Goal: Information Seeking & Learning: Find specific fact

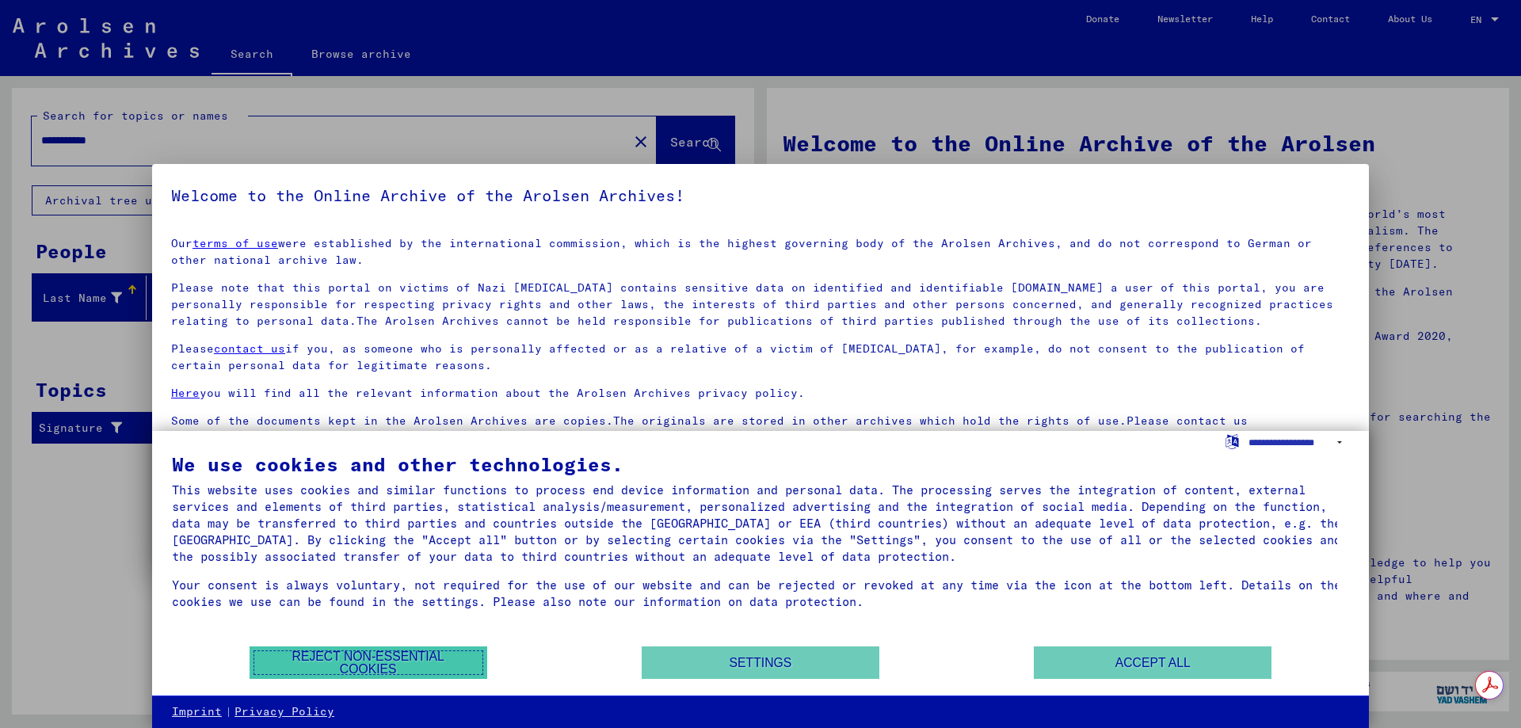
click at [370, 667] on button "Reject non-essential cookies" at bounding box center [369, 662] width 238 height 32
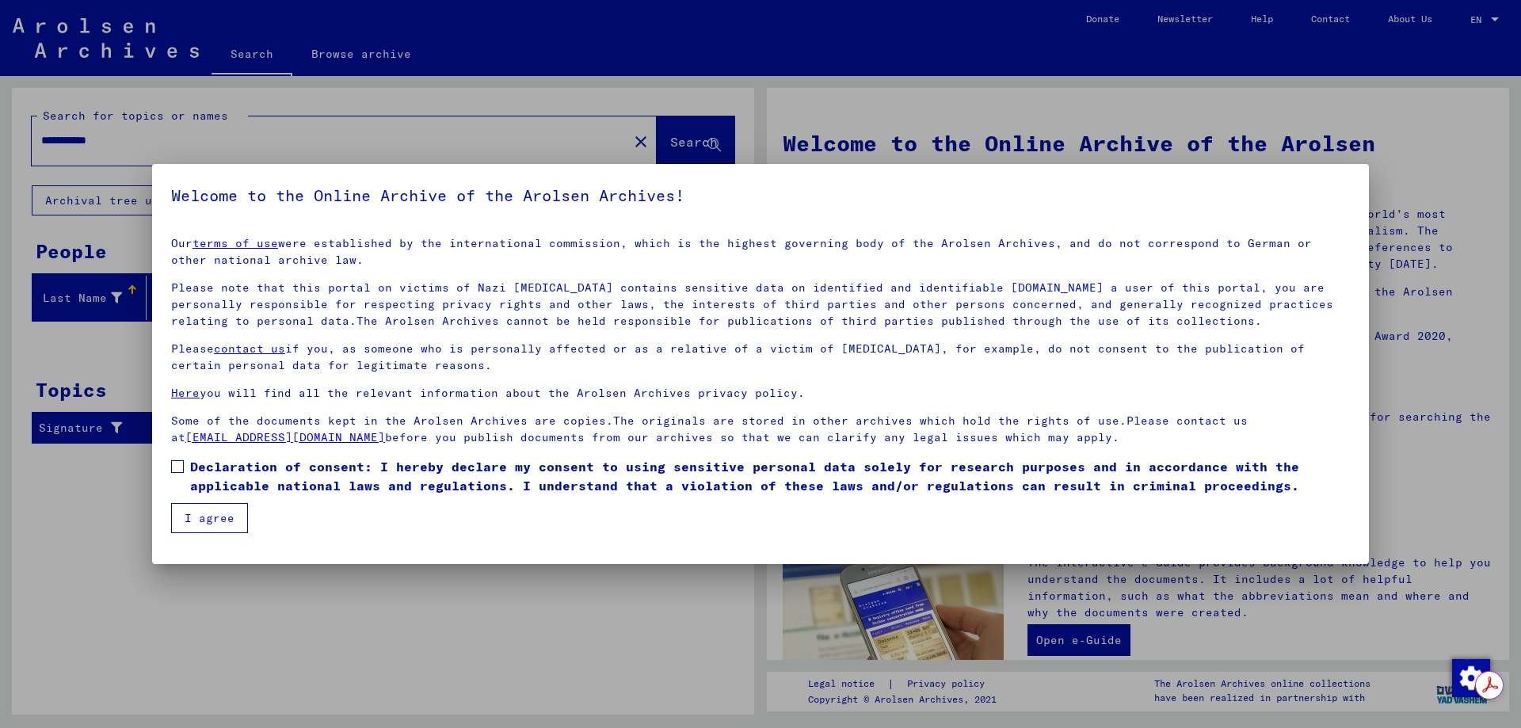
drag, startPoint x: 176, startPoint y: 462, endPoint x: 187, endPoint y: 487, distance: 27.7
click at [175, 463] on span at bounding box center [177, 466] width 13 height 13
click at [211, 526] on button "I agree" at bounding box center [209, 518] width 77 height 30
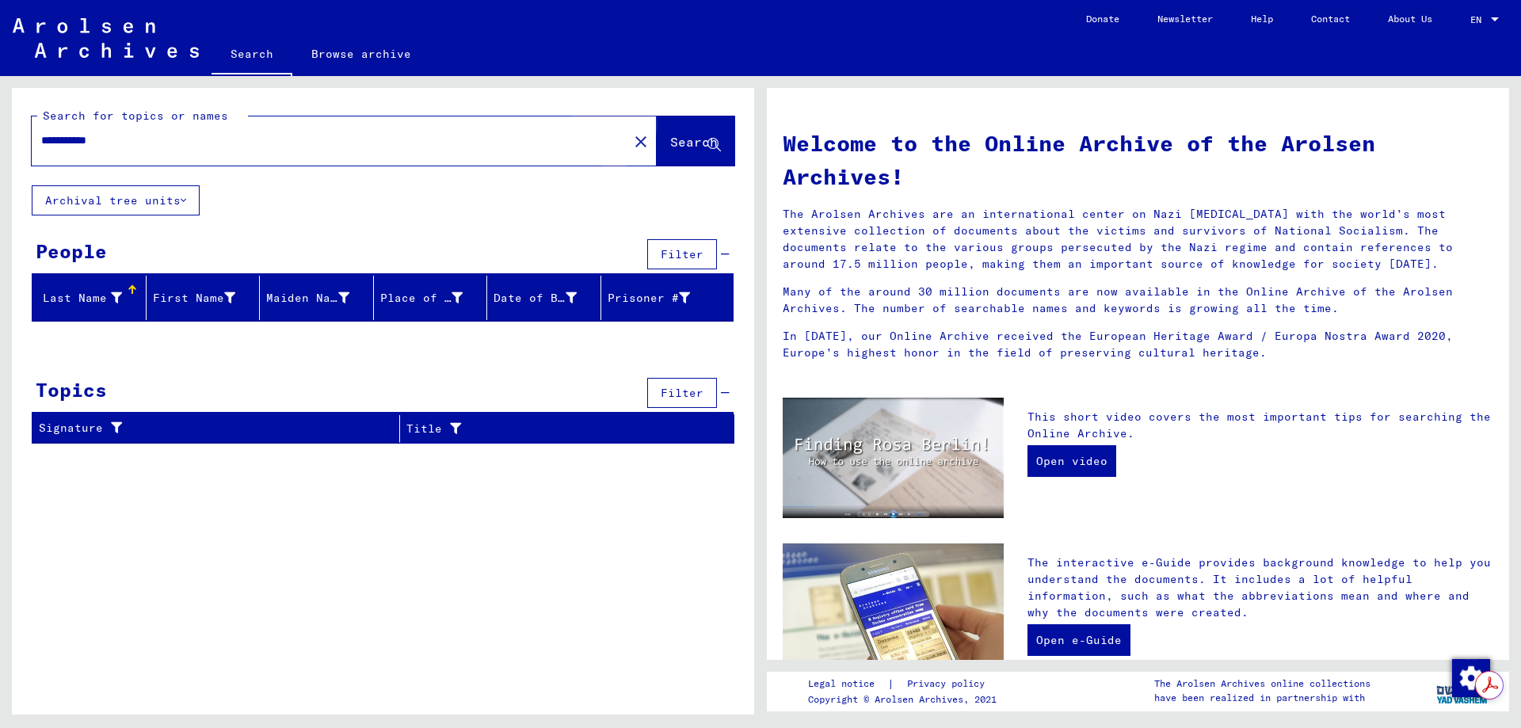
click at [678, 143] on span "Search" at bounding box center [694, 142] width 48 height 16
drag, startPoint x: 112, startPoint y: 140, endPoint x: 93, endPoint y: 141, distance: 19.0
click at [93, 141] on input "**********" at bounding box center [325, 140] width 568 height 17
type input "**********"
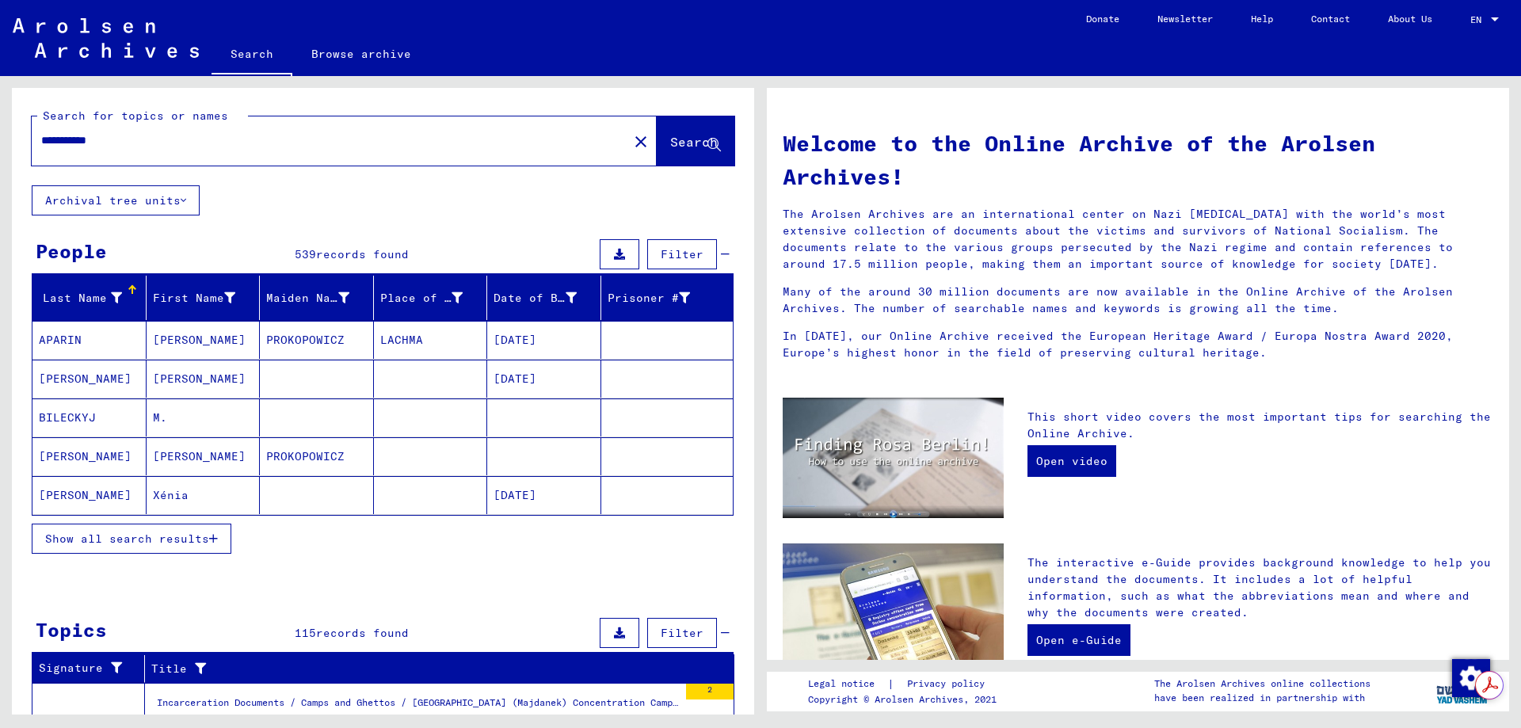
click at [61, 391] on mat-cell "[PERSON_NAME]" at bounding box center [89, 379] width 114 height 38
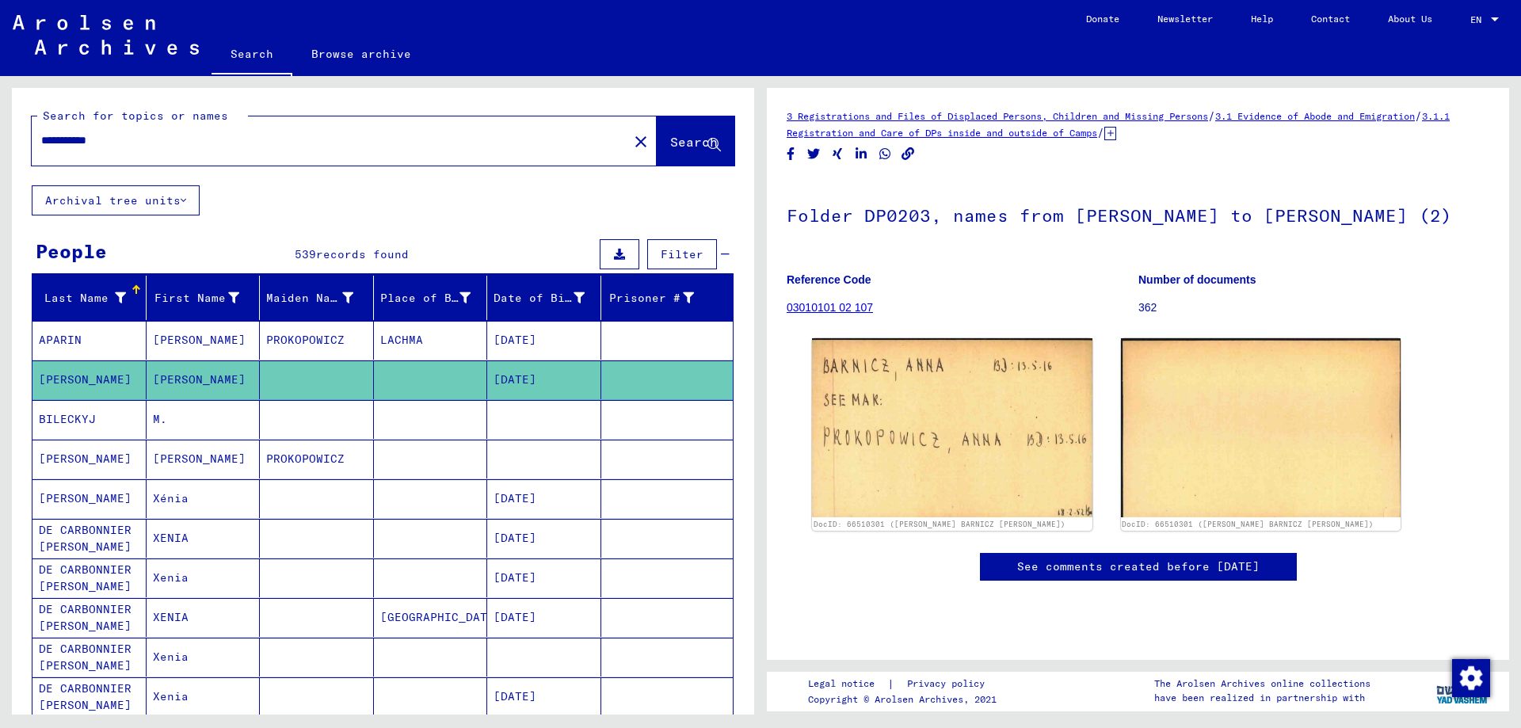
click at [67, 341] on mat-cell "APARIN" at bounding box center [89, 340] width 114 height 39
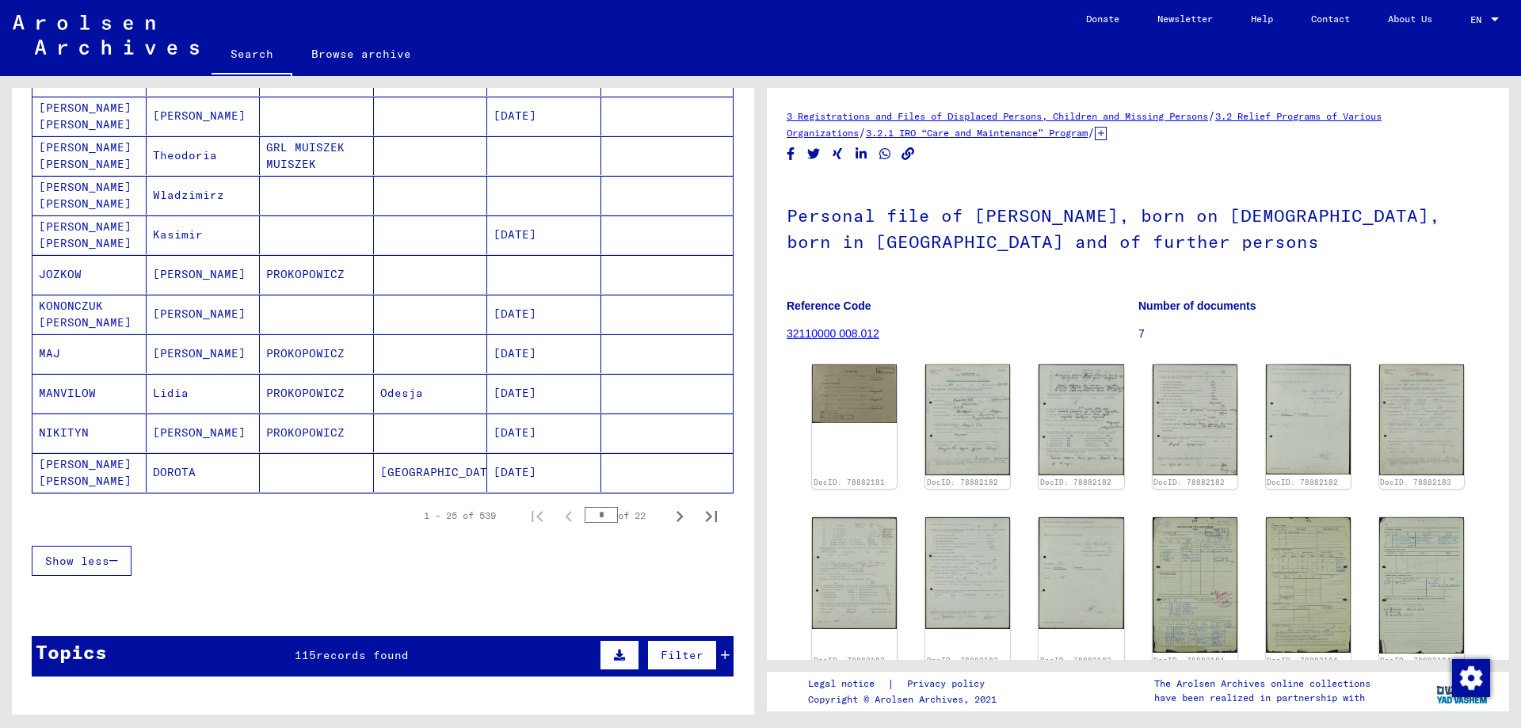
scroll to position [871, 0]
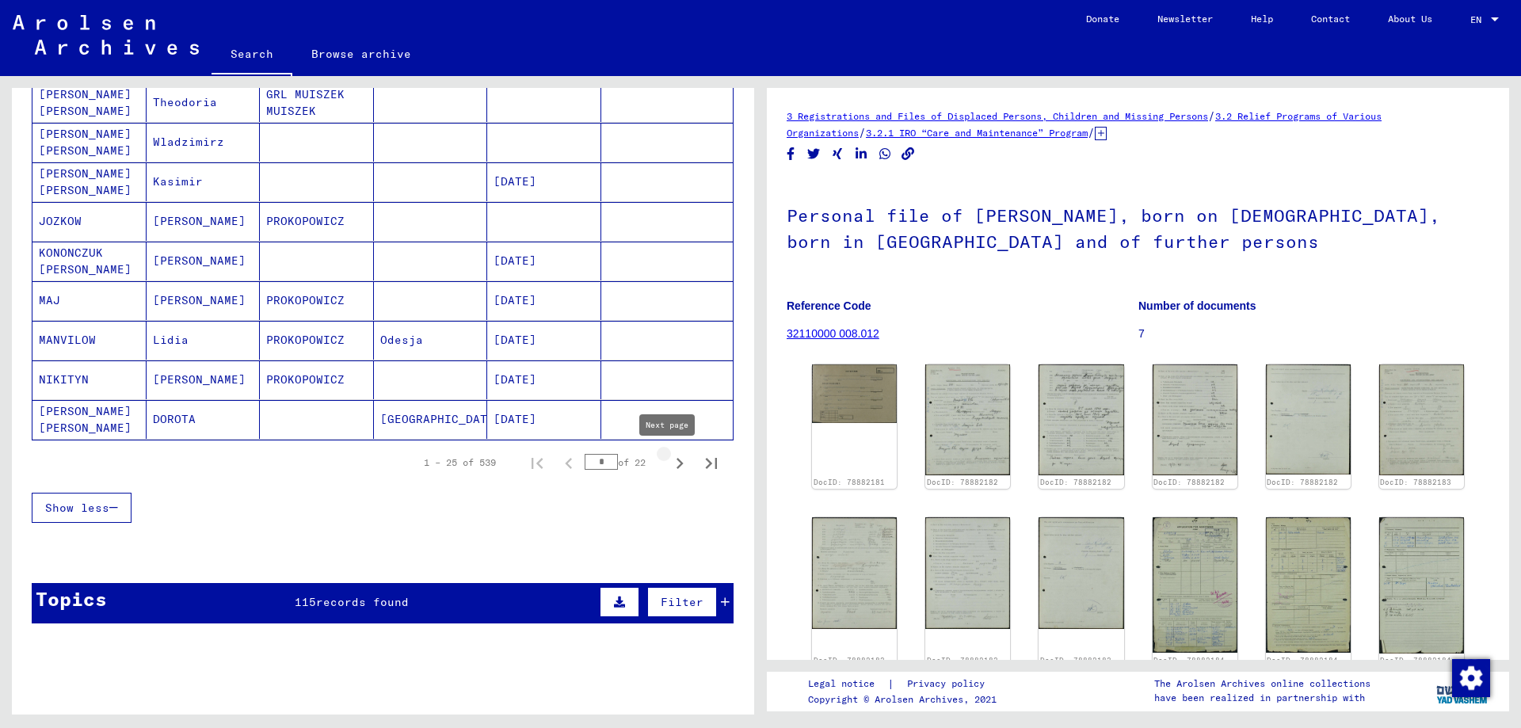
click at [677, 466] on icon "Next page" at bounding box center [680, 463] width 7 height 11
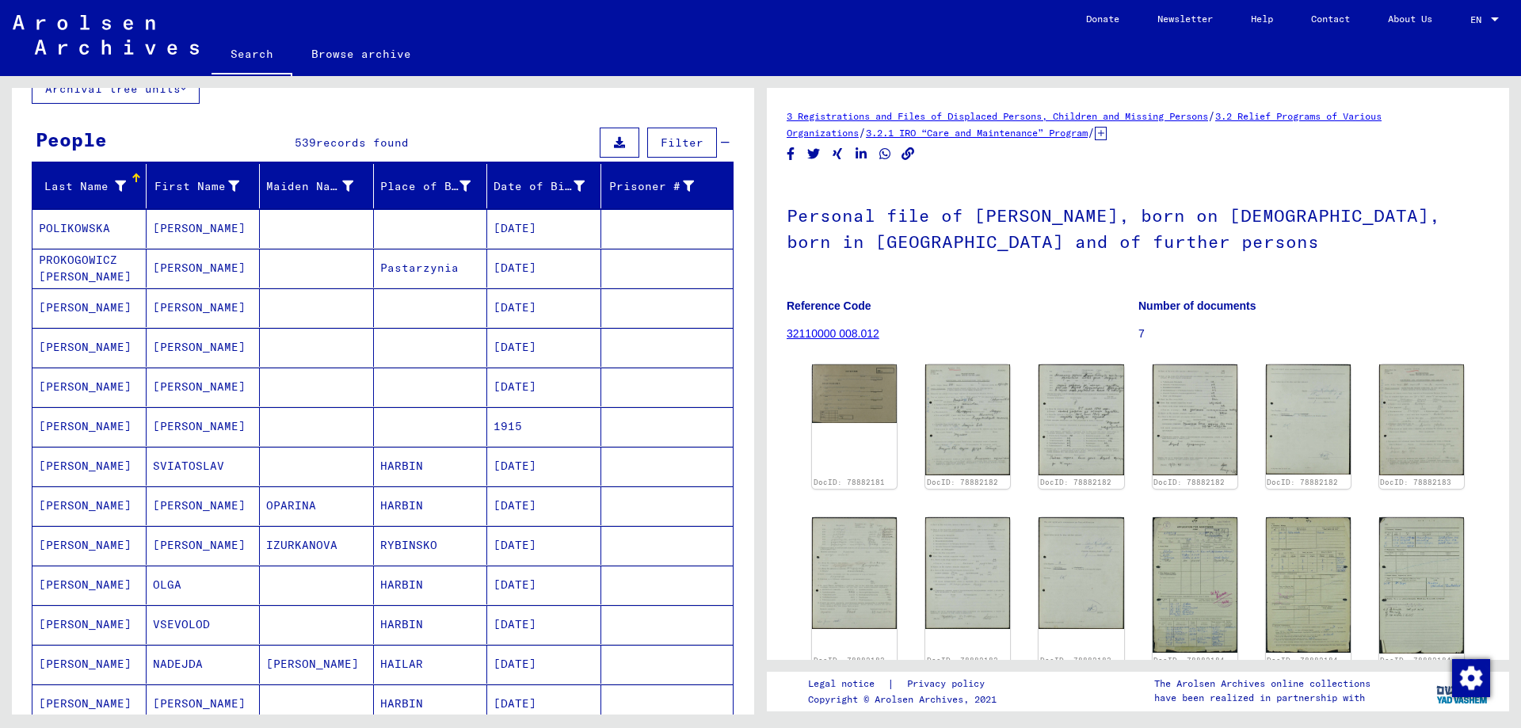
scroll to position [79, 0]
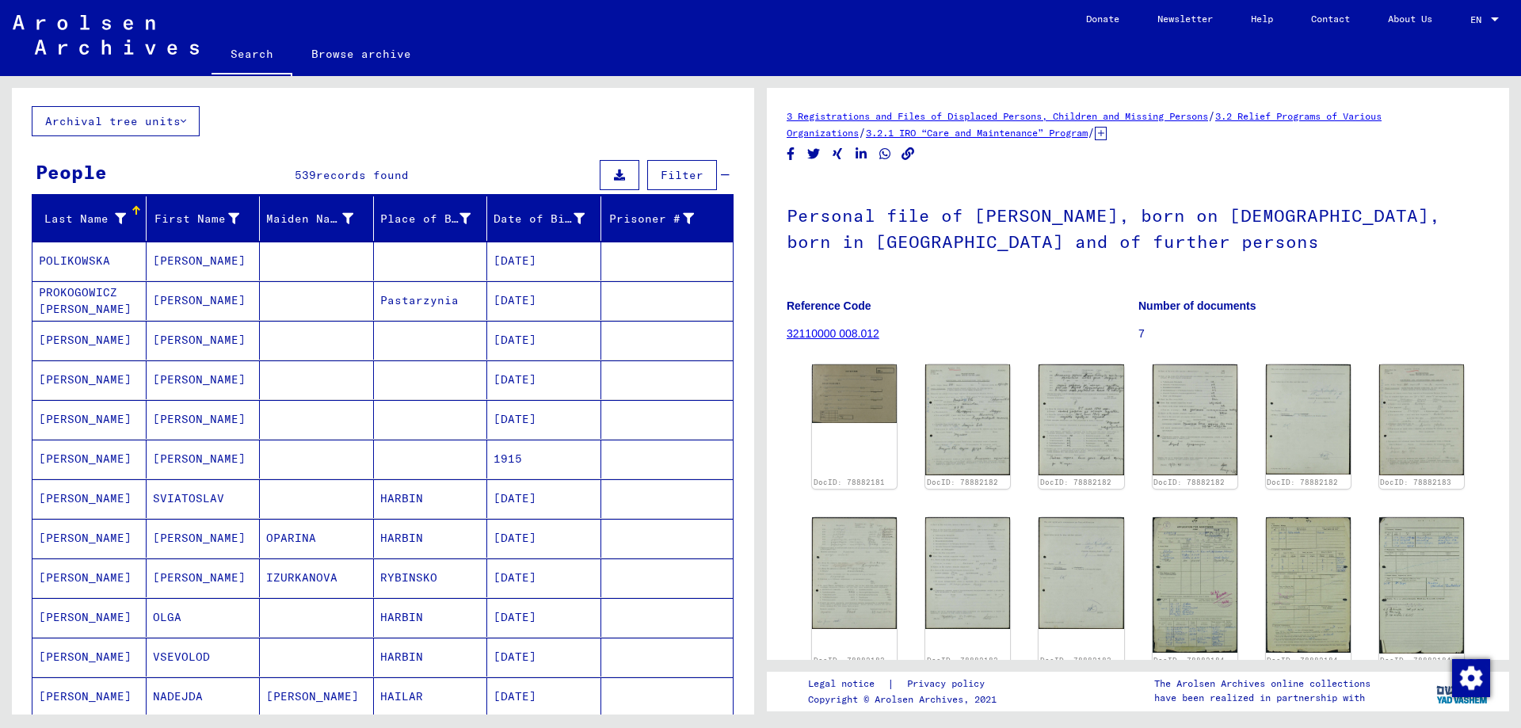
click at [74, 341] on mat-cell "[PERSON_NAME]" at bounding box center [89, 340] width 114 height 39
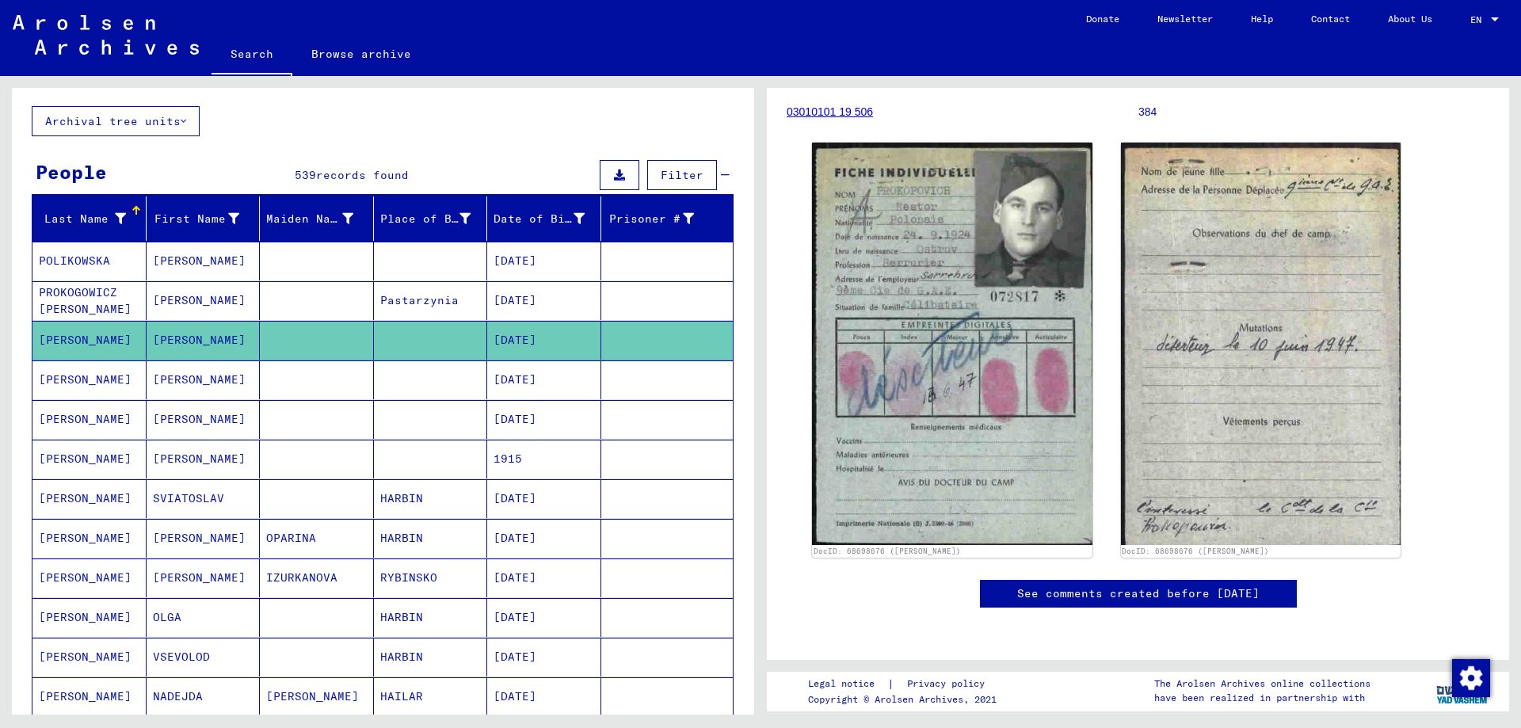
scroll to position [317, 0]
click at [101, 379] on mat-cell "[PERSON_NAME]" at bounding box center [89, 379] width 114 height 39
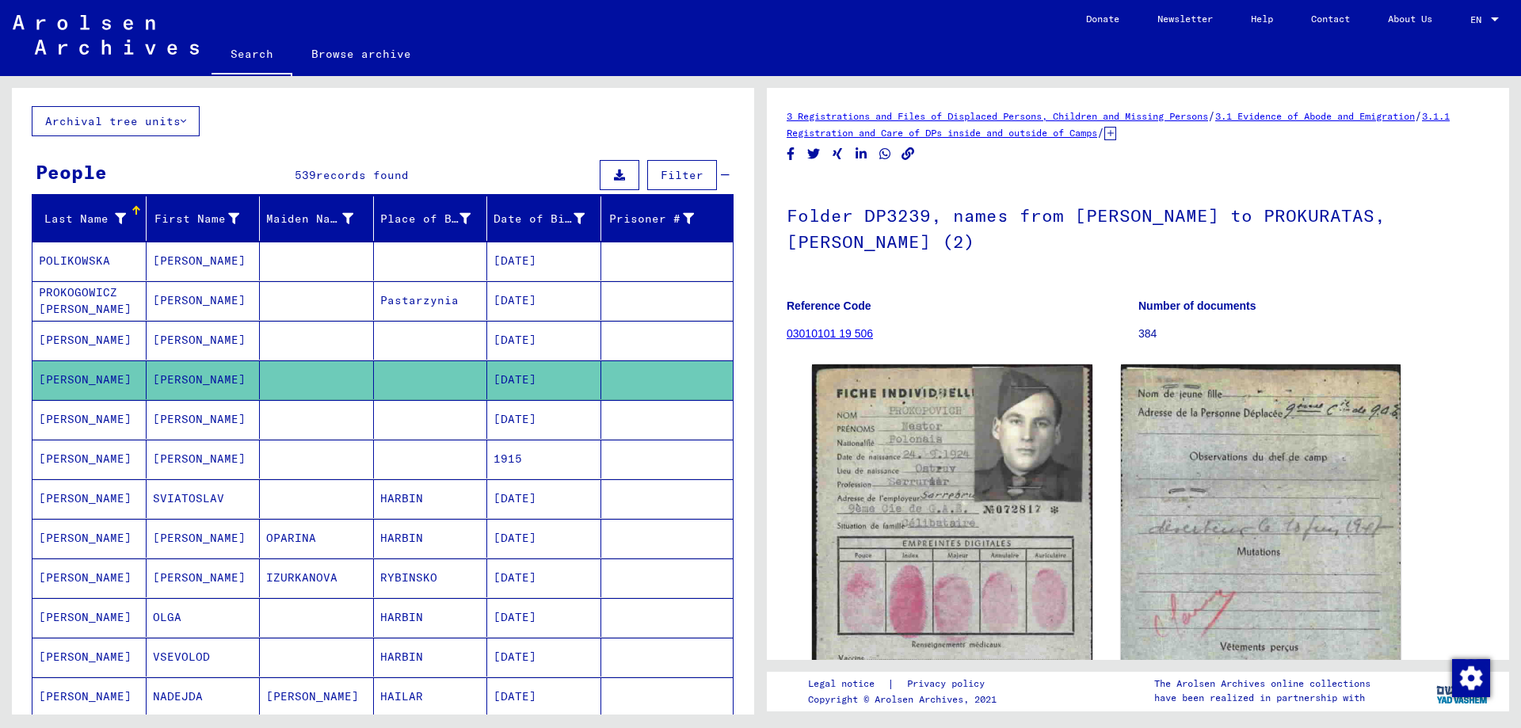
click at [88, 457] on mat-cell "[PERSON_NAME]" at bounding box center [89, 459] width 114 height 39
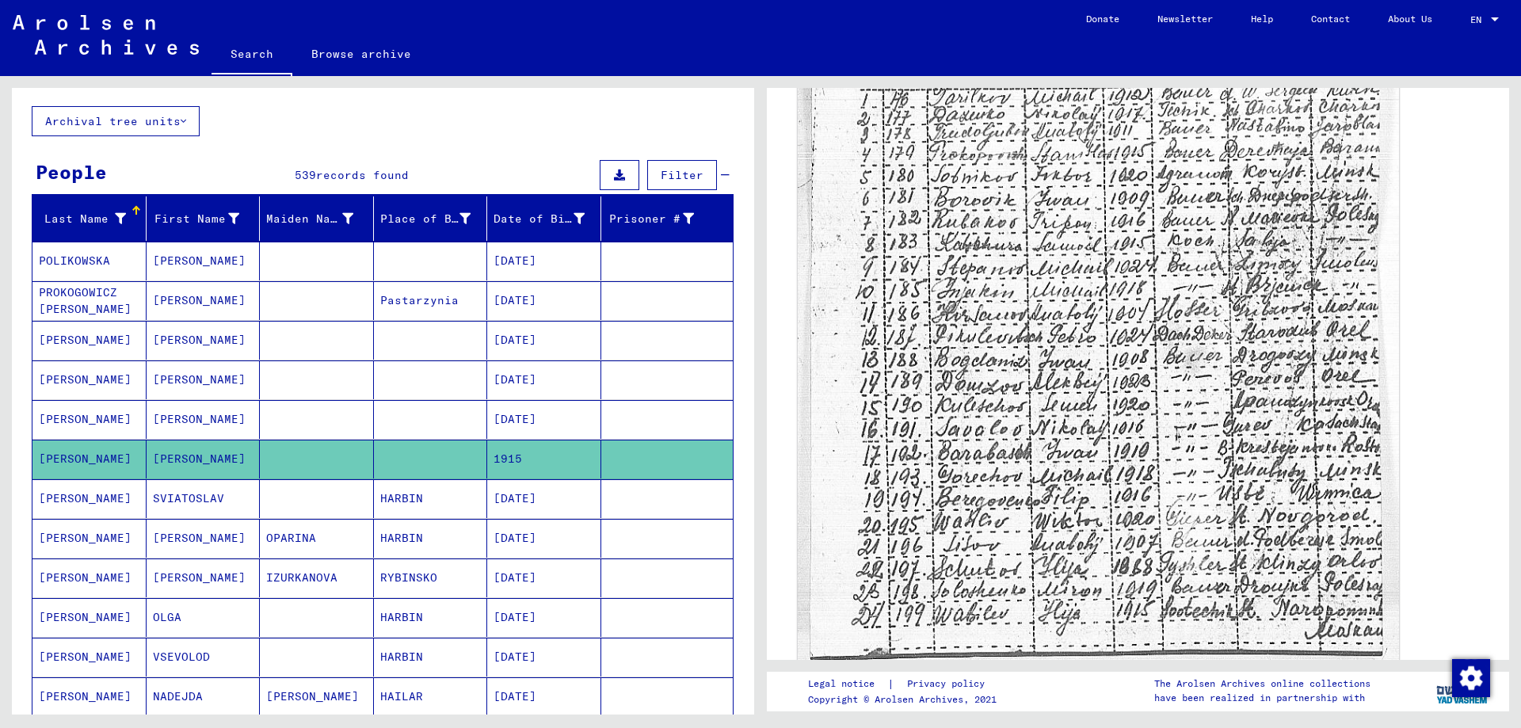
scroll to position [634, 0]
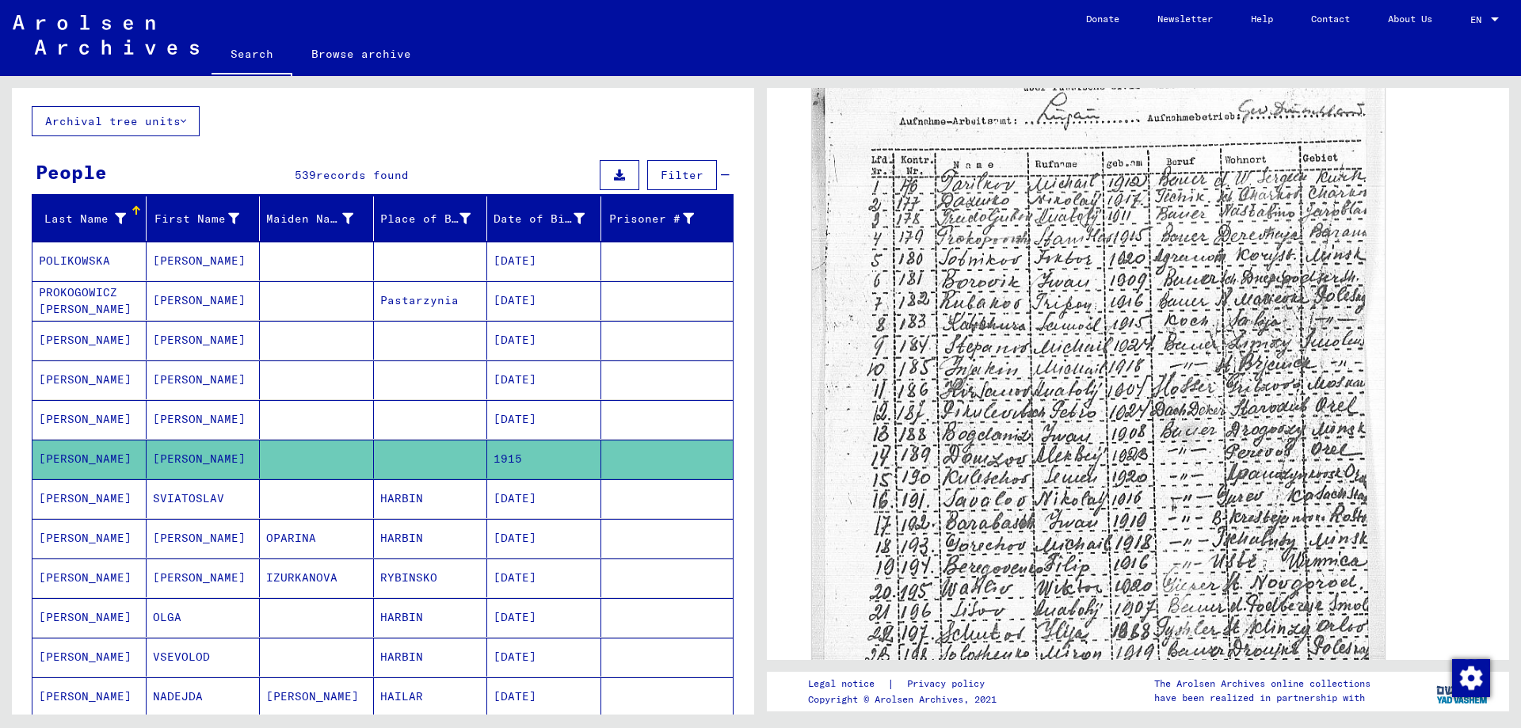
click at [85, 495] on mat-cell "[PERSON_NAME]" at bounding box center [89, 498] width 114 height 39
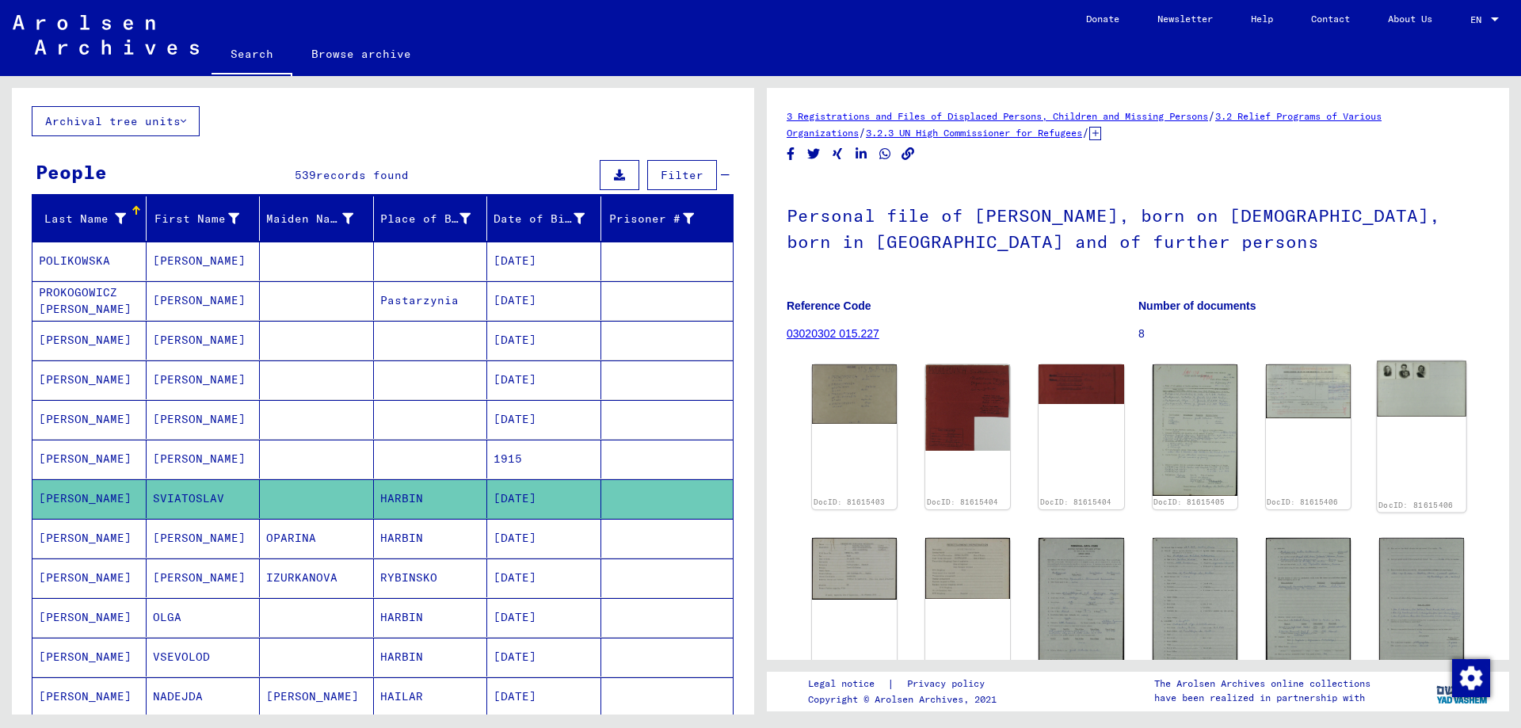
click at [1402, 387] on img at bounding box center [1422, 389] width 90 height 56
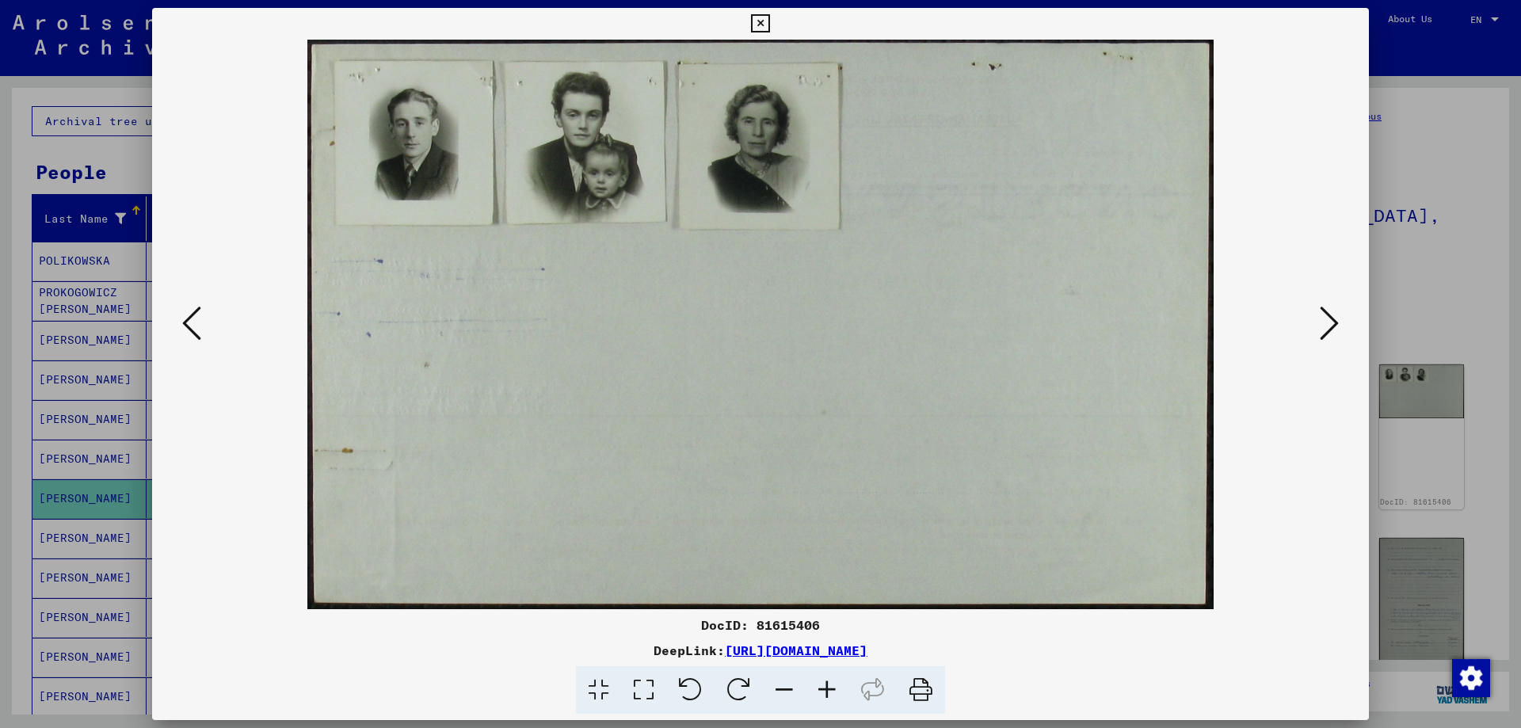
click at [1319, 326] on button at bounding box center [1329, 324] width 29 height 45
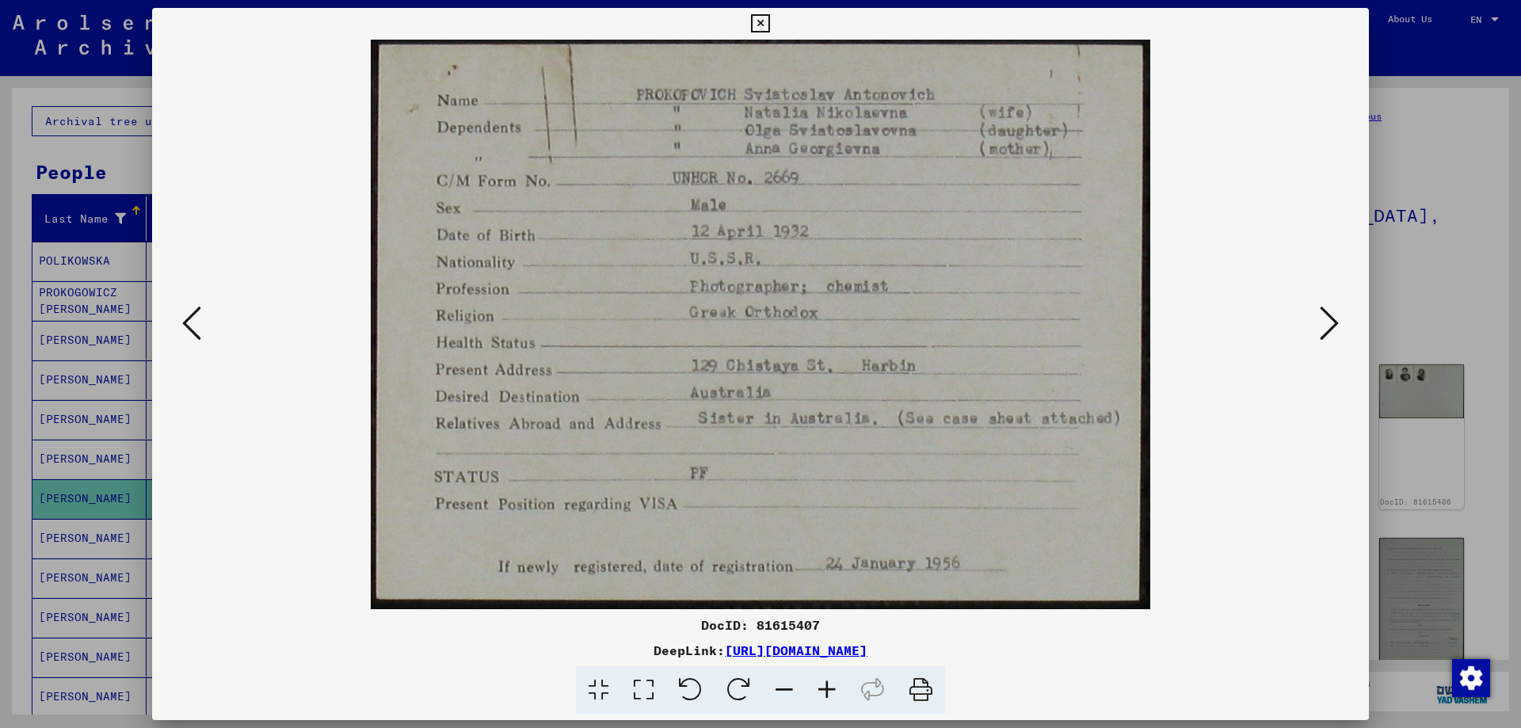
click at [191, 321] on icon at bounding box center [191, 323] width 19 height 38
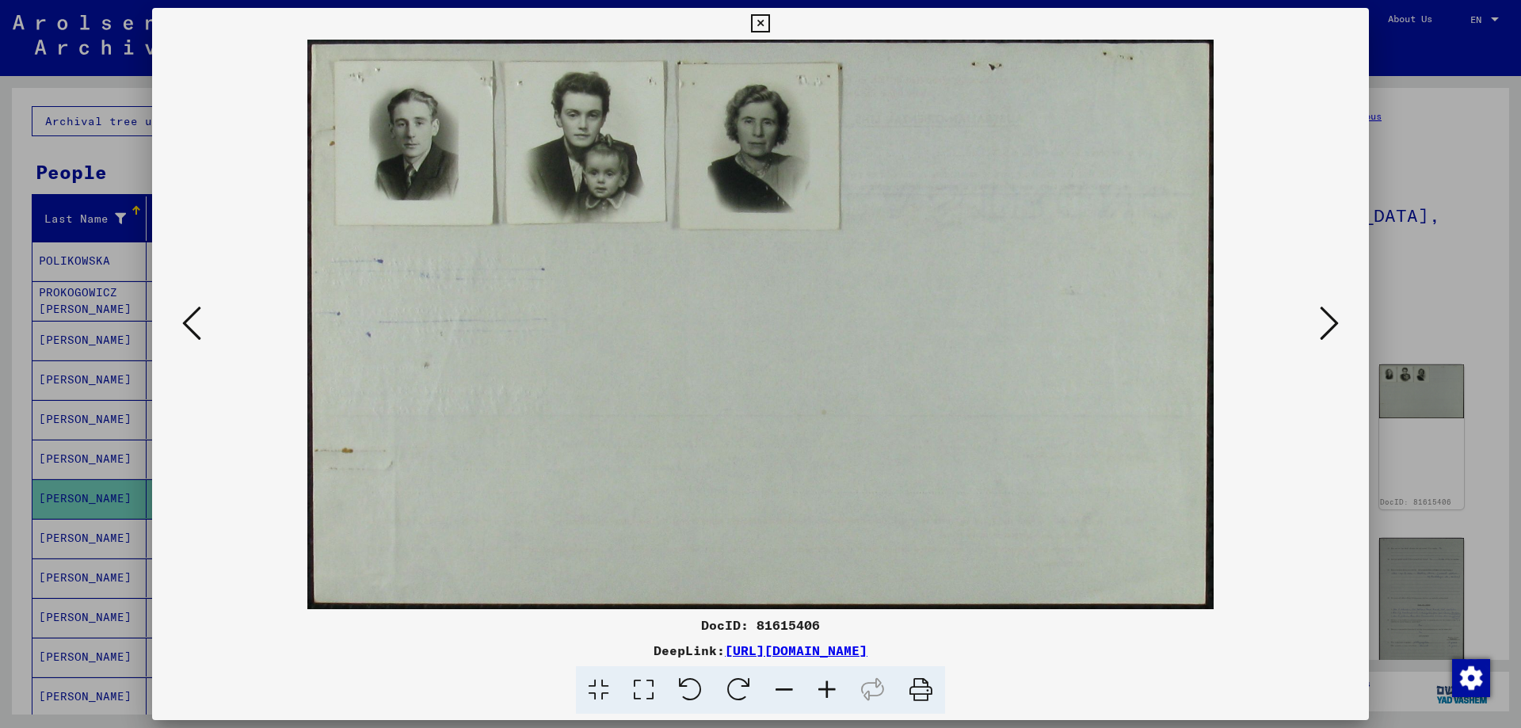
click at [191, 321] on icon at bounding box center [191, 323] width 19 height 38
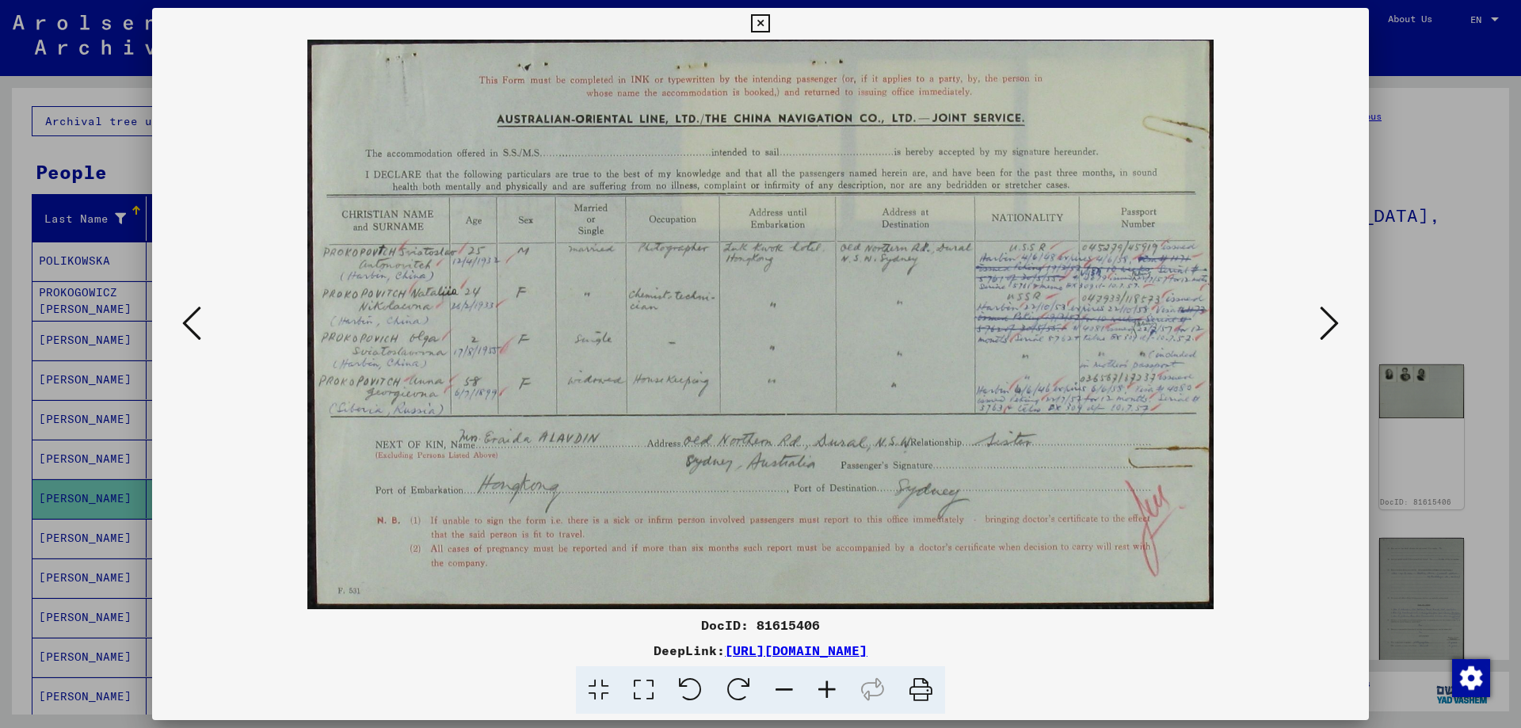
click at [184, 316] on icon at bounding box center [191, 323] width 19 height 38
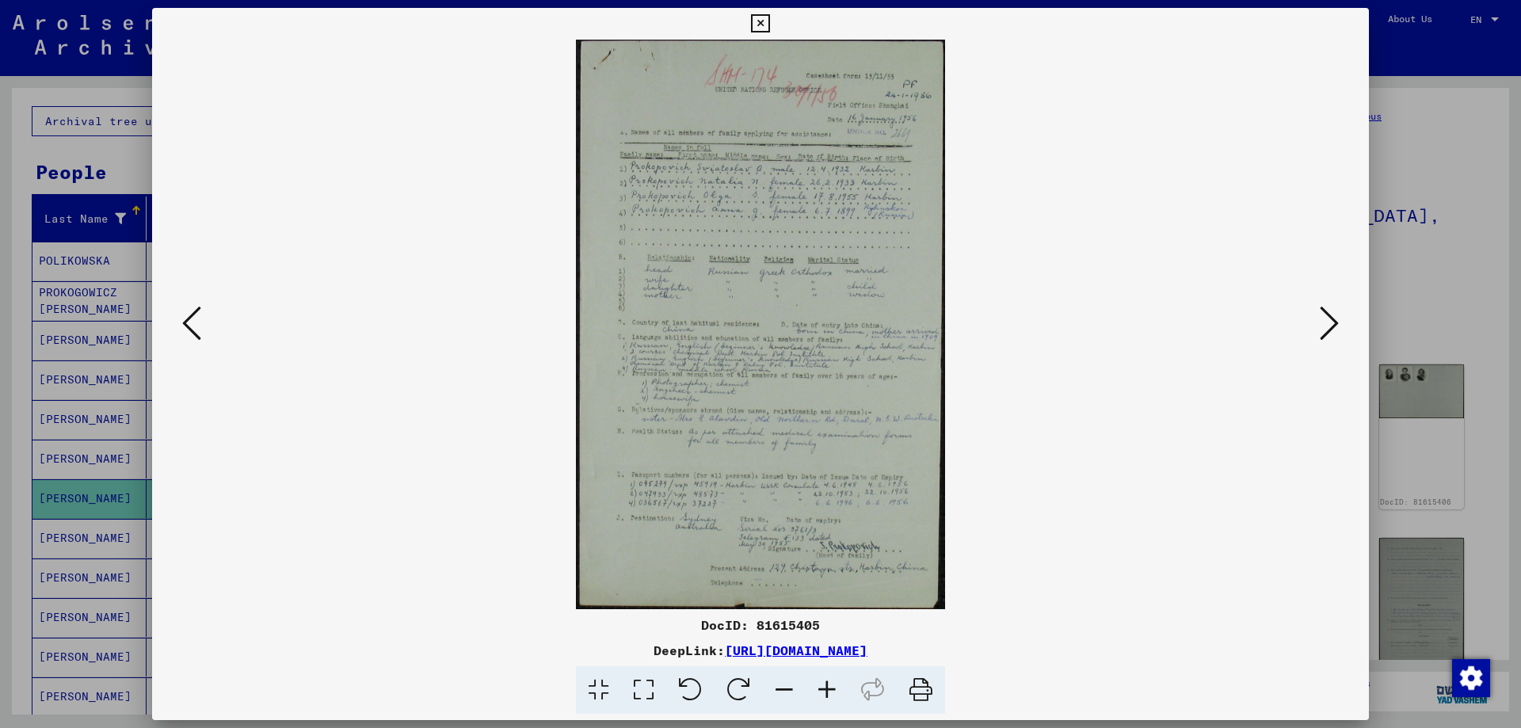
click at [184, 316] on icon at bounding box center [191, 323] width 19 height 38
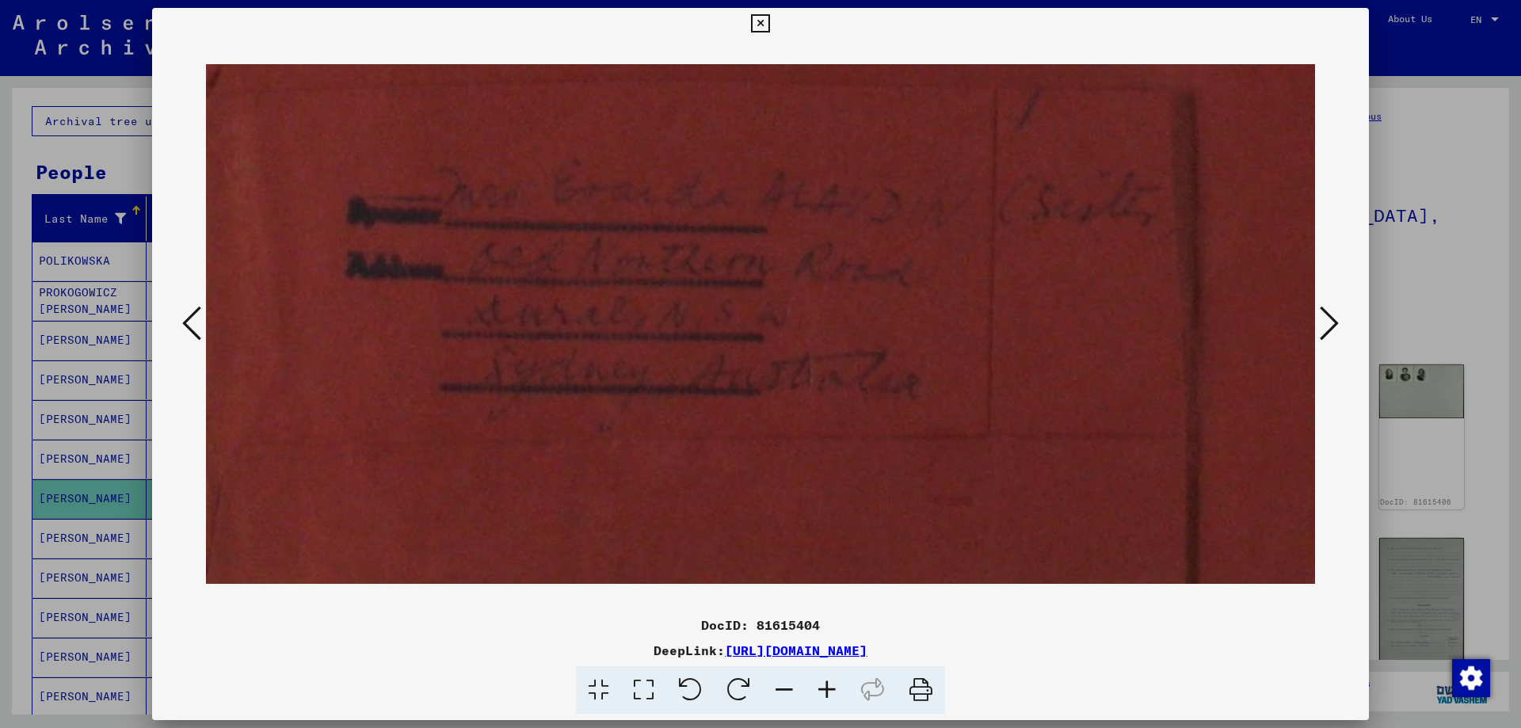
click at [1316, 324] on button at bounding box center [1329, 324] width 29 height 45
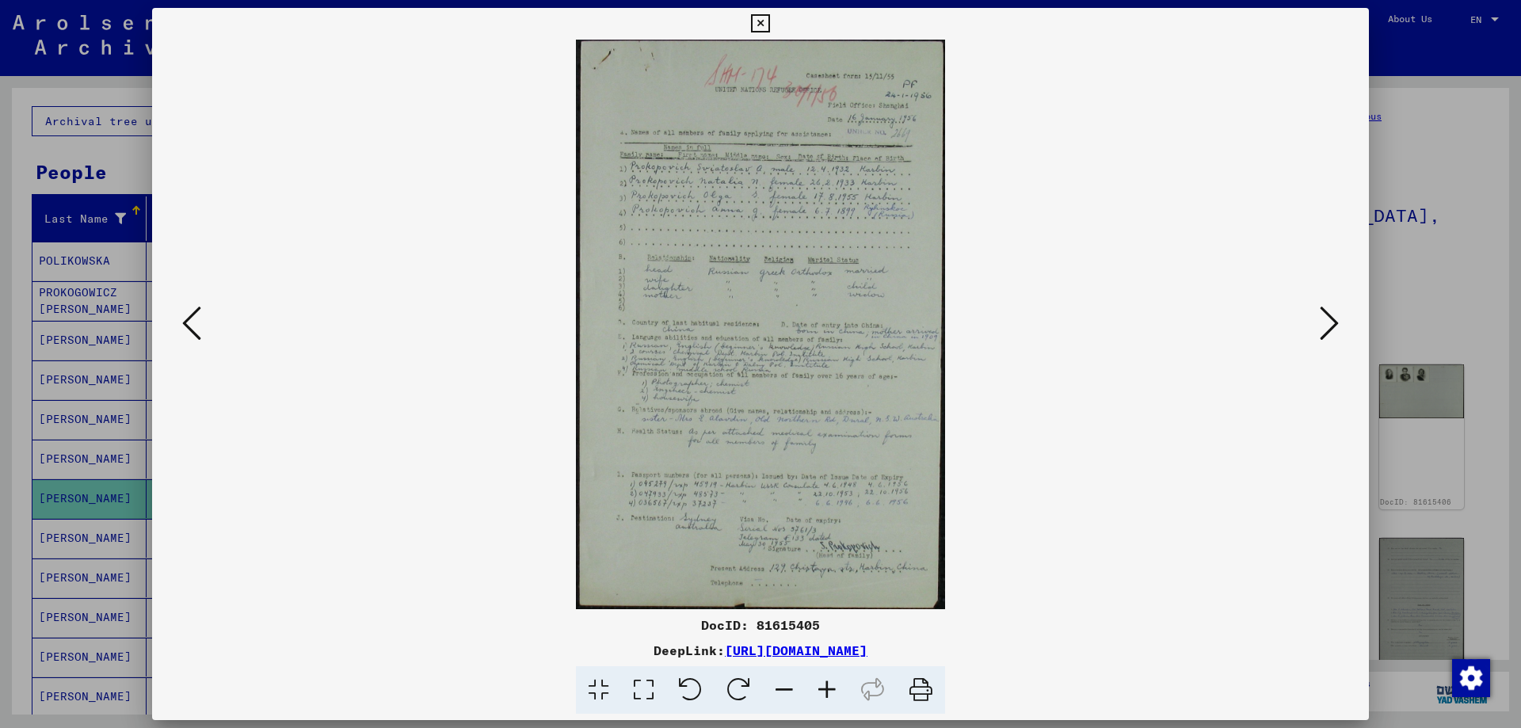
click at [1435, 296] on div at bounding box center [760, 364] width 1521 height 728
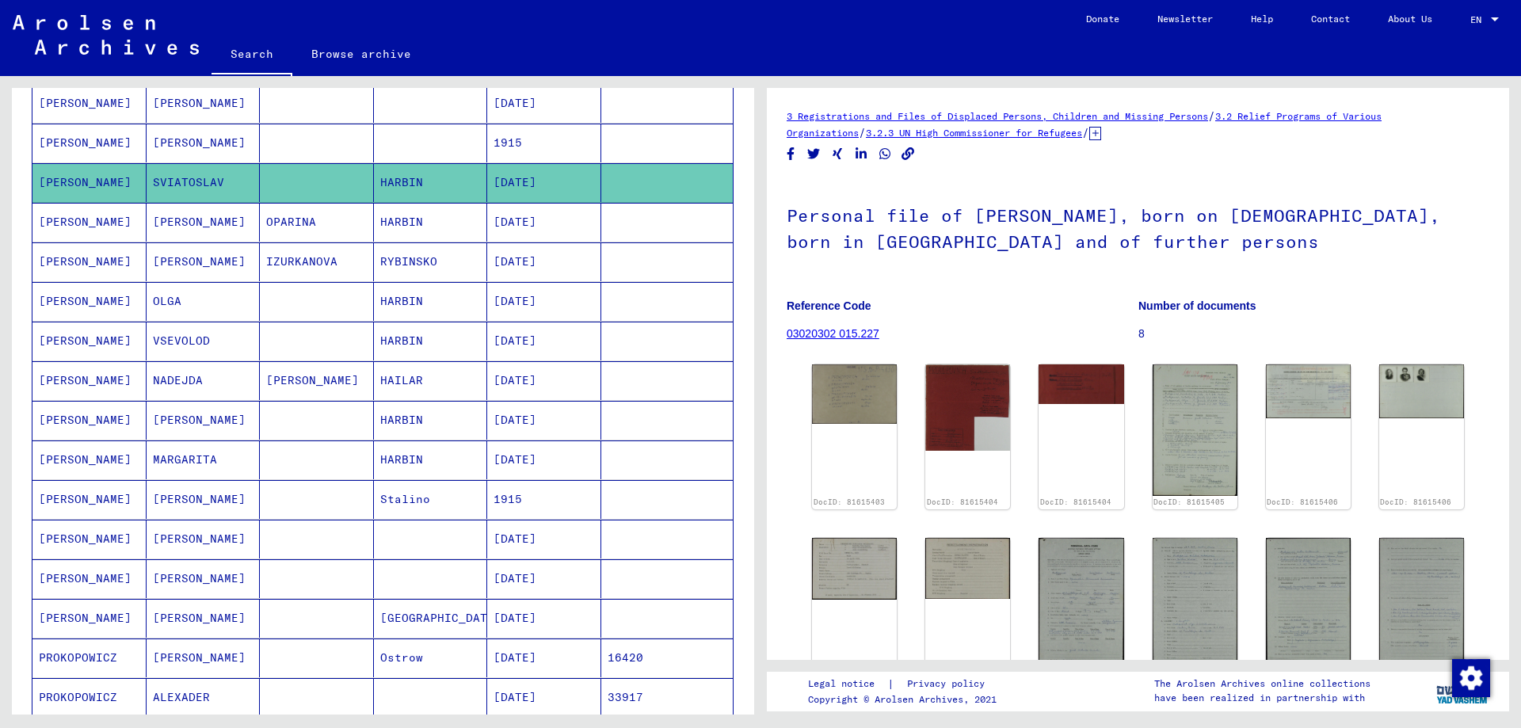
scroll to position [555, 0]
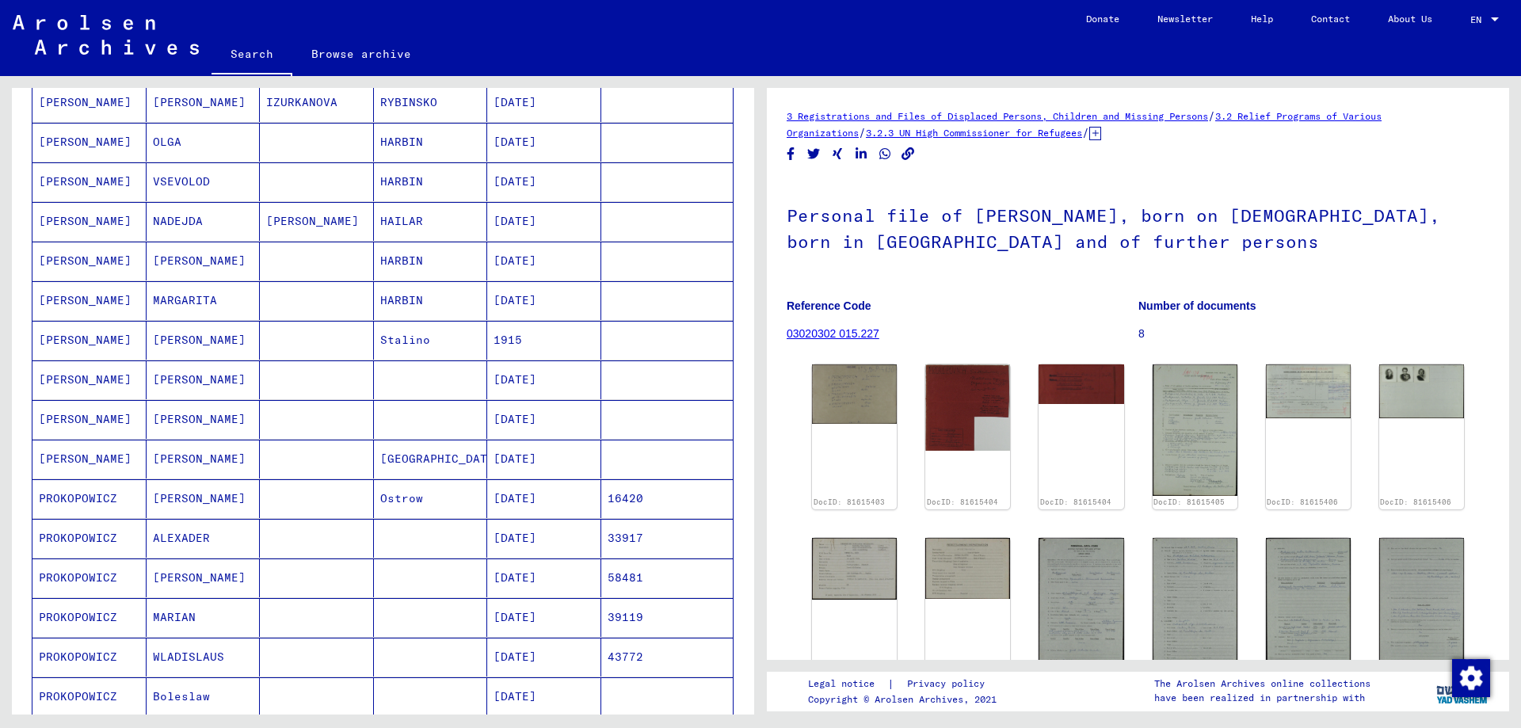
click at [93, 498] on mat-cell "PROKOPOWICZ" at bounding box center [89, 498] width 114 height 39
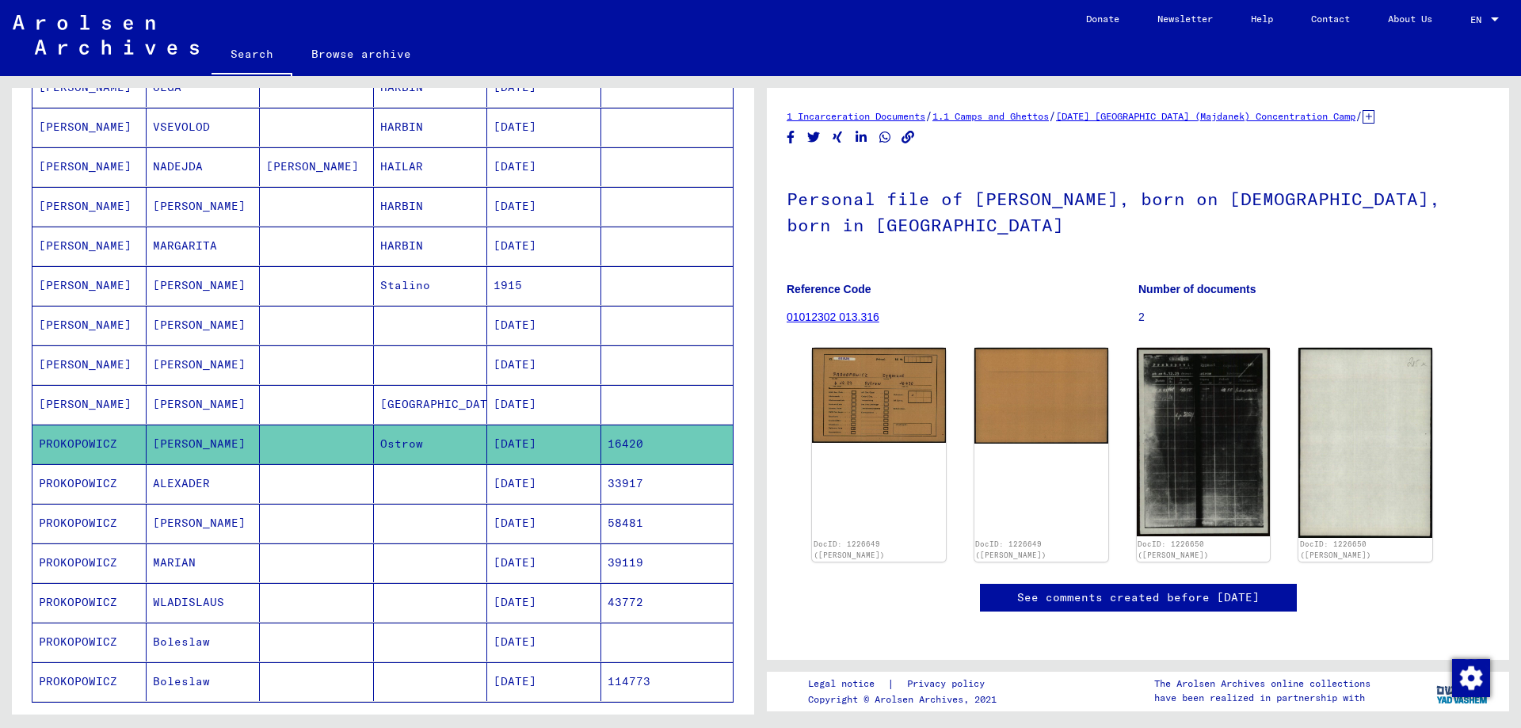
scroll to position [713, 0]
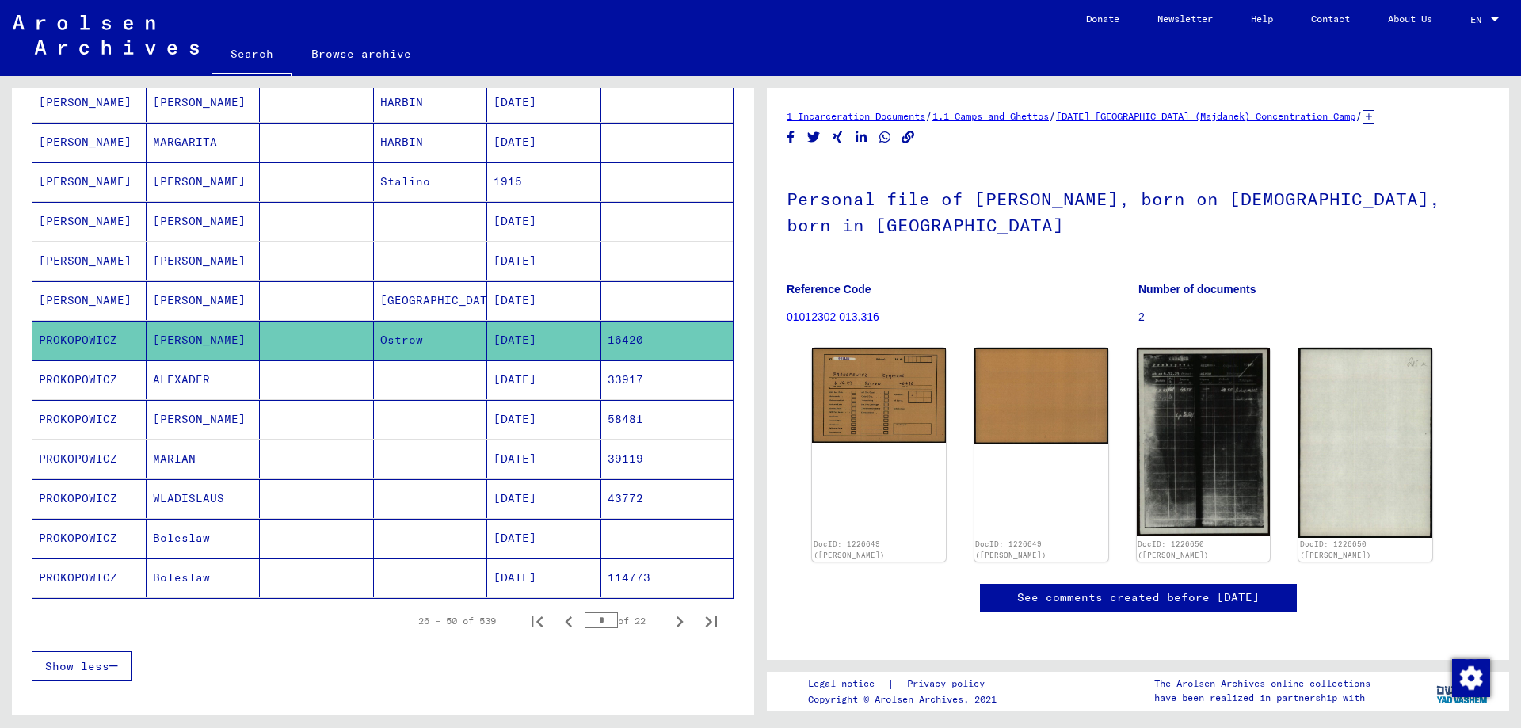
click at [82, 457] on mat-cell "PROKOPOWICZ" at bounding box center [89, 459] width 114 height 39
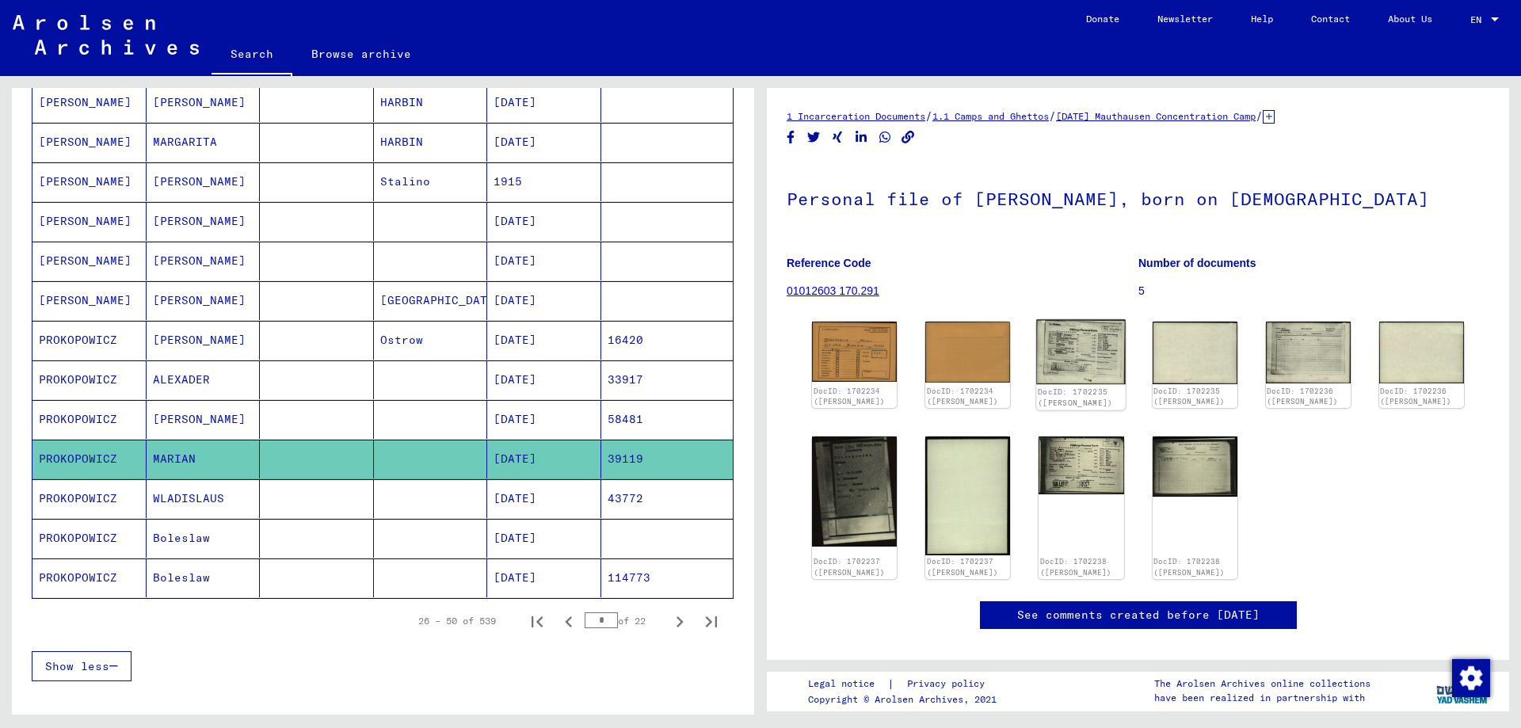
click at [1079, 371] on img at bounding box center [1082, 351] width 90 height 65
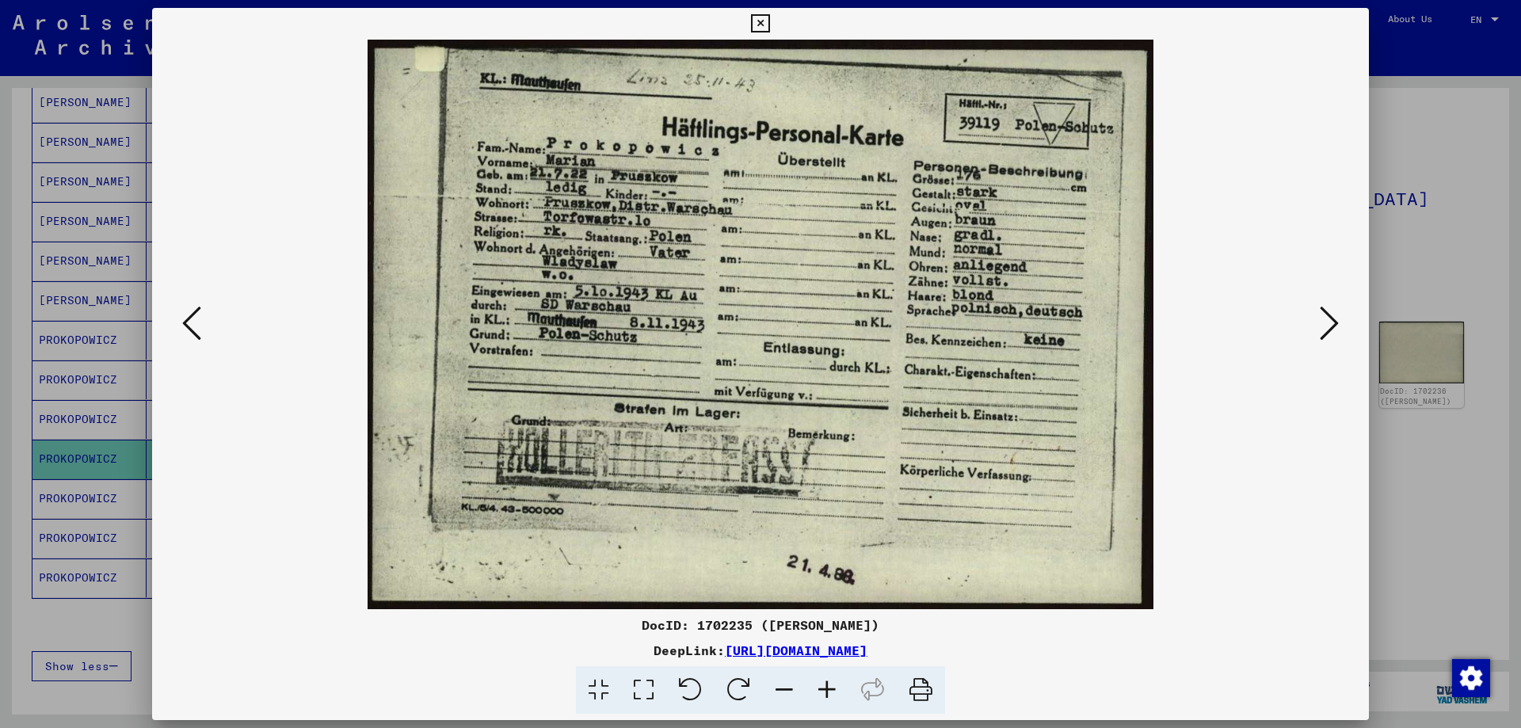
click at [1408, 541] on div at bounding box center [760, 364] width 1521 height 728
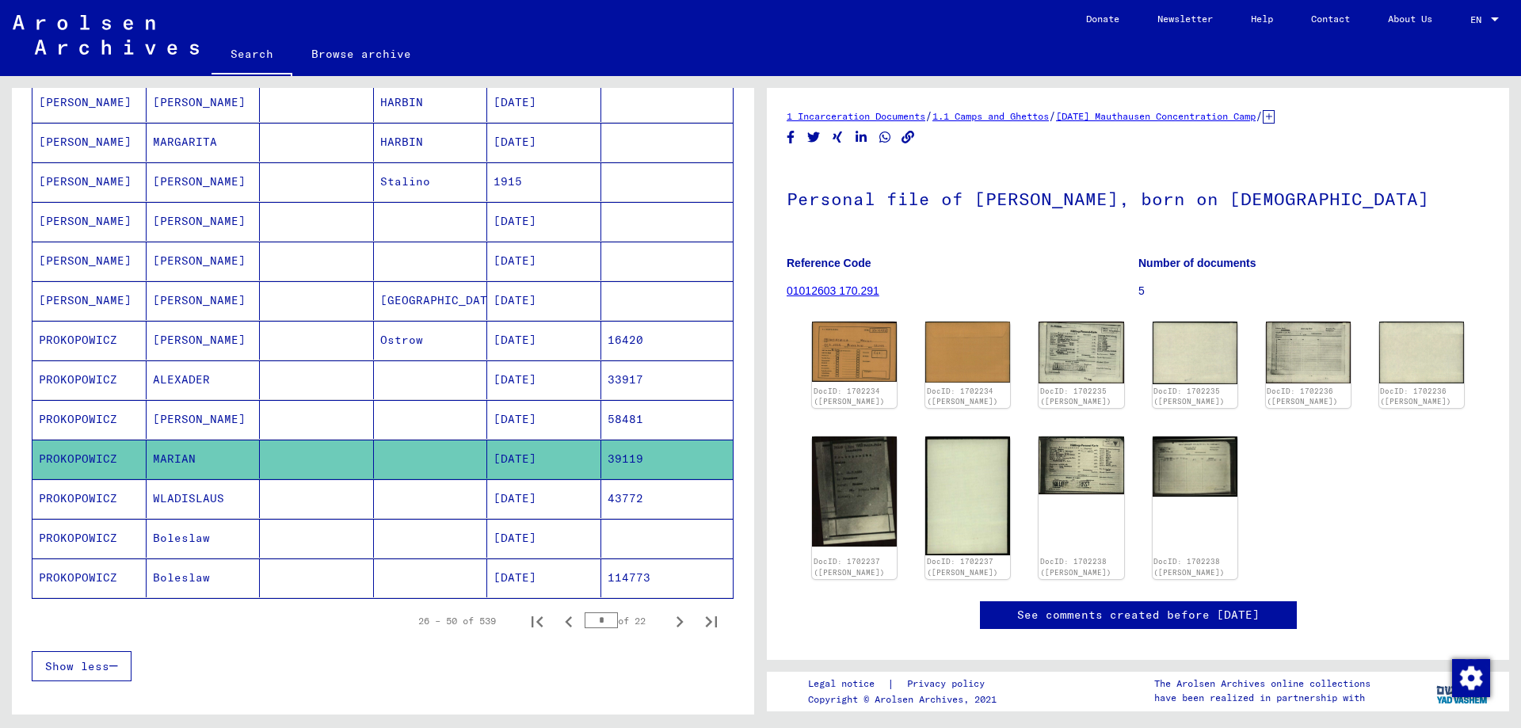
click at [75, 526] on mat-cell "PROKOPOWICZ" at bounding box center [89, 538] width 114 height 39
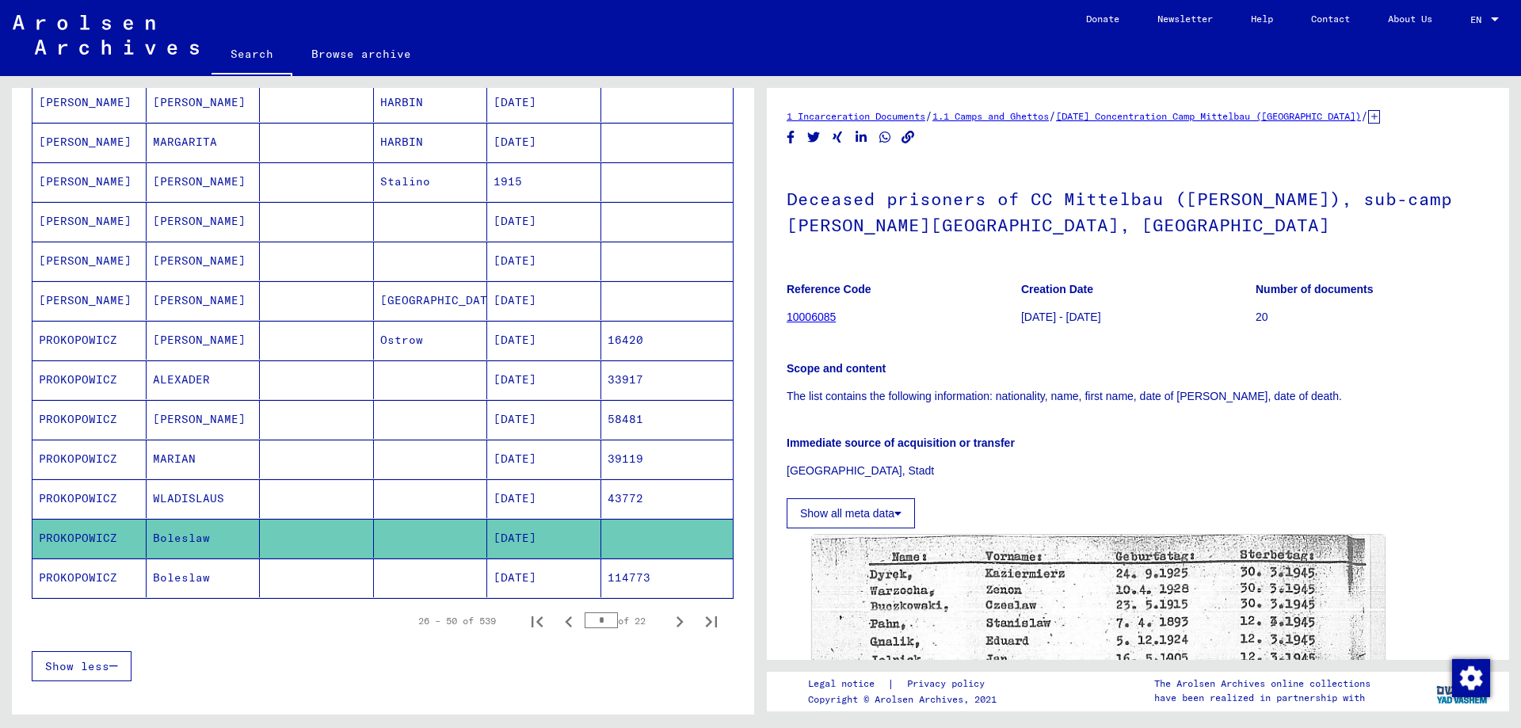
click at [104, 574] on mat-cell "PROKOPOWICZ" at bounding box center [89, 578] width 114 height 39
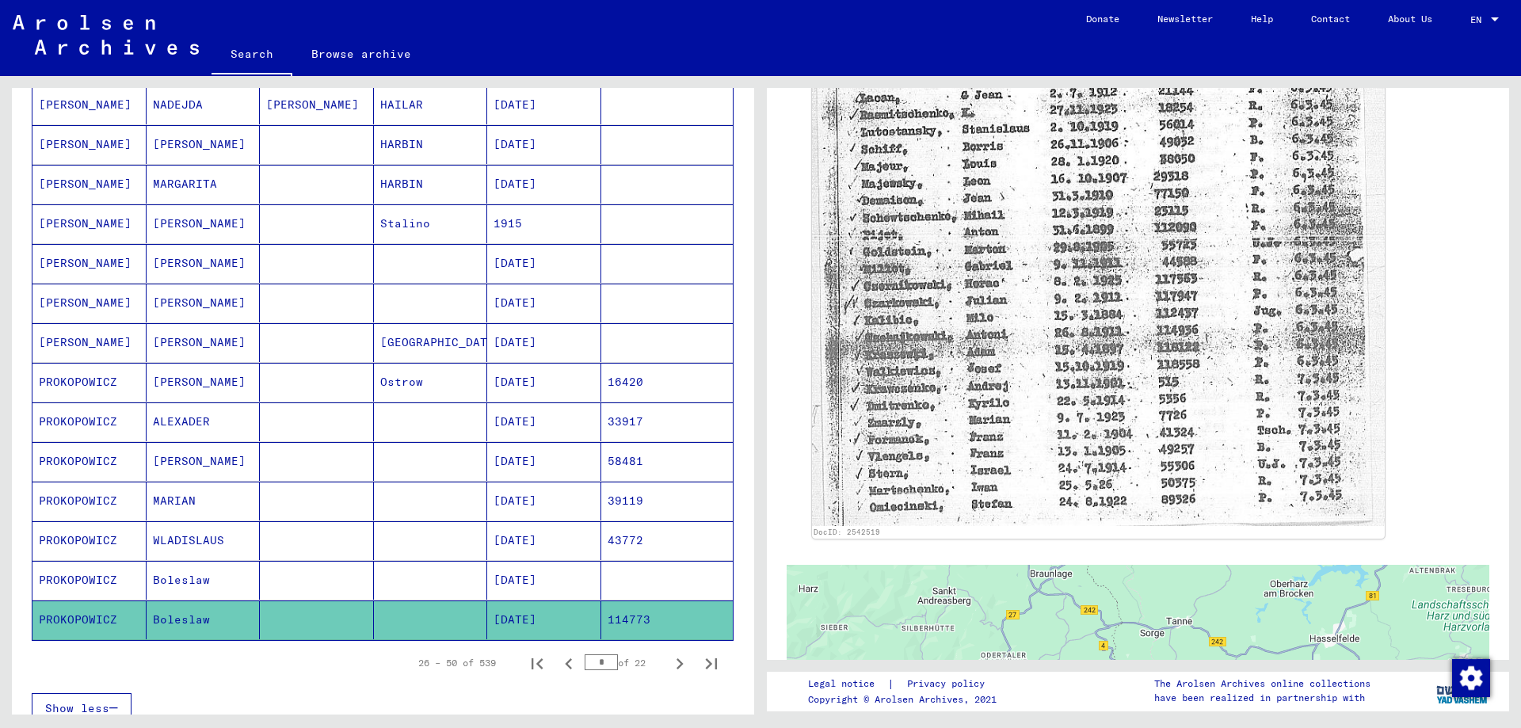
scroll to position [634, 0]
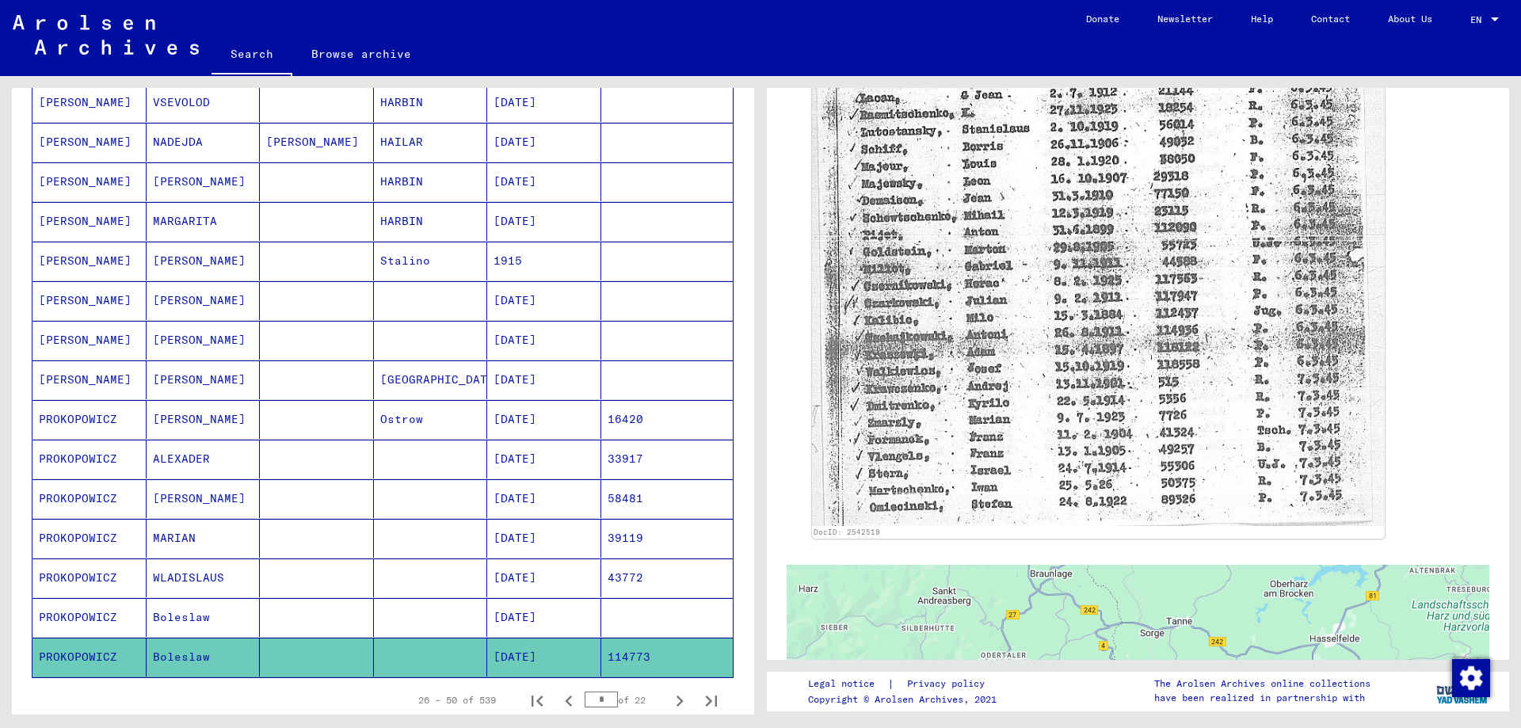
click at [71, 456] on mat-cell "PROKOPOWICZ" at bounding box center [89, 459] width 114 height 39
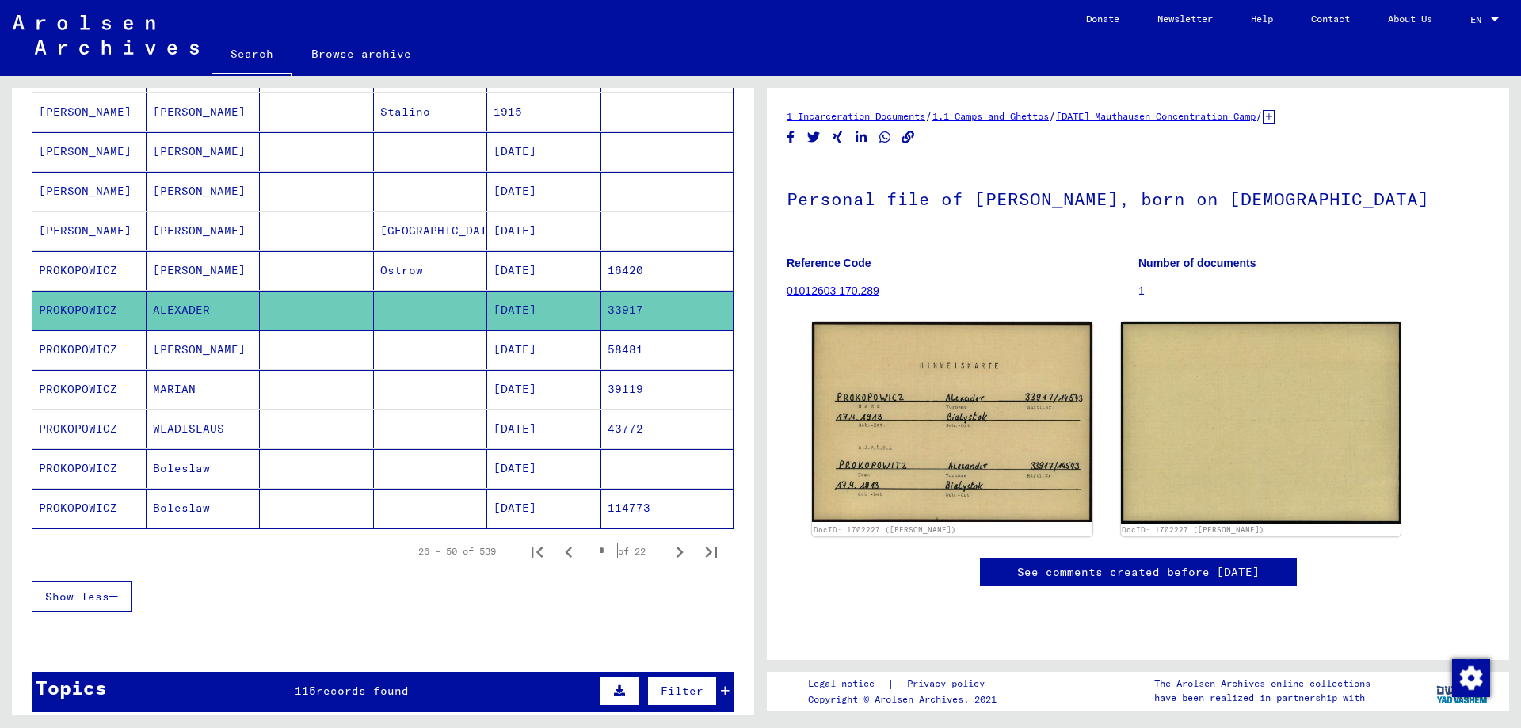
scroll to position [871, 0]
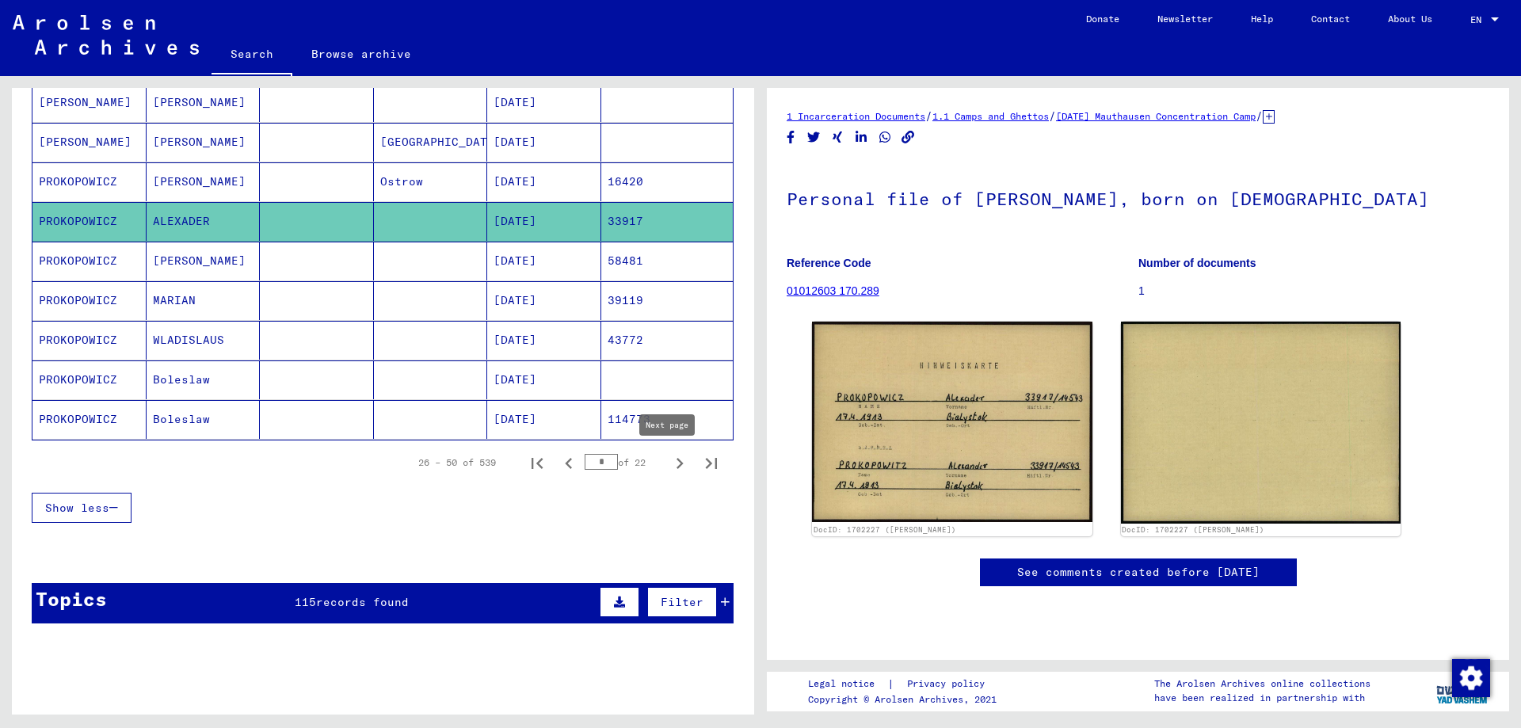
click at [669, 463] on icon "Next page" at bounding box center [680, 463] width 22 height 22
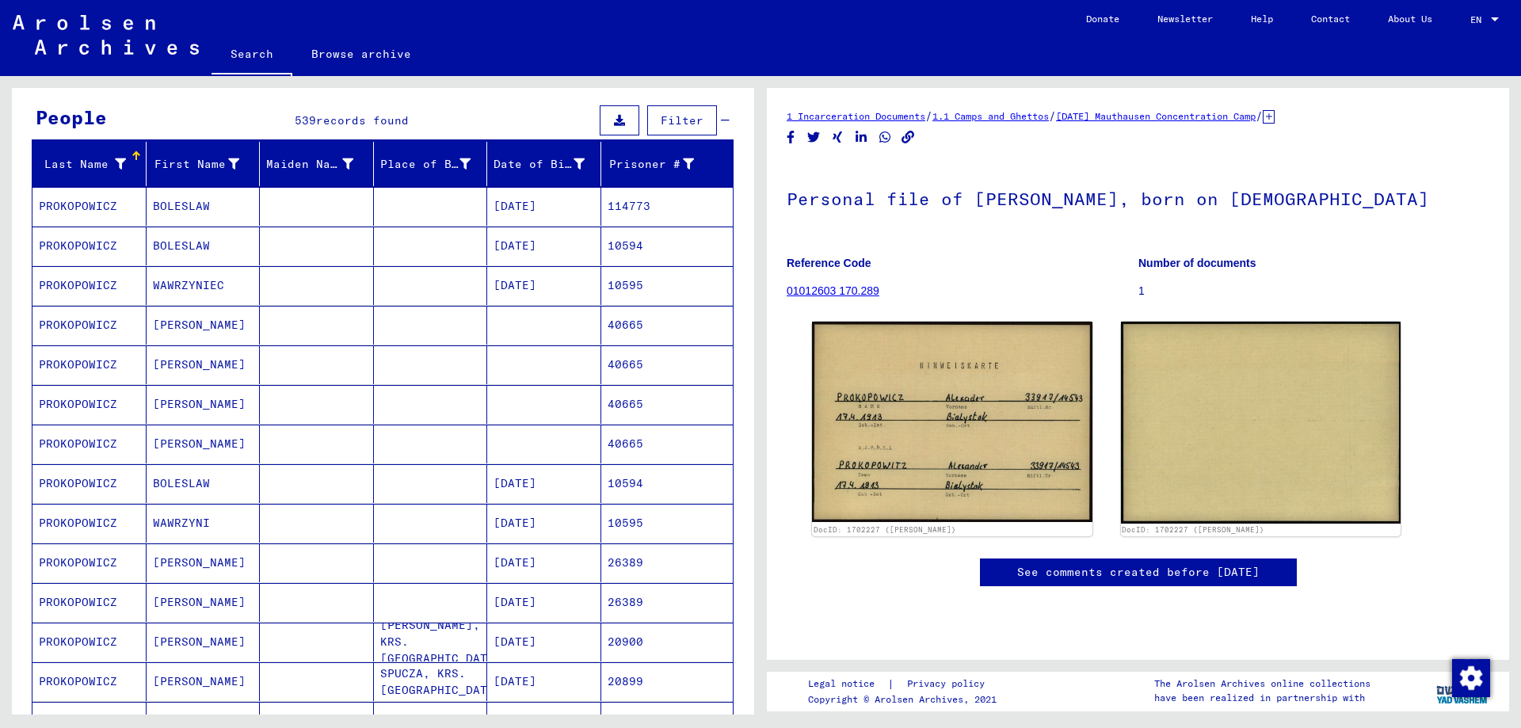
scroll to position [79, 0]
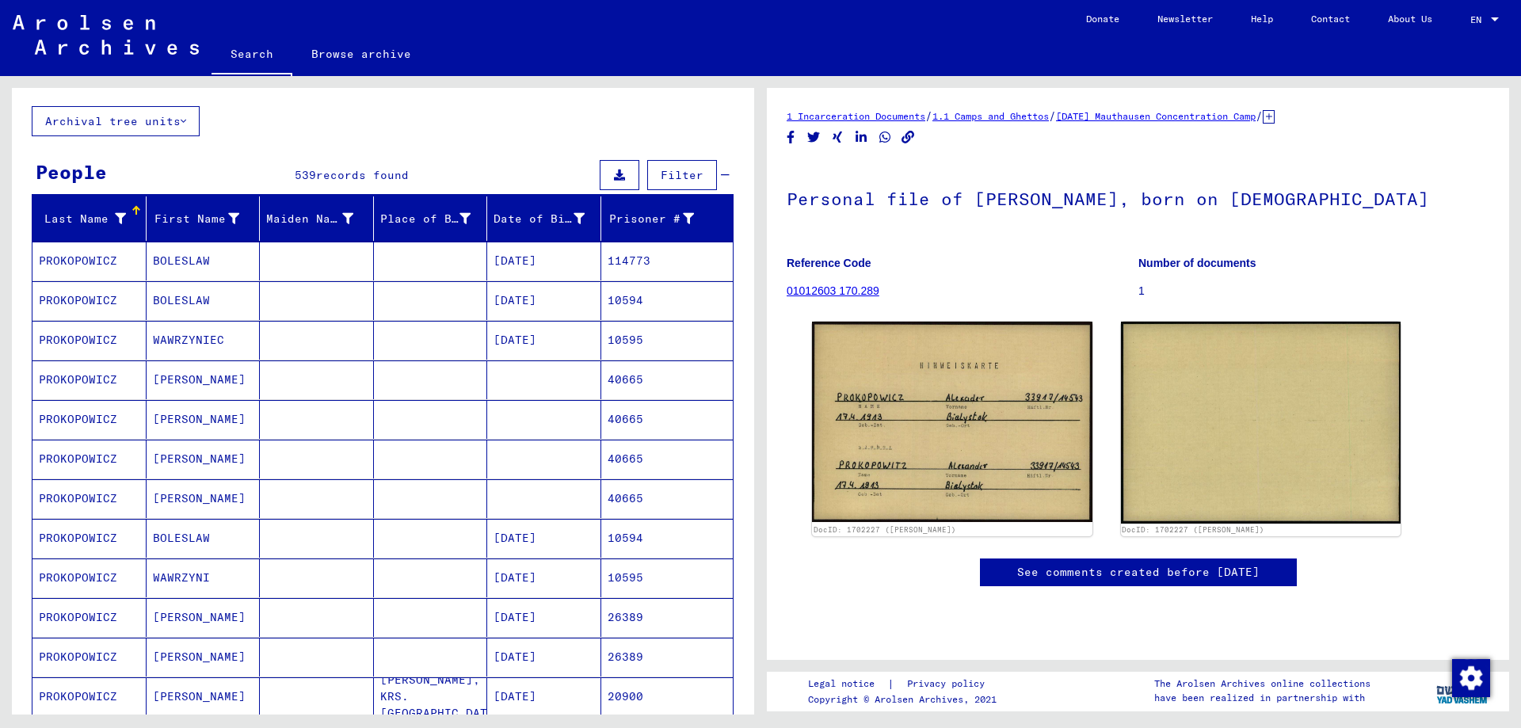
click at [73, 378] on mat-cell "PROKOPOWICZ" at bounding box center [89, 379] width 114 height 39
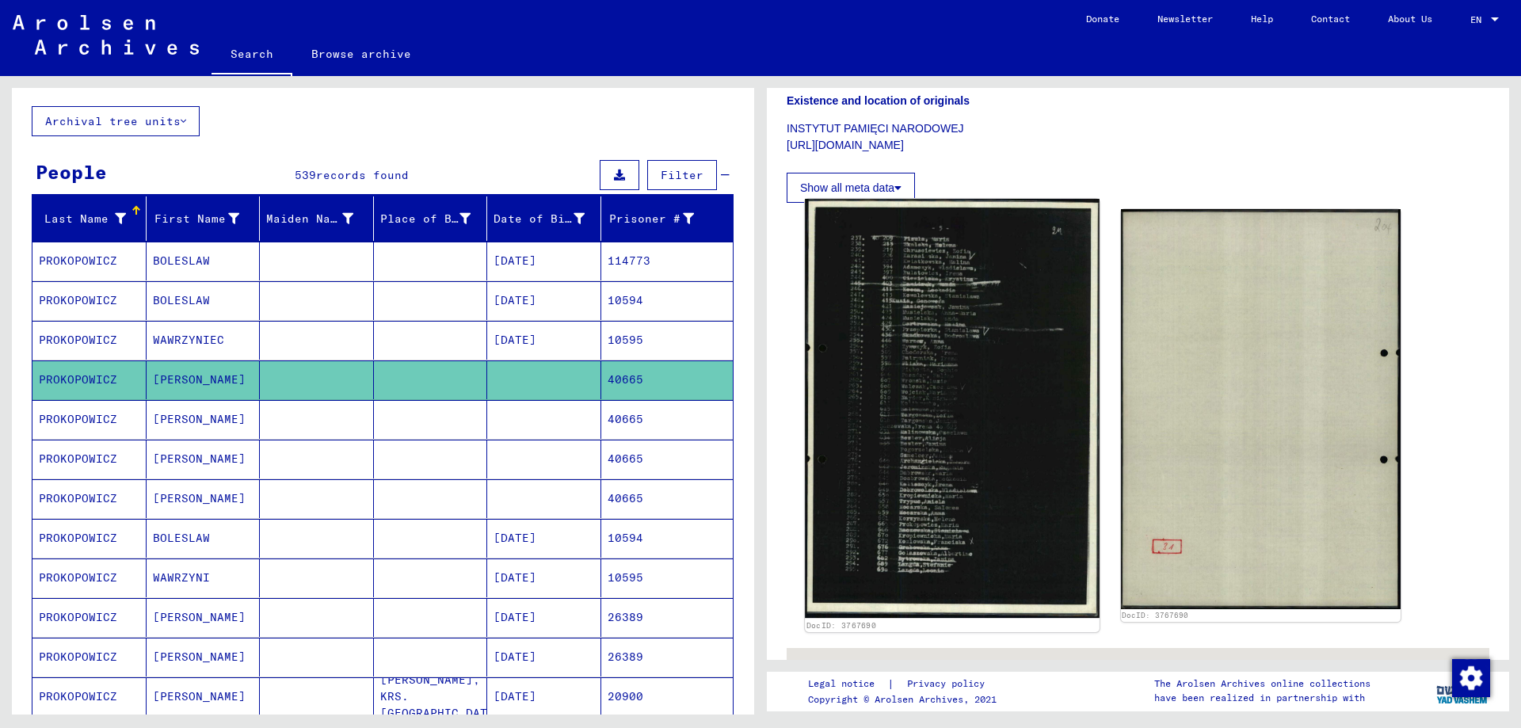
scroll to position [475, 0]
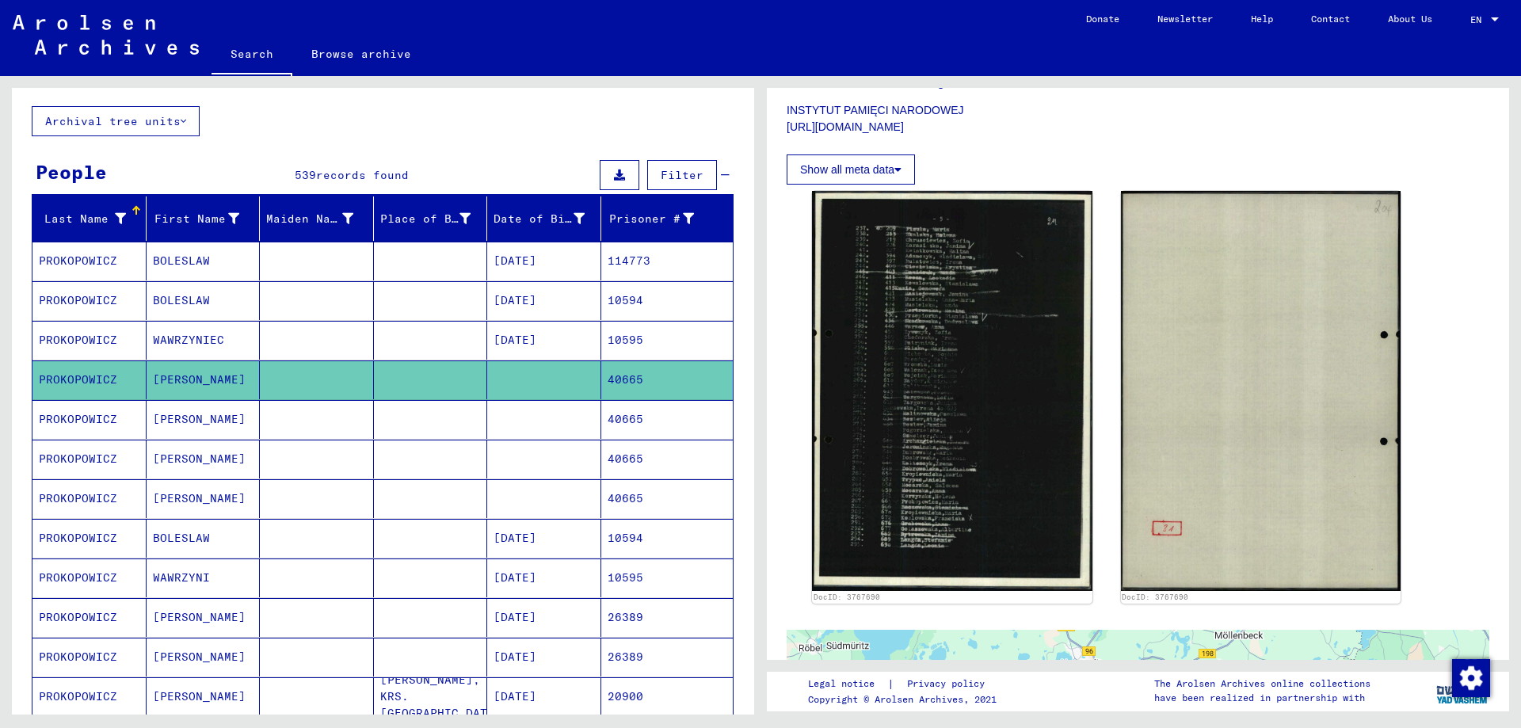
click at [98, 415] on mat-cell "PROKOPOWICZ" at bounding box center [89, 419] width 114 height 39
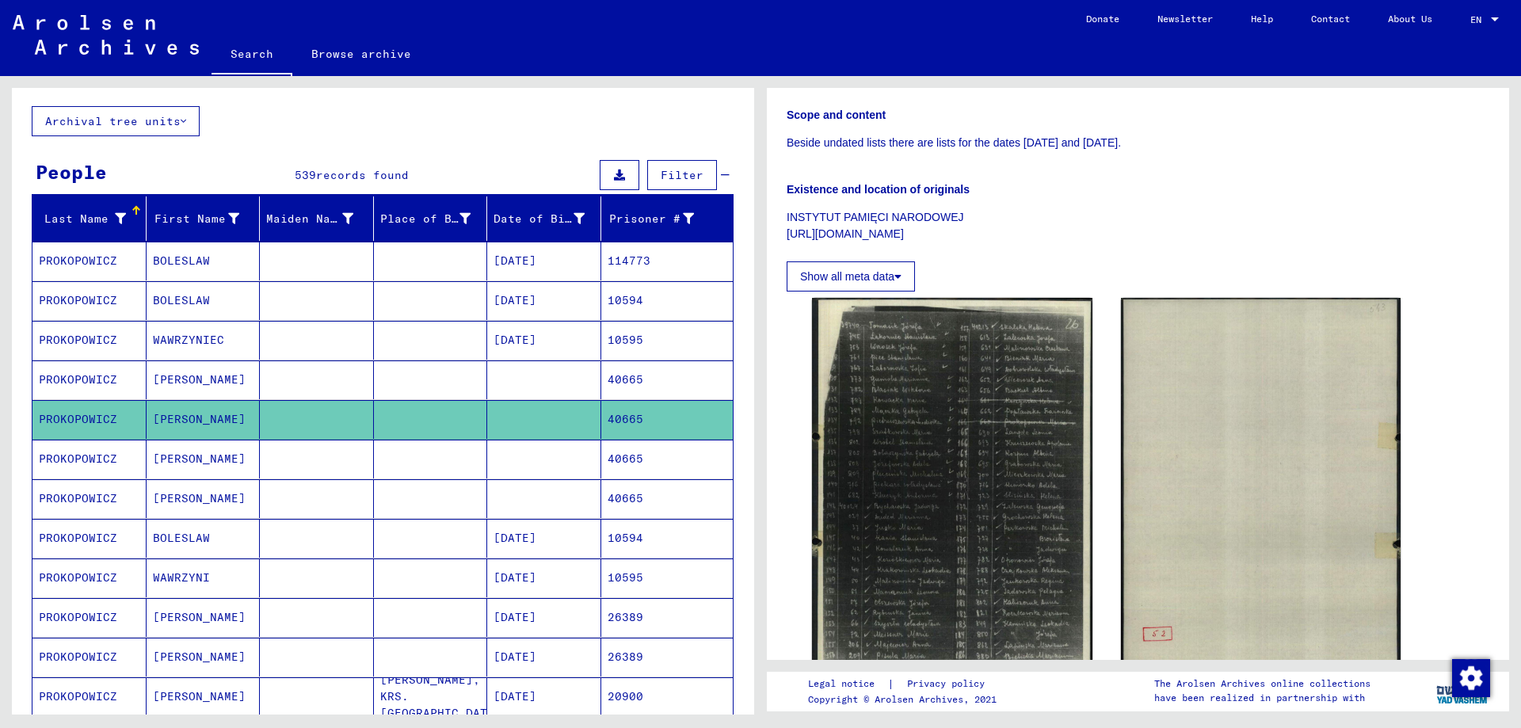
scroll to position [396, 0]
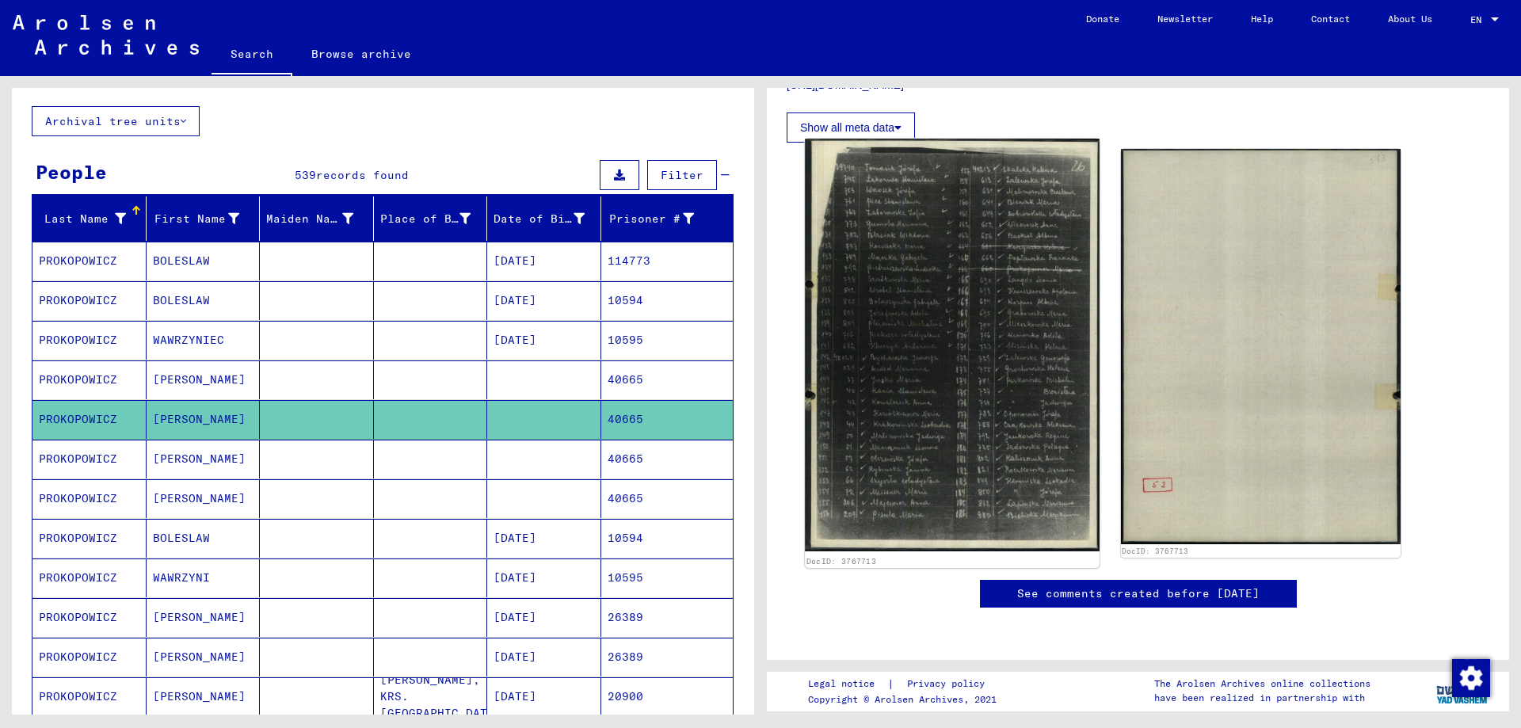
click at [963, 398] on img at bounding box center [952, 345] width 294 height 413
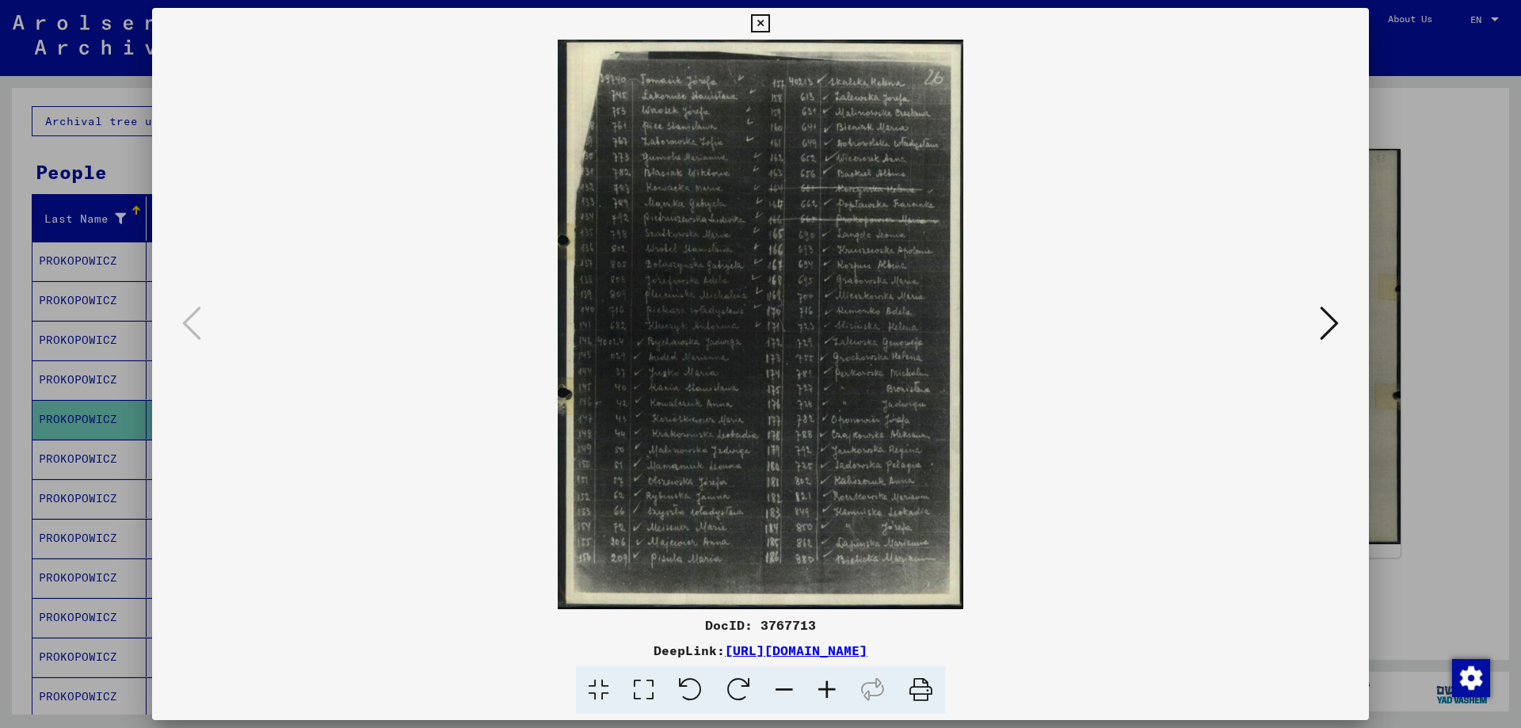
click at [1455, 247] on div at bounding box center [760, 364] width 1521 height 728
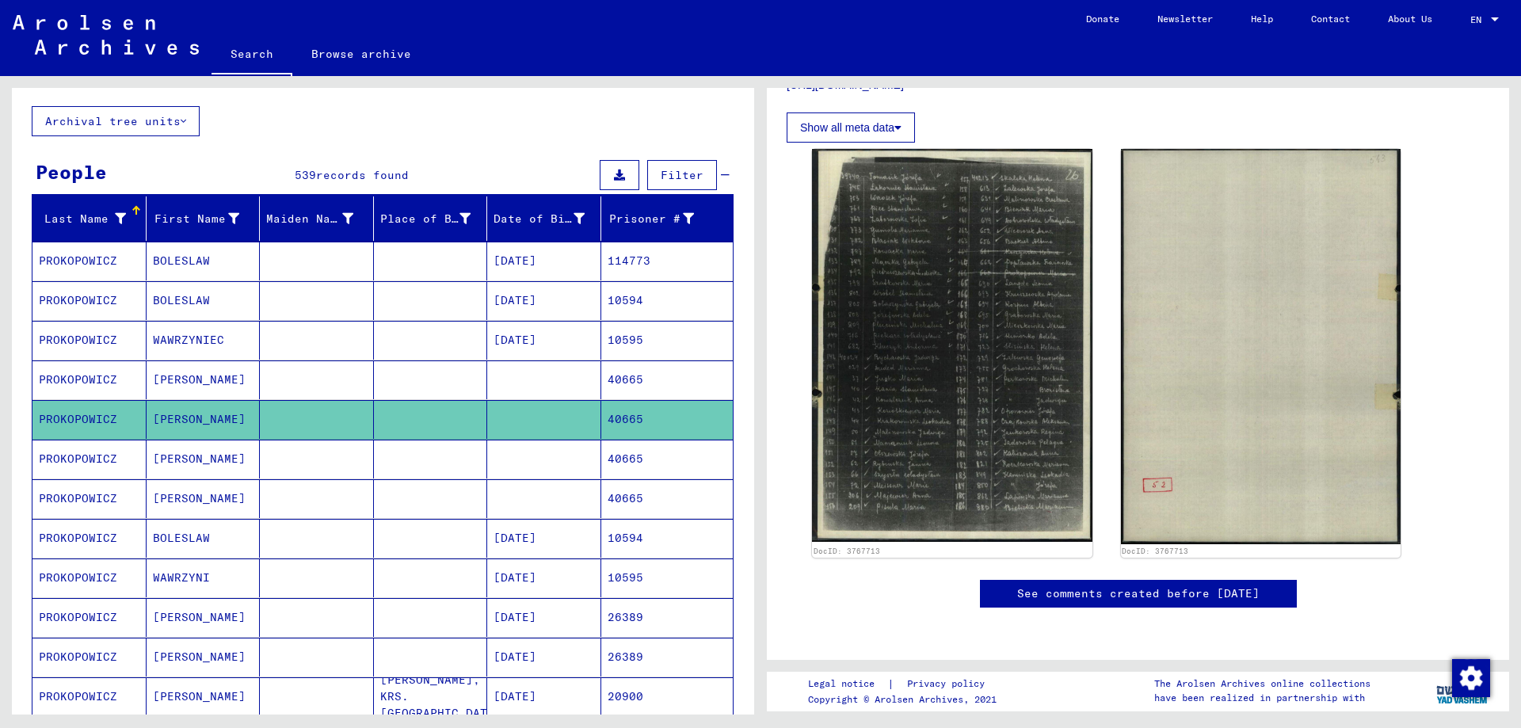
click at [101, 466] on mat-cell "PROKOPOWICZ" at bounding box center [89, 459] width 114 height 39
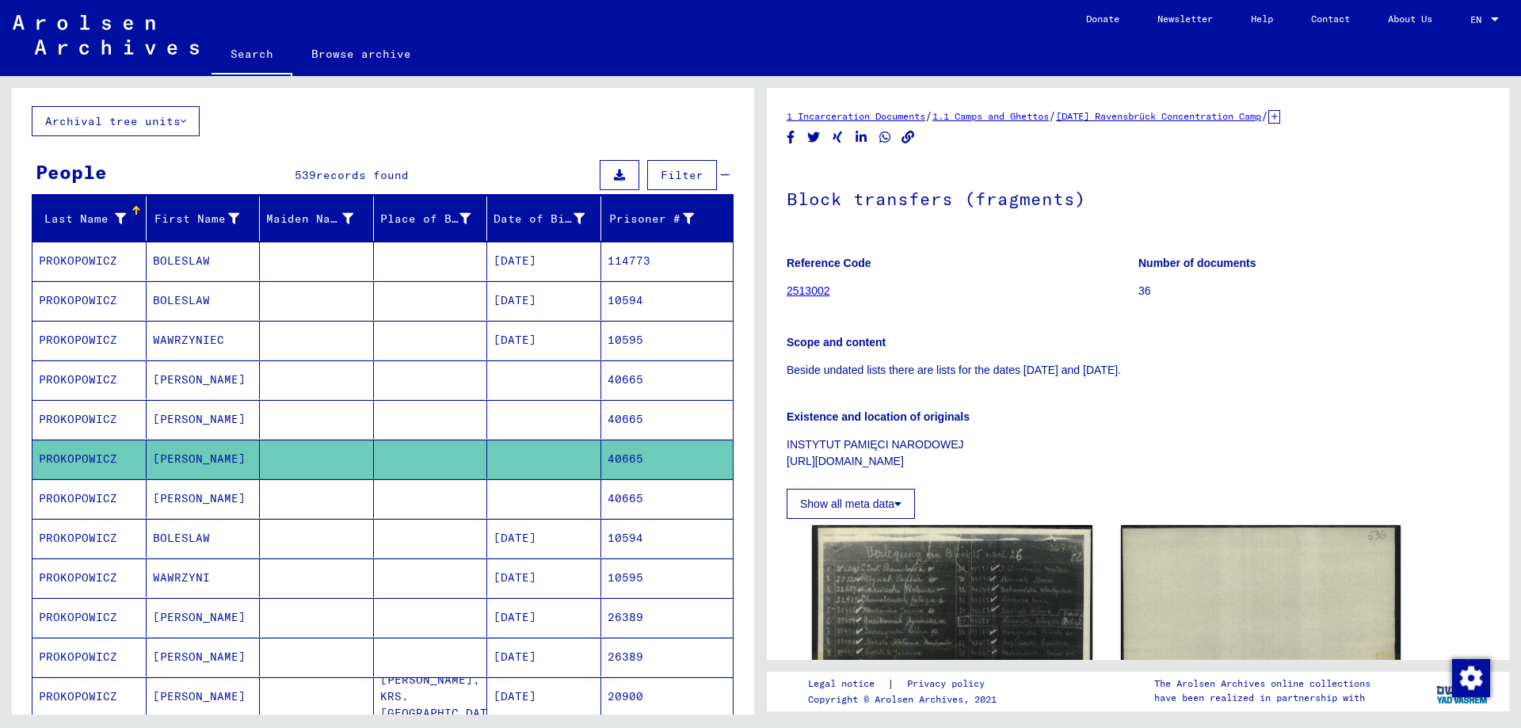
click at [91, 501] on mat-cell "PROKOPOWICZ" at bounding box center [89, 498] width 114 height 39
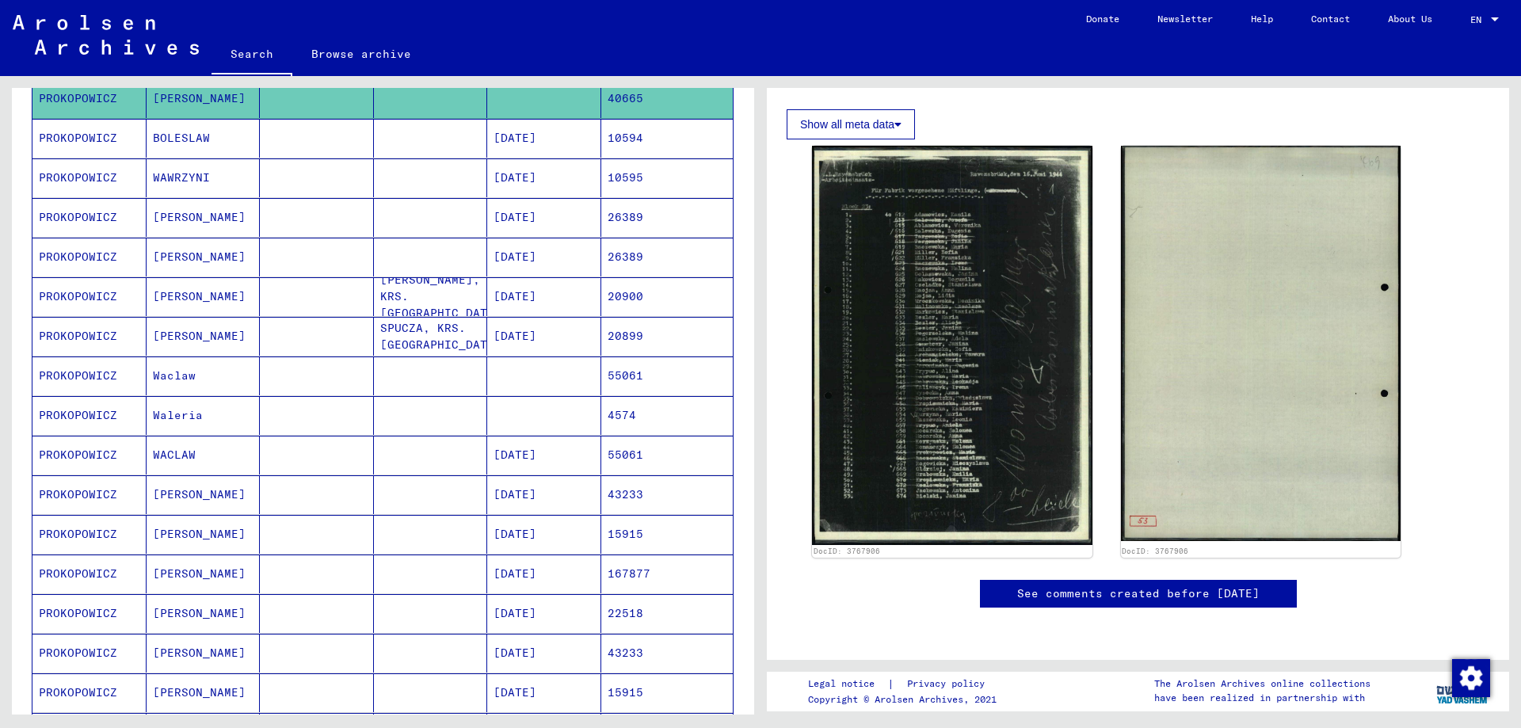
scroll to position [555, 0]
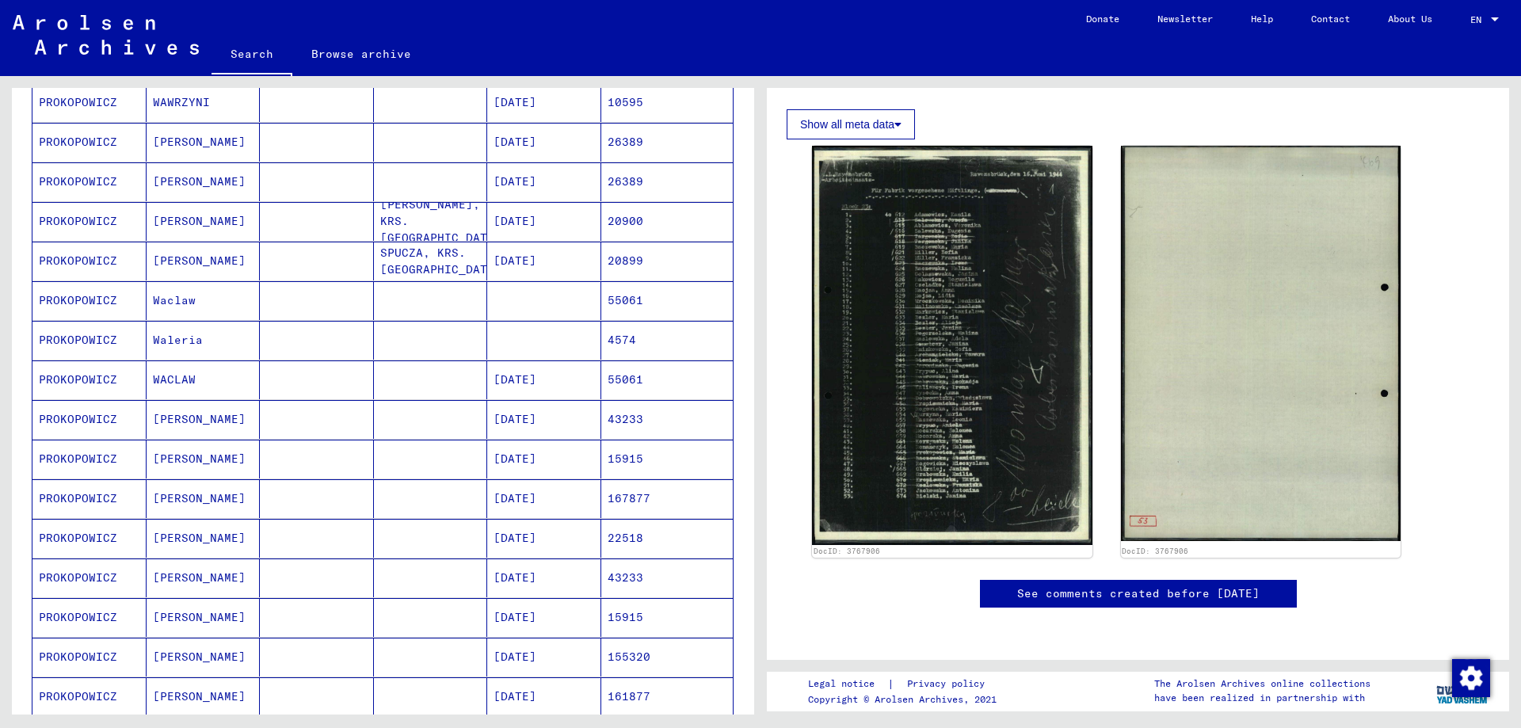
click at [58, 418] on mat-cell "PROKOPOWICZ" at bounding box center [89, 419] width 114 height 39
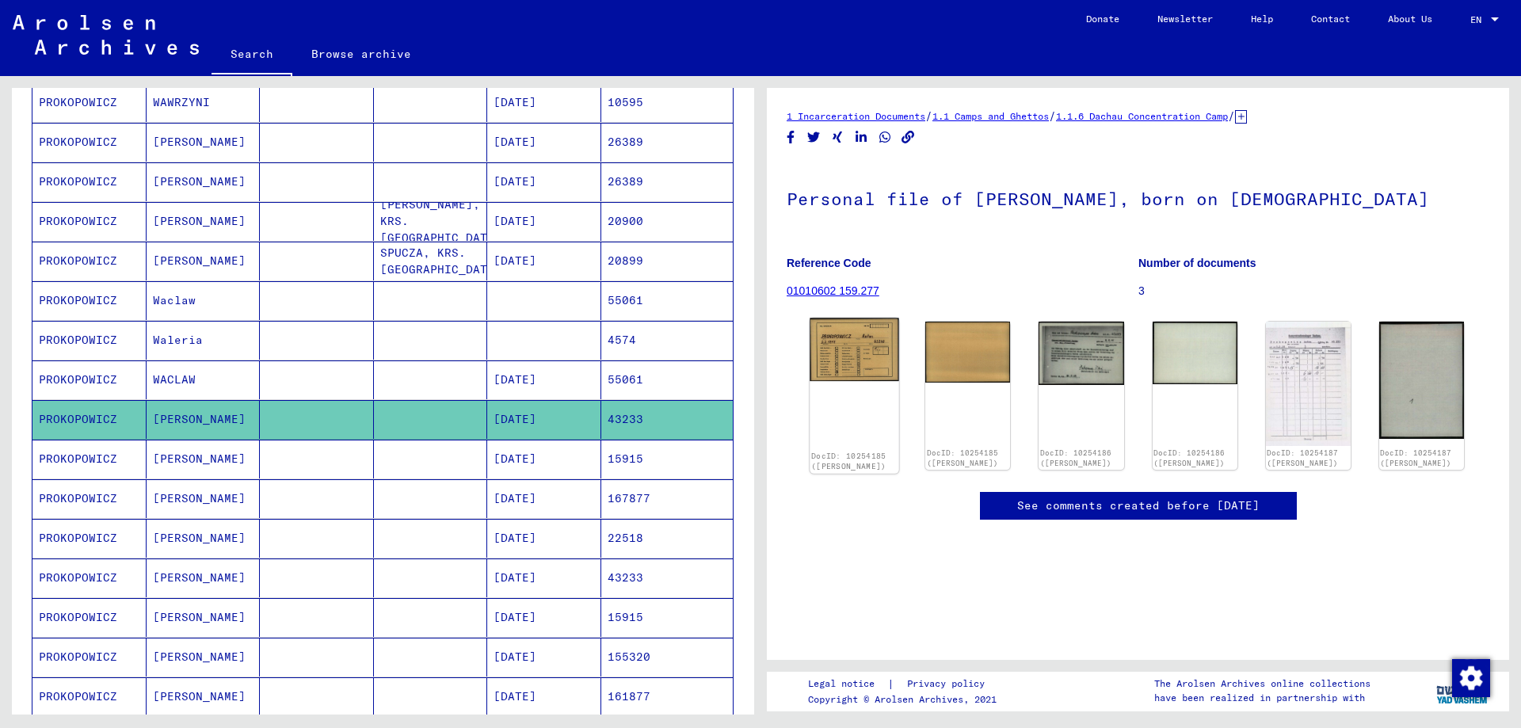
click at [852, 378] on img at bounding box center [855, 349] width 90 height 63
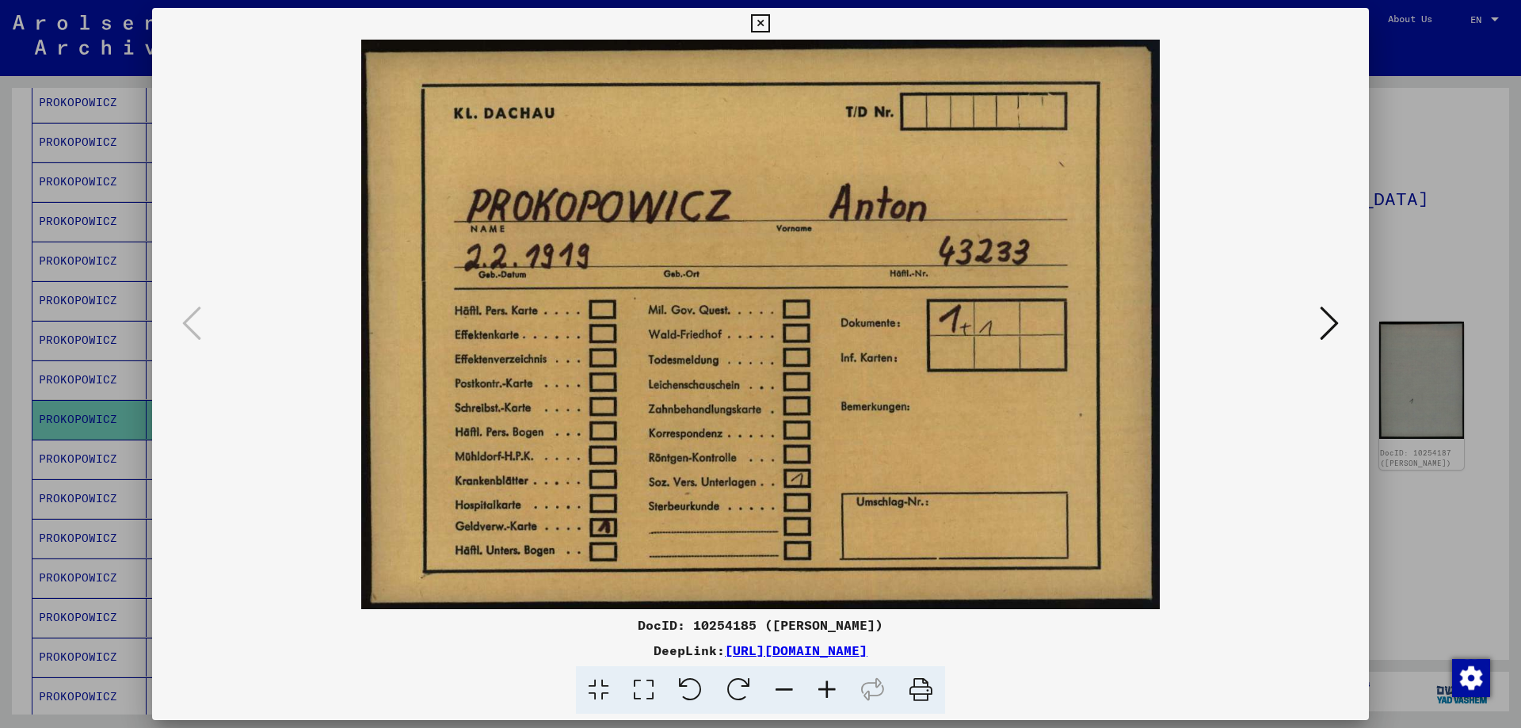
click at [1331, 317] on icon at bounding box center [1329, 323] width 19 height 38
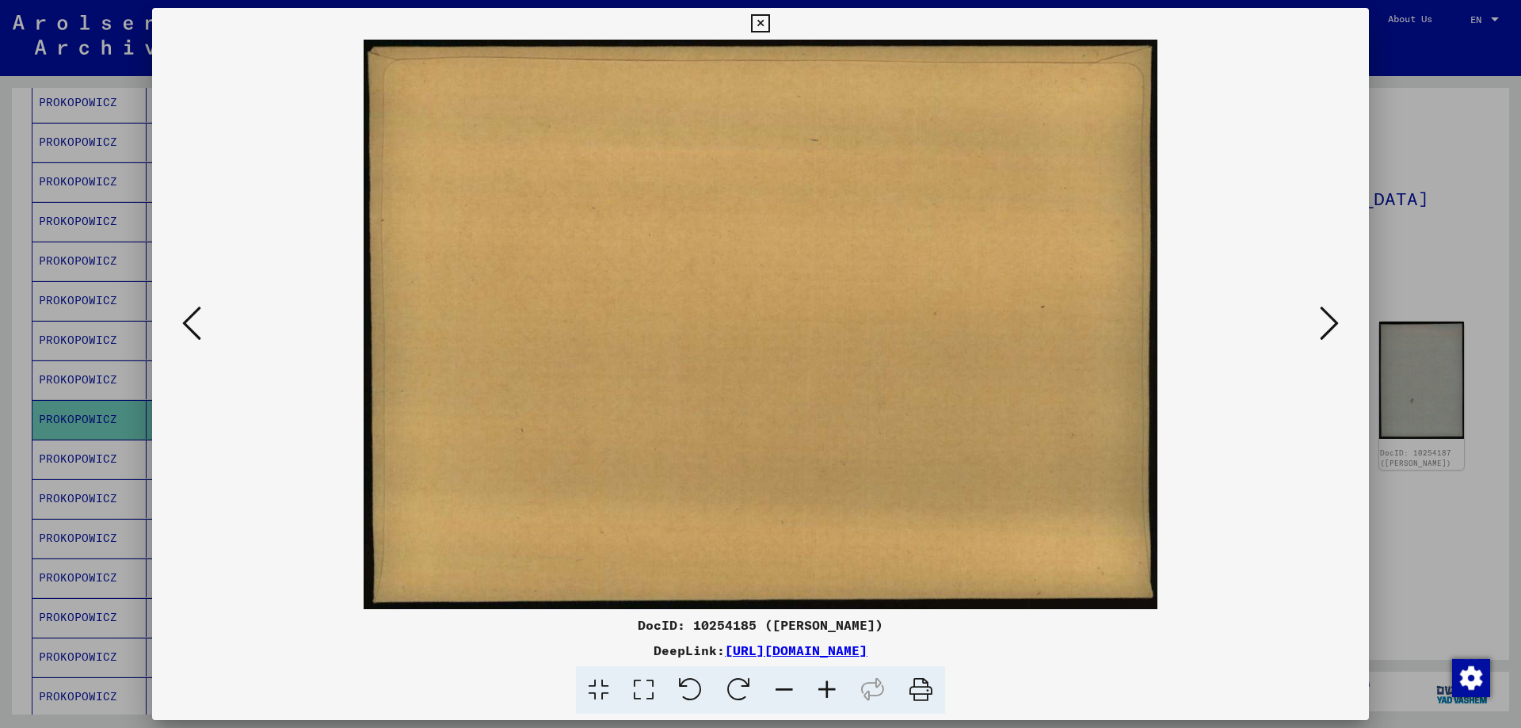
click at [1330, 331] on icon at bounding box center [1329, 323] width 19 height 38
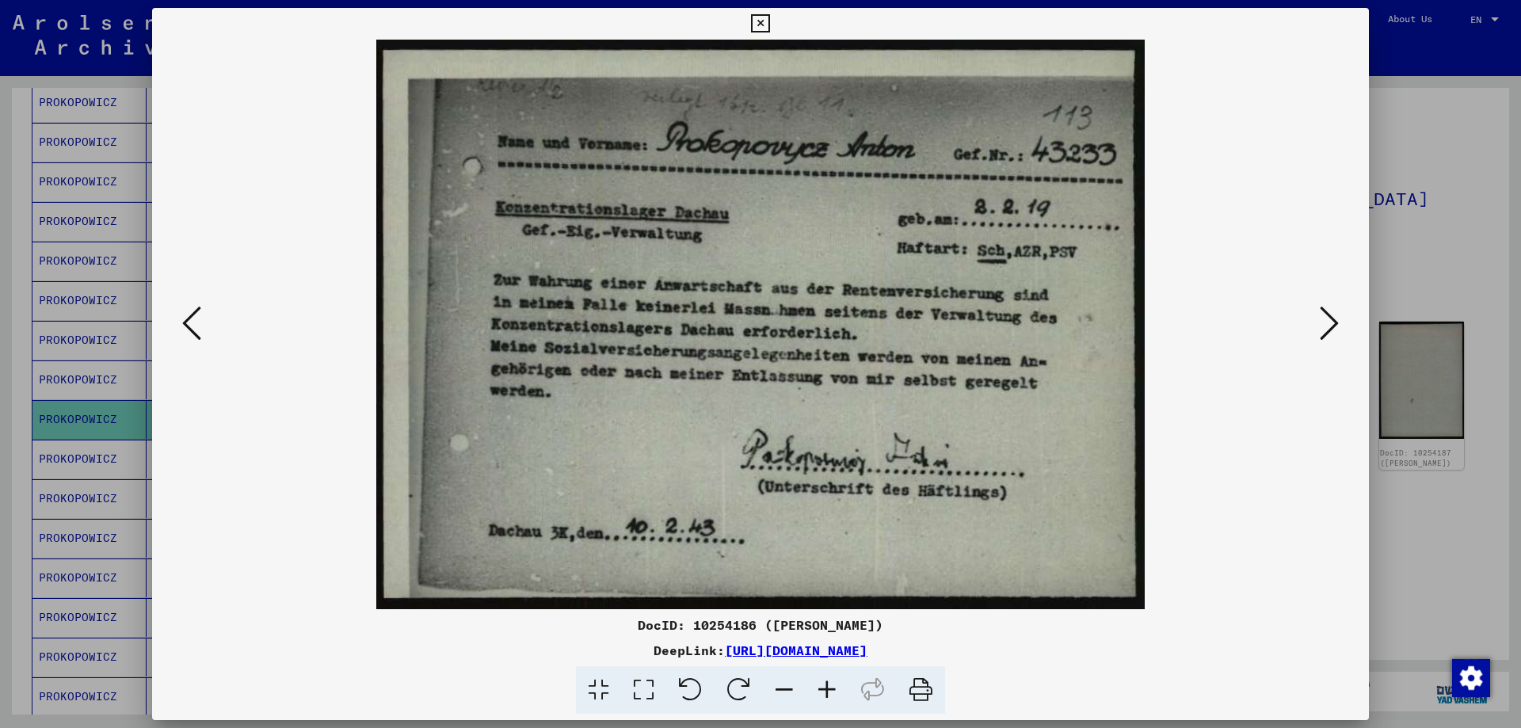
click at [1330, 330] on icon at bounding box center [1329, 323] width 19 height 38
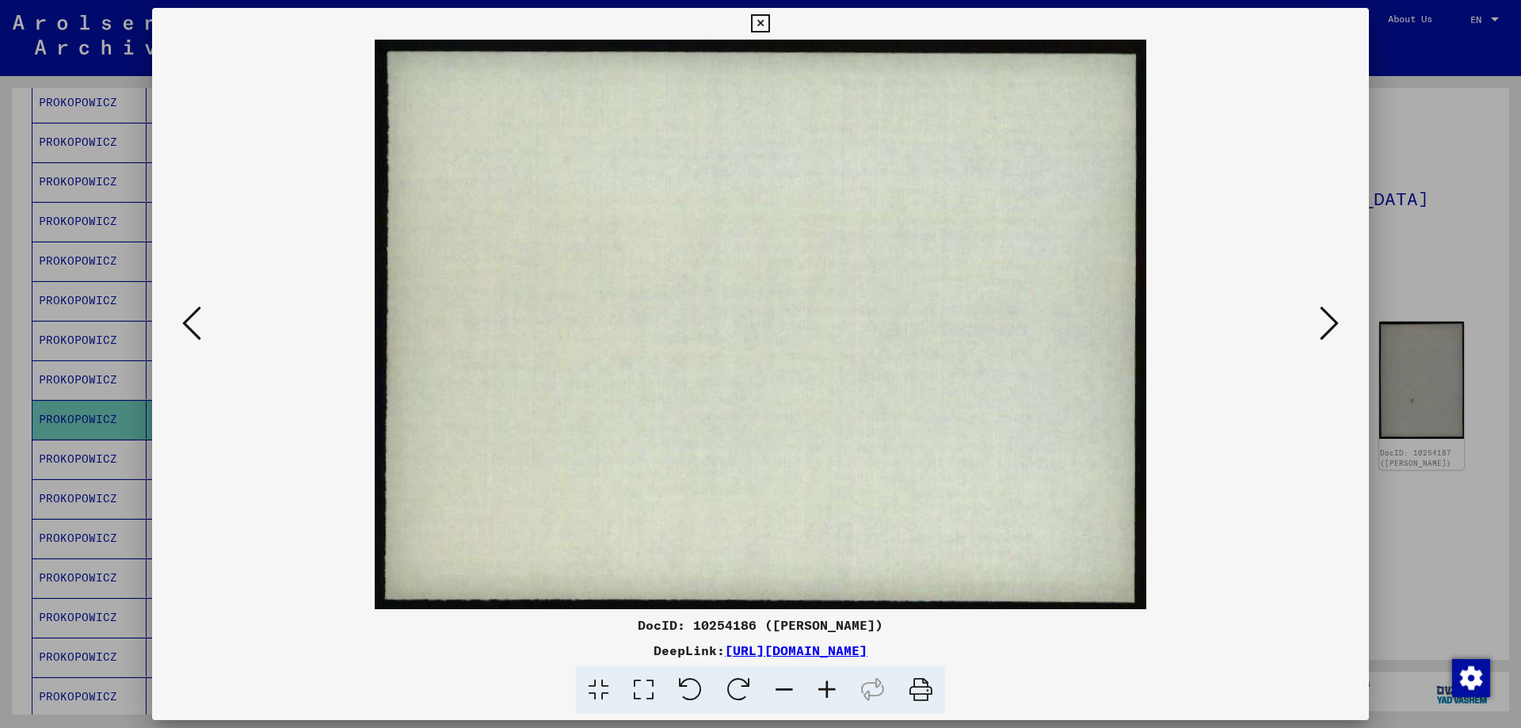
click at [1330, 330] on icon at bounding box center [1329, 323] width 19 height 38
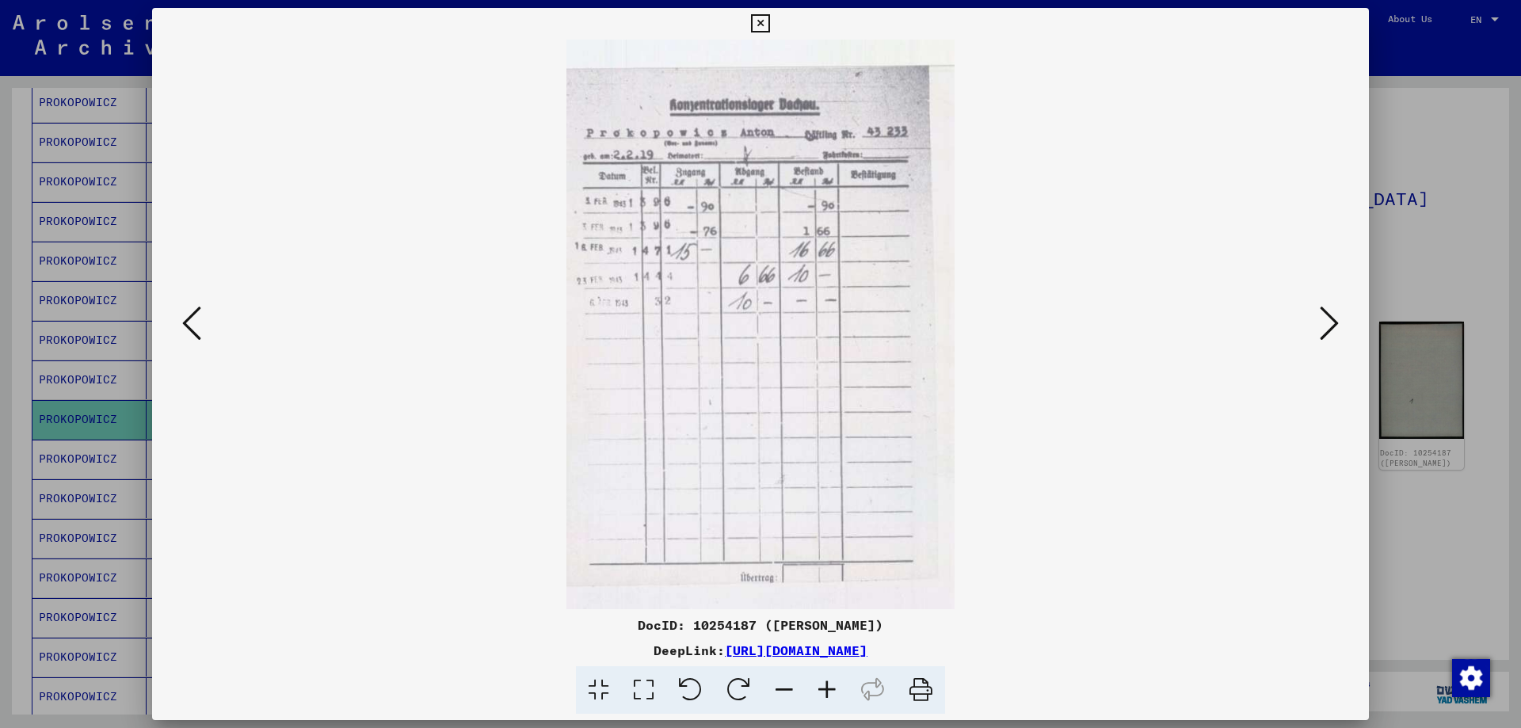
click at [1330, 330] on icon at bounding box center [1329, 323] width 19 height 38
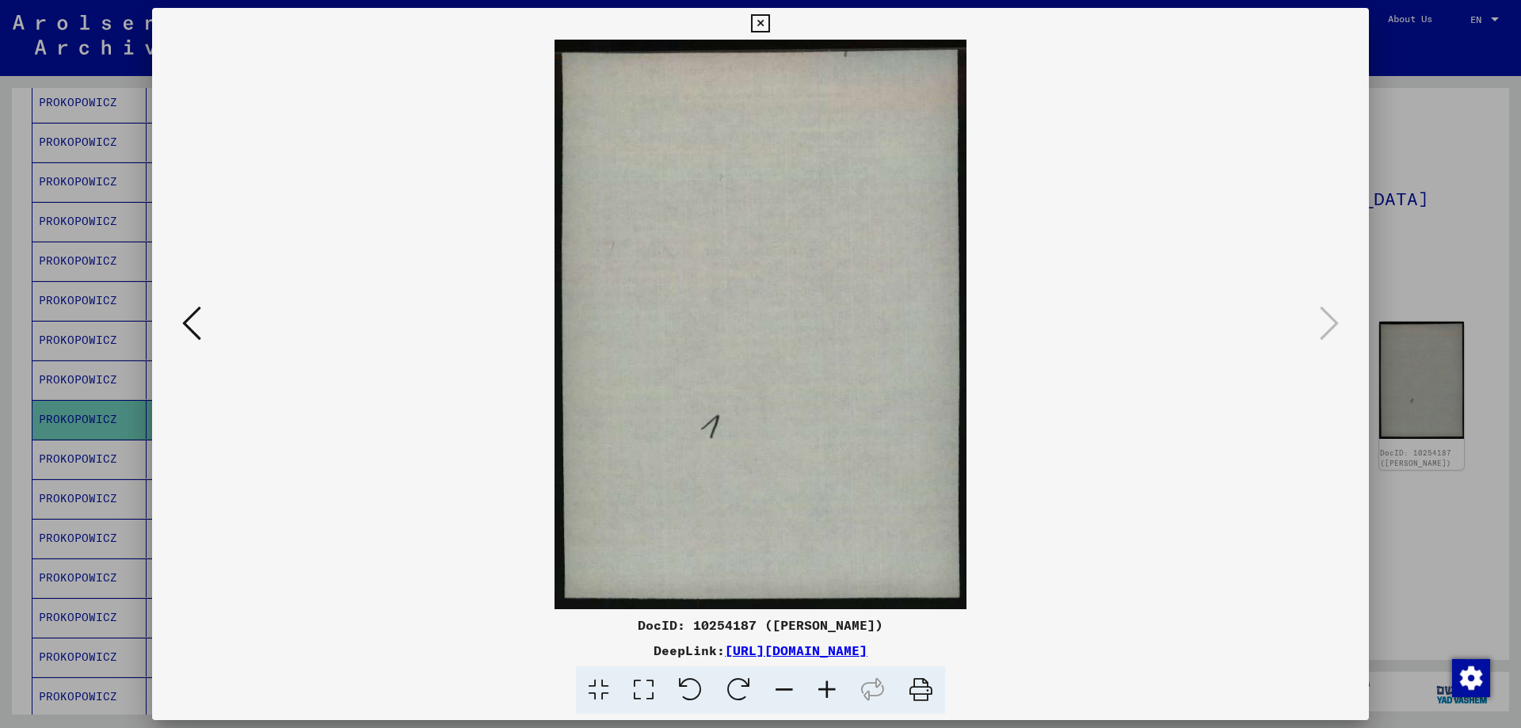
click at [1439, 243] on div at bounding box center [760, 364] width 1521 height 728
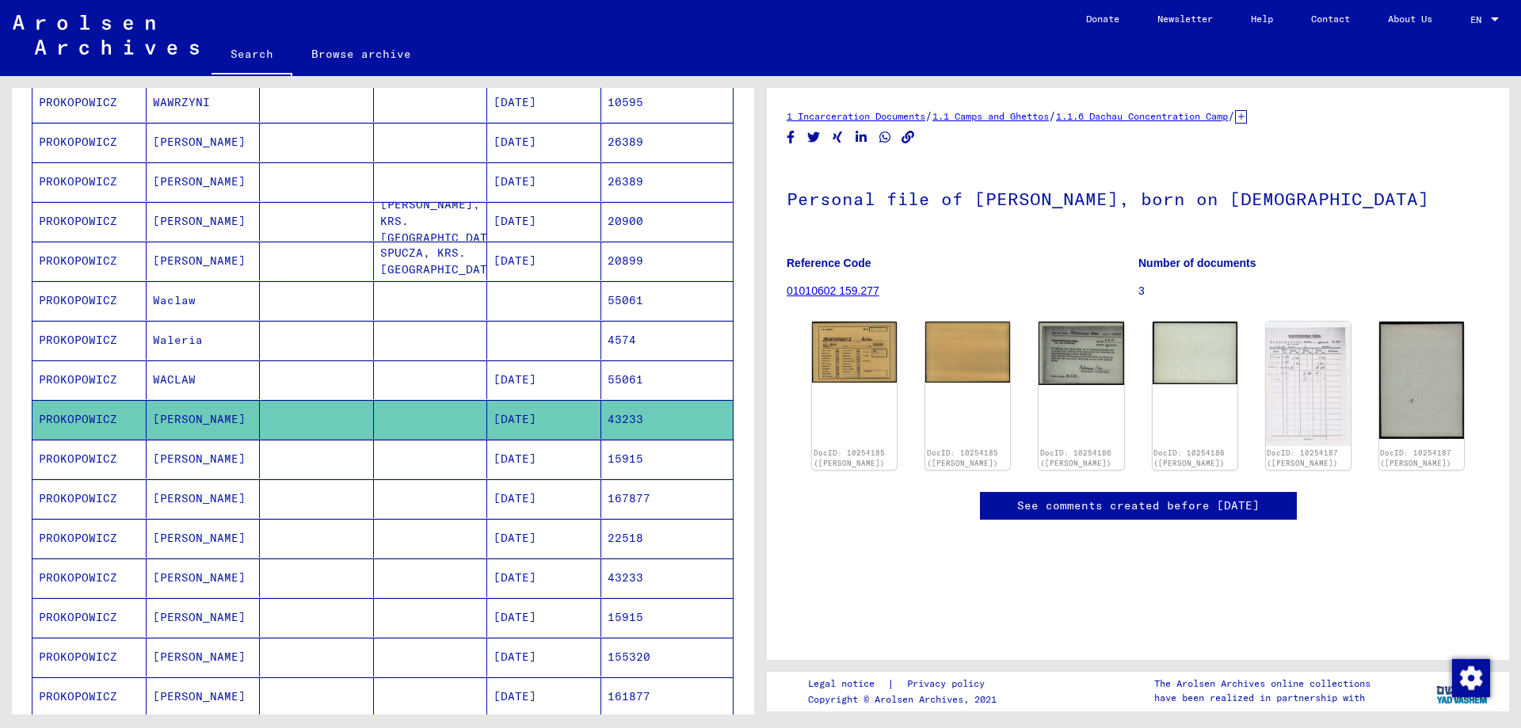
scroll to position [634, 0]
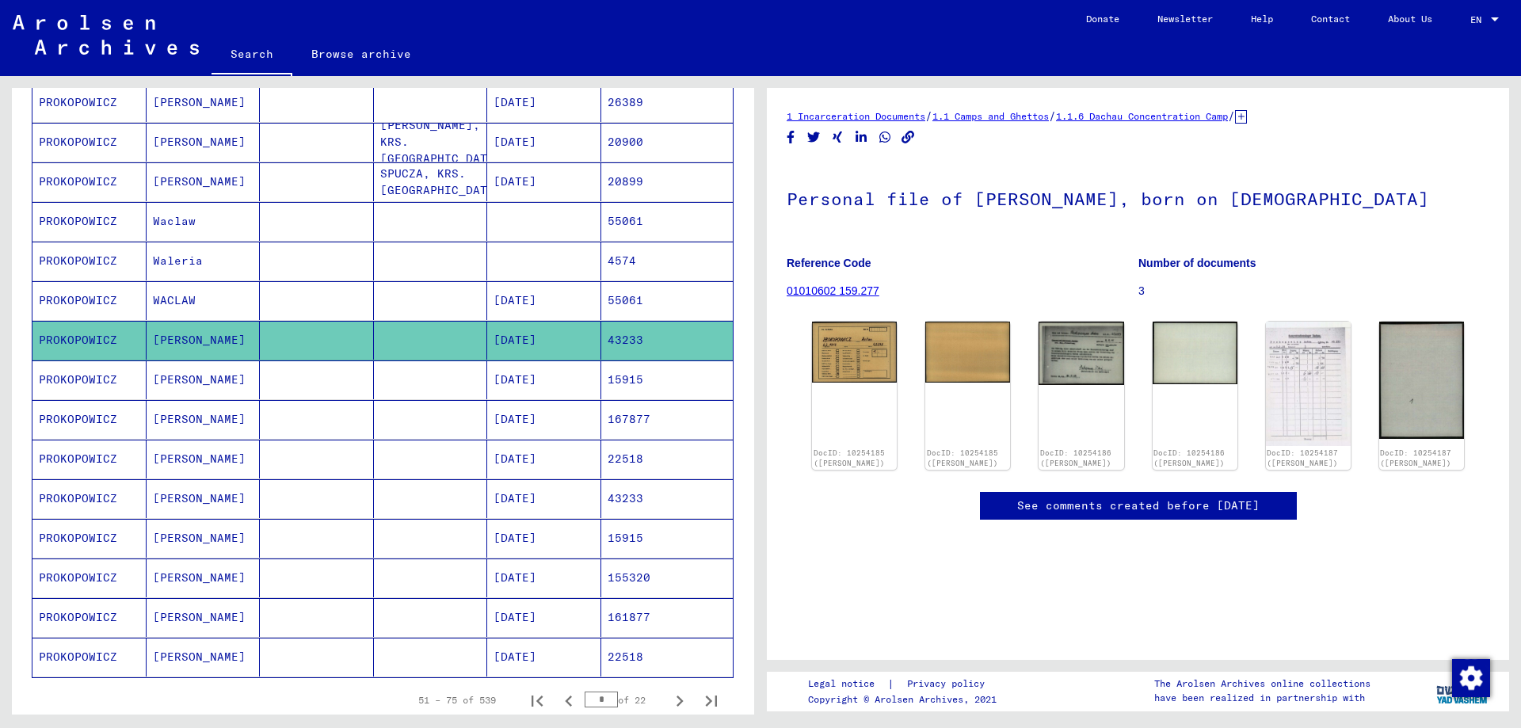
click at [69, 501] on mat-cell "PROKOPOWICZ" at bounding box center [89, 498] width 114 height 39
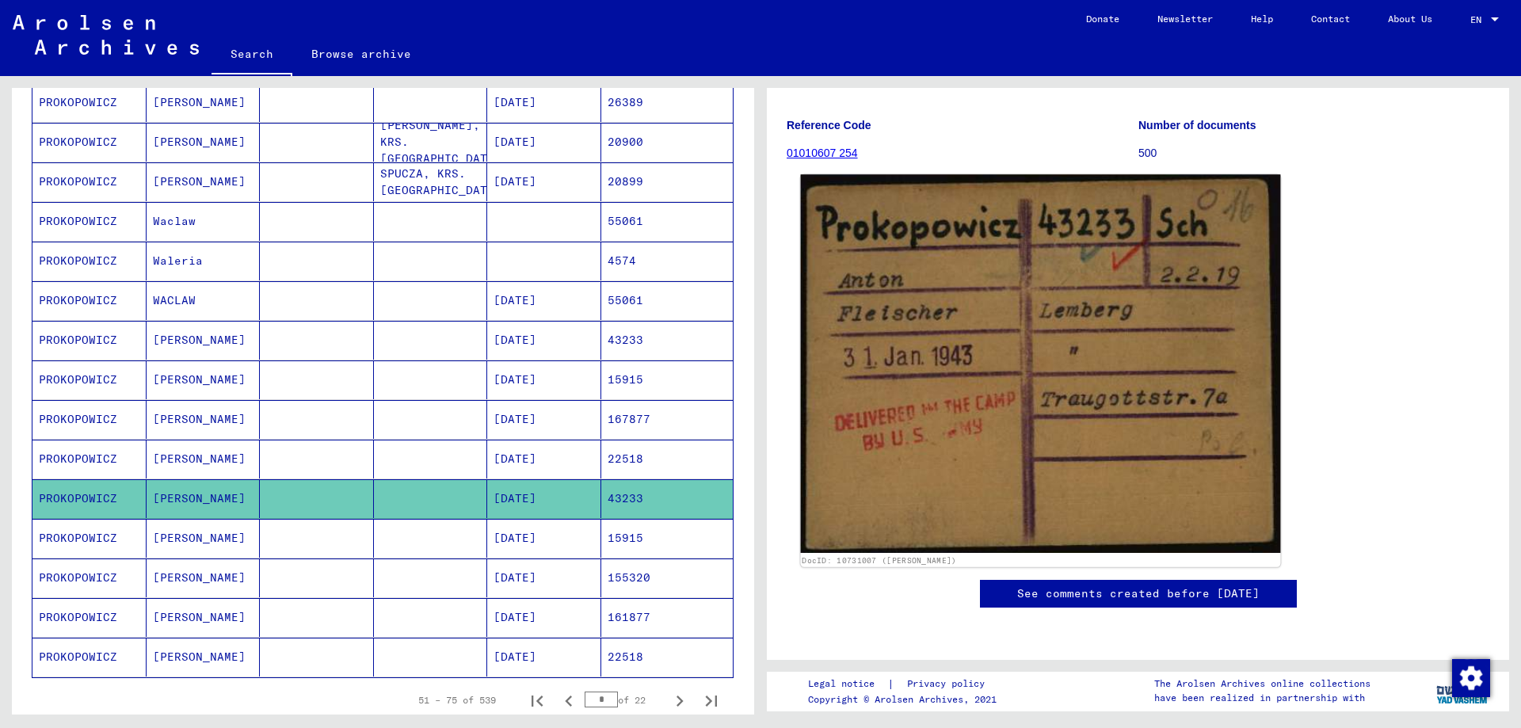
scroll to position [238, 0]
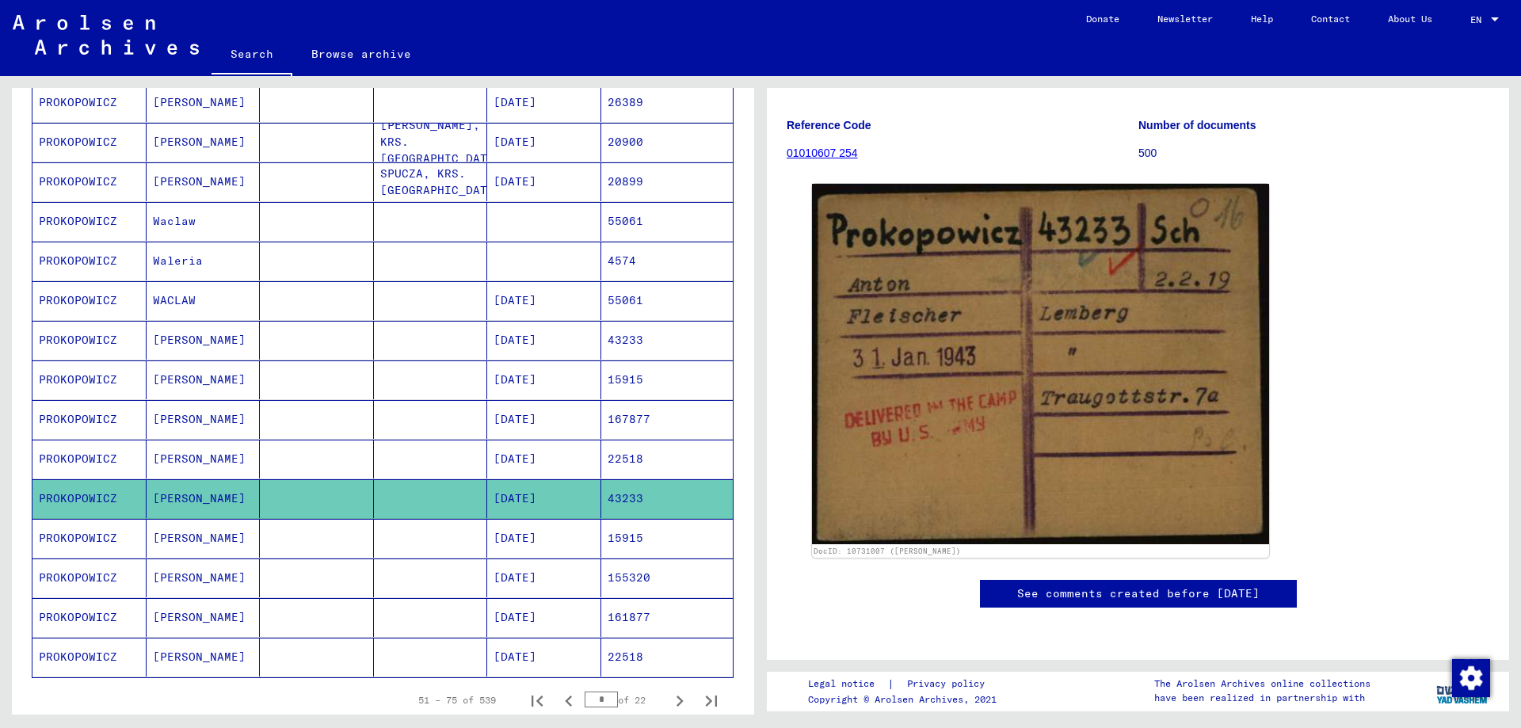
click at [80, 418] on mat-cell "PROKOPOWICZ" at bounding box center [89, 419] width 114 height 39
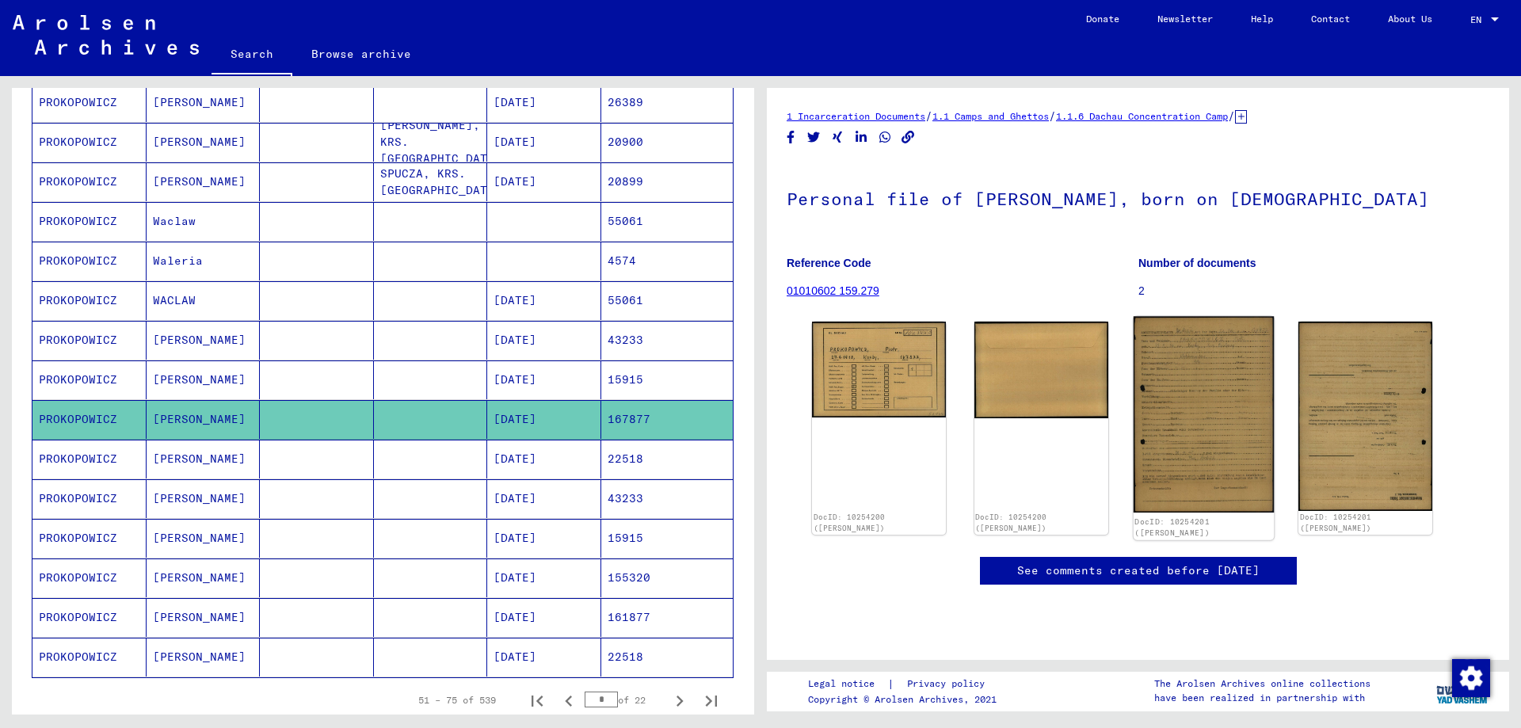
click at [1188, 418] on img at bounding box center [1203, 415] width 140 height 196
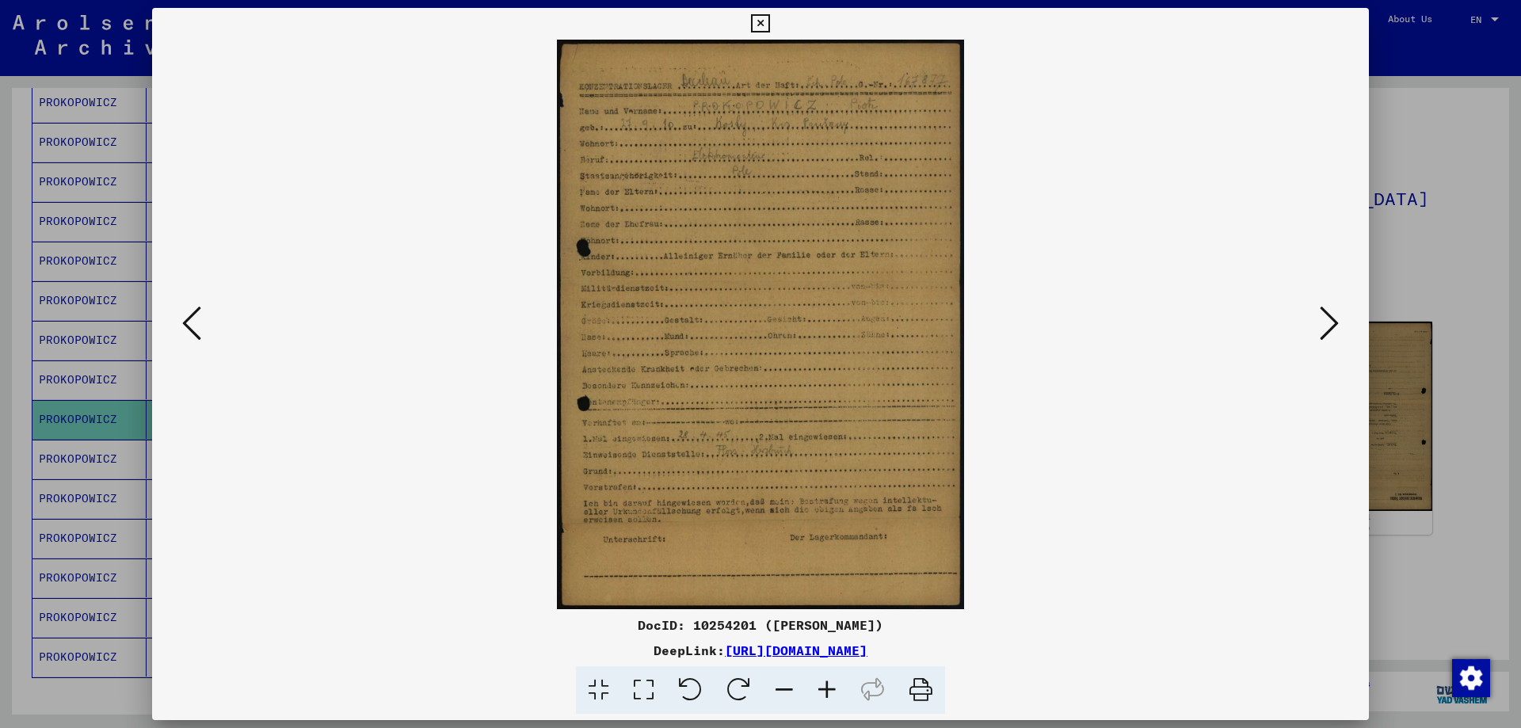
click at [830, 688] on icon at bounding box center [827, 690] width 43 height 48
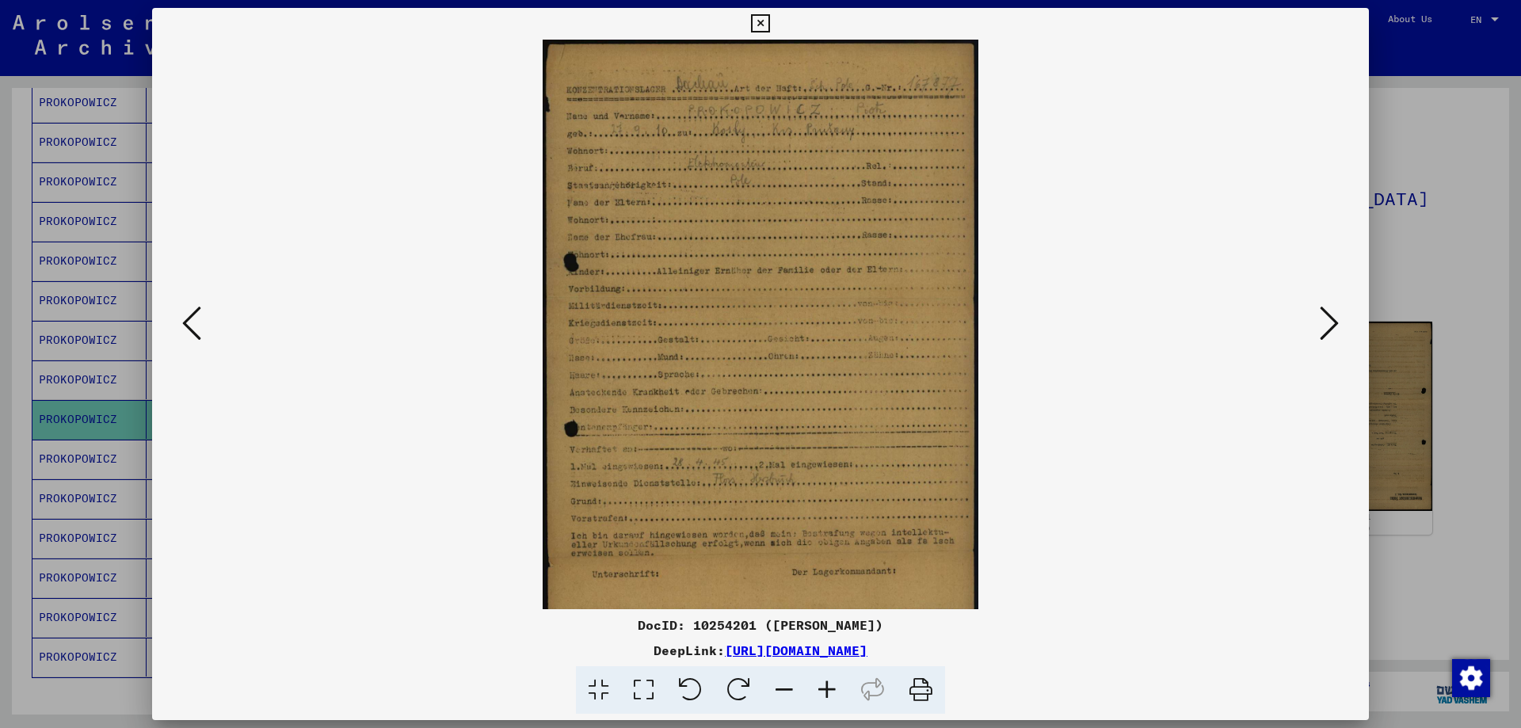
click at [830, 688] on icon at bounding box center [827, 690] width 43 height 48
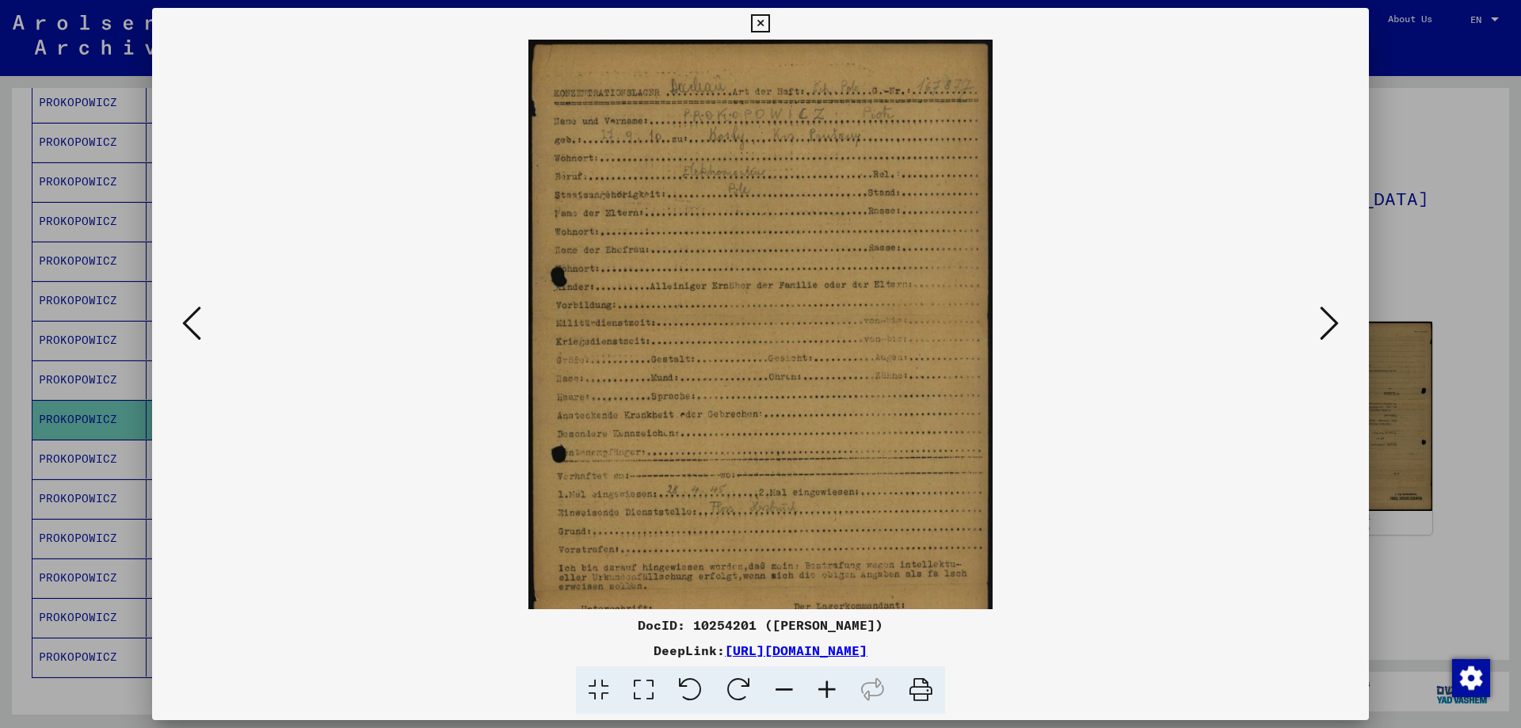
click at [830, 688] on icon at bounding box center [827, 690] width 43 height 48
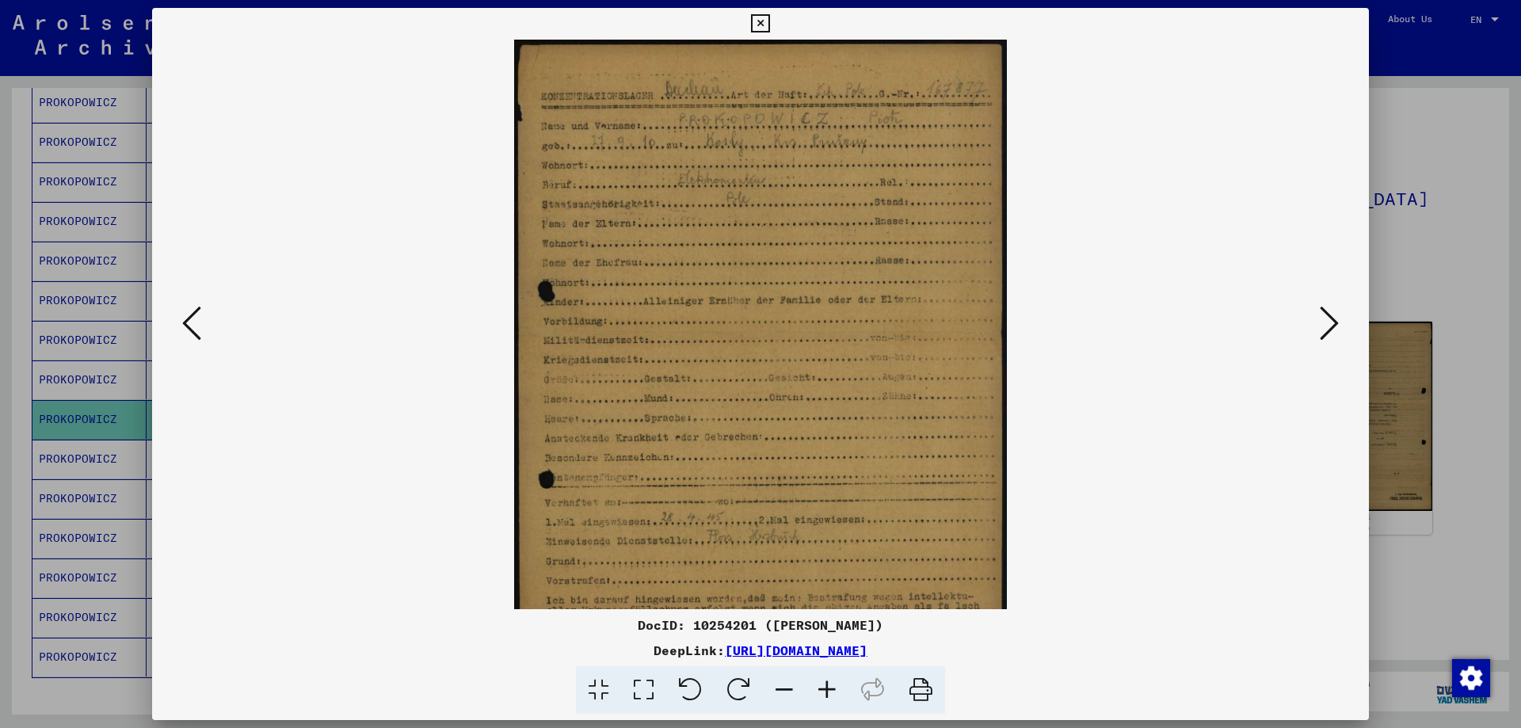
click at [830, 688] on icon at bounding box center [827, 690] width 43 height 48
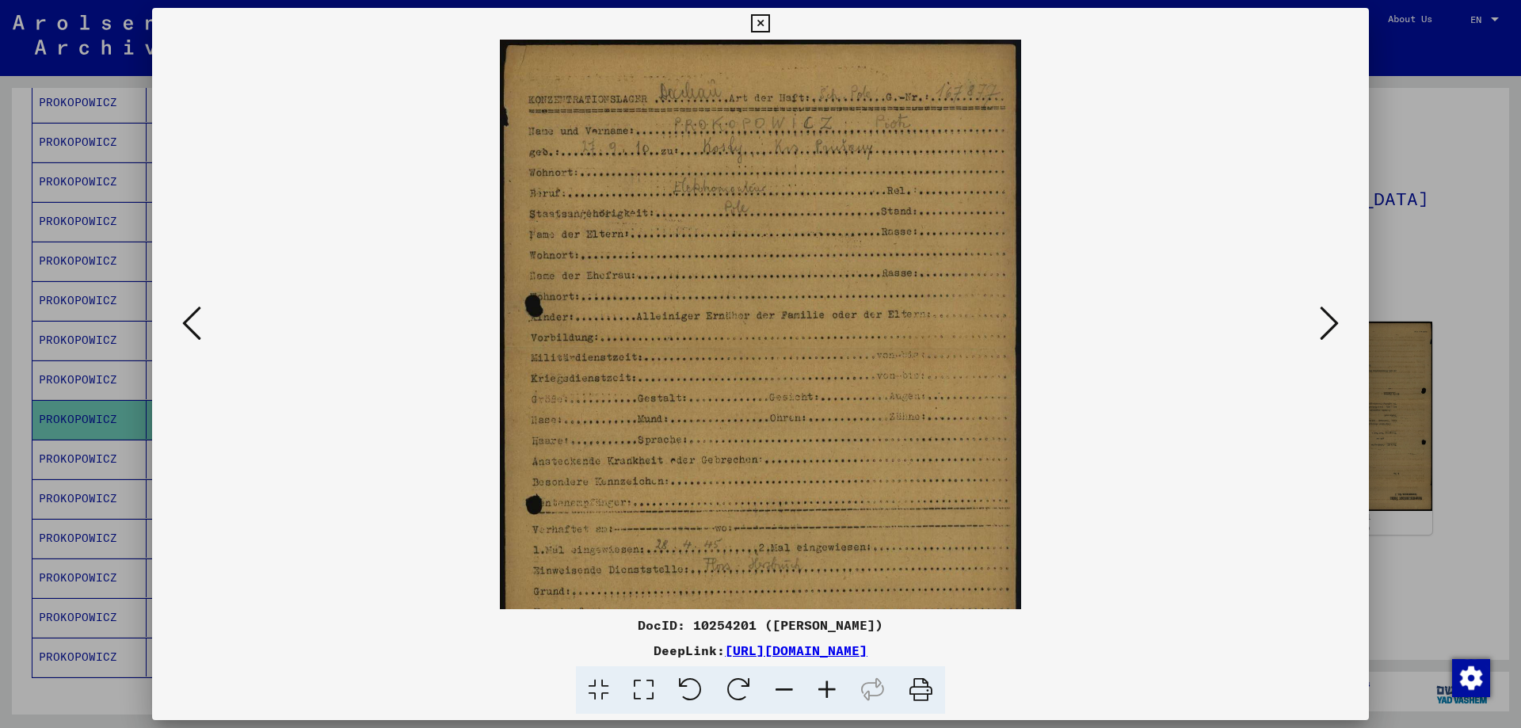
click at [830, 688] on icon at bounding box center [827, 690] width 43 height 48
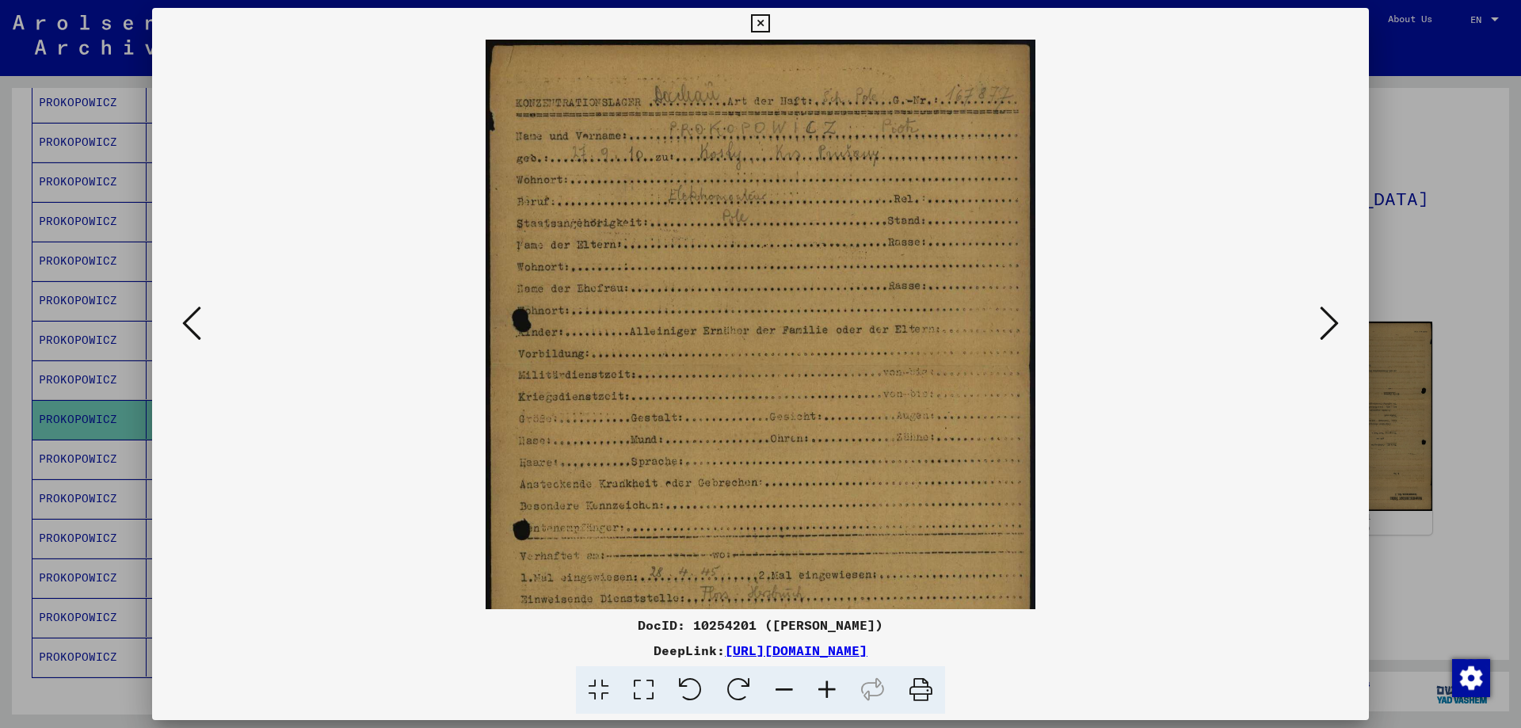
click at [830, 688] on icon at bounding box center [827, 690] width 43 height 48
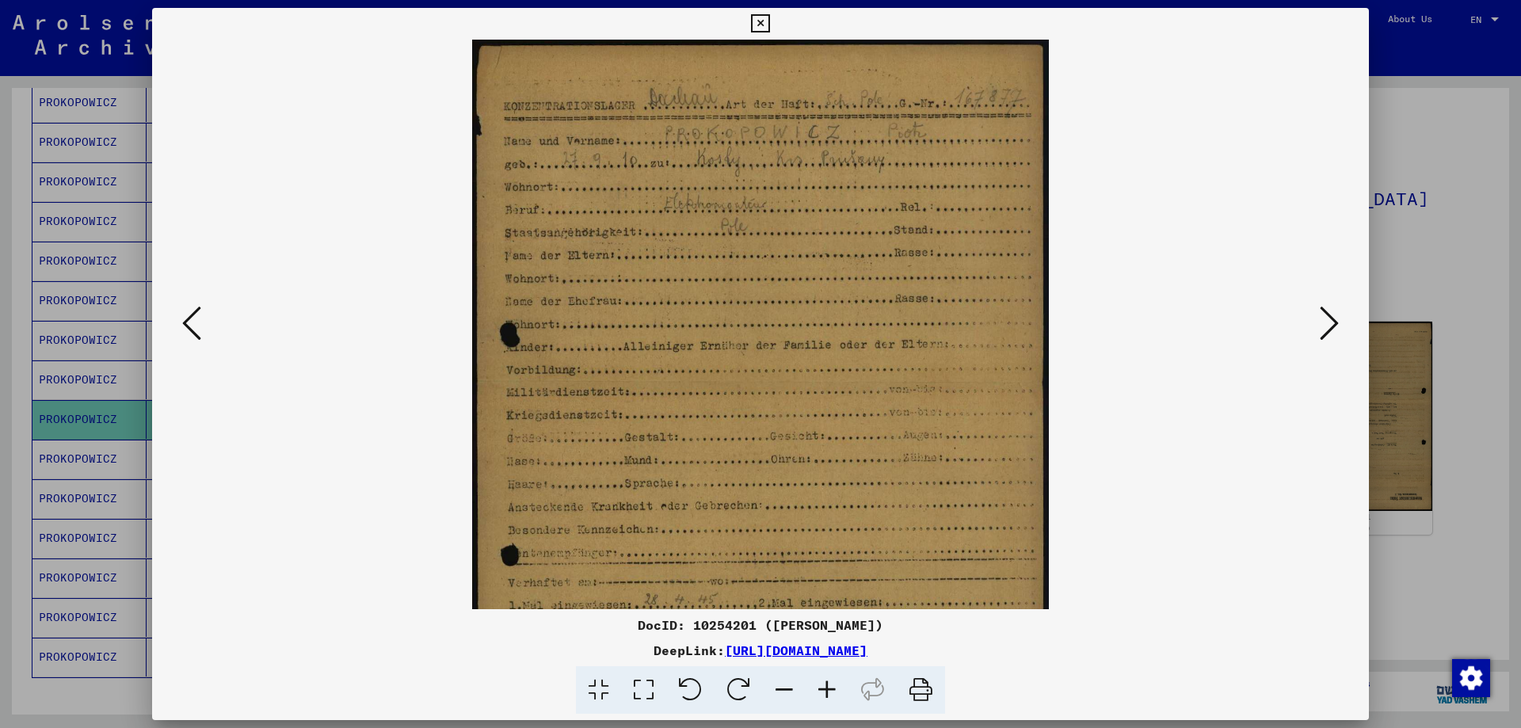
drag, startPoint x: 1435, startPoint y: 603, endPoint x: 1413, endPoint y: 595, distance: 23.6
click at [1431, 604] on div at bounding box center [760, 364] width 1521 height 728
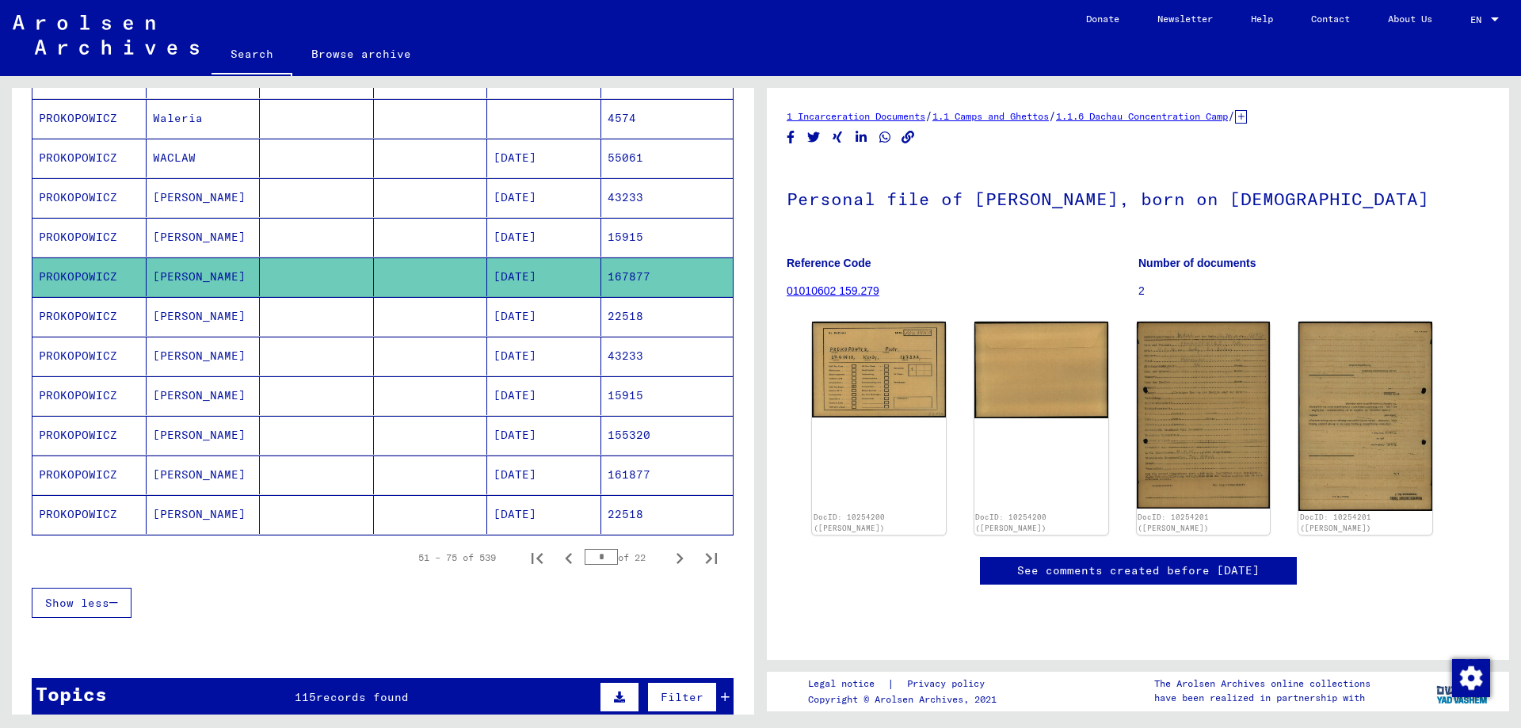
scroll to position [792, 0]
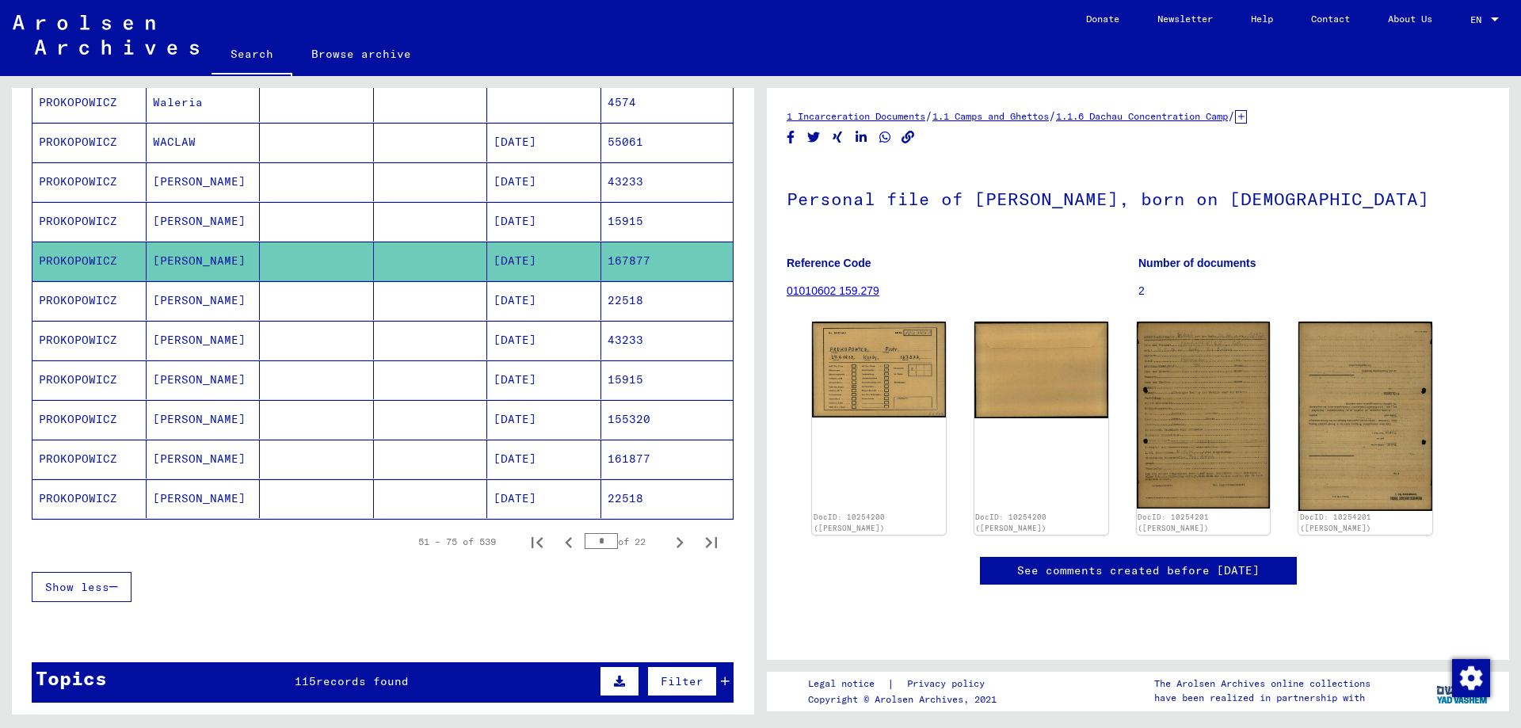
click at [67, 454] on mat-cell "PROKOPOWICZ" at bounding box center [89, 459] width 114 height 39
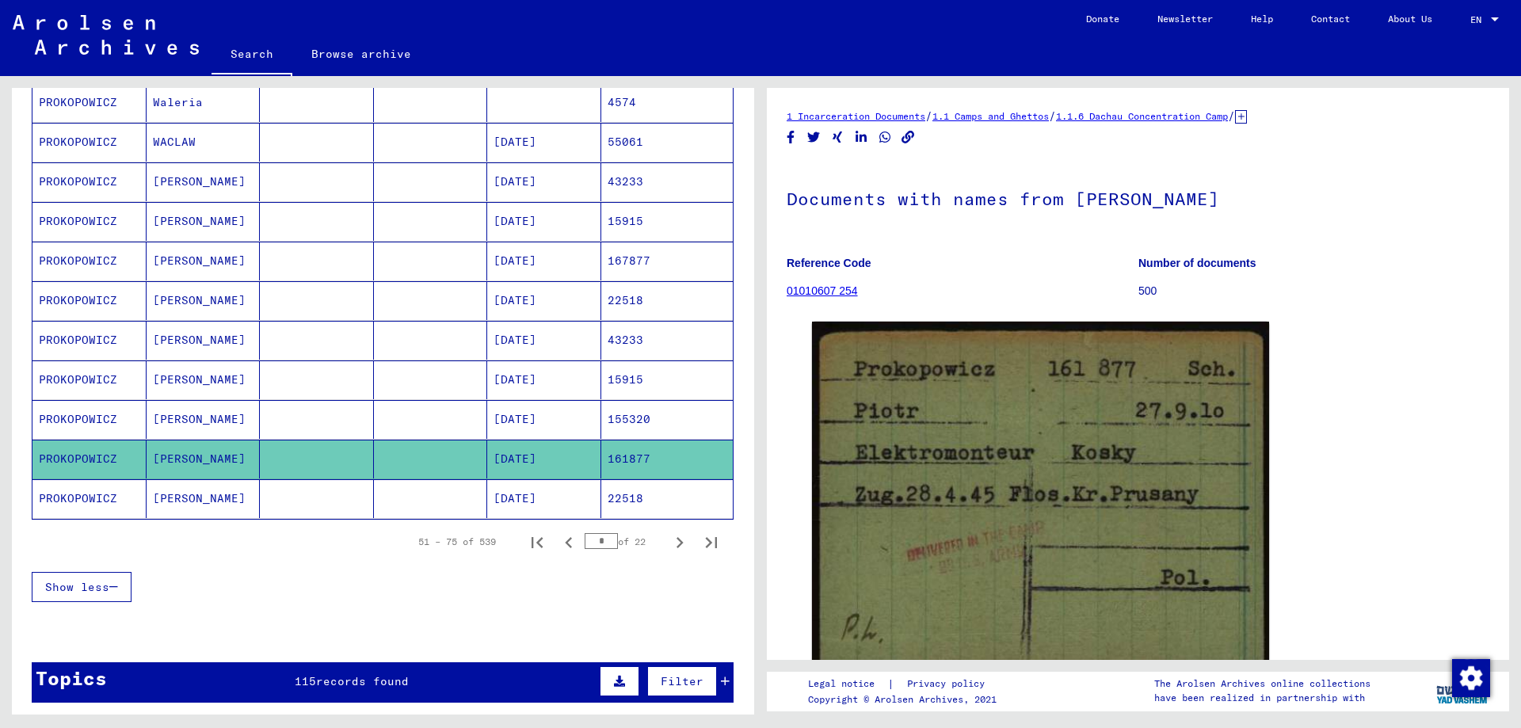
click at [76, 498] on mat-cell "PROKOPOWICZ" at bounding box center [89, 498] width 114 height 39
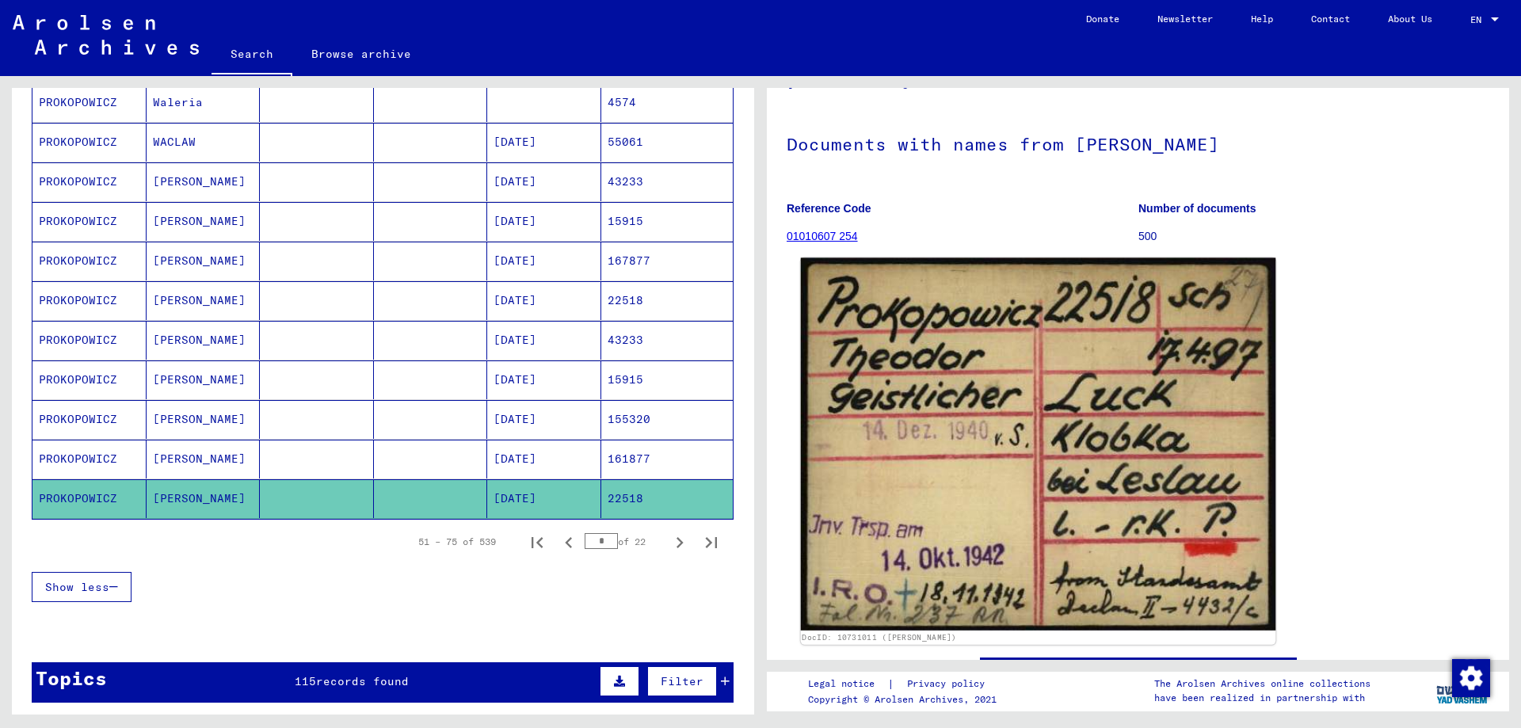
scroll to position [79, 0]
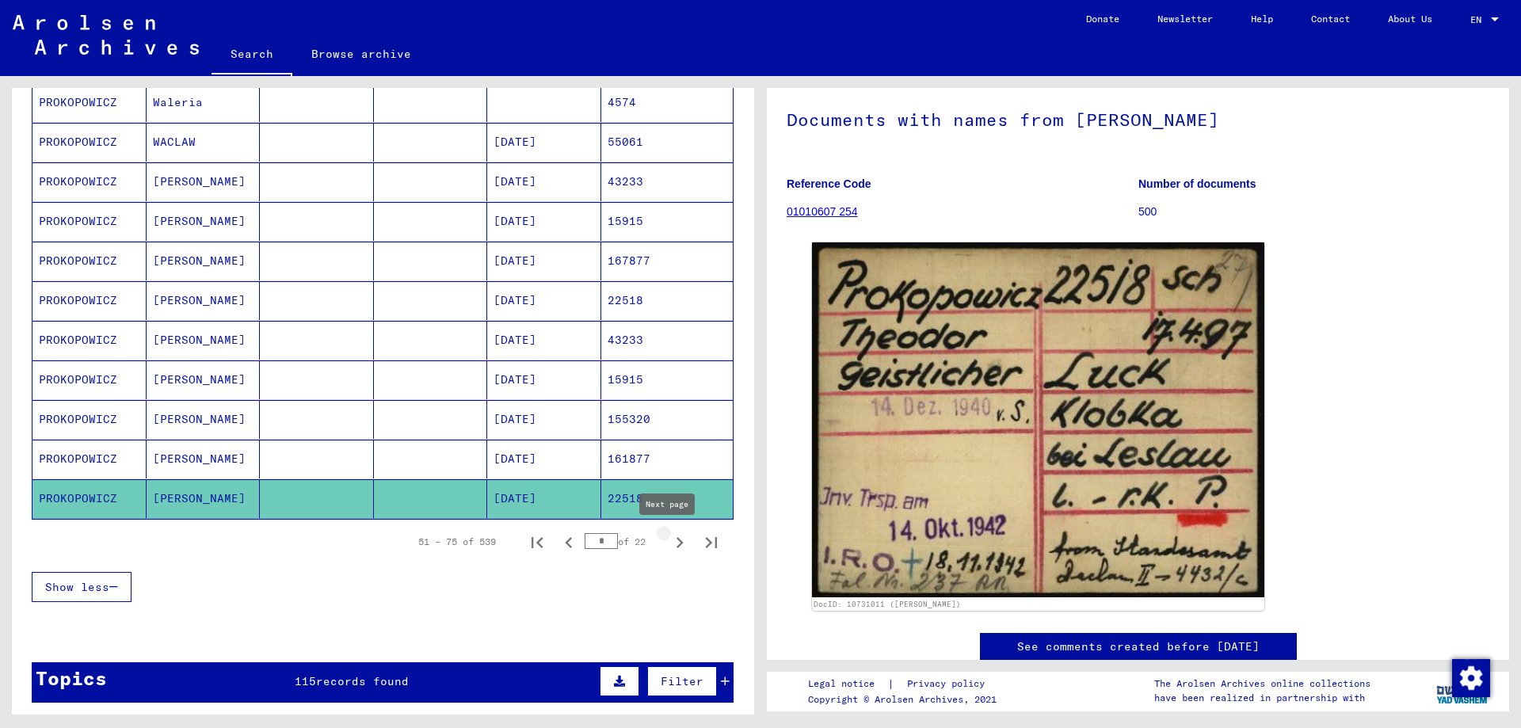
click at [669, 543] on icon "Next page" at bounding box center [680, 543] width 22 height 22
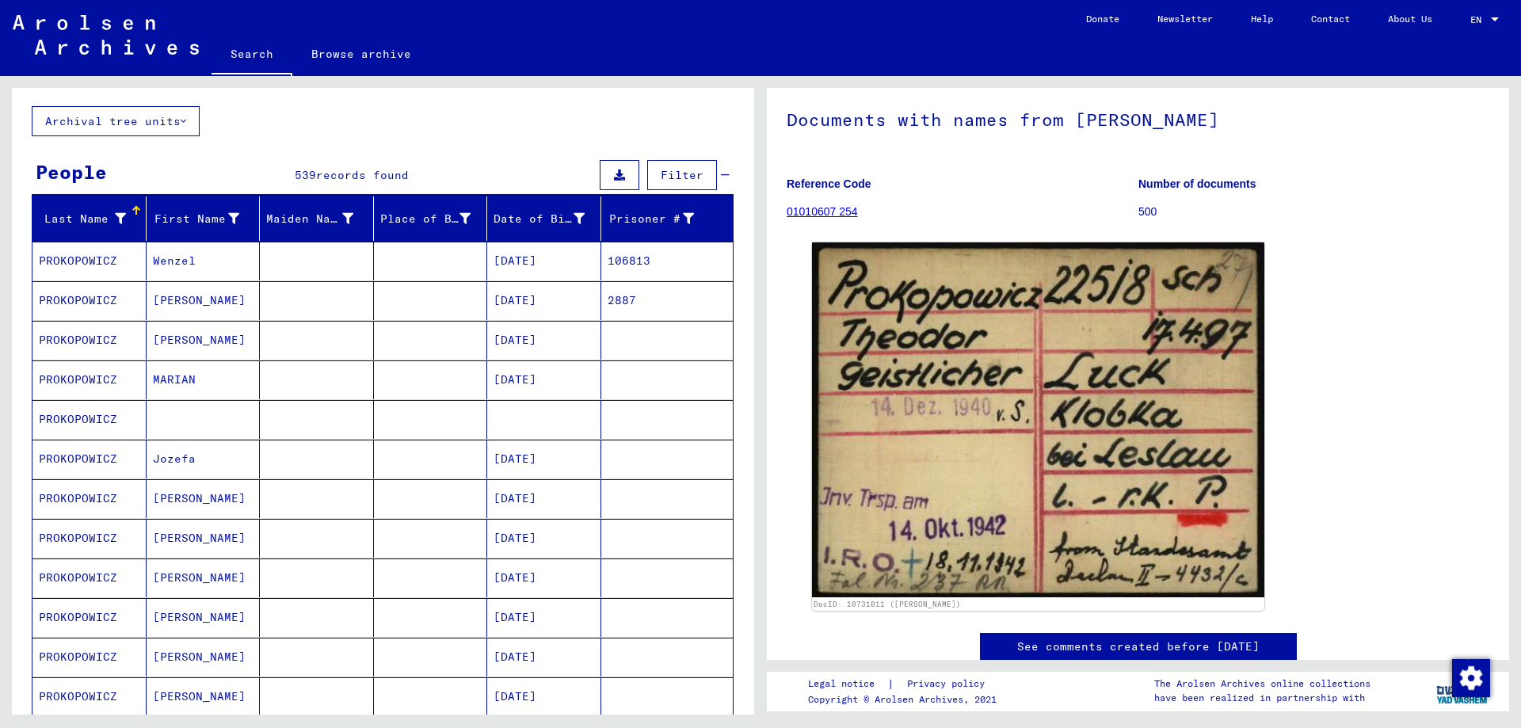
click at [66, 341] on mat-cell "PROKOPOWICZ" at bounding box center [89, 340] width 114 height 39
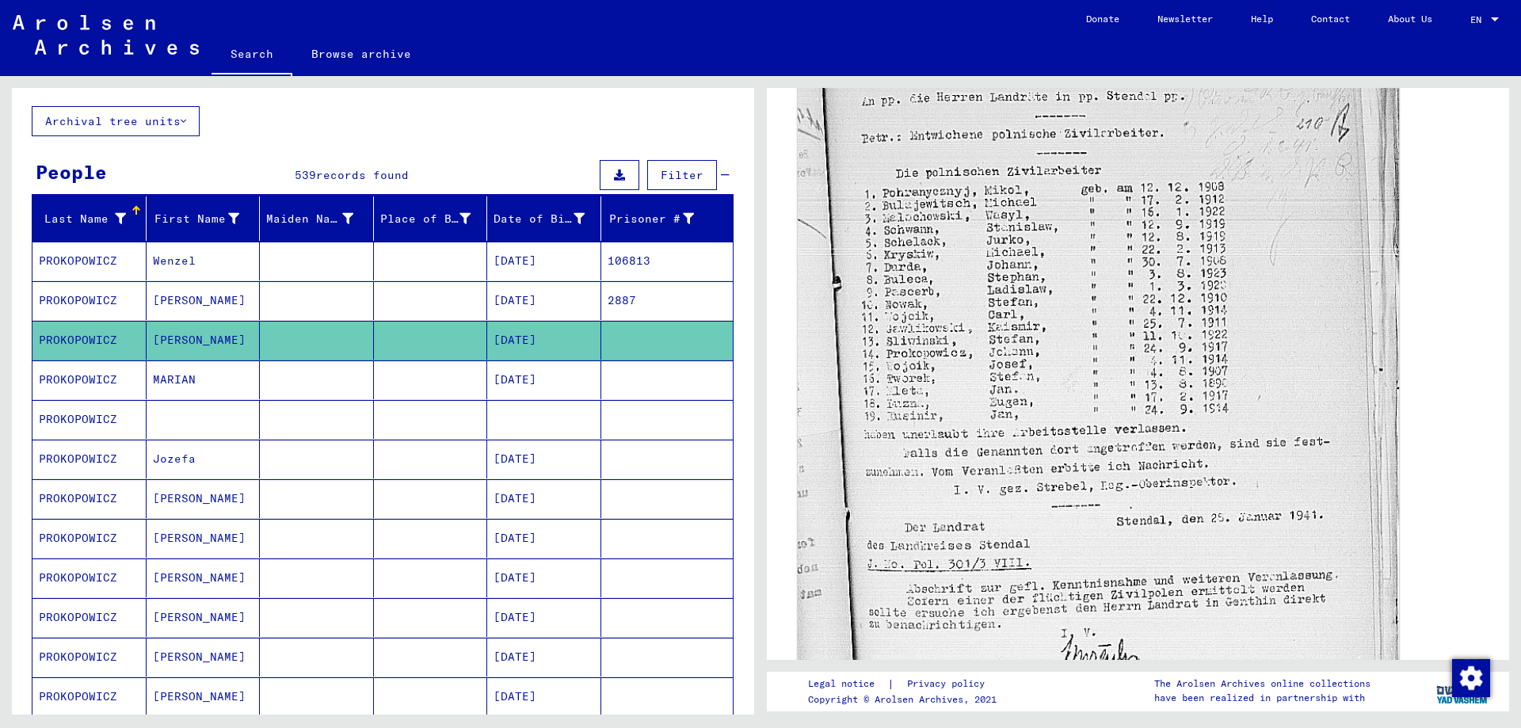
scroll to position [555, 0]
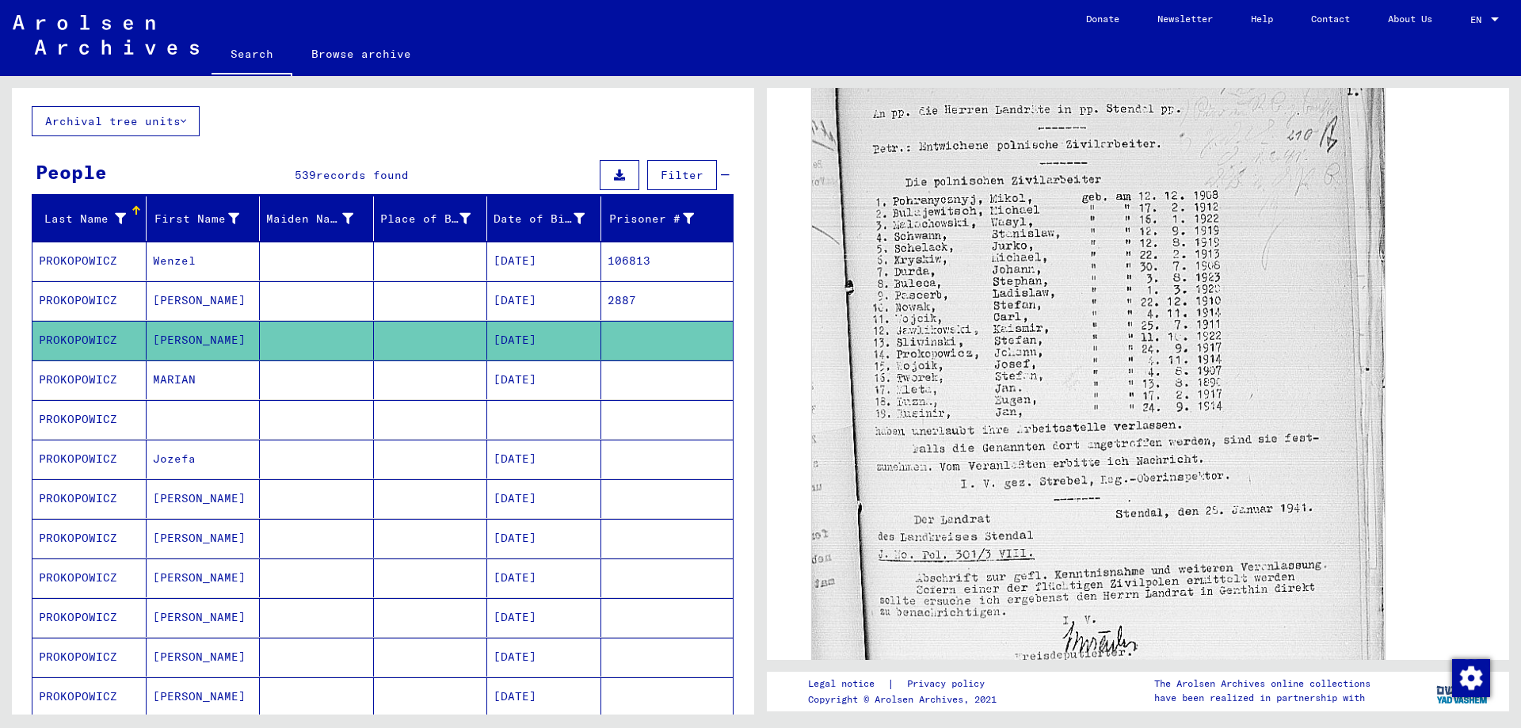
click at [89, 378] on mat-cell "PROKOPOWICZ" at bounding box center [89, 379] width 114 height 39
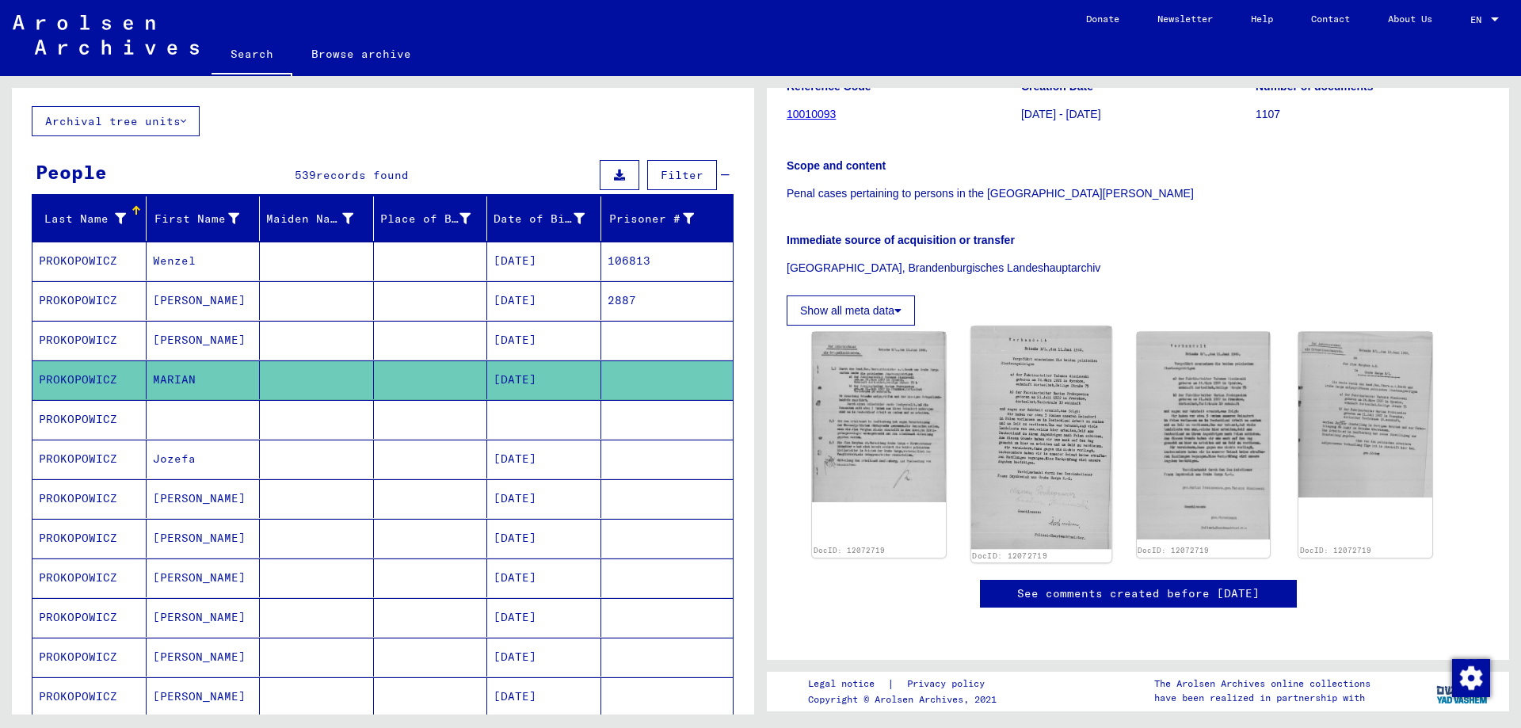
scroll to position [238, 0]
click at [82, 422] on mat-cell "PROKOPOWICZ" at bounding box center [89, 419] width 114 height 39
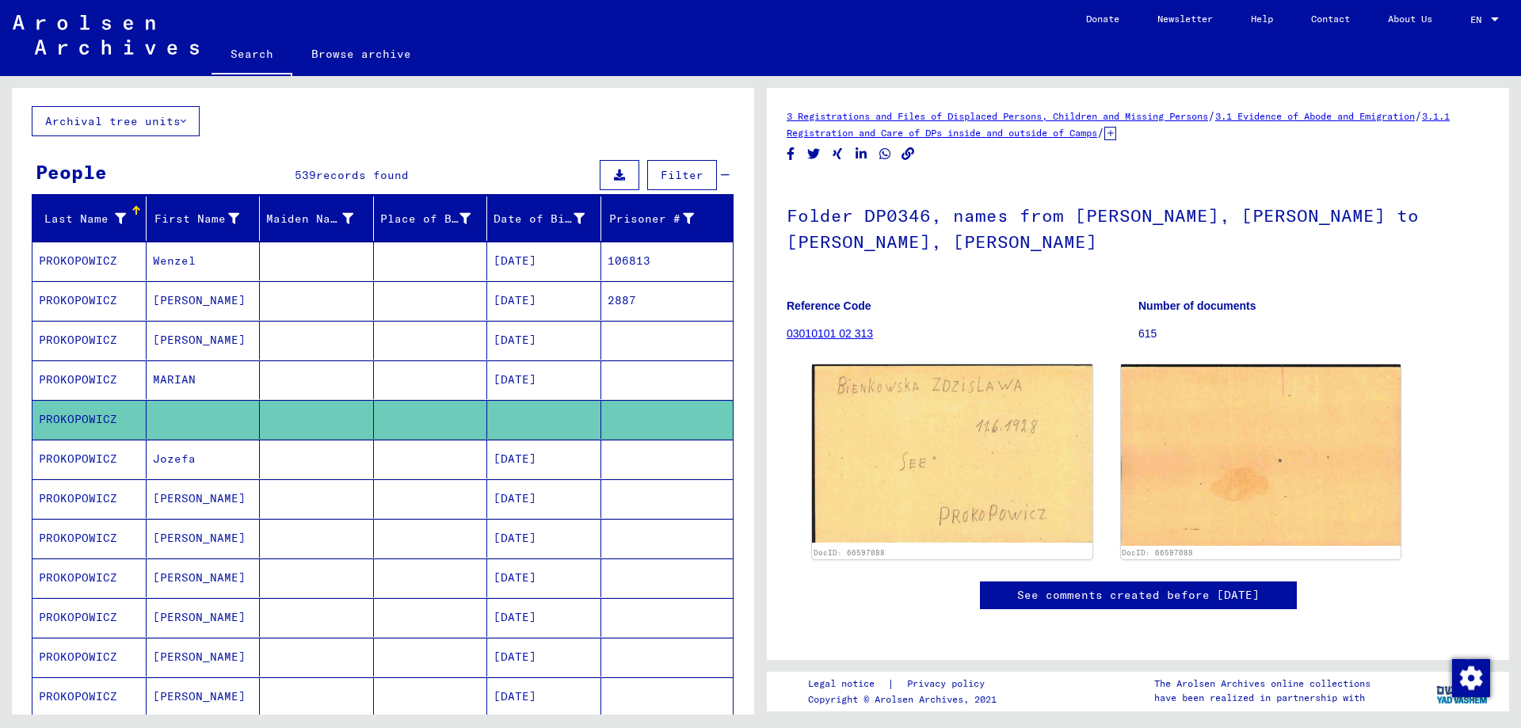
click at [74, 456] on mat-cell "PROKOPOWICZ" at bounding box center [89, 459] width 114 height 39
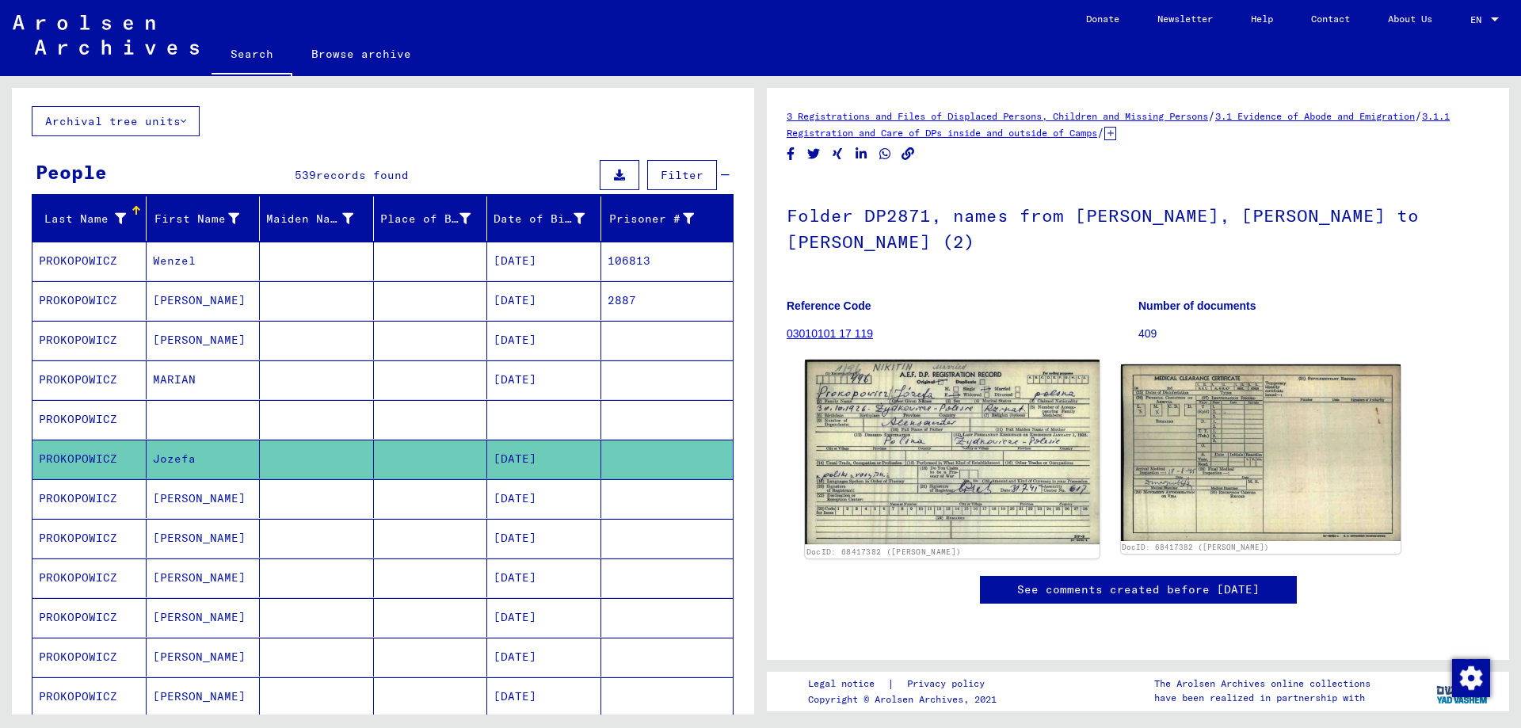
click at [943, 414] on img at bounding box center [952, 452] width 294 height 185
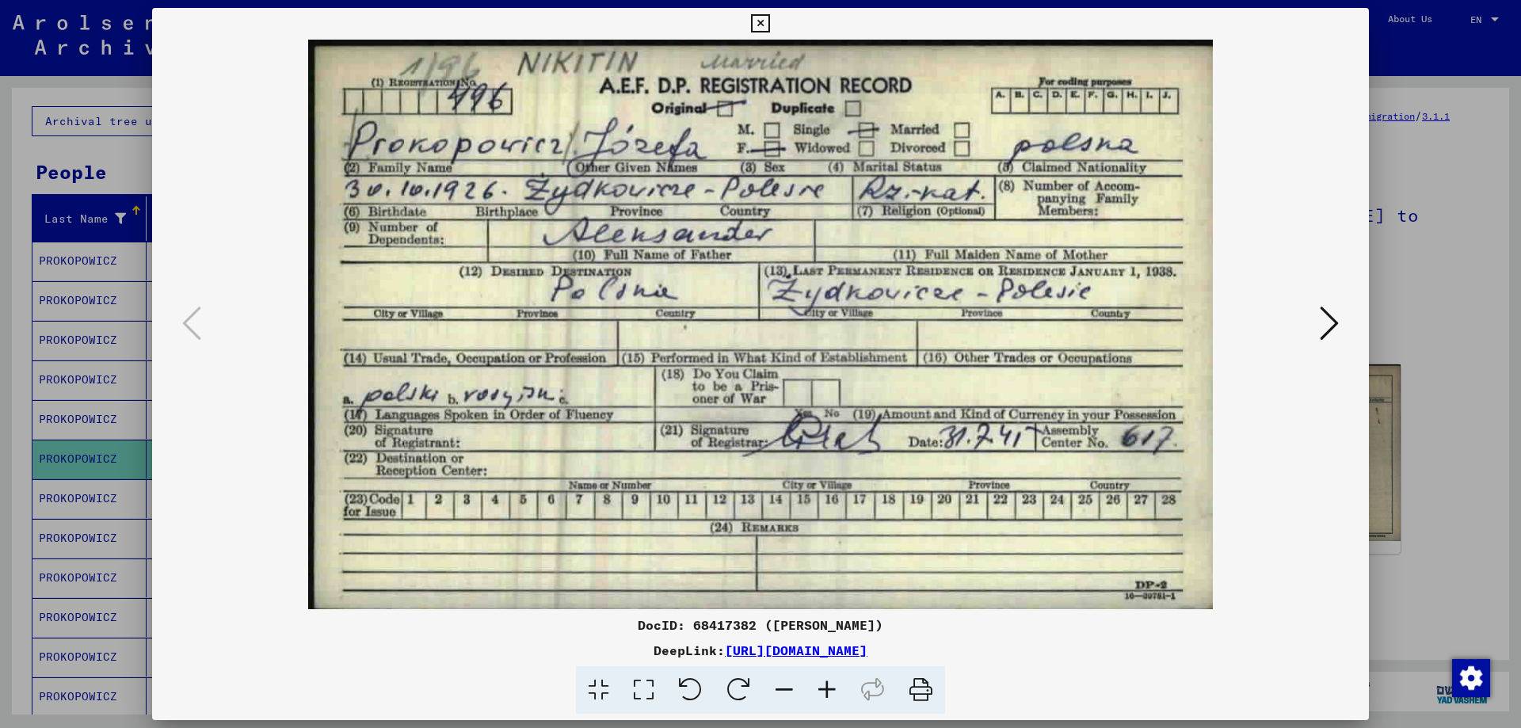
click at [1333, 319] on icon at bounding box center [1329, 323] width 19 height 38
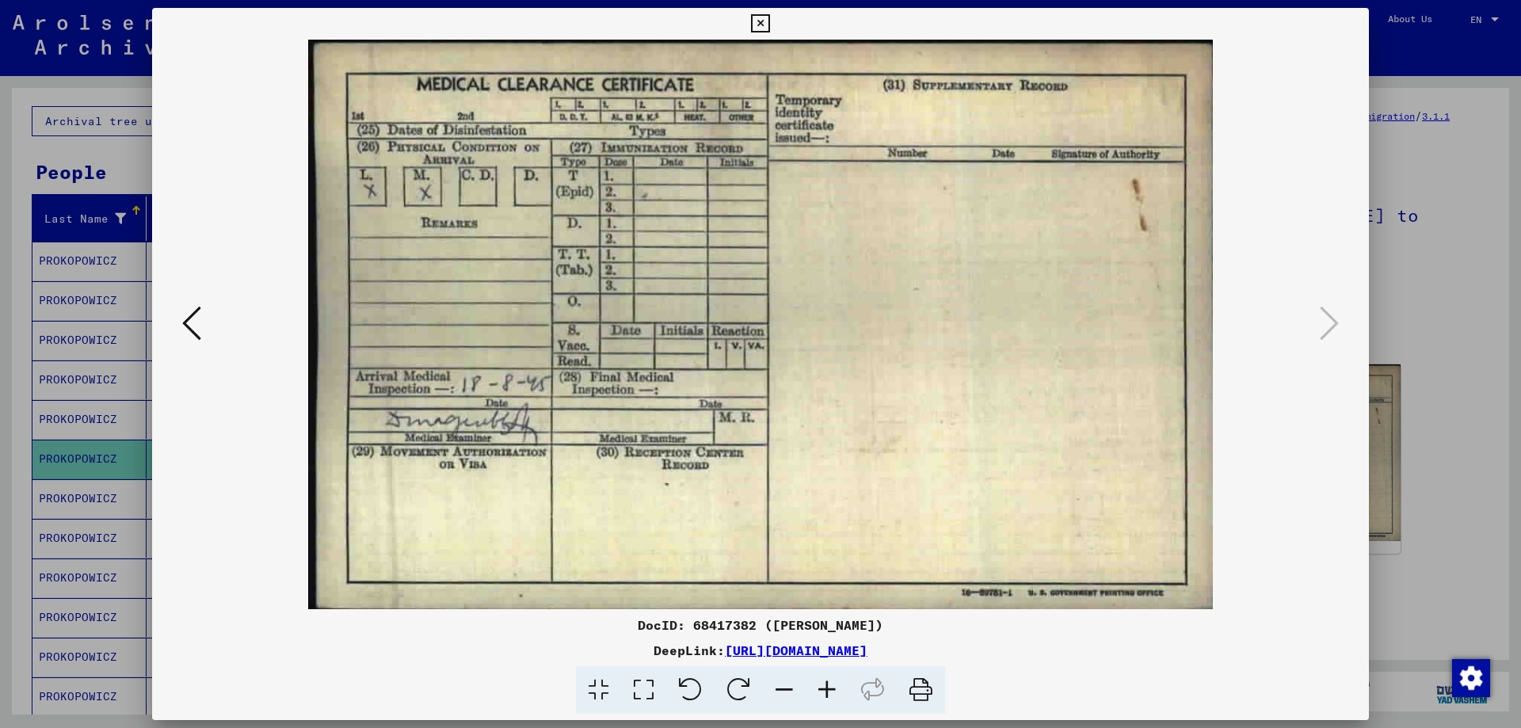
click at [761, 18] on icon at bounding box center [760, 23] width 18 height 19
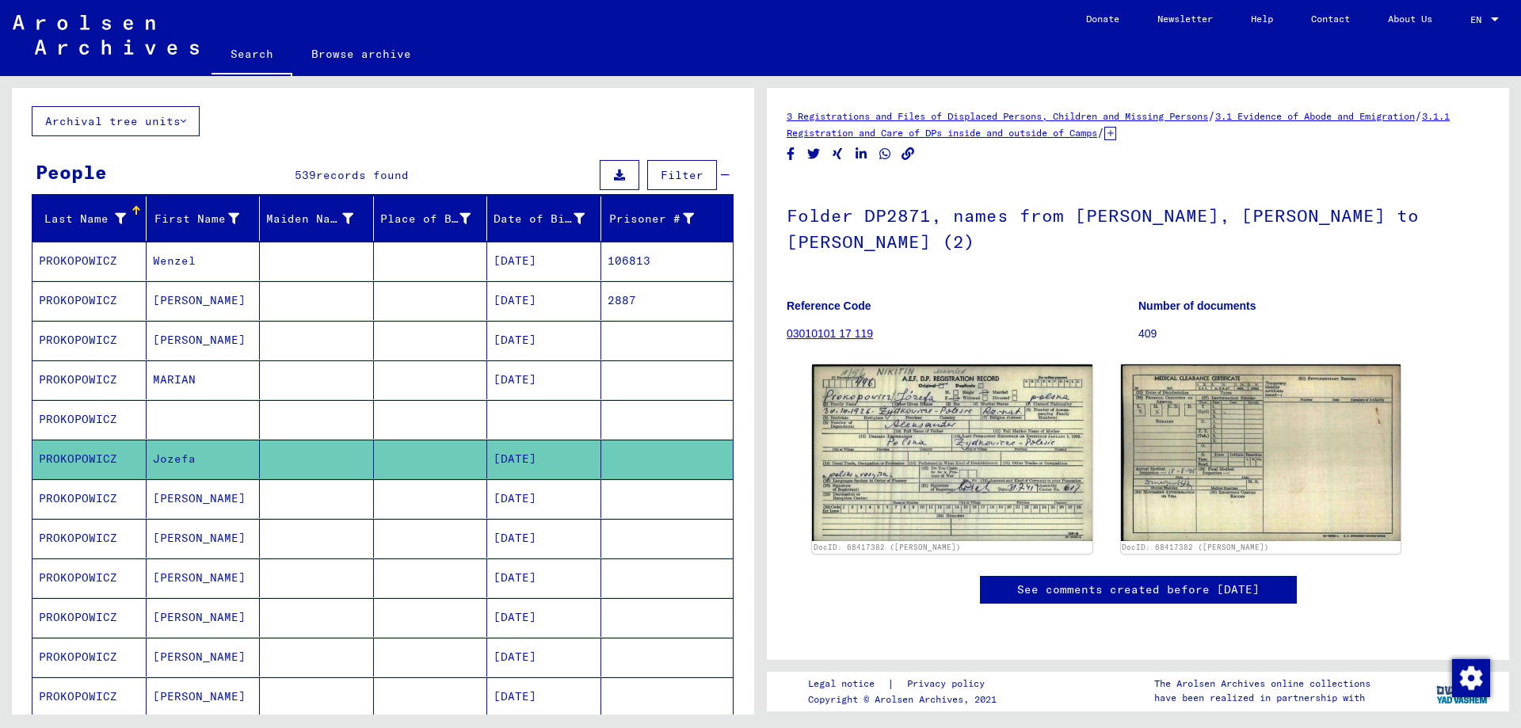
click at [96, 490] on mat-cell "PROKOPOWICZ" at bounding box center [89, 498] width 114 height 39
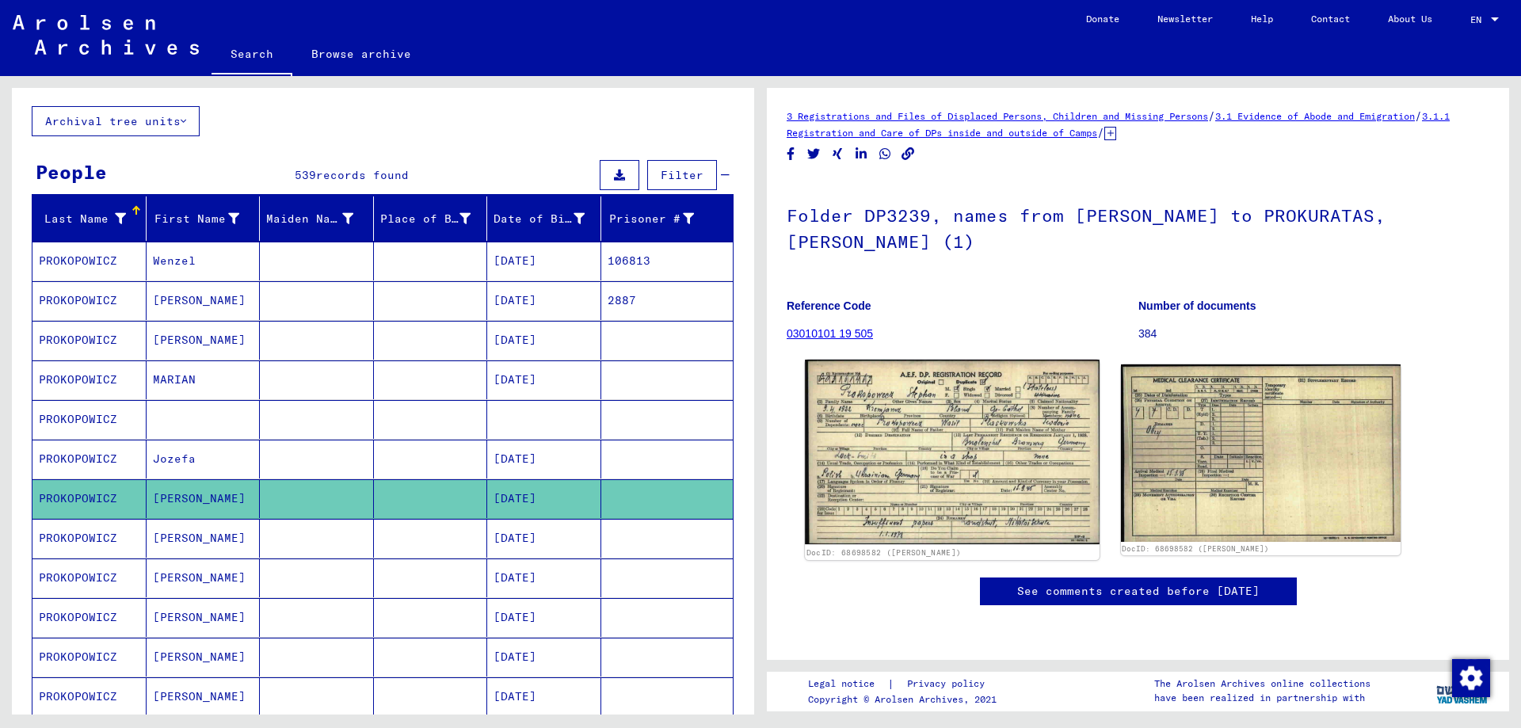
click at [980, 453] on img at bounding box center [952, 452] width 294 height 185
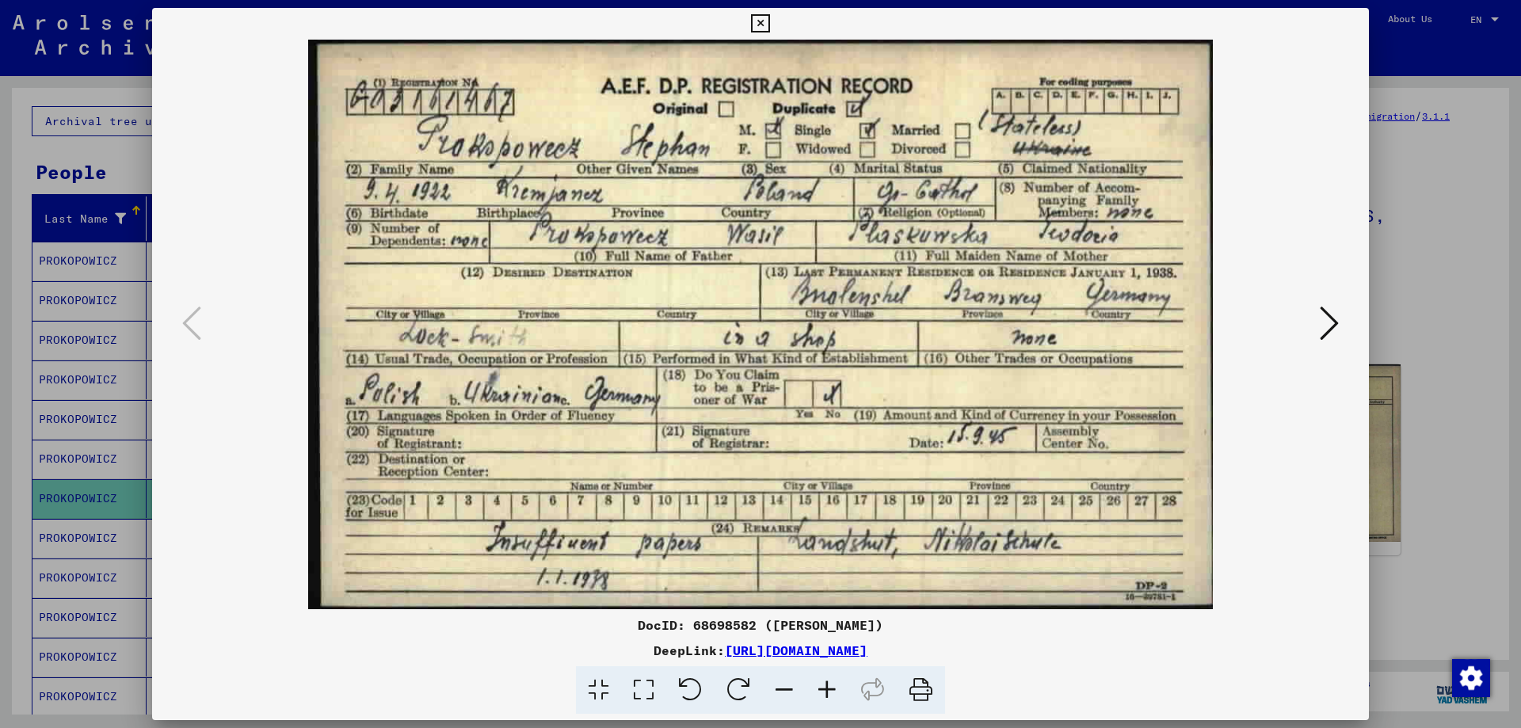
drag, startPoint x: 758, startPoint y: 18, endPoint x: 760, endPoint y: 40, distance: 22.2
click at [757, 21] on icon at bounding box center [760, 23] width 18 height 19
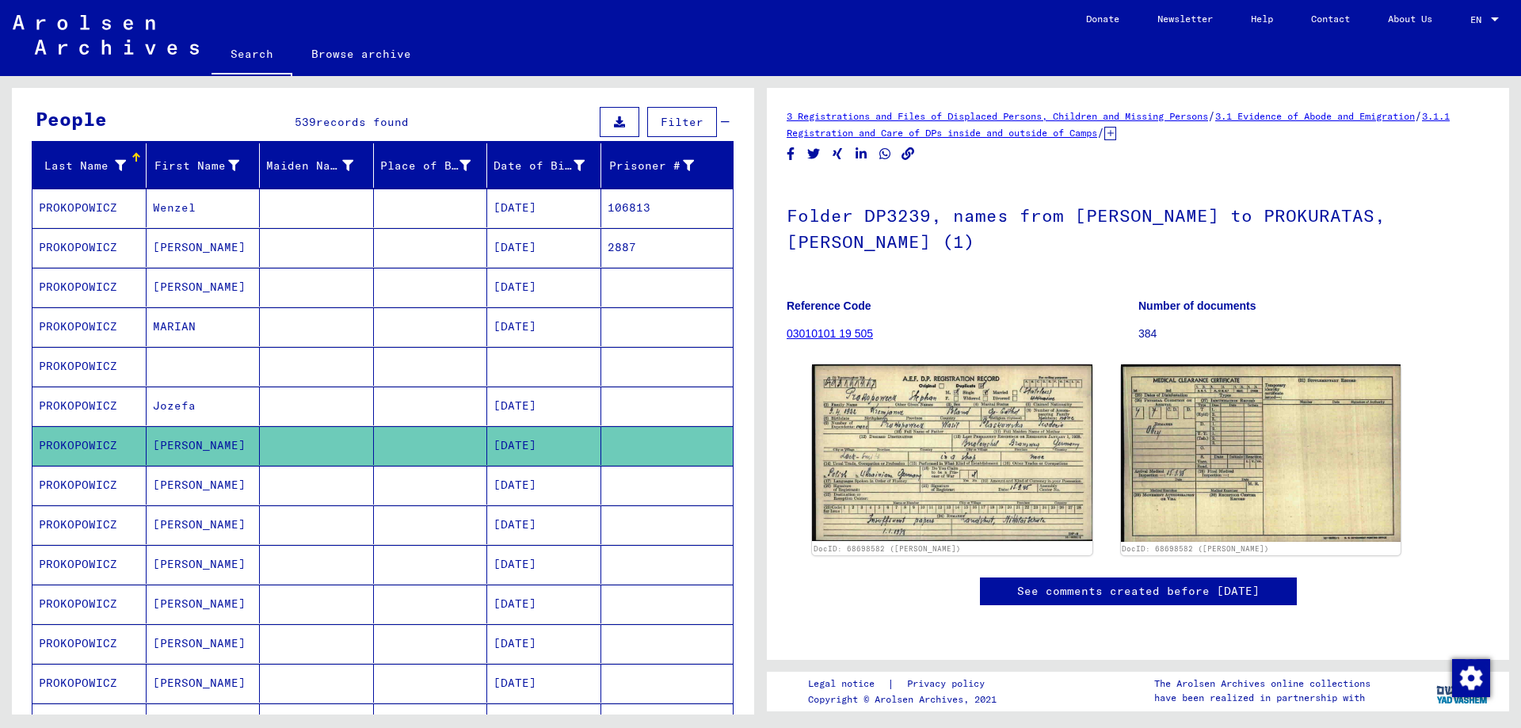
scroll to position [158, 0]
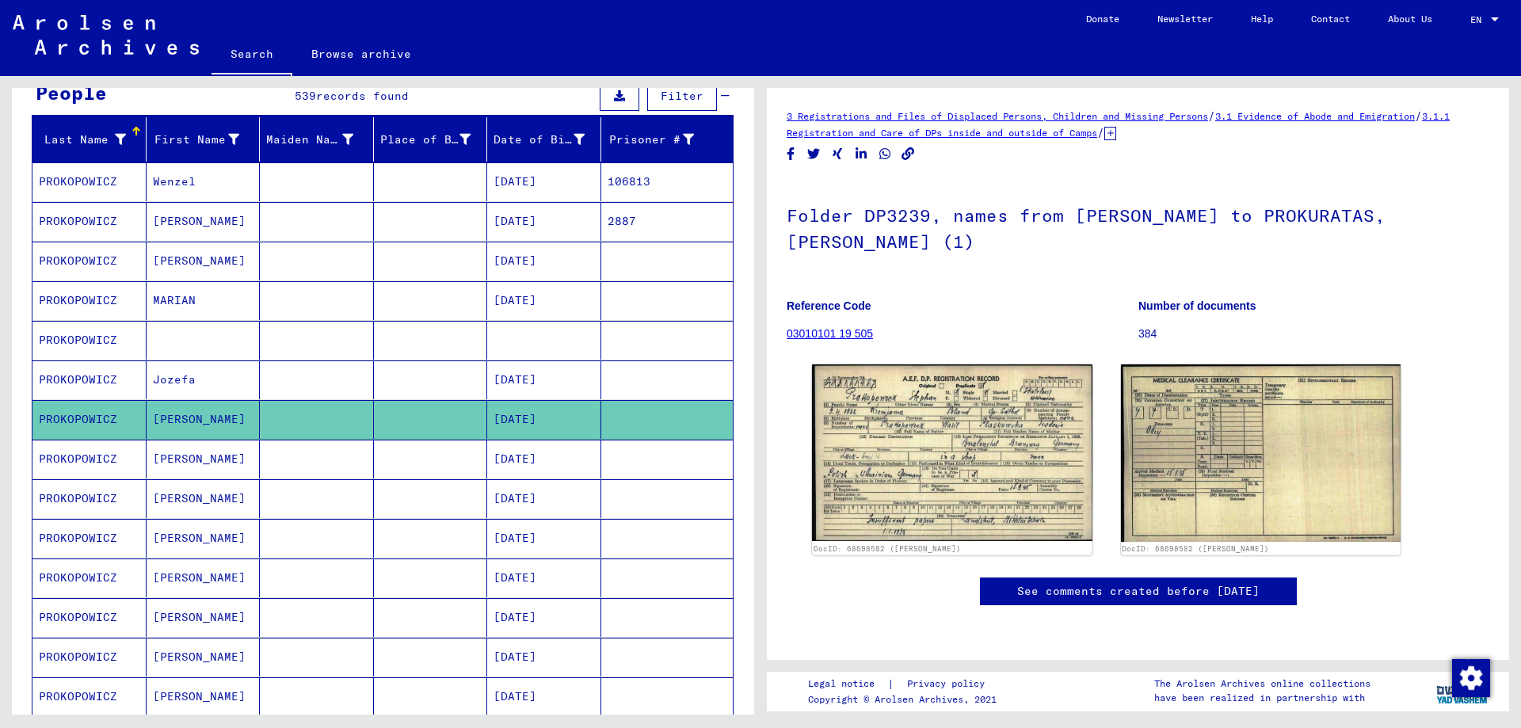
click at [85, 461] on mat-cell "PROKOPOWICZ" at bounding box center [89, 459] width 114 height 39
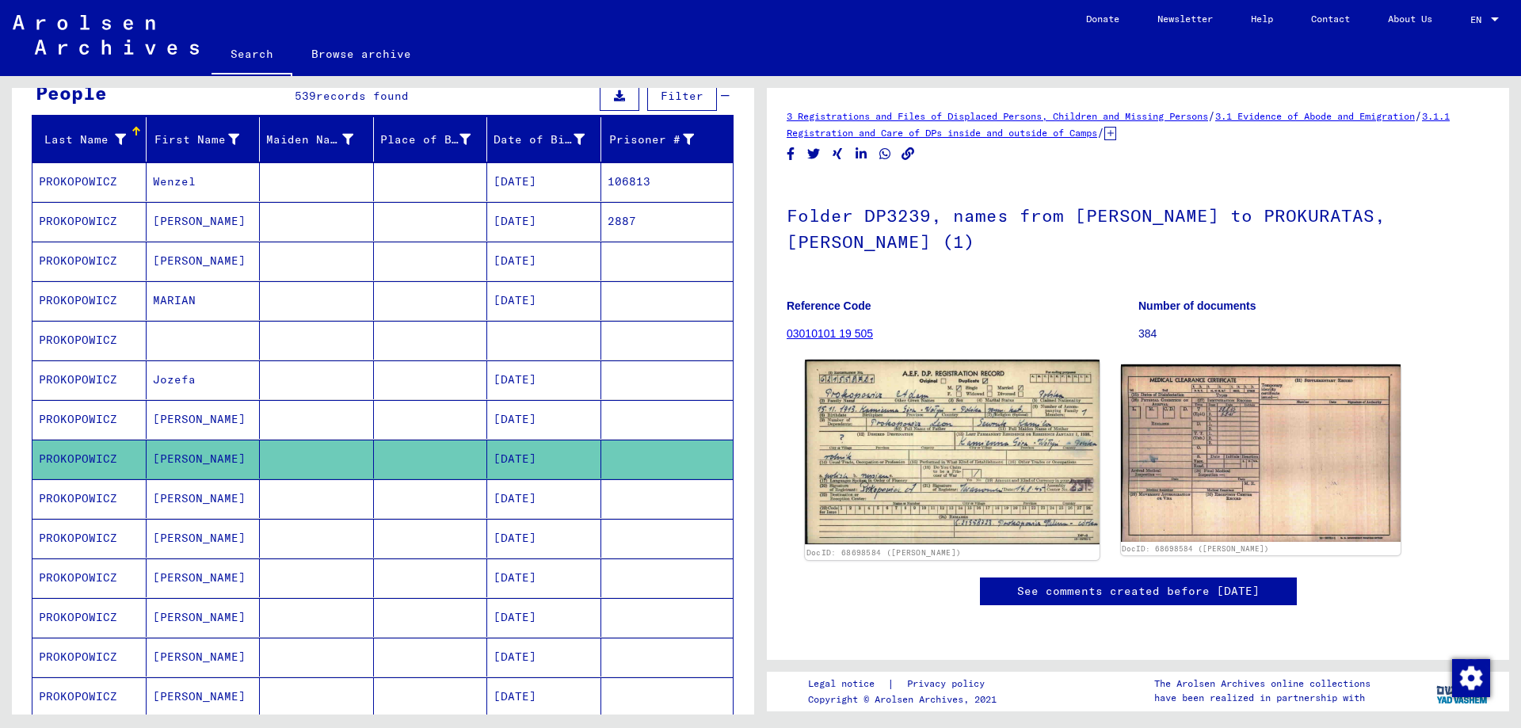
click at [980, 455] on img at bounding box center [952, 452] width 294 height 185
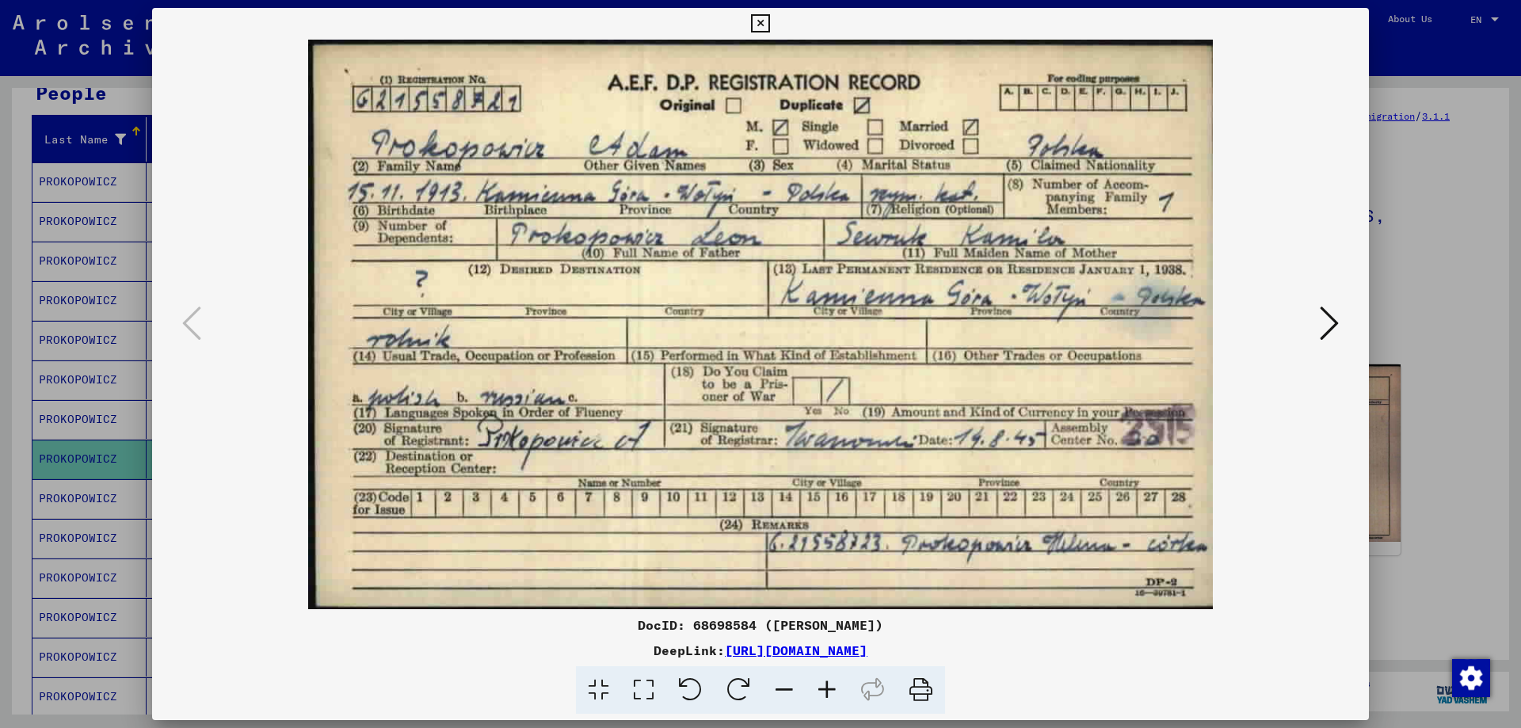
click at [1317, 326] on button at bounding box center [1329, 324] width 29 height 45
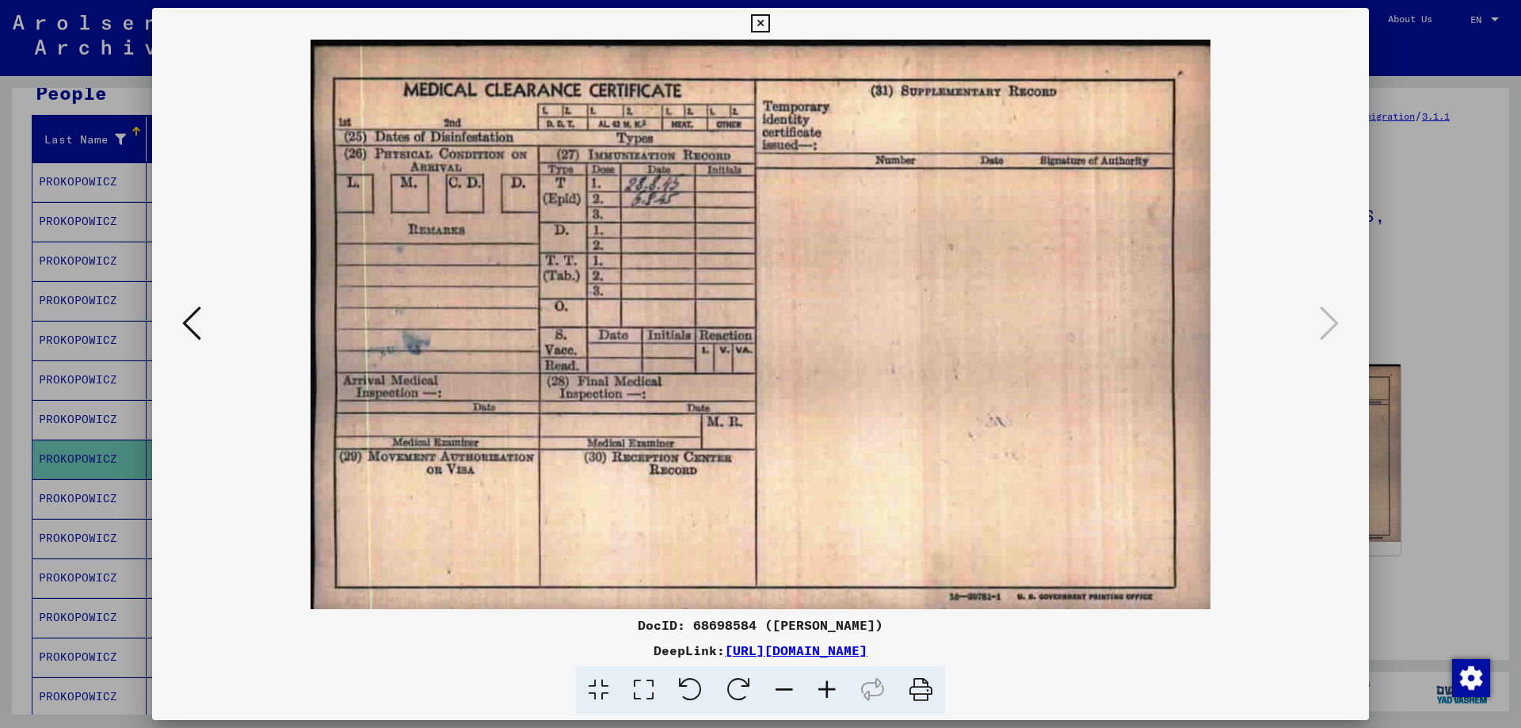
drag, startPoint x: 763, startPoint y: 25, endPoint x: 748, endPoint y: 36, distance: 18.7
click at [761, 25] on icon at bounding box center [760, 23] width 18 height 19
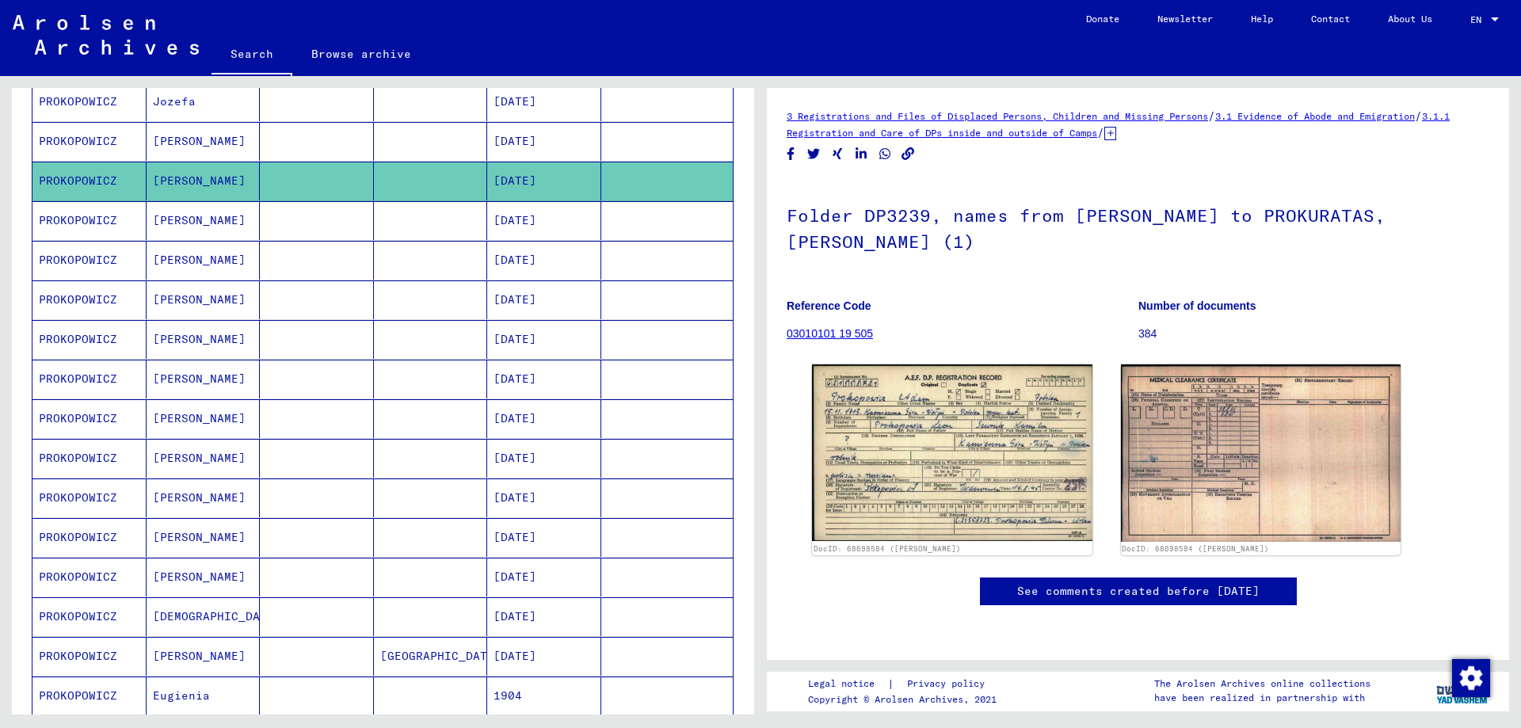
scroll to position [475, 0]
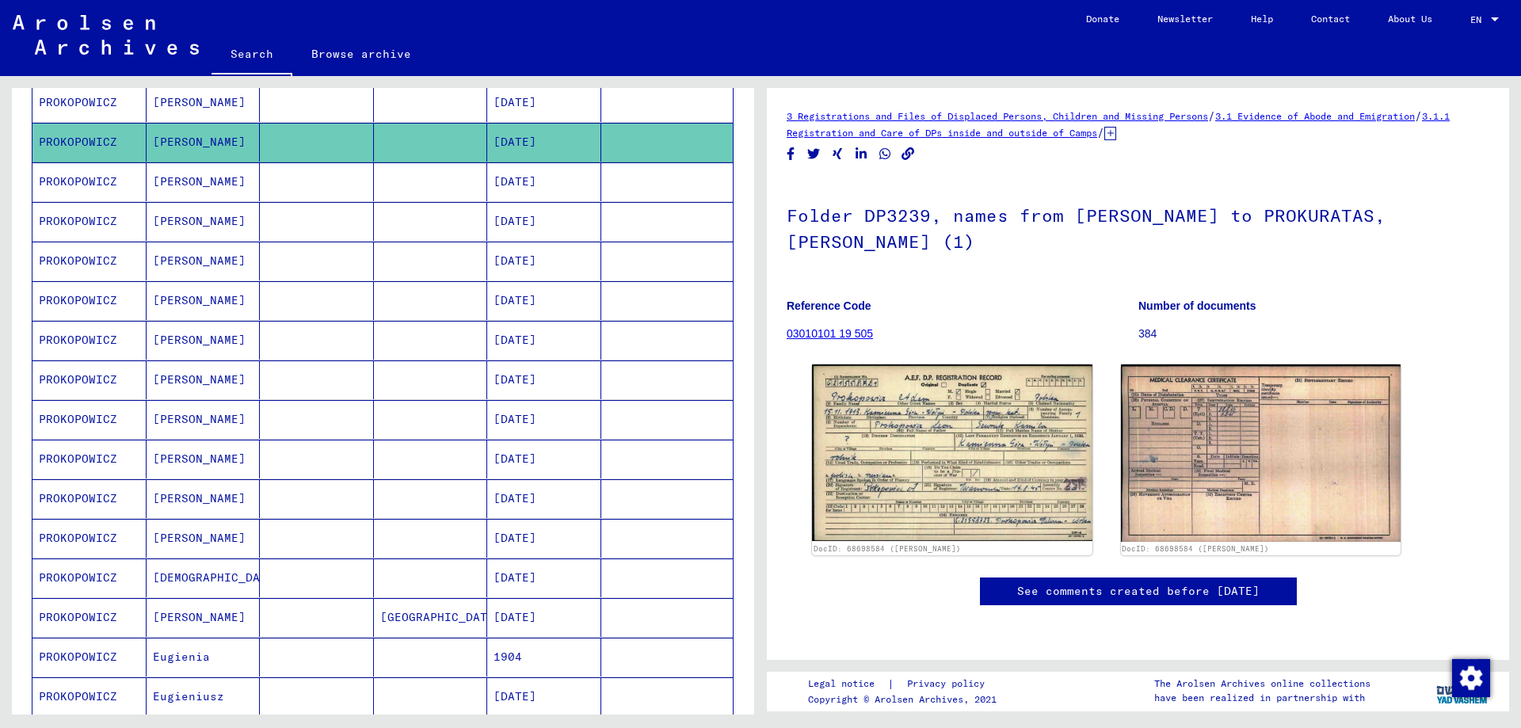
click at [80, 222] on mat-cell "PROKOPOWICZ" at bounding box center [89, 221] width 114 height 39
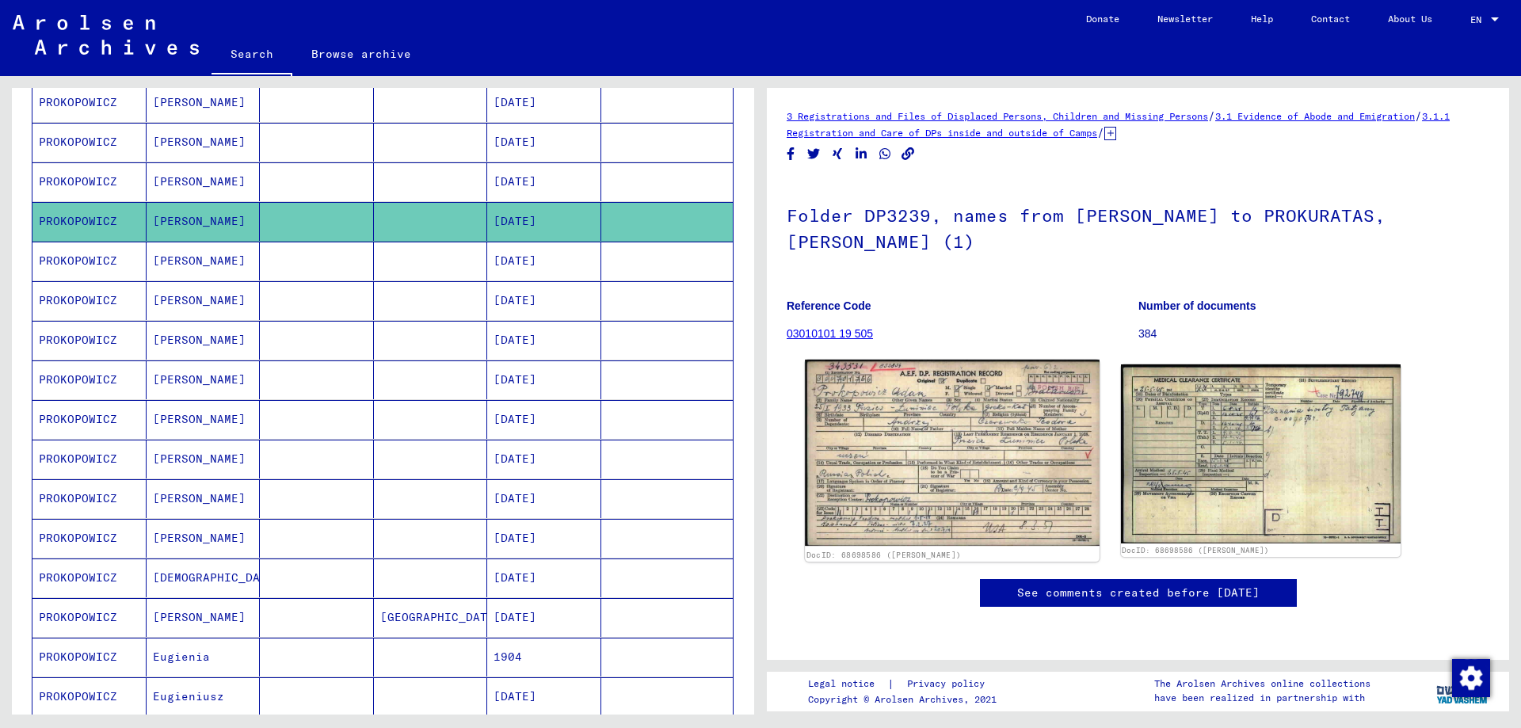
click at [905, 398] on img at bounding box center [952, 453] width 294 height 186
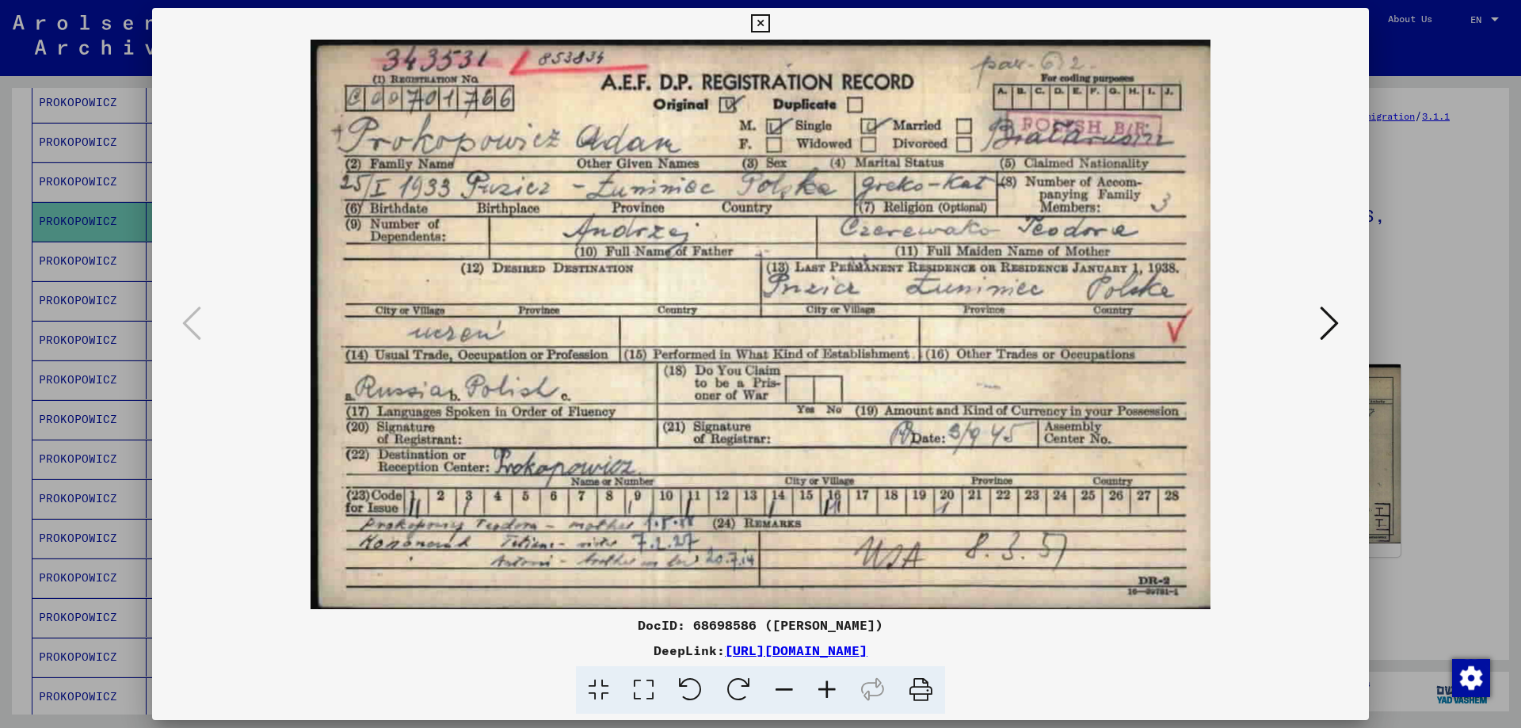
click at [1450, 320] on div at bounding box center [760, 364] width 1521 height 728
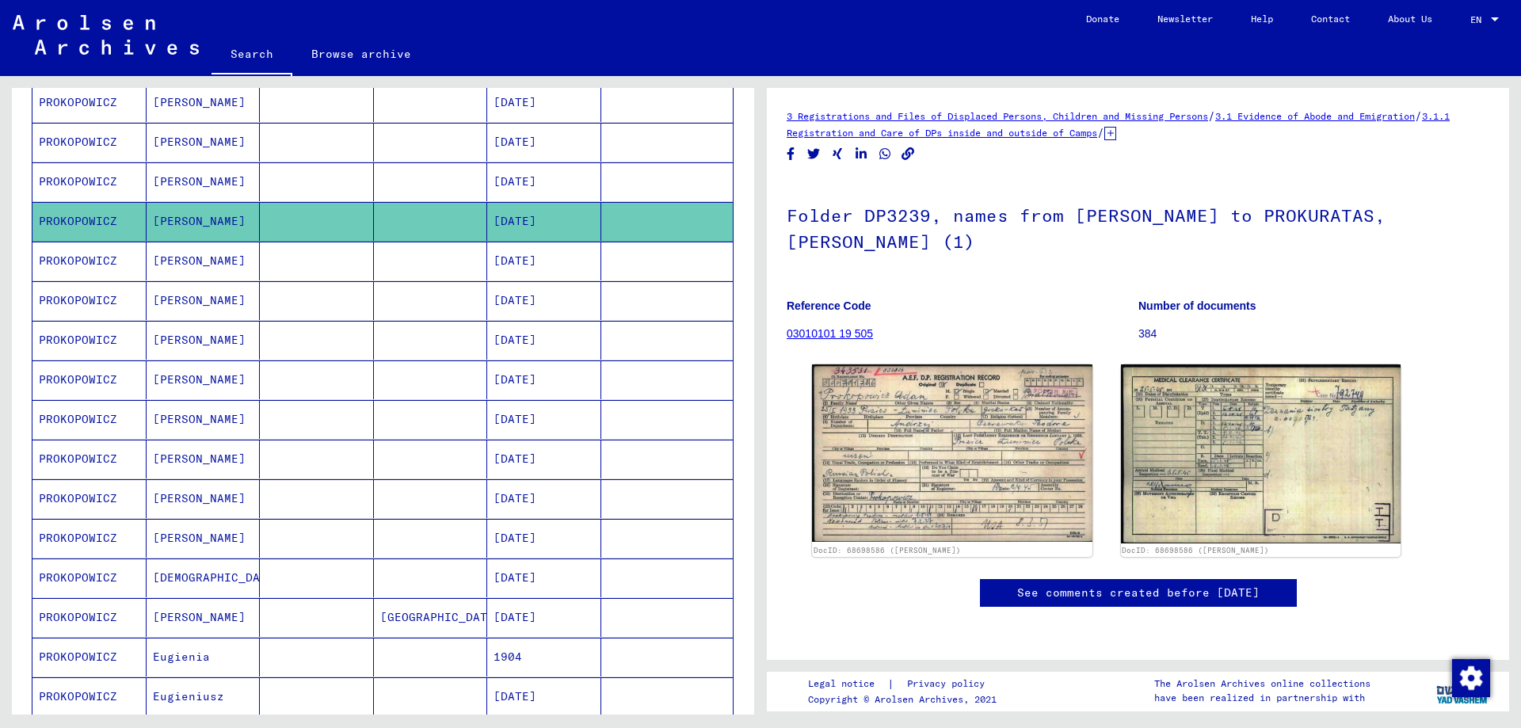
click at [91, 255] on mat-cell "PROKOPOWICZ" at bounding box center [89, 261] width 114 height 39
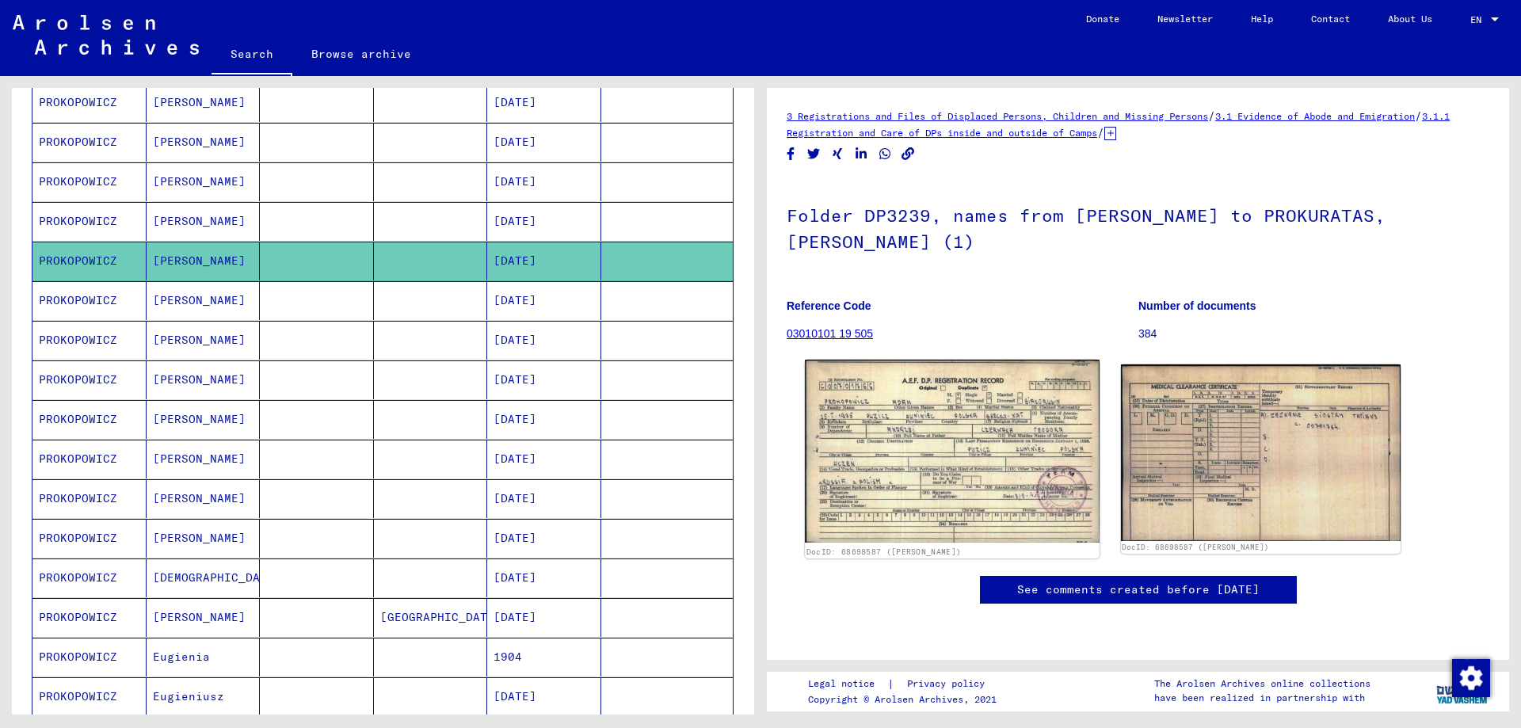
click at [940, 452] on img at bounding box center [952, 451] width 294 height 183
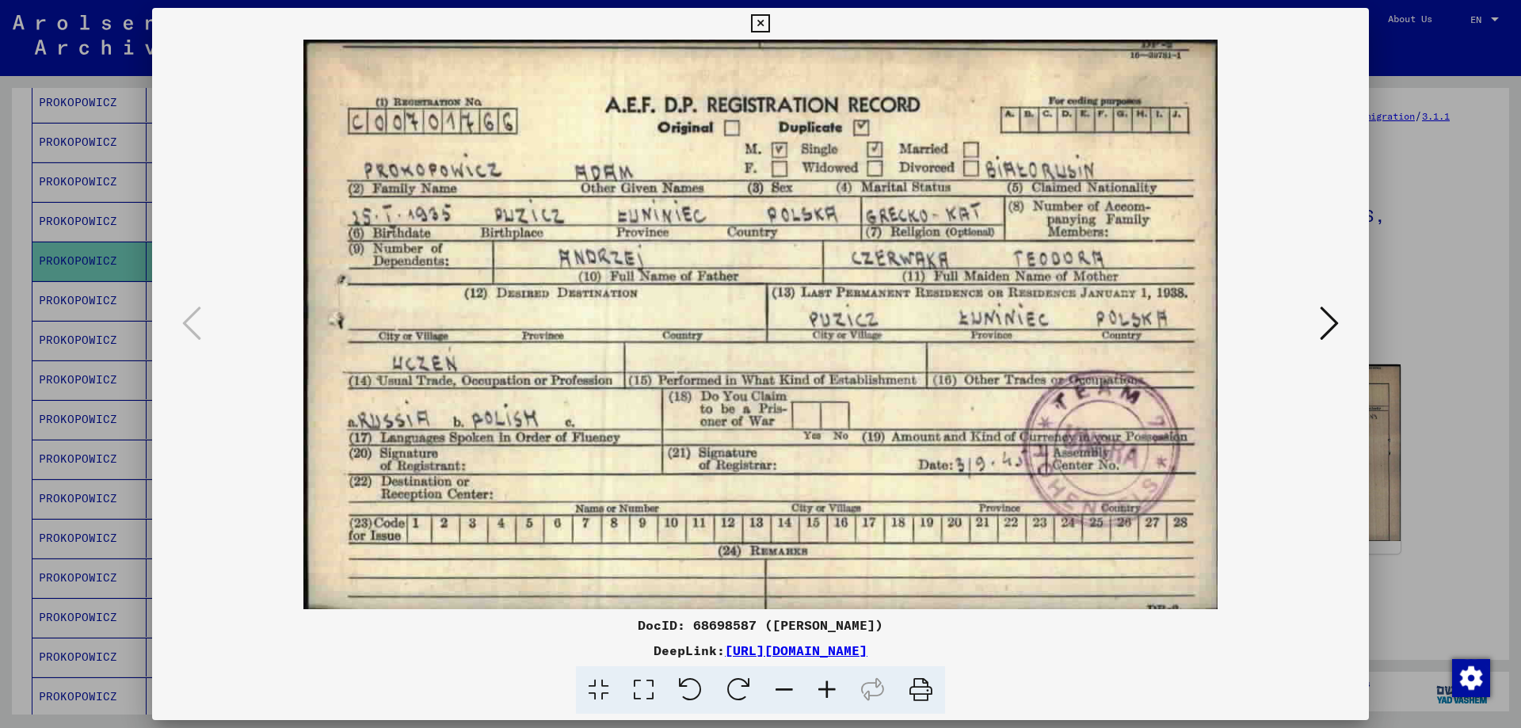
click at [1435, 385] on div at bounding box center [760, 364] width 1521 height 728
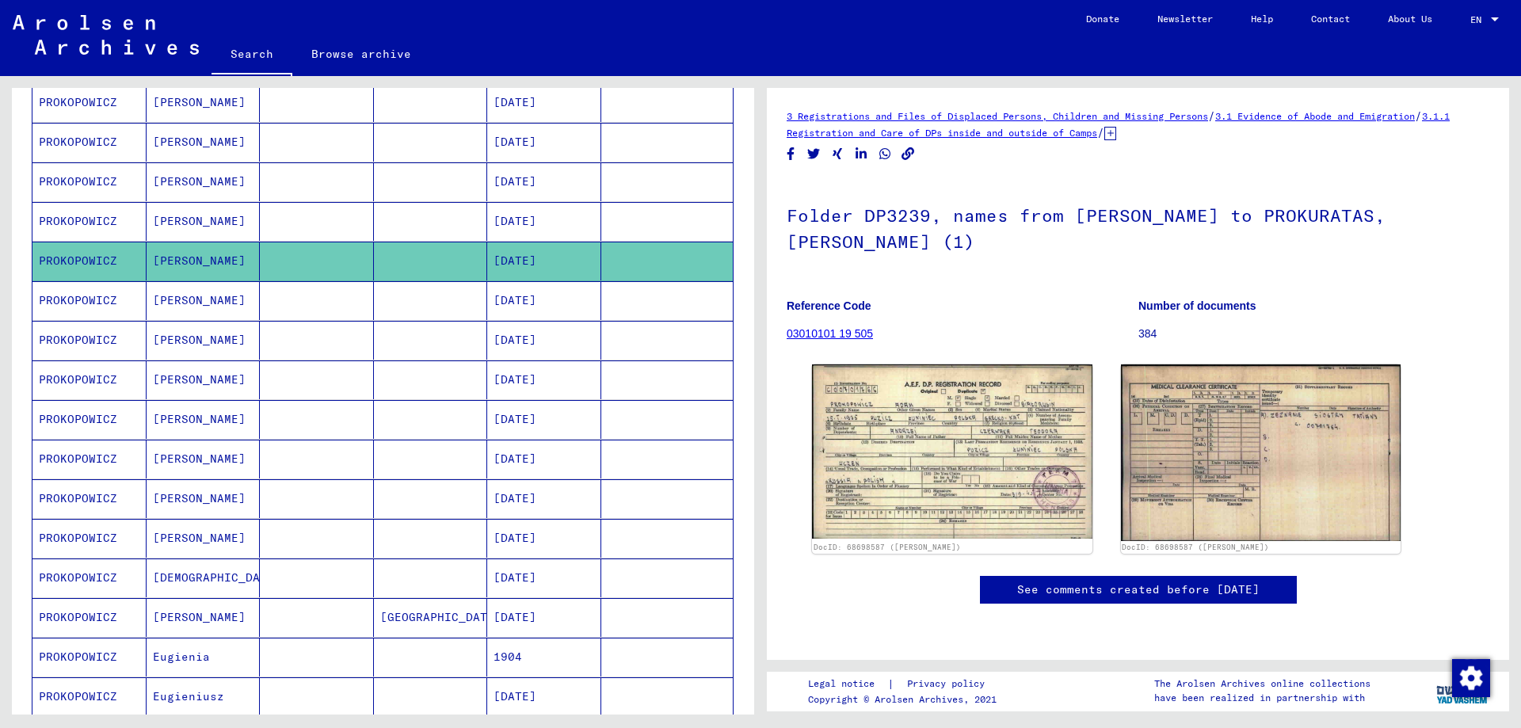
click at [82, 295] on mat-cell "PROKOPOWICZ" at bounding box center [89, 300] width 114 height 39
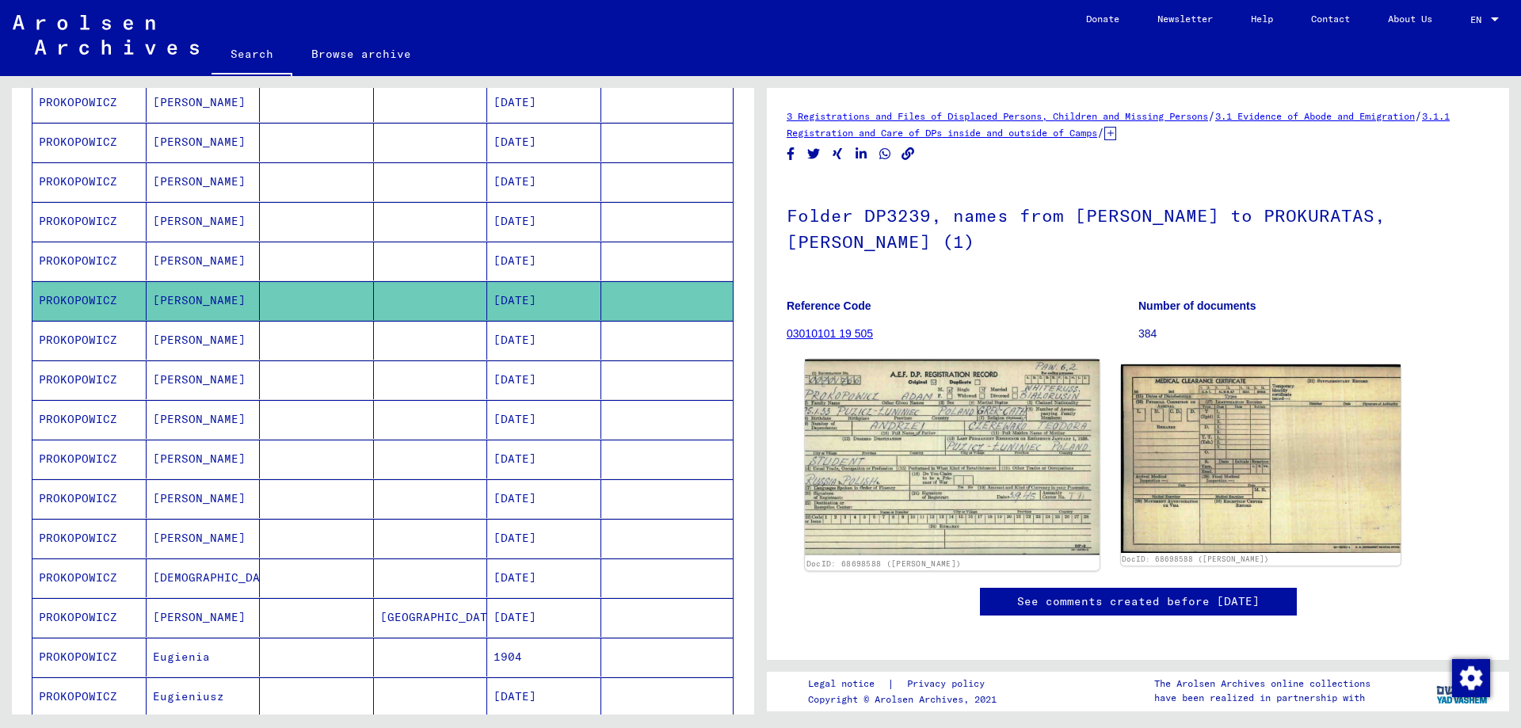
click at [875, 451] on img at bounding box center [952, 458] width 294 height 196
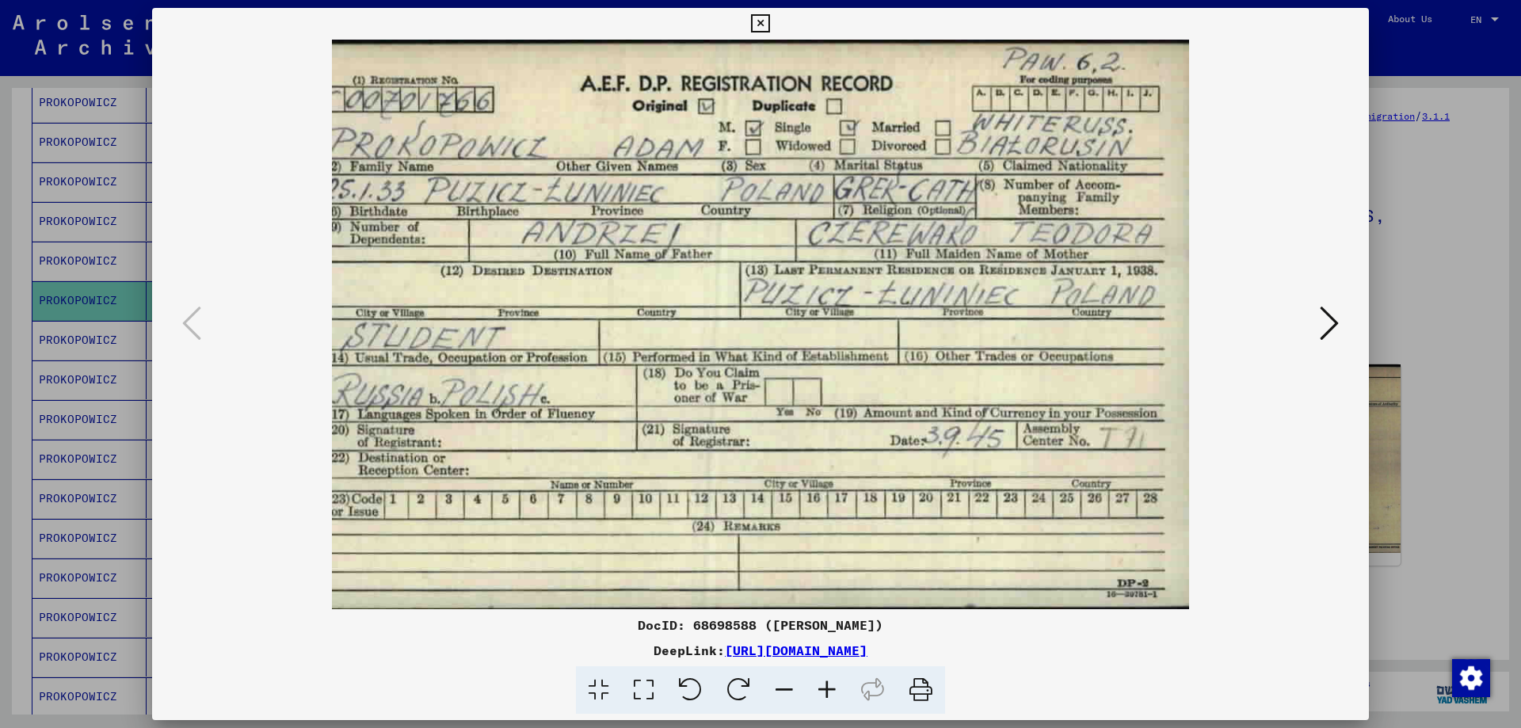
click at [1396, 351] on div at bounding box center [760, 364] width 1521 height 728
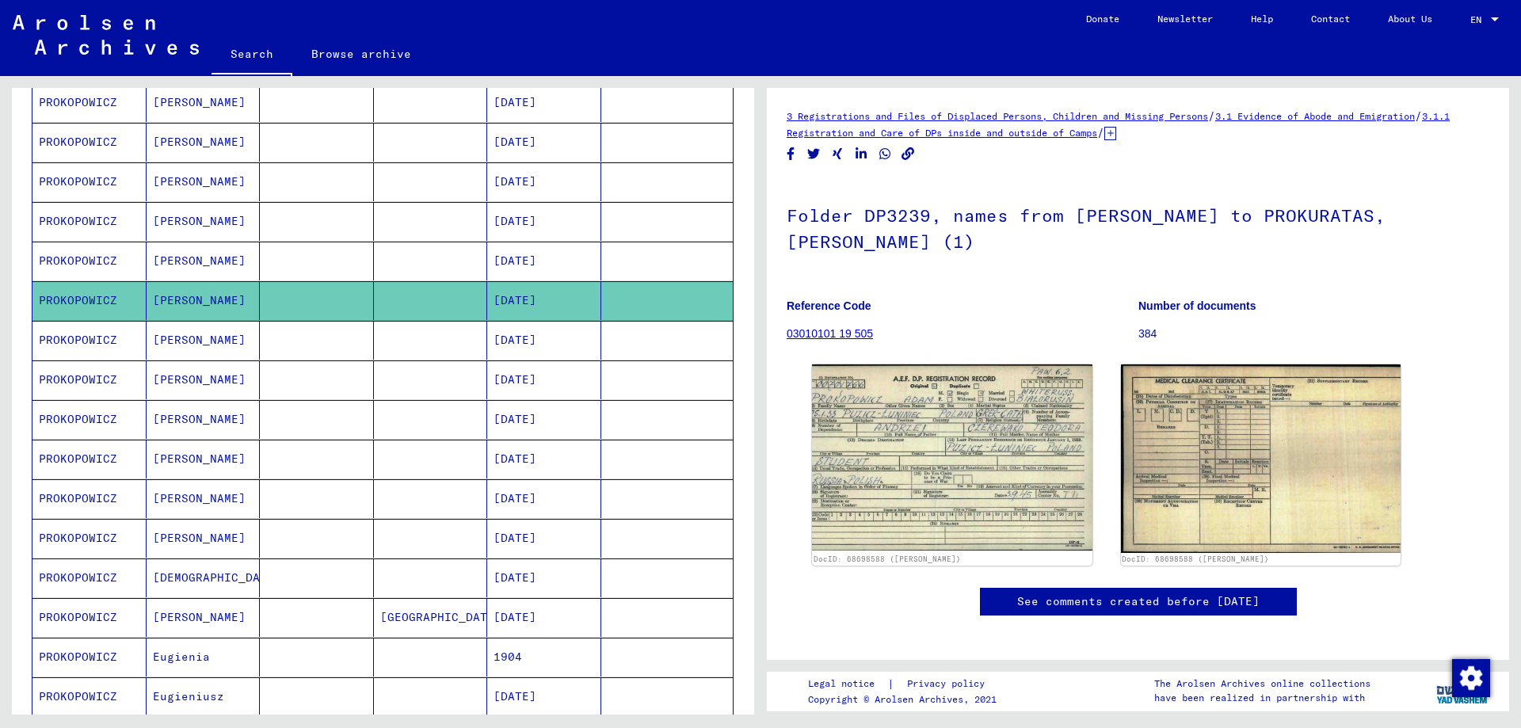
click at [81, 336] on mat-cell "PROKOPOWICZ" at bounding box center [89, 340] width 114 height 39
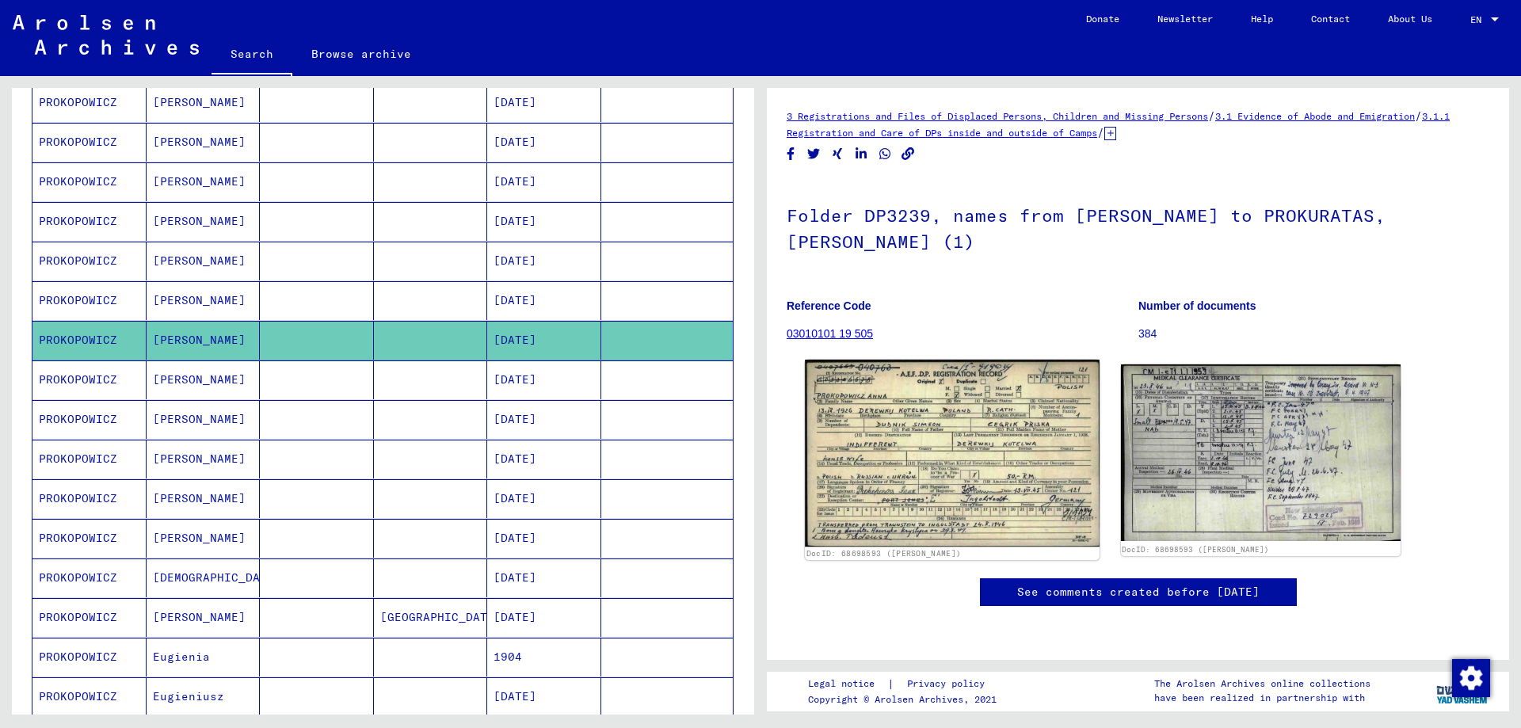
click at [943, 444] on img at bounding box center [952, 453] width 294 height 187
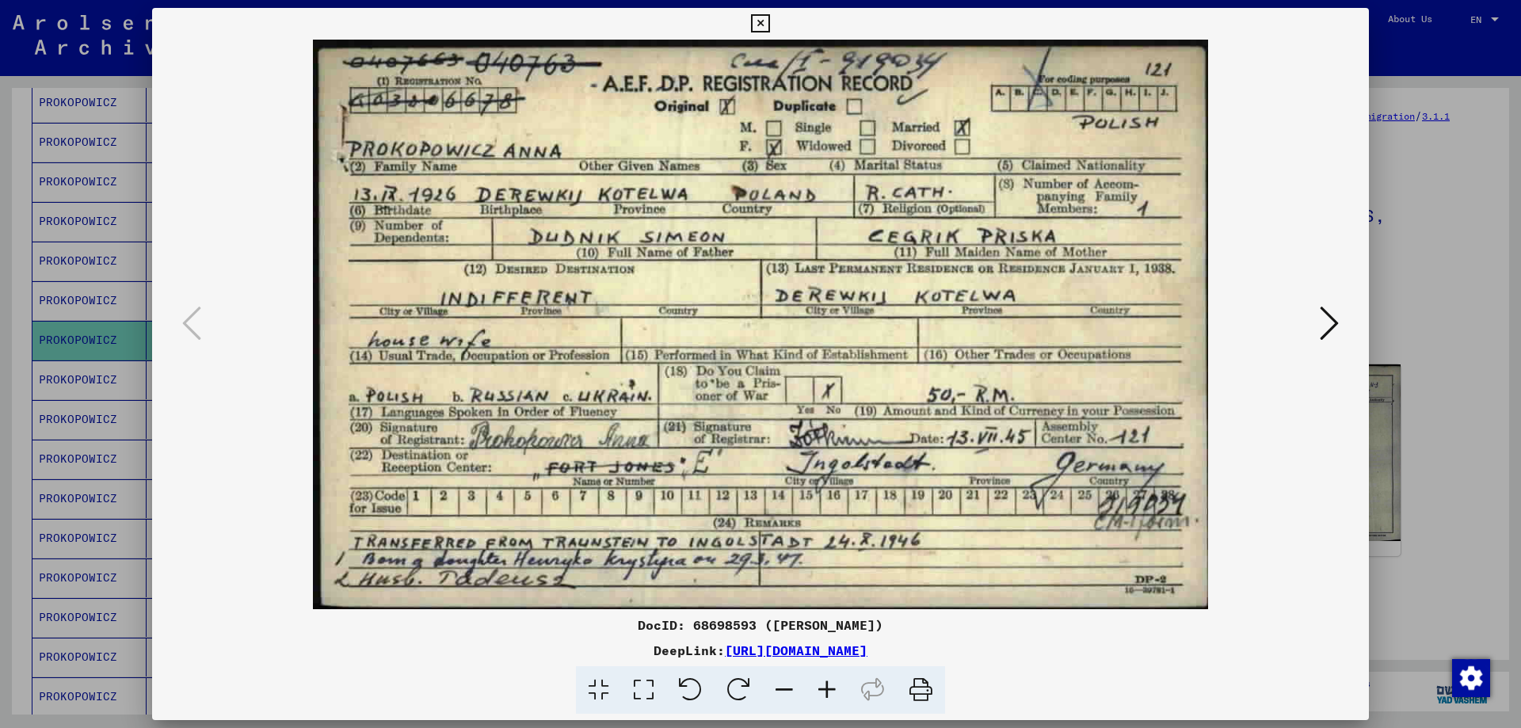
click at [1436, 503] on div at bounding box center [760, 364] width 1521 height 728
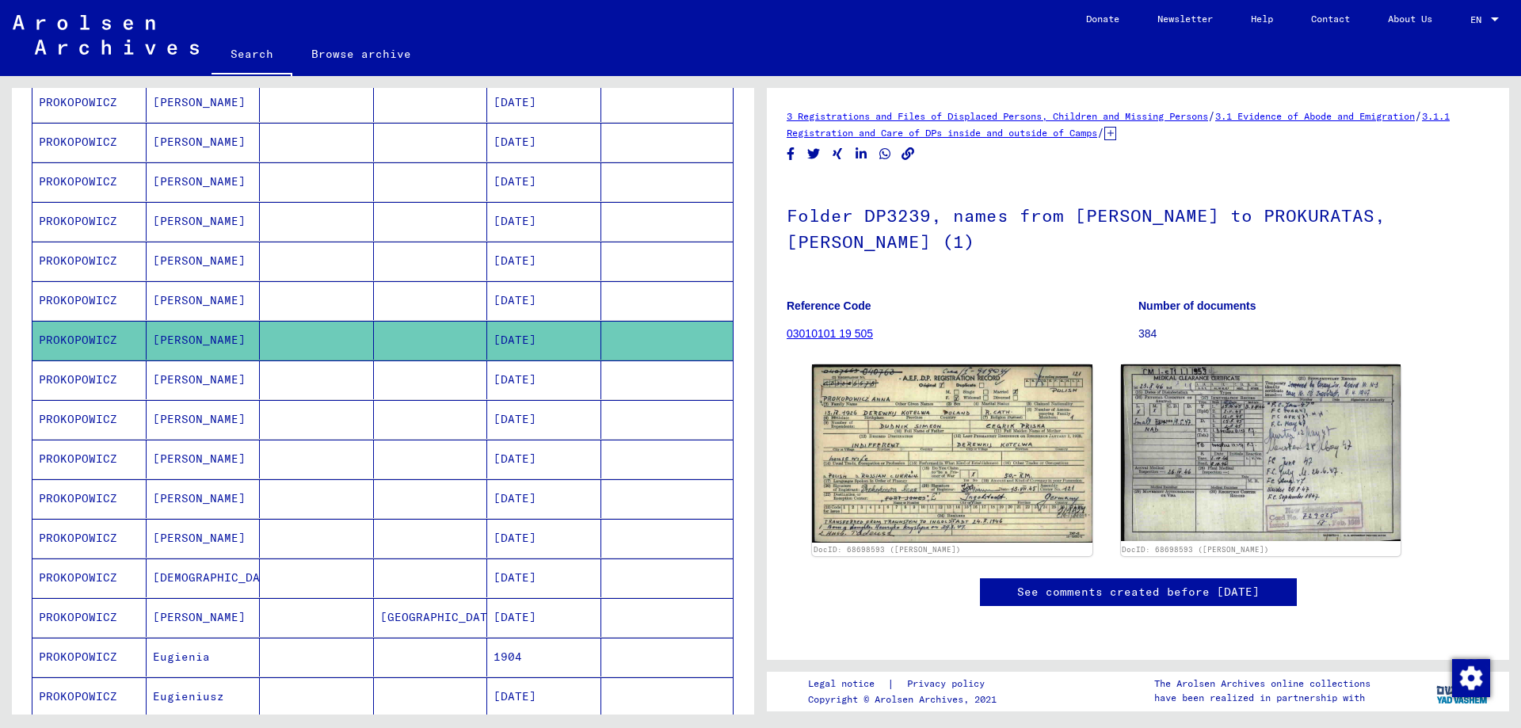
click at [81, 459] on mat-cell "PROKOPOWICZ" at bounding box center [89, 459] width 114 height 39
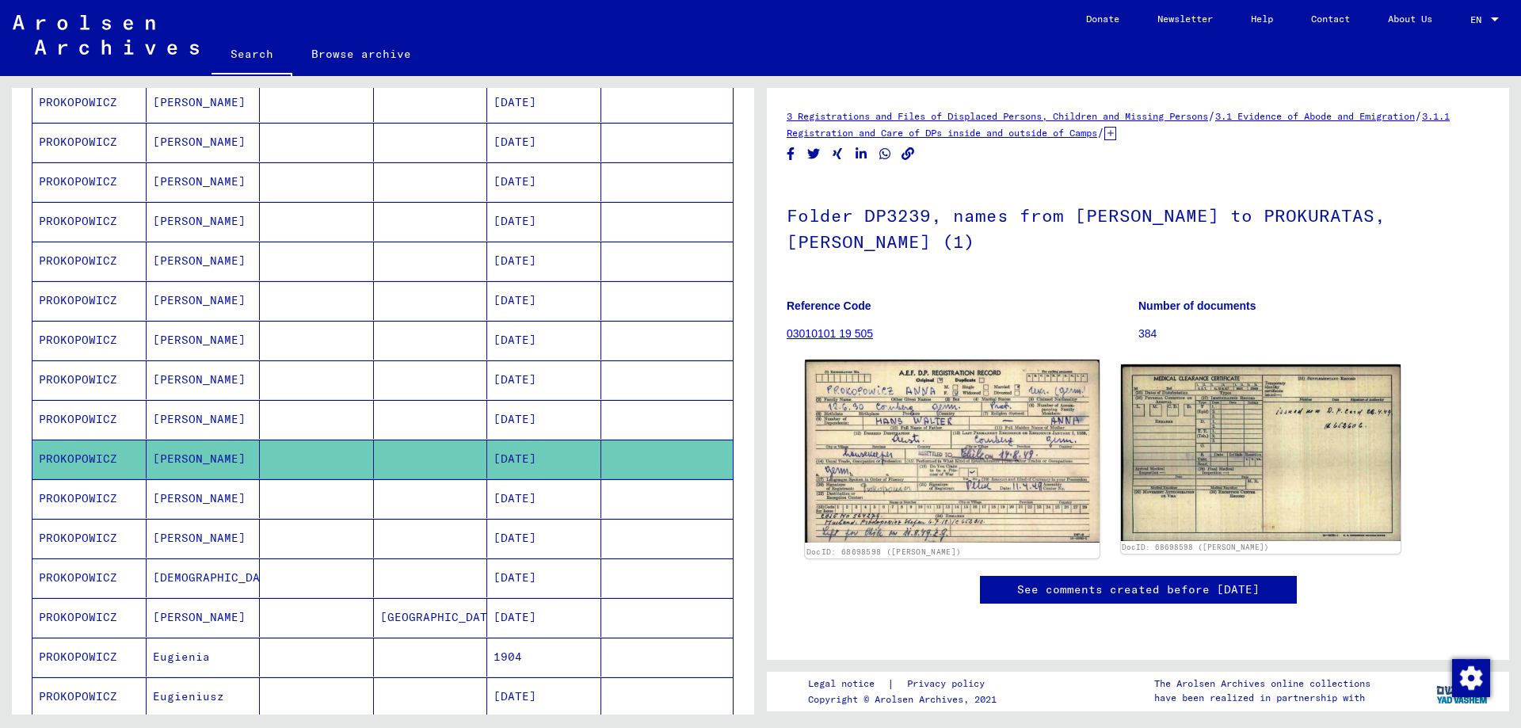
click at [951, 409] on img at bounding box center [952, 451] width 294 height 183
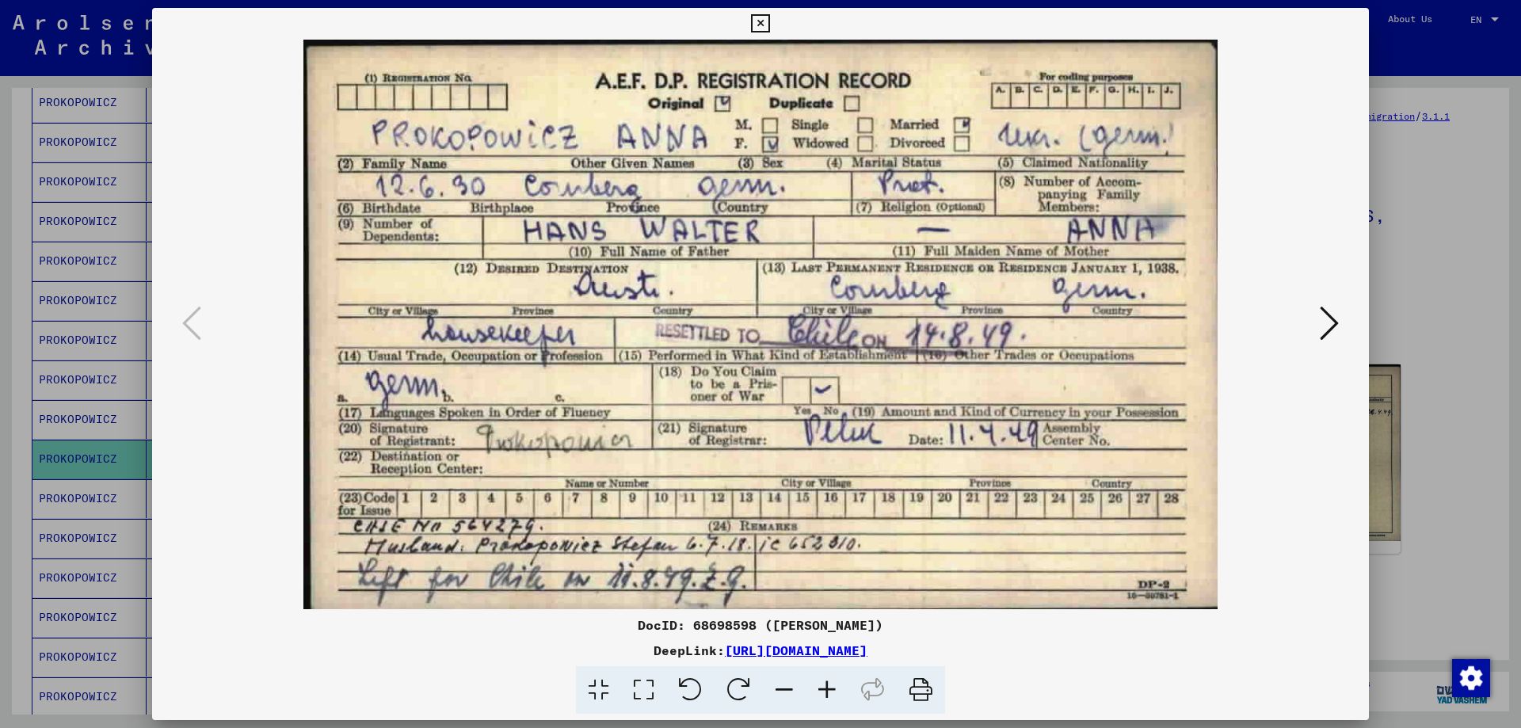
click at [1430, 397] on div at bounding box center [760, 364] width 1521 height 728
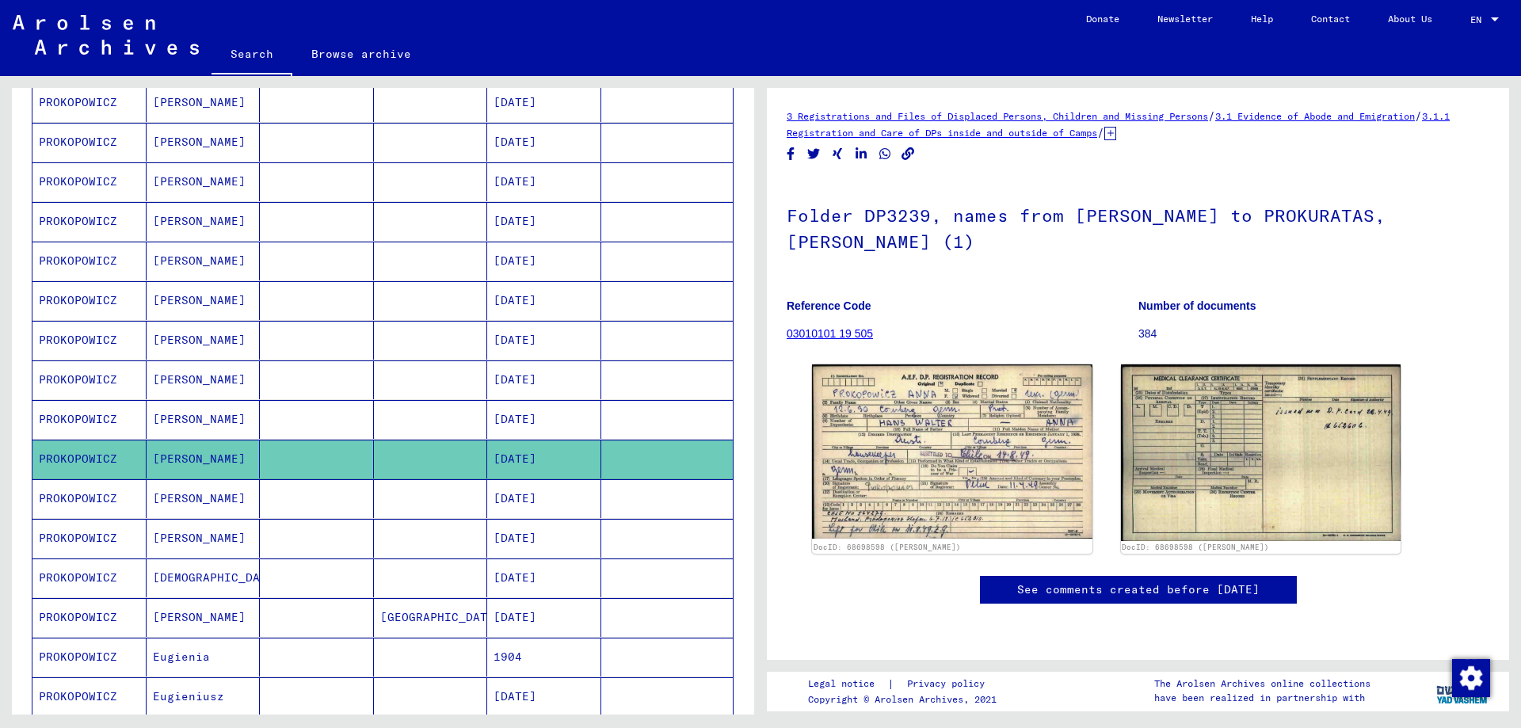
click at [95, 494] on mat-cell "PROKOPOWICZ" at bounding box center [89, 498] width 114 height 39
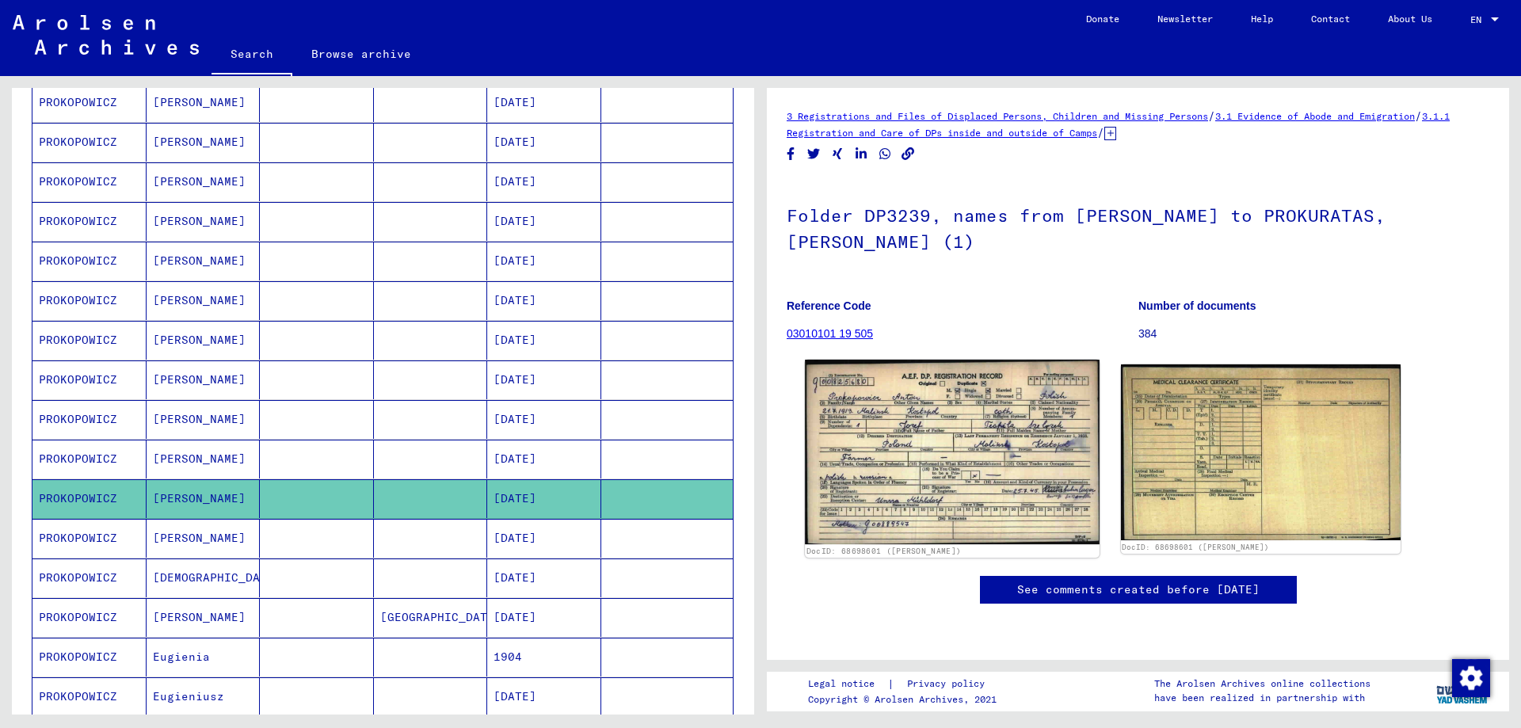
click at [935, 441] on img at bounding box center [952, 452] width 294 height 185
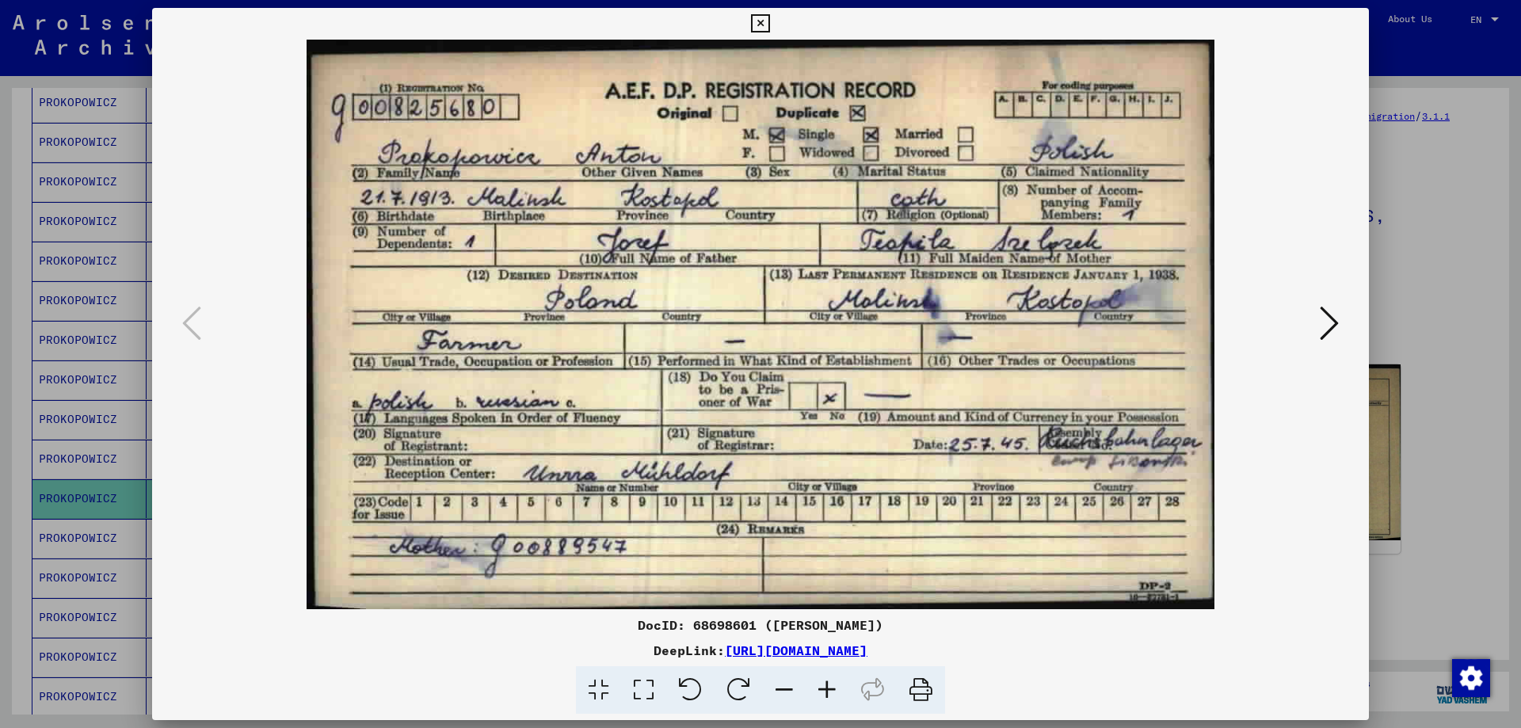
click at [1451, 526] on div at bounding box center [760, 364] width 1521 height 728
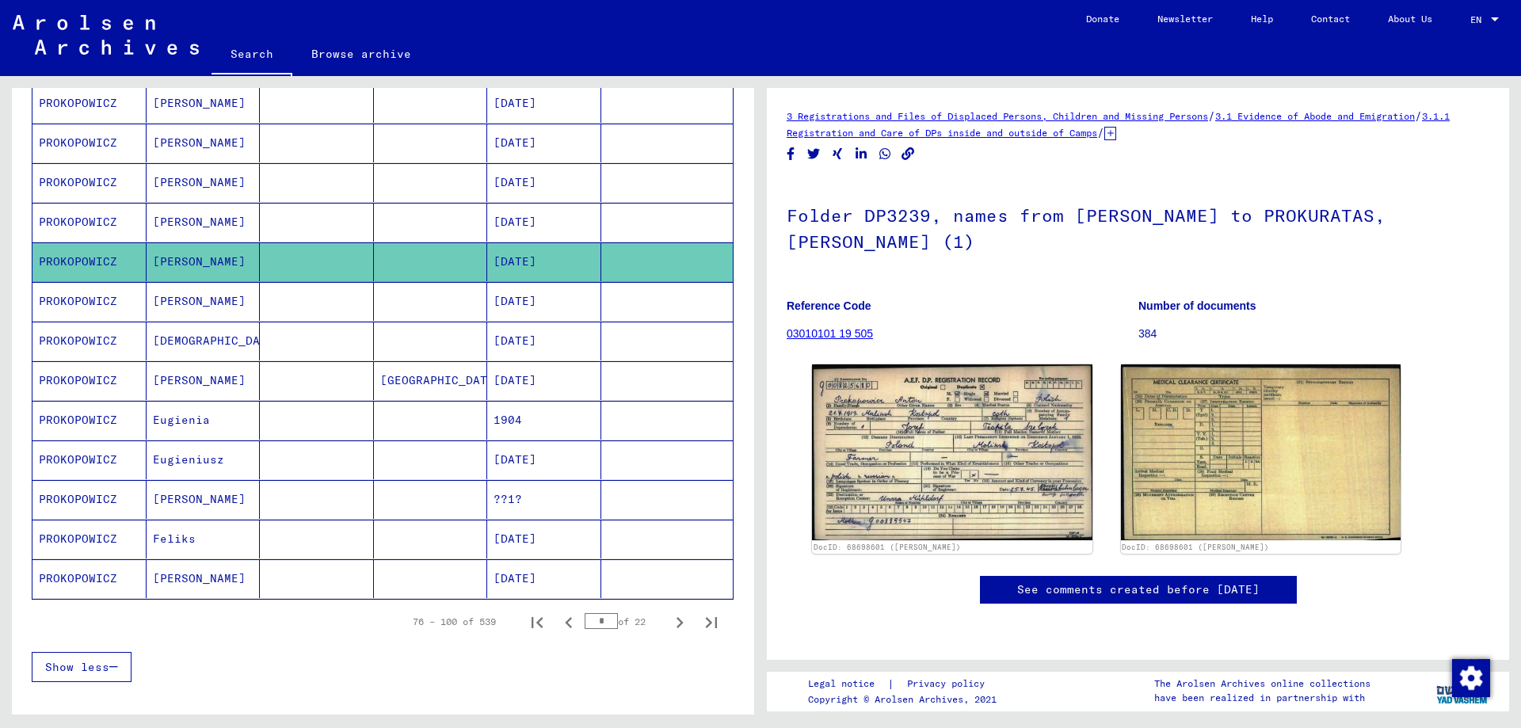
scroll to position [713, 0]
click at [55, 297] on mat-cell "PROKOPOWICZ" at bounding box center [89, 300] width 114 height 39
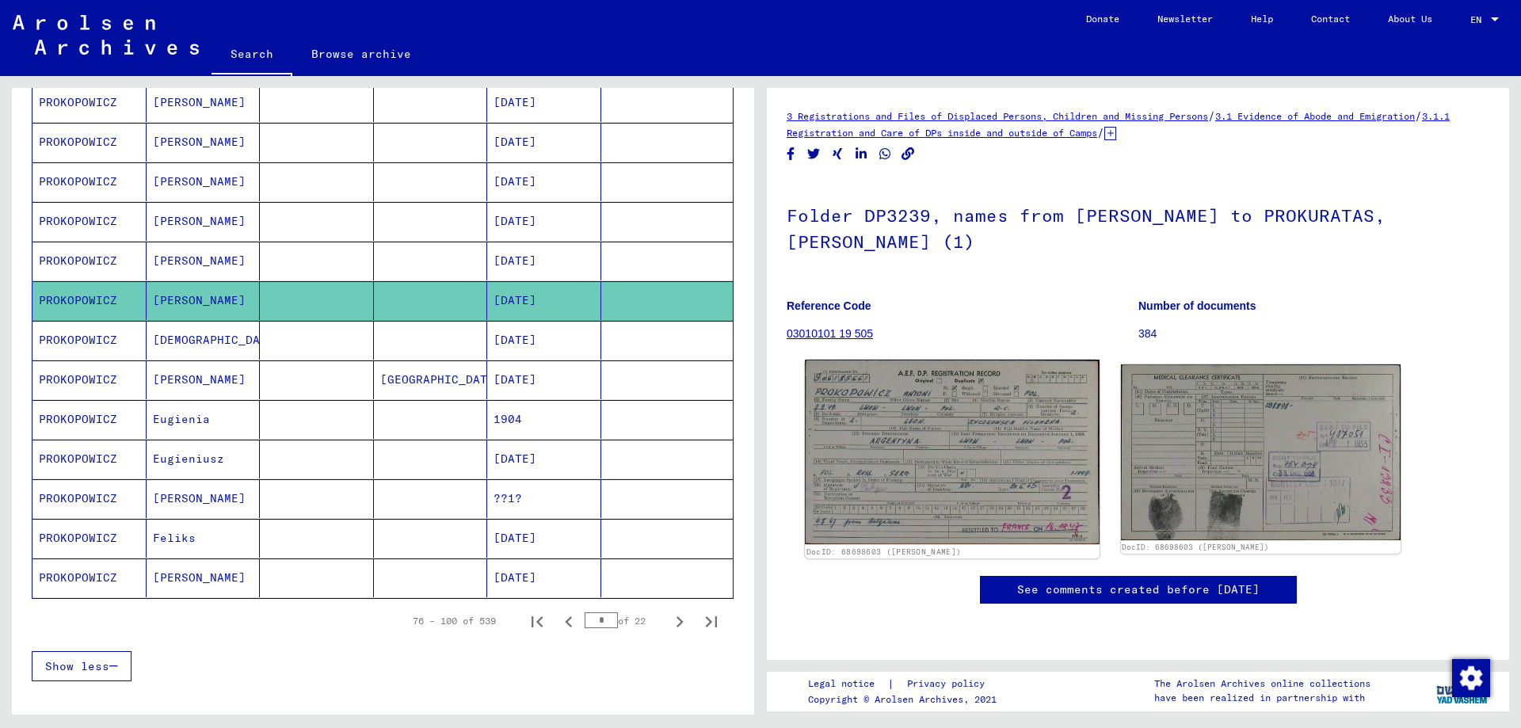
click at [989, 411] on img at bounding box center [952, 452] width 294 height 185
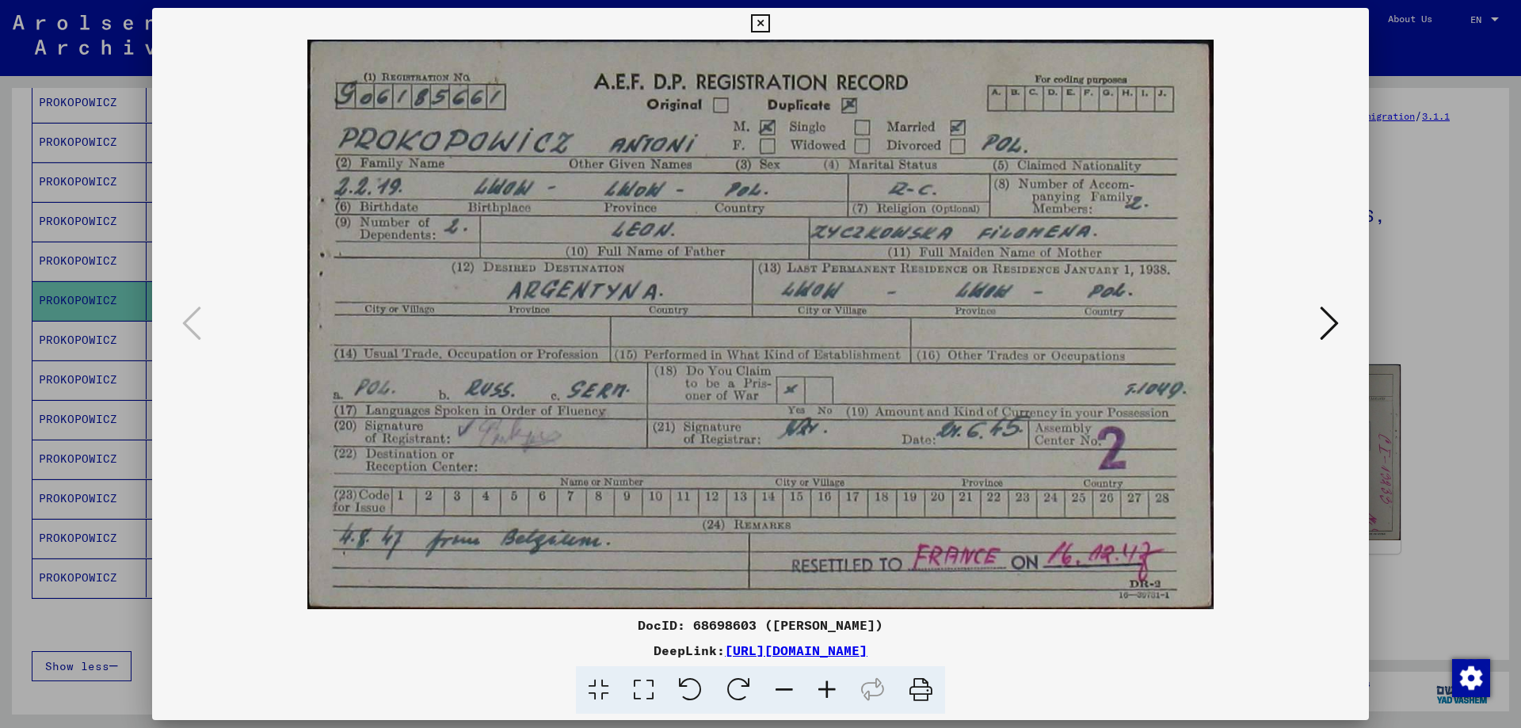
click at [1424, 578] on div at bounding box center [760, 364] width 1521 height 728
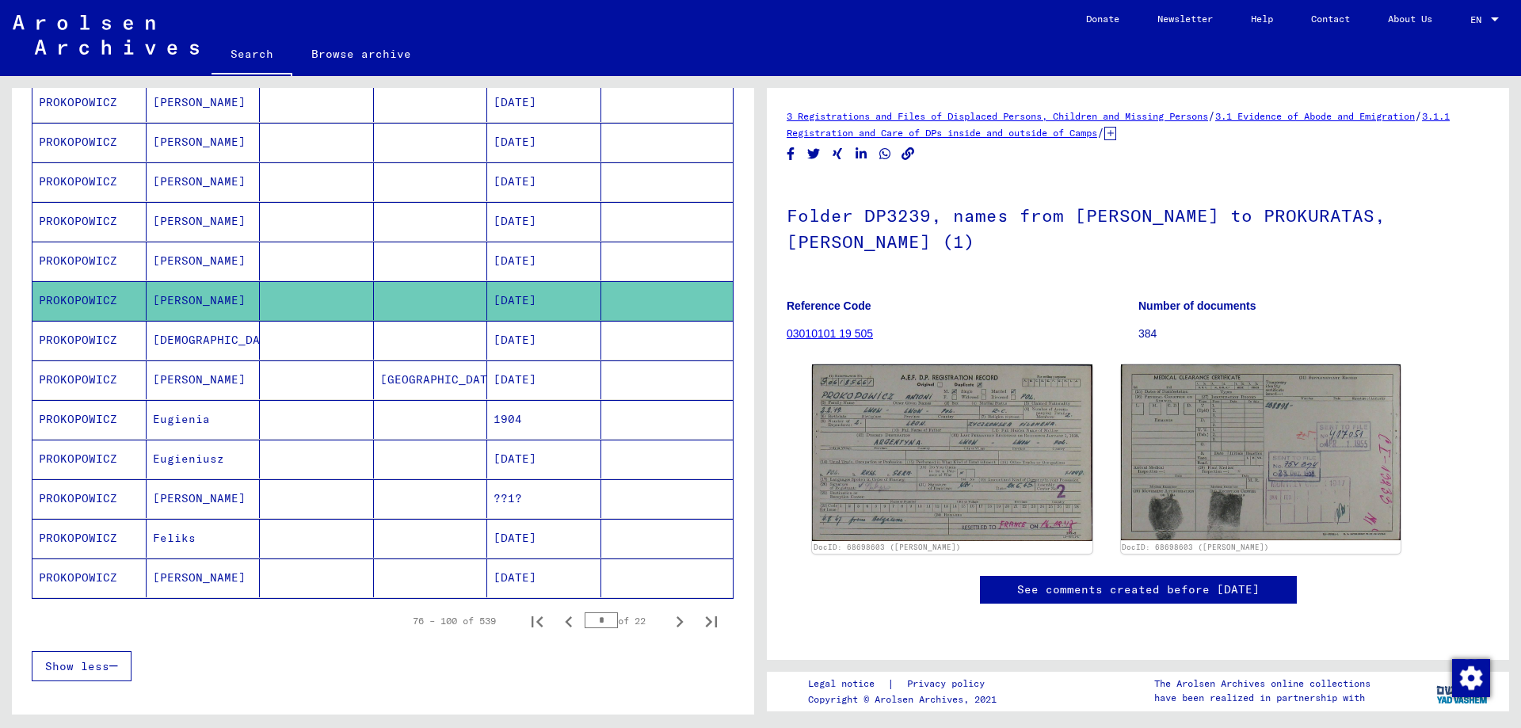
click at [80, 290] on mat-cell "PROKOPOWICZ" at bounding box center [89, 300] width 114 height 39
click at [79, 296] on mat-cell "PROKOPOWICZ" at bounding box center [89, 300] width 114 height 39
click at [74, 338] on mat-cell "PROKOPOWICZ" at bounding box center [89, 340] width 114 height 39
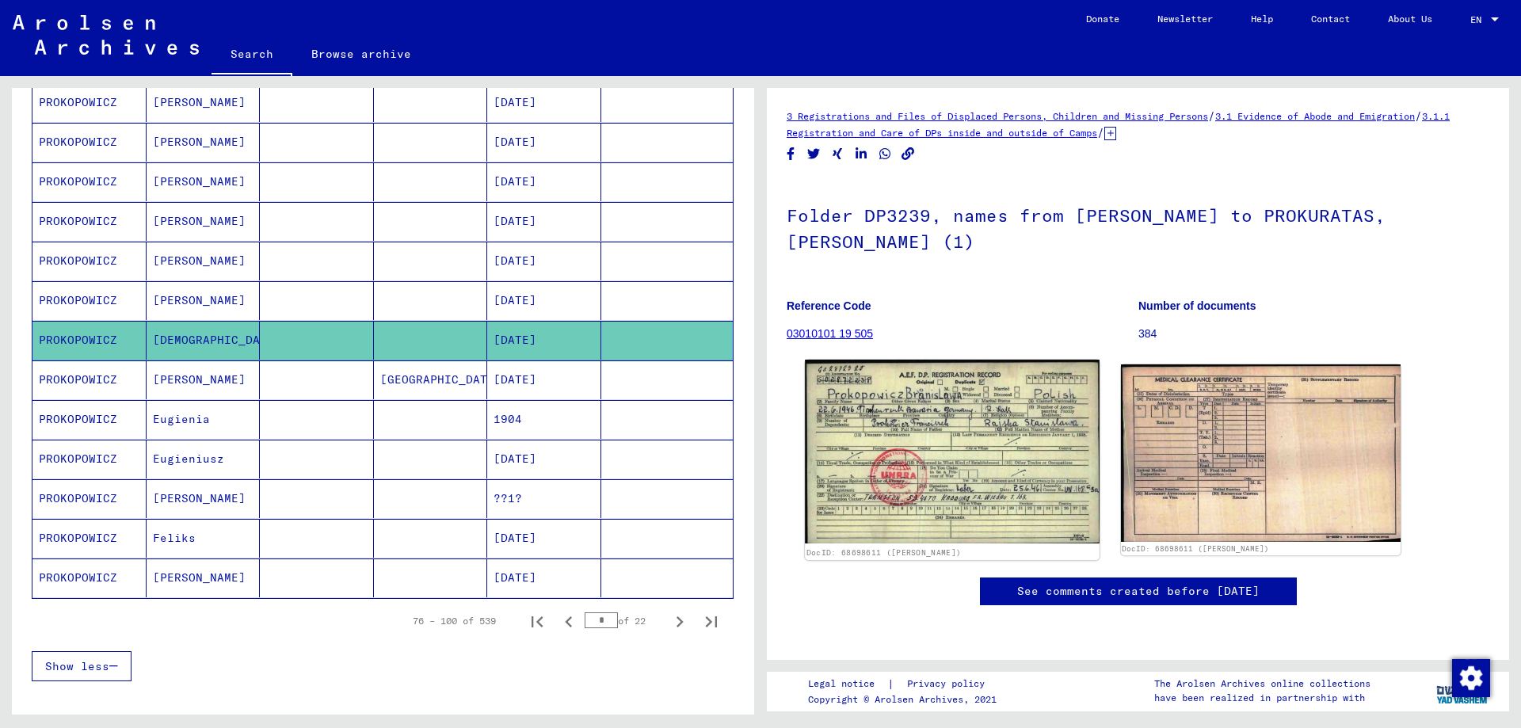
click at [884, 410] on img at bounding box center [952, 452] width 294 height 184
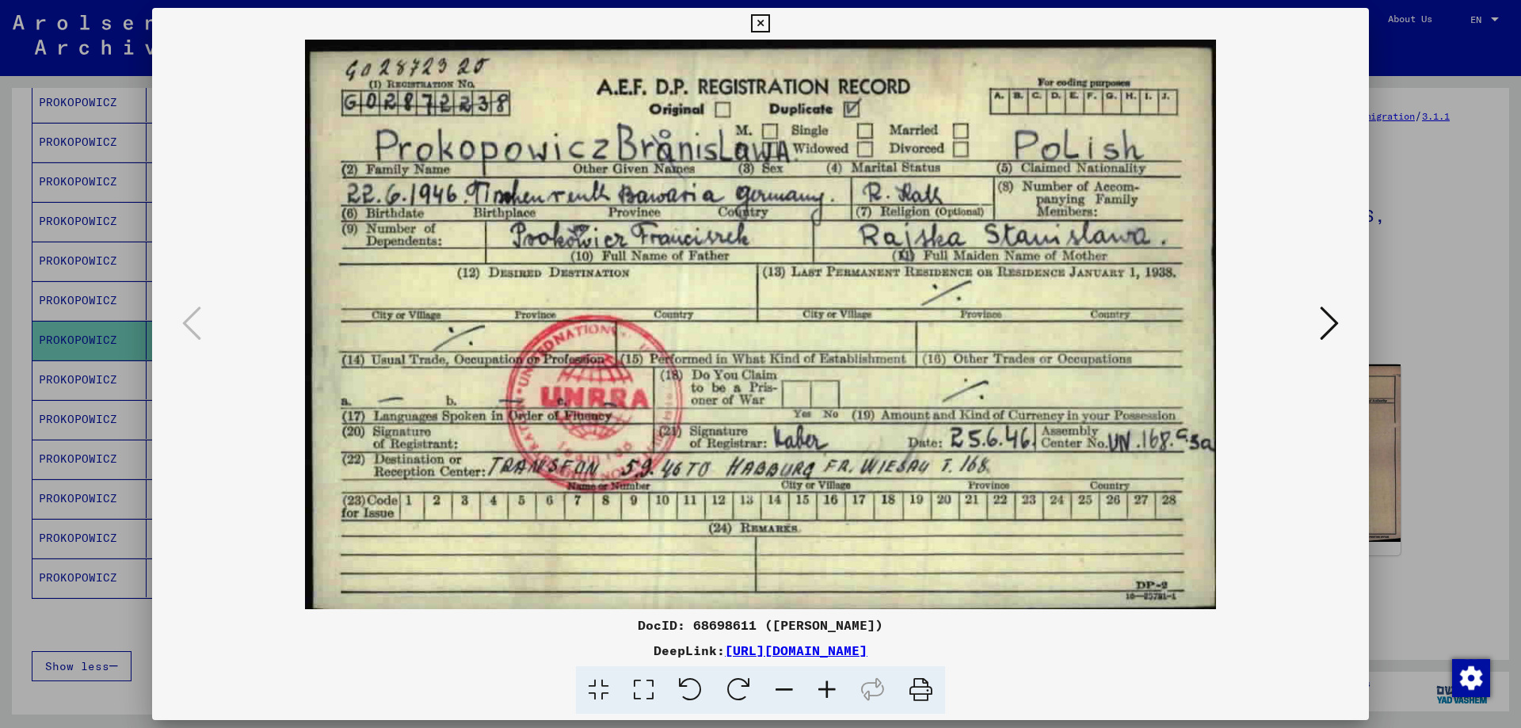
click at [1429, 456] on div at bounding box center [760, 364] width 1521 height 728
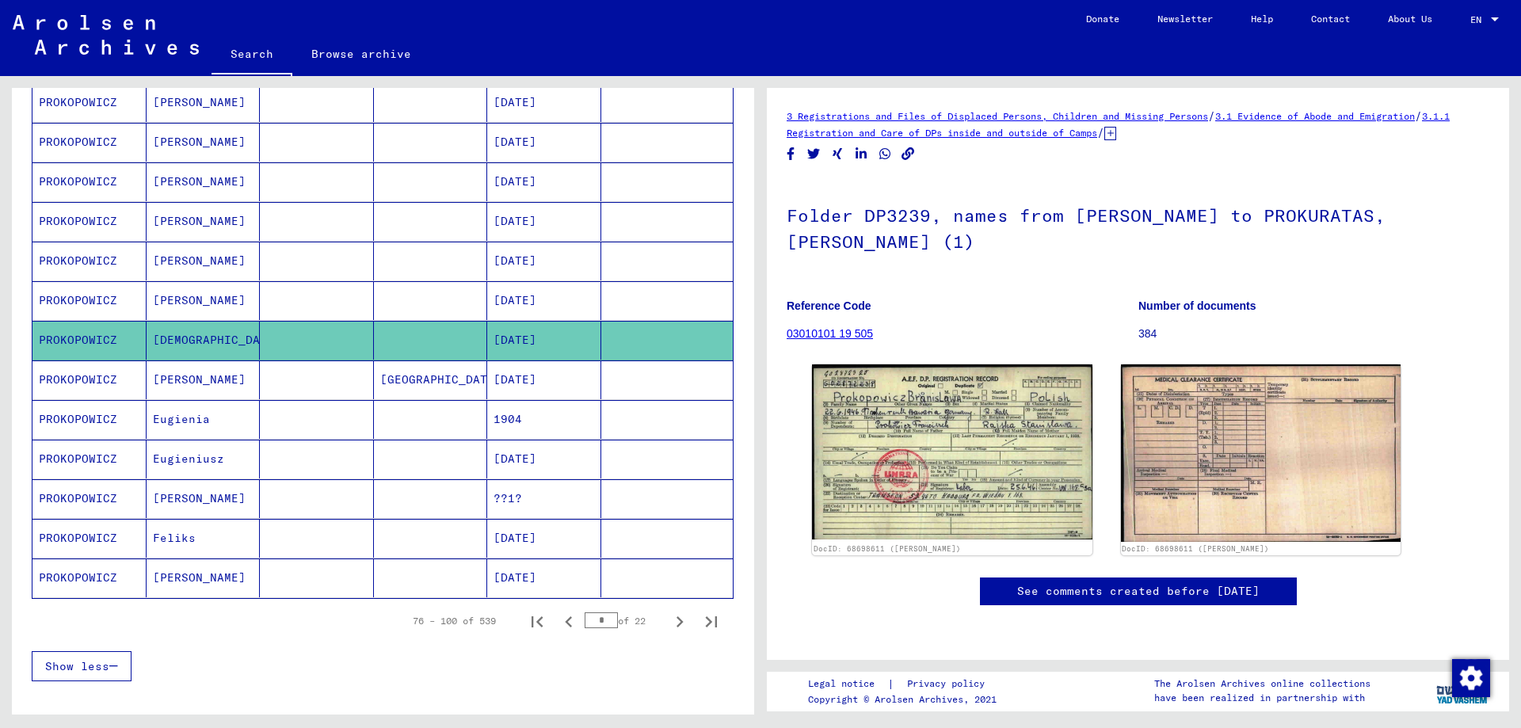
click at [62, 418] on mat-cell "PROKOPOWICZ" at bounding box center [89, 419] width 114 height 39
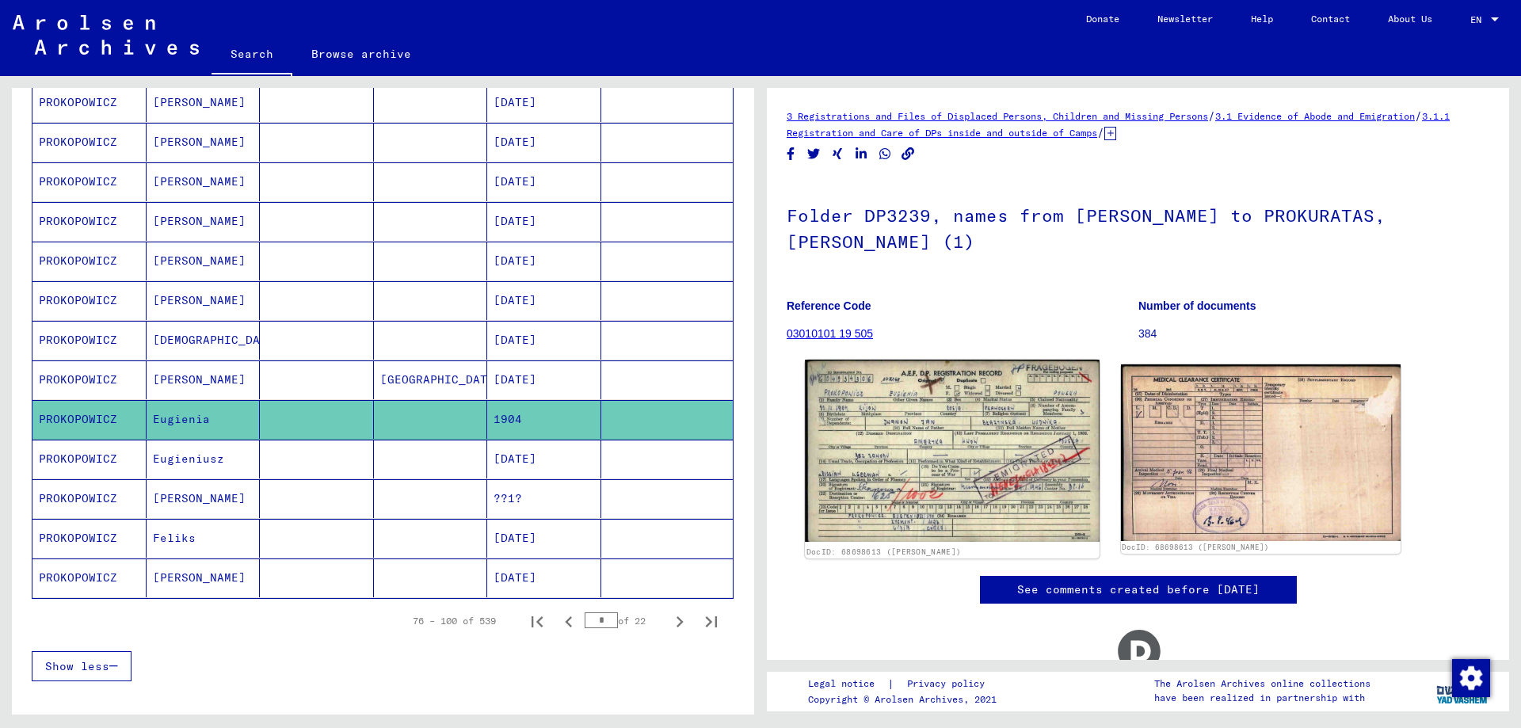
click at [898, 432] on img at bounding box center [952, 451] width 294 height 182
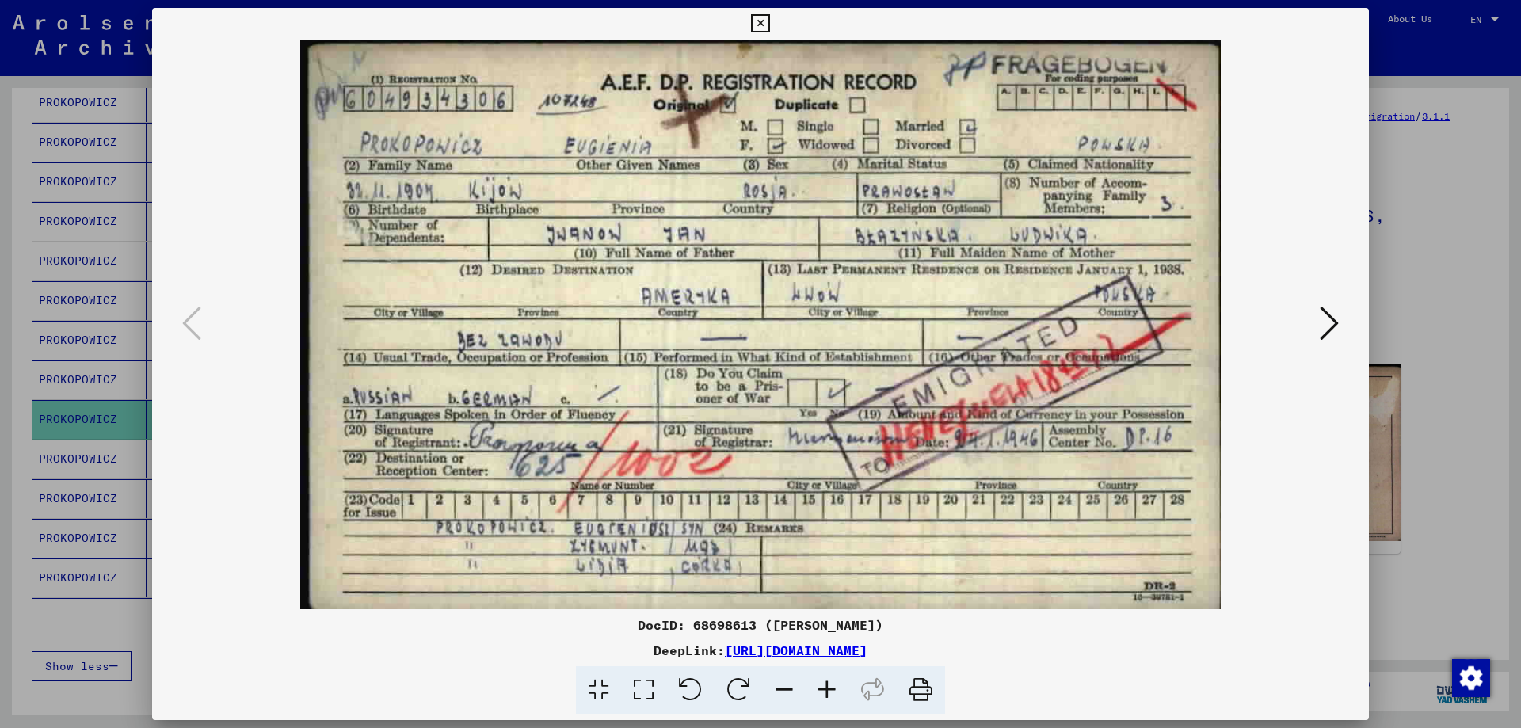
drag, startPoint x: 1454, startPoint y: 410, endPoint x: 1436, endPoint y: 414, distance: 17.9
click at [1451, 410] on div at bounding box center [760, 364] width 1521 height 728
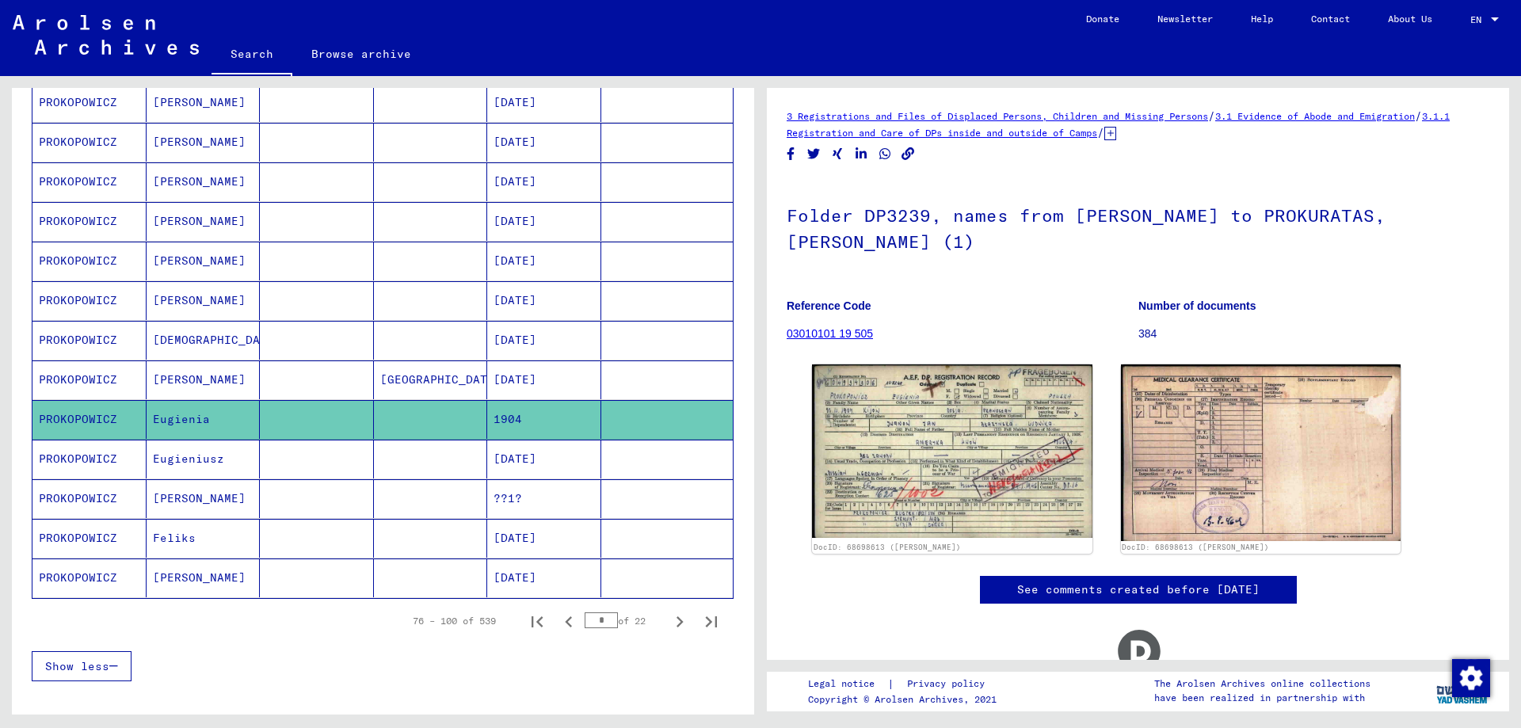
click at [179, 463] on mat-cell "Eugieniusz" at bounding box center [204, 459] width 114 height 39
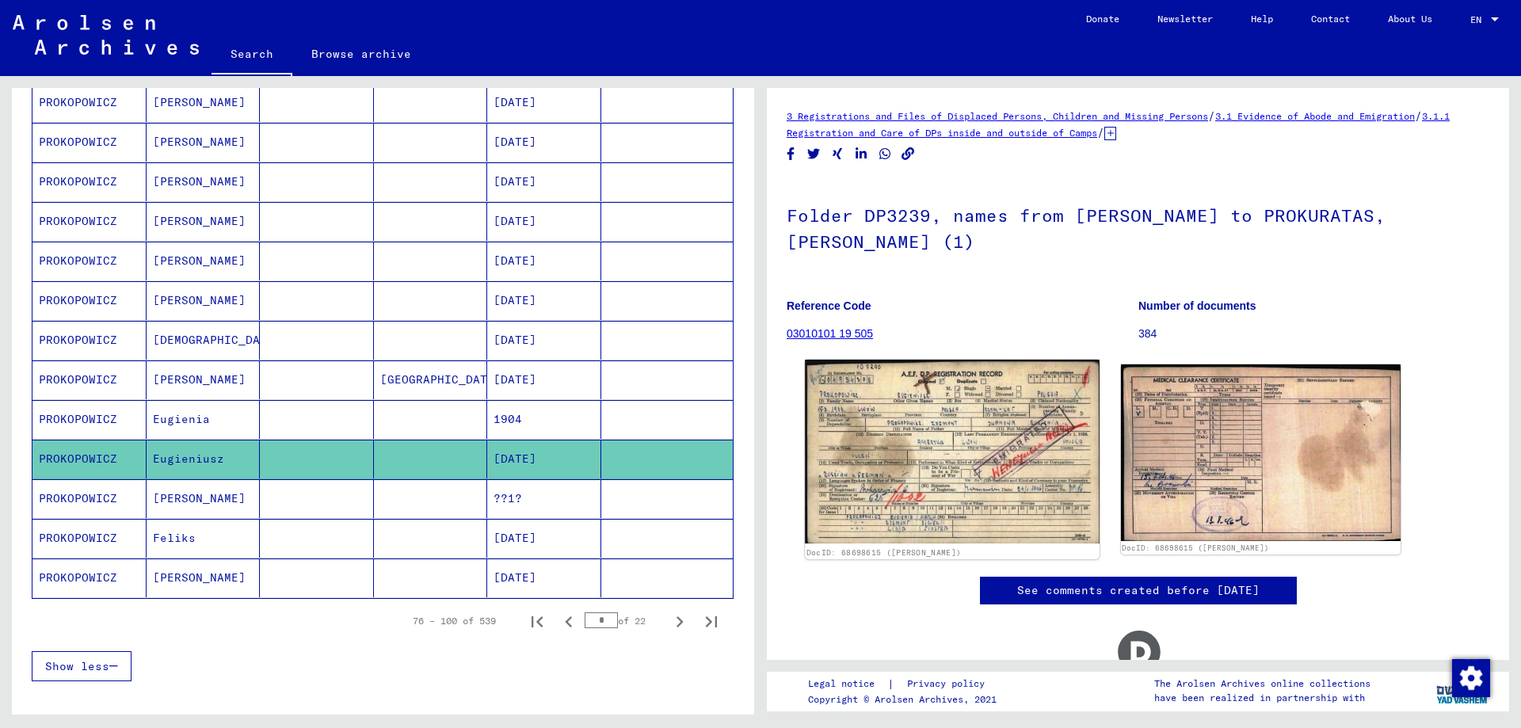
click at [913, 449] on img at bounding box center [952, 452] width 294 height 184
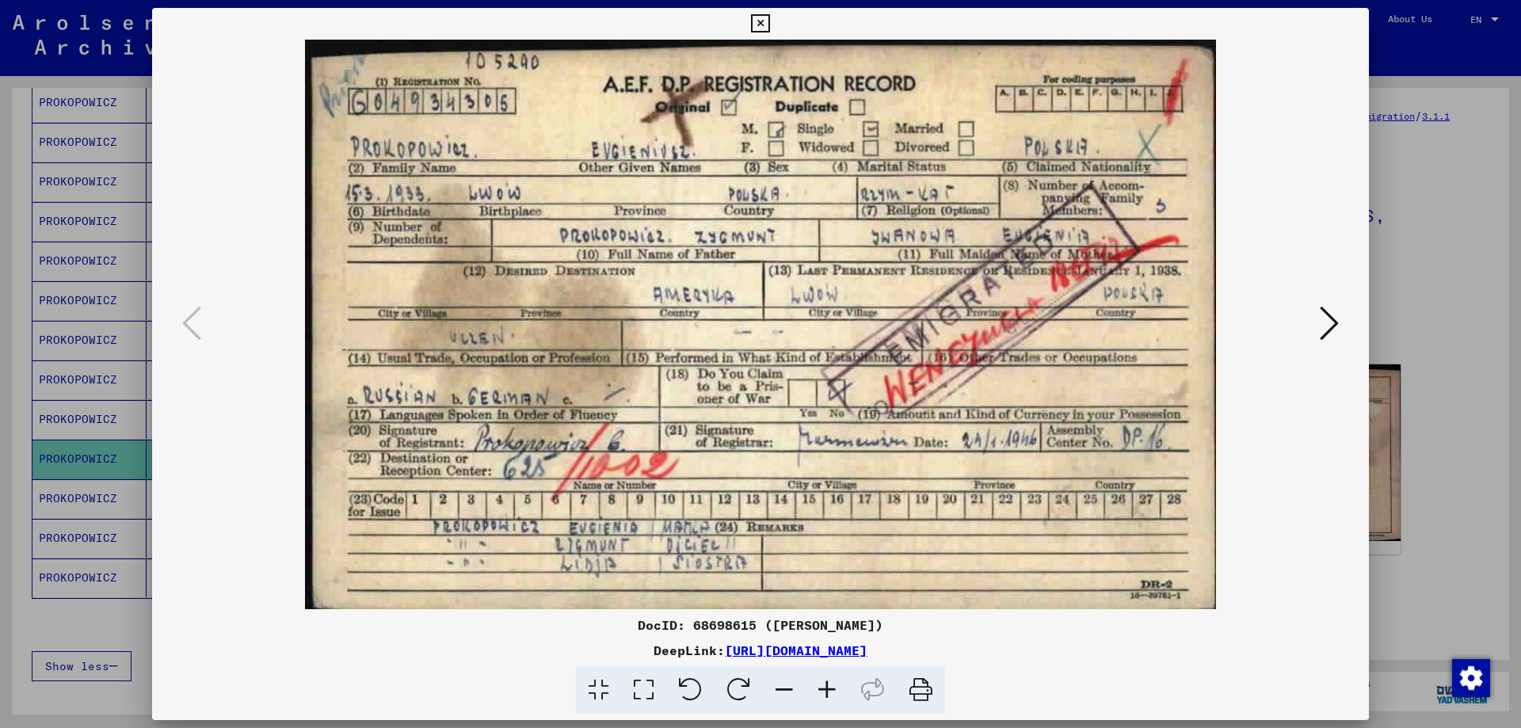
click at [1418, 326] on div at bounding box center [760, 364] width 1521 height 728
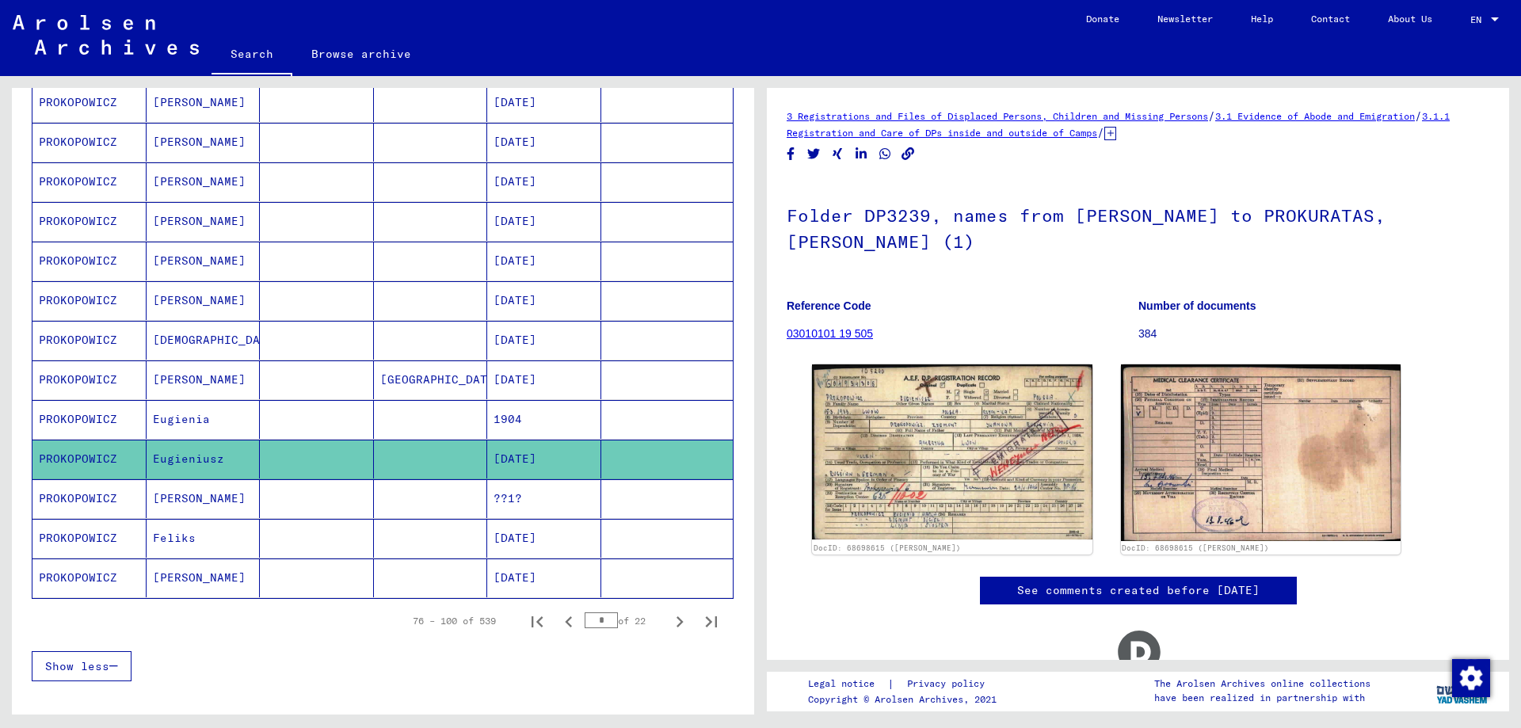
click at [68, 539] on mat-cell "PROKOPOWICZ" at bounding box center [89, 538] width 114 height 39
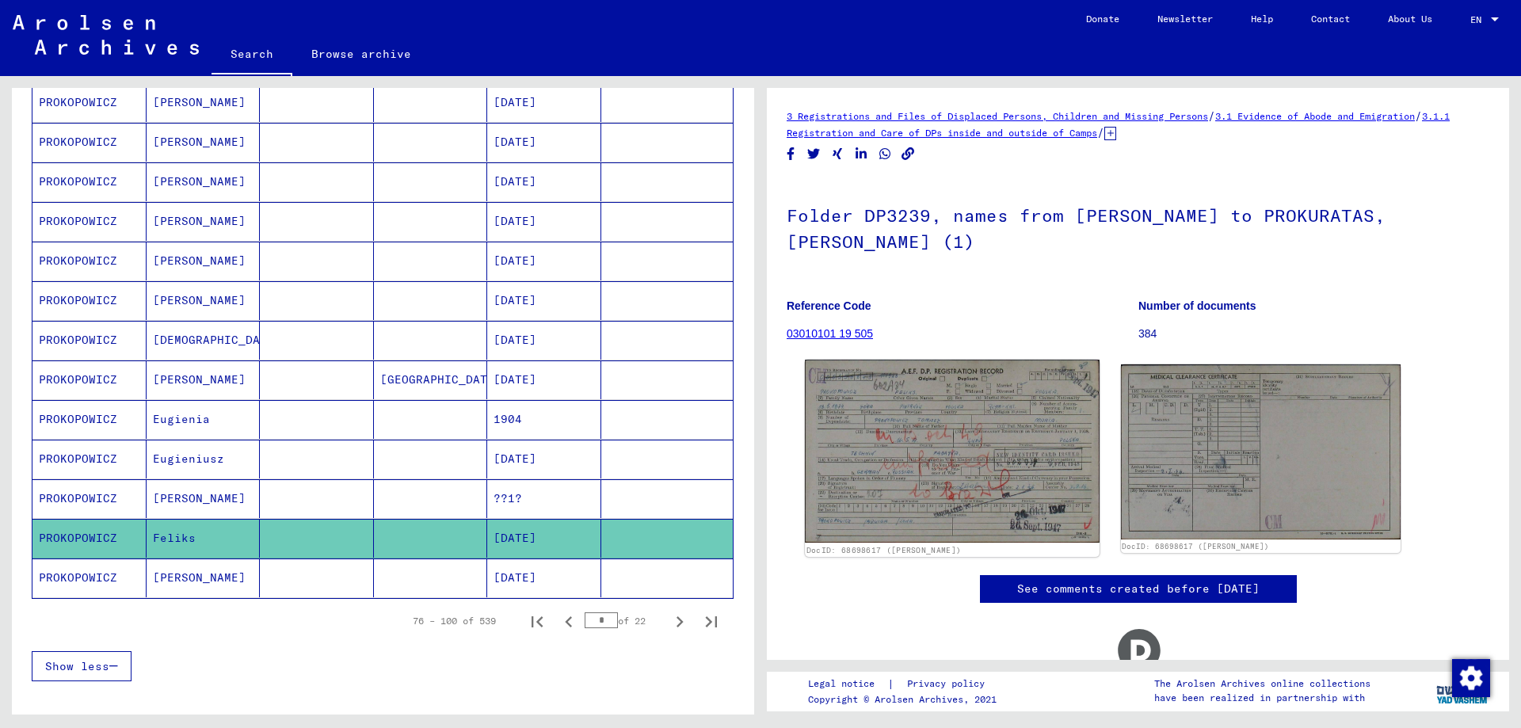
click at [933, 433] on img at bounding box center [952, 451] width 294 height 183
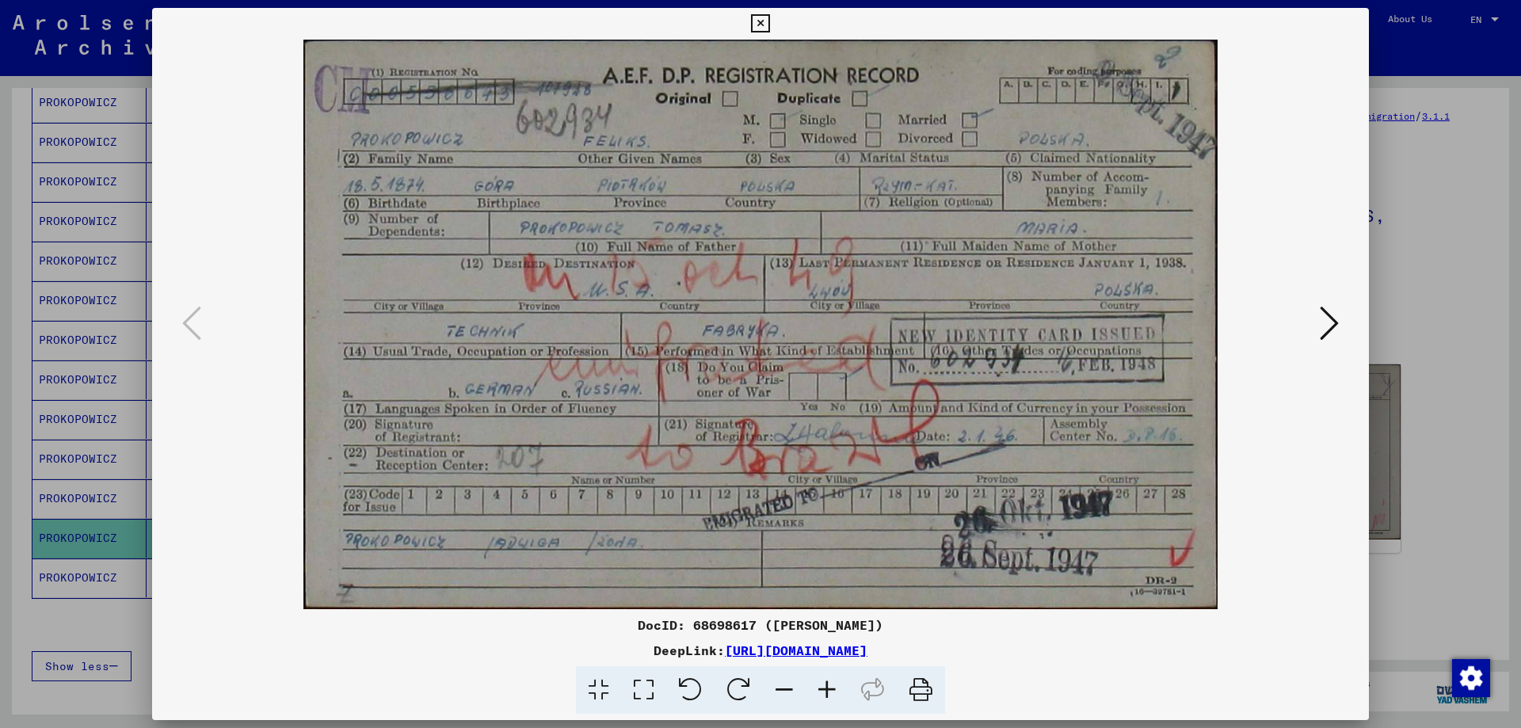
click at [1398, 541] on div at bounding box center [760, 364] width 1521 height 728
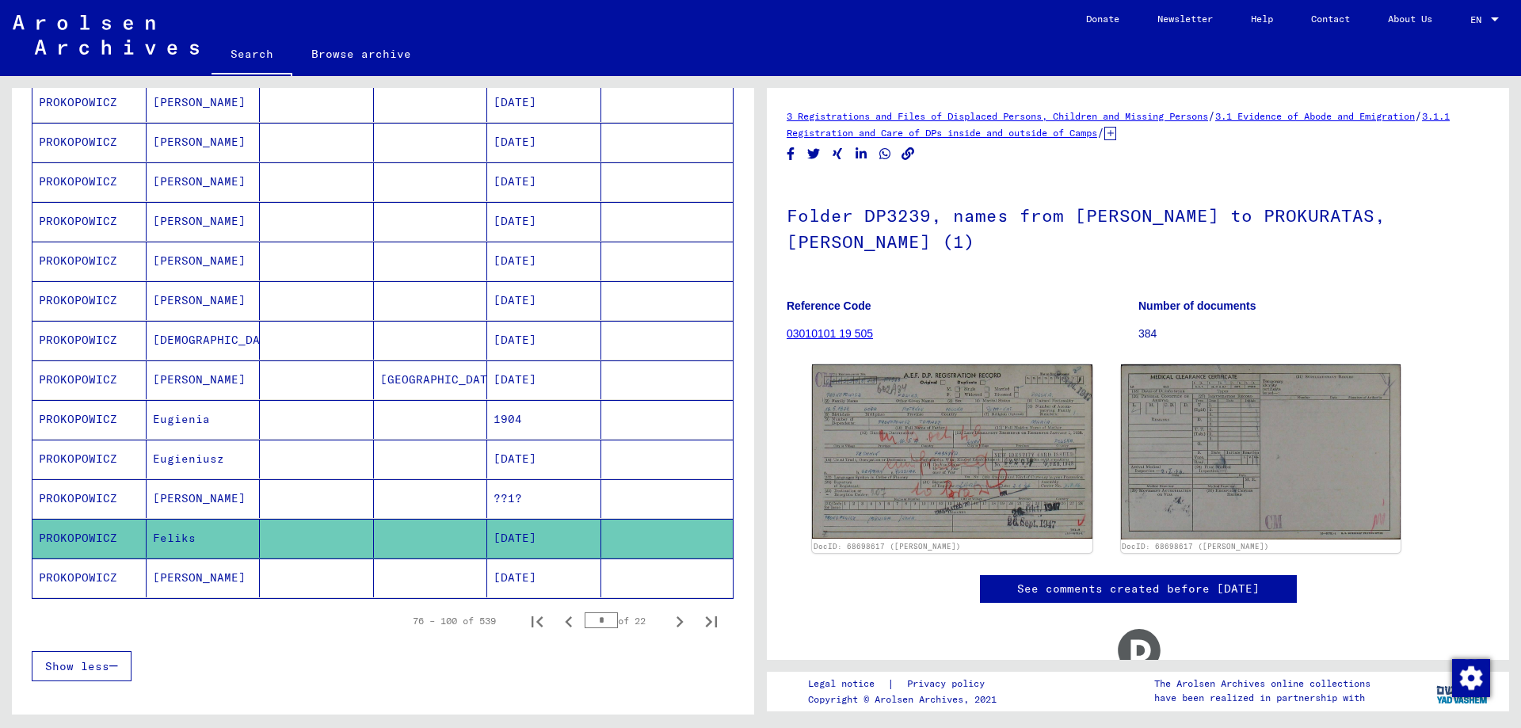
click at [196, 582] on mat-cell "[PERSON_NAME]" at bounding box center [204, 578] width 114 height 39
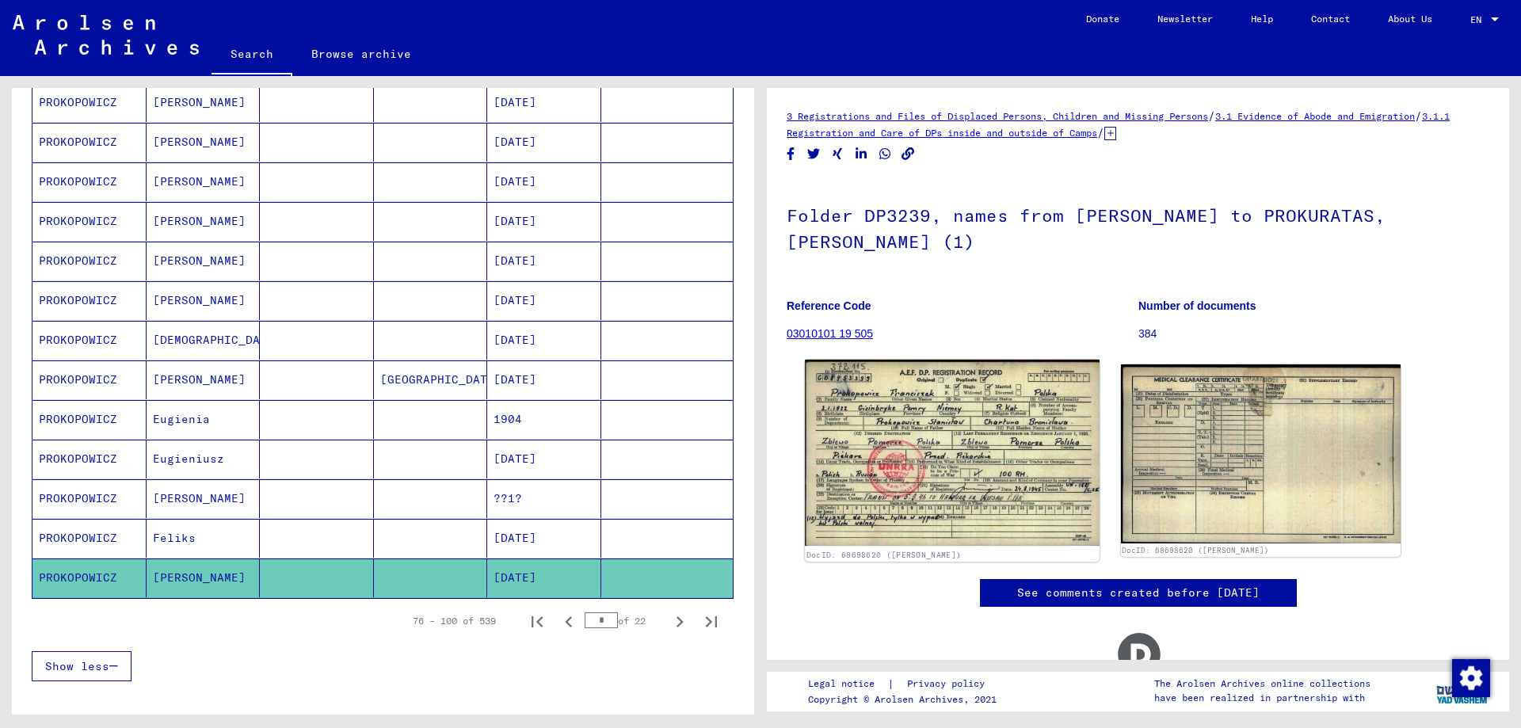
click at [1047, 463] on img at bounding box center [952, 453] width 294 height 186
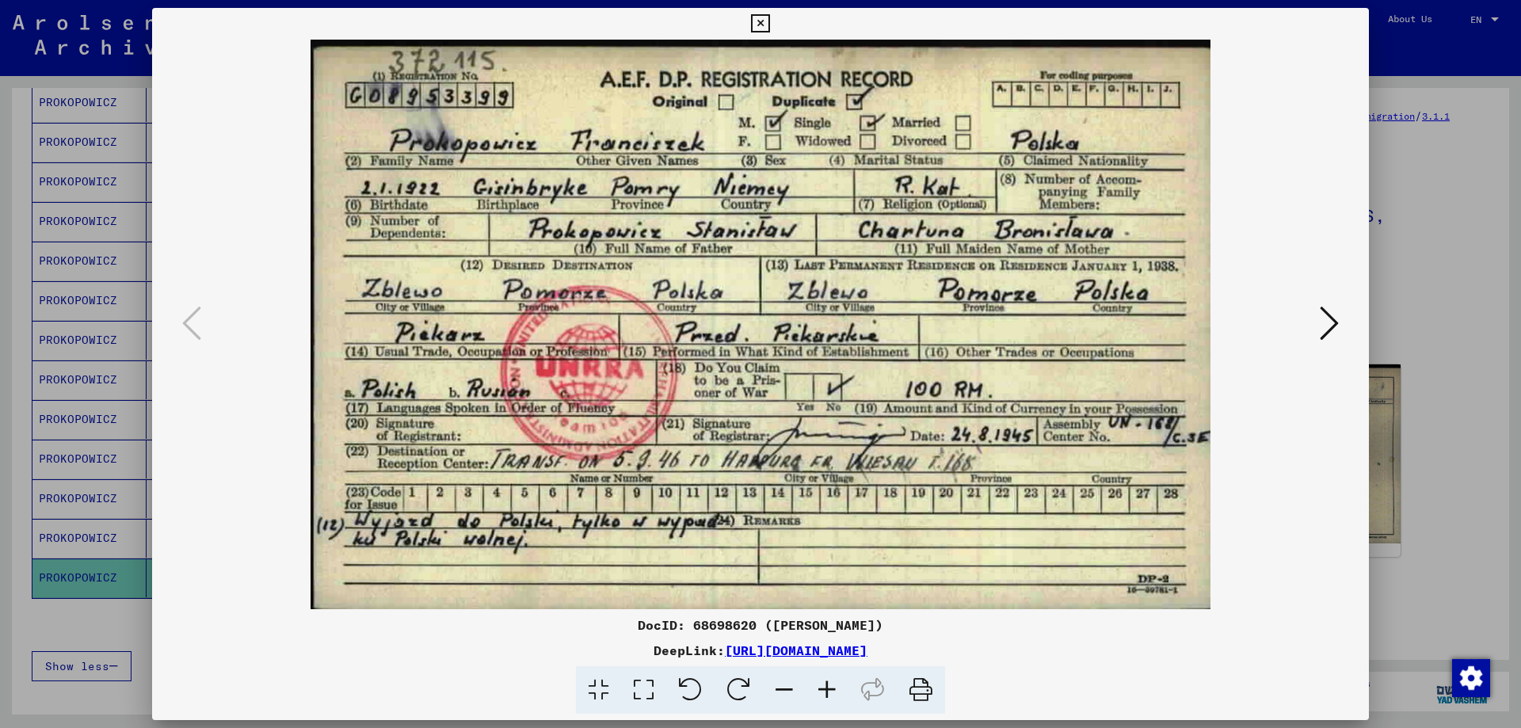
click at [1415, 467] on div at bounding box center [760, 364] width 1521 height 728
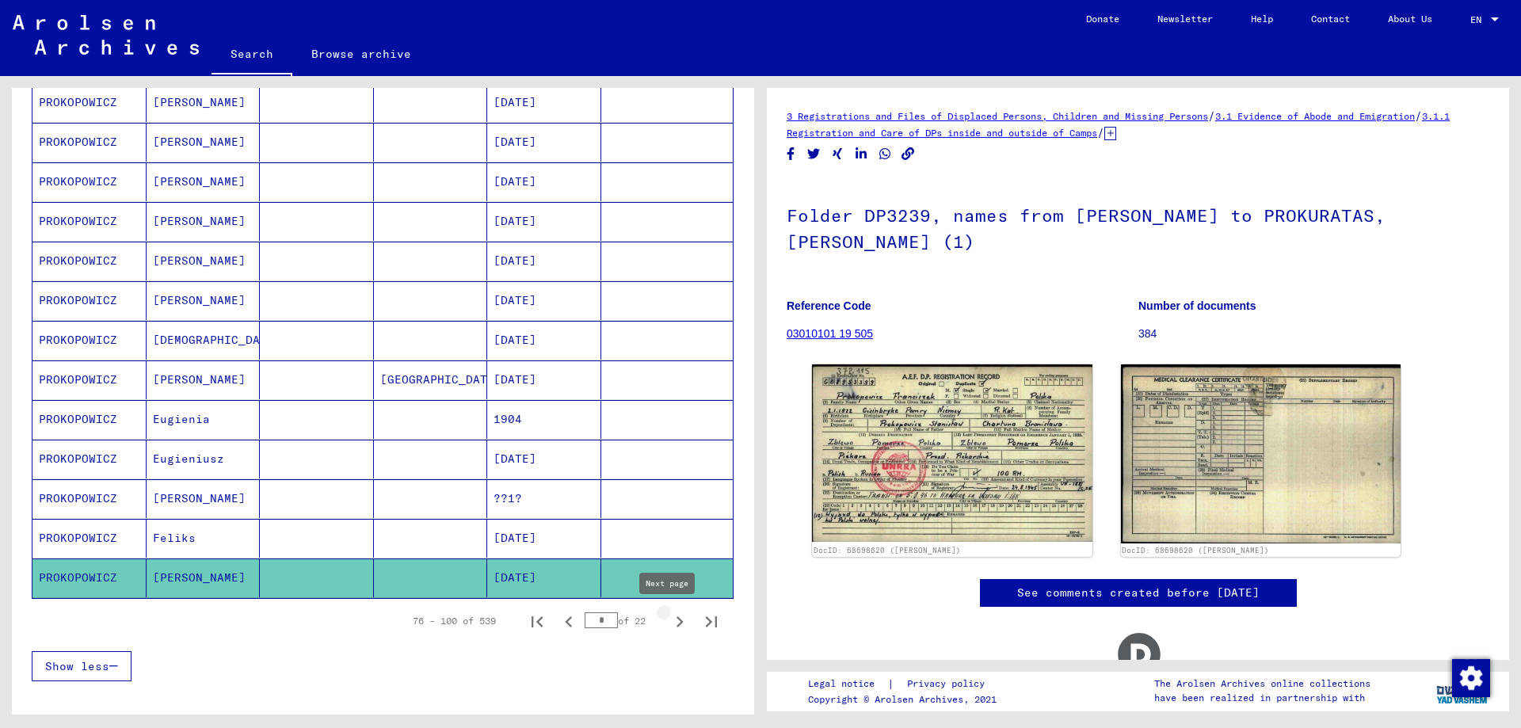
click at [670, 618] on icon "Next page" at bounding box center [680, 622] width 22 height 22
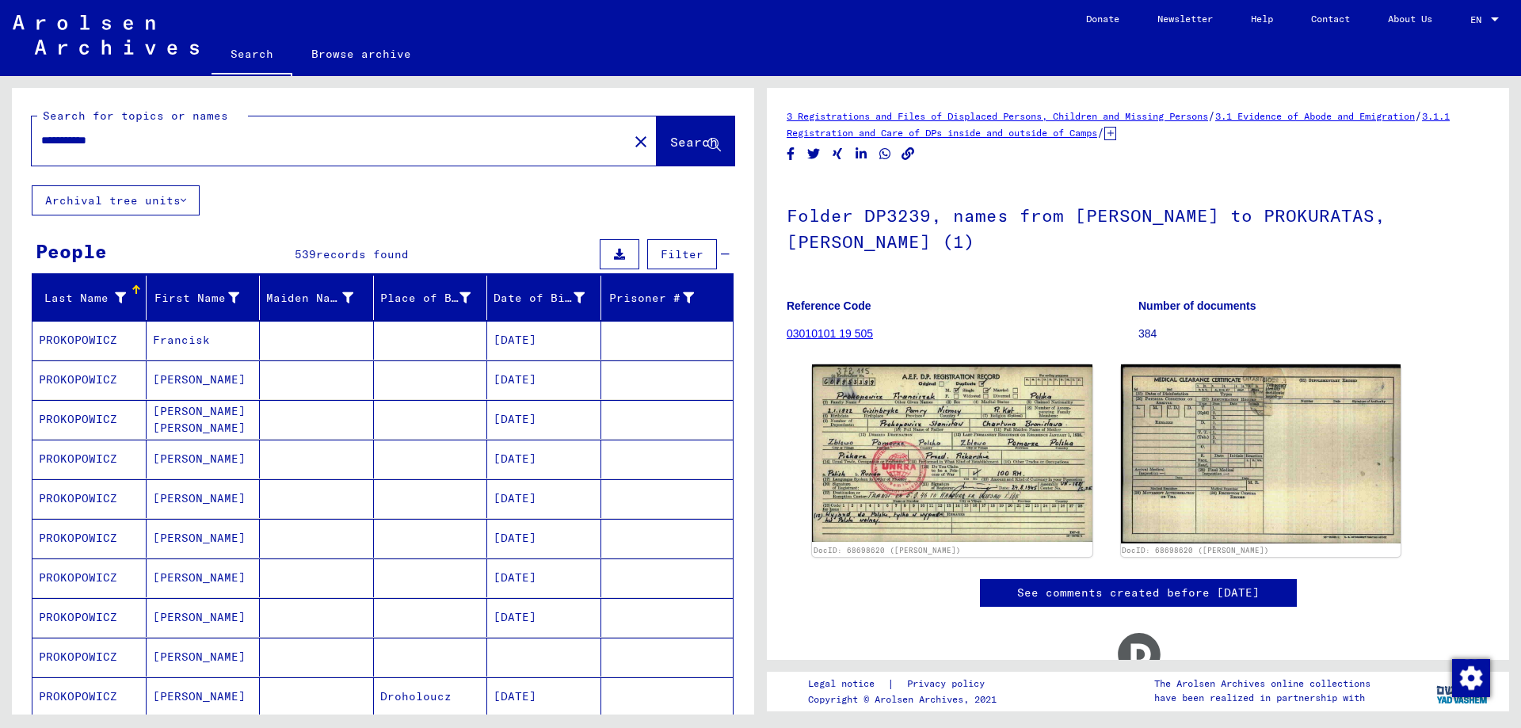
click at [60, 342] on mat-cell "PROKOPOWICZ" at bounding box center [89, 340] width 114 height 39
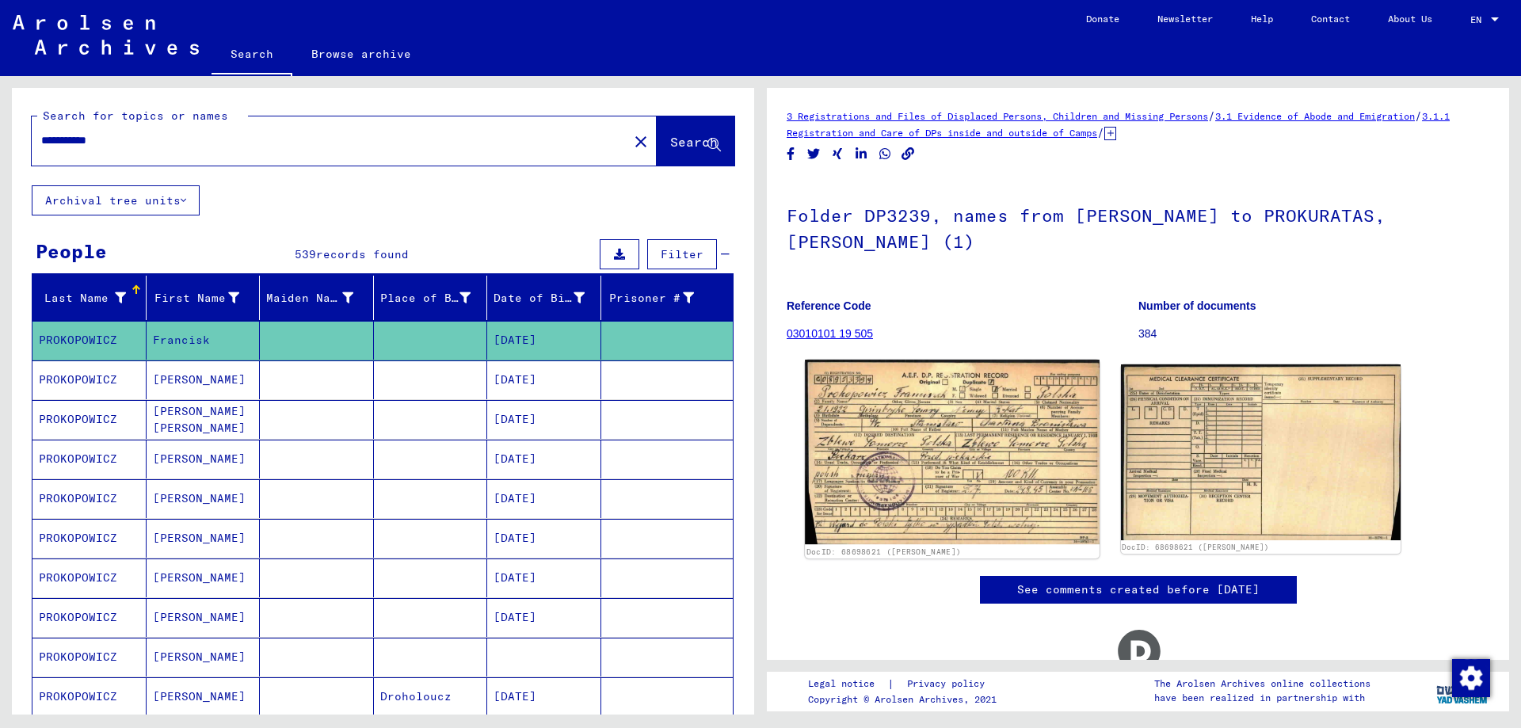
click at [857, 396] on img at bounding box center [952, 452] width 294 height 185
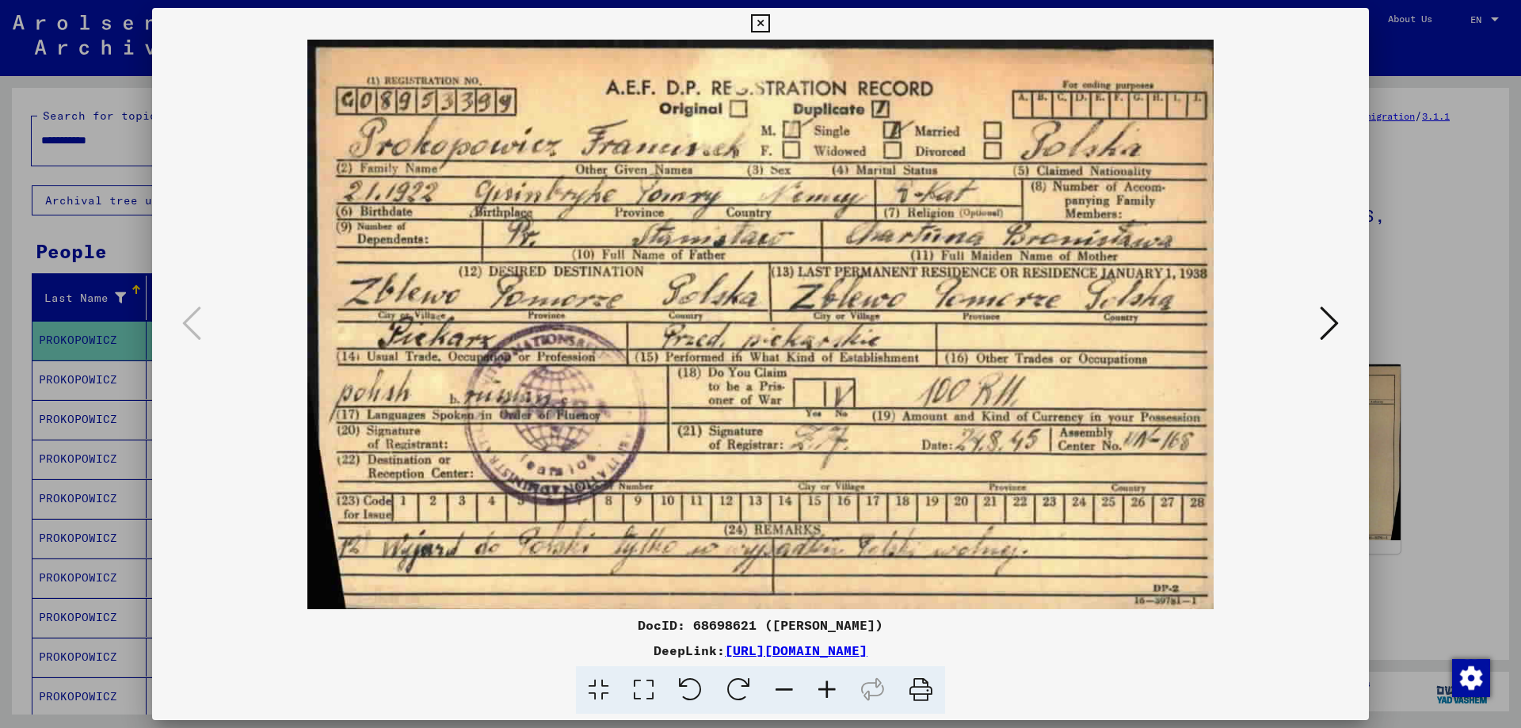
click at [1432, 345] on div at bounding box center [760, 364] width 1521 height 728
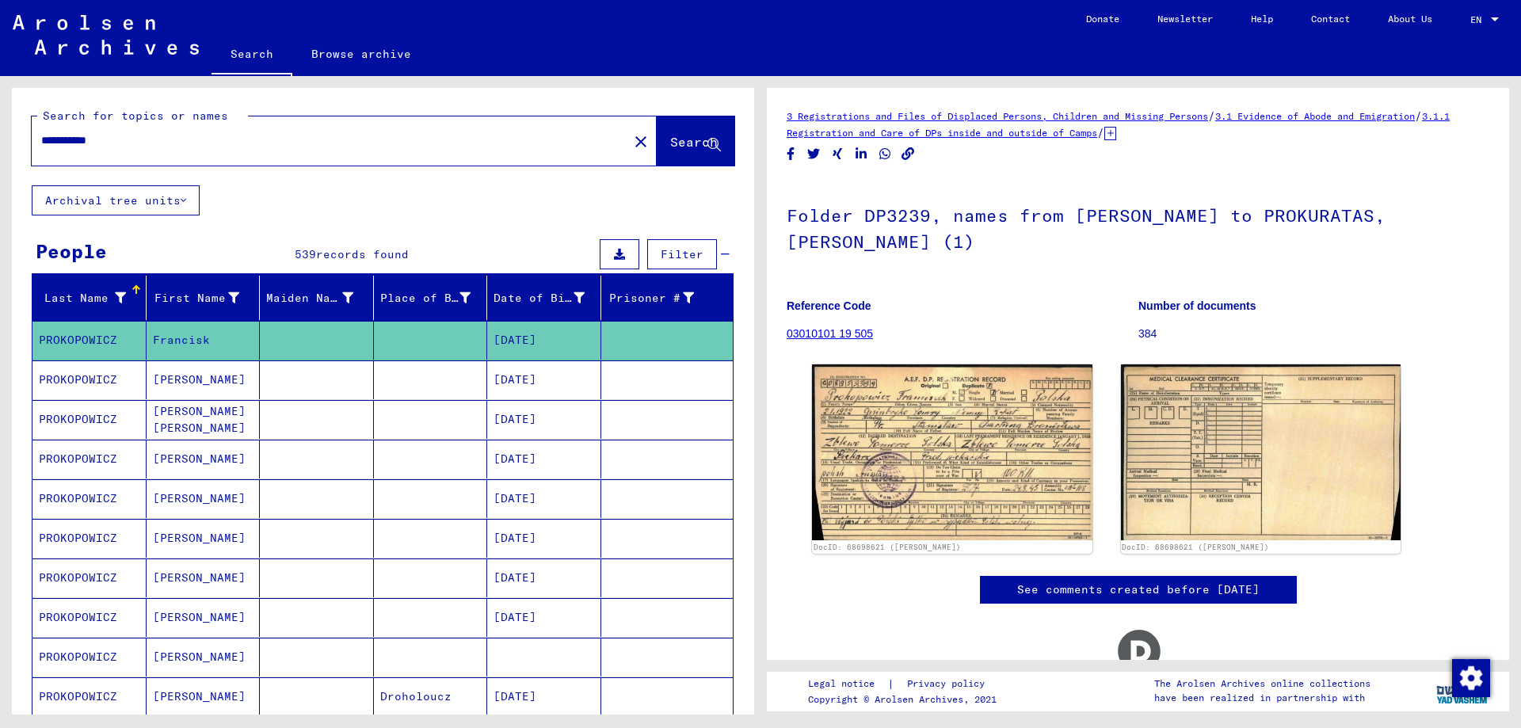
click at [68, 378] on mat-cell "PROKOPOWICZ" at bounding box center [89, 379] width 114 height 39
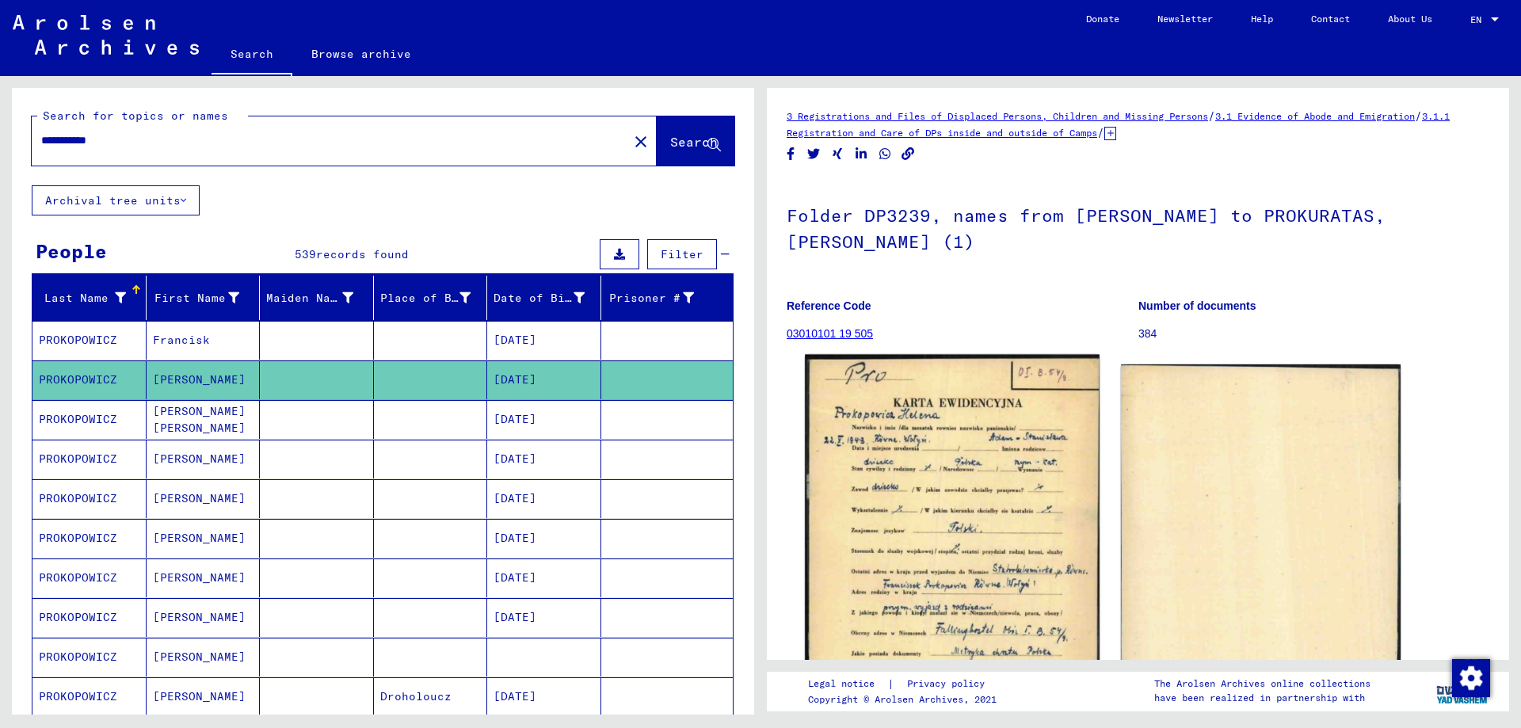
click at [955, 517] on img at bounding box center [952, 558] width 294 height 406
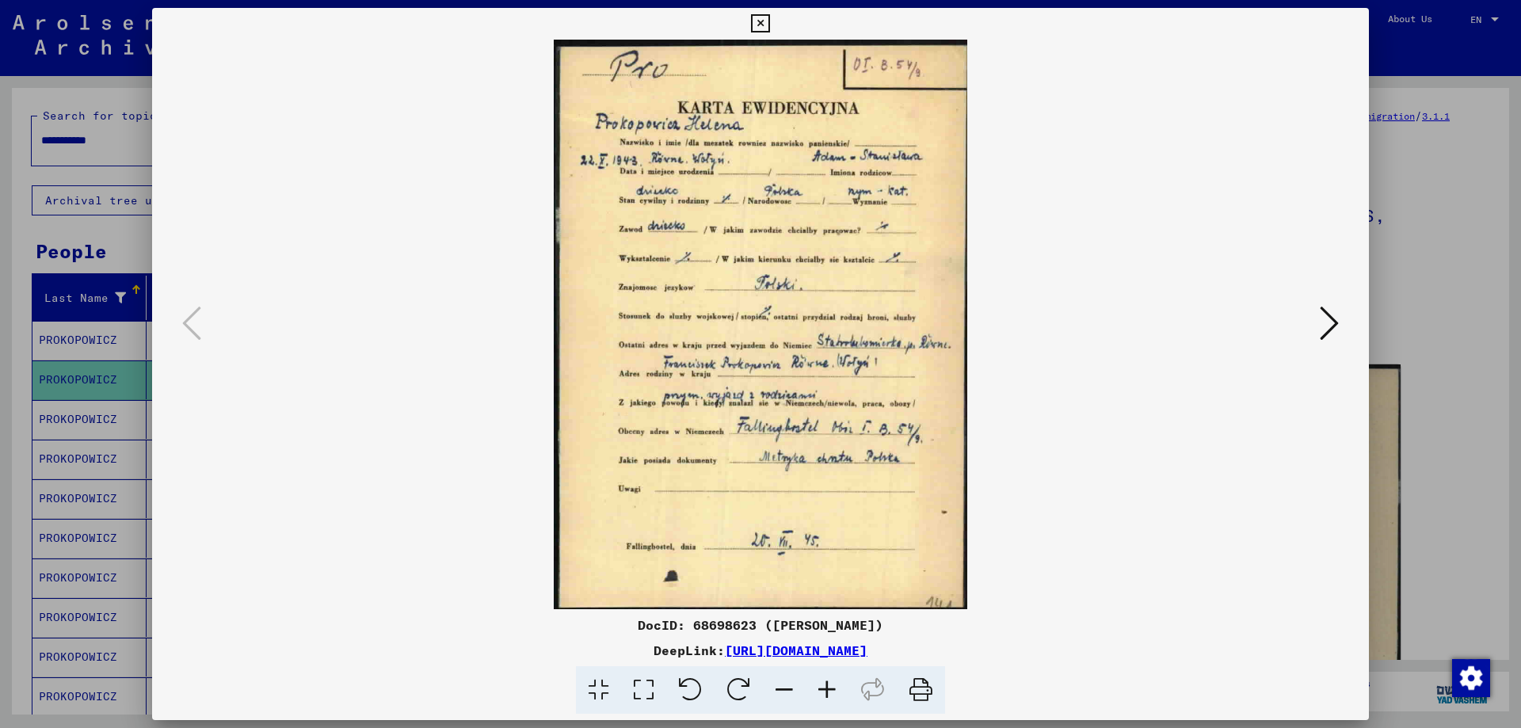
click at [1441, 440] on div at bounding box center [760, 364] width 1521 height 728
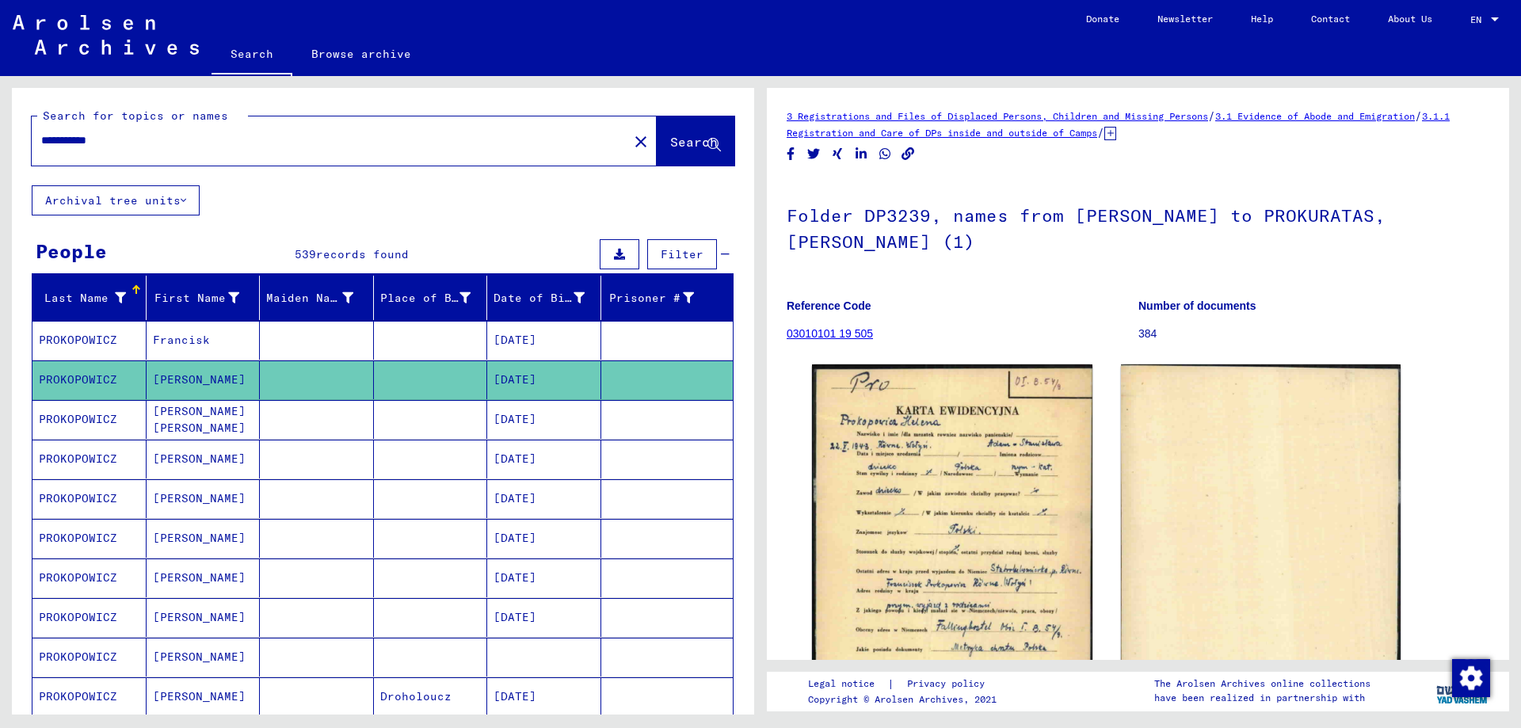
click at [81, 459] on mat-cell "PROKOPOWICZ" at bounding box center [89, 459] width 114 height 39
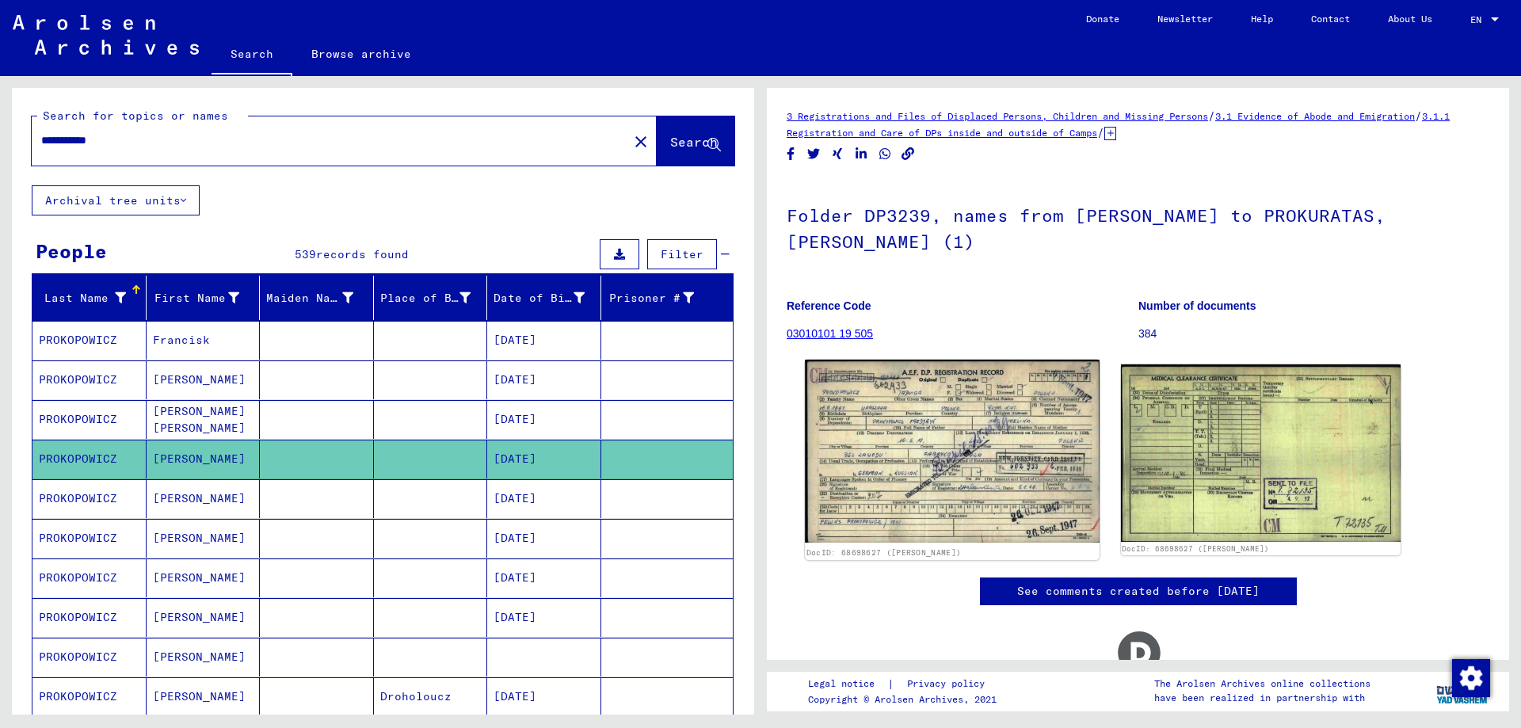
click at [931, 409] on img at bounding box center [952, 451] width 294 height 183
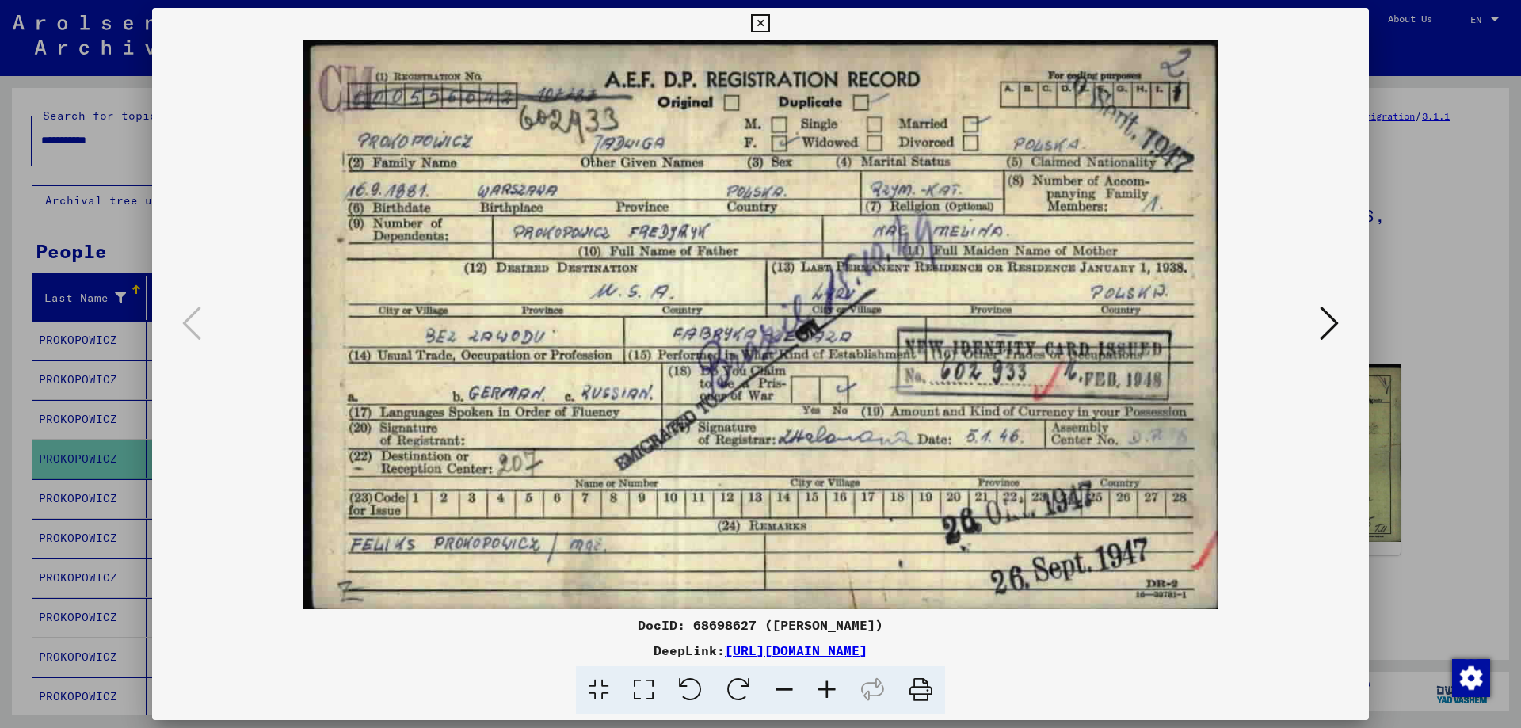
drag, startPoint x: 1450, startPoint y: 329, endPoint x: 1413, endPoint y: 329, distance: 37.2
click at [1446, 330] on div at bounding box center [760, 364] width 1521 height 728
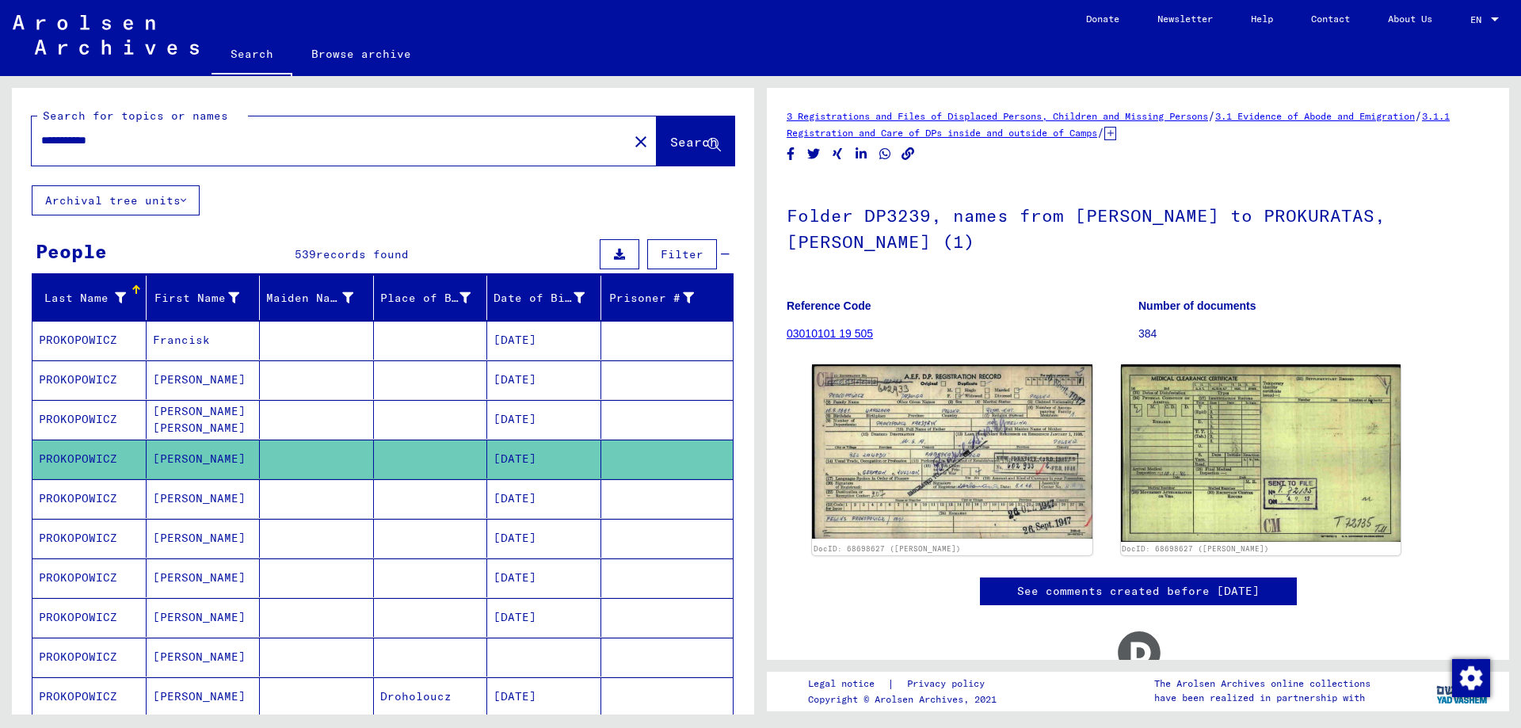
click at [82, 536] on mat-cell "PROKOPOWICZ" at bounding box center [89, 538] width 114 height 39
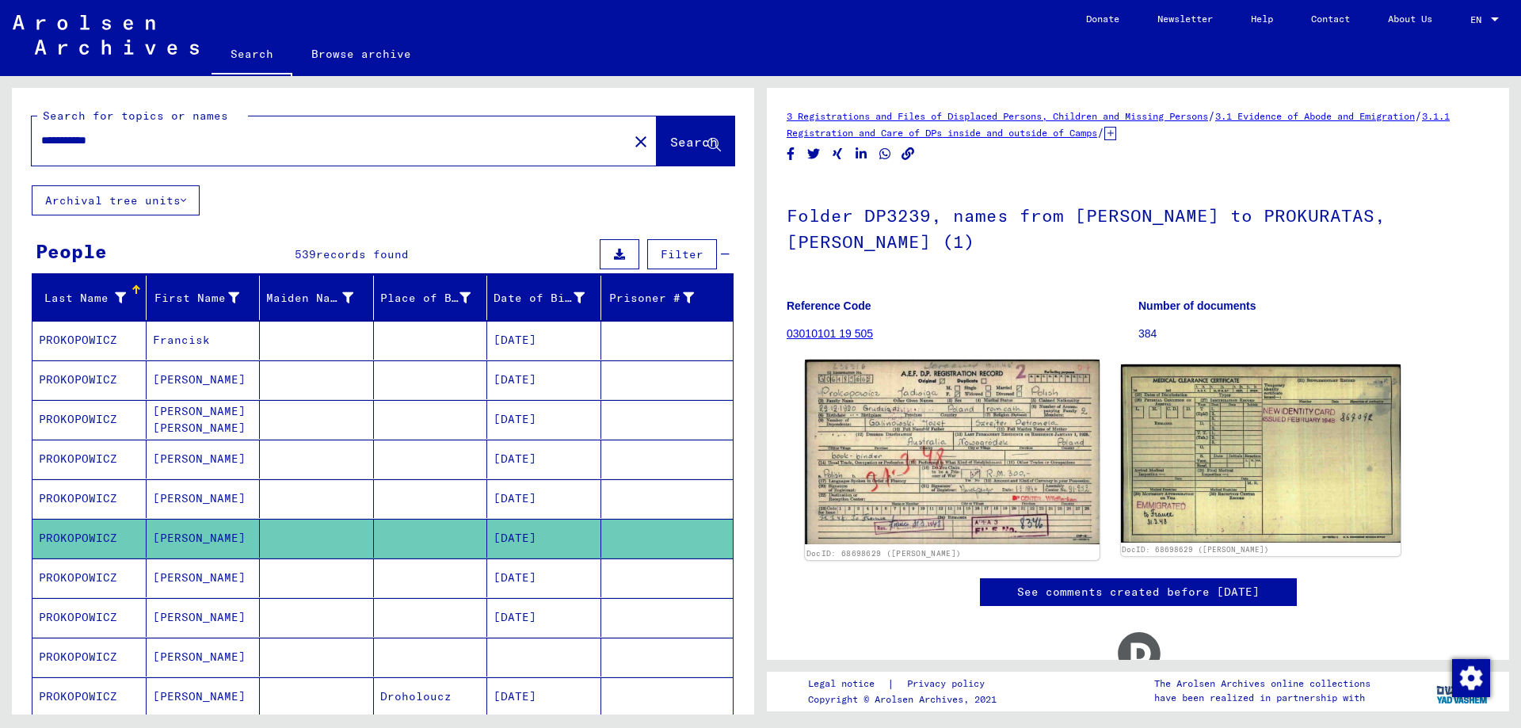
click at [976, 489] on img at bounding box center [952, 452] width 294 height 185
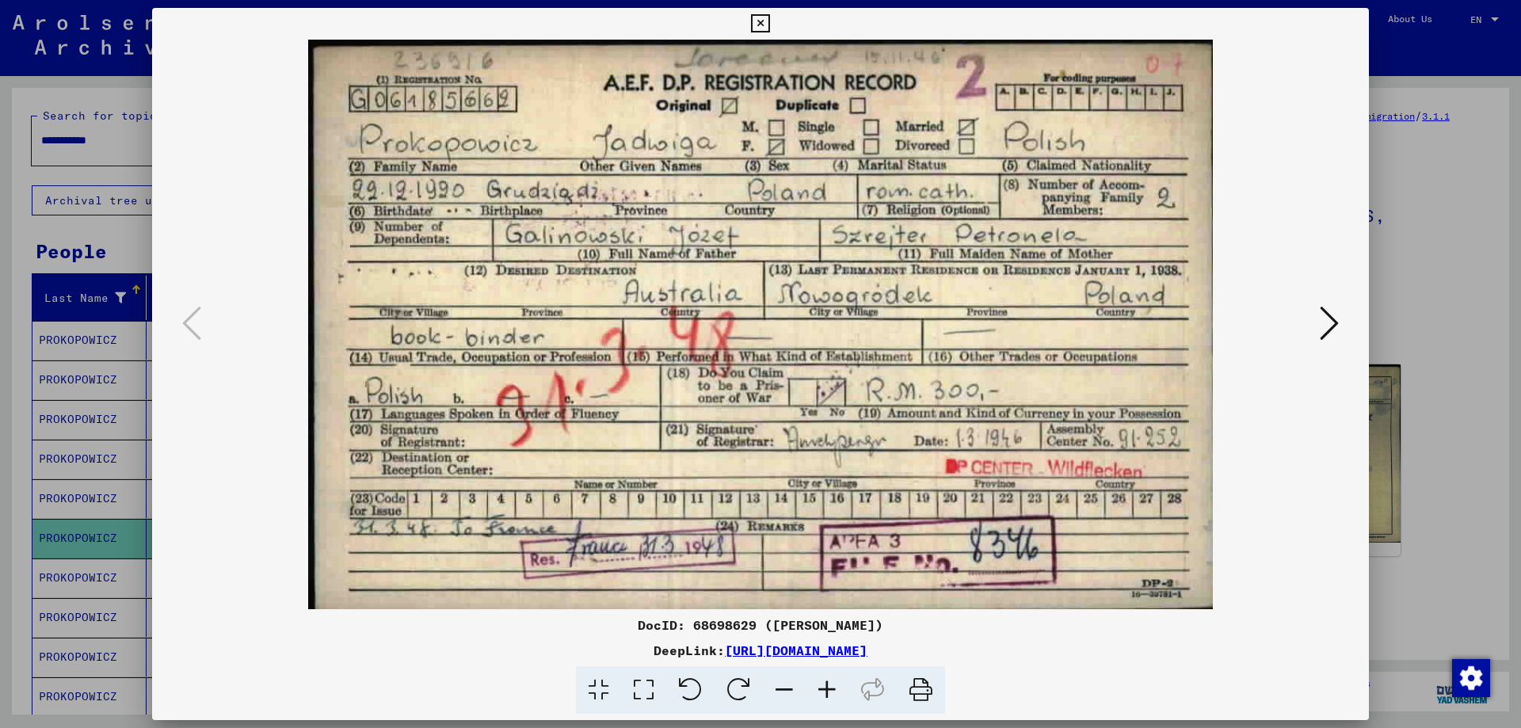
drag, startPoint x: 1458, startPoint y: 363, endPoint x: 1444, endPoint y: 364, distance: 13.6
click at [1453, 364] on div at bounding box center [760, 364] width 1521 height 728
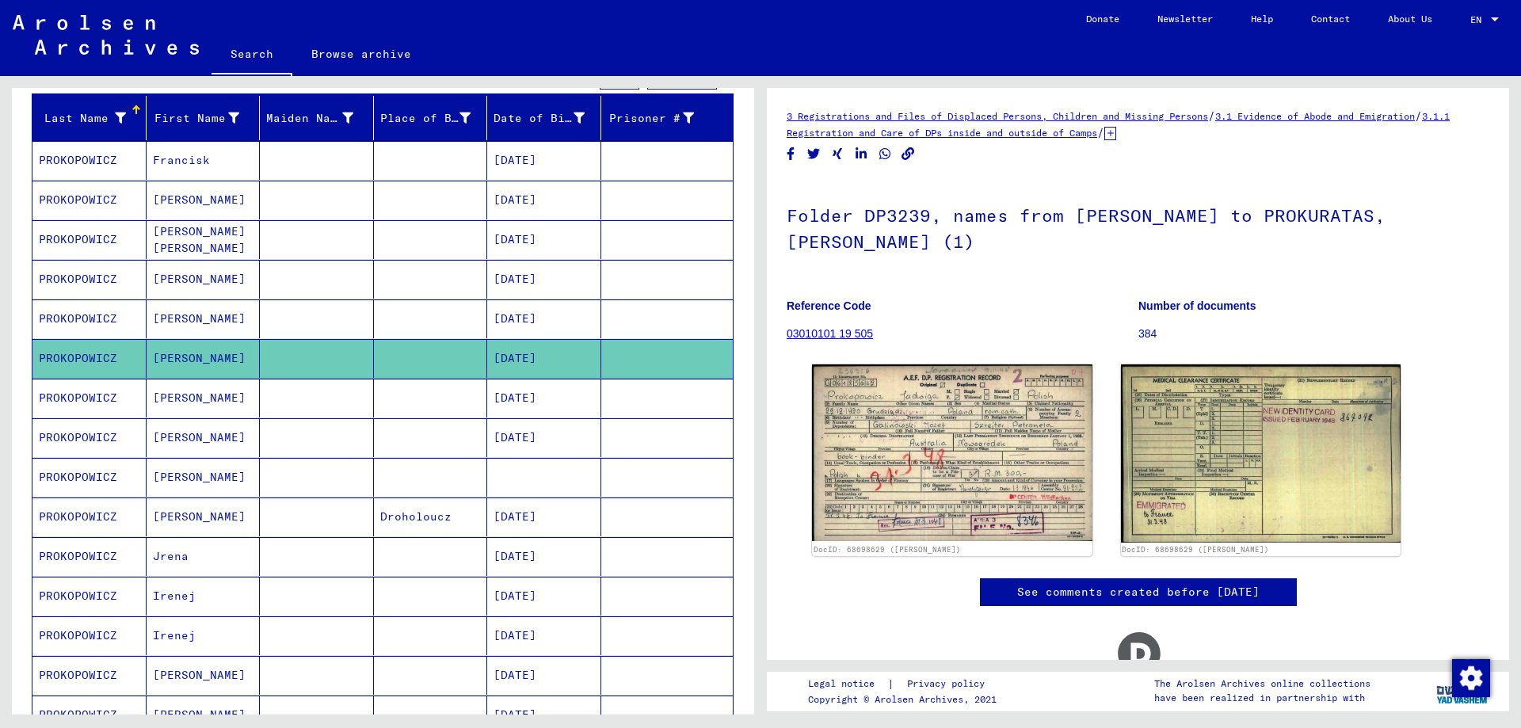
scroll to position [238, 0]
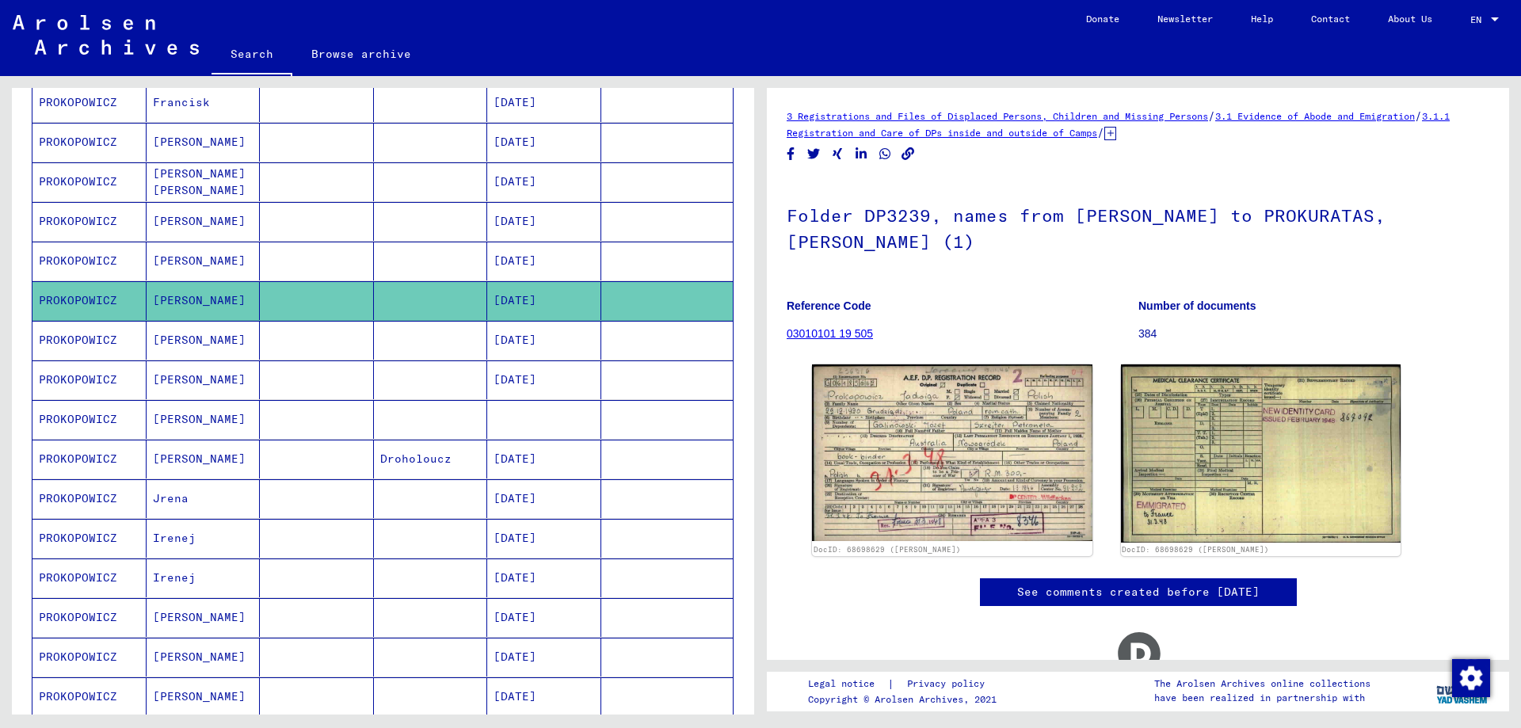
click at [73, 380] on mat-cell "PROKOPOWICZ" at bounding box center [89, 379] width 114 height 39
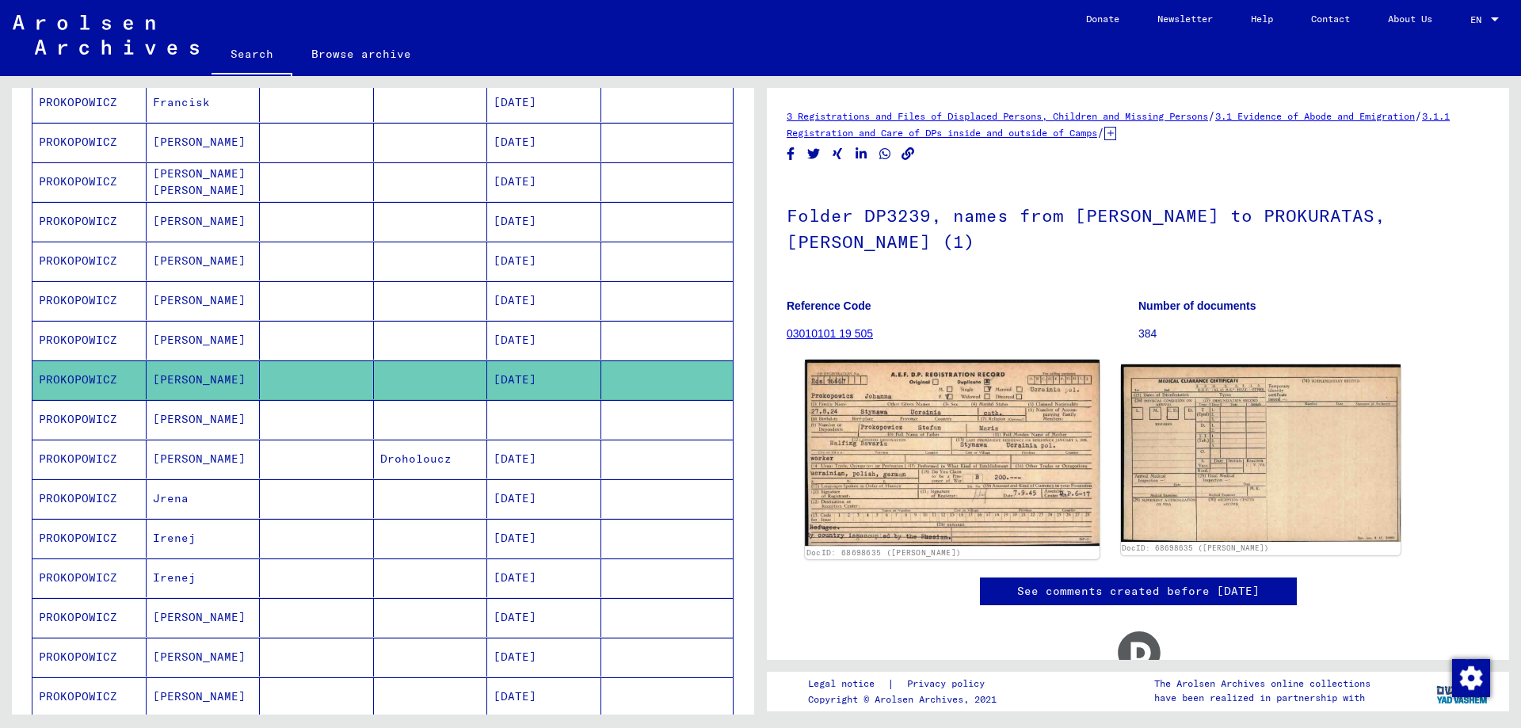
click at [1003, 414] on img at bounding box center [952, 453] width 294 height 186
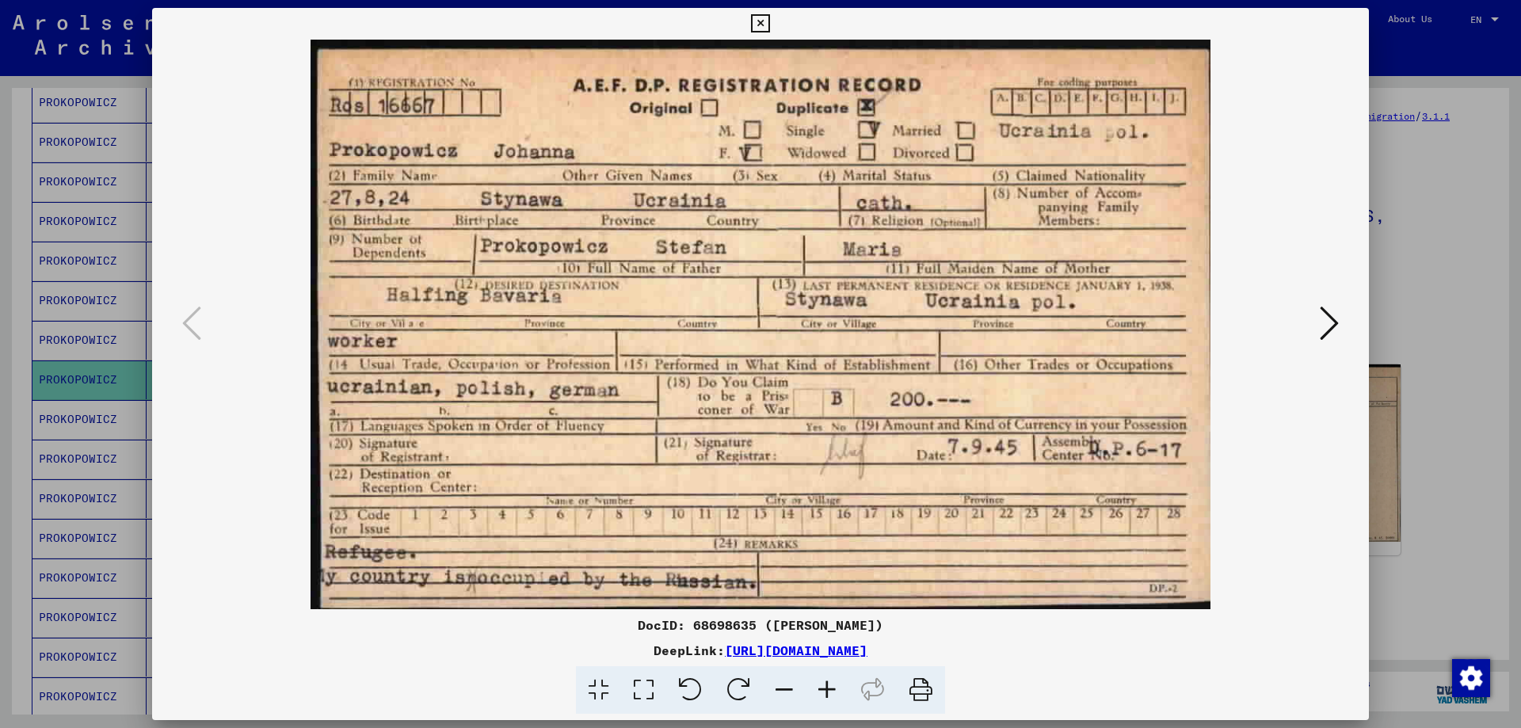
click at [1333, 322] on icon at bounding box center [1329, 323] width 19 height 38
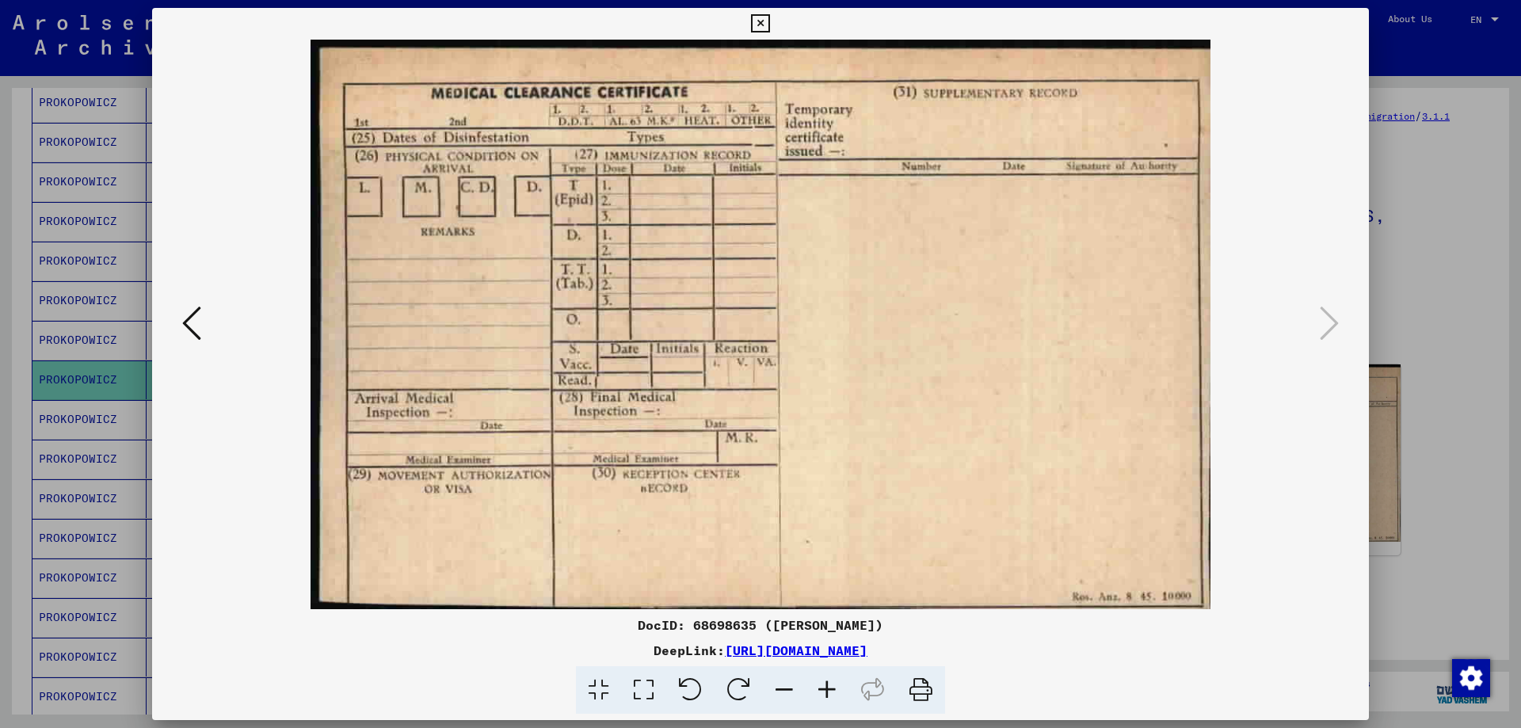
drag, startPoint x: 1444, startPoint y: 314, endPoint x: 1436, endPoint y: 314, distance: 8.7
click at [1443, 314] on div at bounding box center [760, 364] width 1521 height 728
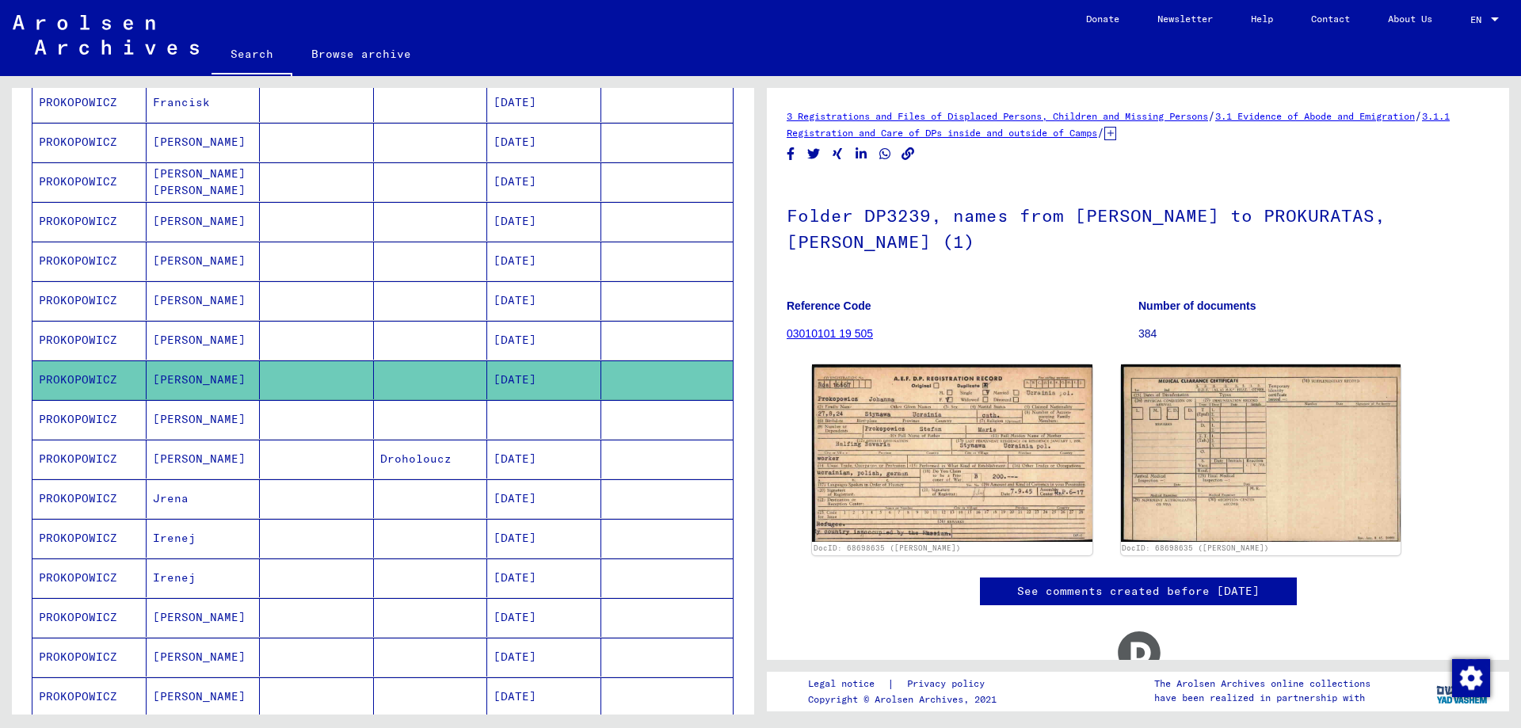
click at [78, 422] on mat-cell "PROKOPOWICZ" at bounding box center [89, 419] width 114 height 39
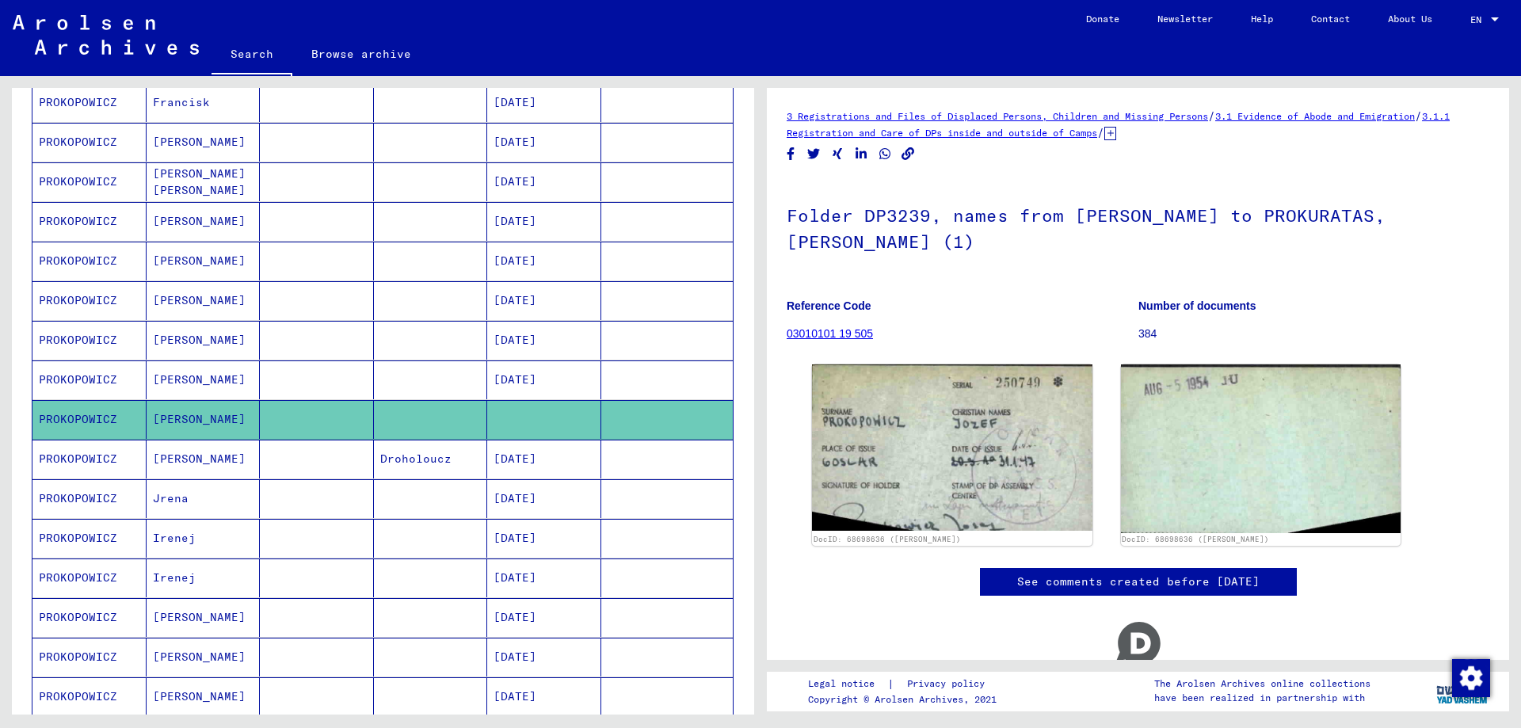
click at [85, 459] on mat-cell "PROKOPOWICZ" at bounding box center [89, 459] width 114 height 39
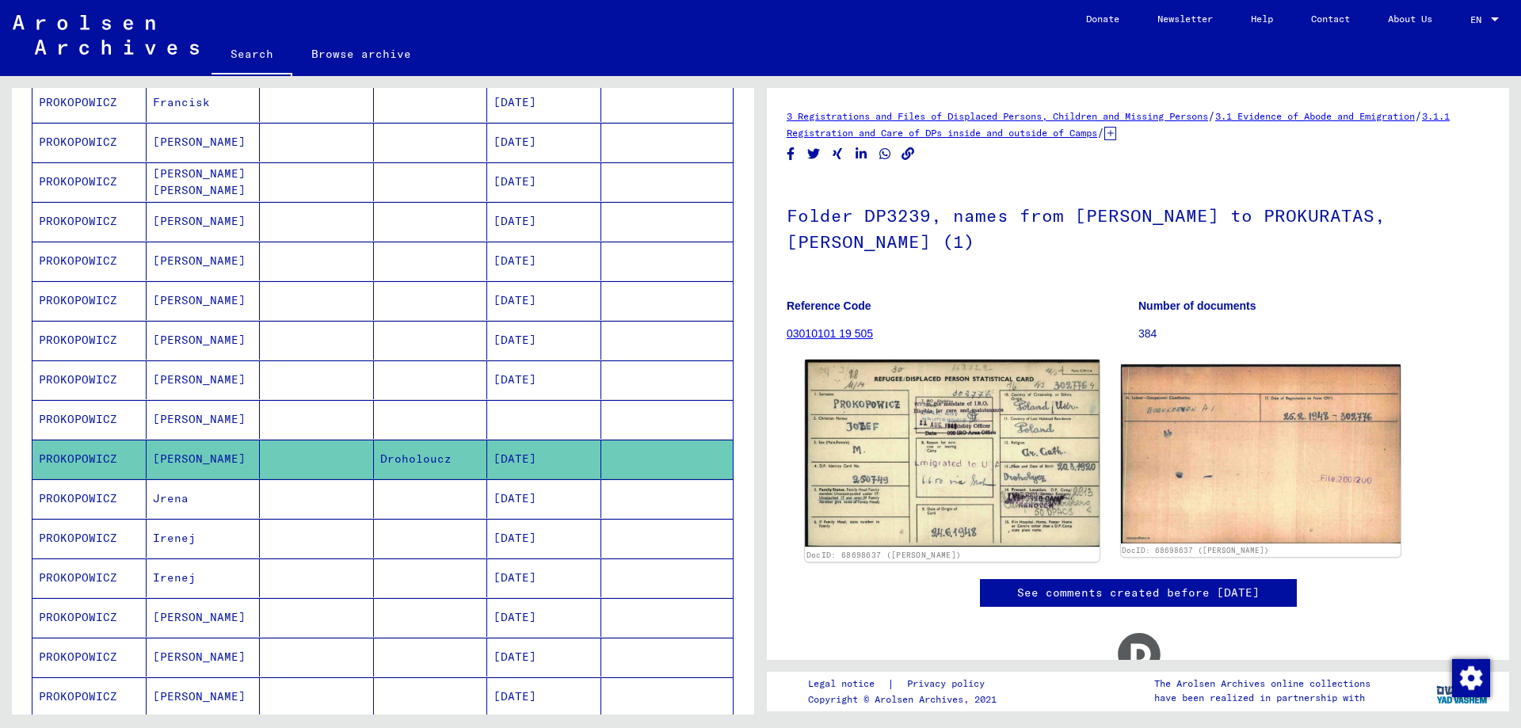
click at [899, 461] on img at bounding box center [952, 453] width 294 height 187
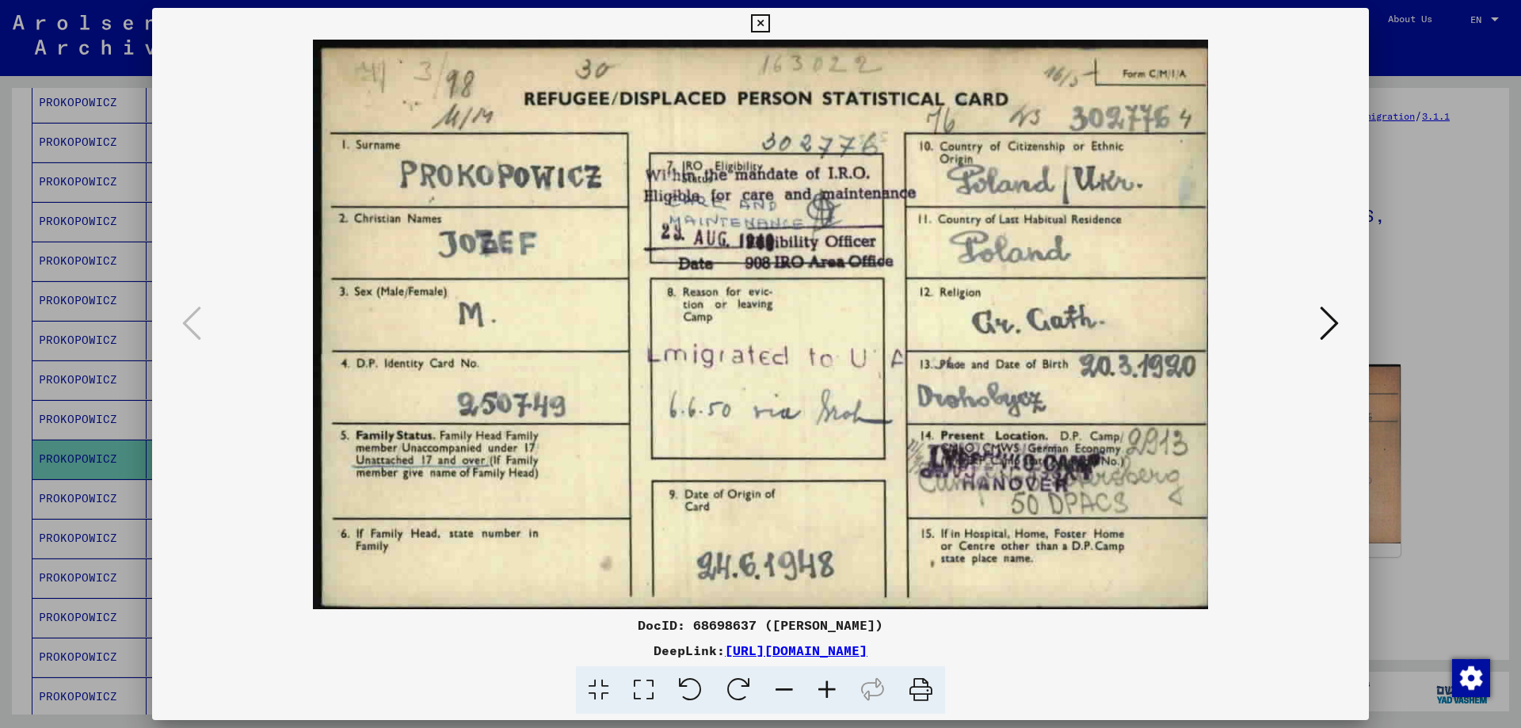
drag, startPoint x: 1443, startPoint y: 470, endPoint x: 1390, endPoint y: 472, distance: 53.1
click at [1438, 471] on div at bounding box center [760, 364] width 1521 height 728
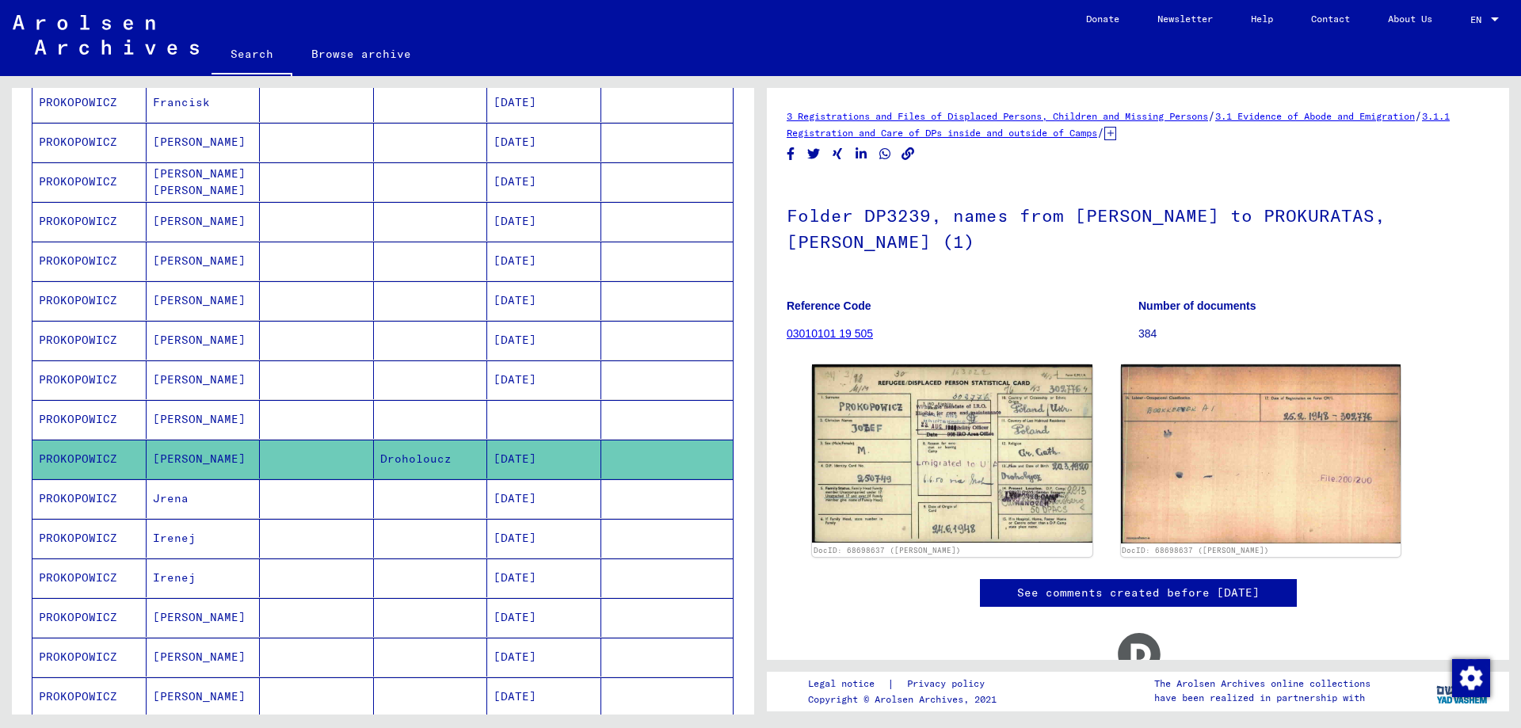
click at [80, 496] on mat-cell "PROKOPOWICZ" at bounding box center [89, 498] width 114 height 39
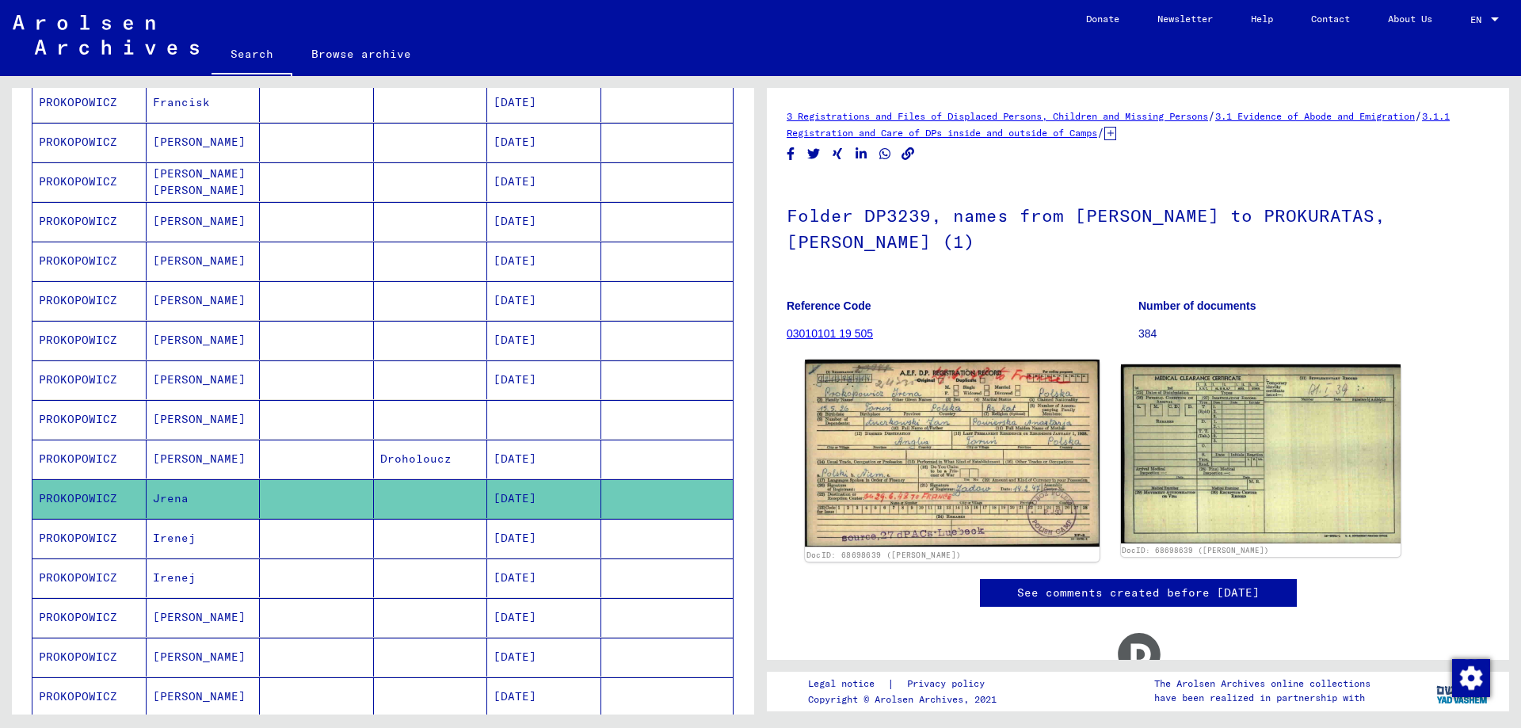
click at [957, 452] on img at bounding box center [952, 453] width 294 height 187
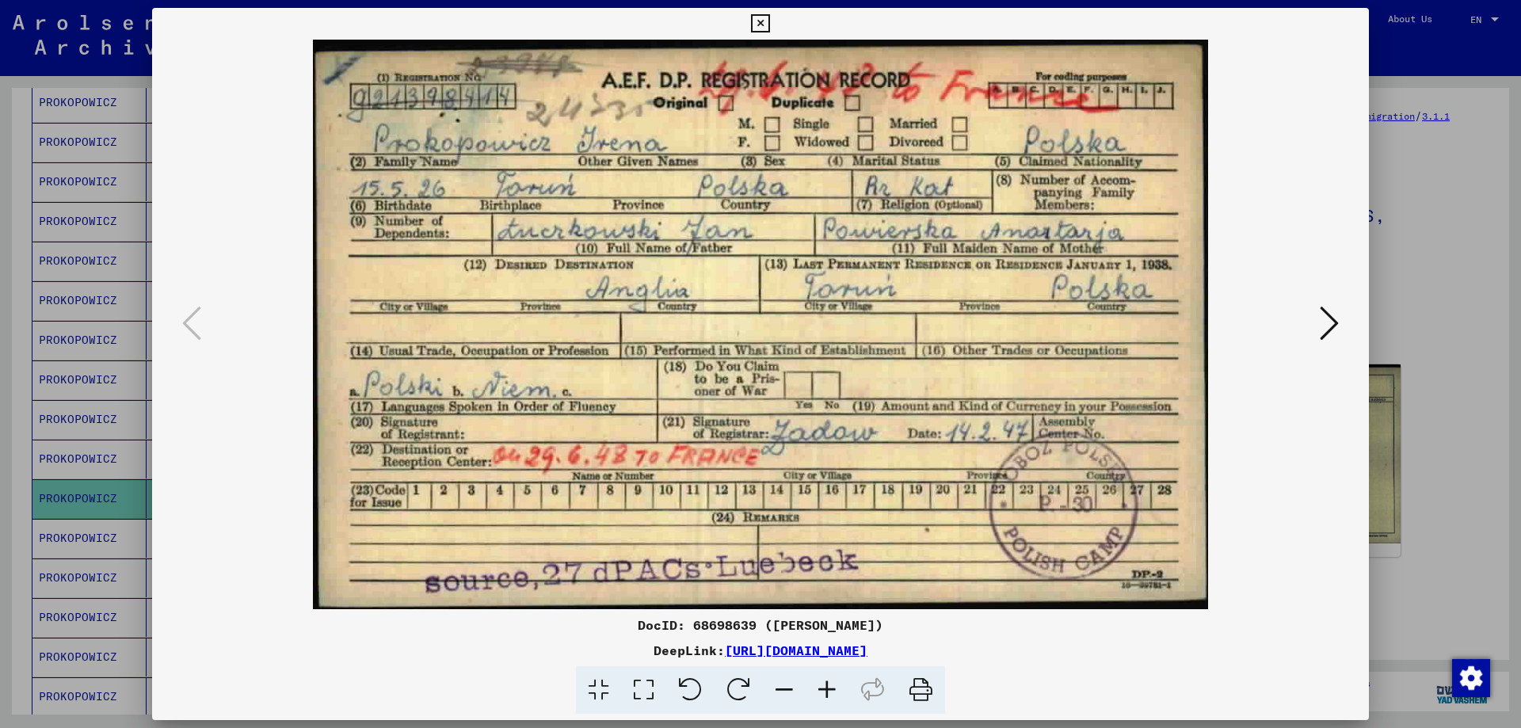
click at [1415, 547] on div at bounding box center [760, 364] width 1521 height 728
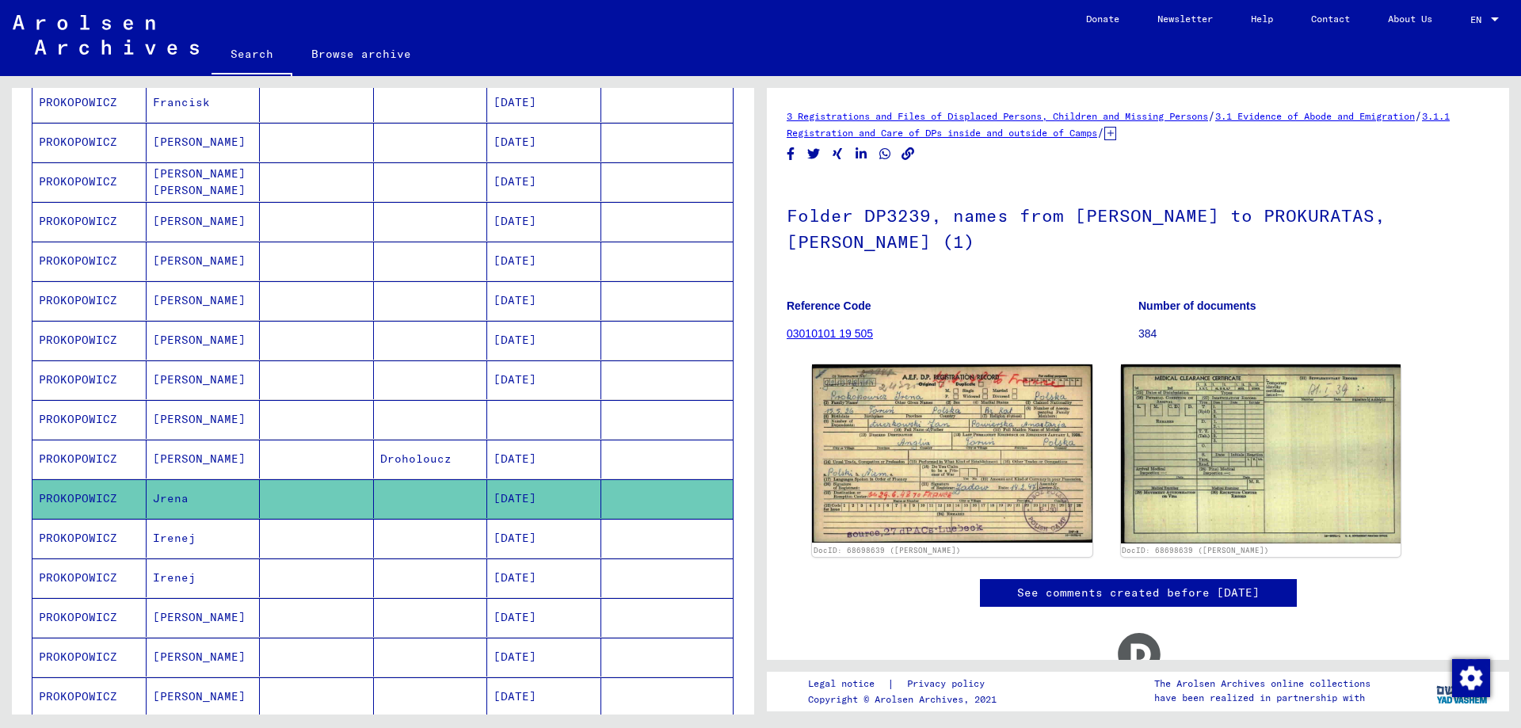
click at [83, 541] on mat-cell "PROKOPOWICZ" at bounding box center [89, 538] width 114 height 39
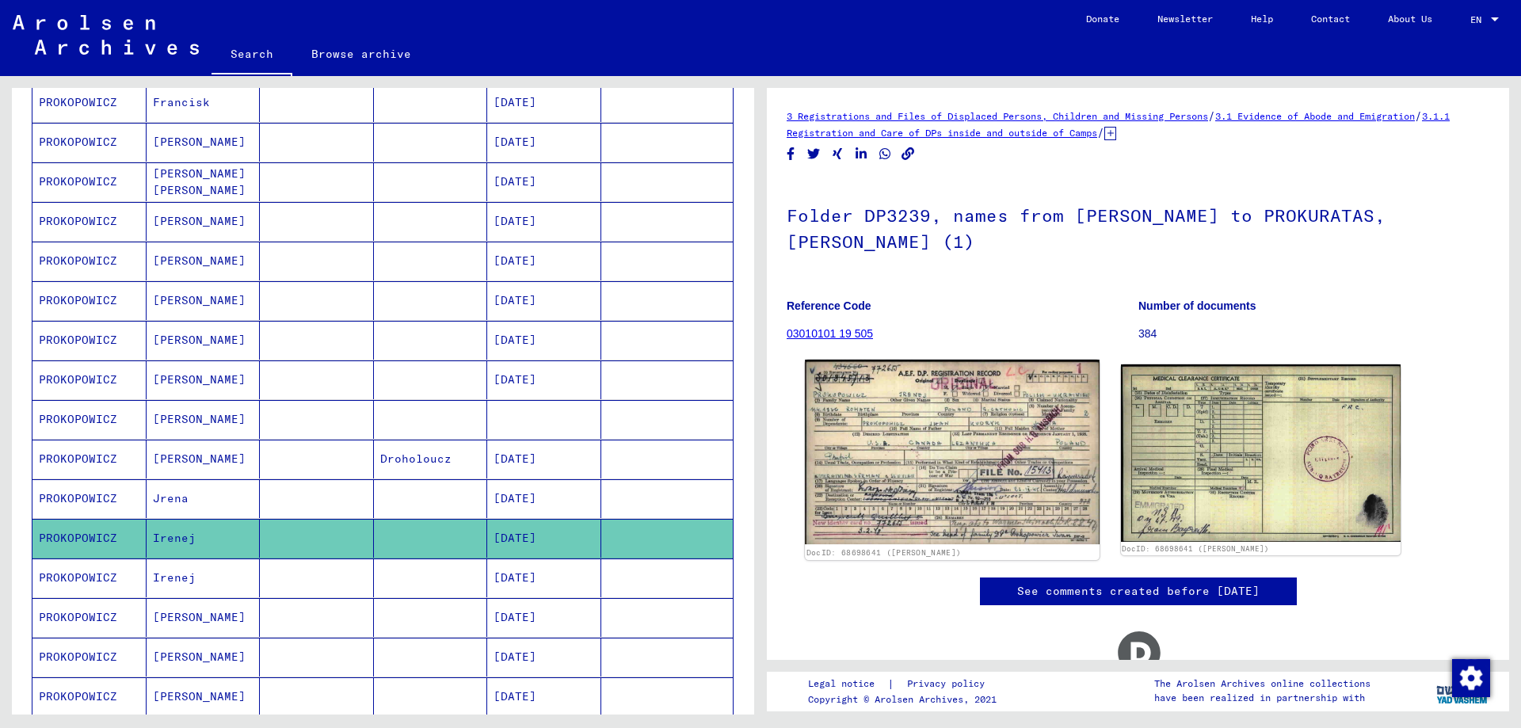
click at [967, 441] on img at bounding box center [952, 452] width 294 height 185
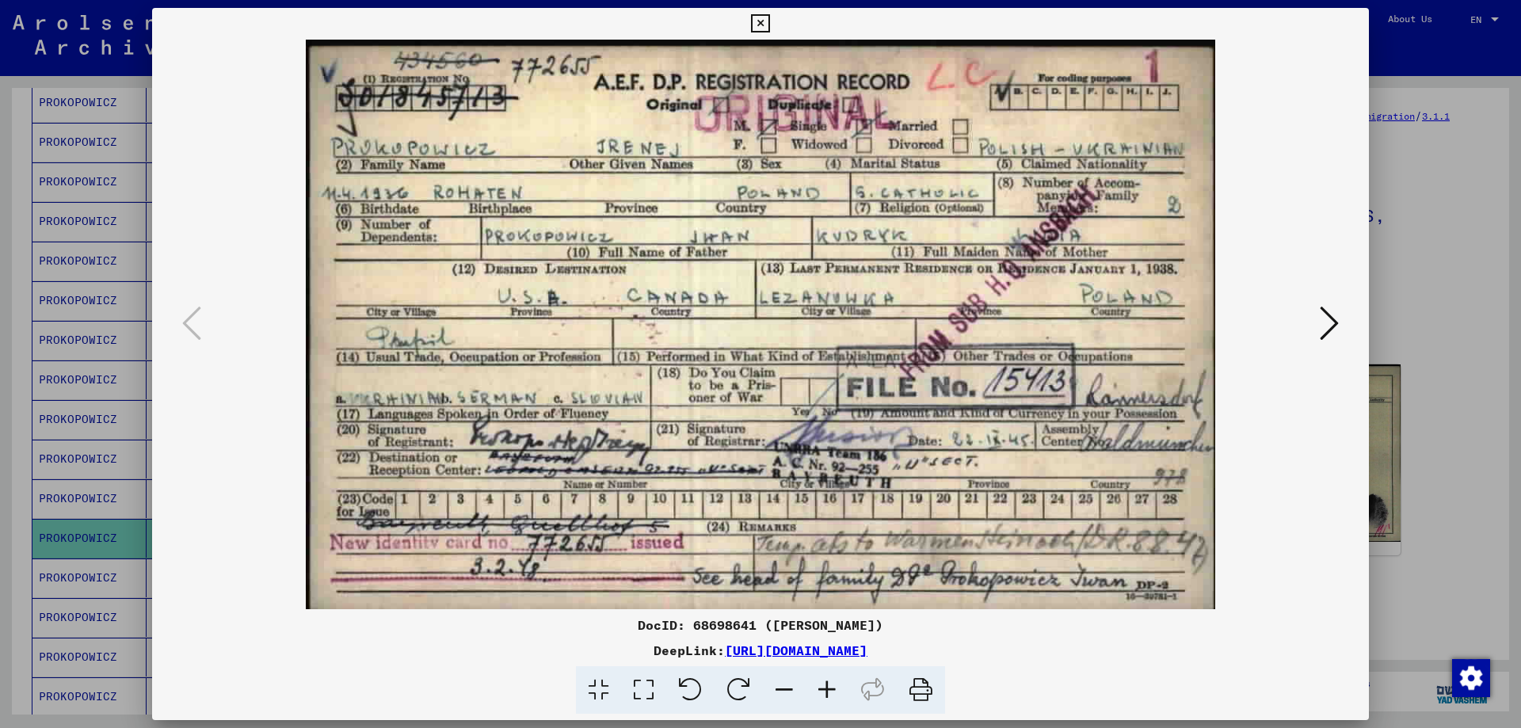
click at [1432, 532] on div at bounding box center [760, 364] width 1521 height 728
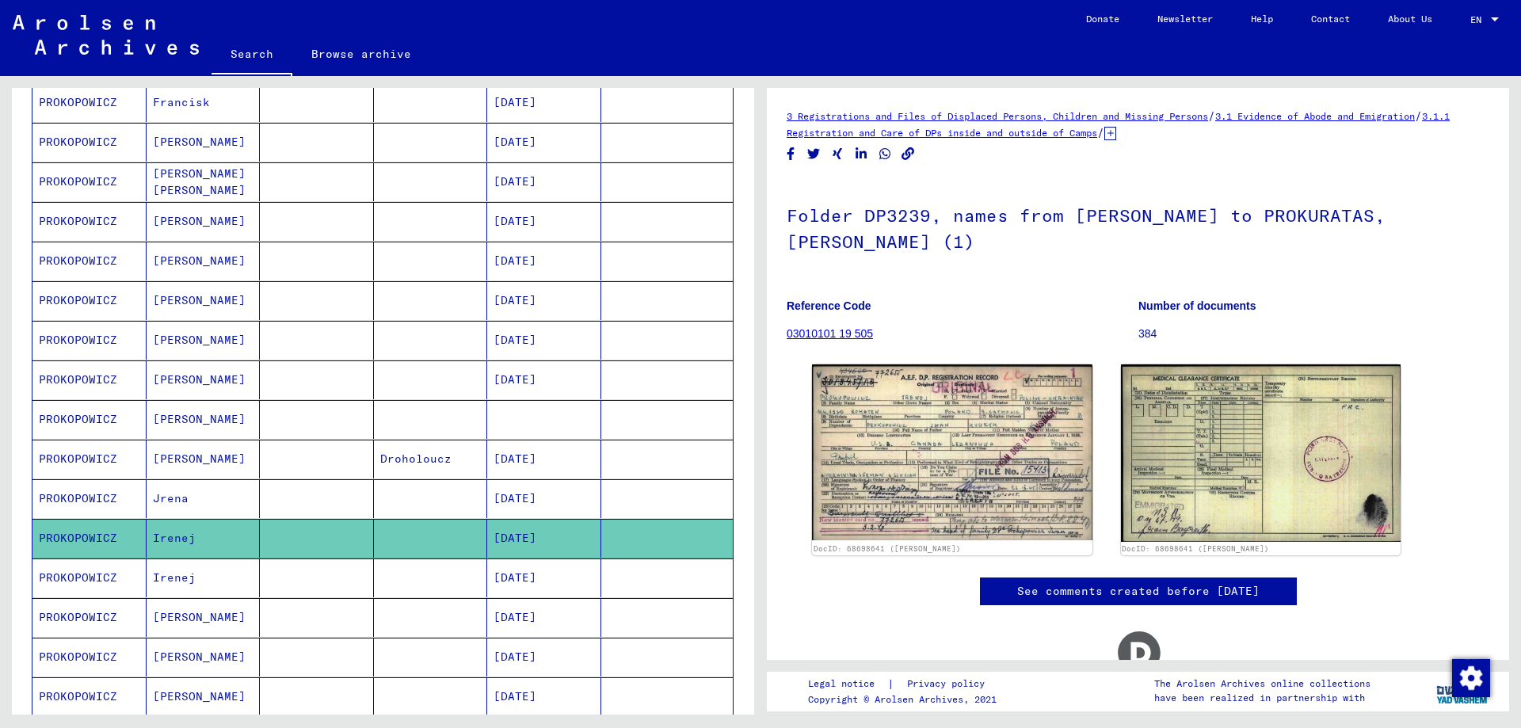
click at [66, 578] on mat-cell "PROKOPOWICZ" at bounding box center [89, 578] width 114 height 39
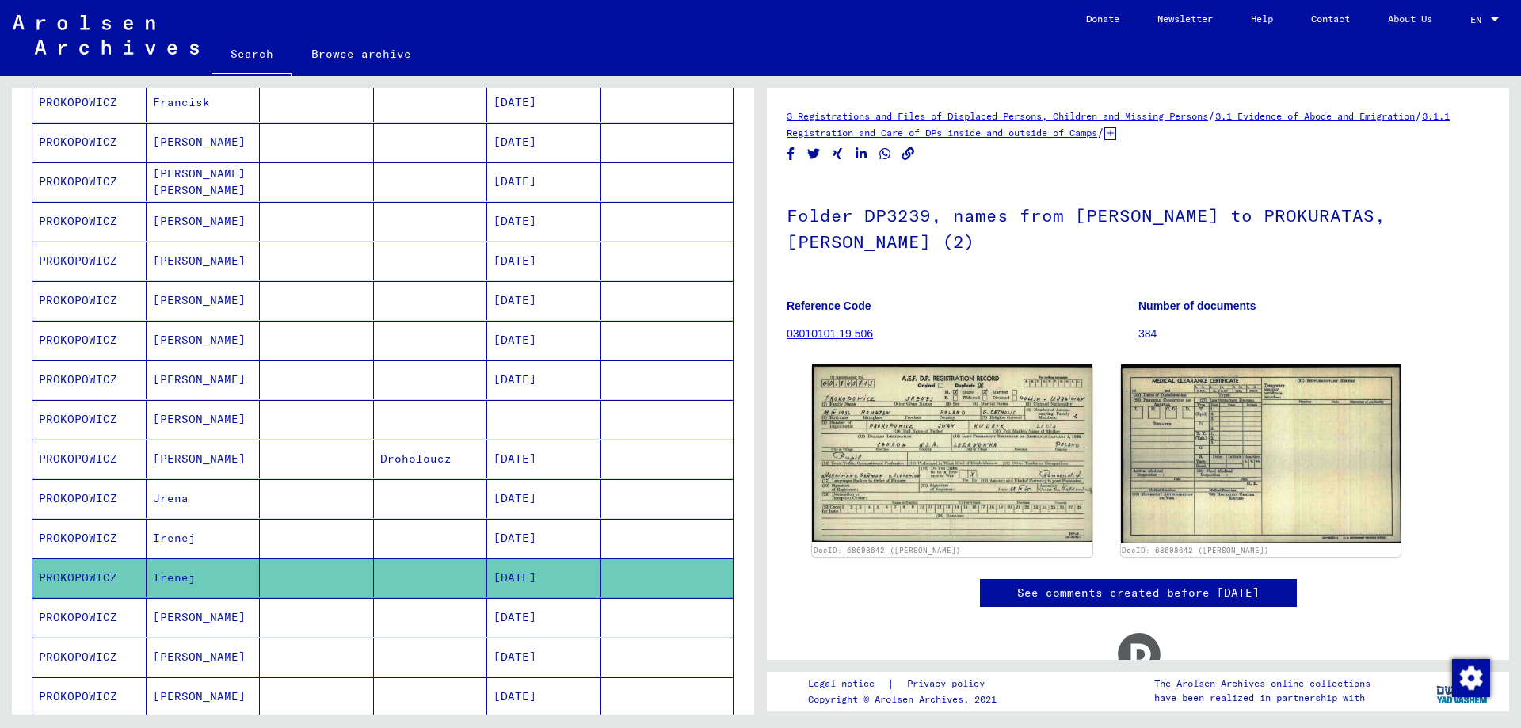
click at [95, 616] on mat-cell "PROKOPOWICZ" at bounding box center [89, 617] width 114 height 39
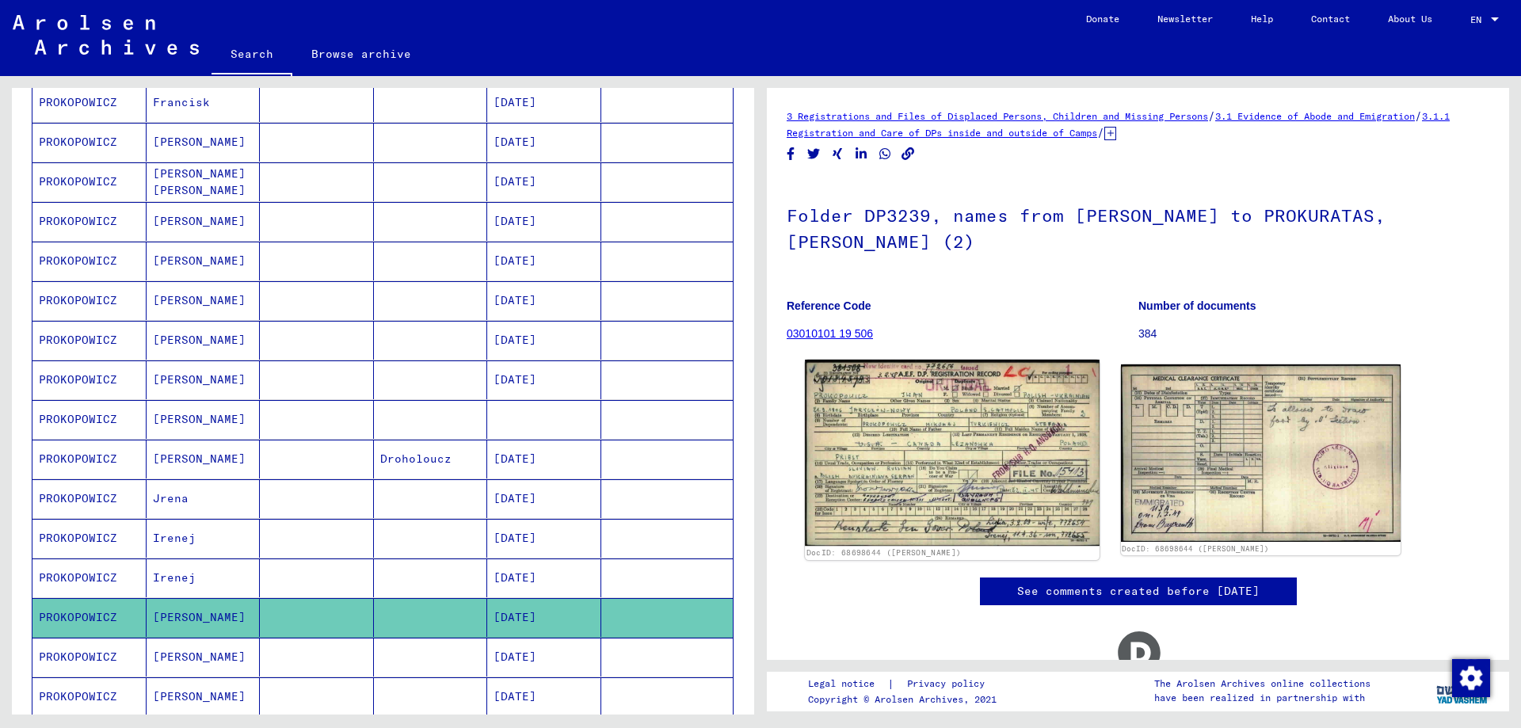
click at [951, 450] on img at bounding box center [952, 453] width 294 height 186
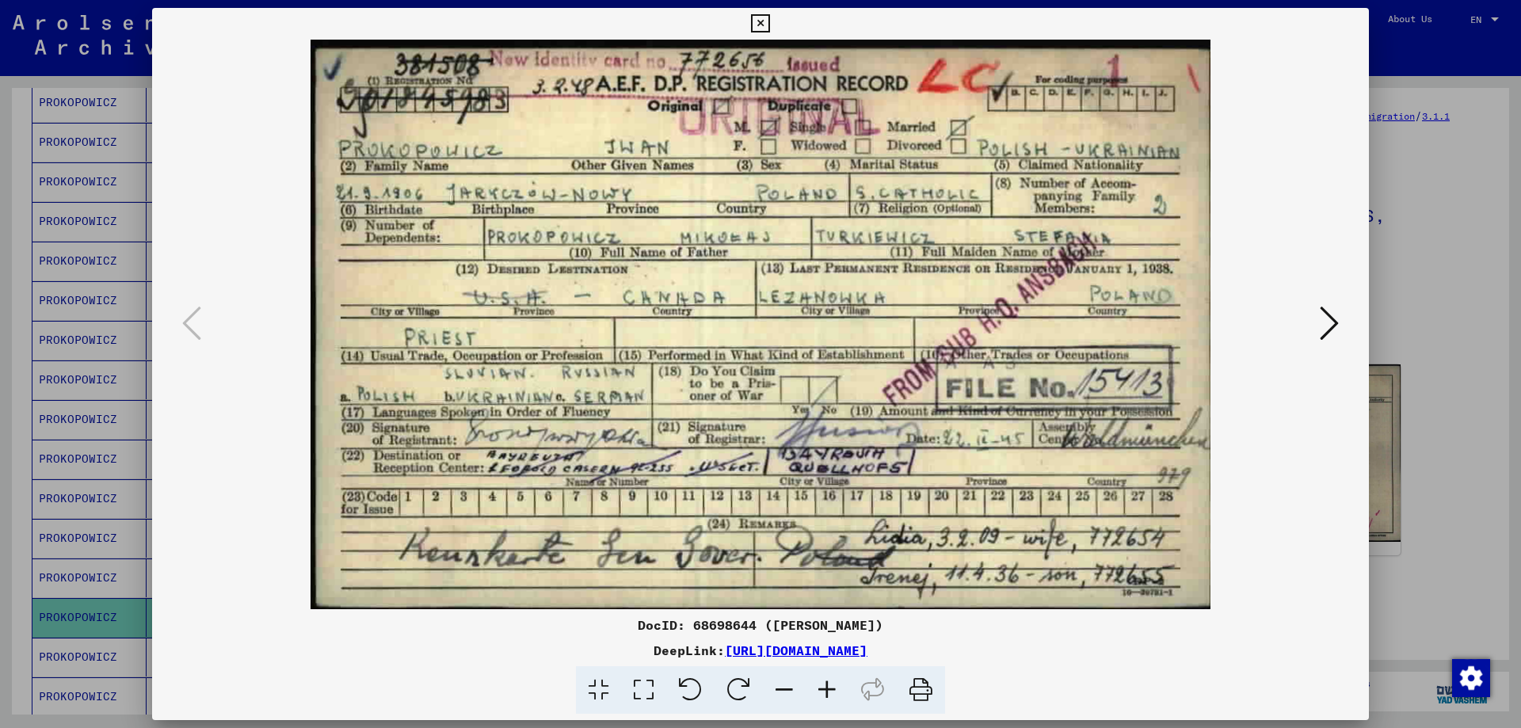
click at [1446, 511] on div at bounding box center [760, 364] width 1521 height 728
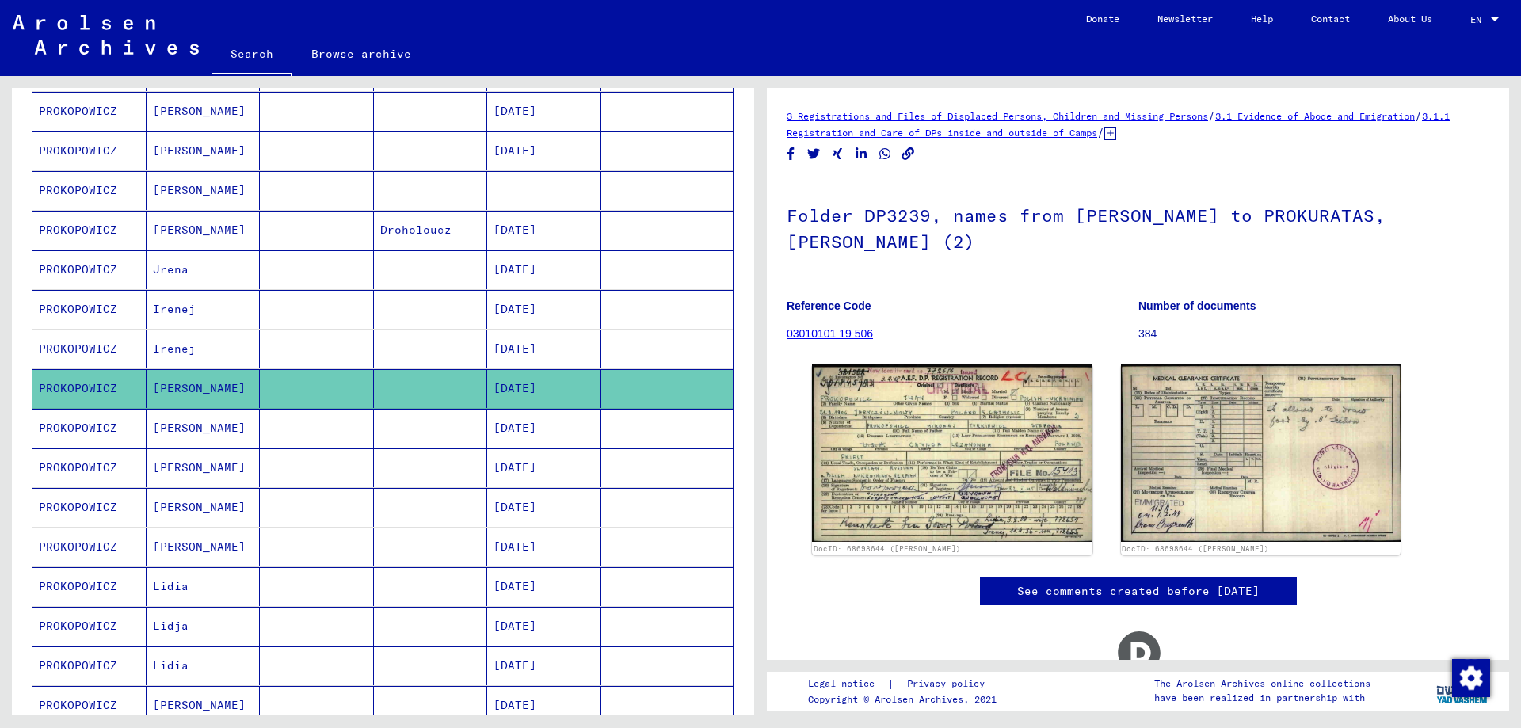
scroll to position [475, 0]
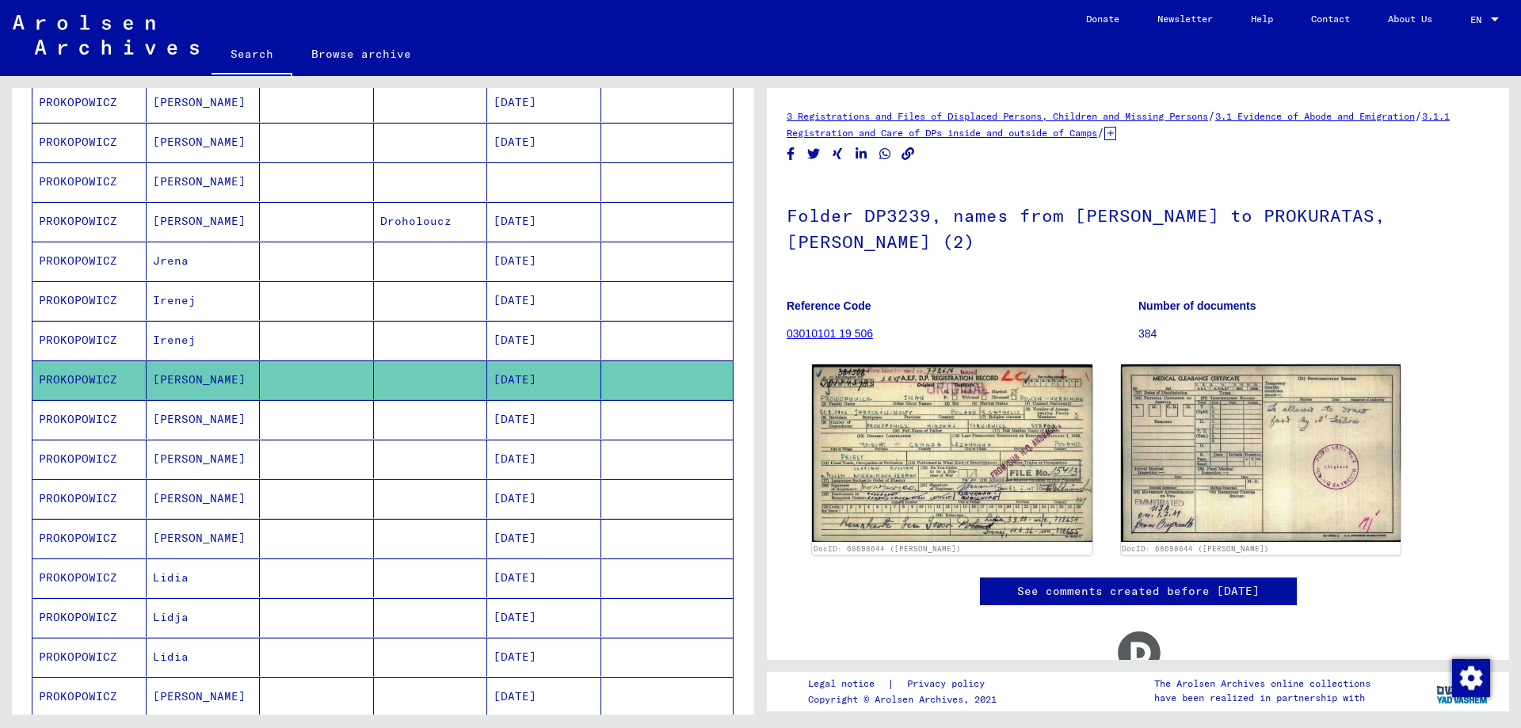
click at [77, 459] on mat-cell "PROKOPOWICZ" at bounding box center [89, 459] width 114 height 39
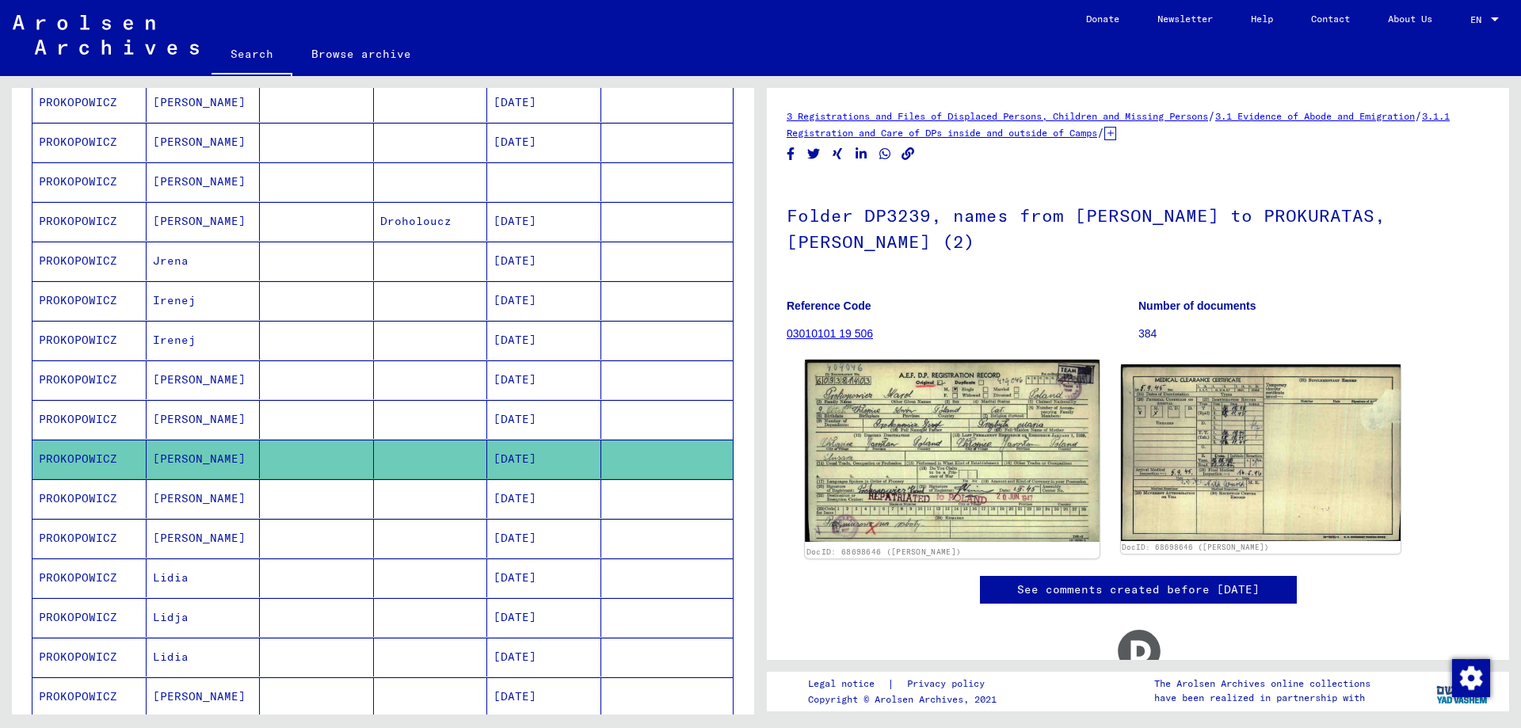
click at [881, 463] on img at bounding box center [952, 451] width 294 height 182
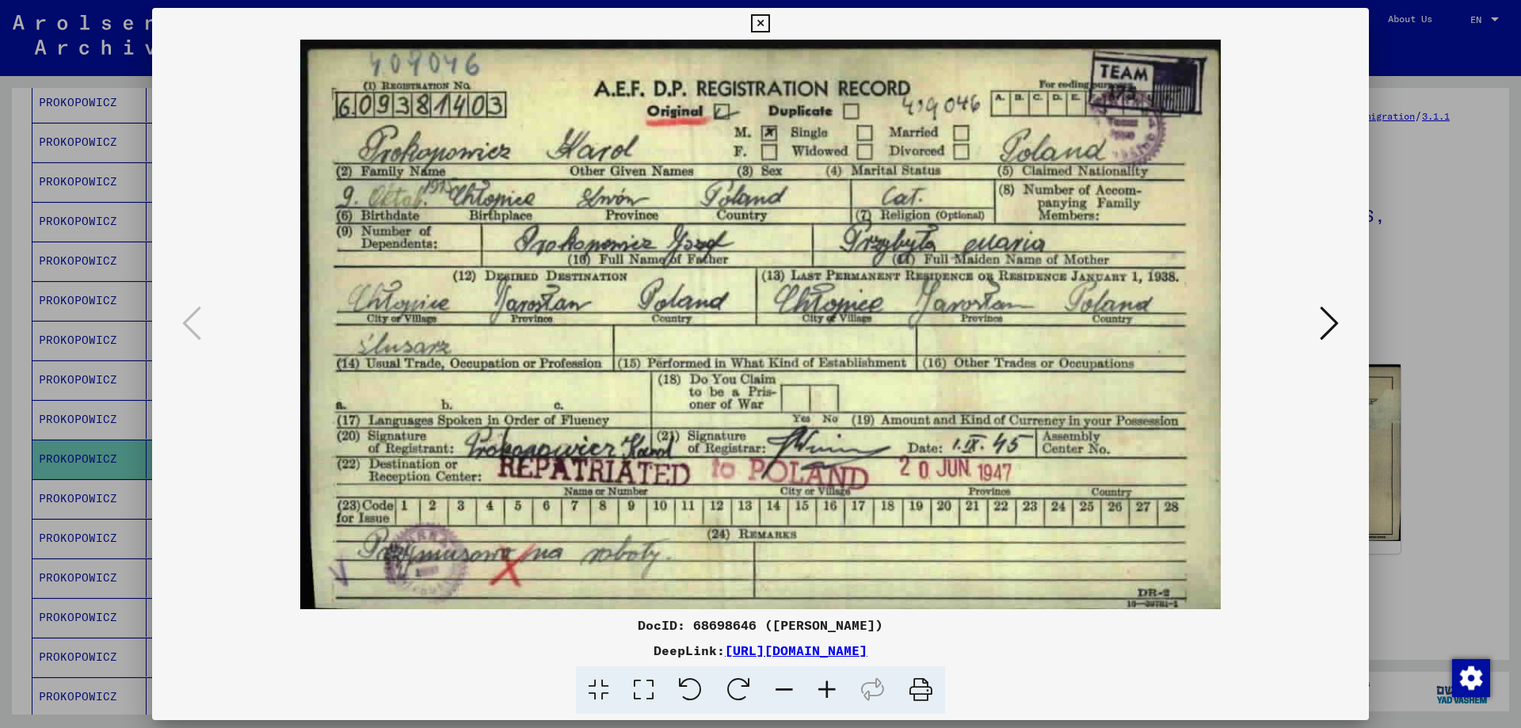
click at [1436, 443] on div at bounding box center [760, 364] width 1521 height 728
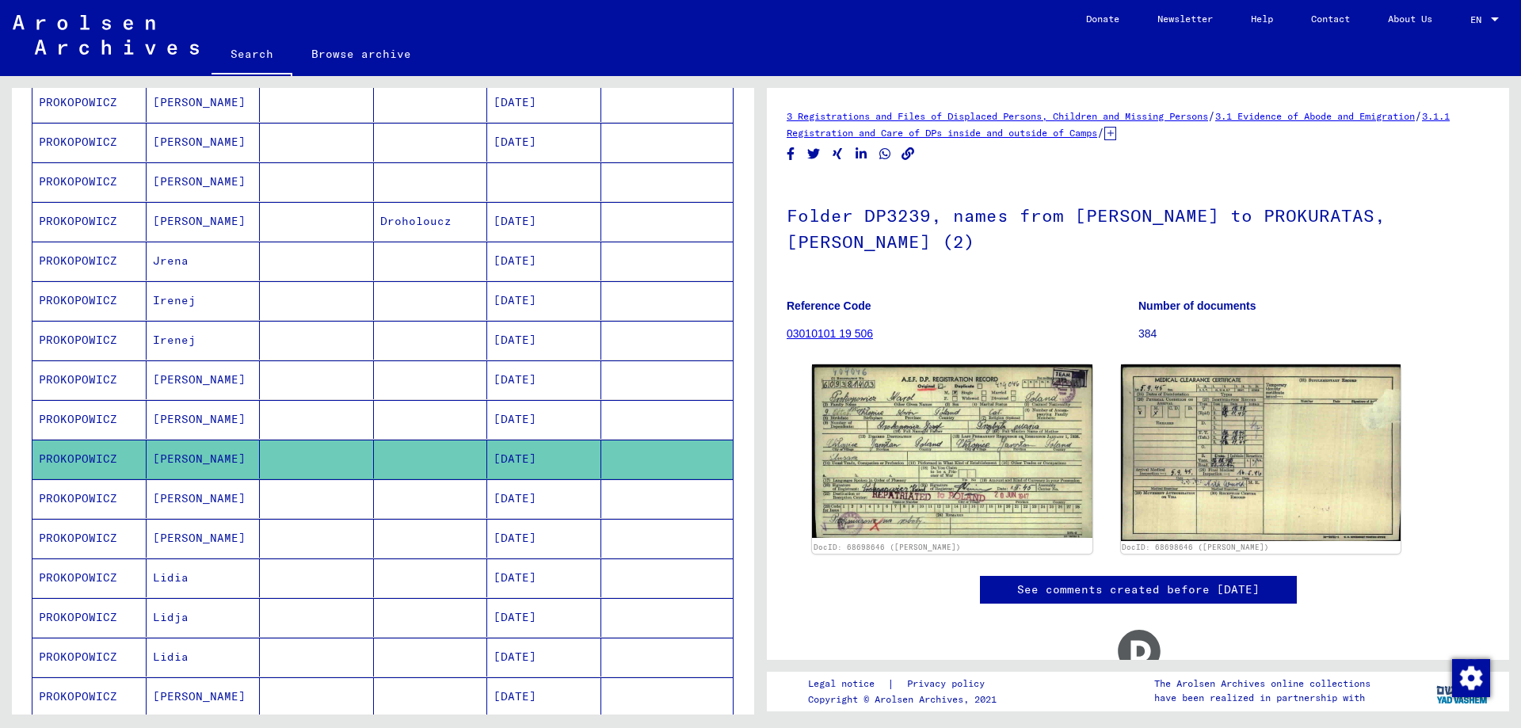
click at [83, 499] on mat-cell "PROKOPOWICZ" at bounding box center [89, 498] width 114 height 39
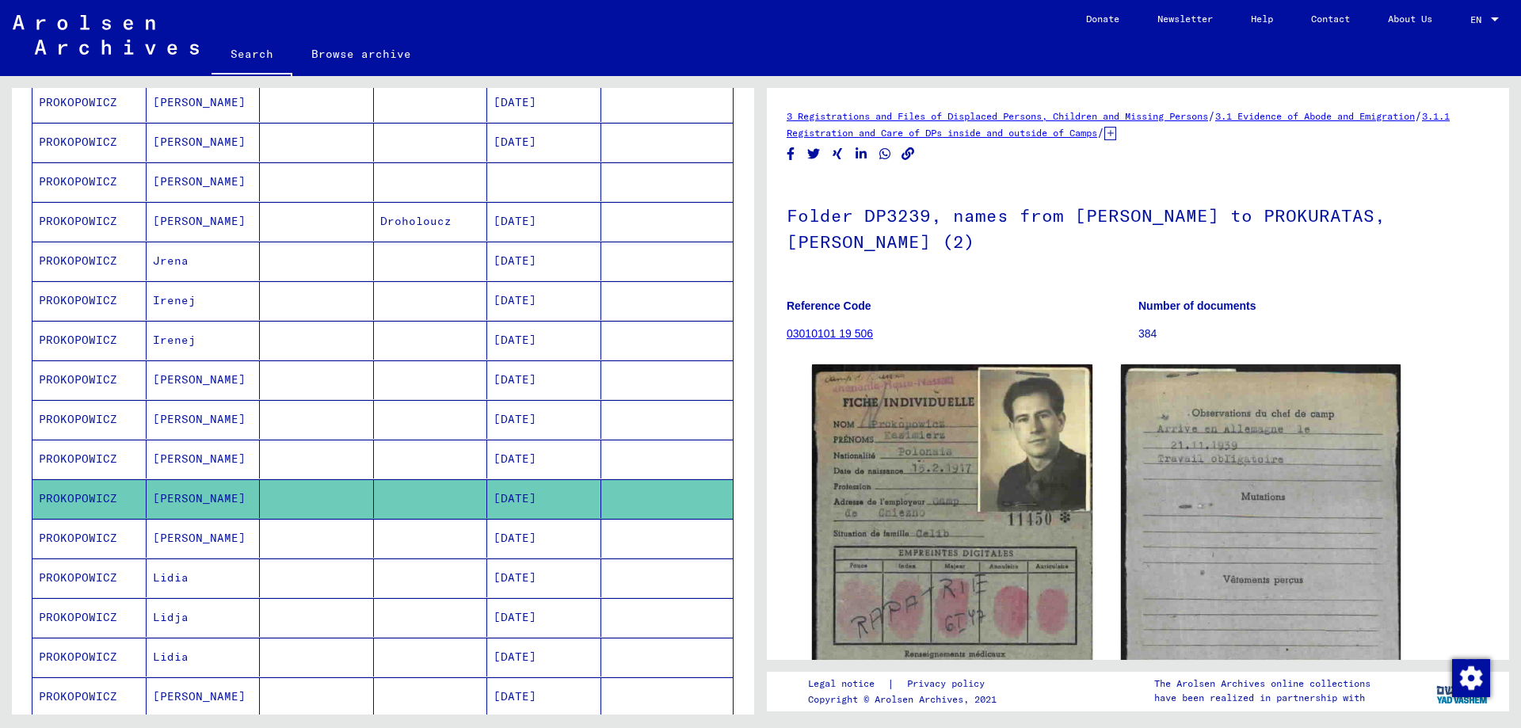
click at [88, 538] on mat-cell "PROKOPOWICZ" at bounding box center [89, 538] width 114 height 39
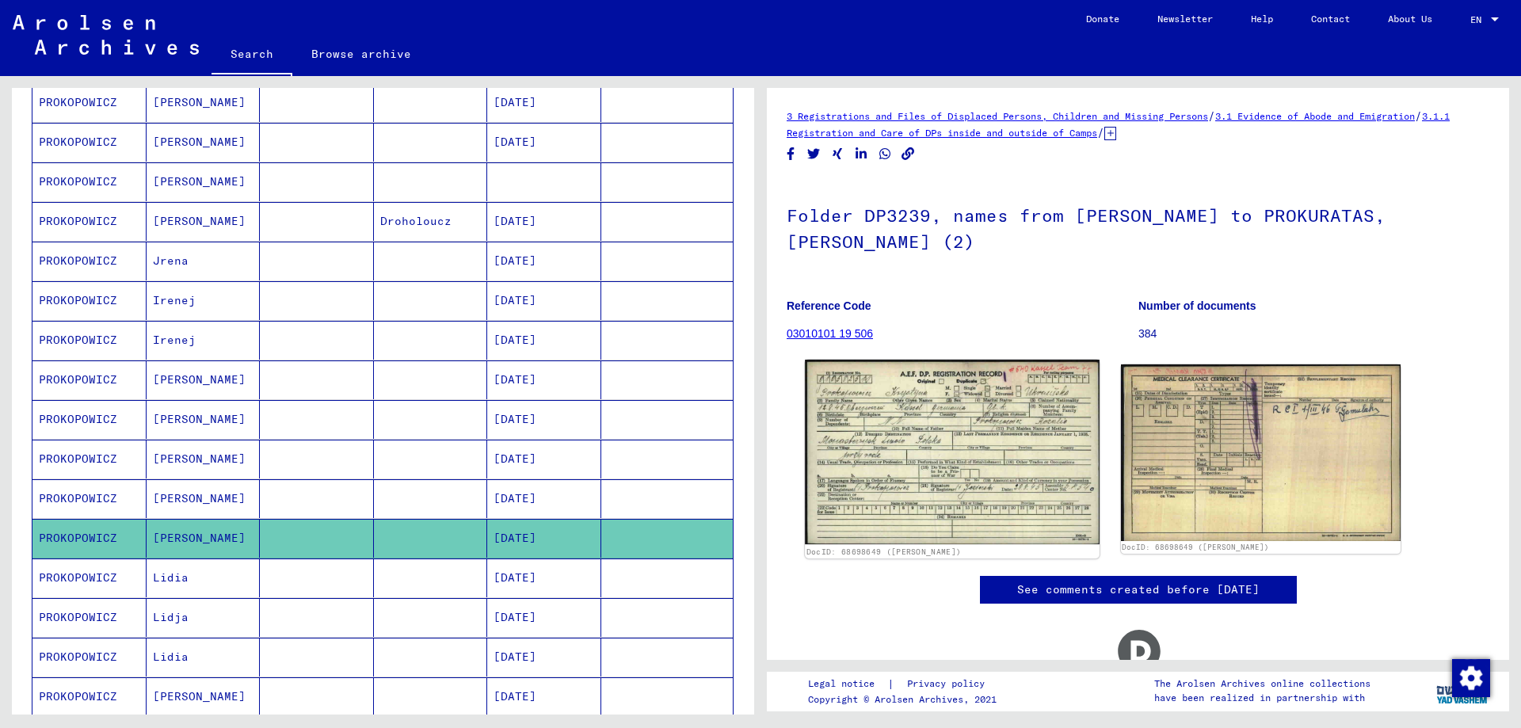
click at [940, 448] on img at bounding box center [952, 452] width 294 height 185
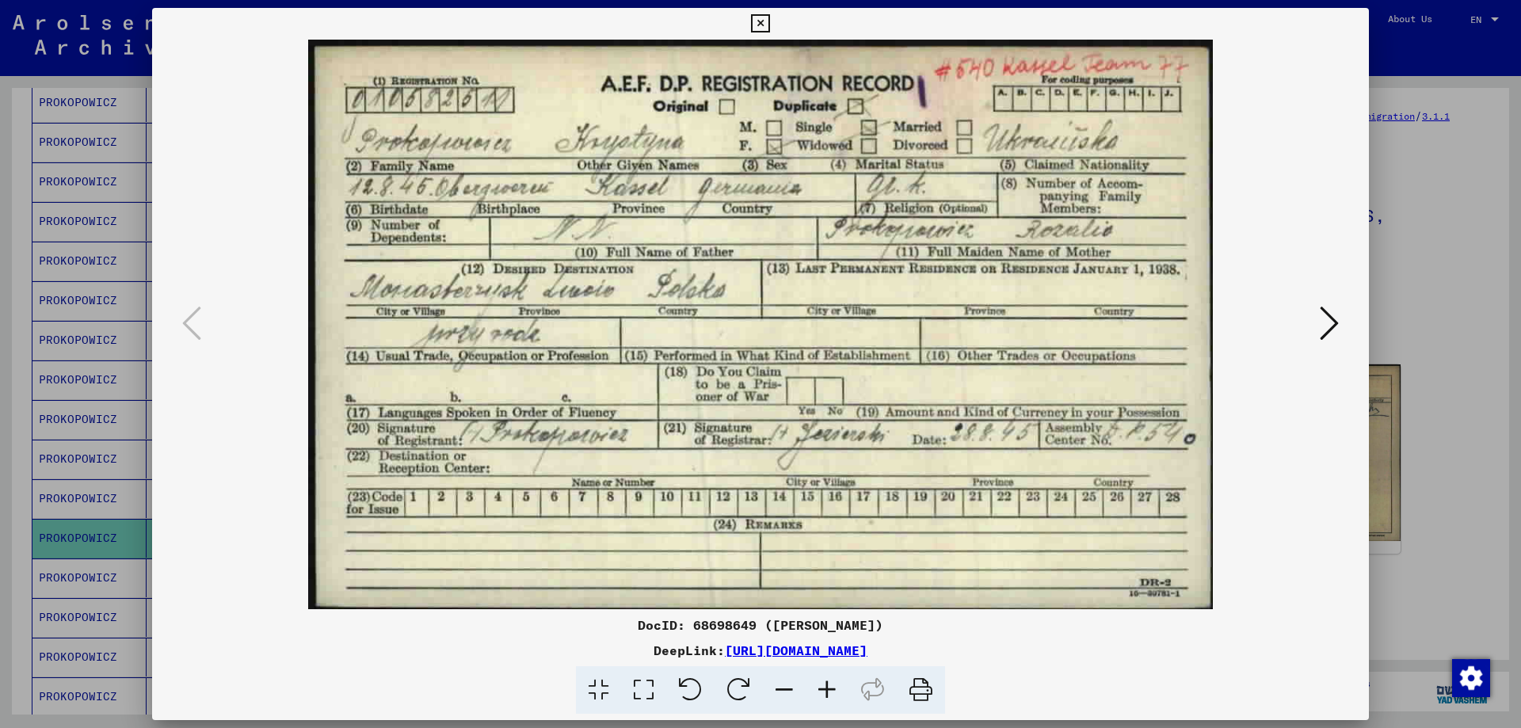
click at [1456, 379] on div at bounding box center [760, 364] width 1521 height 728
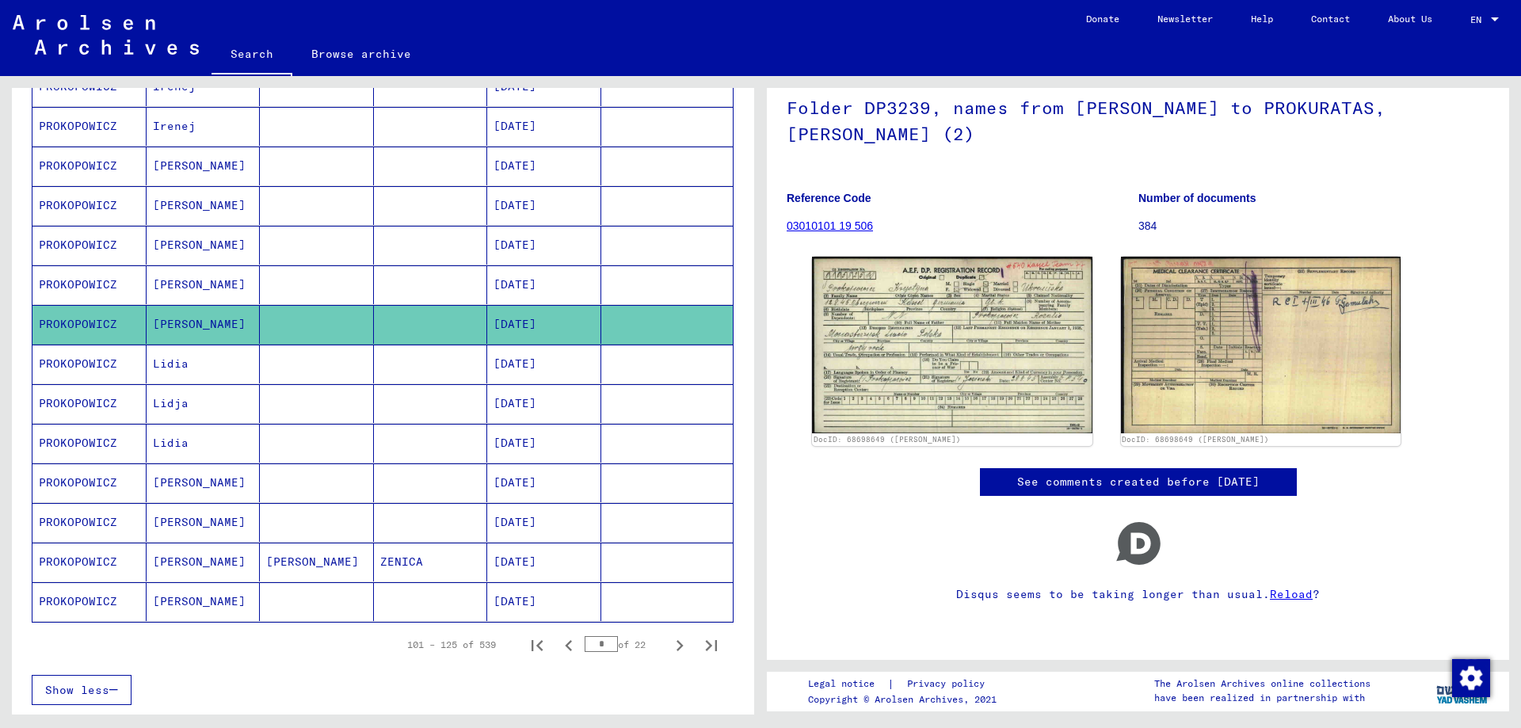
scroll to position [713, 0]
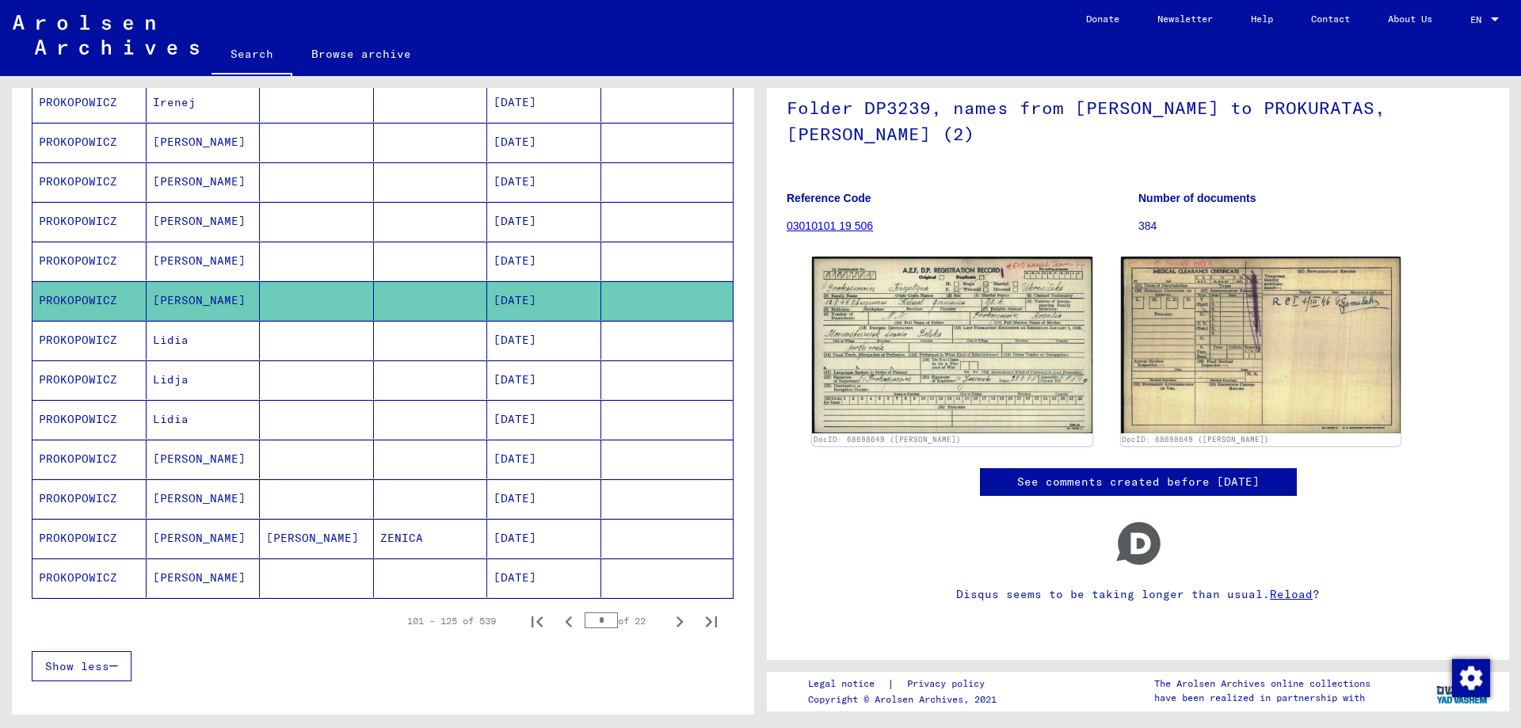
click at [71, 340] on mat-cell "PROKOPOWICZ" at bounding box center [89, 340] width 114 height 39
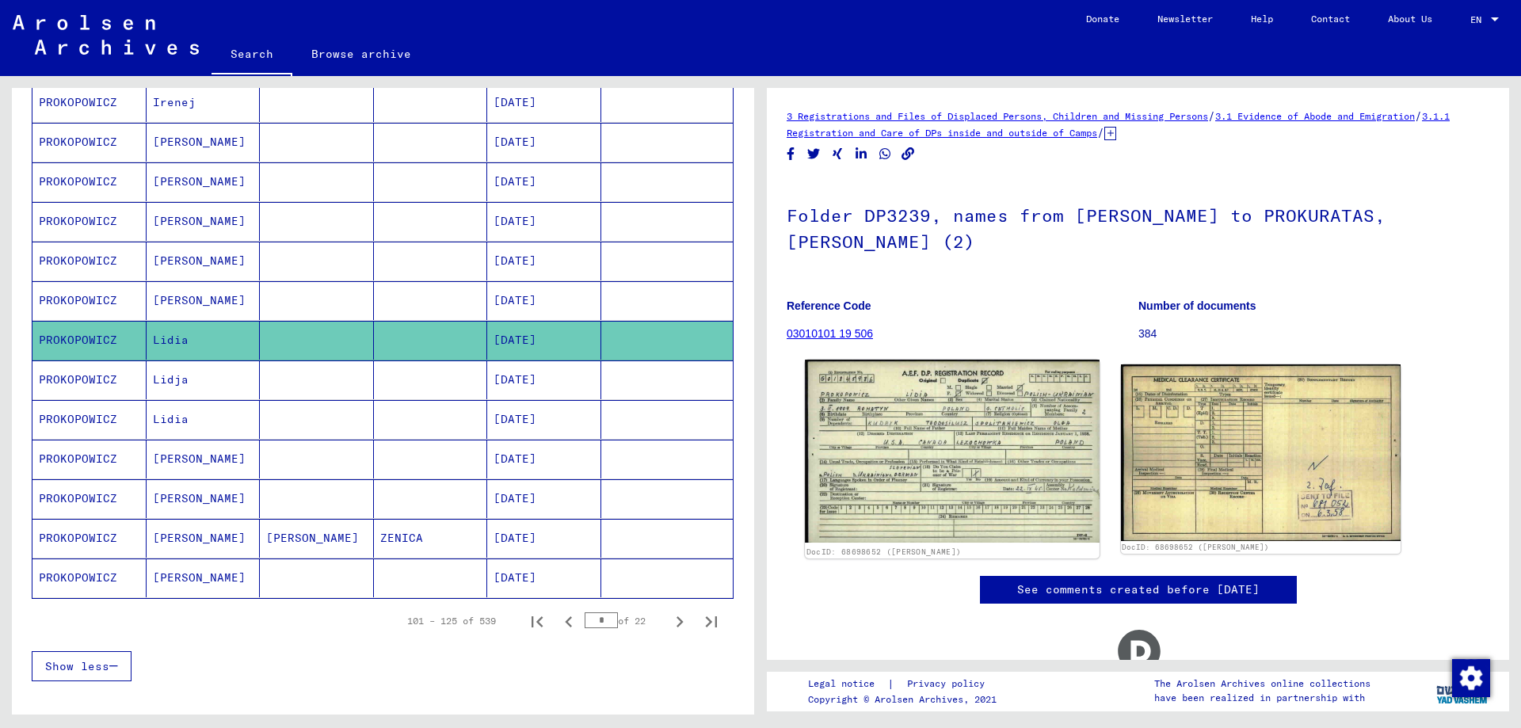
click at [939, 448] on img at bounding box center [952, 451] width 294 height 183
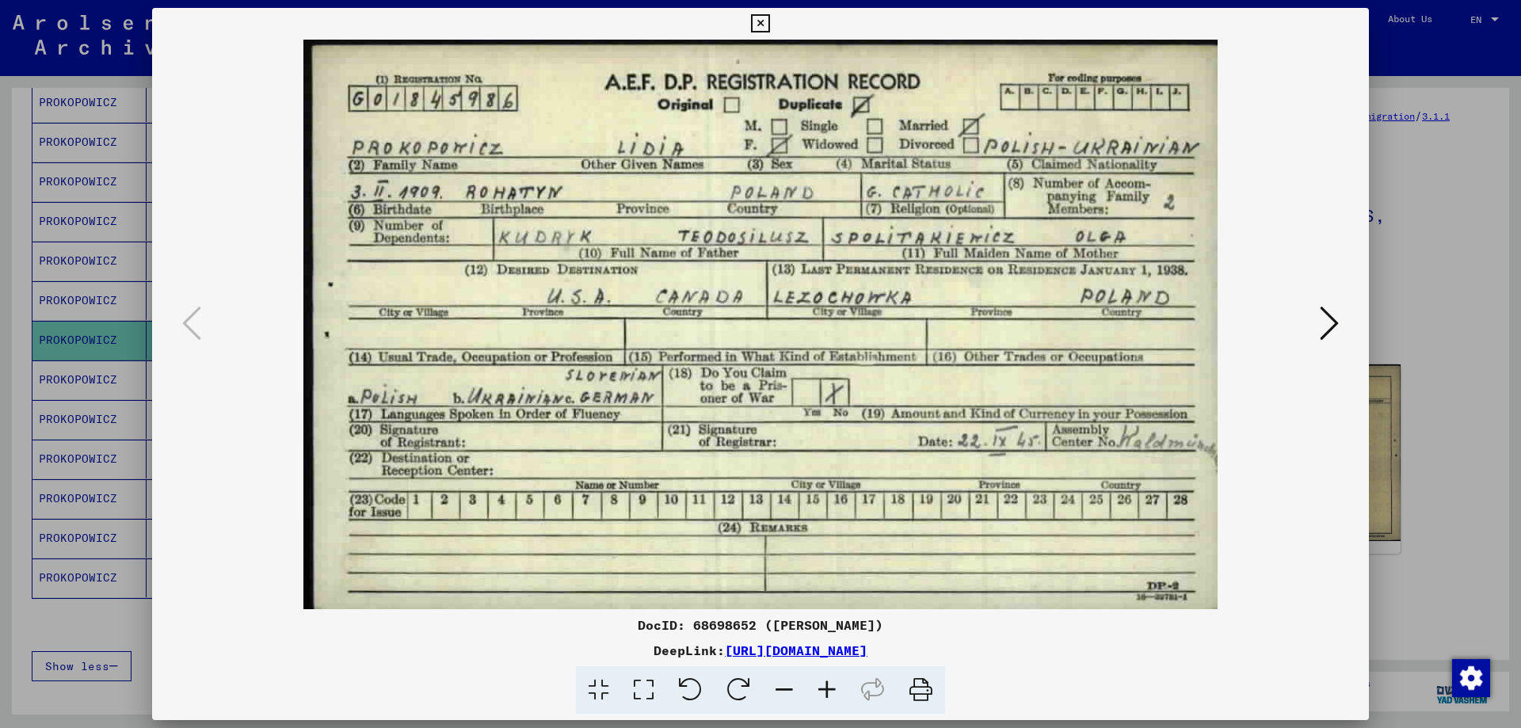
click at [1446, 560] on div at bounding box center [760, 364] width 1521 height 728
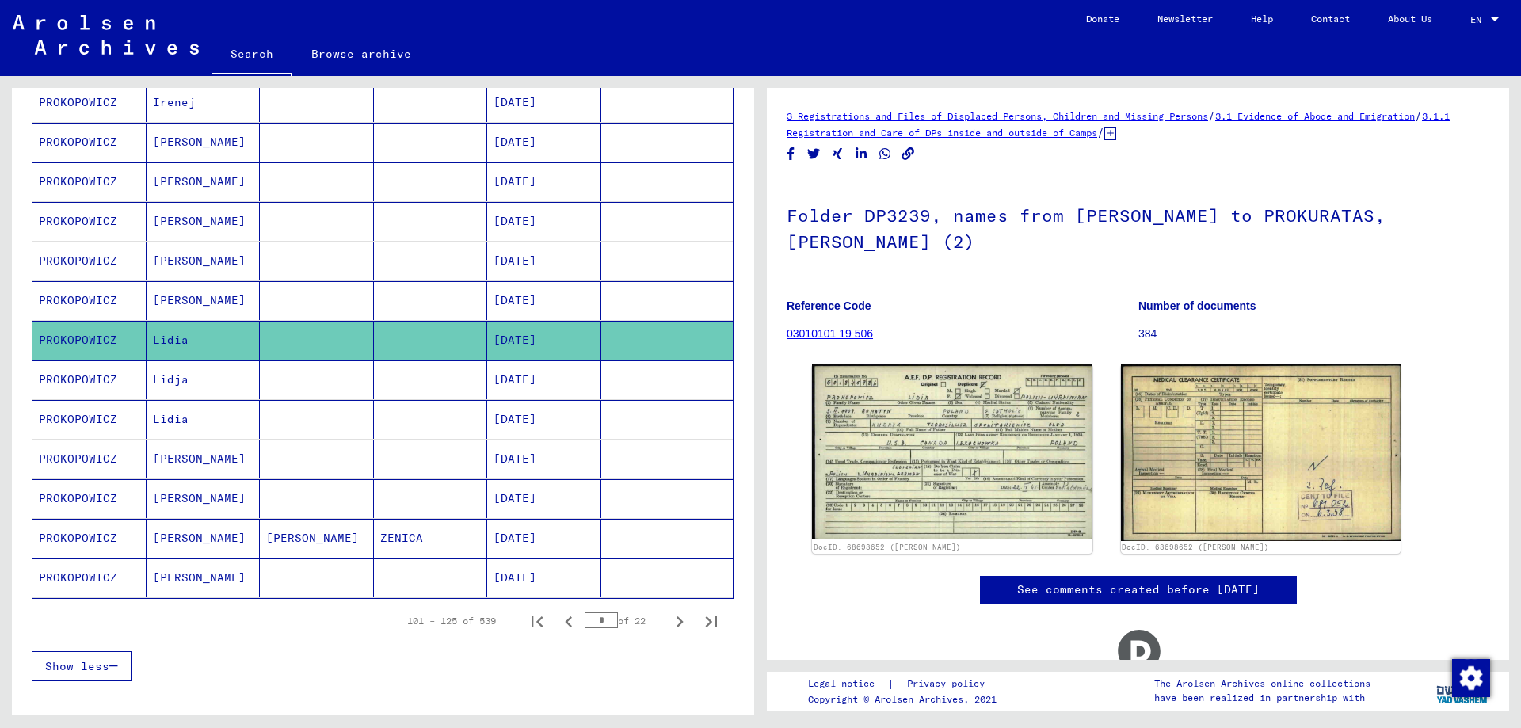
click at [74, 452] on mat-cell "PROKOPOWICZ" at bounding box center [89, 459] width 114 height 39
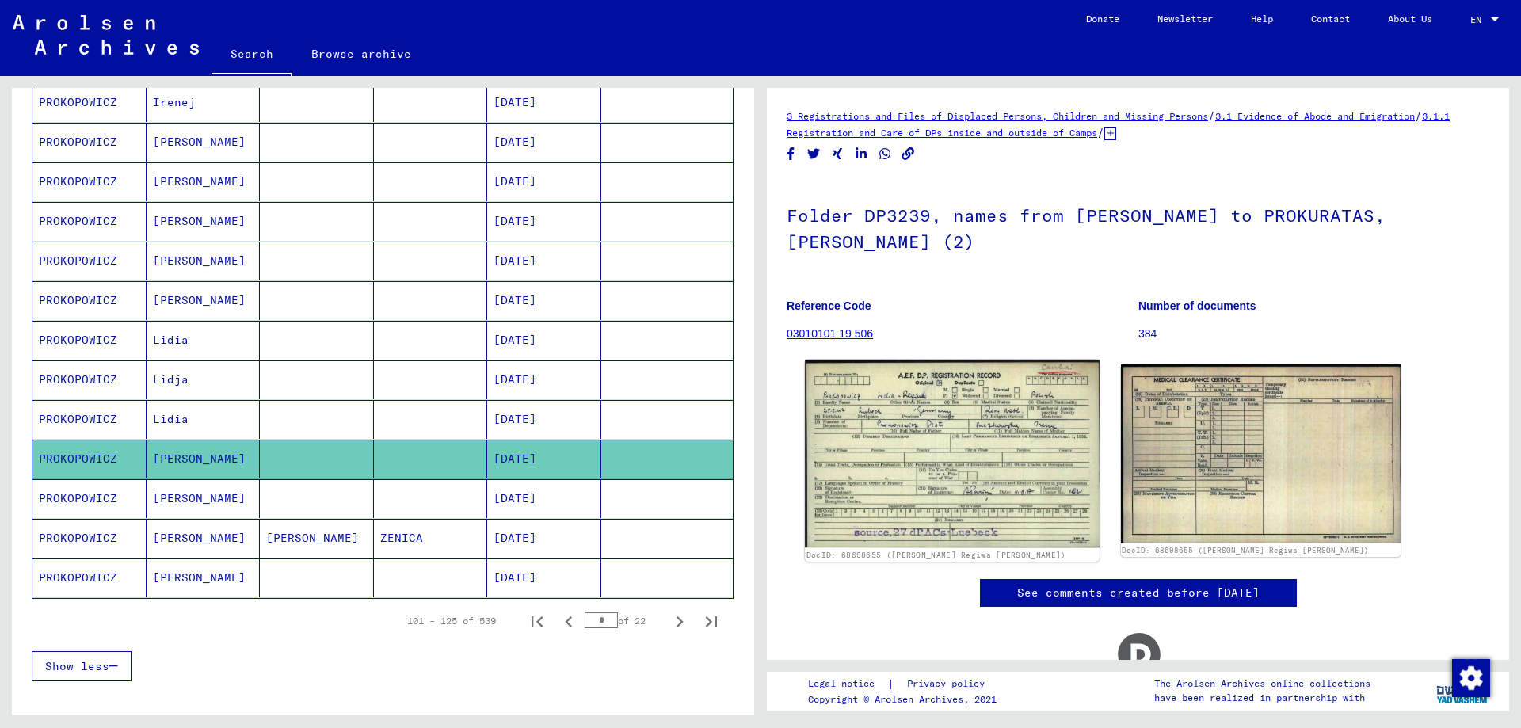
click at [1021, 462] on img at bounding box center [952, 454] width 294 height 189
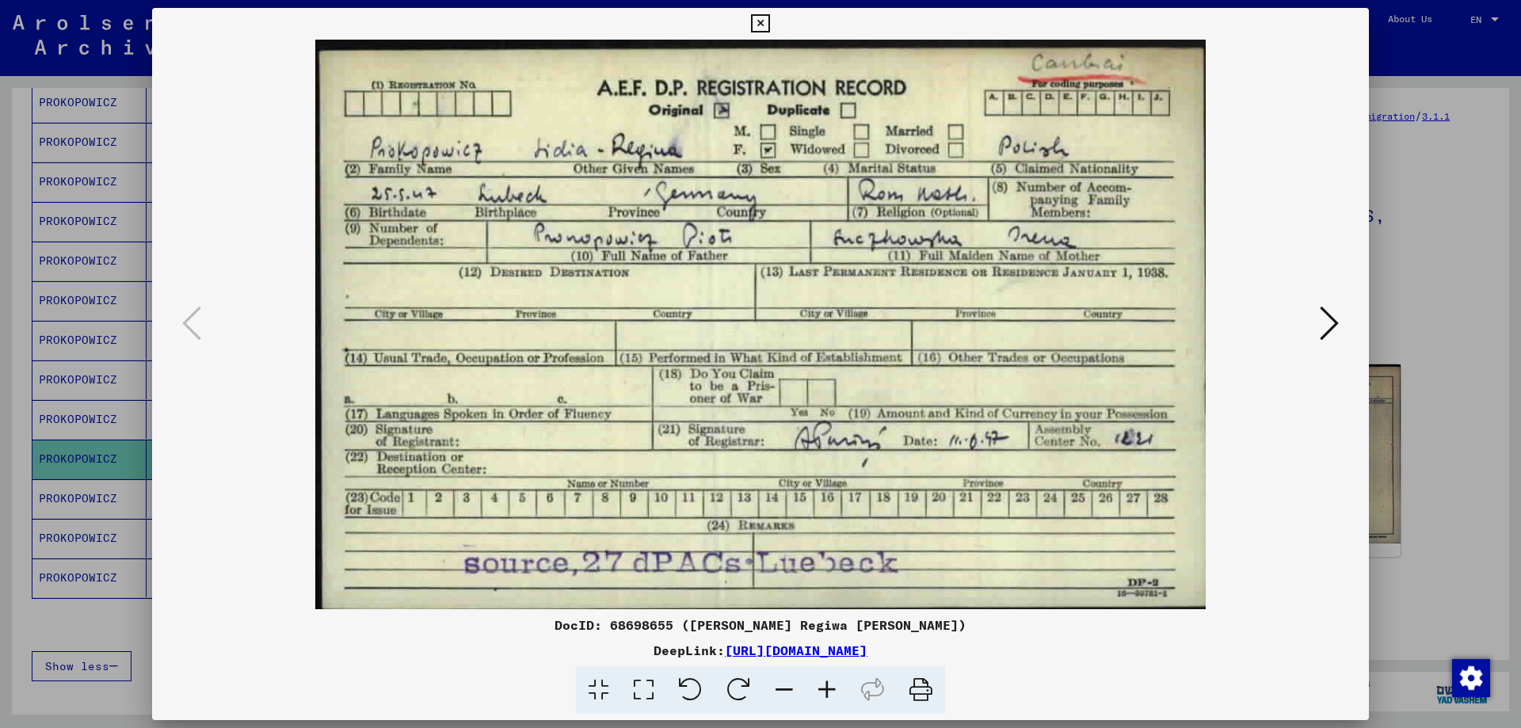
click at [1404, 605] on div at bounding box center [760, 364] width 1521 height 728
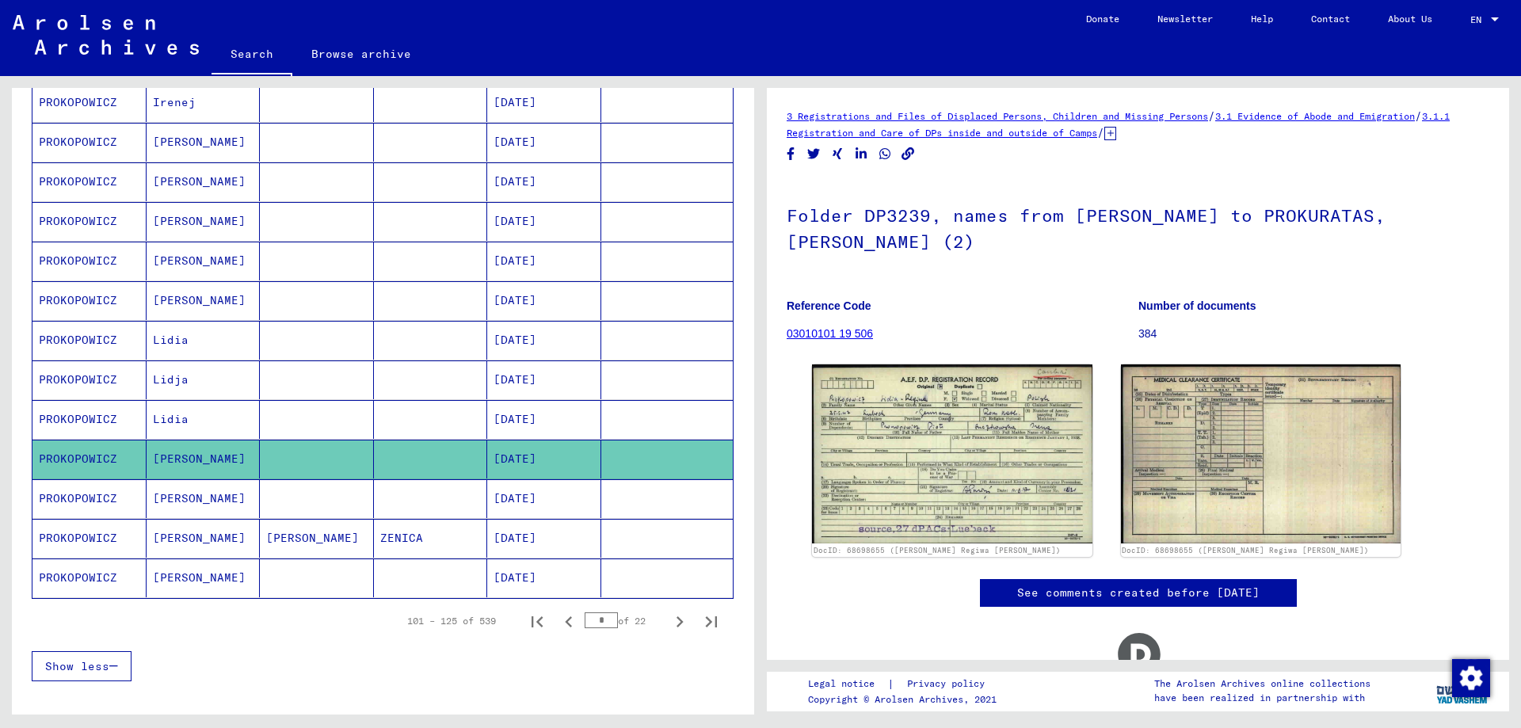
click at [76, 536] on mat-cell "PROKOPOWICZ" at bounding box center [89, 538] width 114 height 39
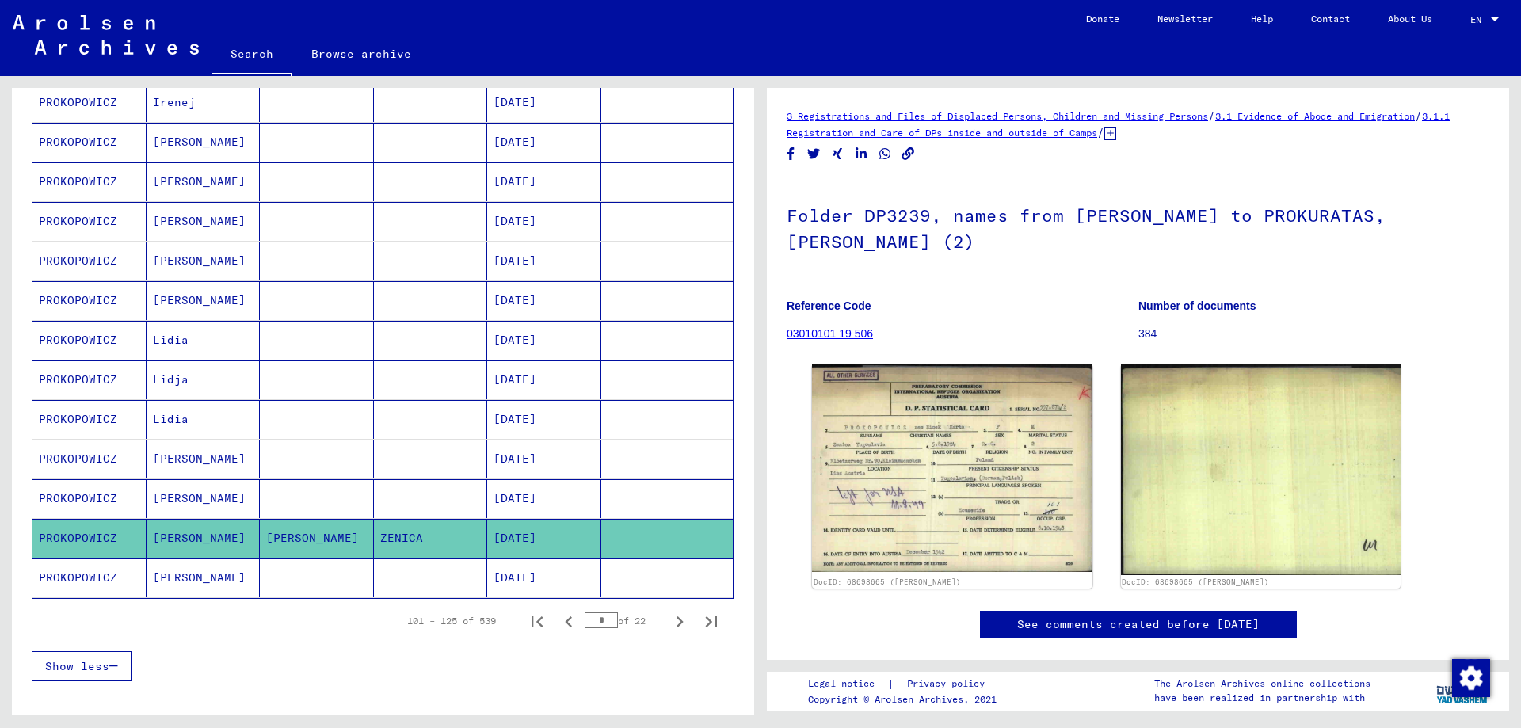
click at [90, 577] on mat-cell "PROKOPOWICZ" at bounding box center [89, 578] width 114 height 39
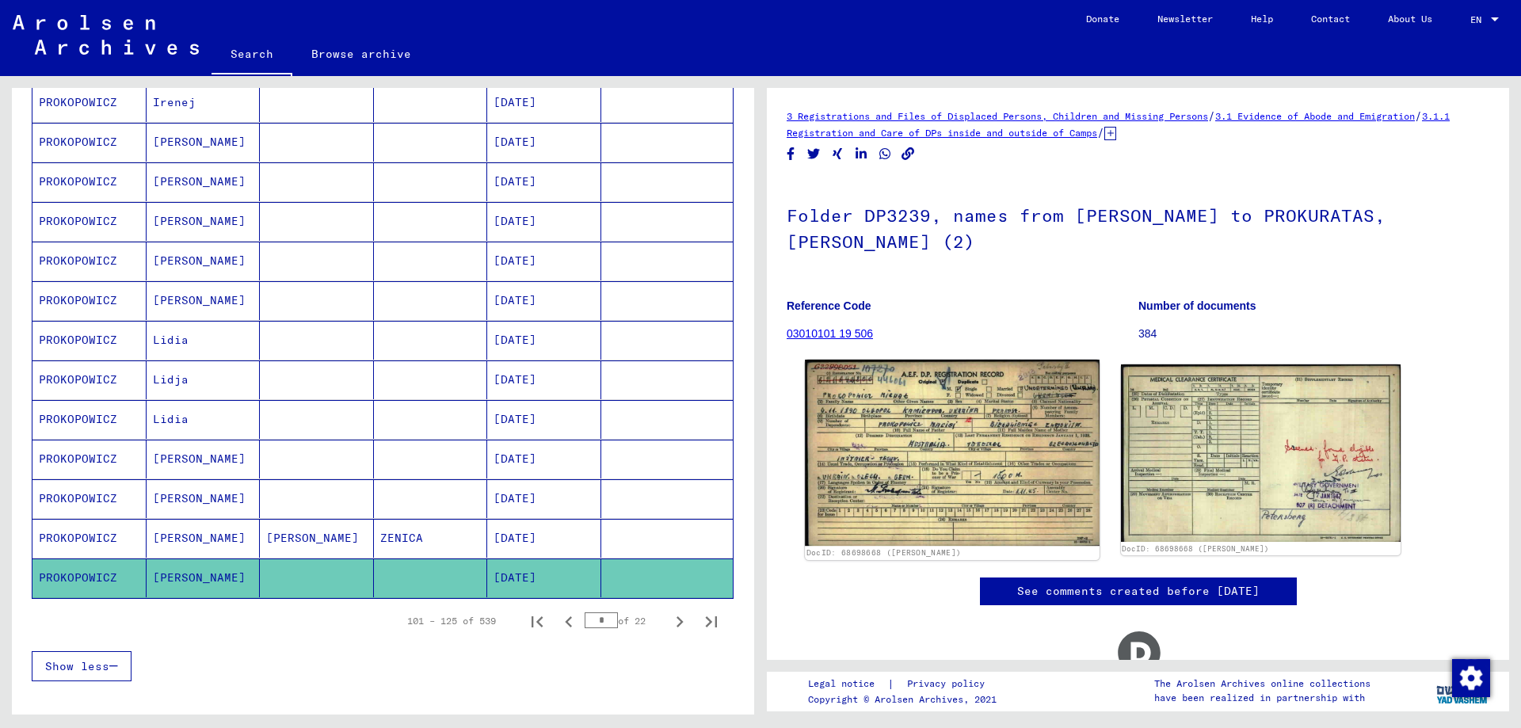
click at [909, 438] on img at bounding box center [952, 453] width 294 height 186
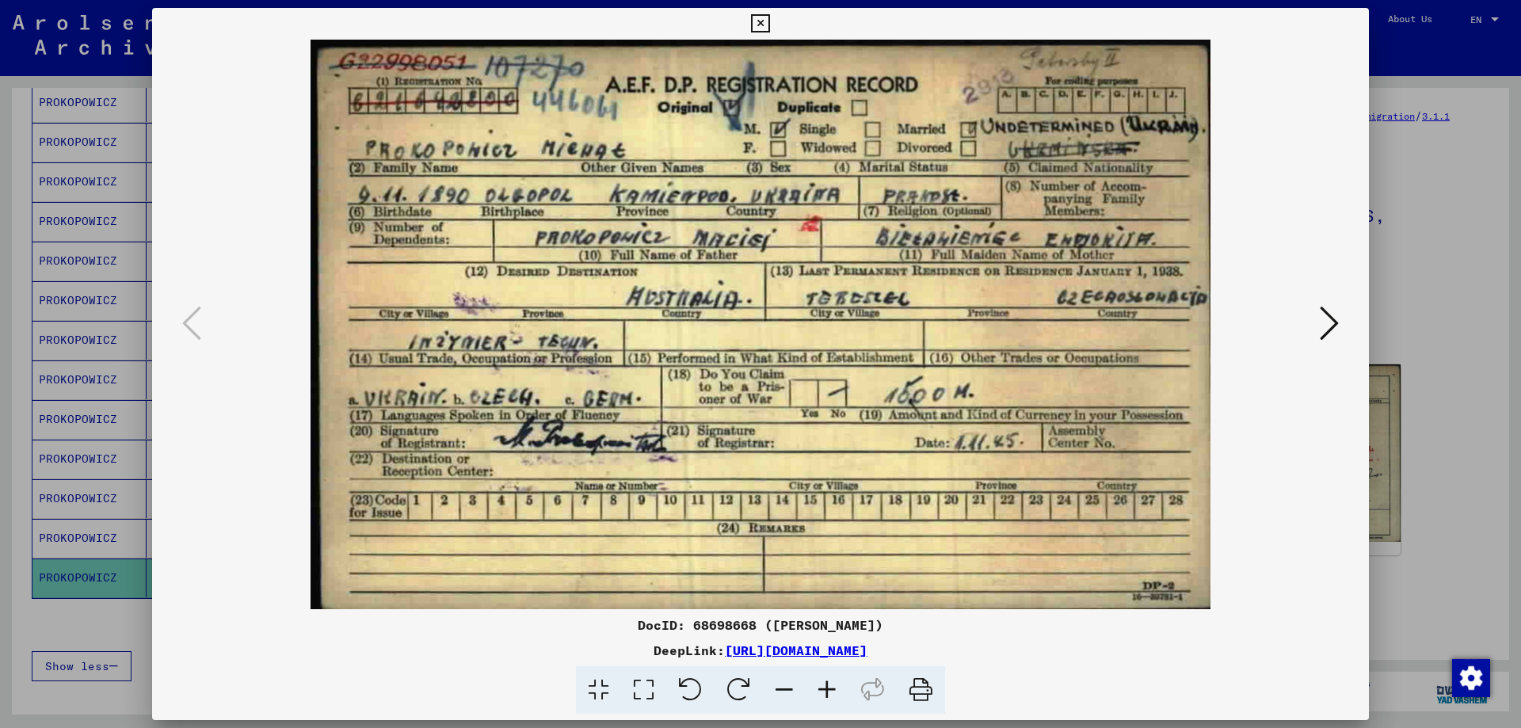
click at [1456, 454] on div at bounding box center [760, 364] width 1521 height 728
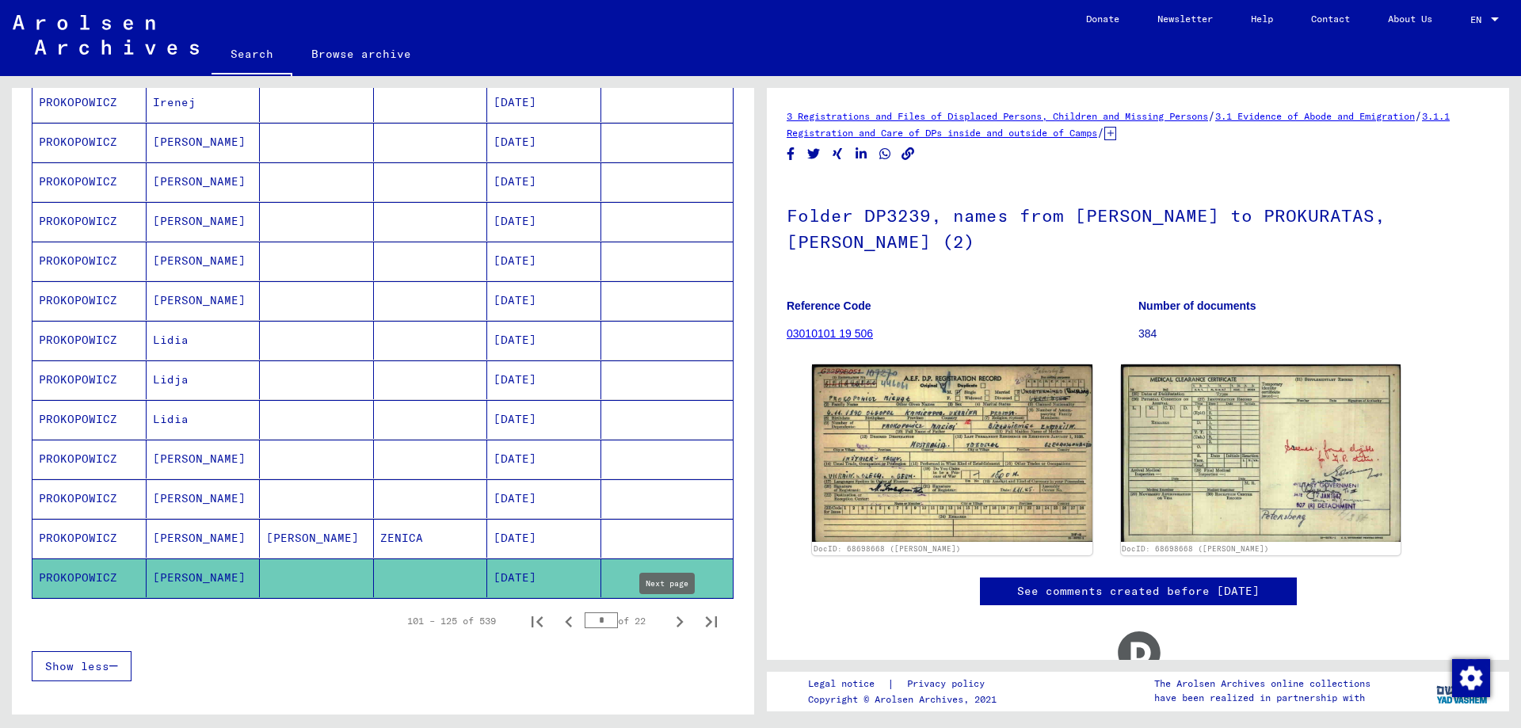
click at [669, 623] on icon "Next page" at bounding box center [680, 622] width 22 height 22
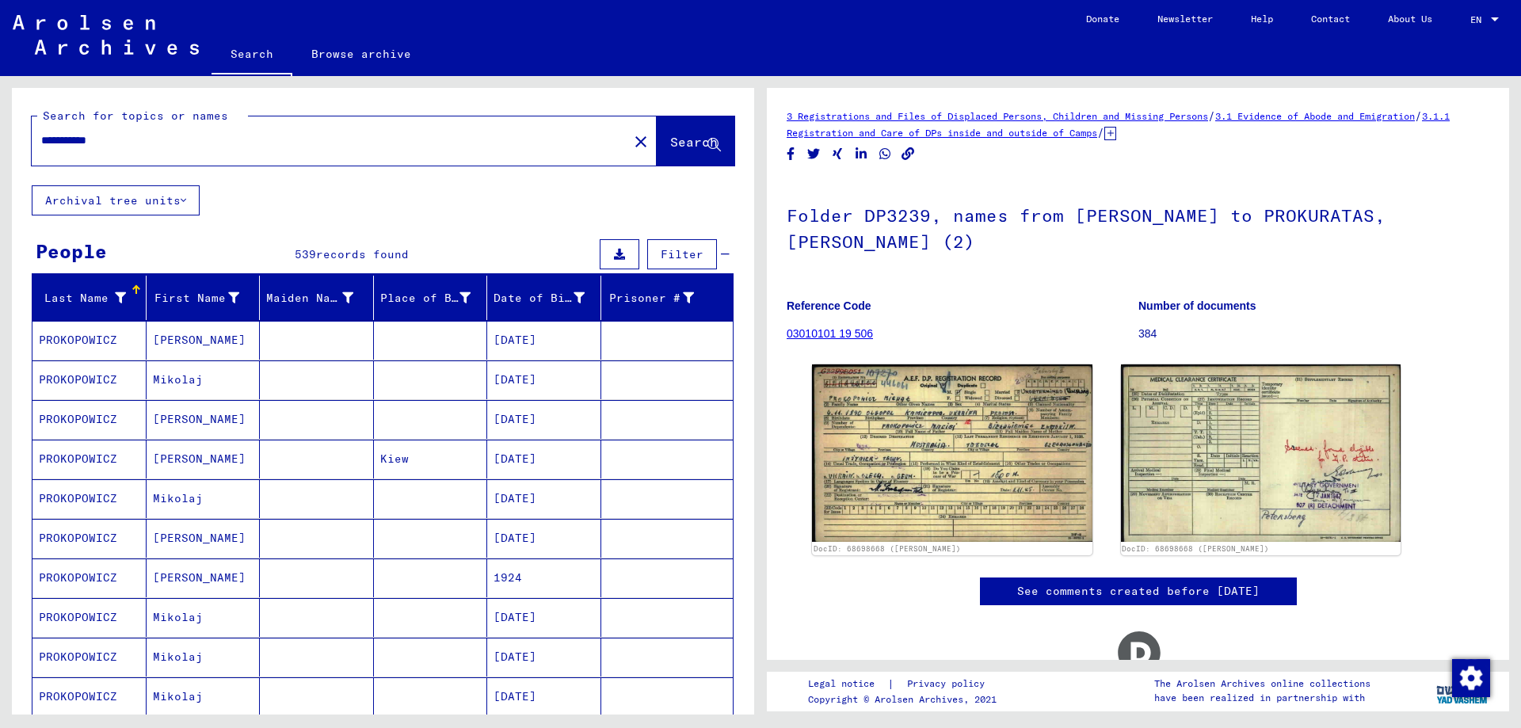
click at [75, 385] on mat-cell "PROKOPOWICZ" at bounding box center [89, 379] width 114 height 39
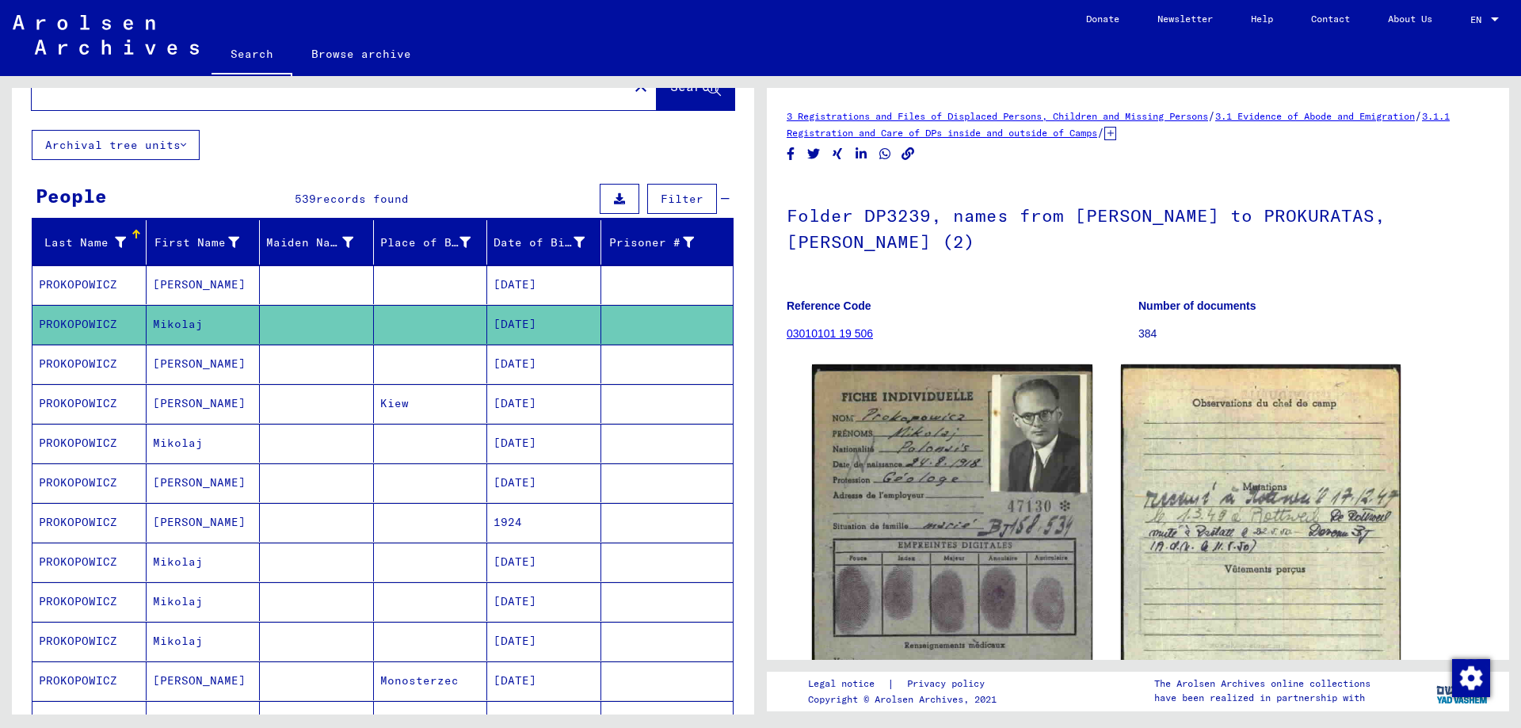
scroll to position [79, 0]
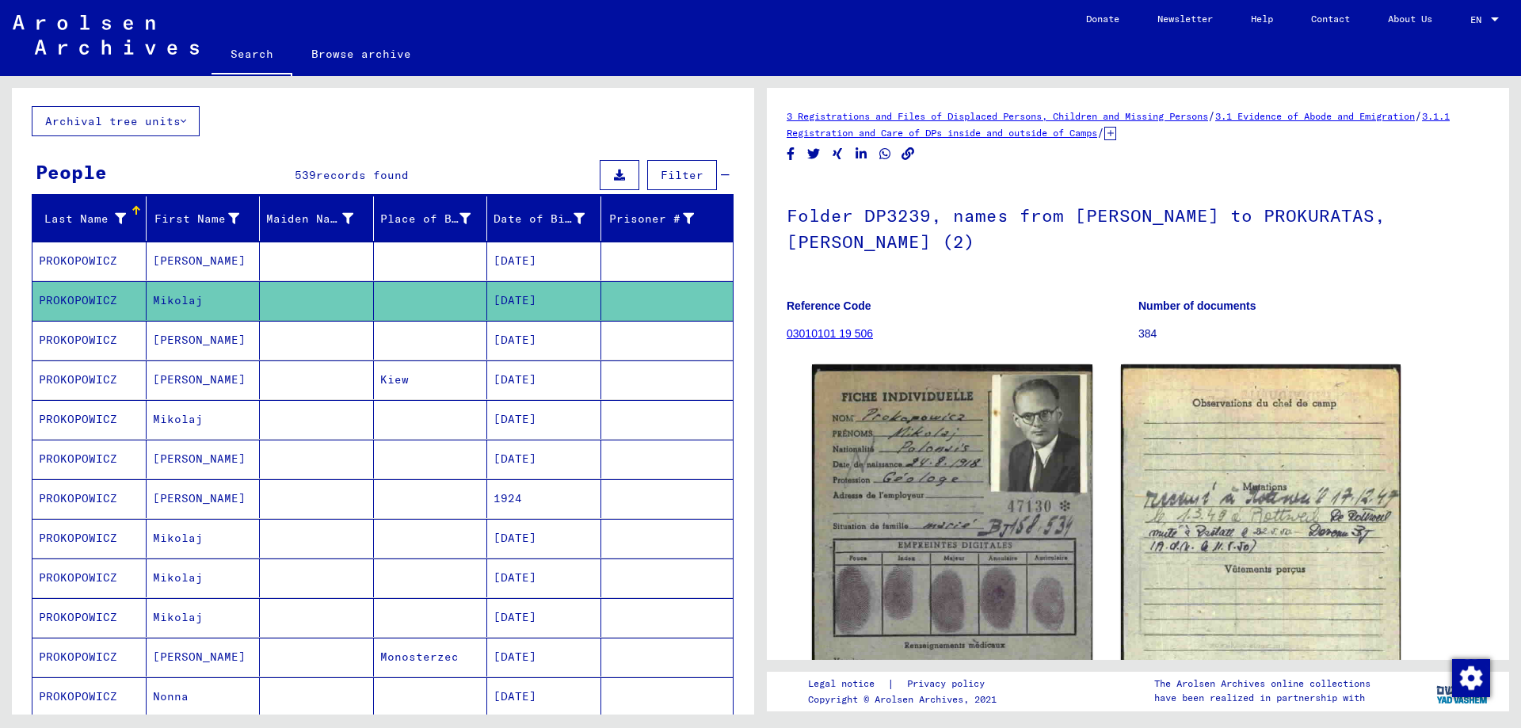
click at [77, 376] on mat-cell "PROKOPOWICZ" at bounding box center [89, 379] width 114 height 39
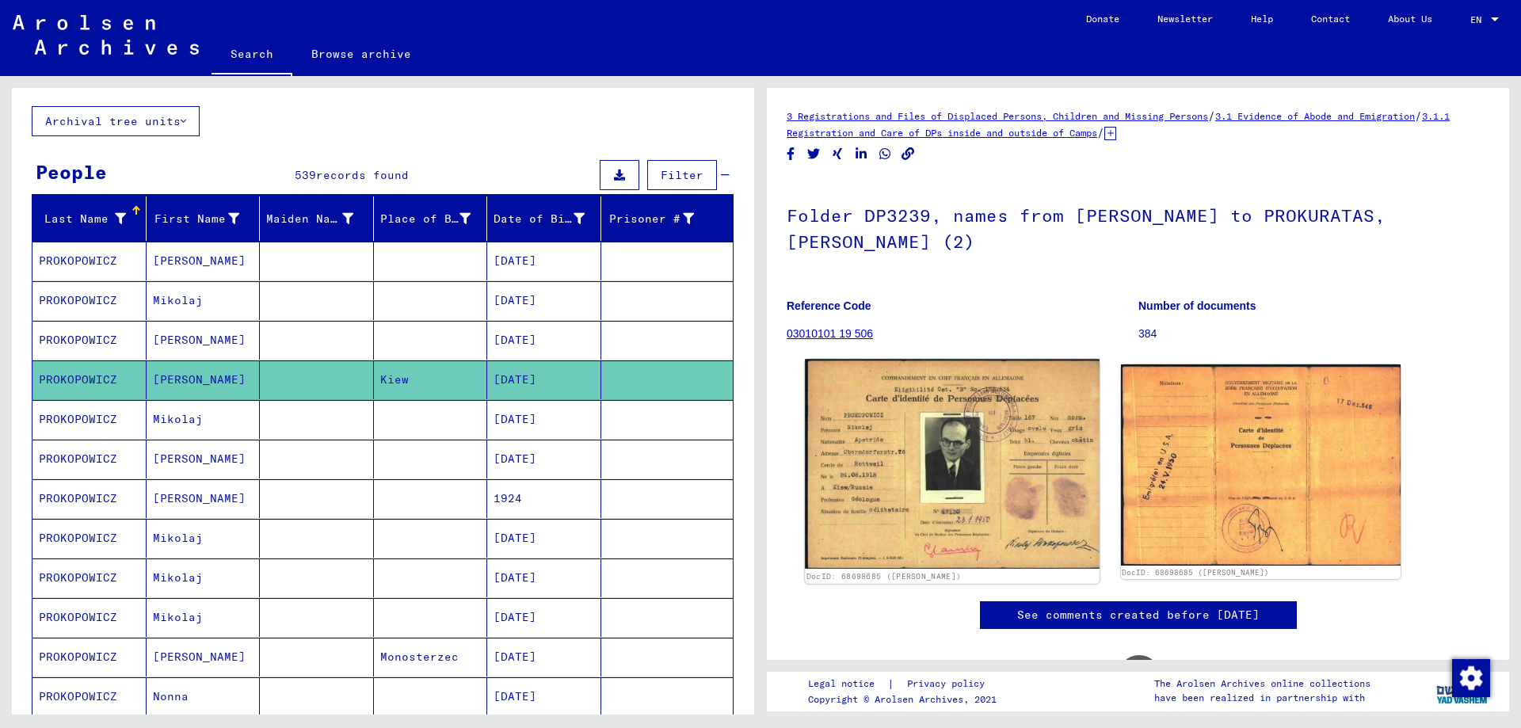
click at [947, 493] on img at bounding box center [952, 463] width 294 height 209
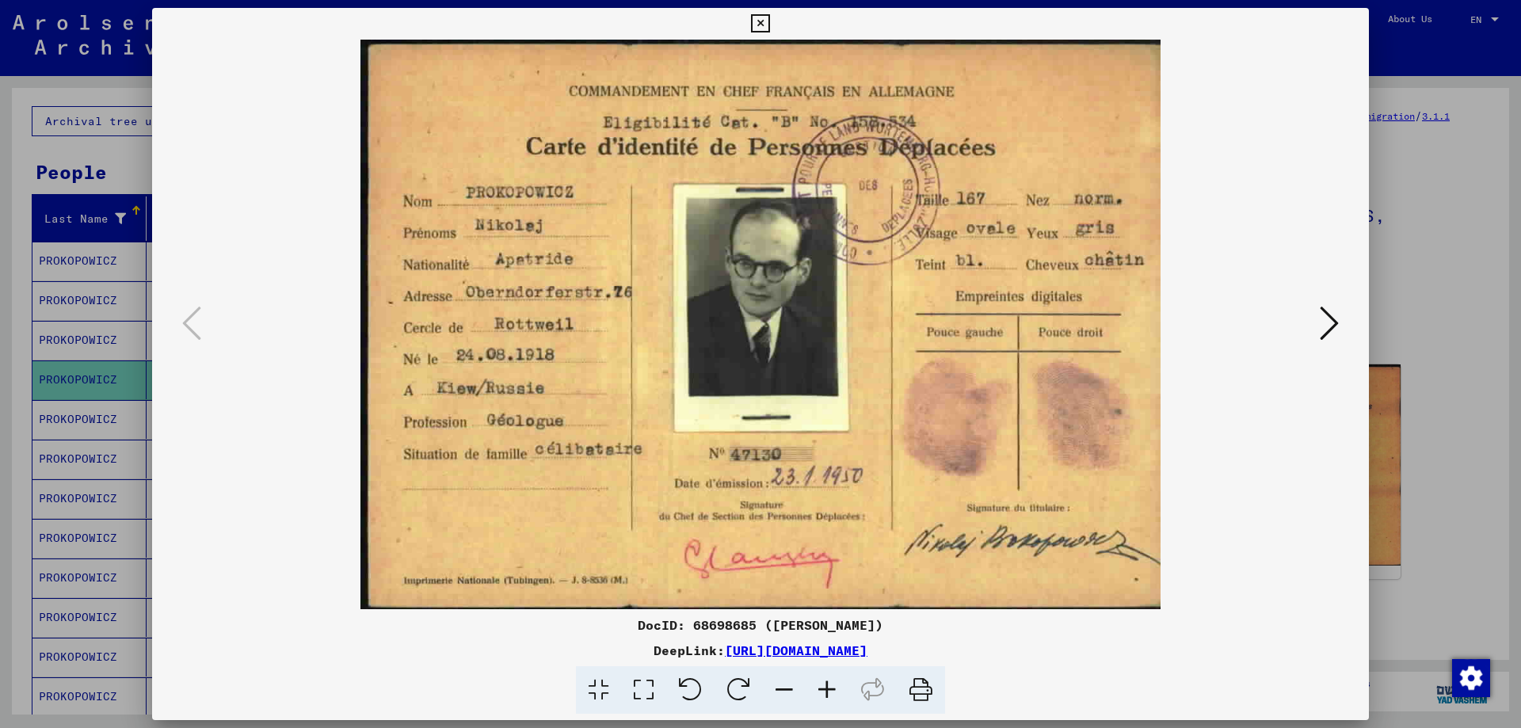
click at [1428, 406] on div at bounding box center [760, 364] width 1521 height 728
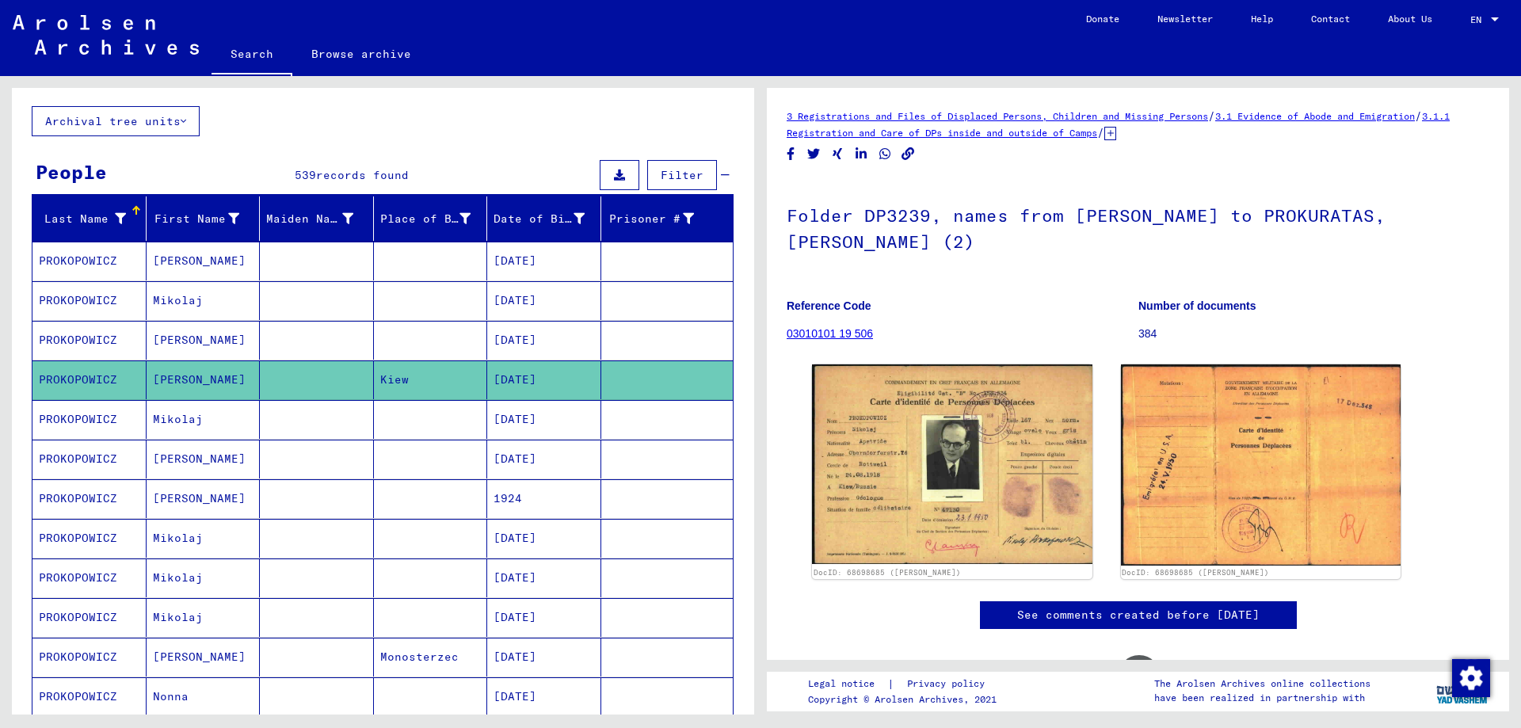
click at [71, 453] on mat-cell "PROKOPOWICZ" at bounding box center [89, 459] width 114 height 39
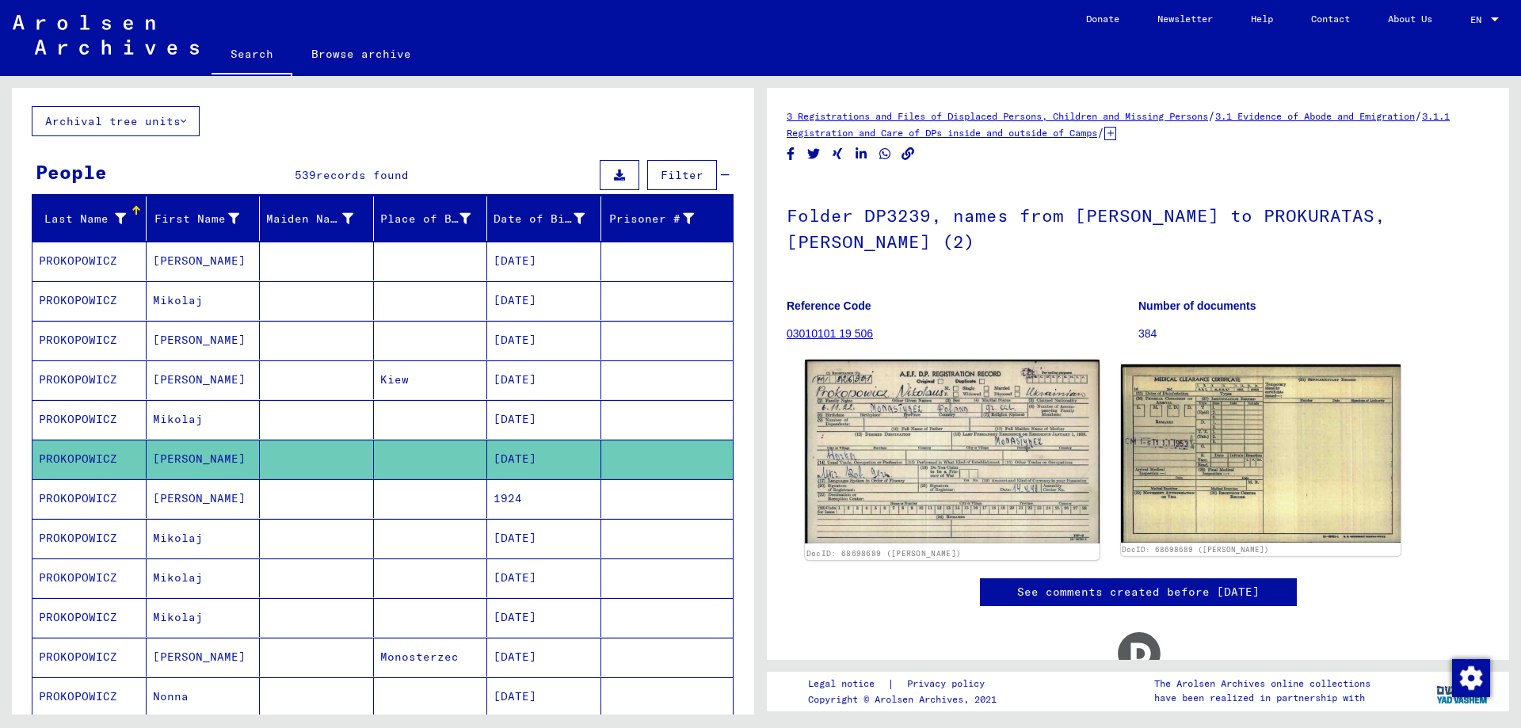
click at [936, 411] on img at bounding box center [952, 452] width 294 height 184
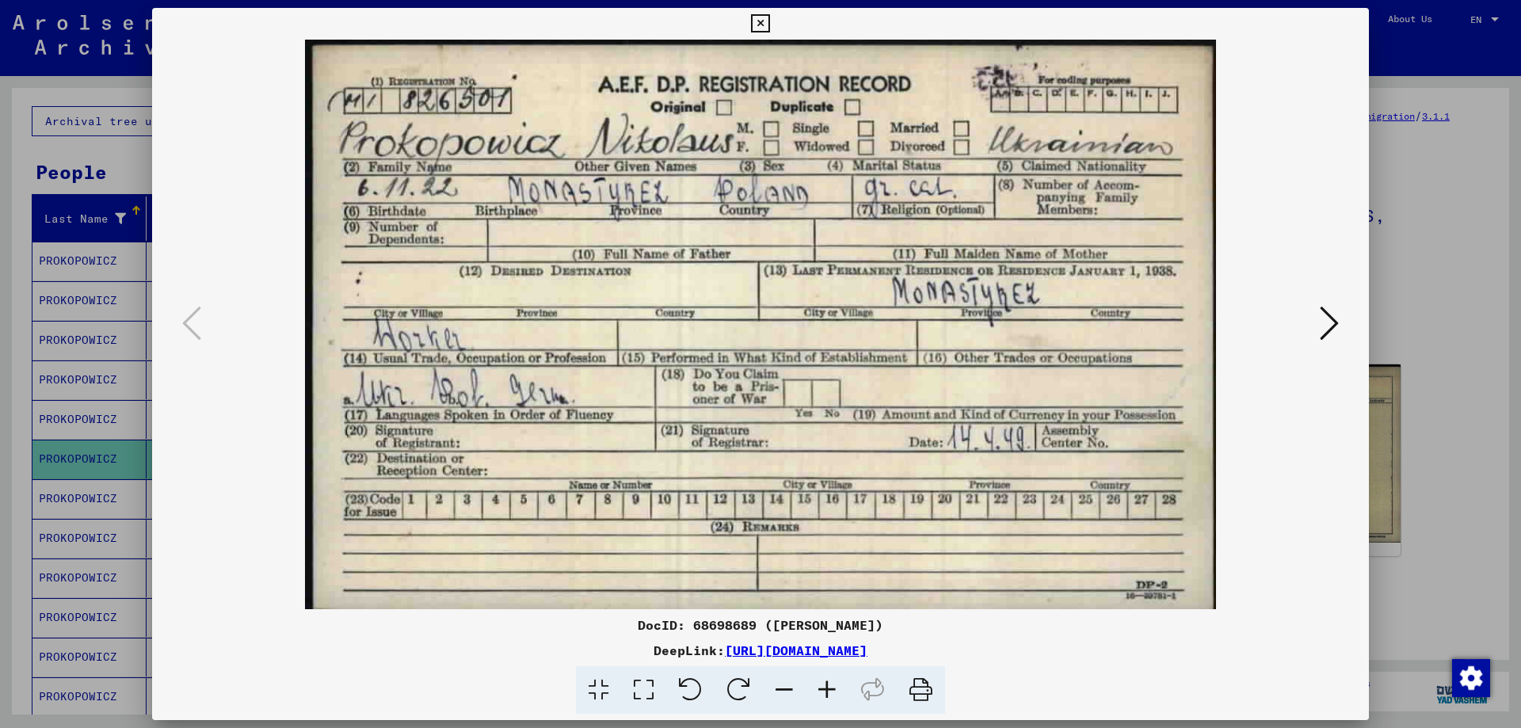
click at [1416, 570] on div at bounding box center [760, 364] width 1521 height 728
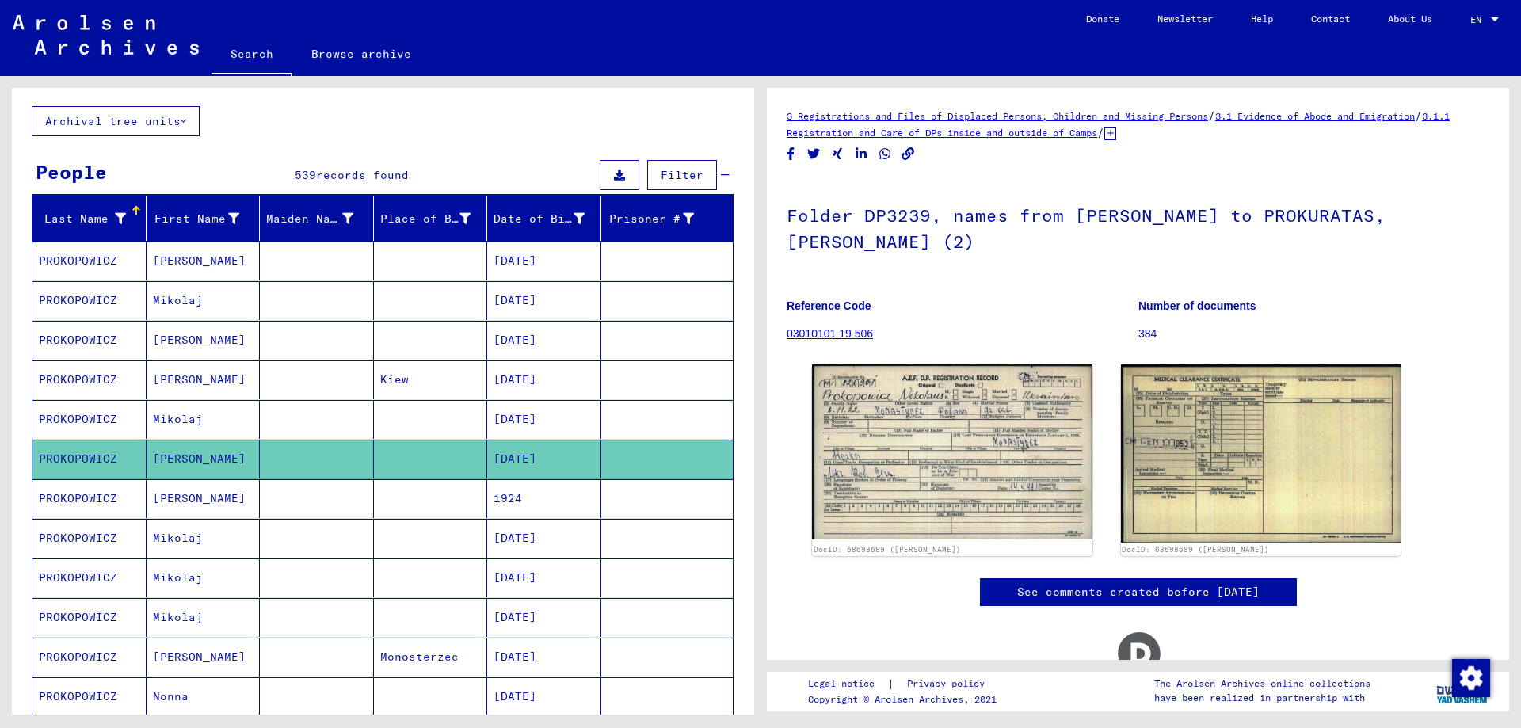
click at [87, 497] on mat-cell "PROKOPOWICZ" at bounding box center [89, 498] width 114 height 39
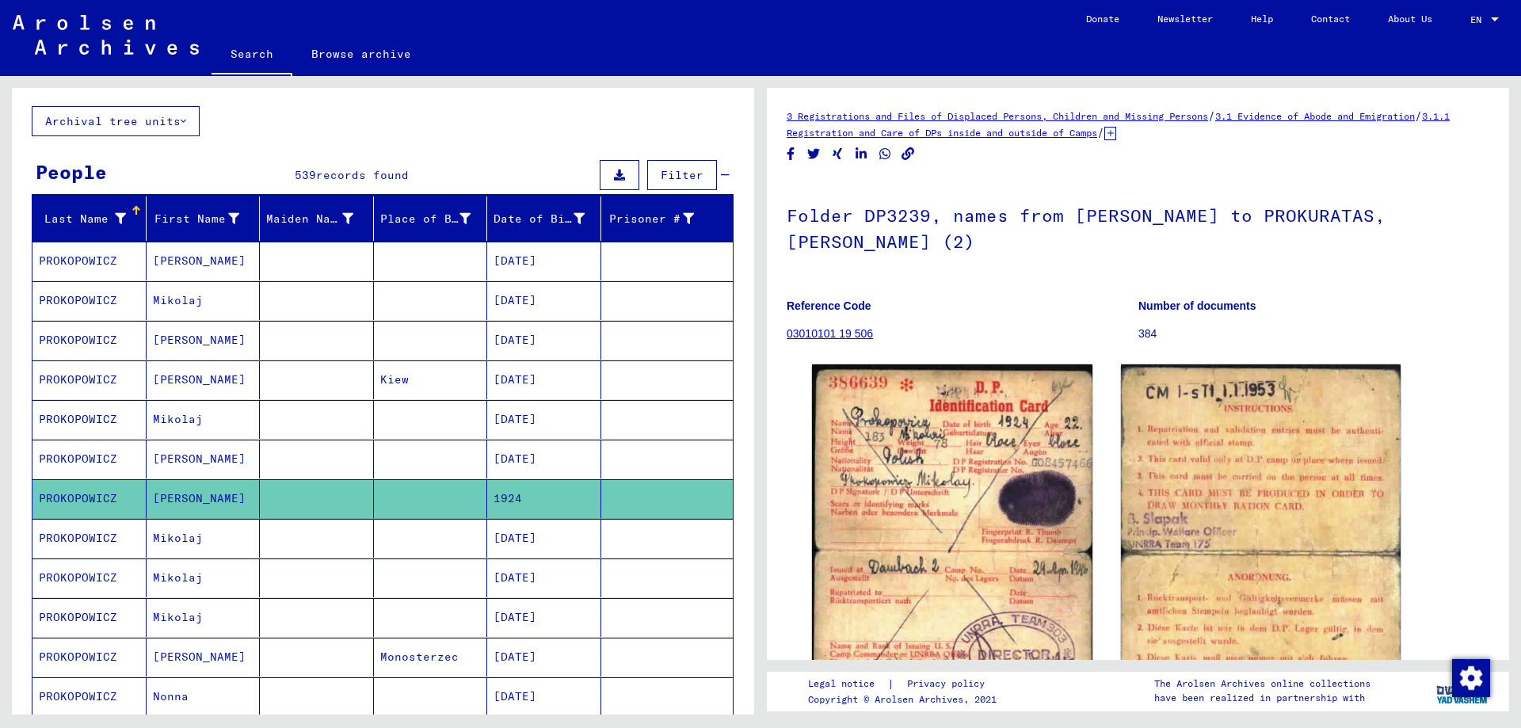
click at [84, 534] on mat-cell "PROKOPOWICZ" at bounding box center [89, 538] width 114 height 39
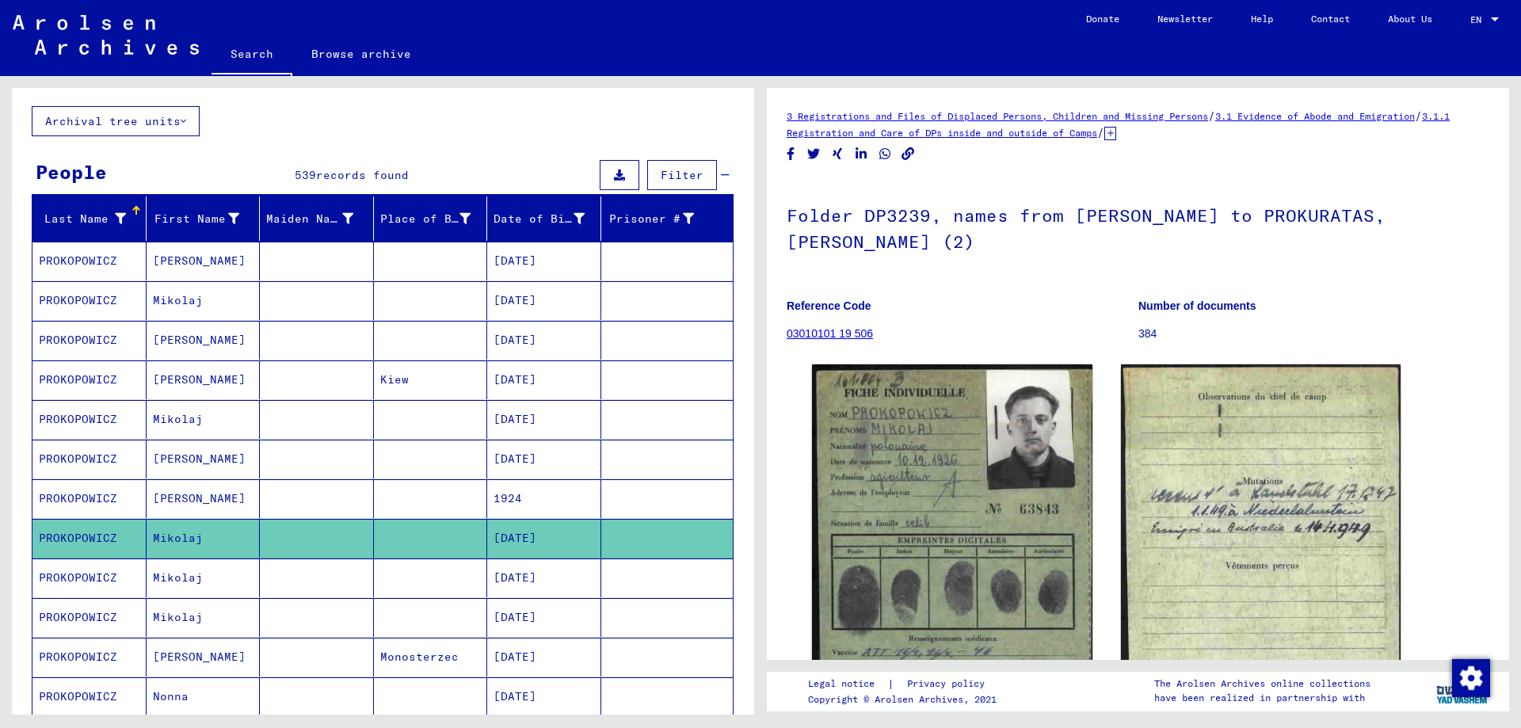
click at [75, 560] on mat-cell "PROKOPOWICZ" at bounding box center [89, 578] width 114 height 39
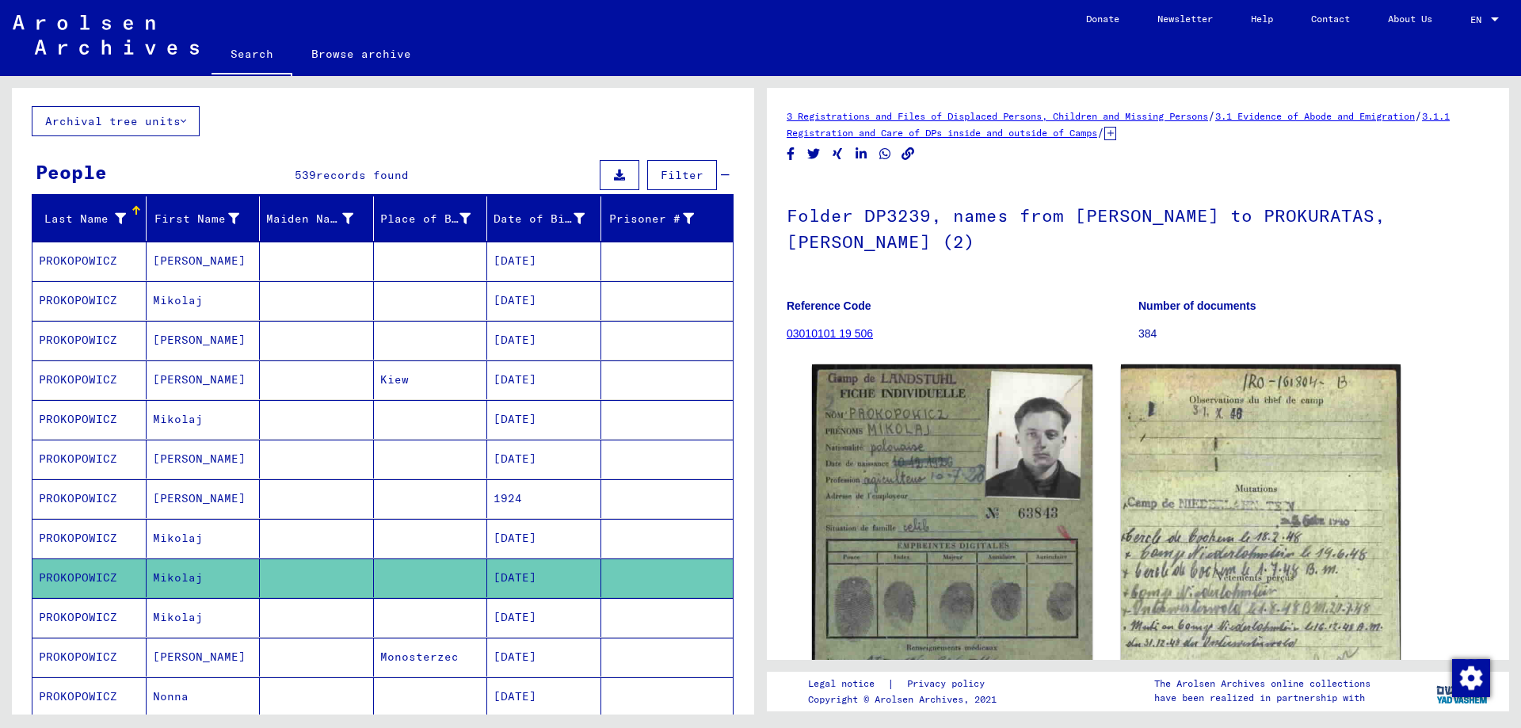
click at [71, 622] on mat-cell "PROKOPOWICZ" at bounding box center [89, 617] width 114 height 39
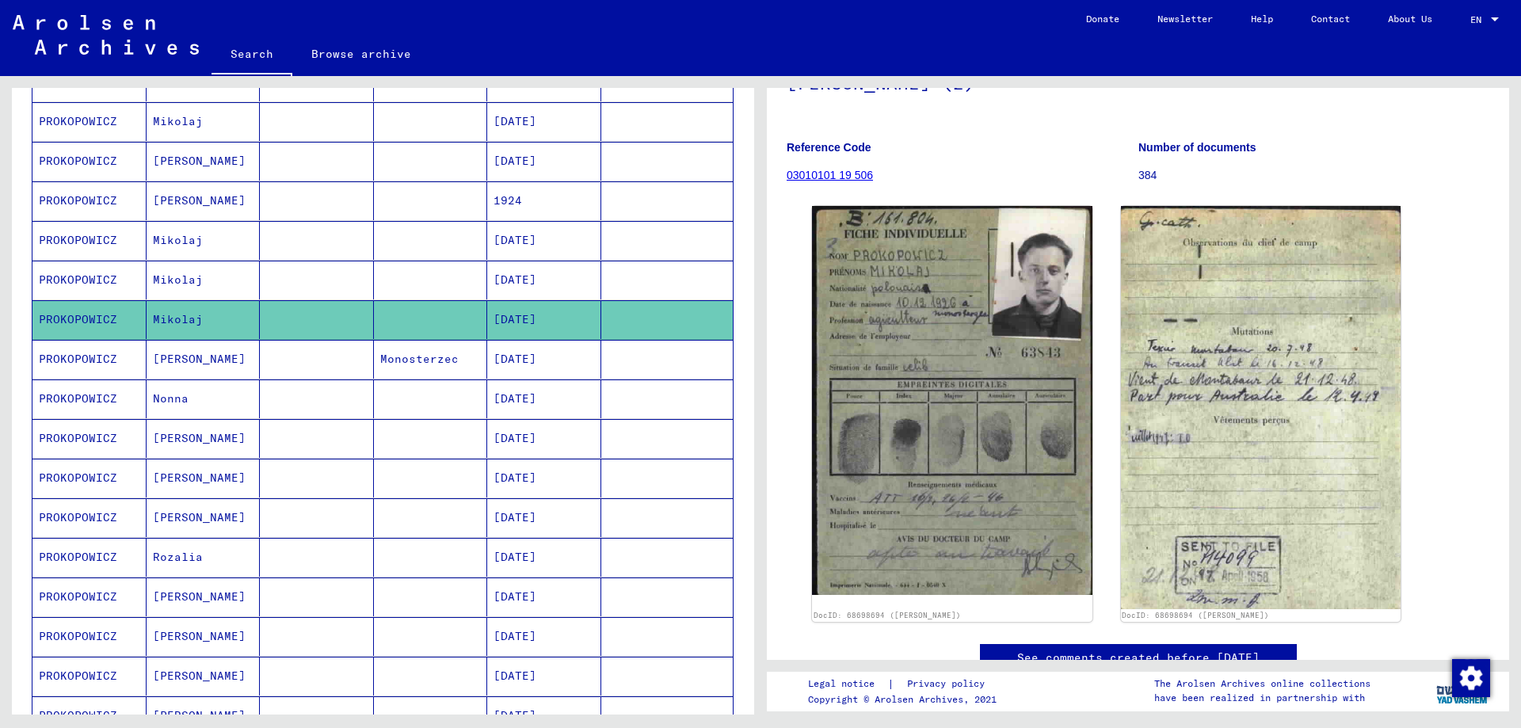
scroll to position [475, 0]
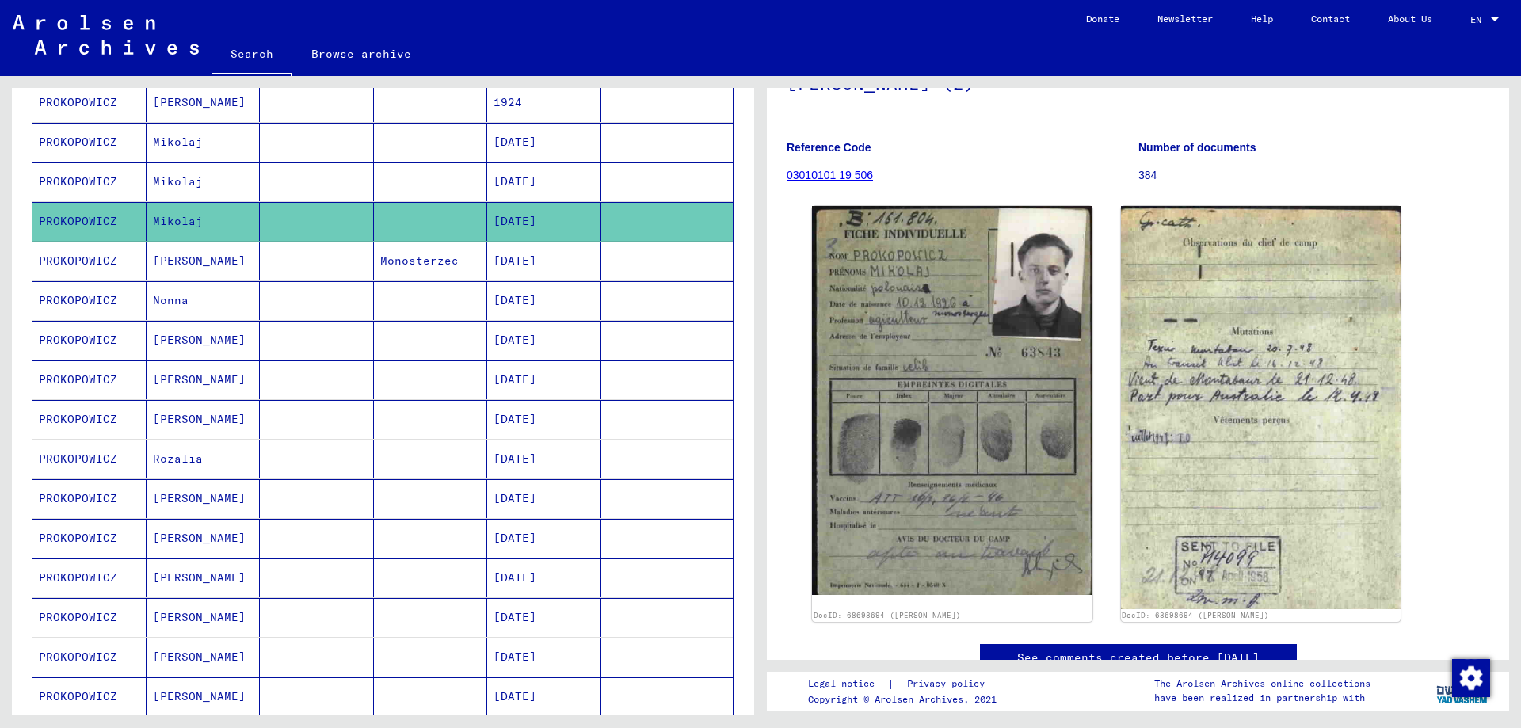
click at [75, 260] on mat-cell "PROKOPOWICZ" at bounding box center [89, 261] width 114 height 39
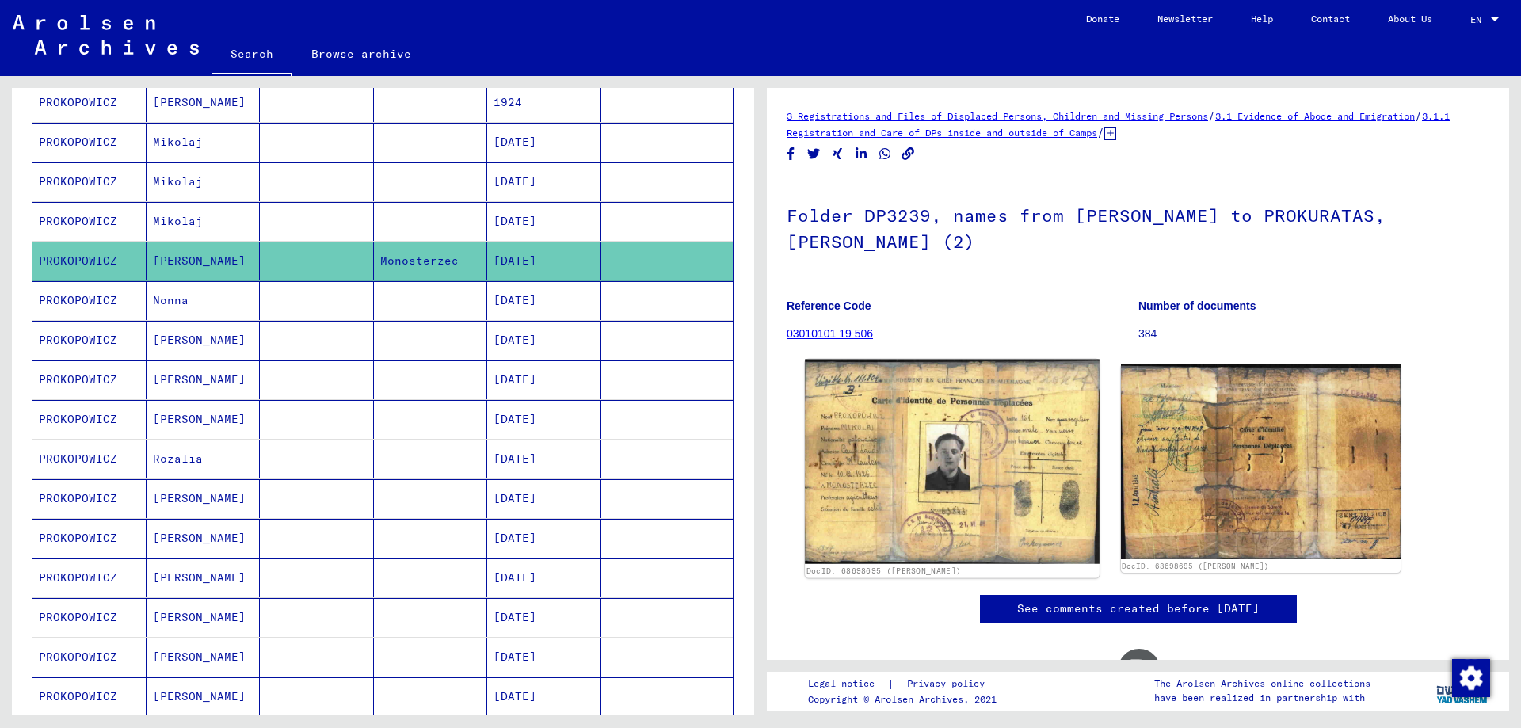
click at [905, 483] on img at bounding box center [952, 462] width 294 height 205
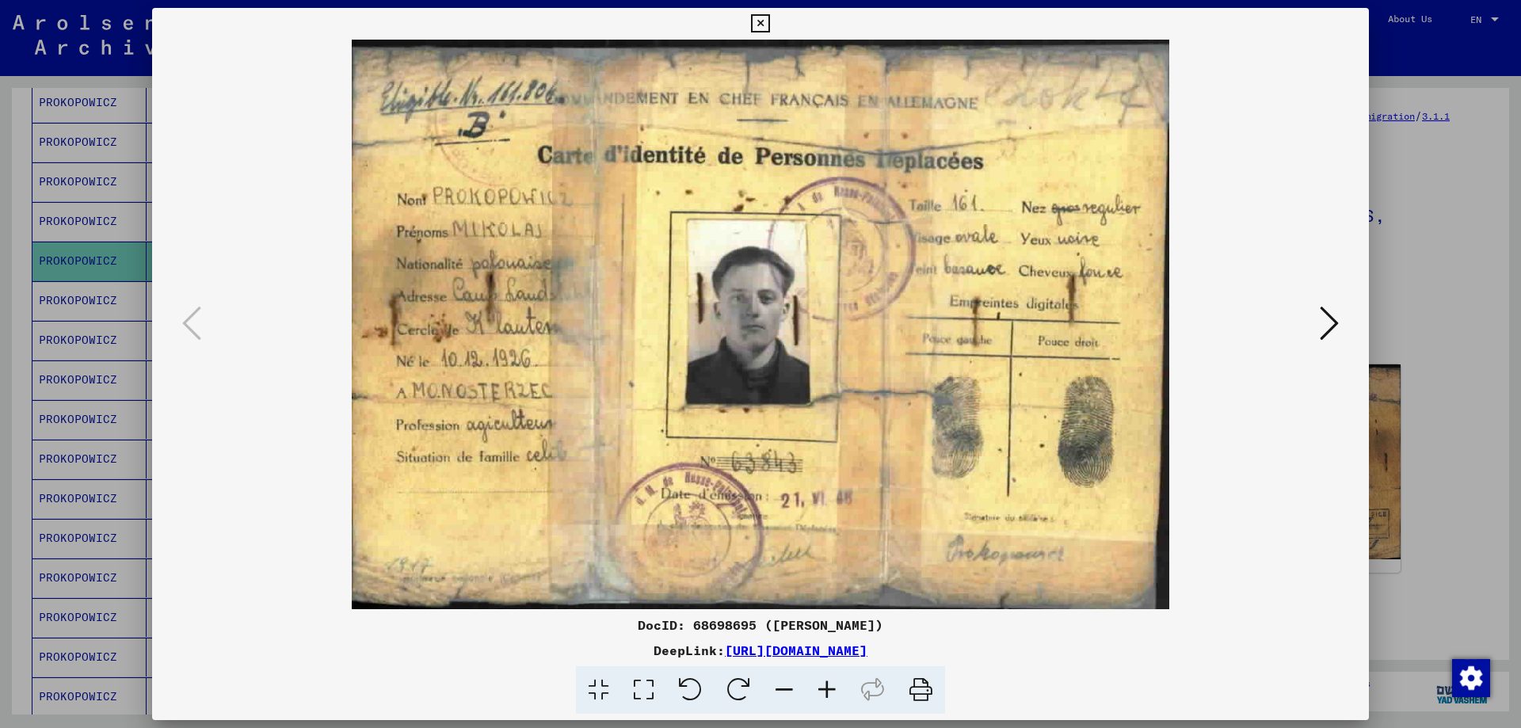
click at [1500, 553] on div at bounding box center [760, 364] width 1521 height 728
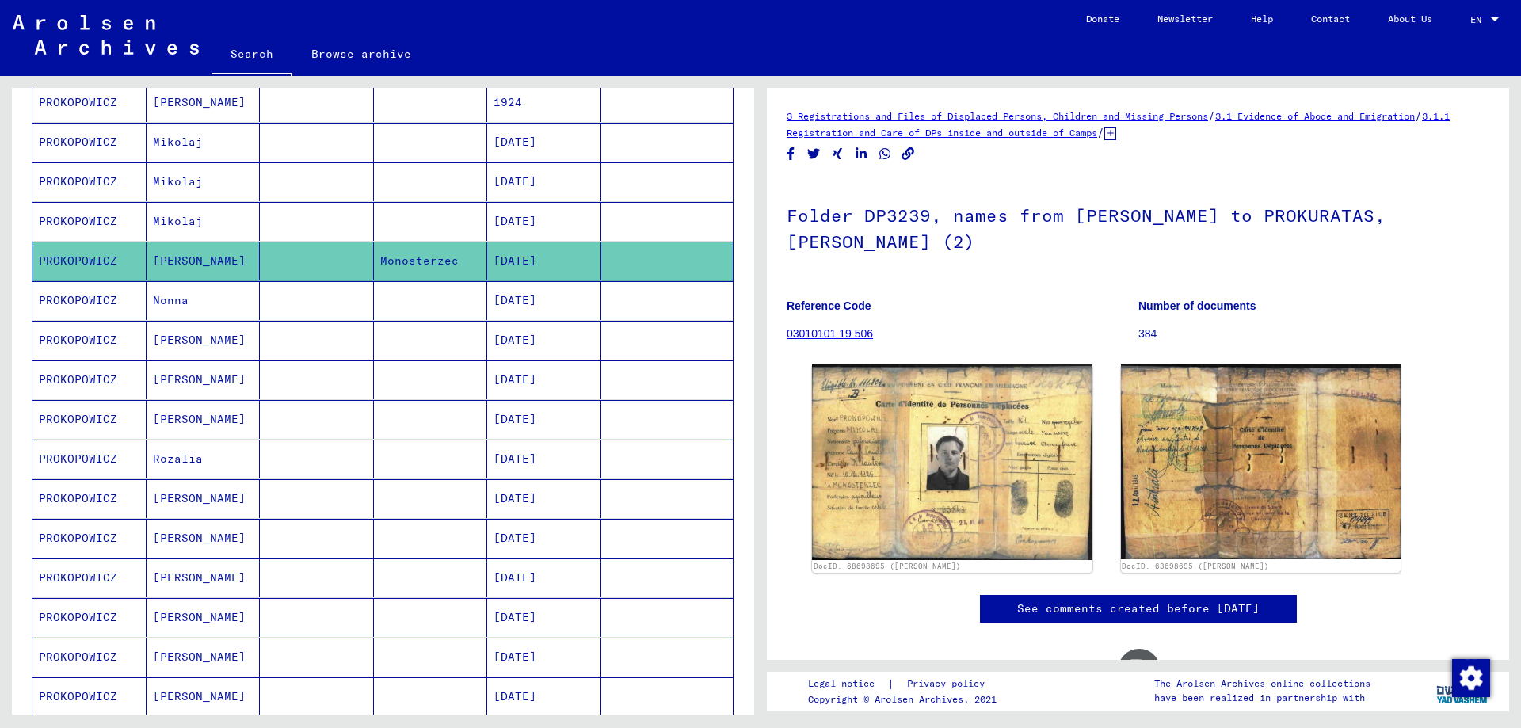
click at [84, 297] on mat-cell "PROKOPOWICZ" at bounding box center [89, 300] width 114 height 39
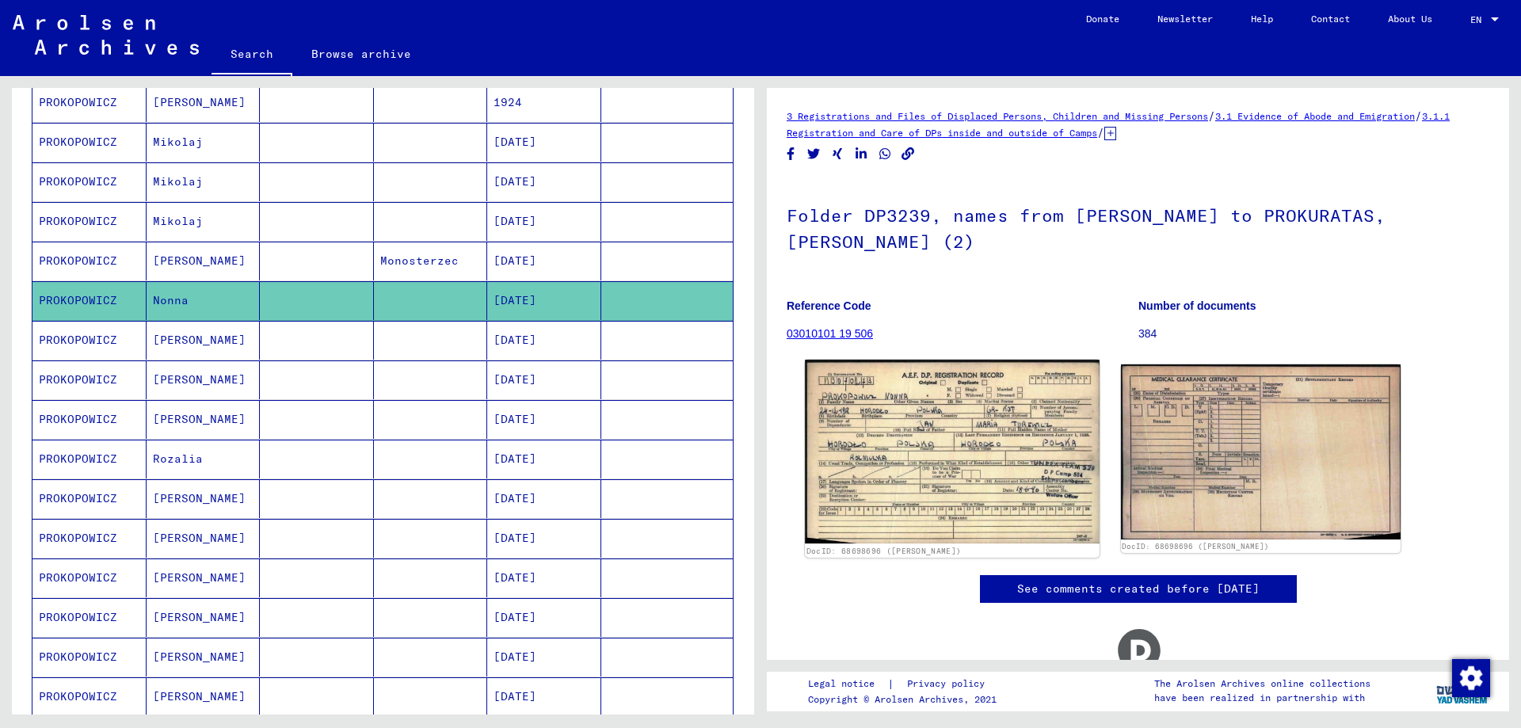
click at [902, 495] on img at bounding box center [952, 452] width 294 height 184
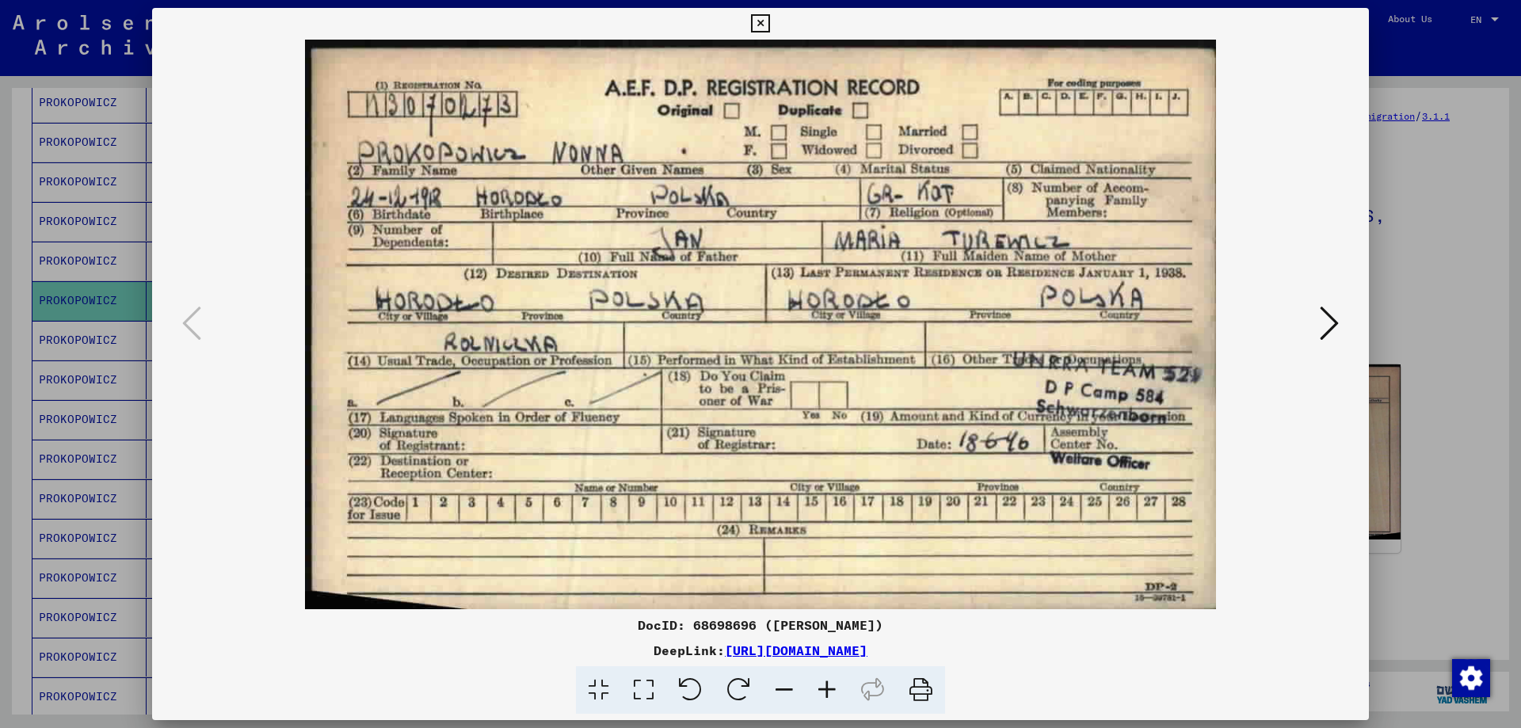
click at [1439, 601] on div at bounding box center [760, 364] width 1521 height 728
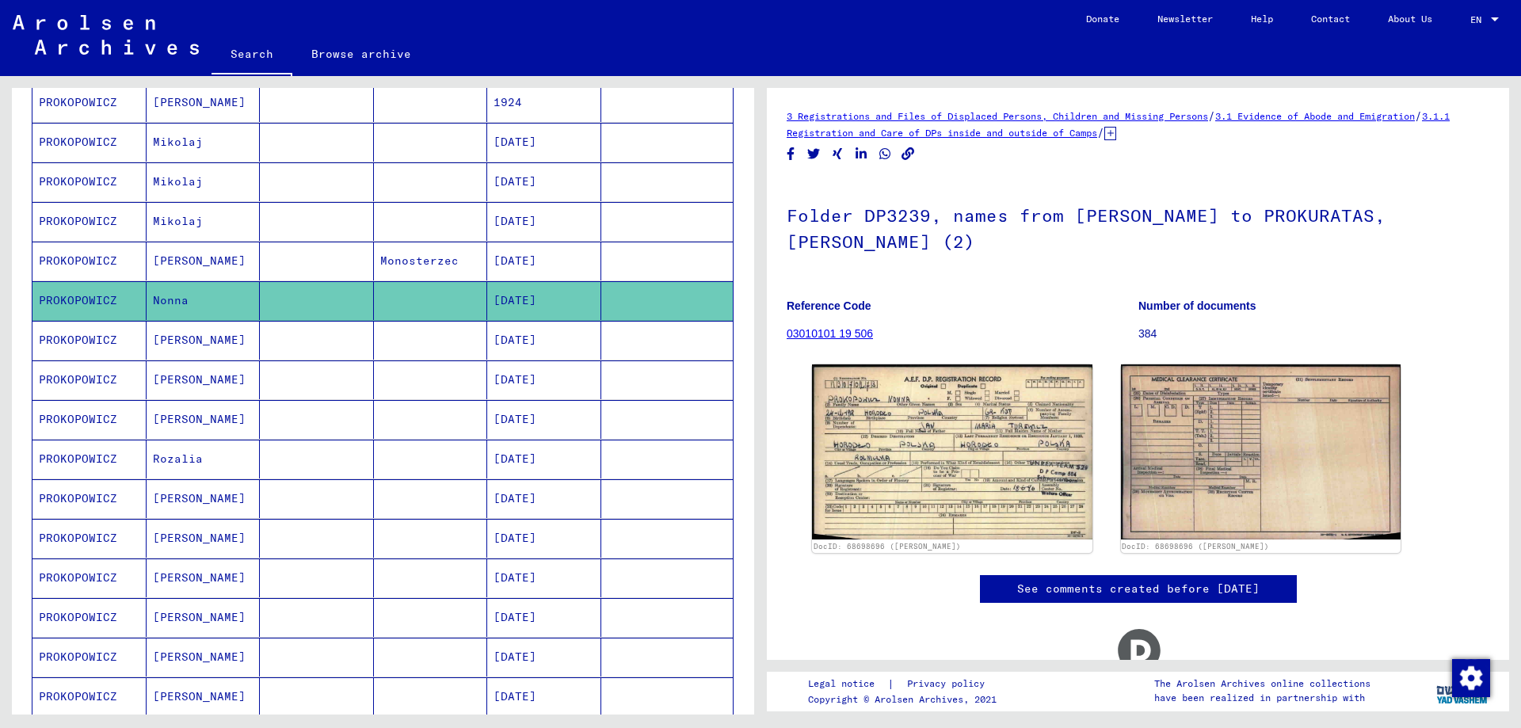
click at [79, 296] on mat-cell "PROKOPOWICZ" at bounding box center [89, 300] width 114 height 39
click at [76, 296] on mat-cell "PROKOPOWICZ" at bounding box center [89, 300] width 114 height 39
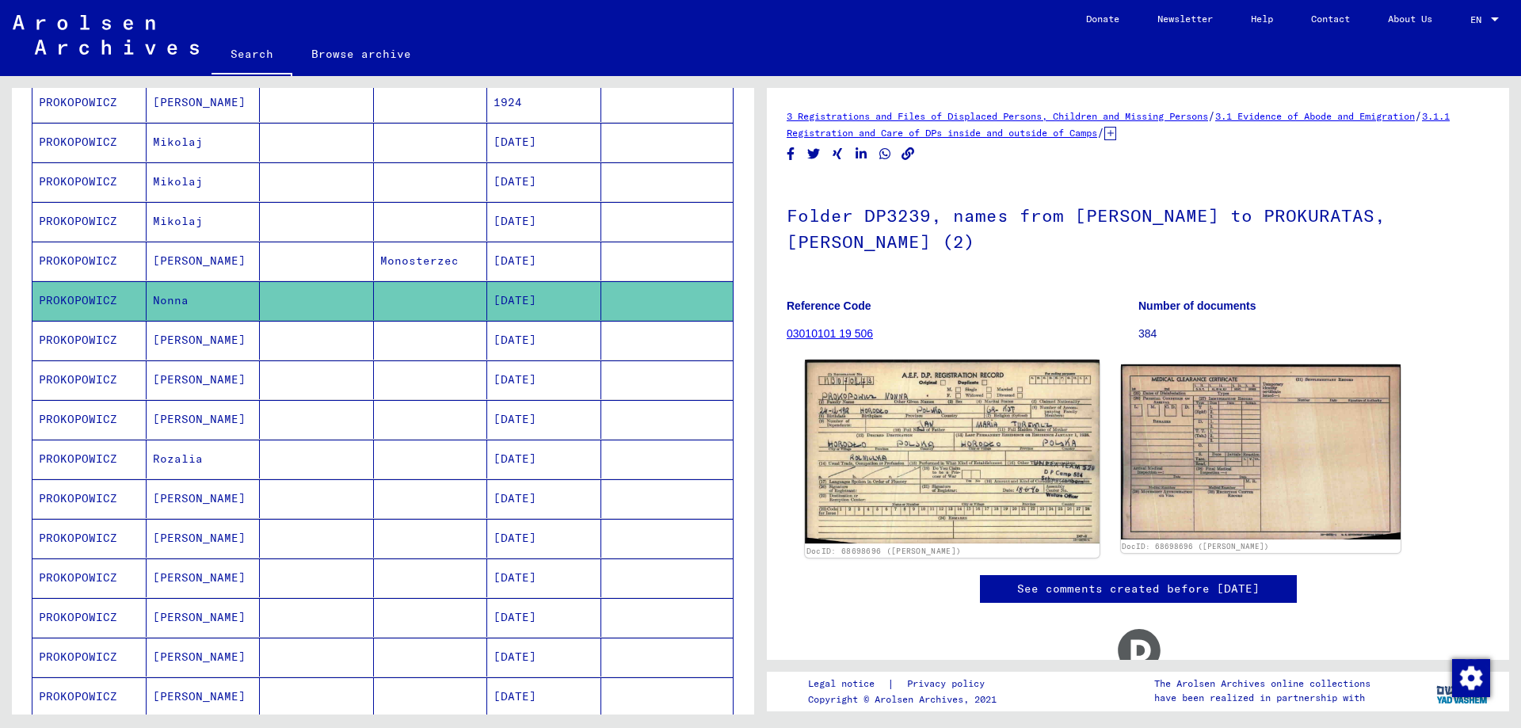
click at [916, 440] on img at bounding box center [952, 452] width 294 height 184
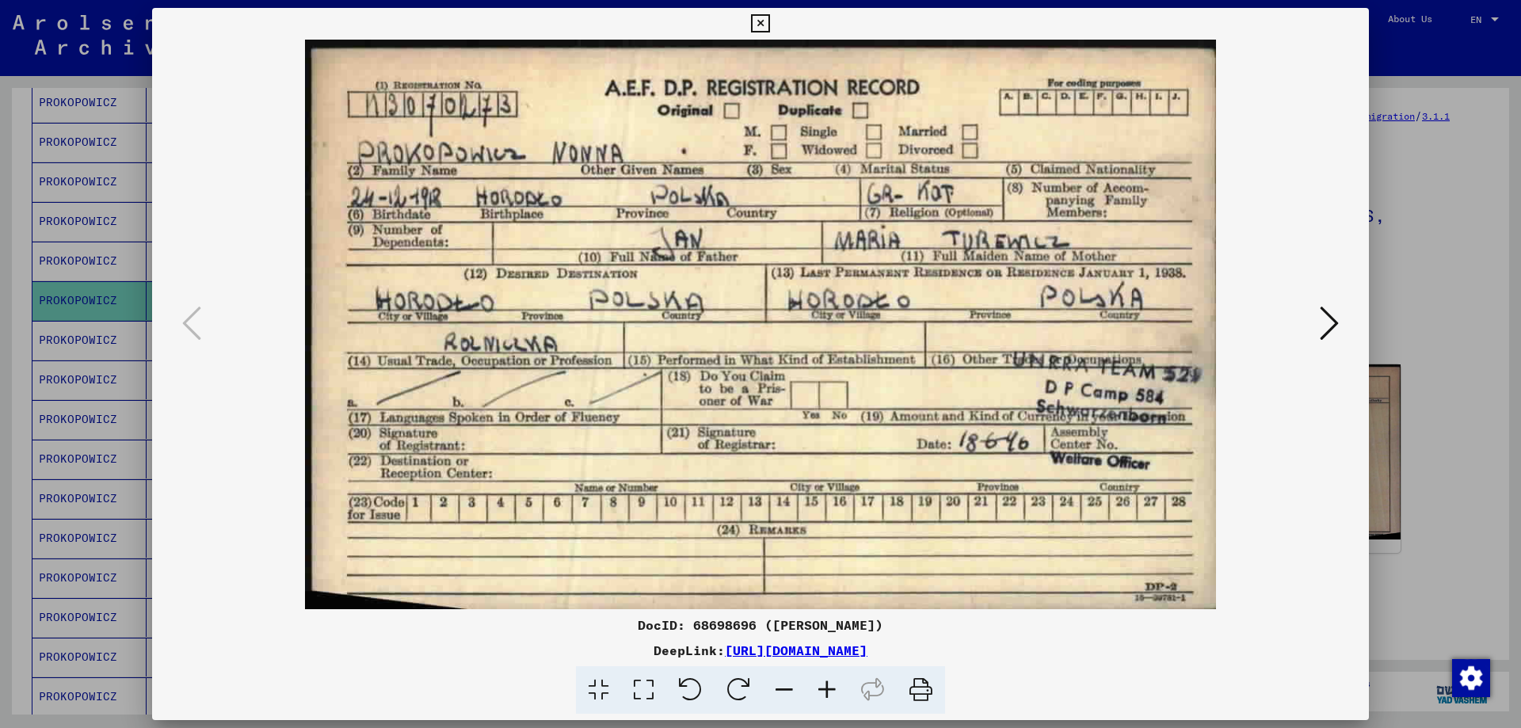
click at [1420, 541] on div at bounding box center [760, 364] width 1521 height 728
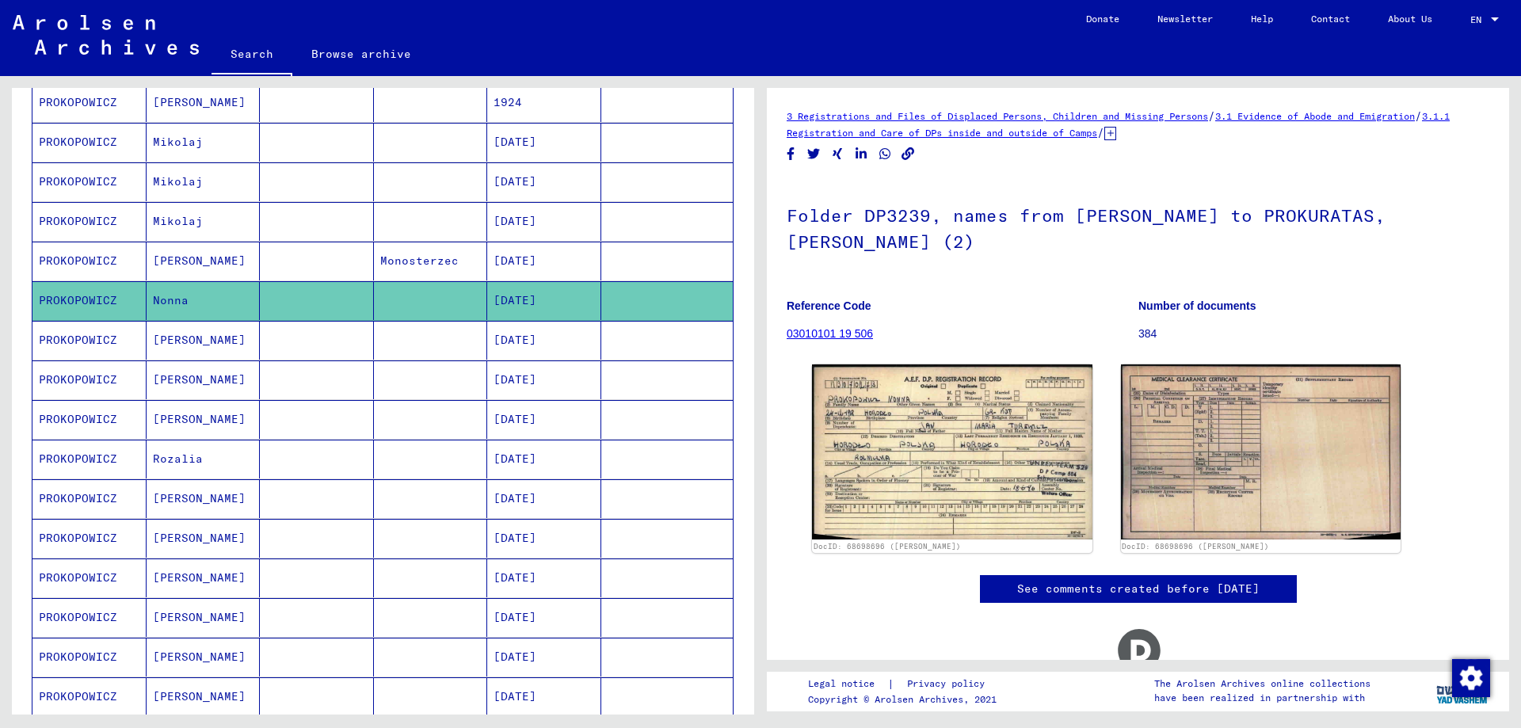
click at [91, 335] on mat-cell "PROKOPOWICZ" at bounding box center [89, 340] width 114 height 39
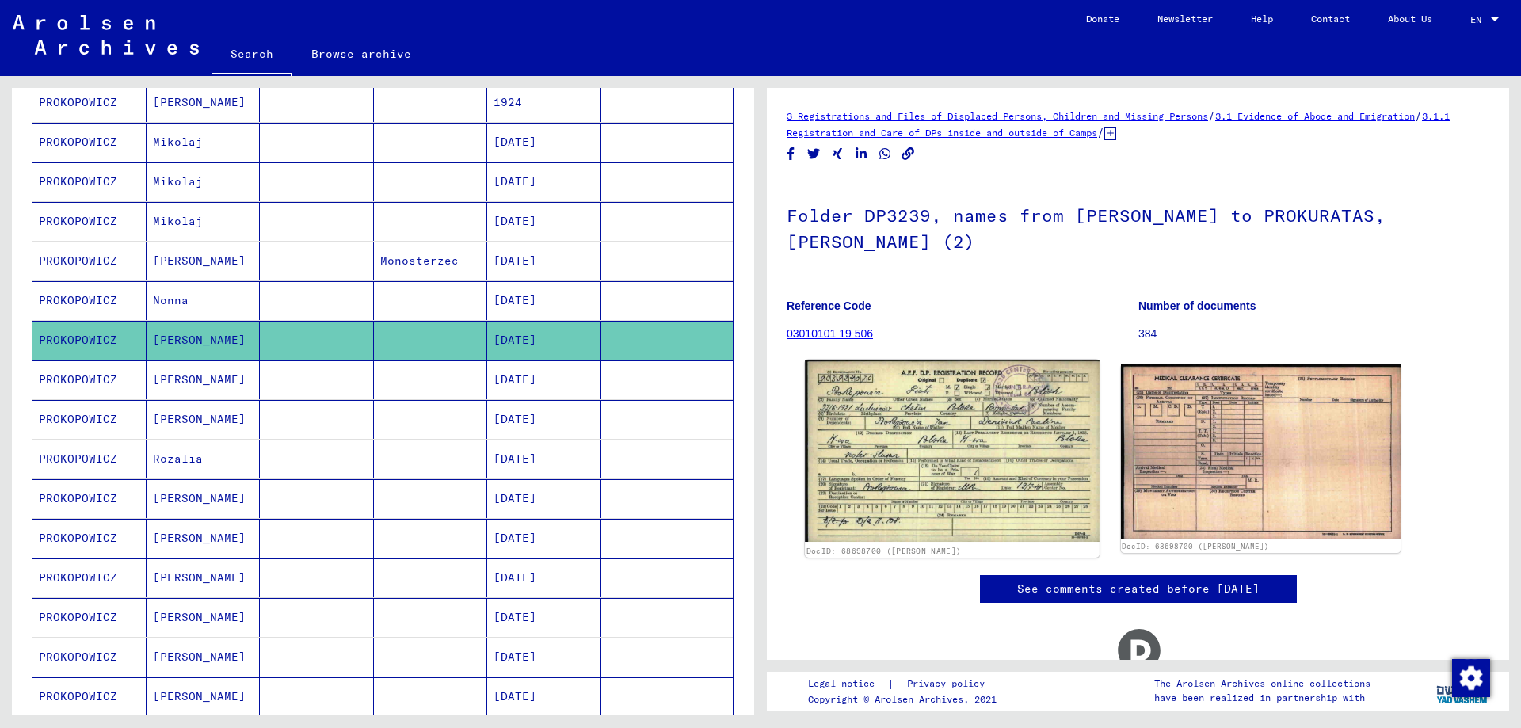
click at [883, 447] on img at bounding box center [952, 451] width 294 height 182
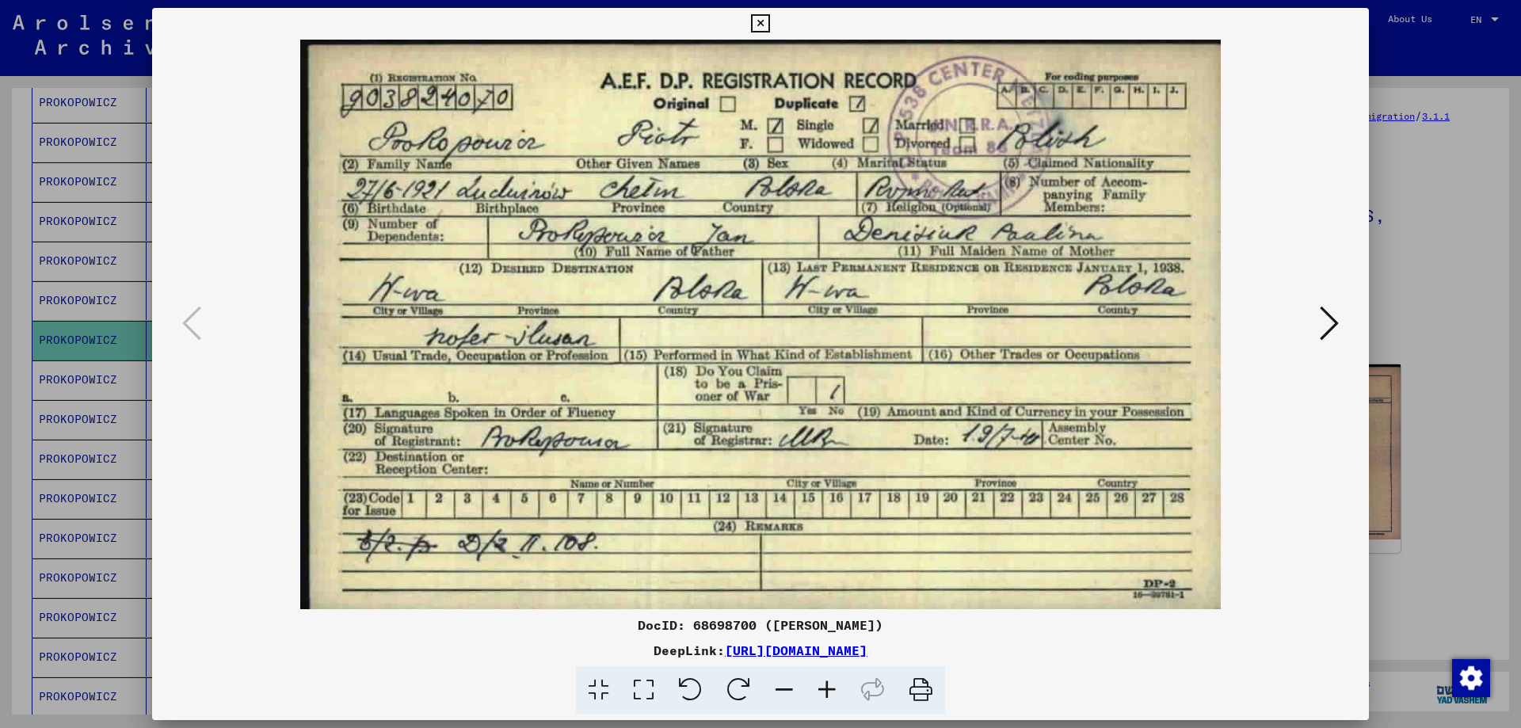
click at [1424, 412] on div at bounding box center [760, 364] width 1521 height 728
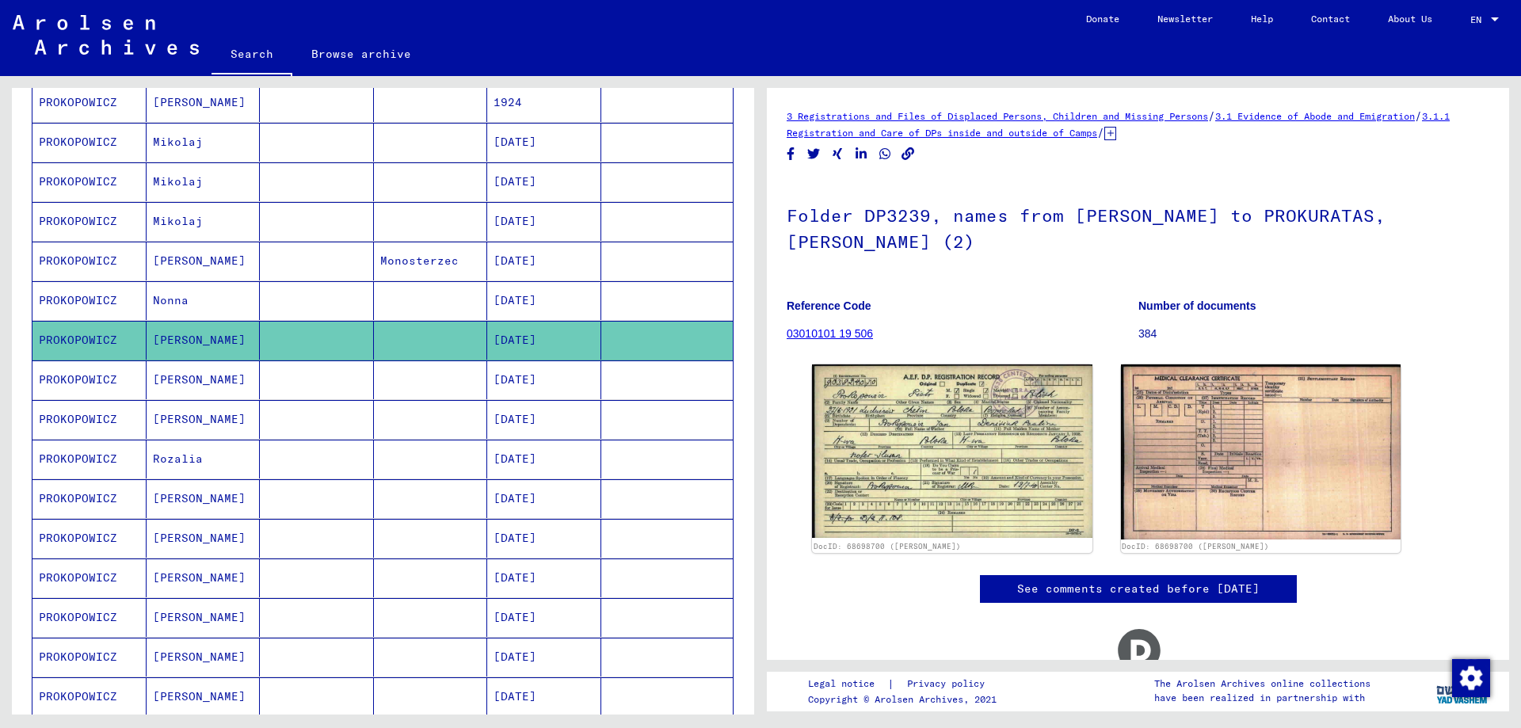
click at [88, 383] on mat-cell "PROKOPOWICZ" at bounding box center [89, 379] width 114 height 39
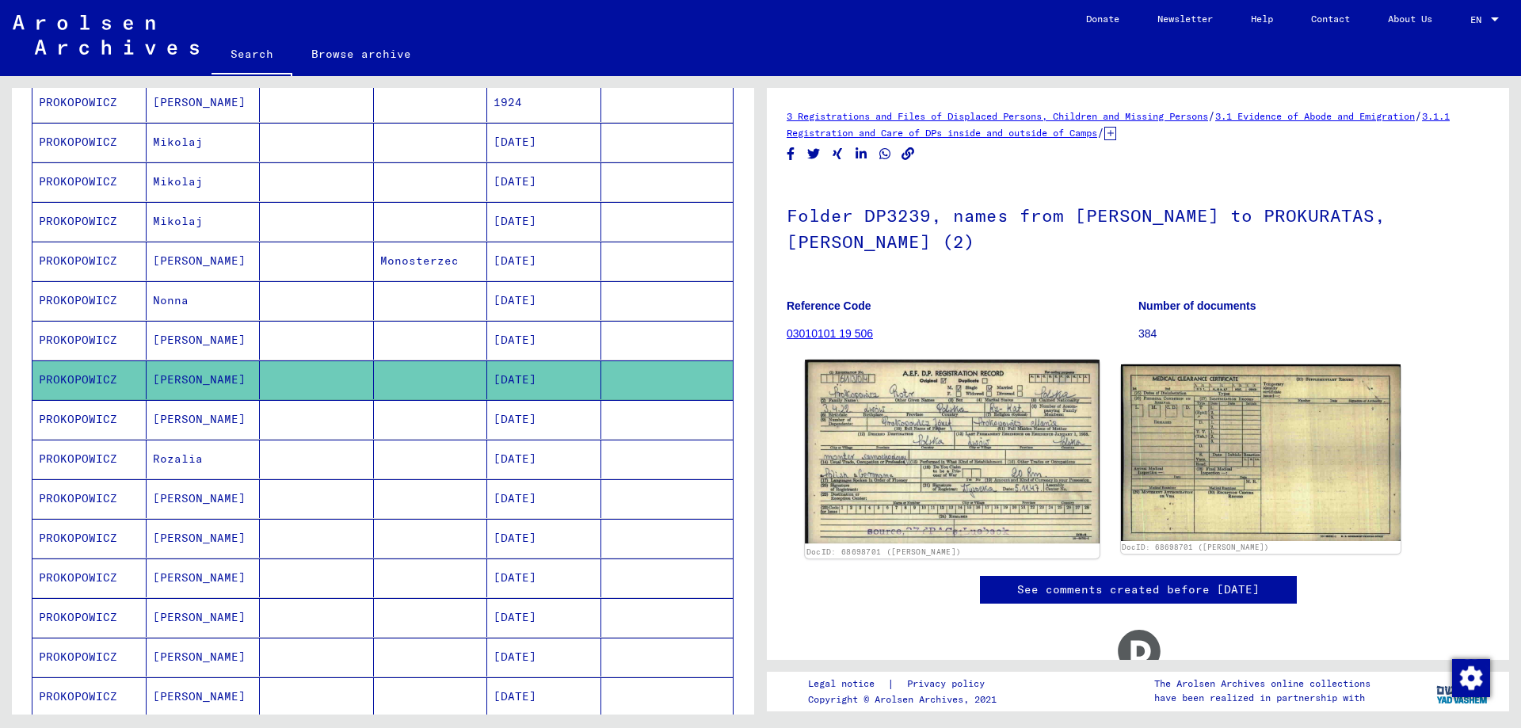
click at [973, 404] on img at bounding box center [952, 452] width 294 height 184
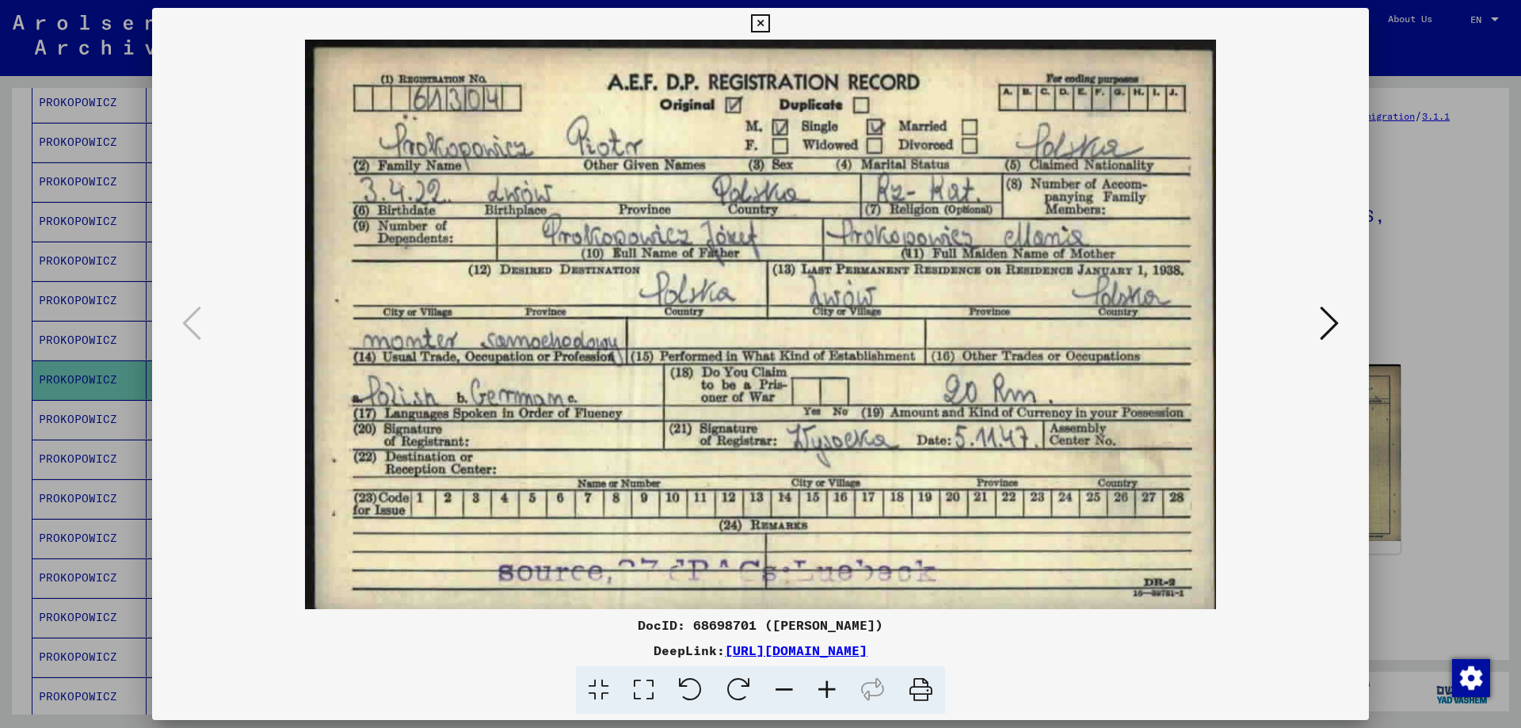
click at [1323, 328] on icon at bounding box center [1329, 323] width 19 height 38
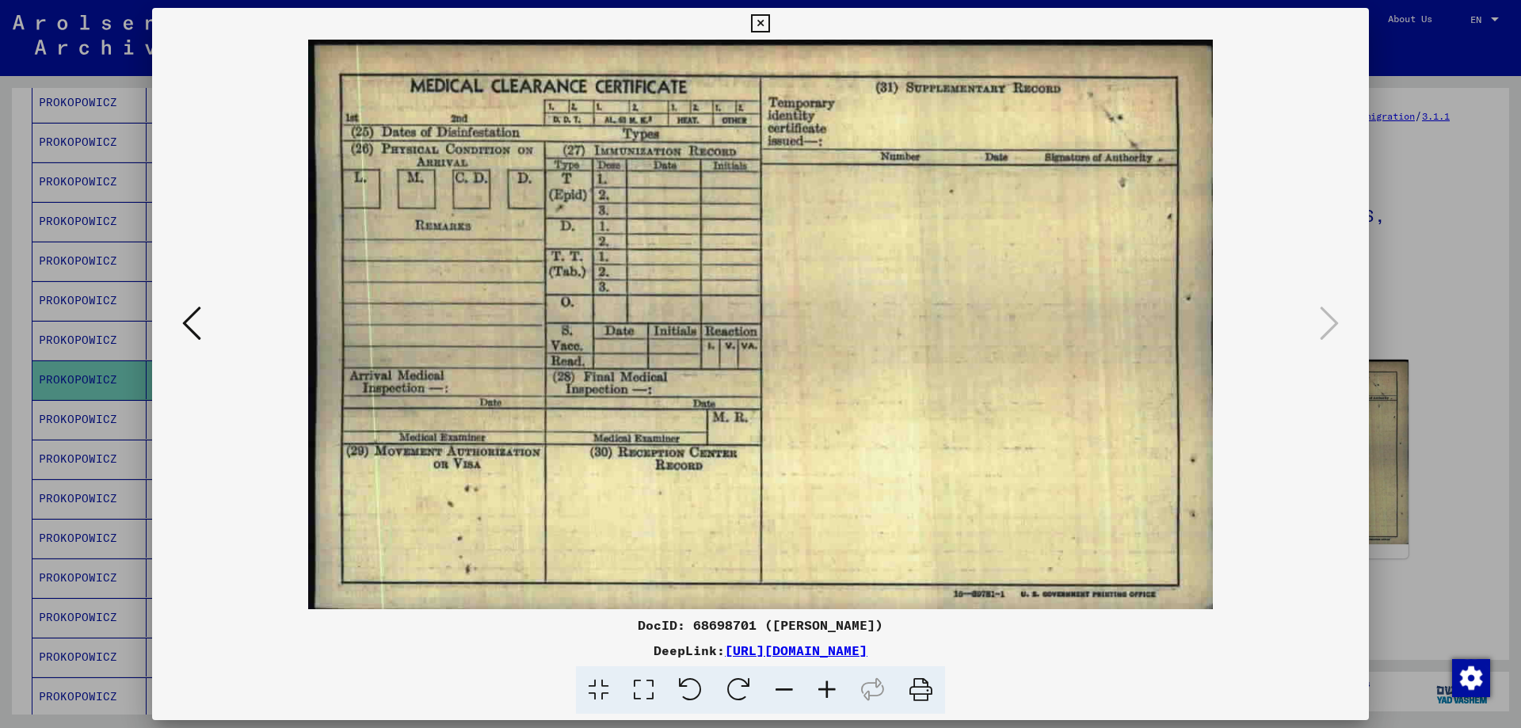
drag, startPoint x: 1407, startPoint y: 569, endPoint x: 1297, endPoint y: 550, distance: 111.7
click at [1404, 569] on div at bounding box center [760, 364] width 1521 height 728
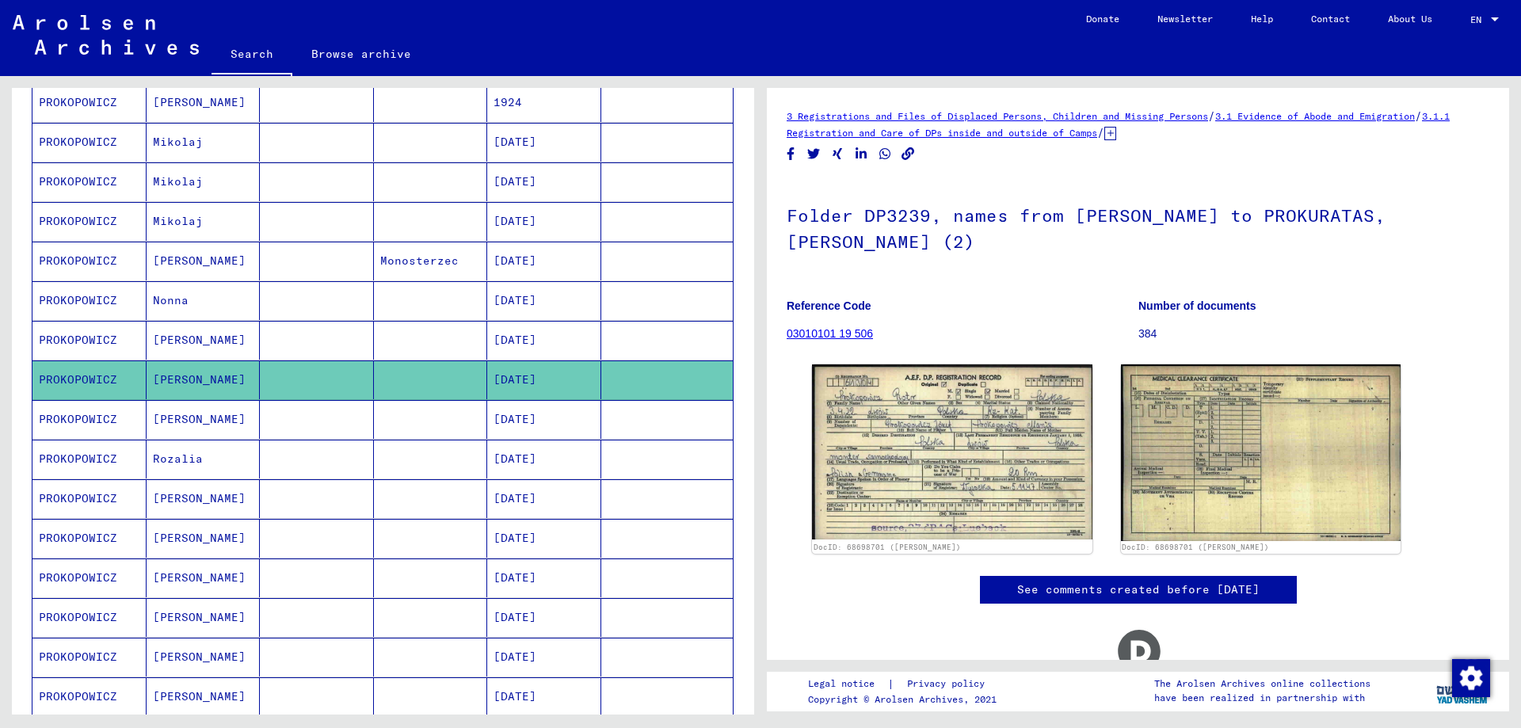
click at [83, 416] on mat-cell "PROKOPOWICZ" at bounding box center [89, 419] width 114 height 39
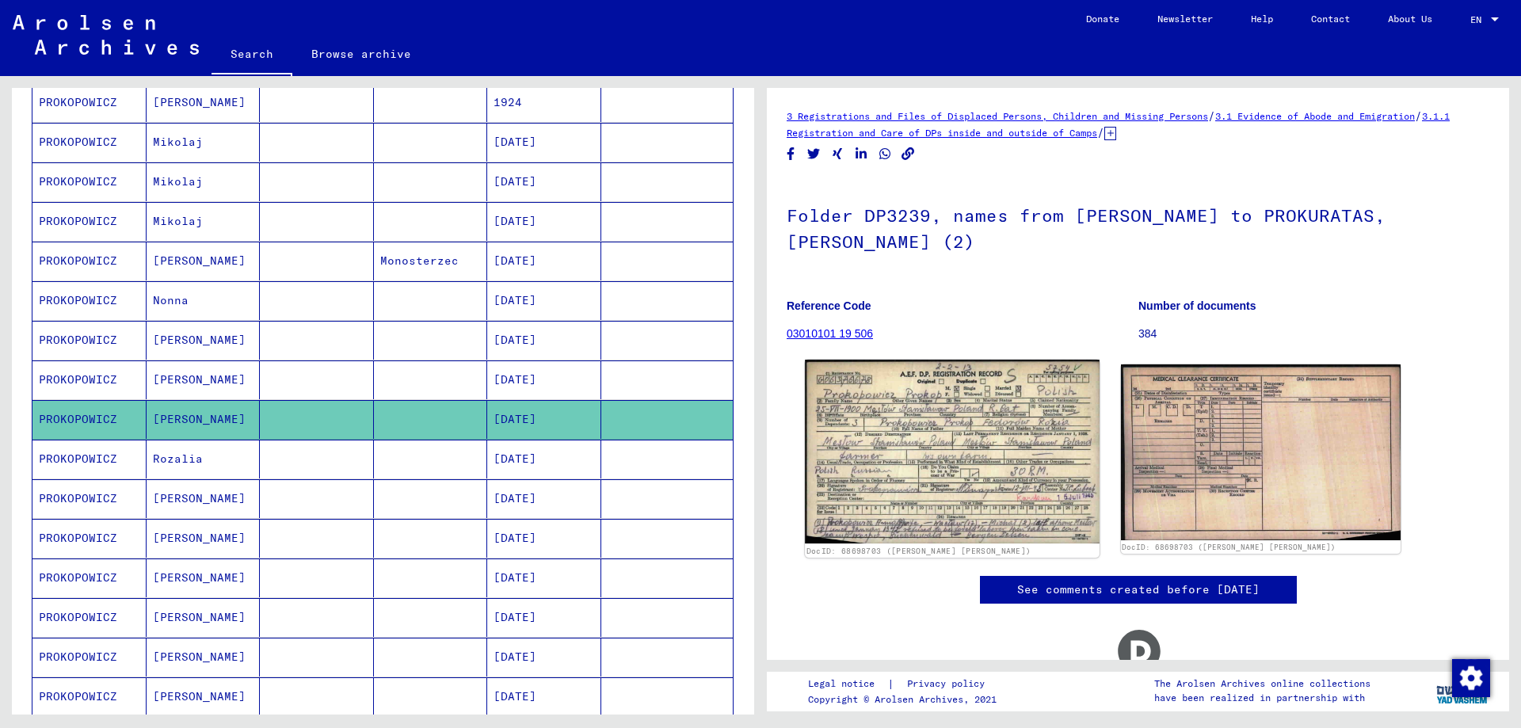
click at [886, 395] on img at bounding box center [952, 452] width 294 height 184
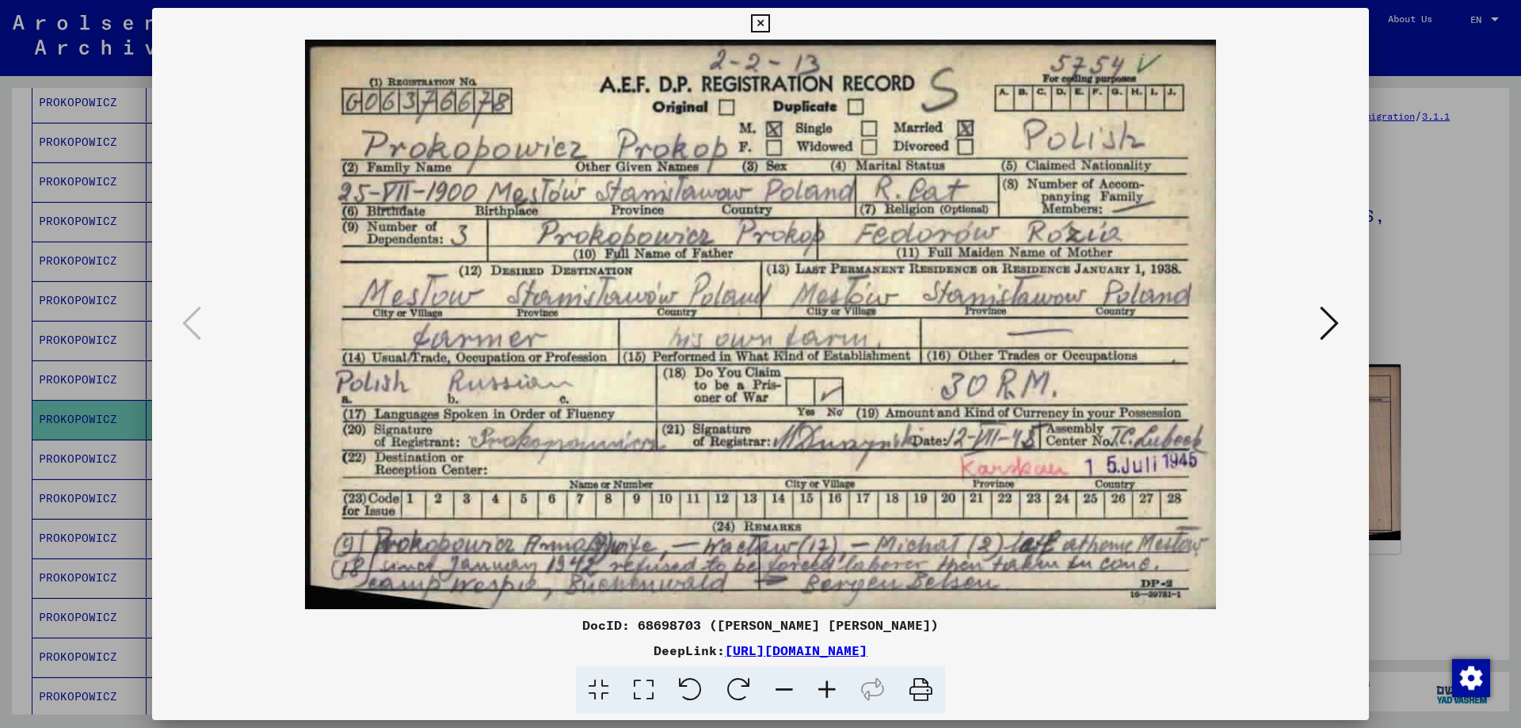
click at [1441, 471] on div at bounding box center [760, 364] width 1521 height 728
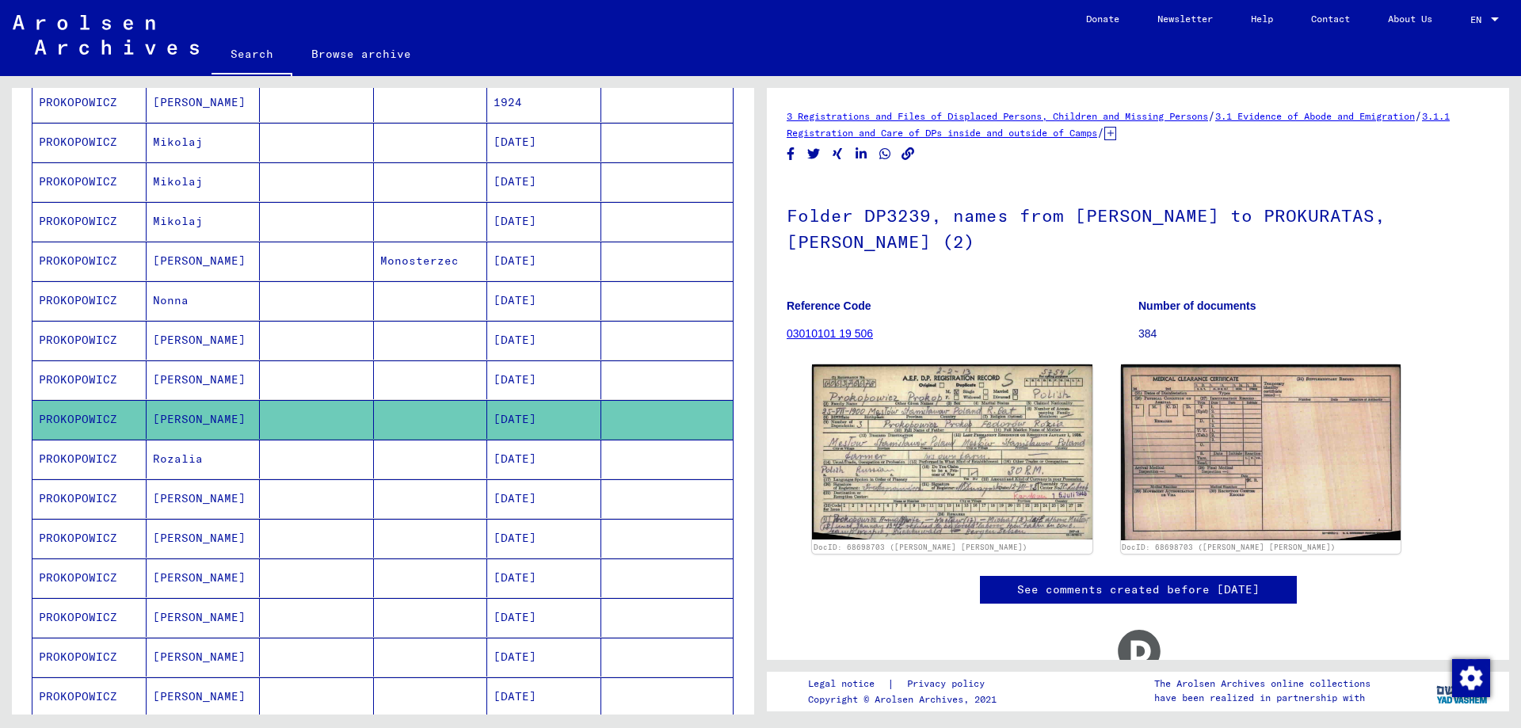
click at [58, 456] on mat-cell "PROKOPOWICZ" at bounding box center [89, 459] width 114 height 39
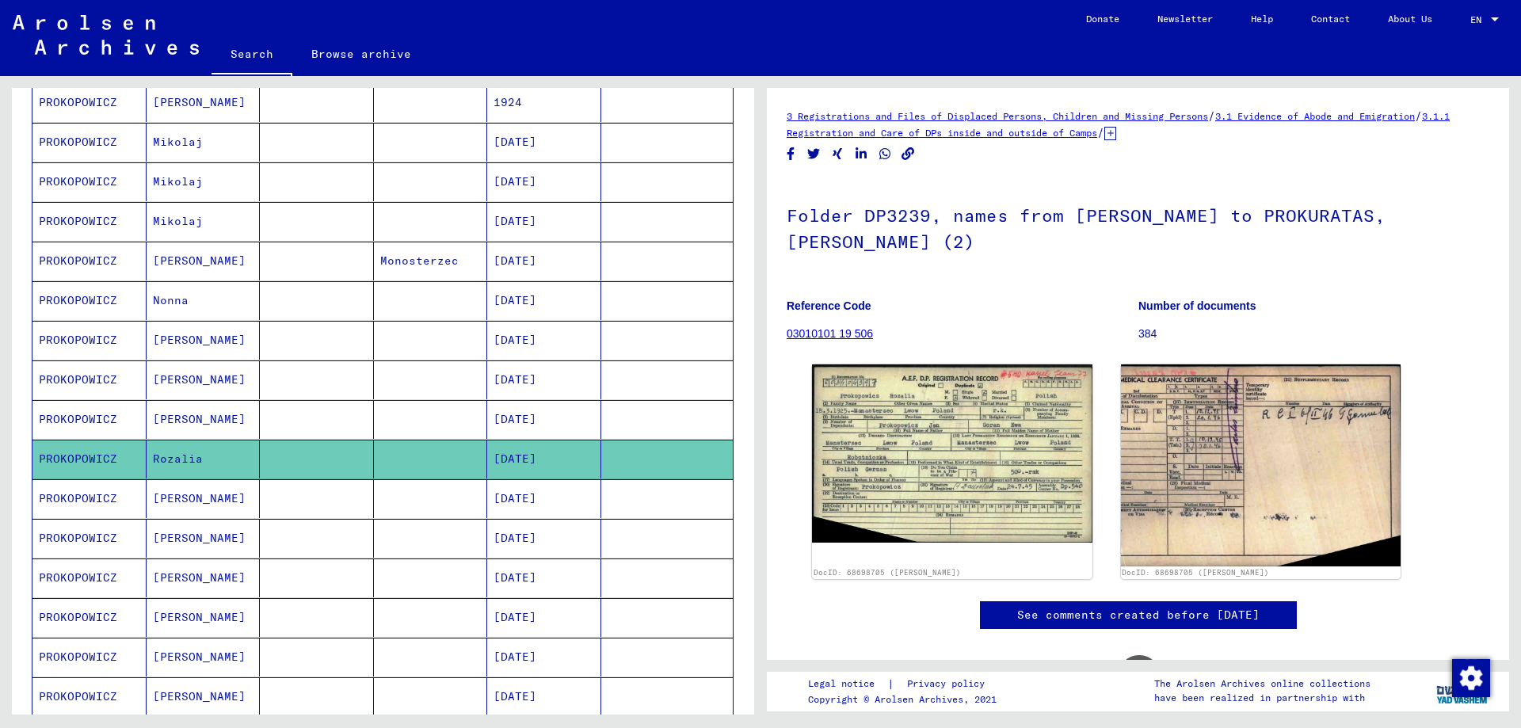
click at [950, 581] on div "3 Registrations and Files of Displaced Persons, Children and Missing Persons / …" at bounding box center [1138, 421] width 703 height 627
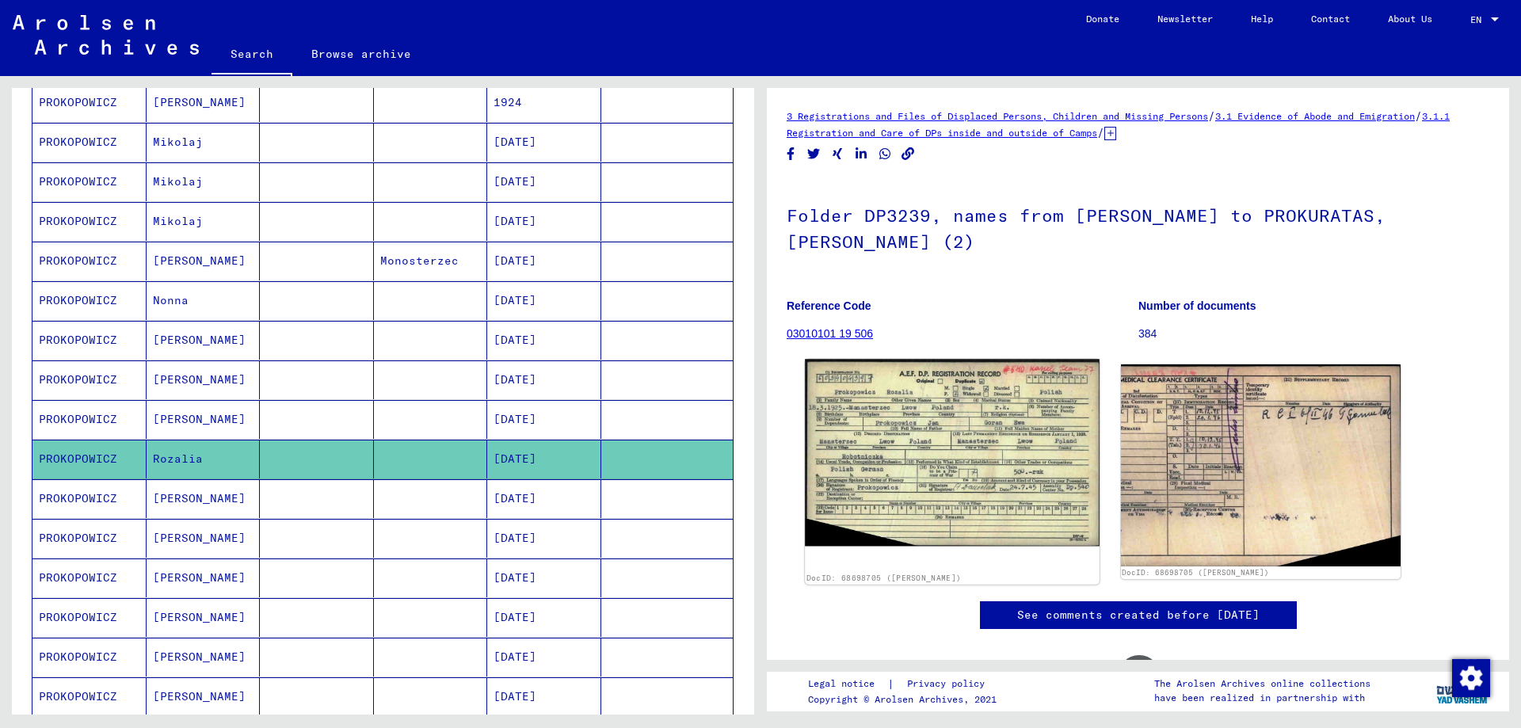
click at [908, 509] on img at bounding box center [952, 452] width 294 height 187
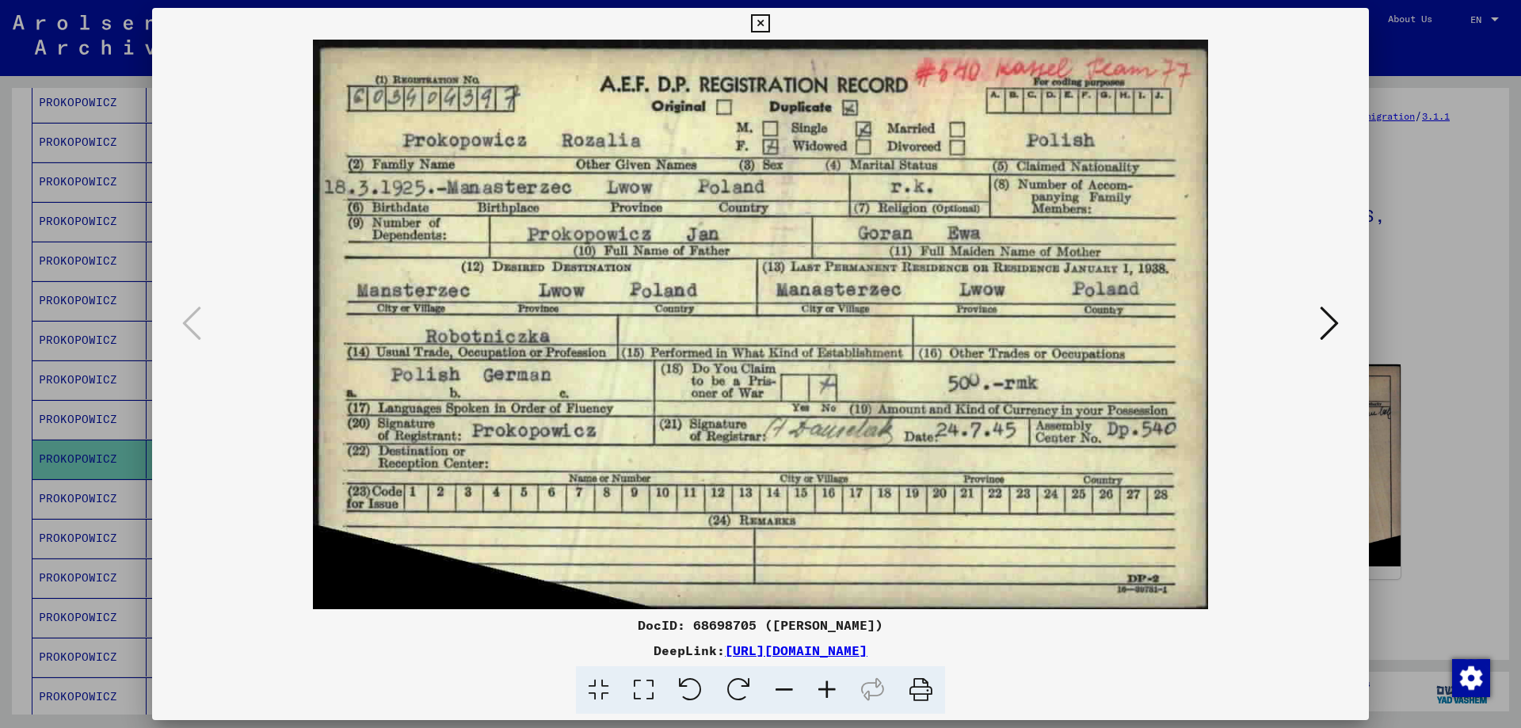
click at [1424, 540] on div at bounding box center [760, 364] width 1521 height 728
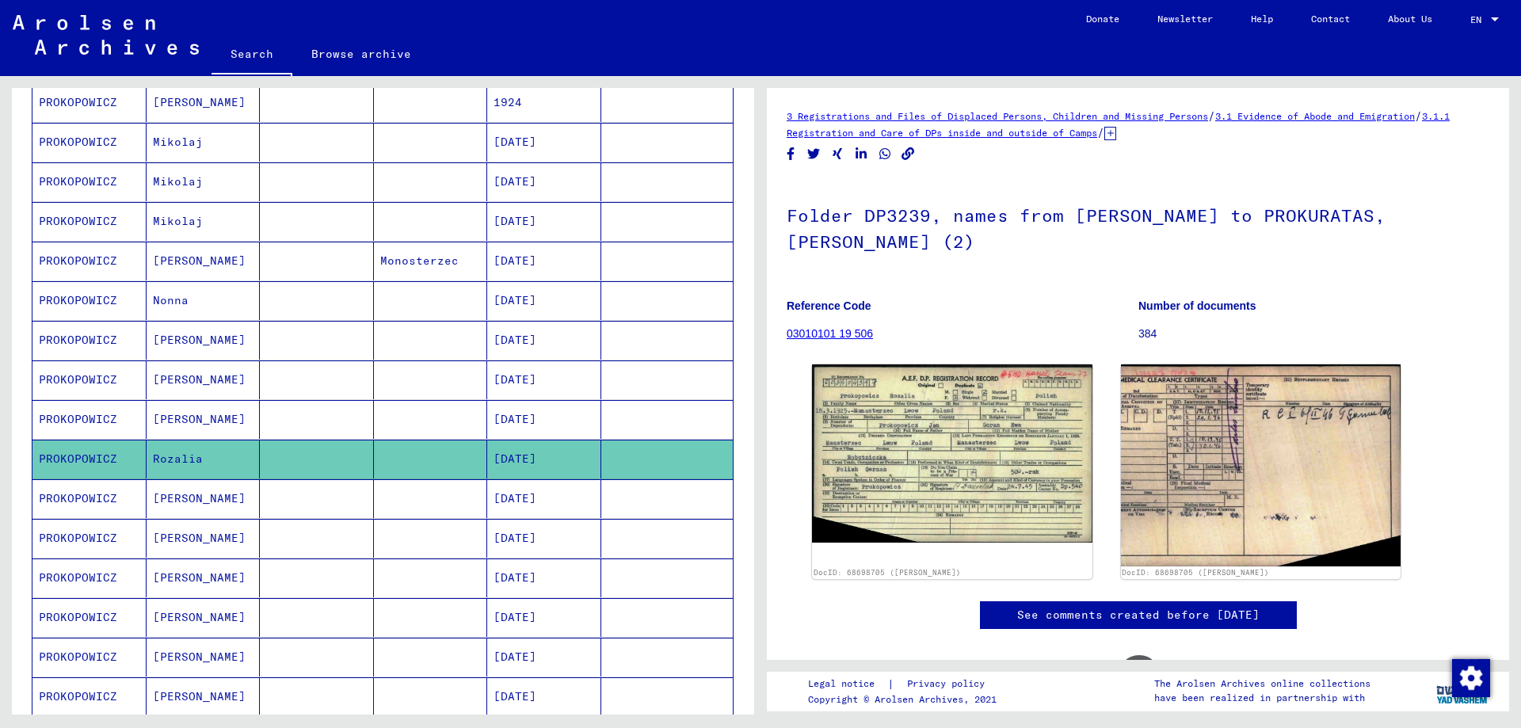
click at [92, 496] on mat-cell "PROKOPOWICZ" at bounding box center [89, 498] width 114 height 39
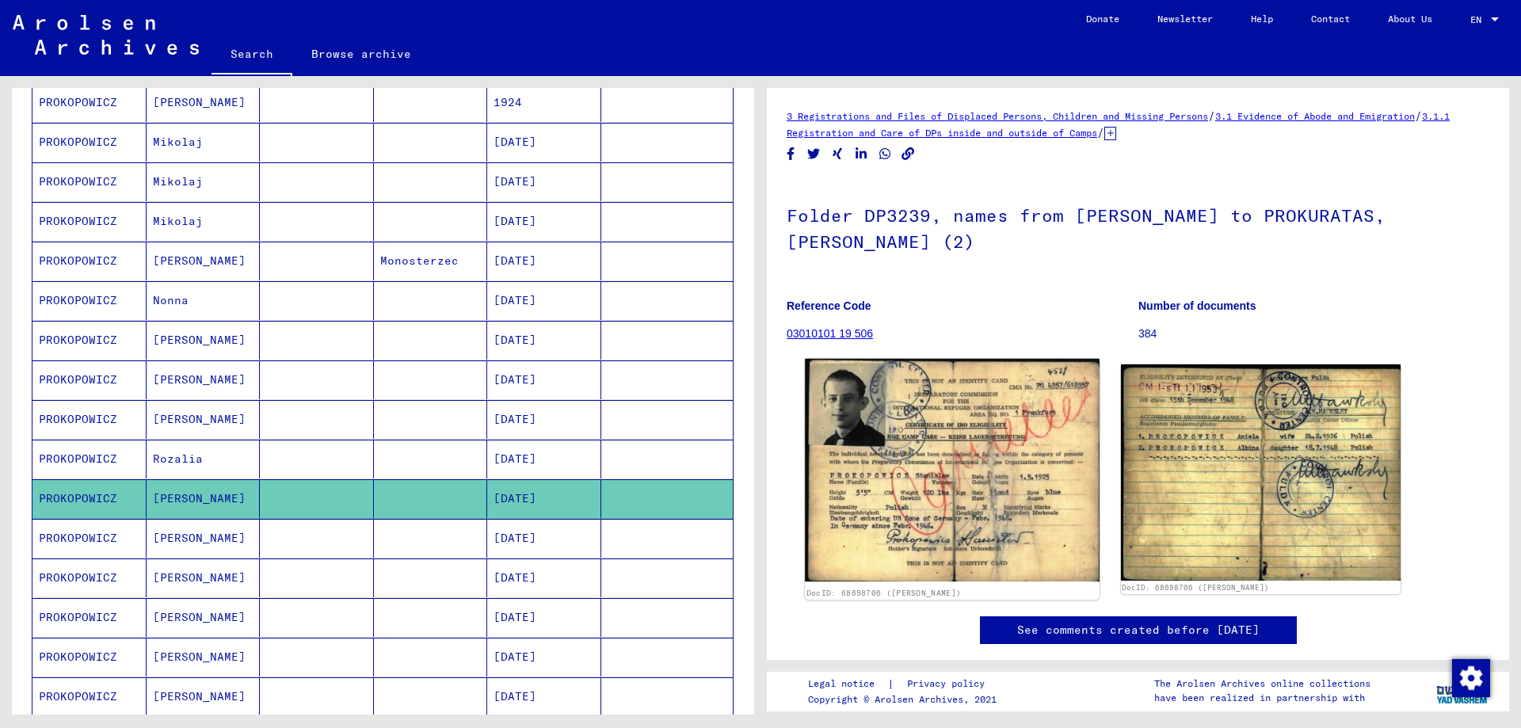
click at [921, 465] on img at bounding box center [952, 470] width 294 height 223
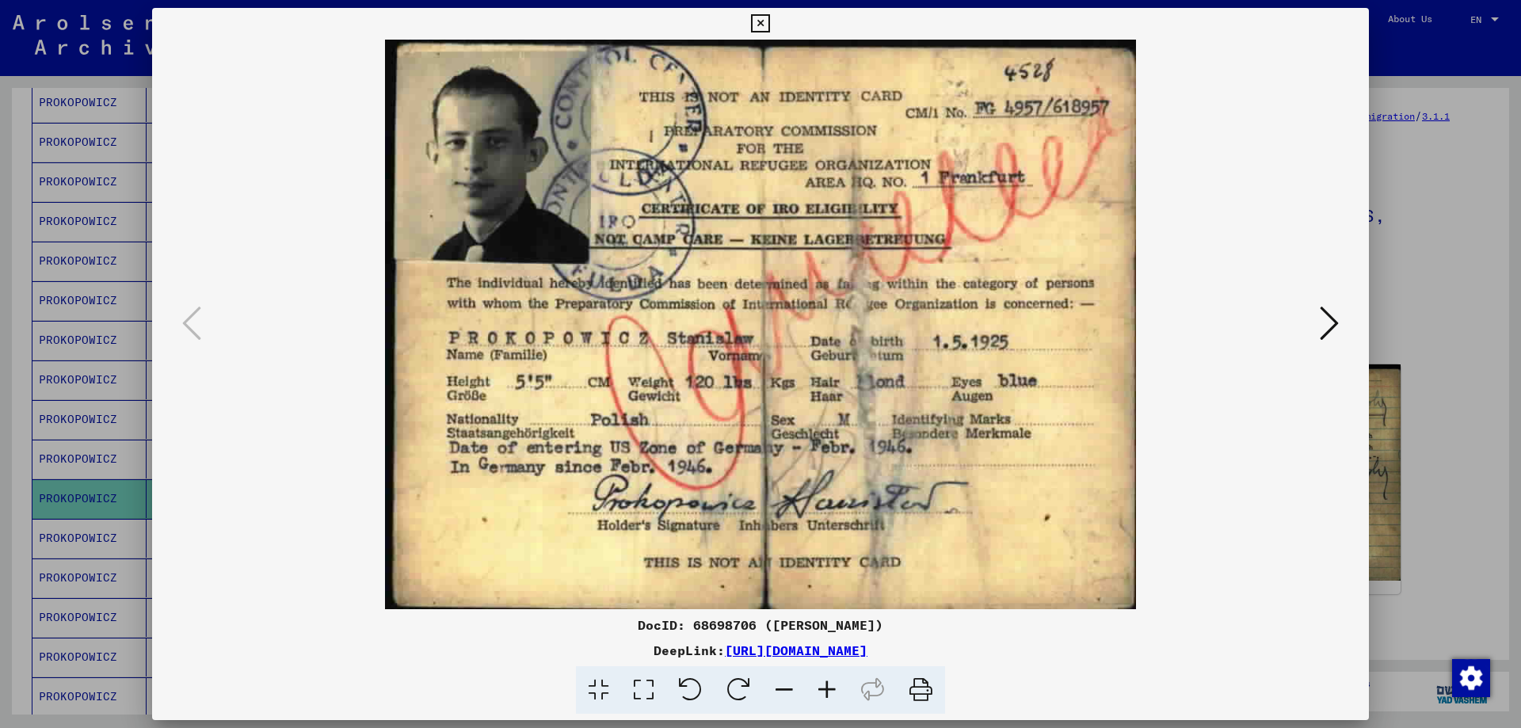
click at [1326, 324] on icon at bounding box center [1329, 323] width 19 height 38
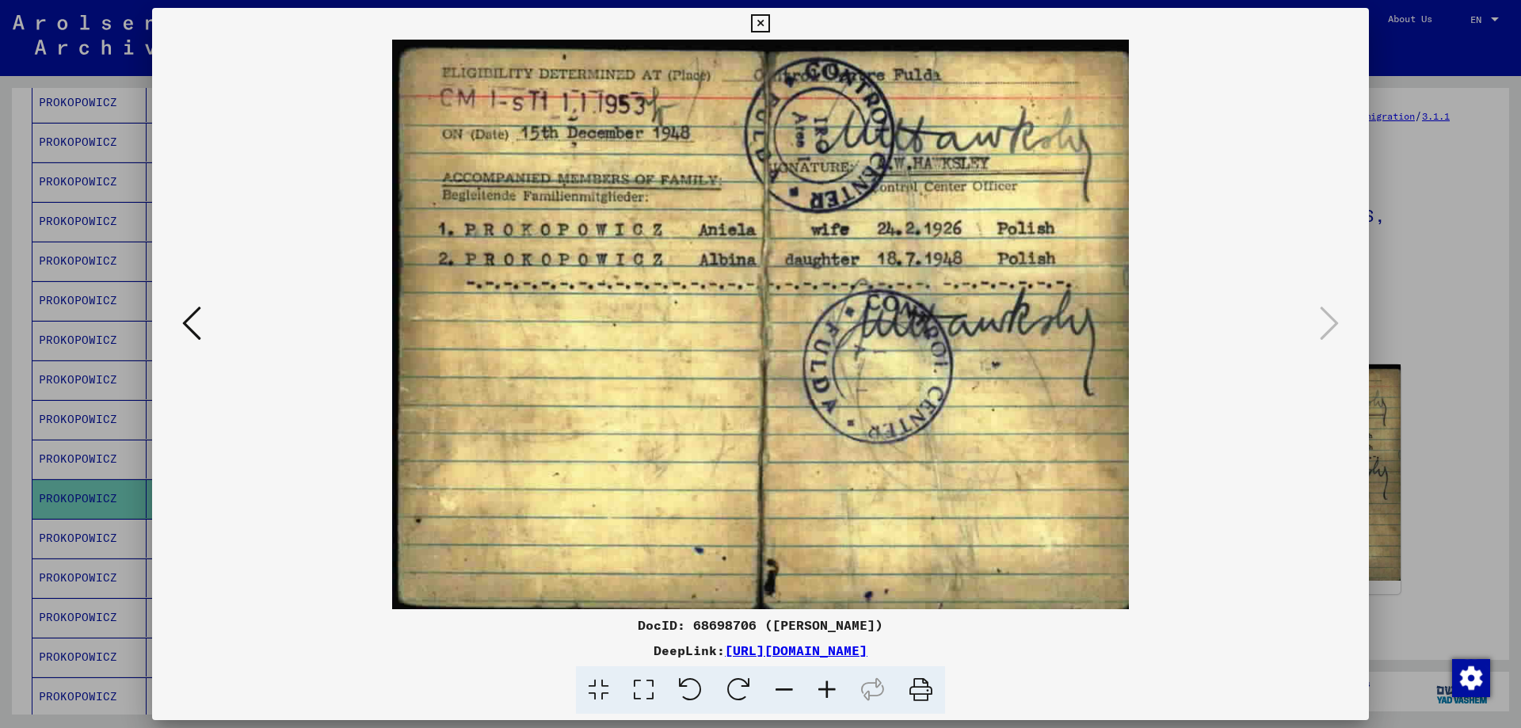
click at [1429, 387] on div at bounding box center [760, 364] width 1521 height 728
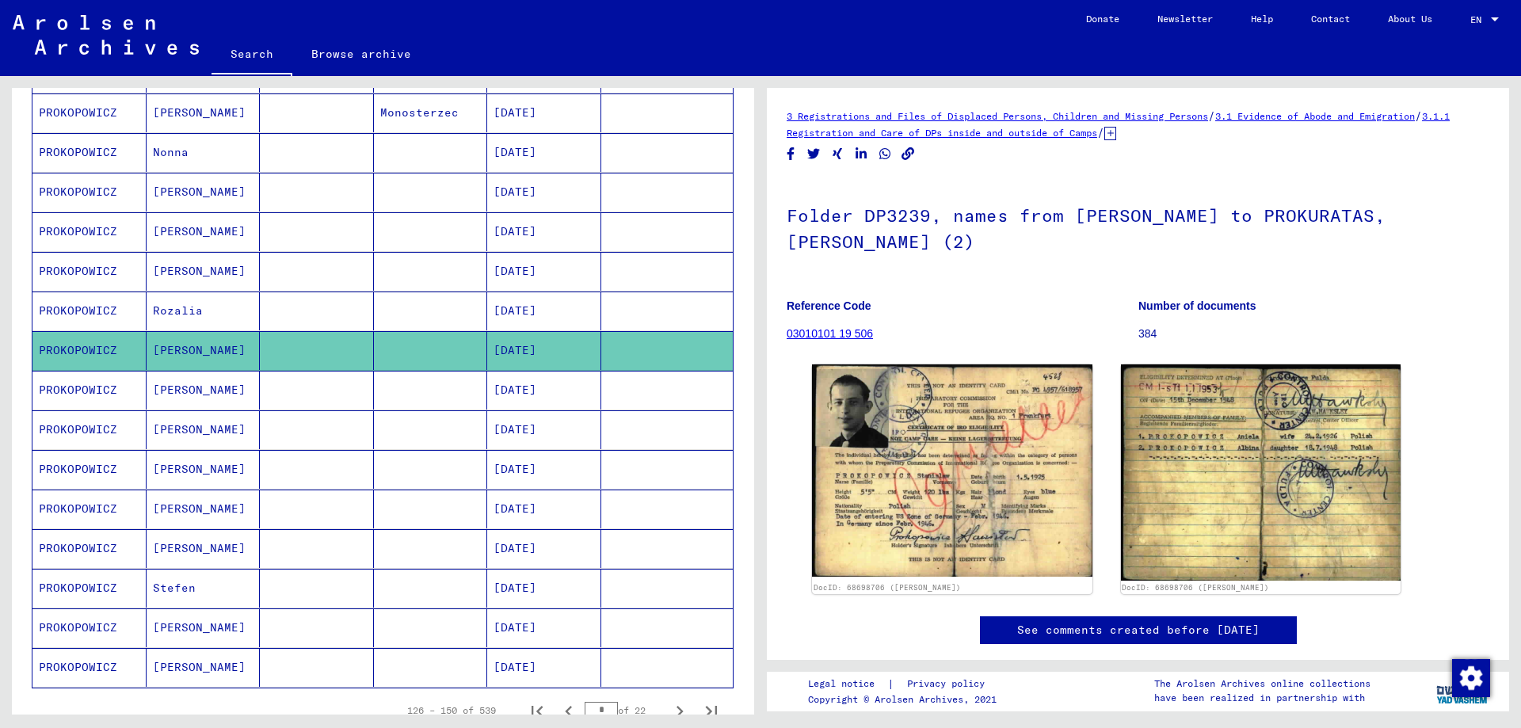
scroll to position [634, 0]
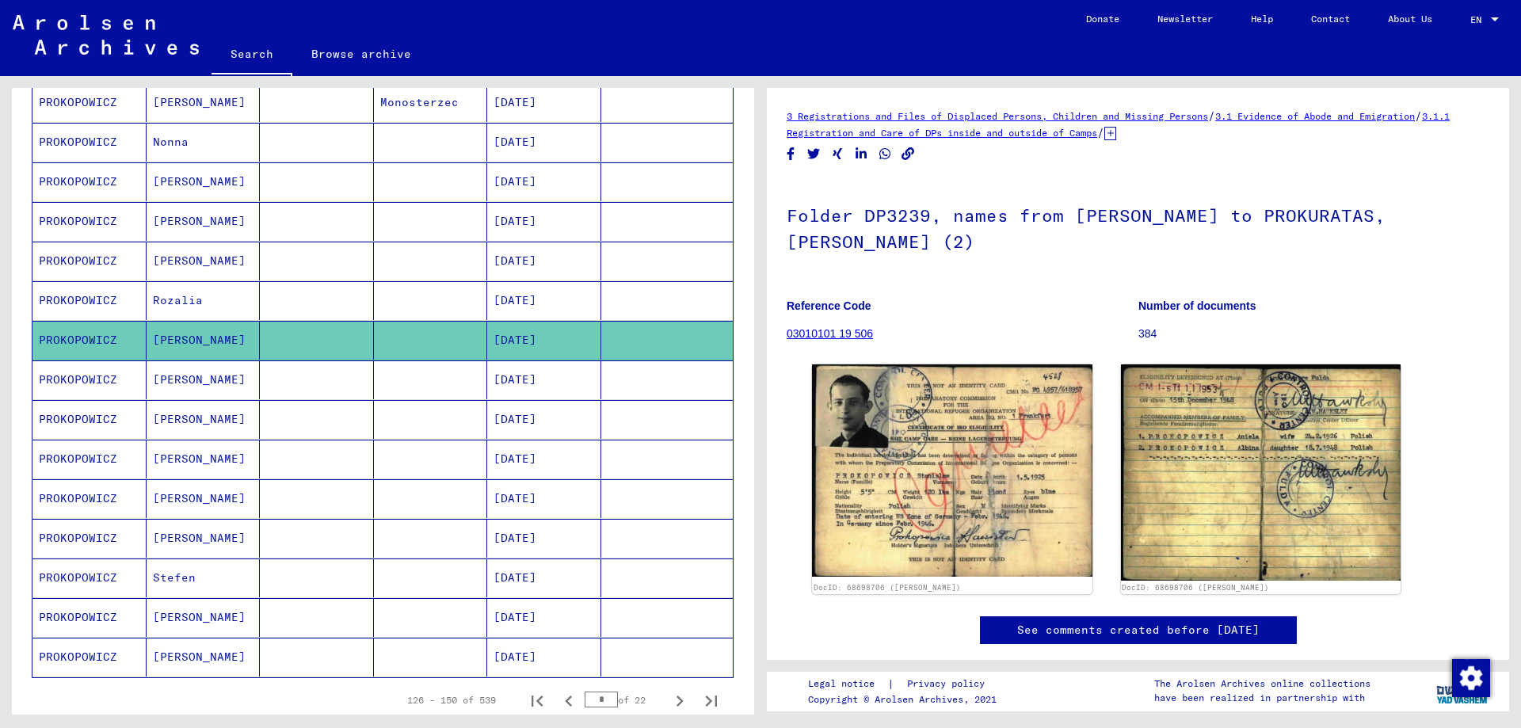
click at [78, 458] on mat-cell "PROKOPOWICZ" at bounding box center [89, 459] width 114 height 39
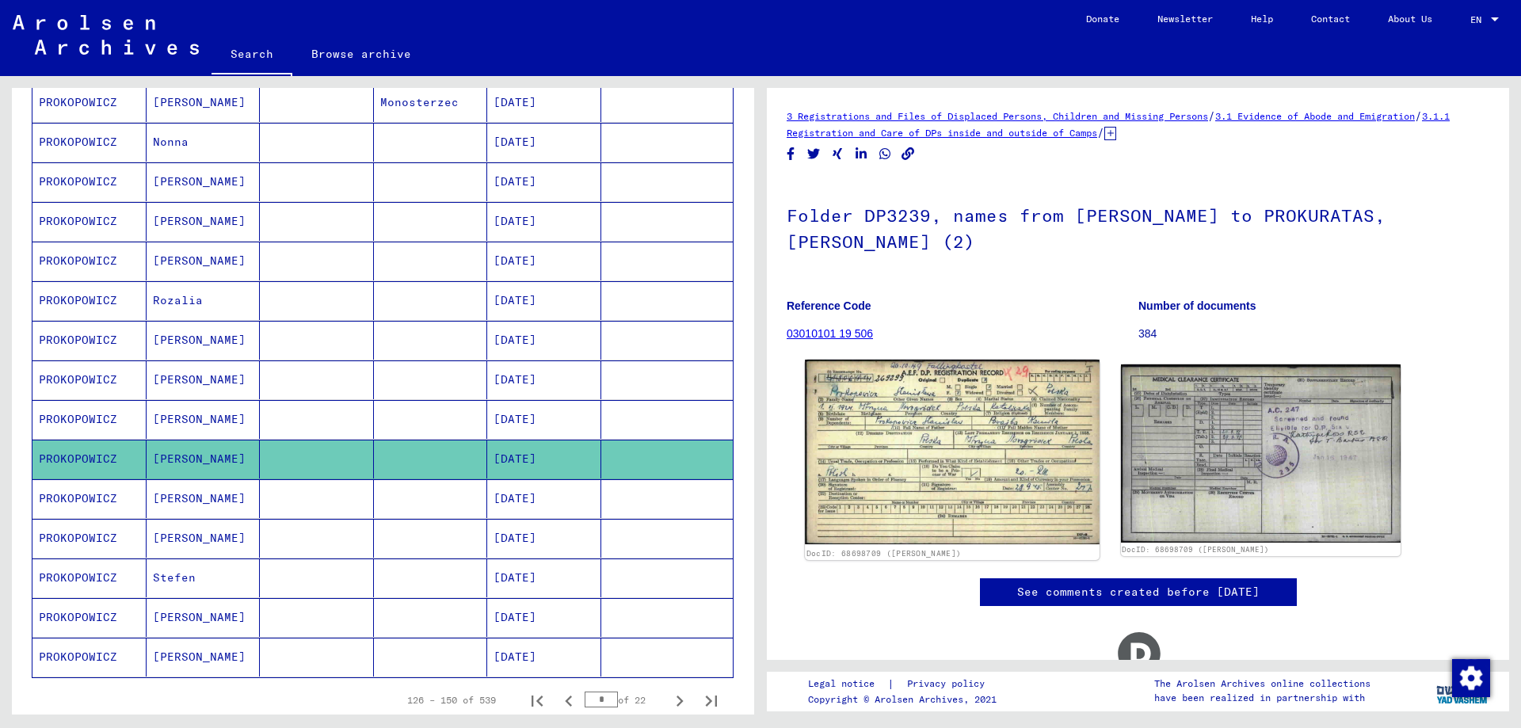
click at [934, 419] on img at bounding box center [952, 452] width 294 height 185
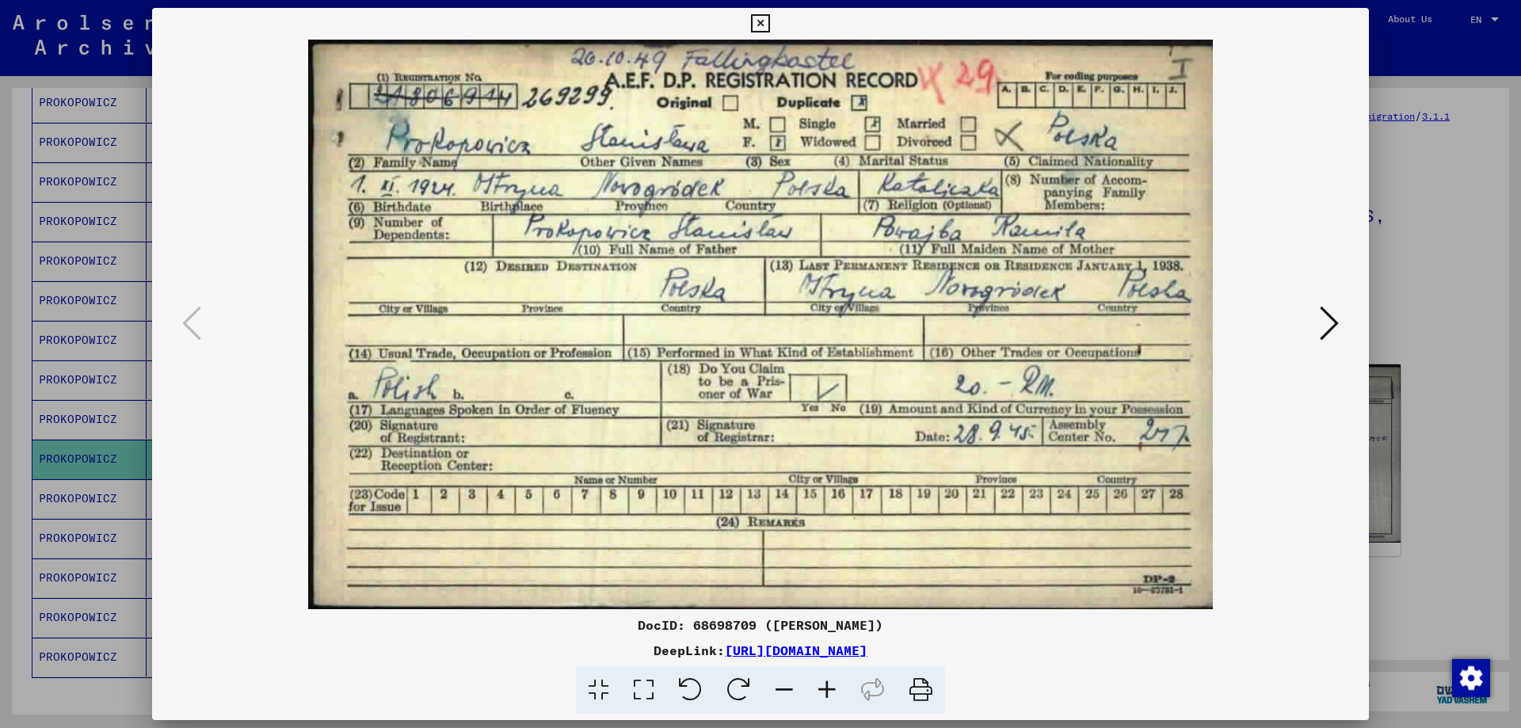
click at [1429, 372] on div at bounding box center [760, 364] width 1521 height 728
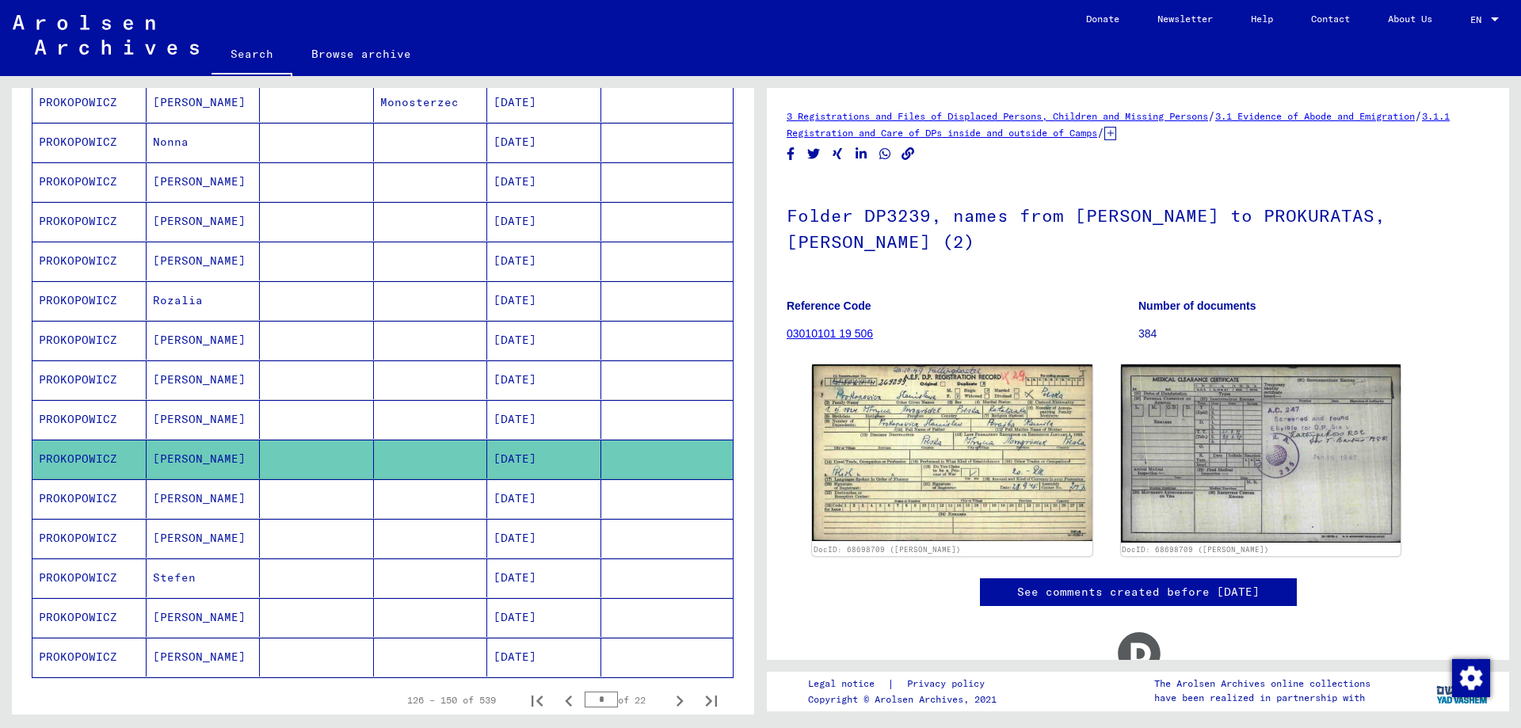
click at [80, 498] on mat-cell "PROKOPOWICZ" at bounding box center [89, 498] width 114 height 39
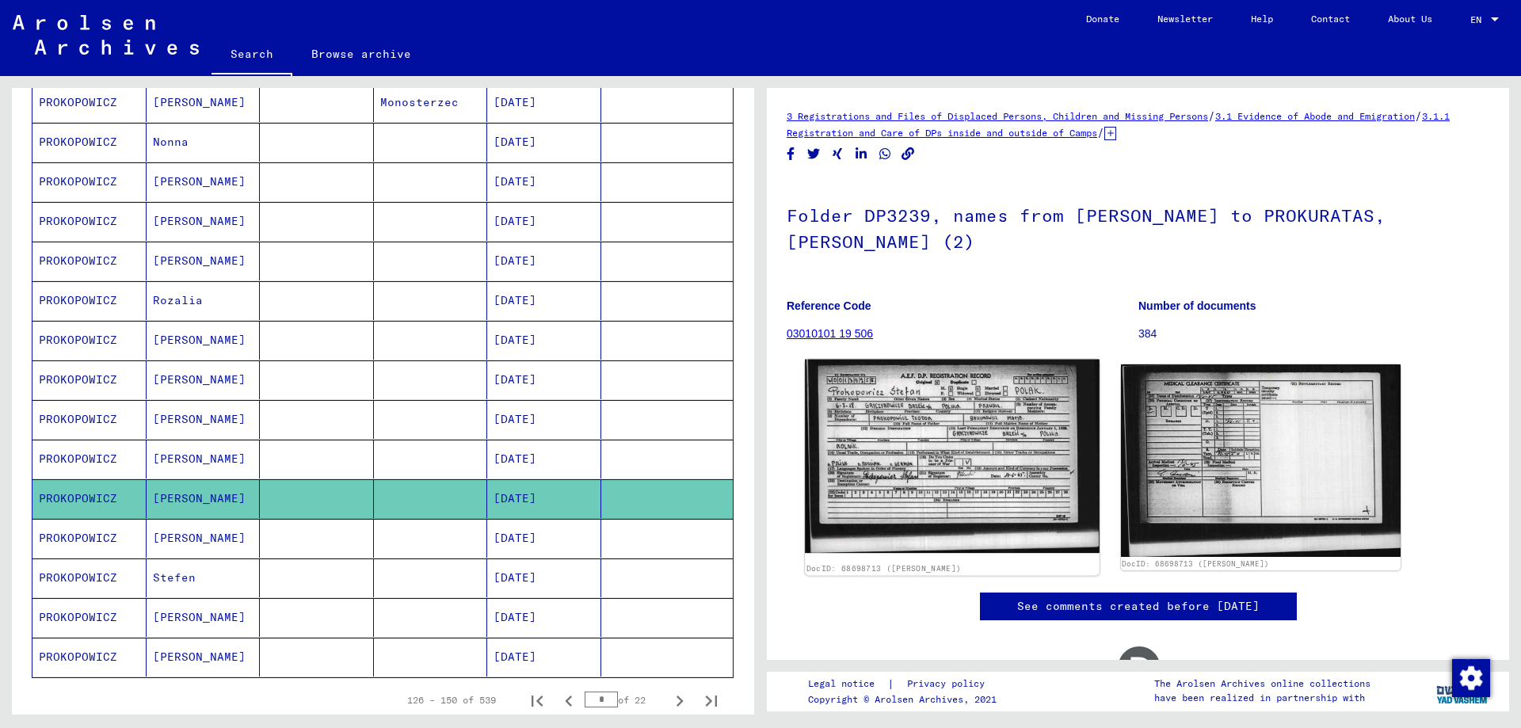
click at [908, 443] on img at bounding box center [952, 457] width 294 height 194
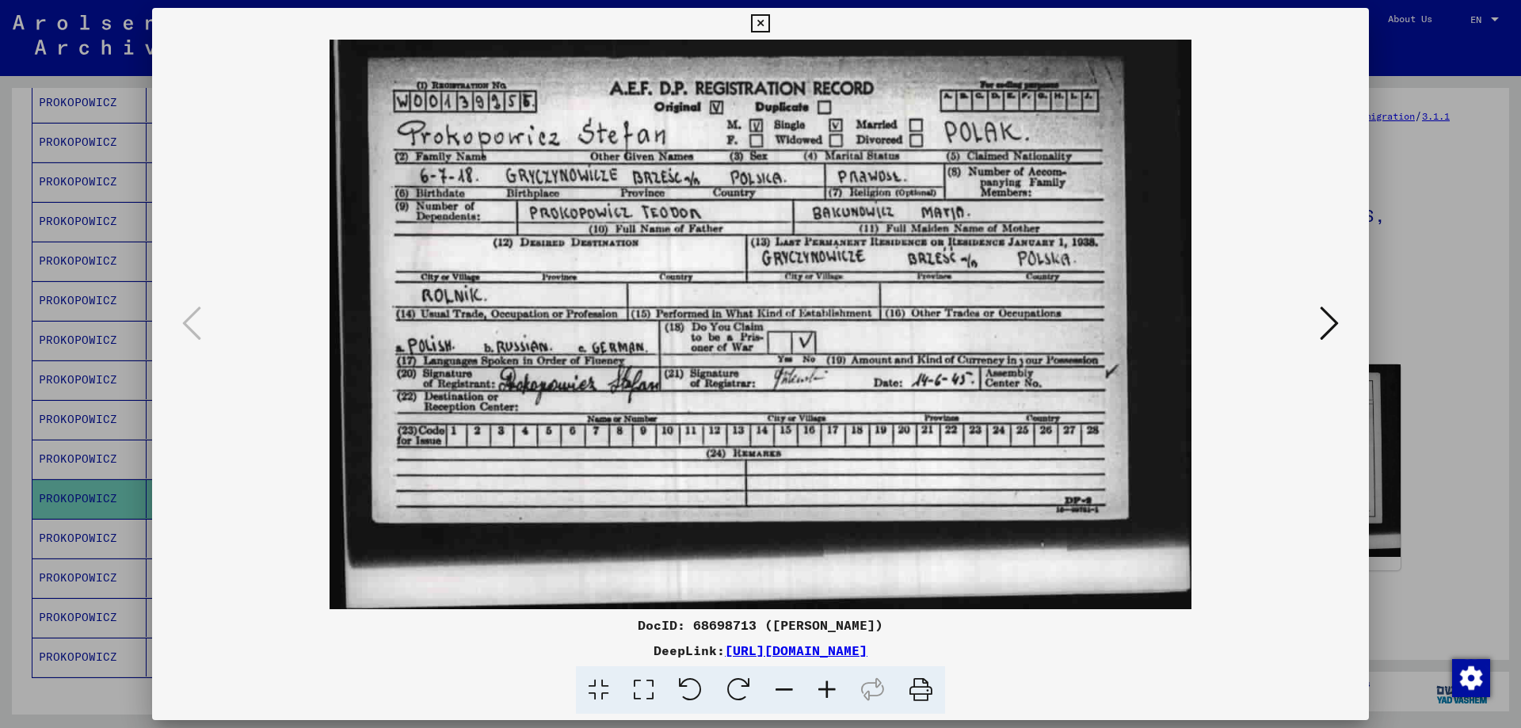
click at [1394, 571] on div at bounding box center [760, 364] width 1521 height 728
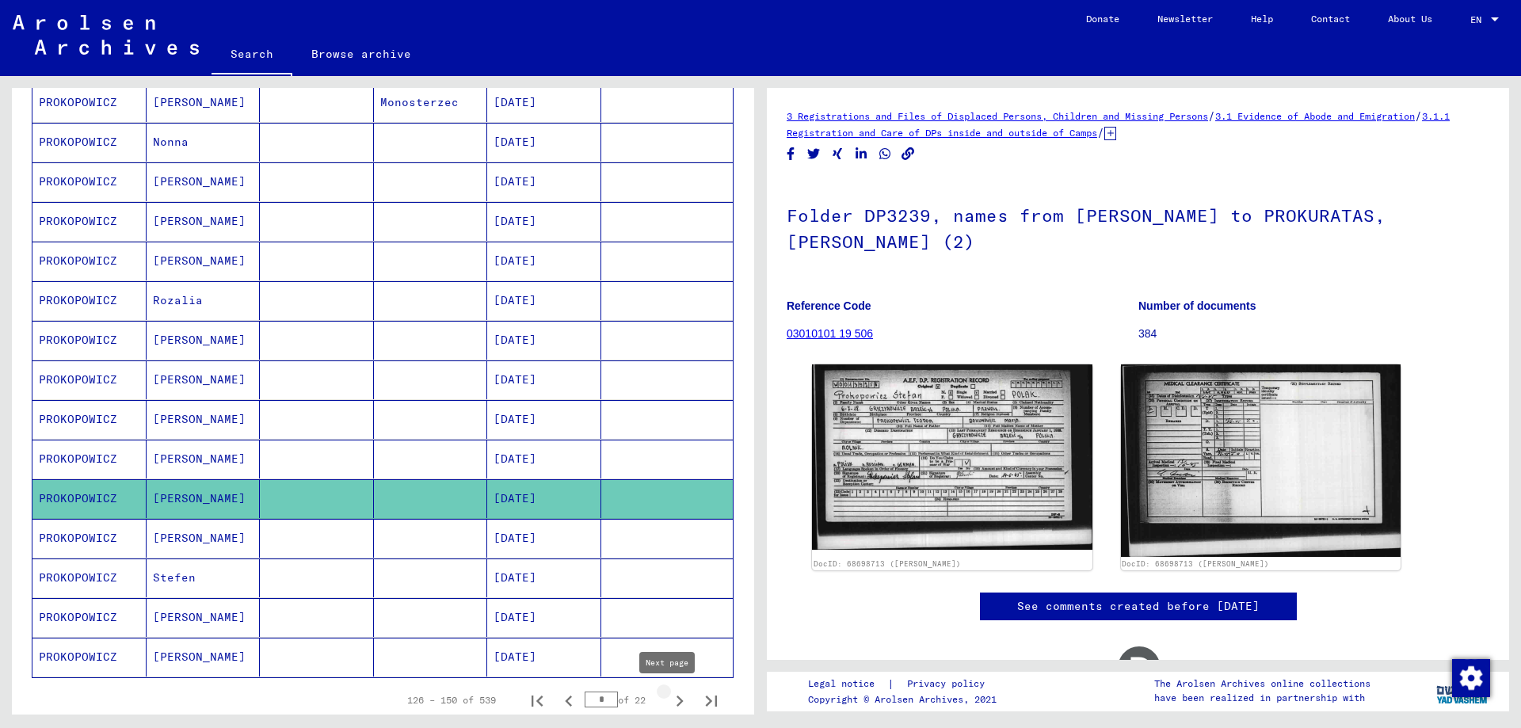
click at [669, 704] on icon "Next page" at bounding box center [680, 701] width 22 height 22
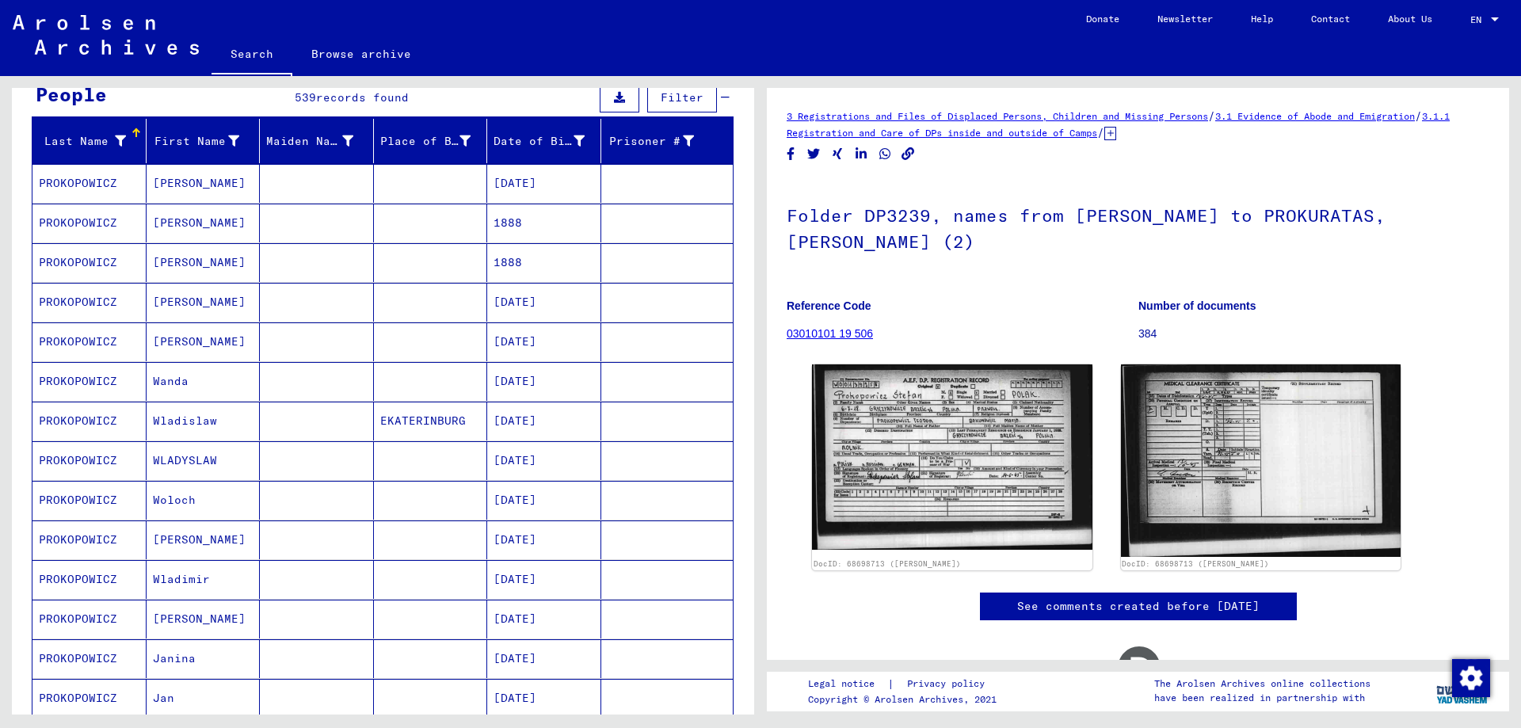
scroll to position [158, 0]
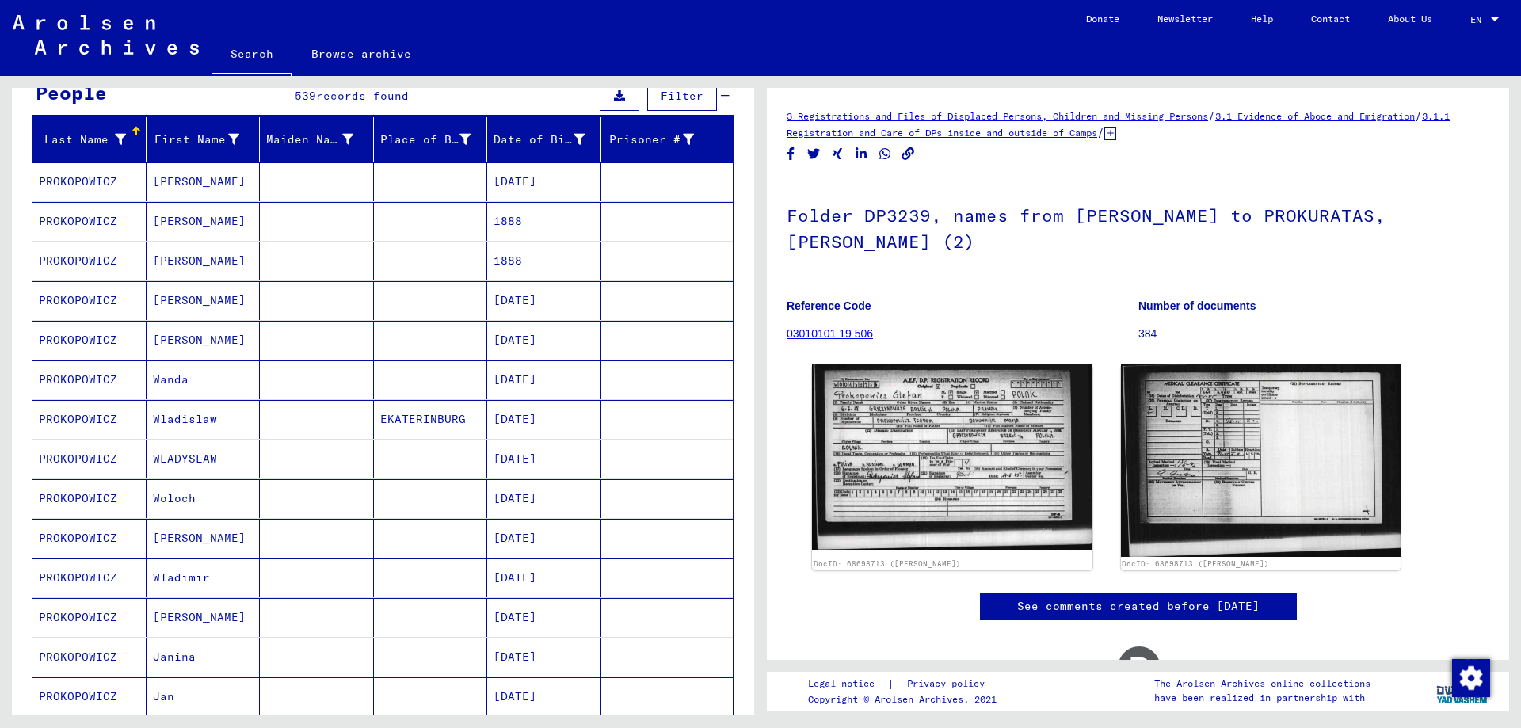
click at [74, 296] on mat-cell "PROKOPOWICZ" at bounding box center [89, 300] width 114 height 39
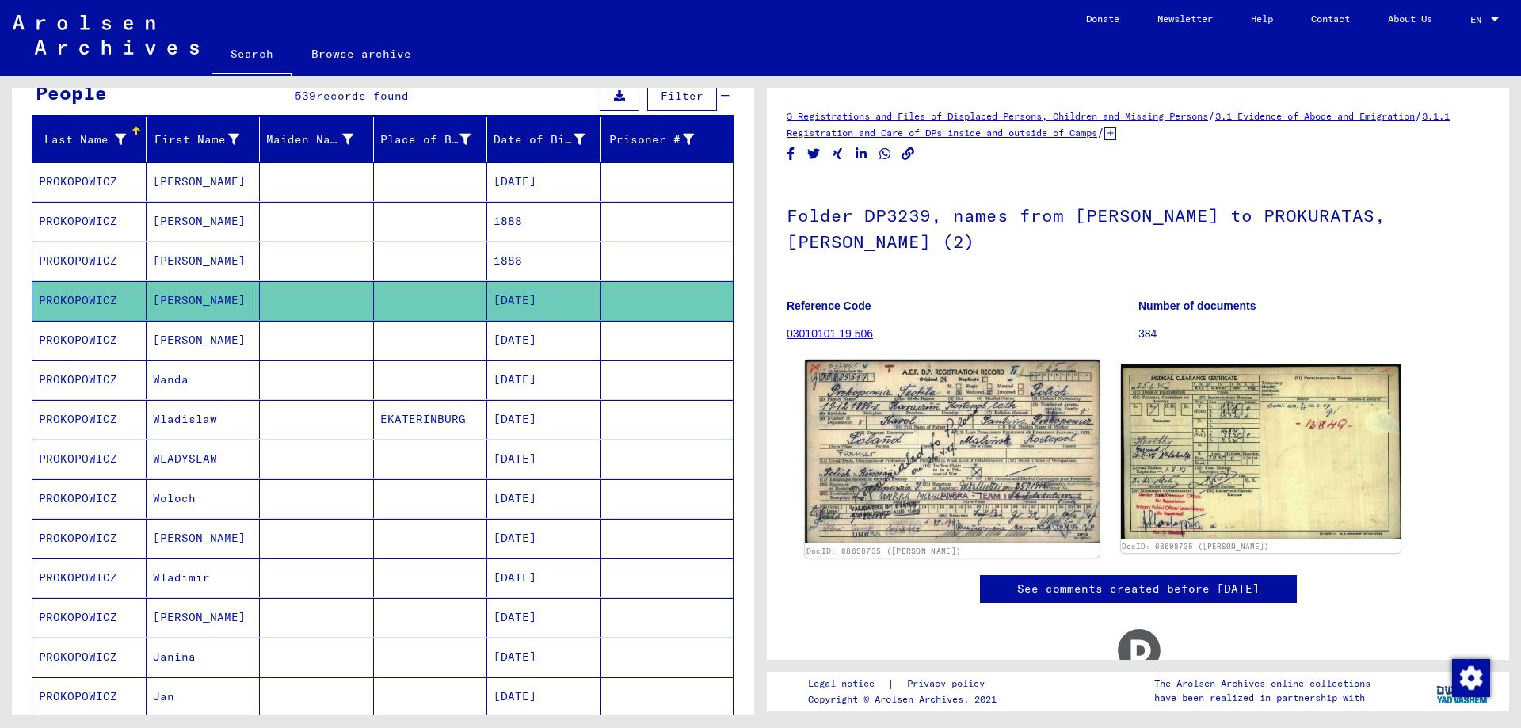
click at [1009, 440] on img at bounding box center [952, 451] width 294 height 183
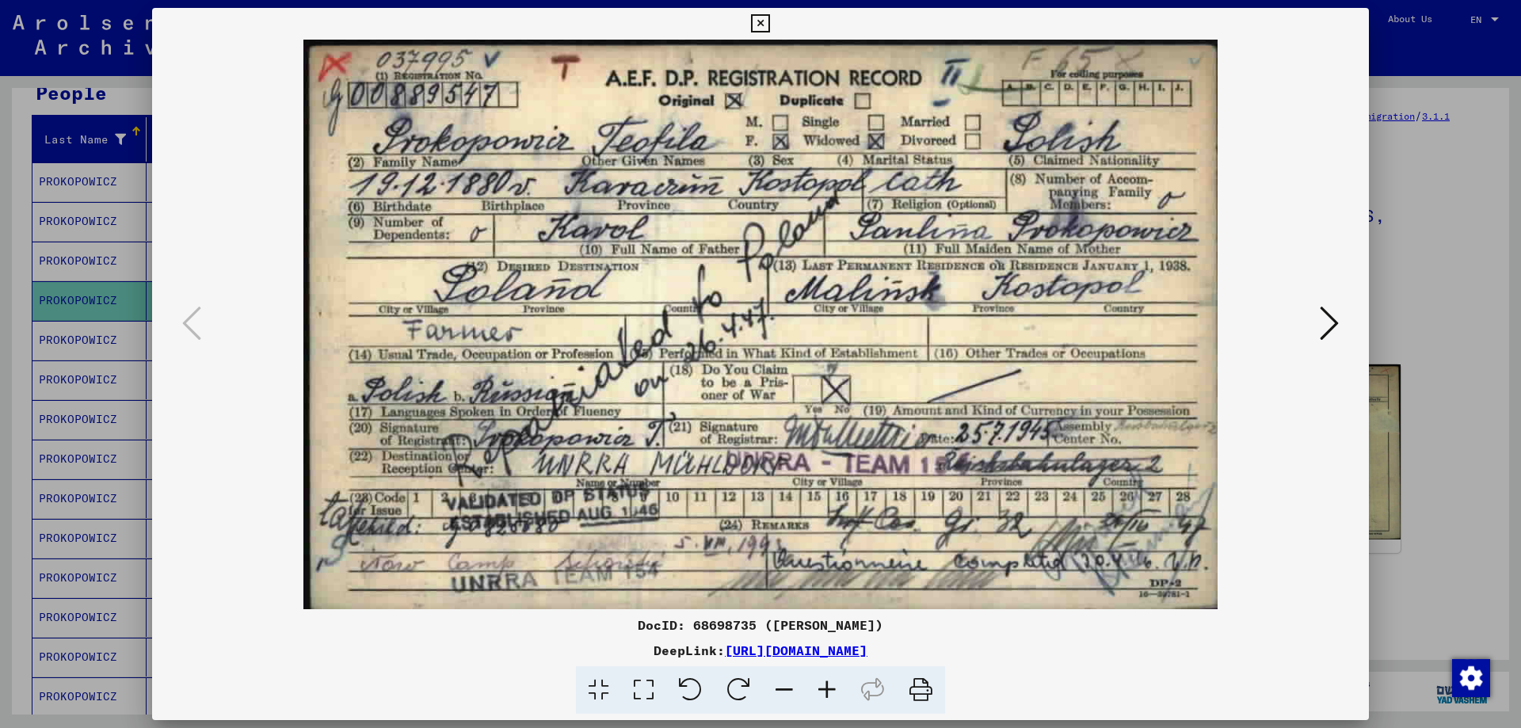
click at [1401, 354] on div at bounding box center [760, 364] width 1521 height 728
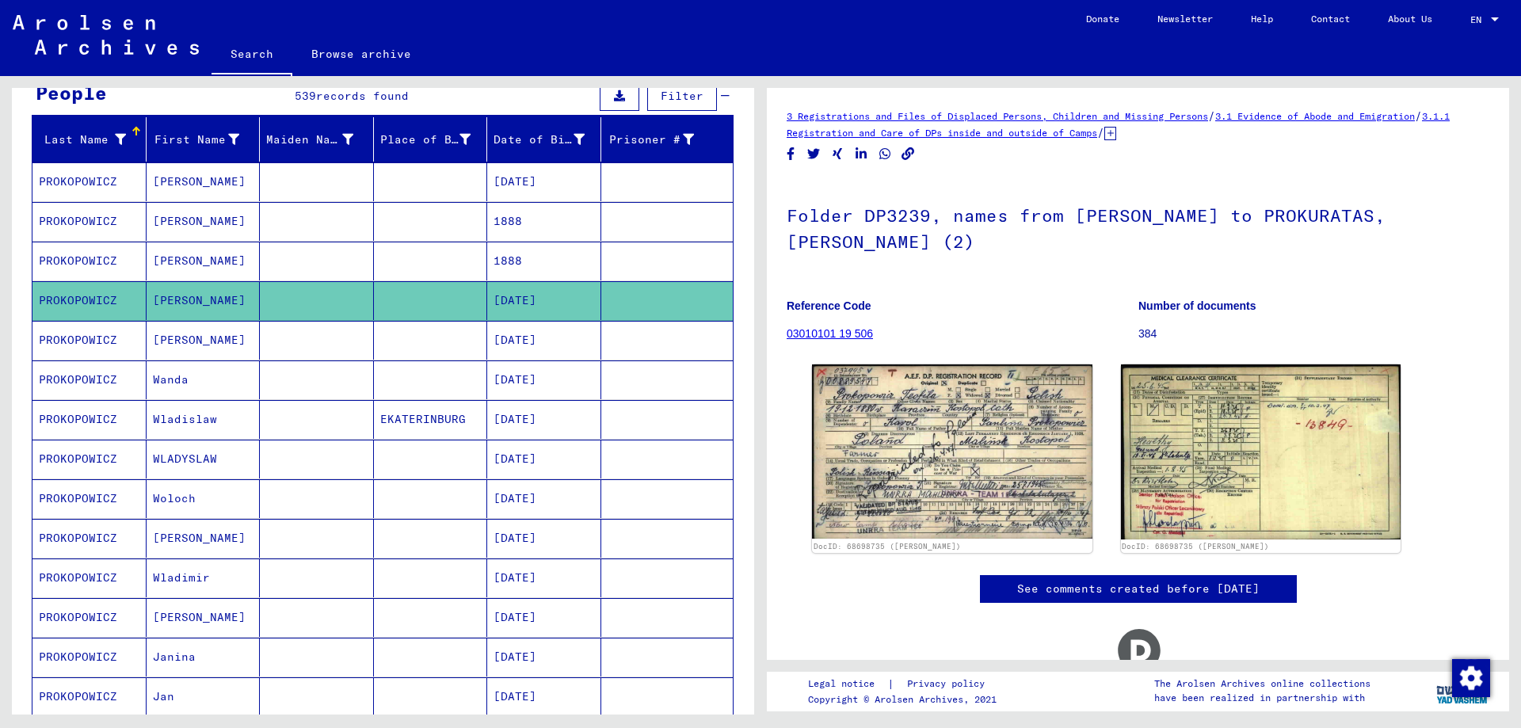
click at [86, 339] on mat-cell "PROKOPOWICZ" at bounding box center [89, 340] width 114 height 39
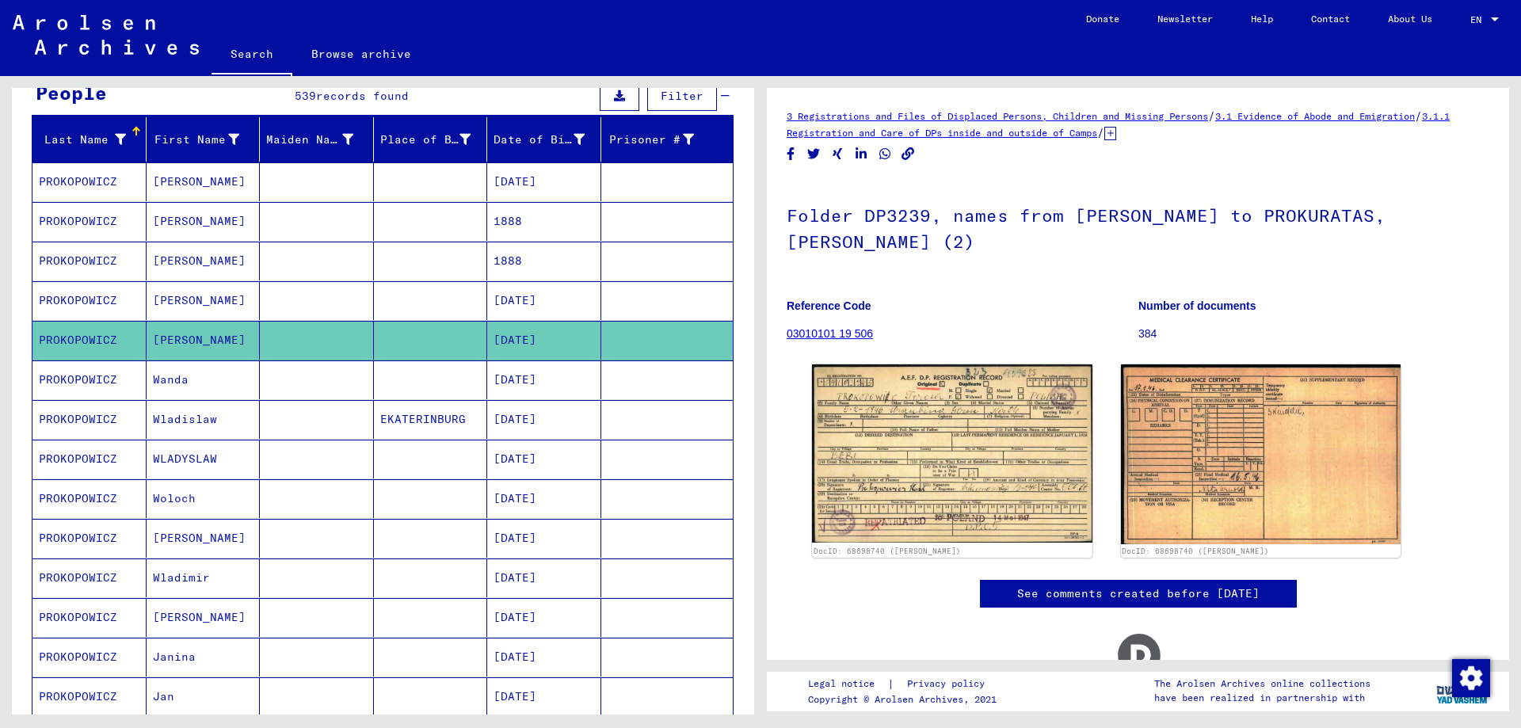
click at [79, 381] on mat-cell "PROKOPOWICZ" at bounding box center [89, 379] width 114 height 39
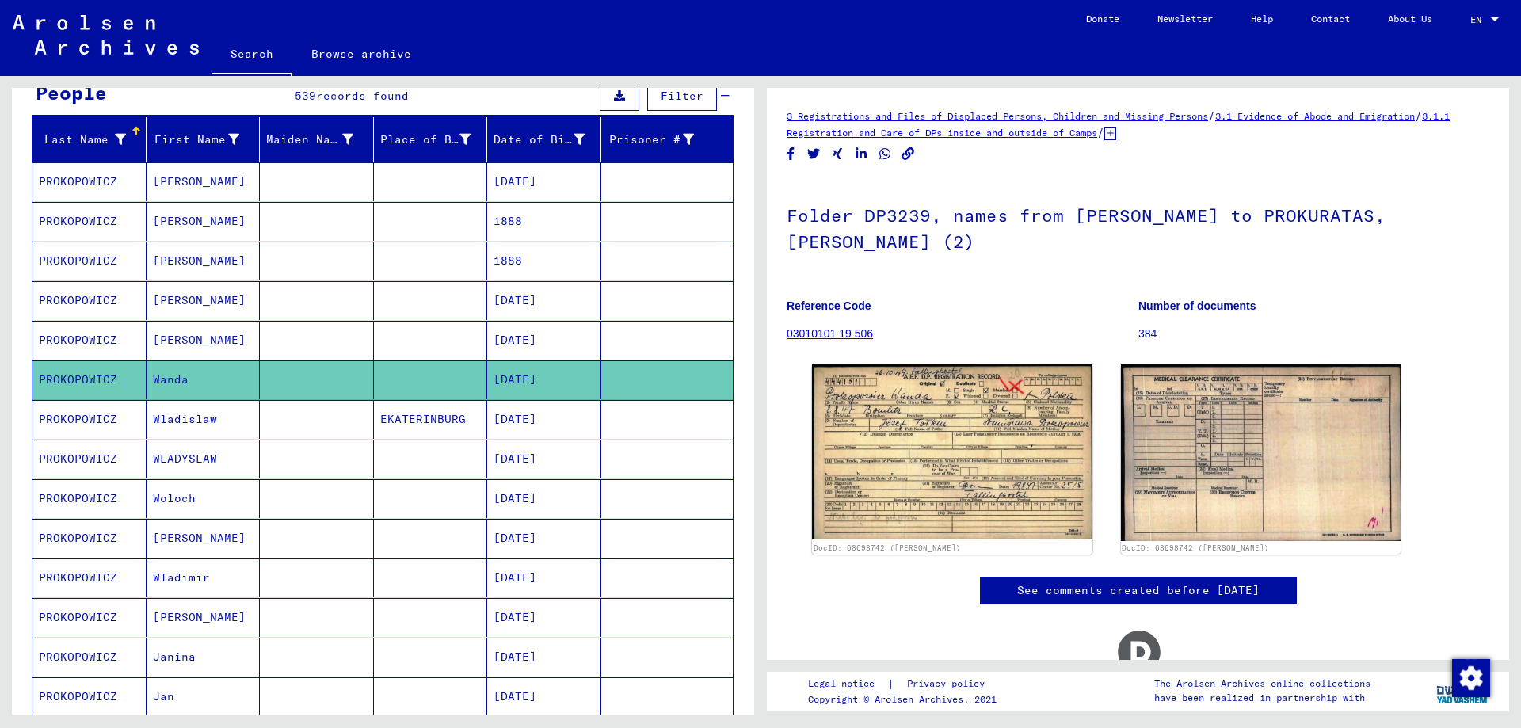
click at [79, 418] on mat-cell "PROKOPOWICZ" at bounding box center [89, 419] width 114 height 39
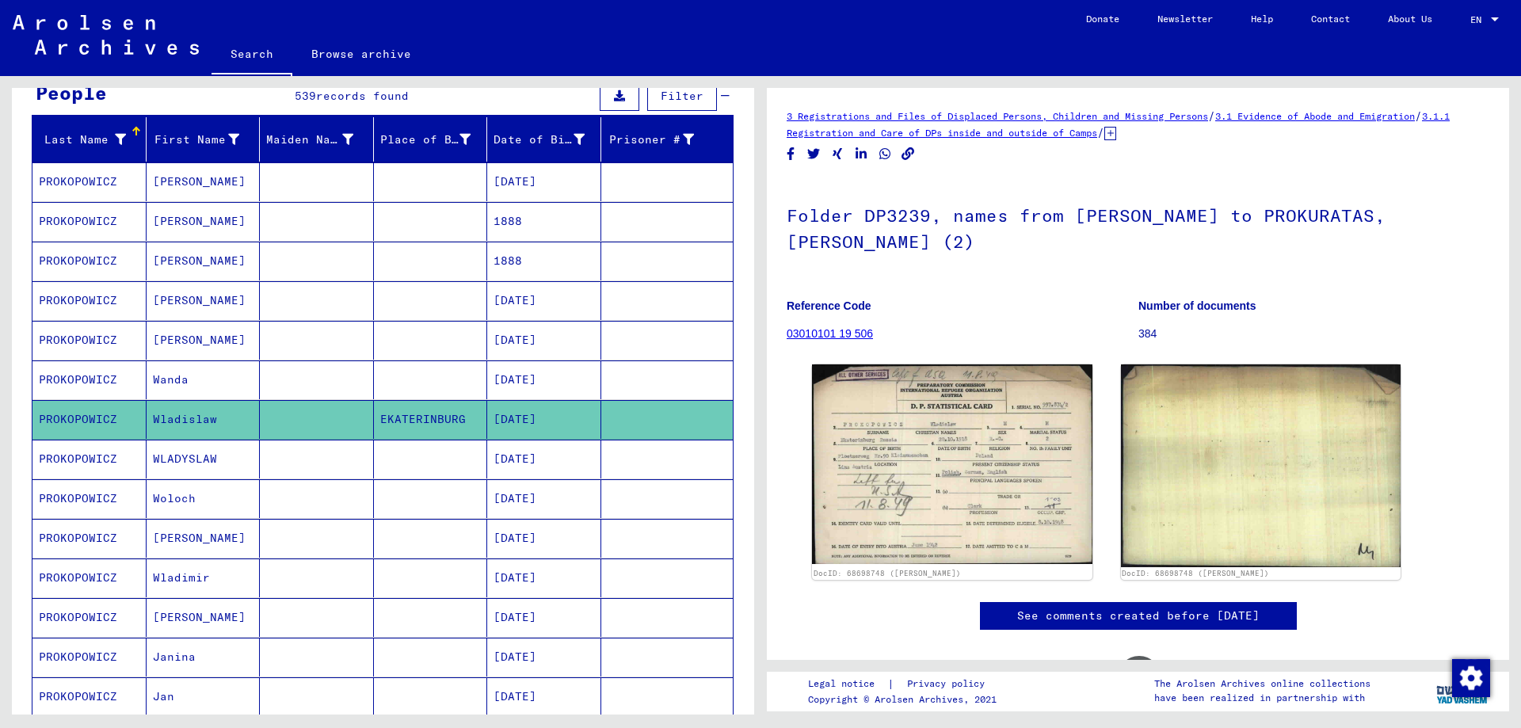
click at [80, 458] on mat-cell "PROKOPOWICZ" at bounding box center [89, 459] width 114 height 39
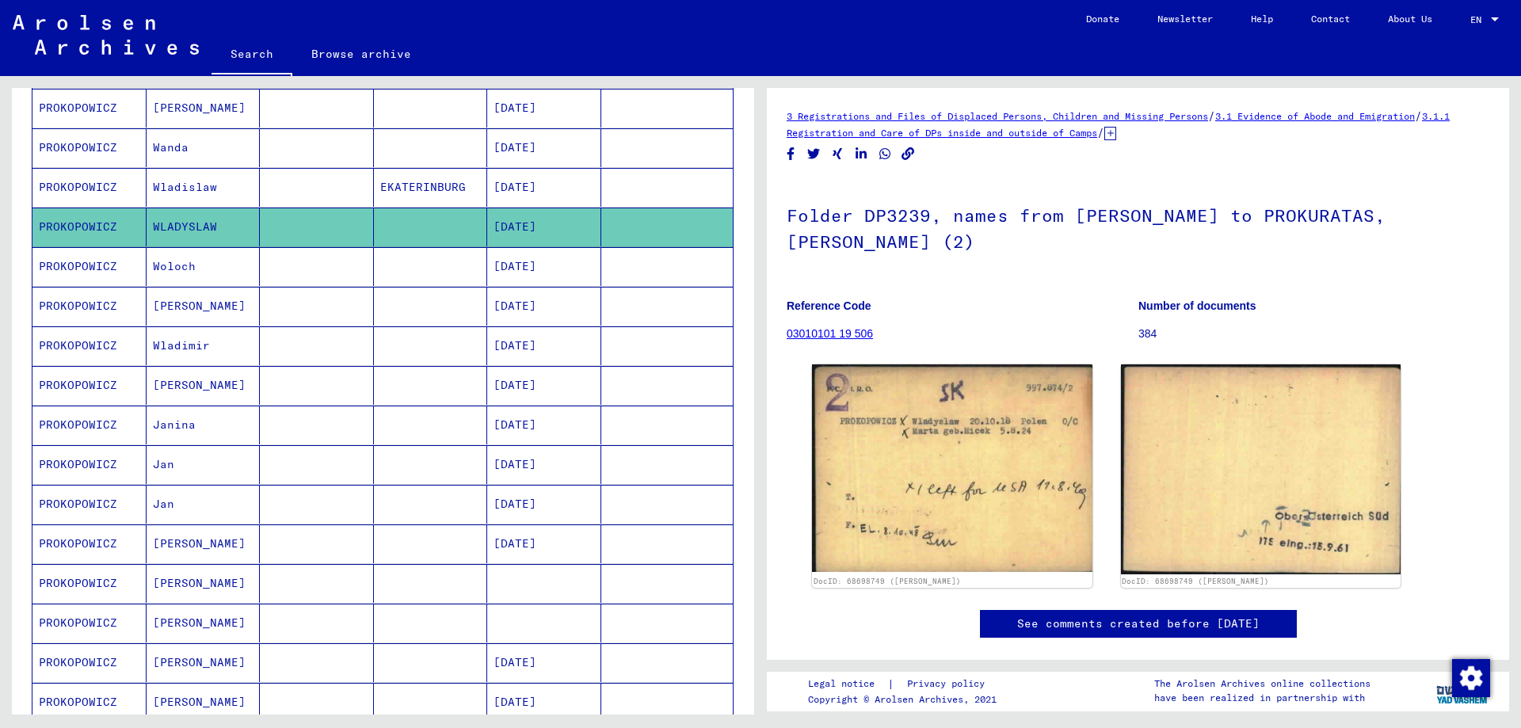
scroll to position [396, 0]
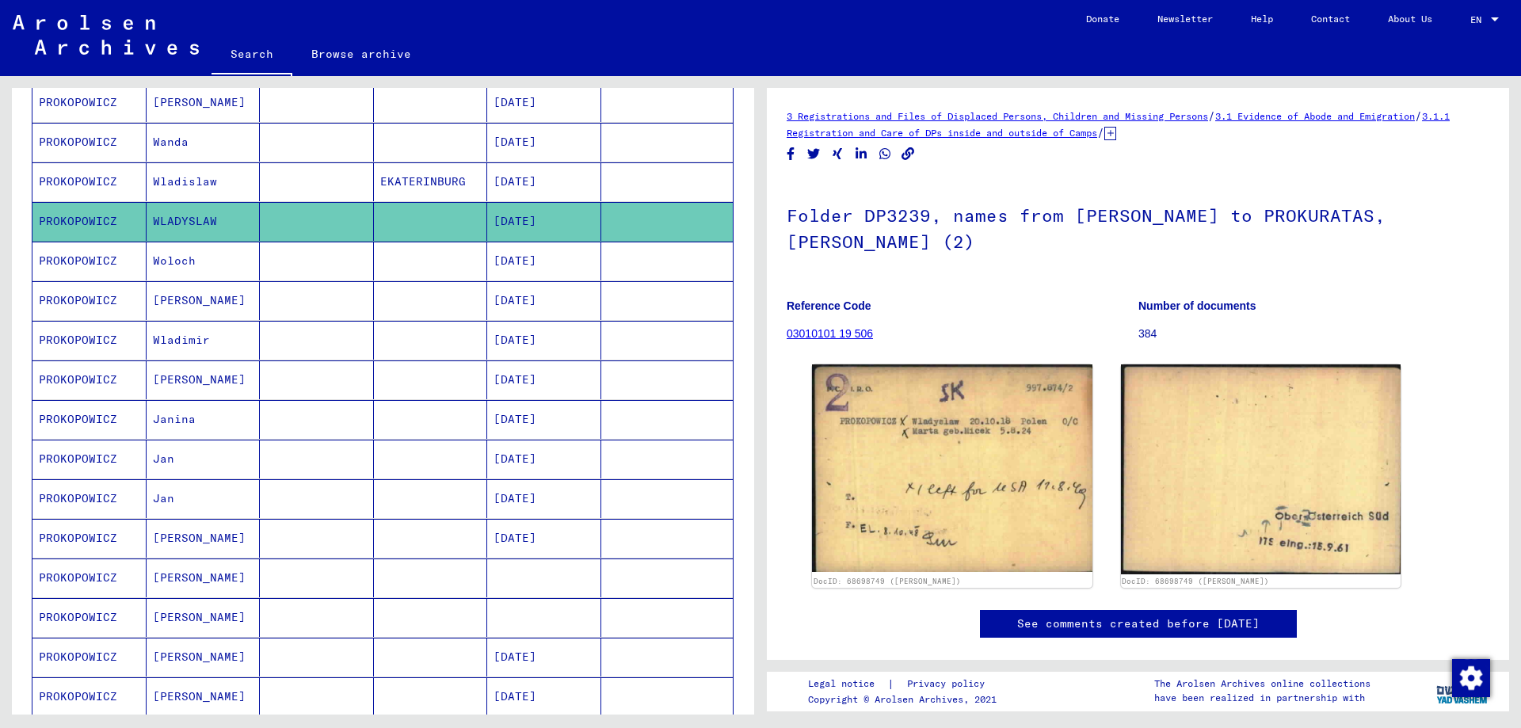
click at [78, 297] on mat-cell "PROKOPOWICZ" at bounding box center [89, 300] width 114 height 39
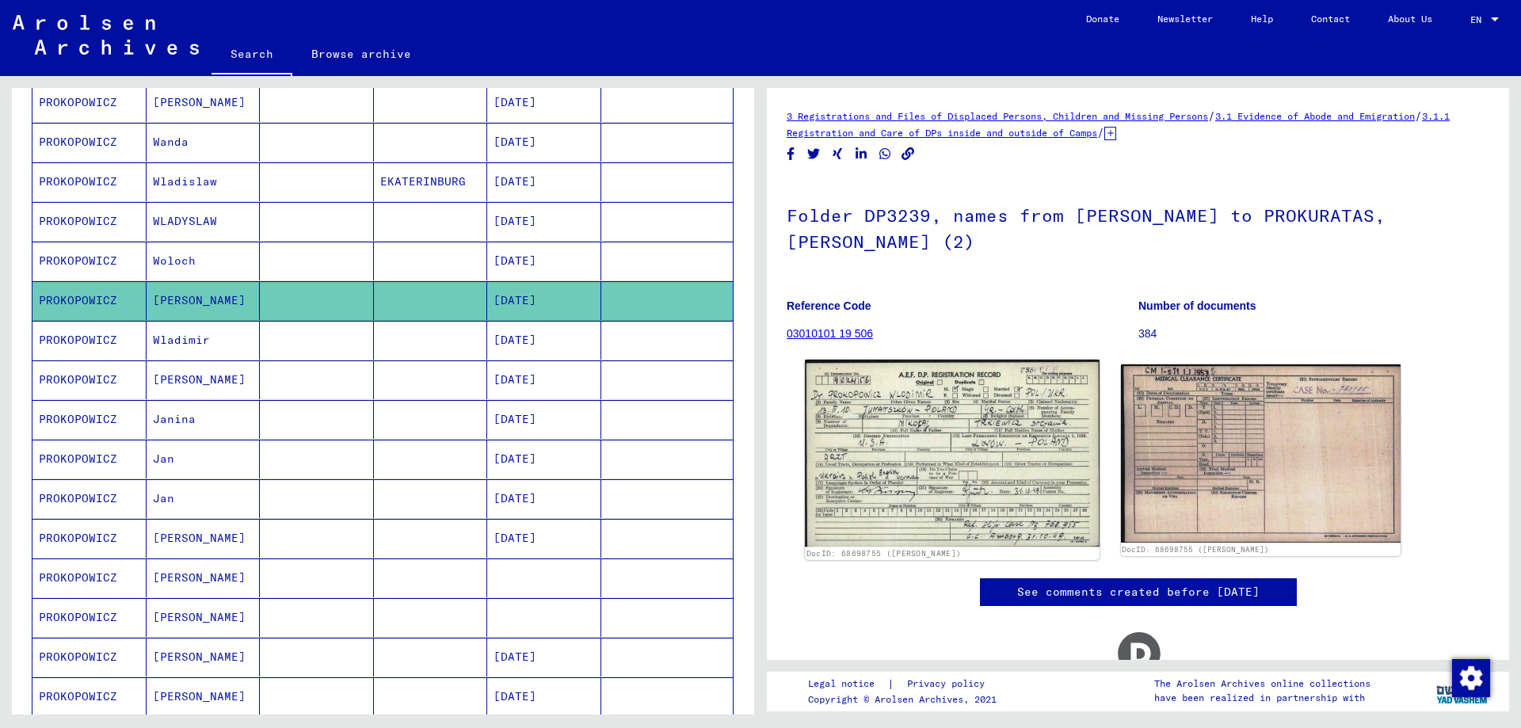
click at [917, 418] on img at bounding box center [952, 453] width 294 height 187
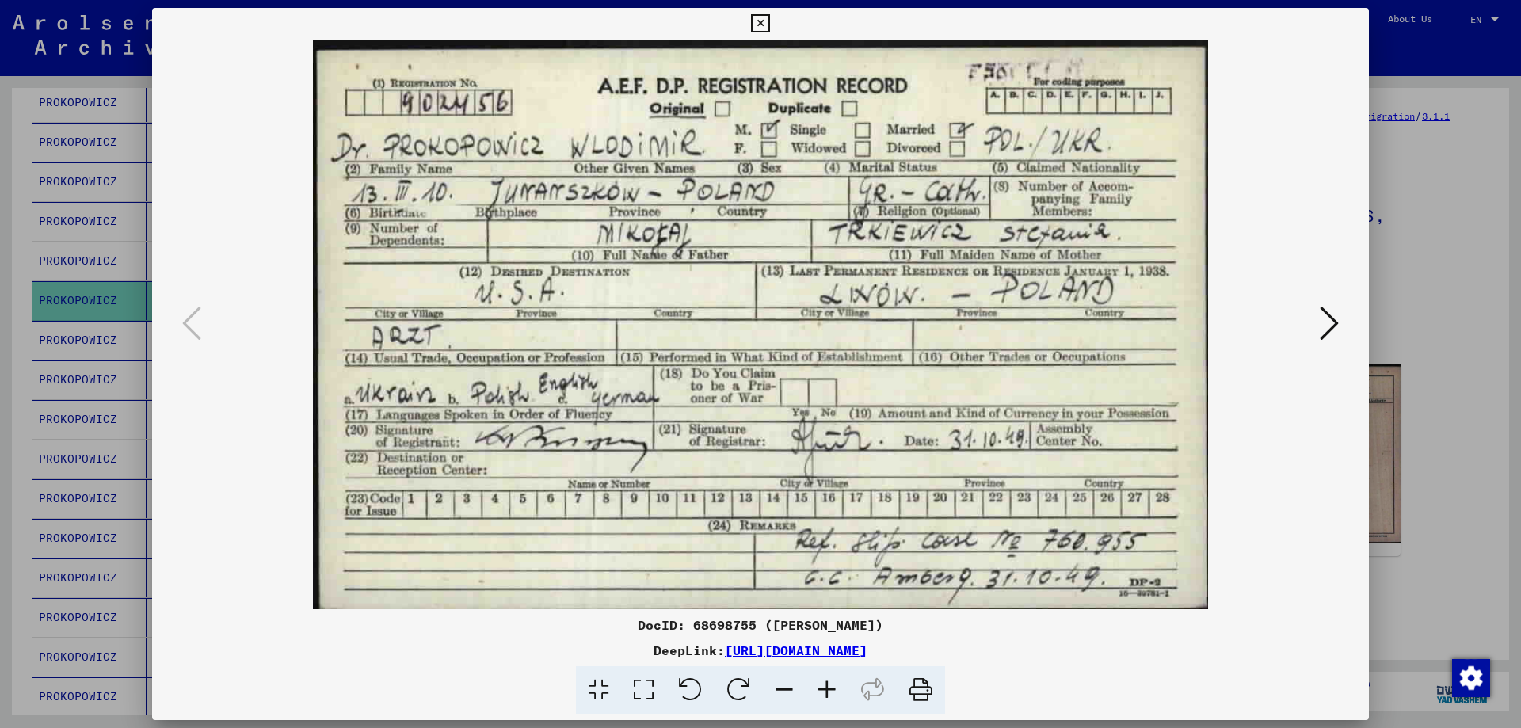
click at [1427, 454] on div at bounding box center [760, 364] width 1521 height 728
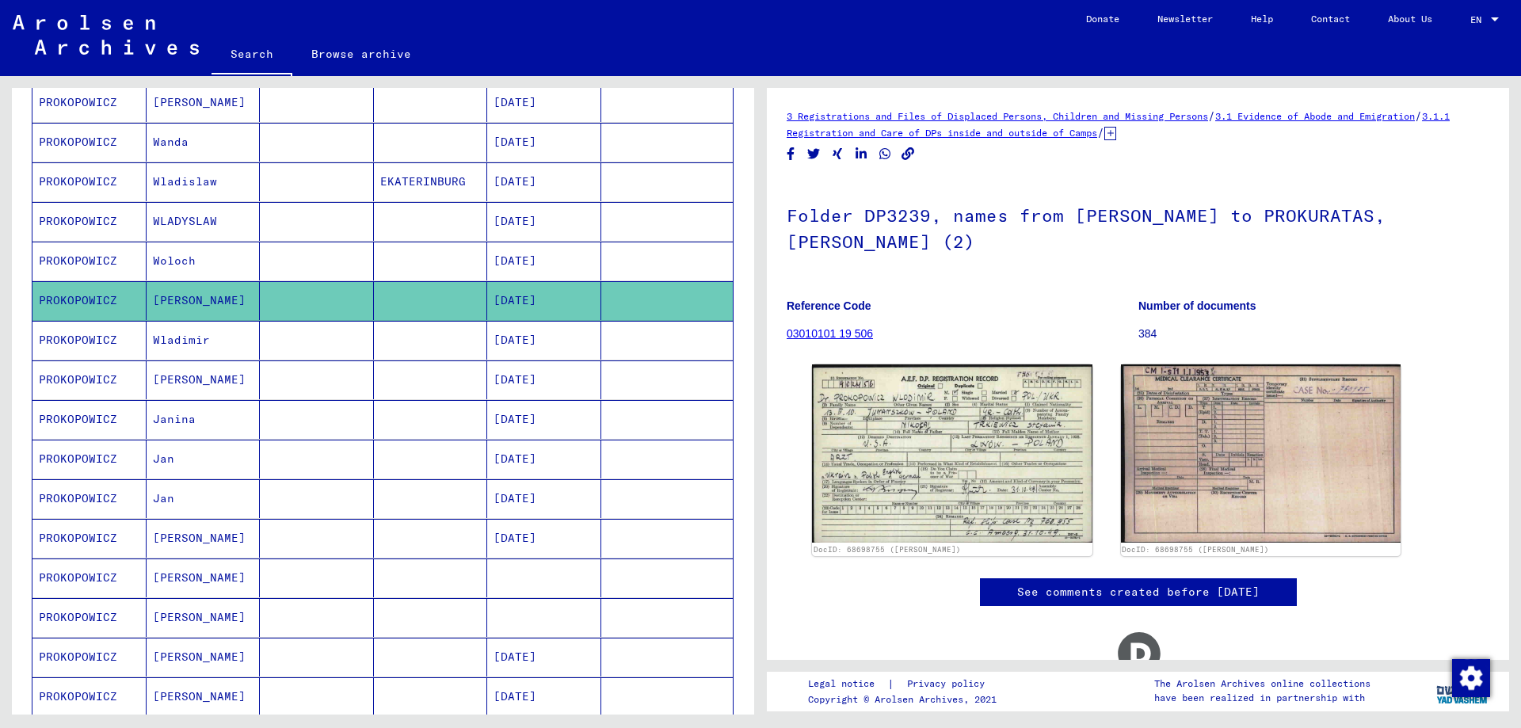
click at [80, 341] on mat-cell "PROKOPOWICZ" at bounding box center [89, 340] width 114 height 39
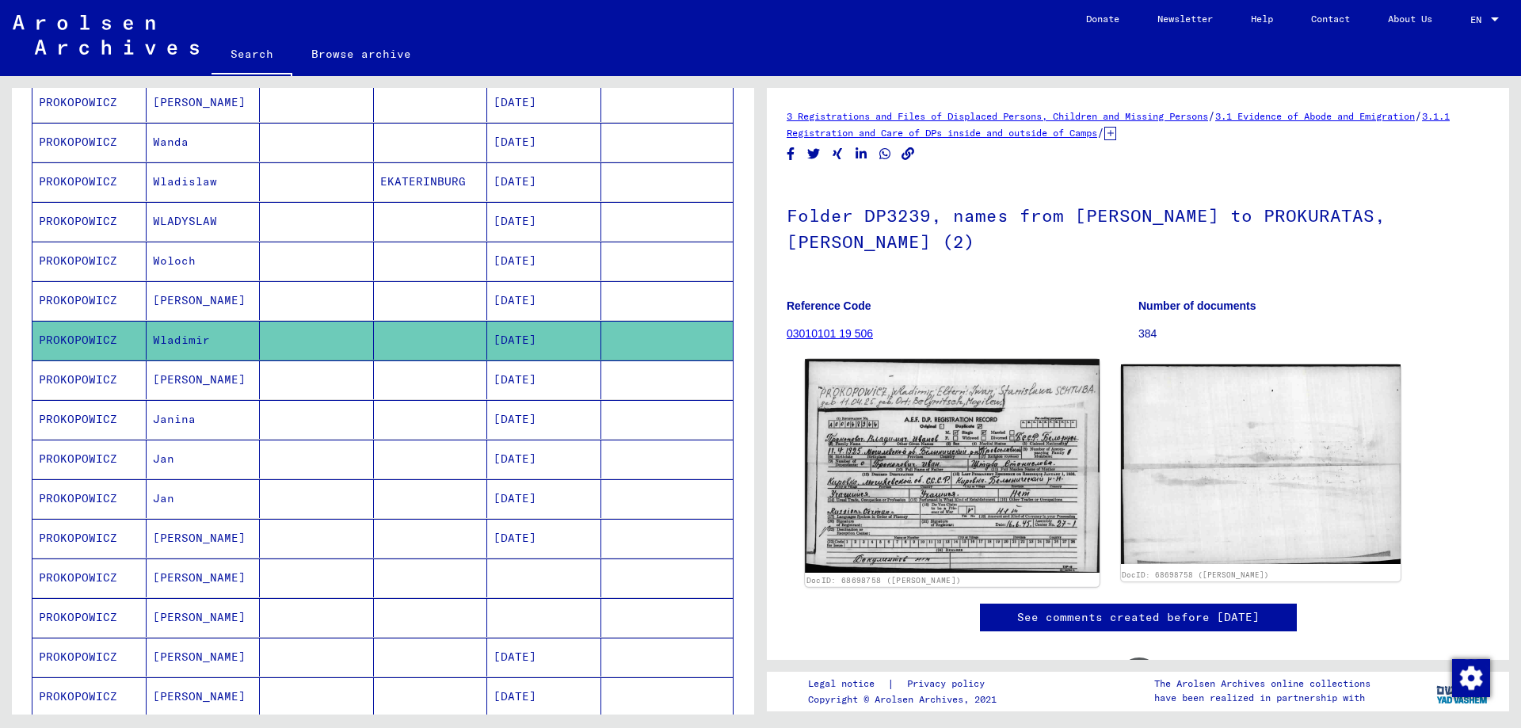
click at [941, 437] on img at bounding box center [952, 466] width 294 height 214
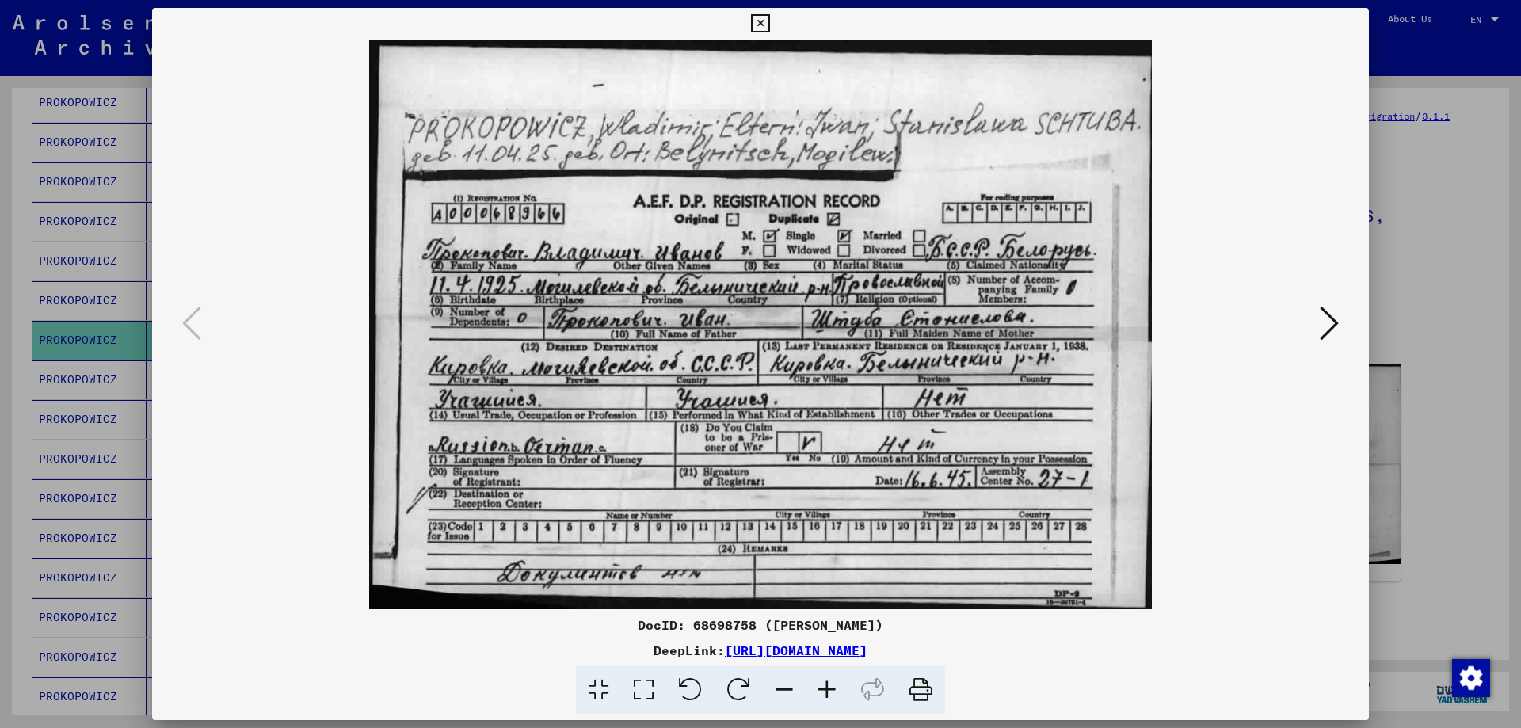
click at [1409, 460] on div at bounding box center [760, 364] width 1521 height 728
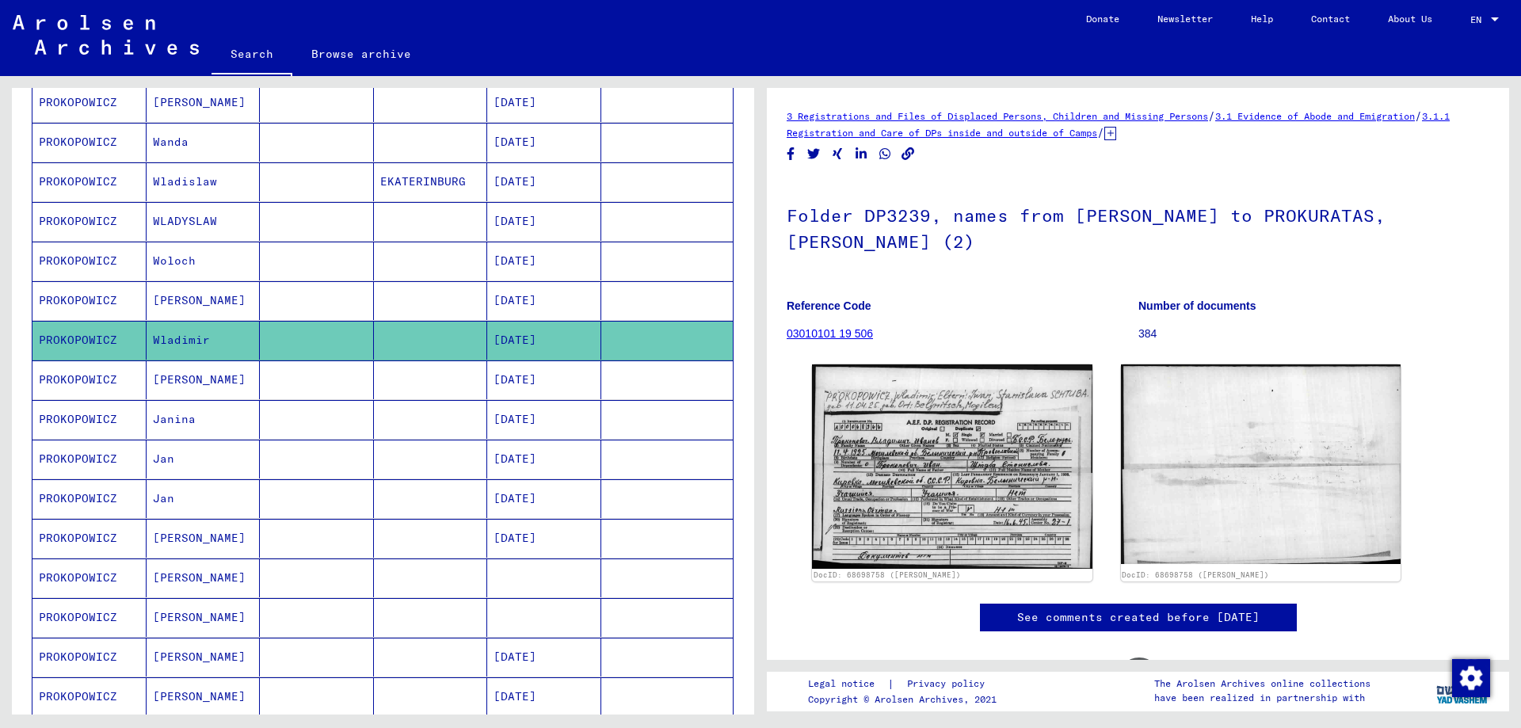
click at [83, 380] on mat-cell "PROKOPOWICZ" at bounding box center [89, 379] width 114 height 39
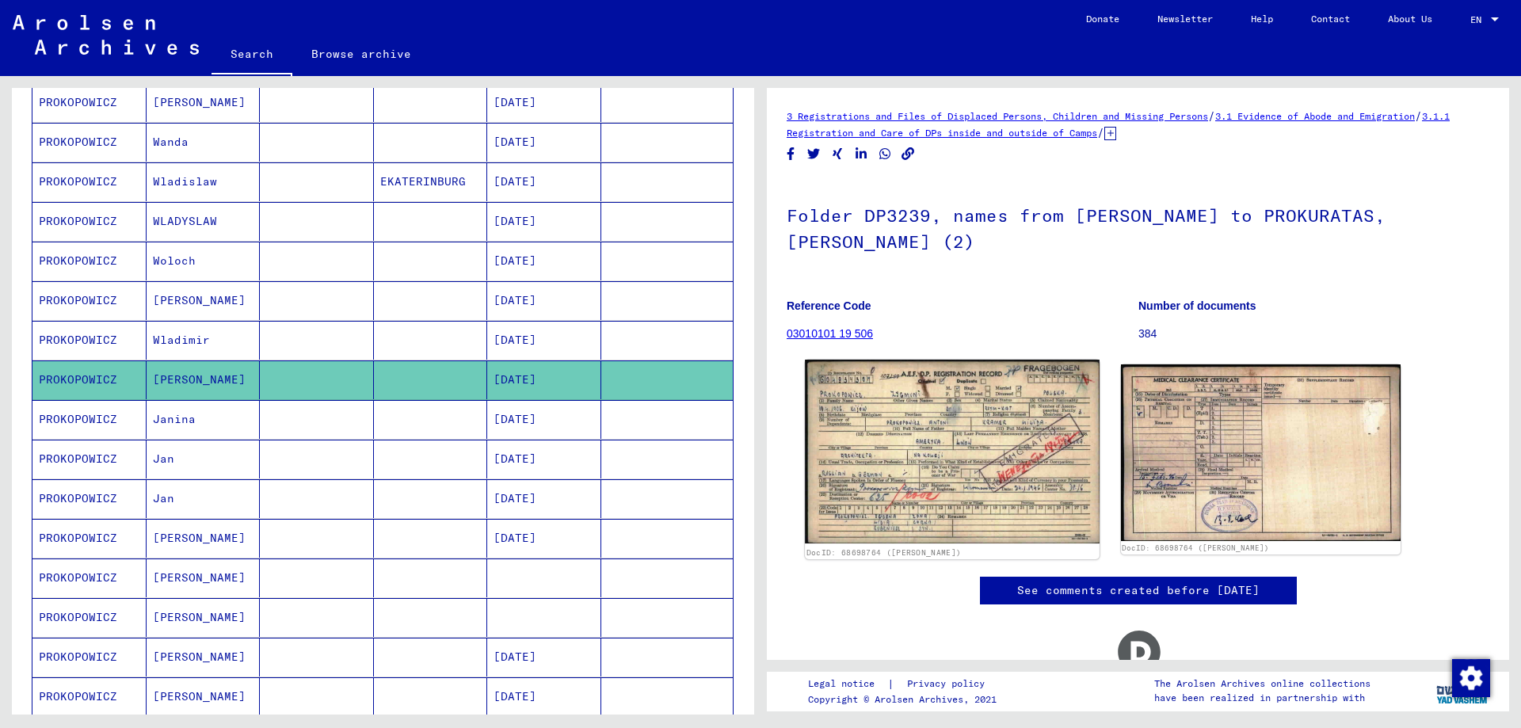
click at [1043, 433] on img at bounding box center [952, 452] width 294 height 184
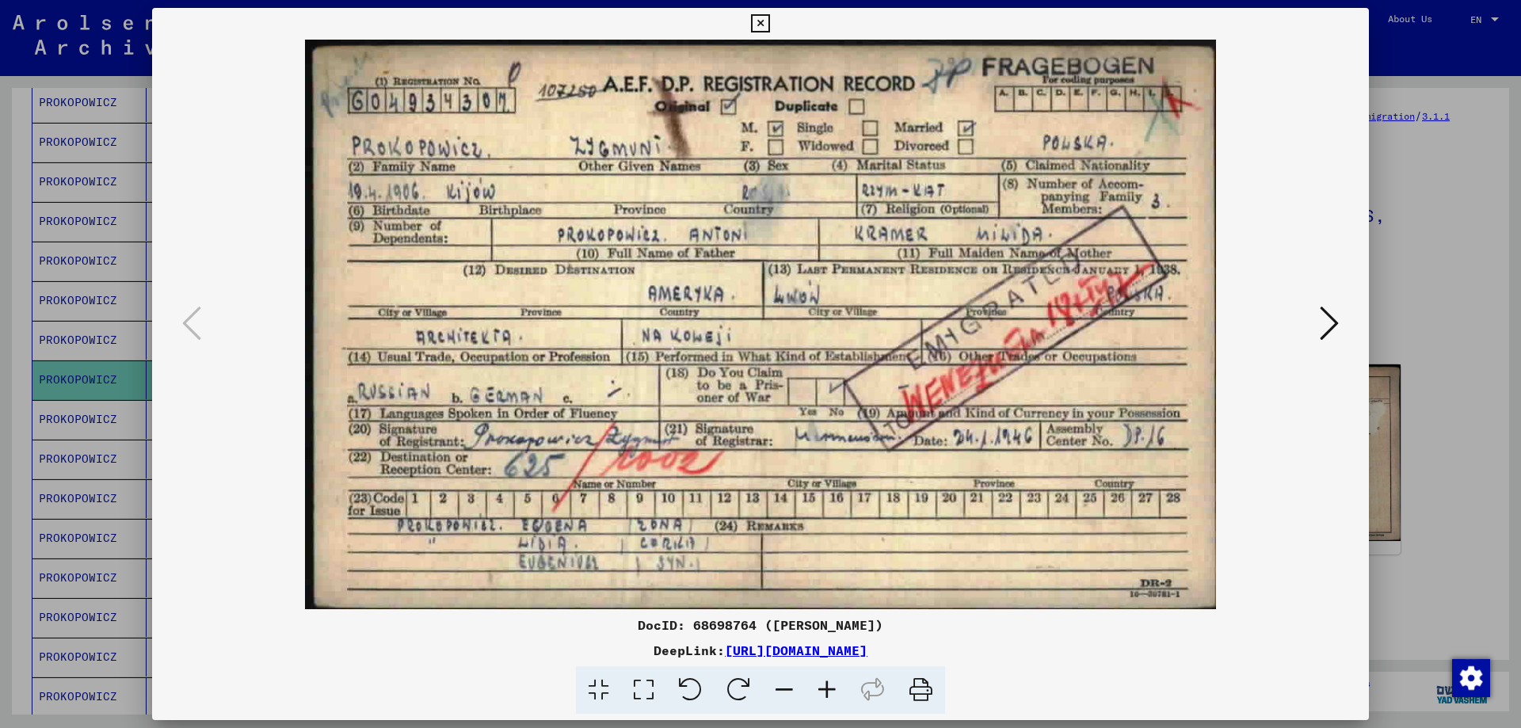
click at [1474, 418] on div at bounding box center [760, 364] width 1521 height 728
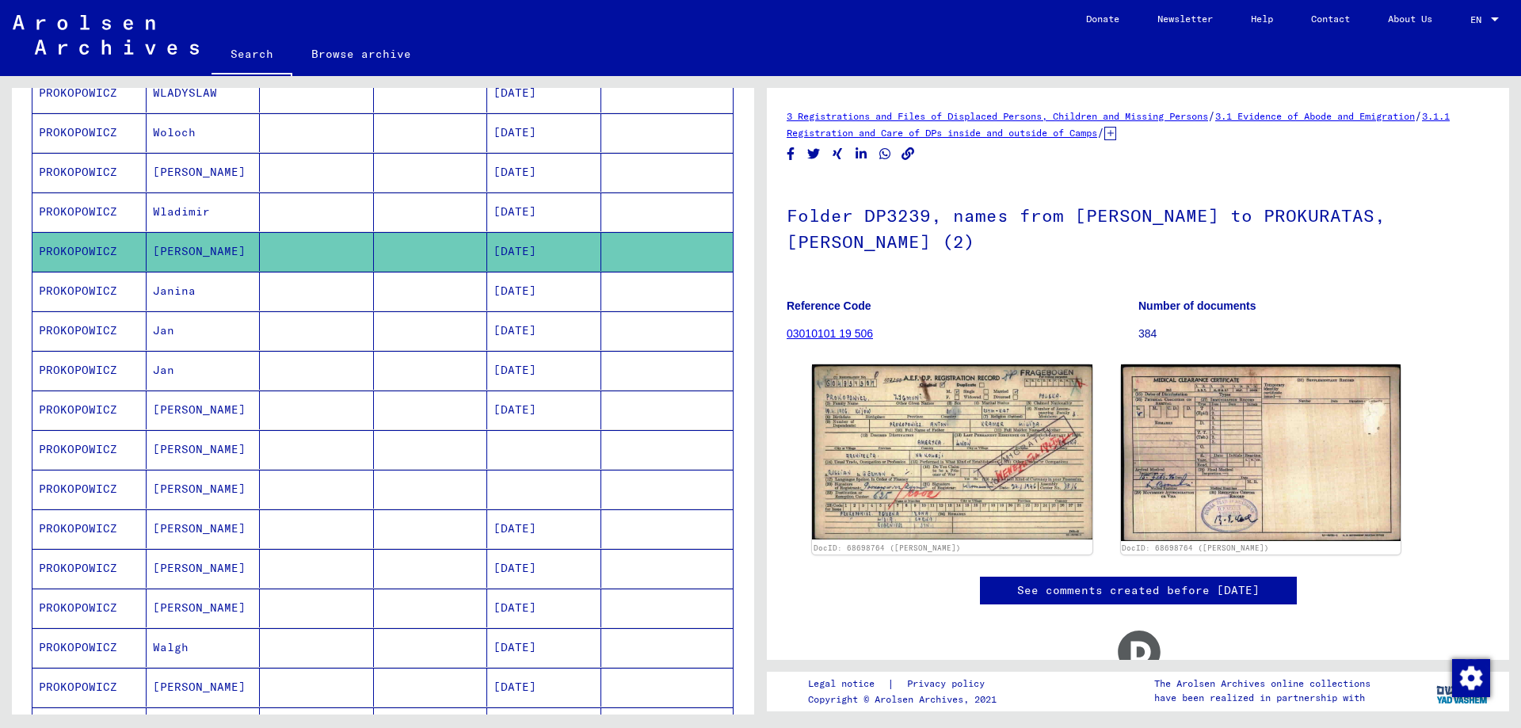
scroll to position [555, 0]
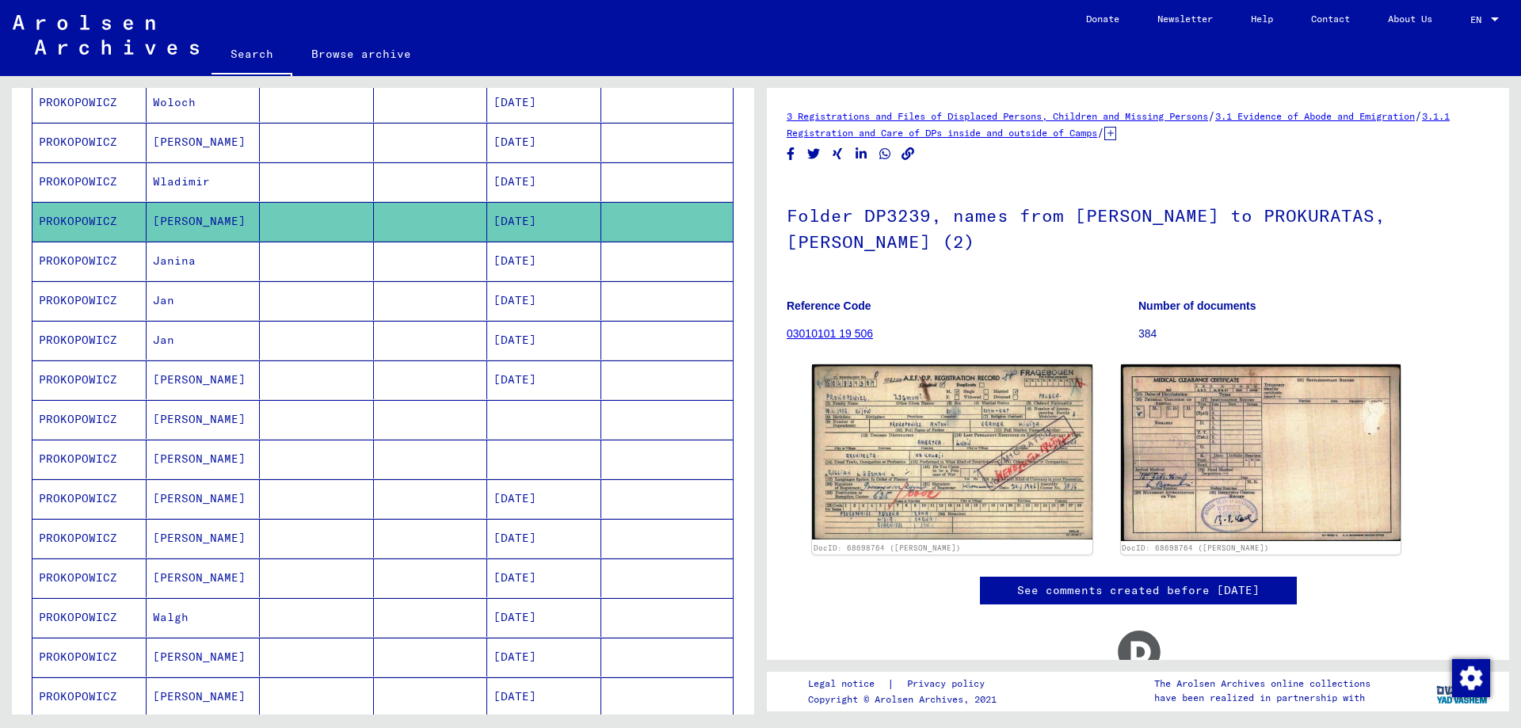
click at [89, 259] on mat-cell "PROKOPOWICZ" at bounding box center [89, 261] width 114 height 39
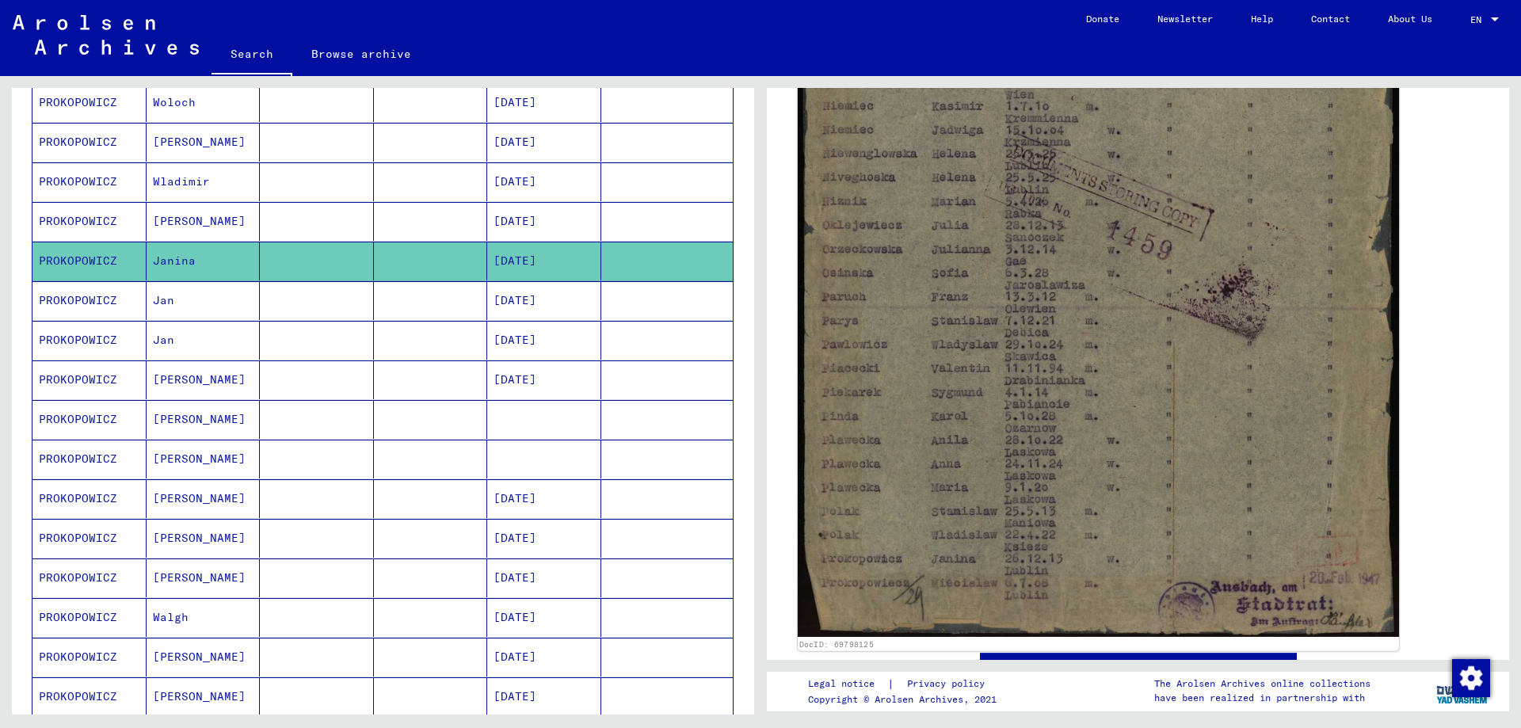
scroll to position [555, 0]
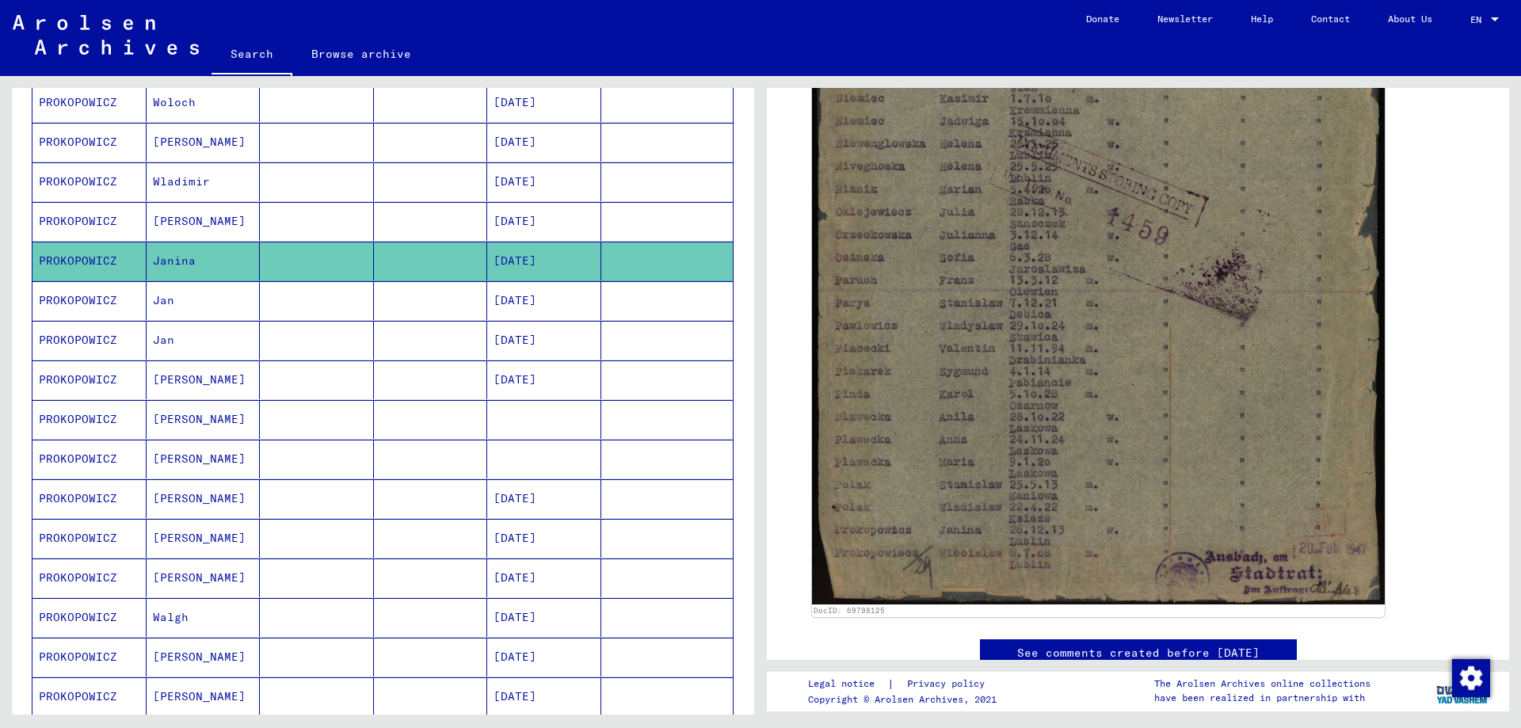
click at [75, 301] on mat-cell "PROKOPOWICZ" at bounding box center [89, 300] width 114 height 39
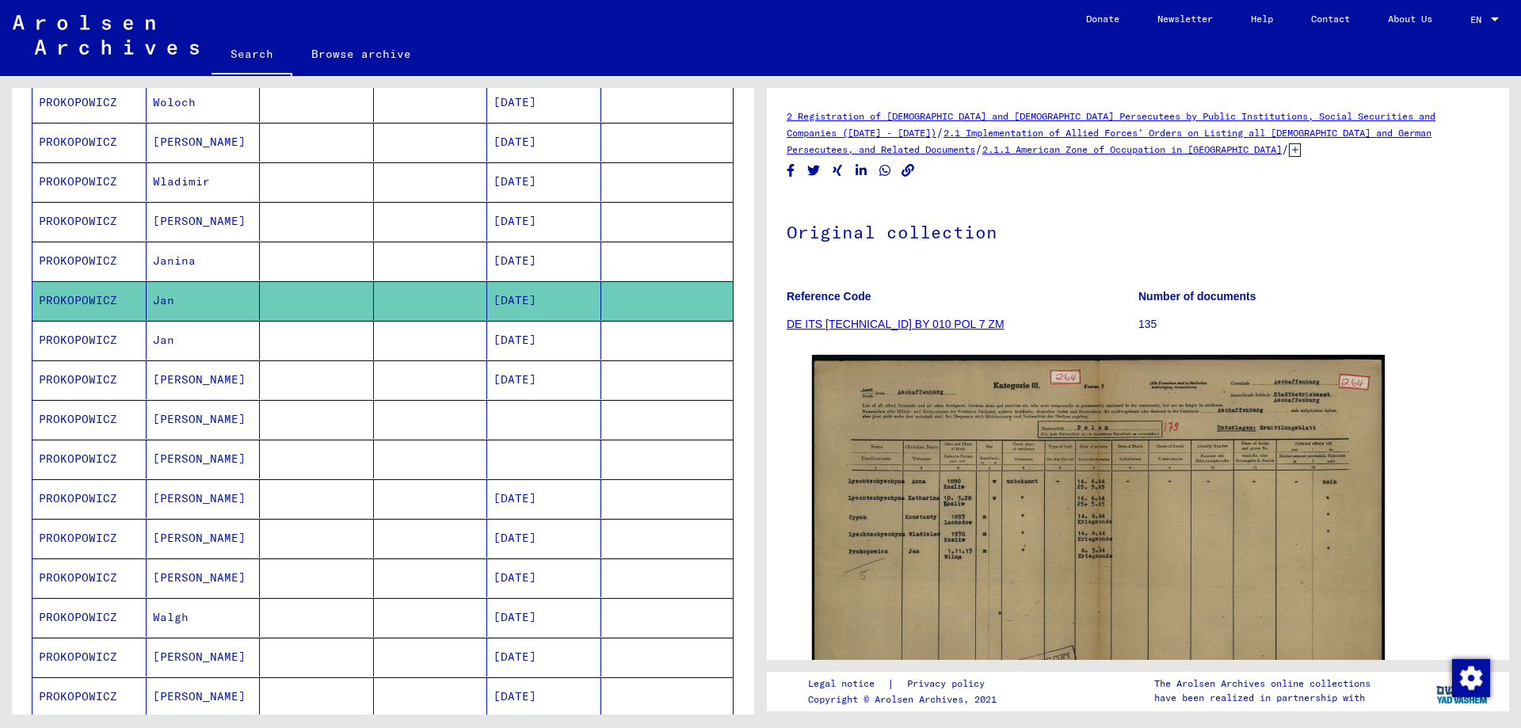
click at [72, 379] on mat-cell "PROKOPOWICZ" at bounding box center [89, 379] width 114 height 39
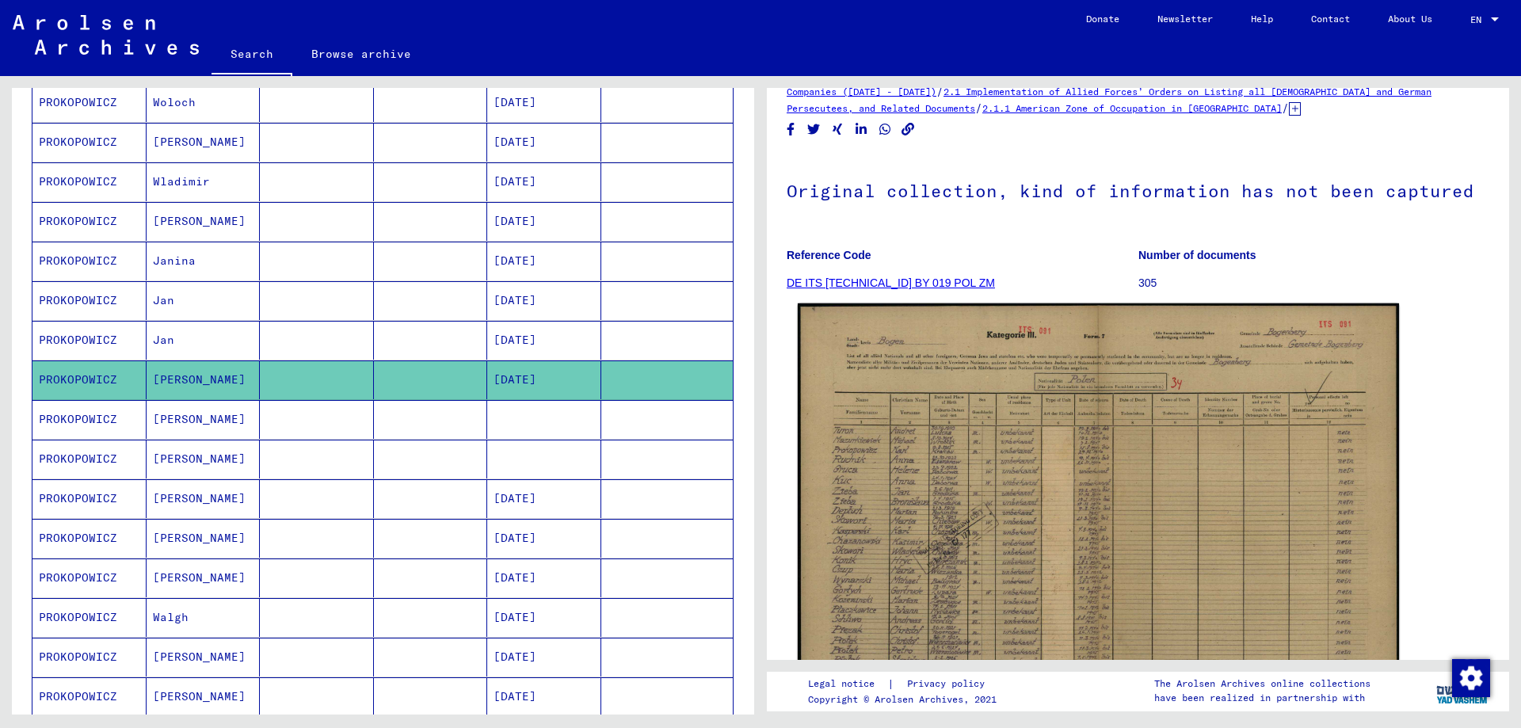
scroll to position [79, 0]
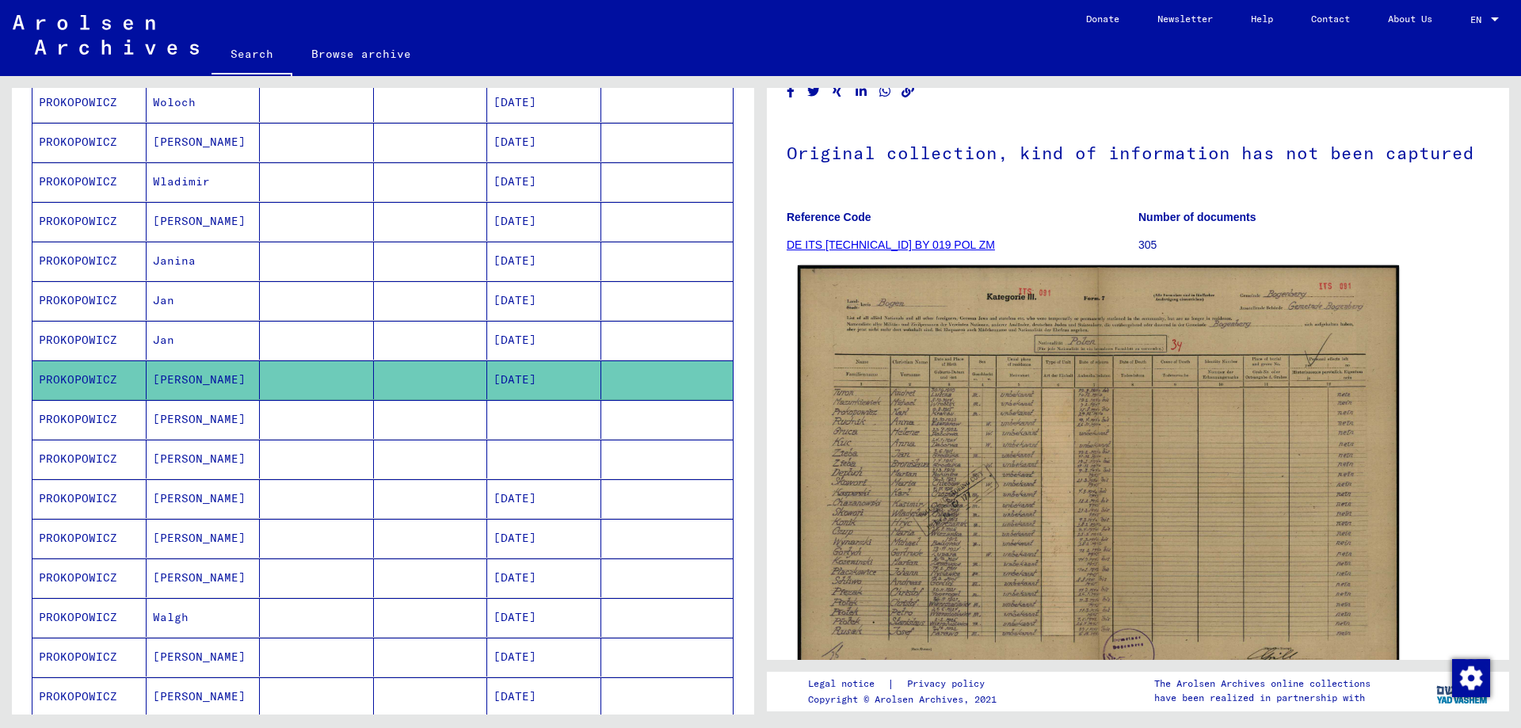
click at [981, 507] on img at bounding box center [1098, 477] width 601 height 425
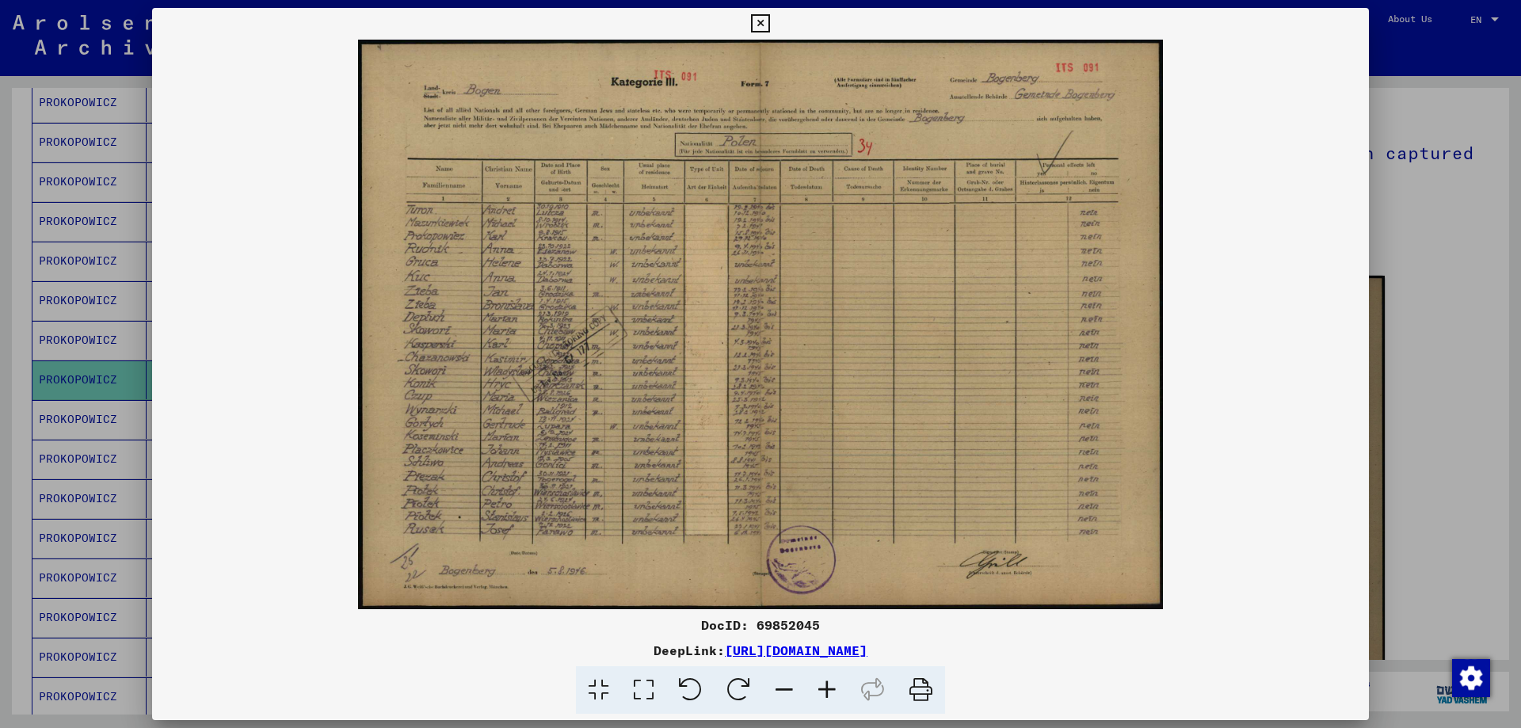
click at [562, 238] on img at bounding box center [760, 325] width 1217 height 570
click at [829, 690] on icon at bounding box center [827, 690] width 43 height 48
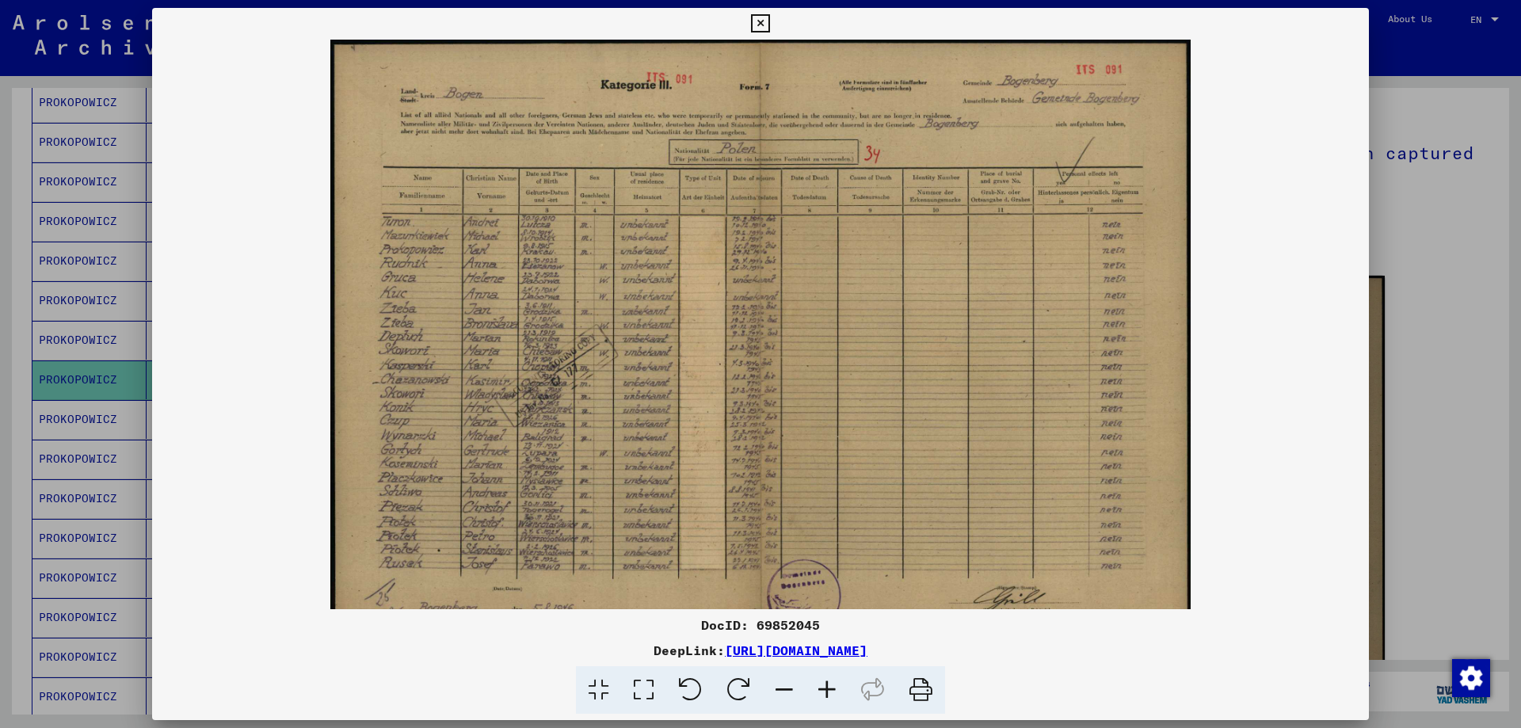
click at [830, 690] on icon at bounding box center [827, 690] width 43 height 48
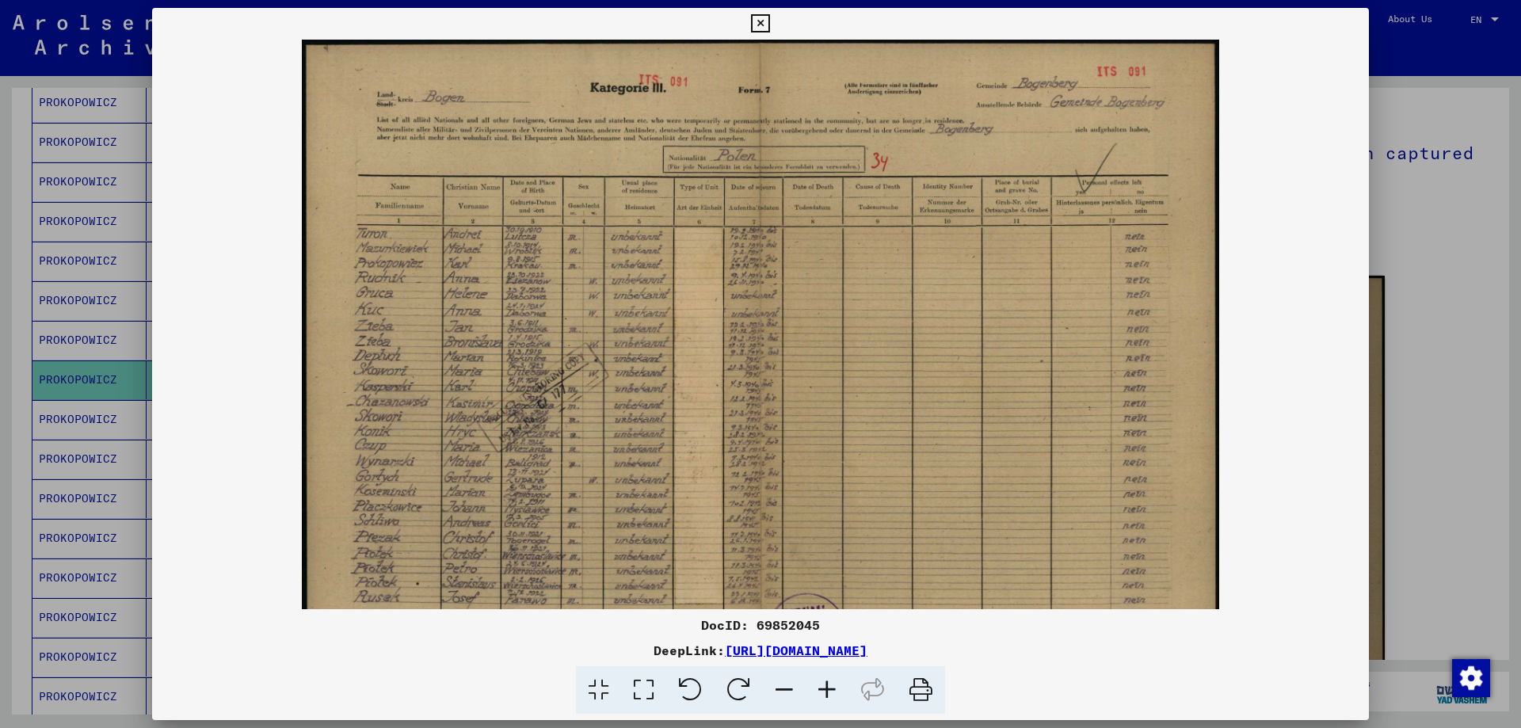
click at [831, 689] on icon at bounding box center [827, 690] width 43 height 48
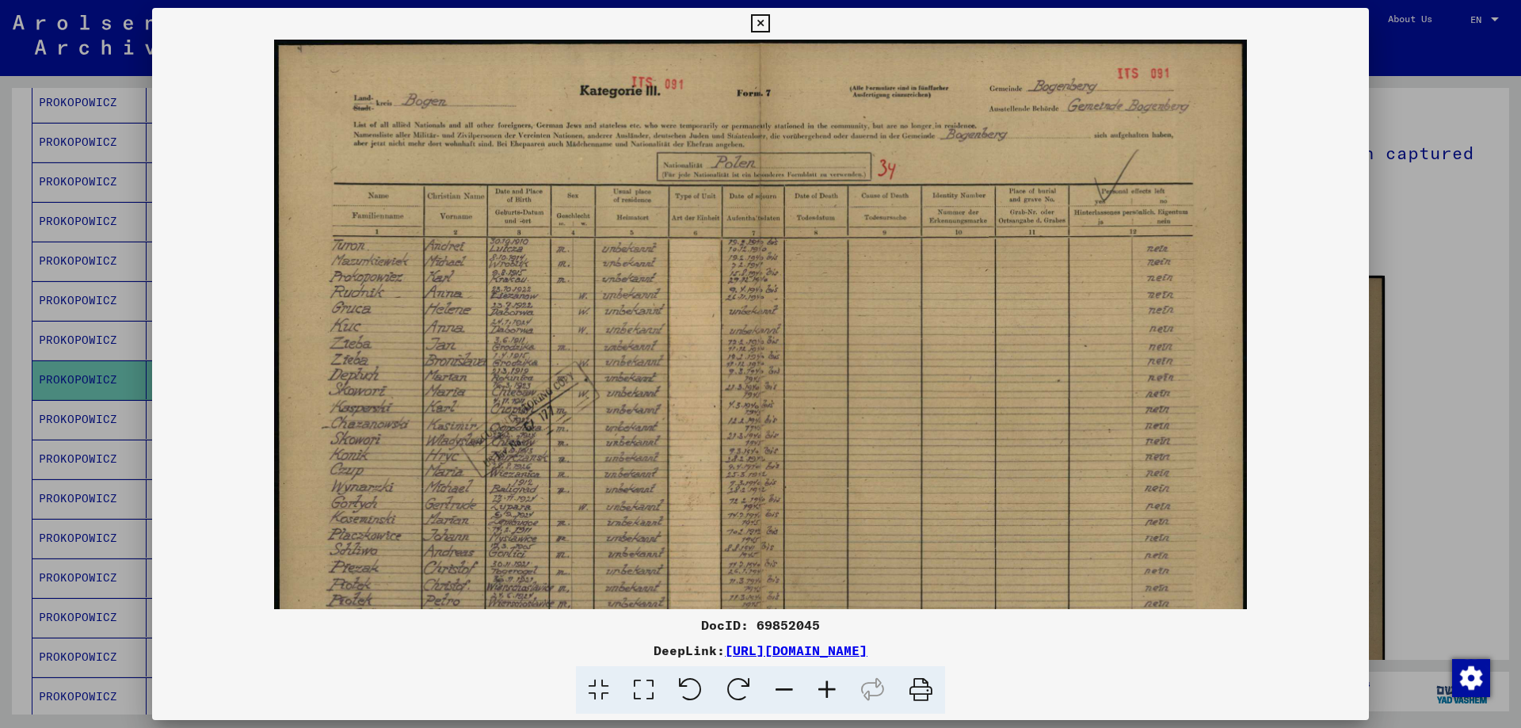
click at [831, 689] on icon at bounding box center [827, 690] width 43 height 48
click at [833, 689] on icon at bounding box center [827, 690] width 43 height 48
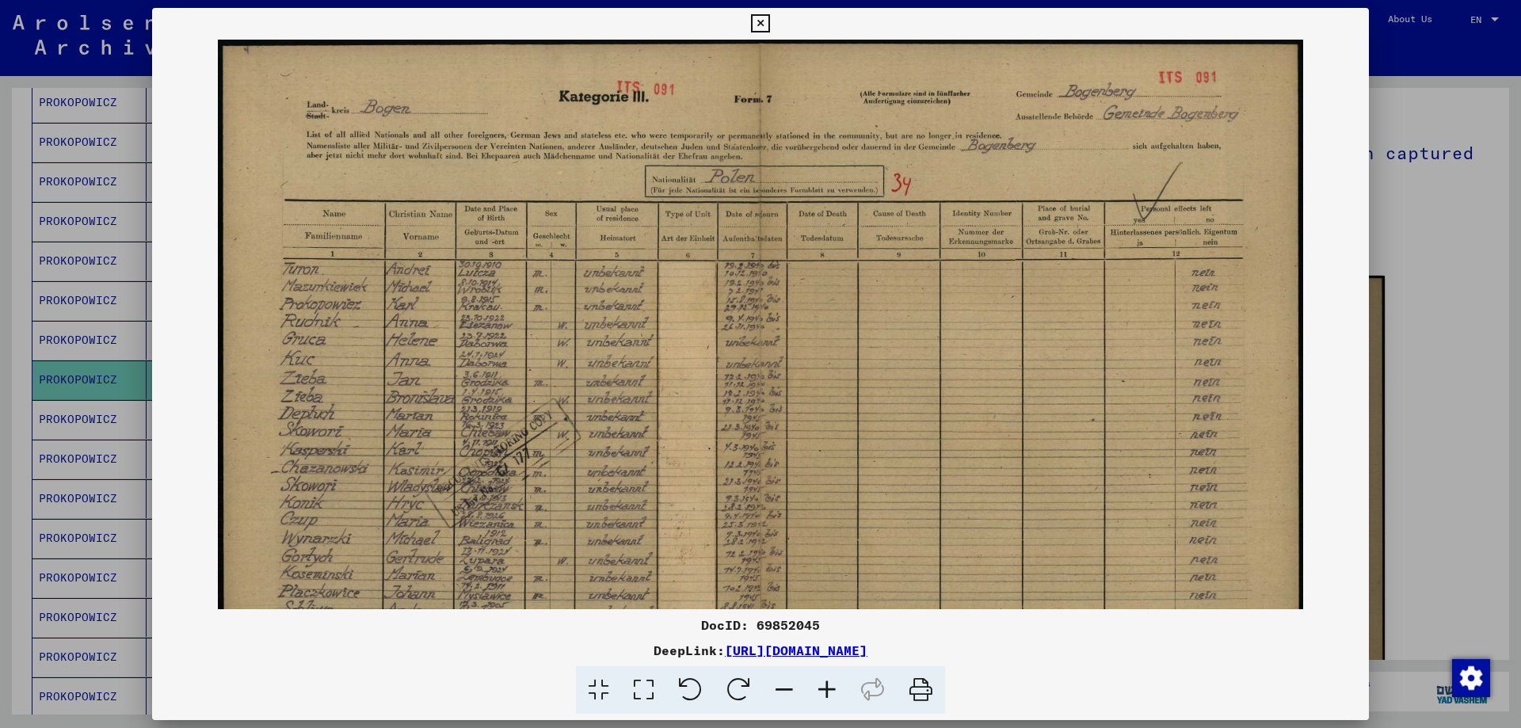
click at [833, 689] on icon at bounding box center [827, 690] width 43 height 48
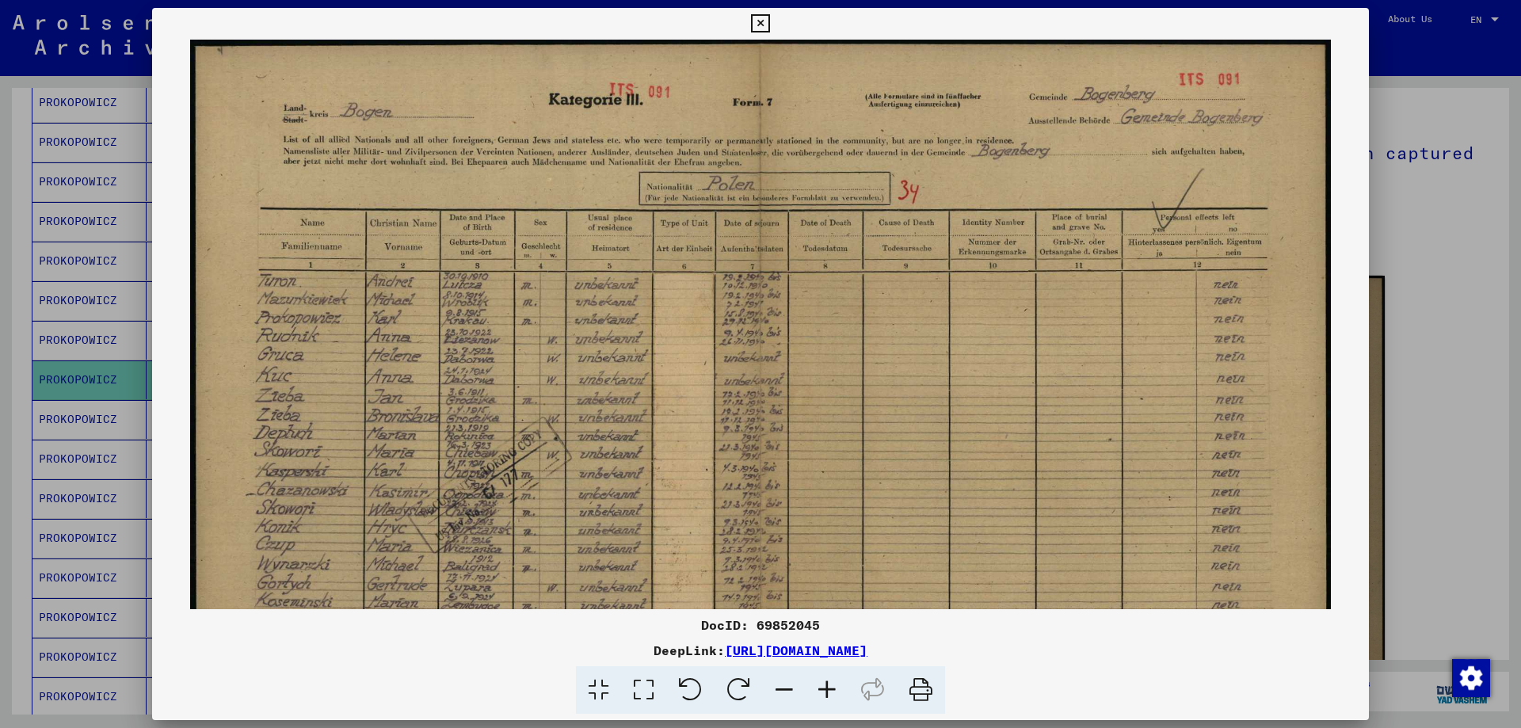
click at [833, 689] on icon at bounding box center [827, 690] width 43 height 48
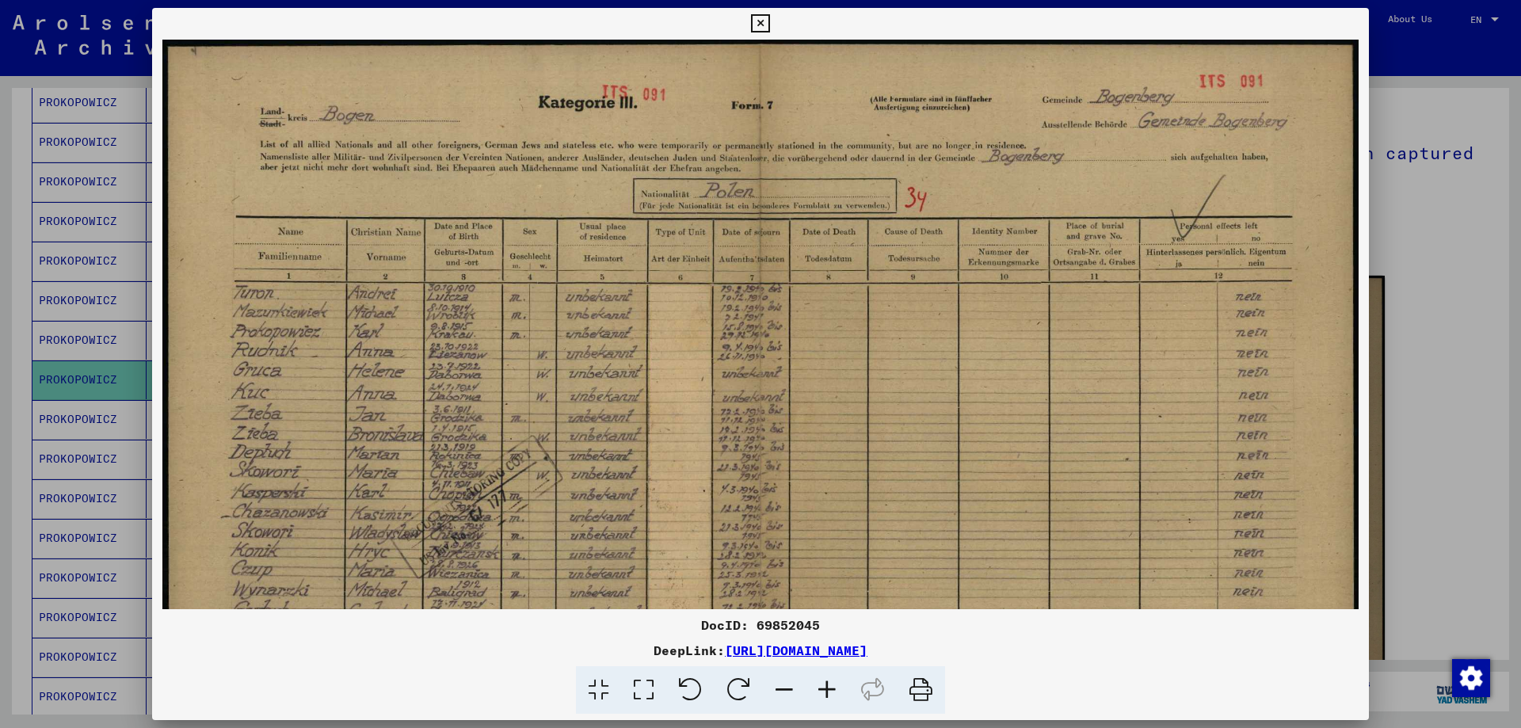
click at [833, 689] on icon at bounding box center [827, 690] width 43 height 48
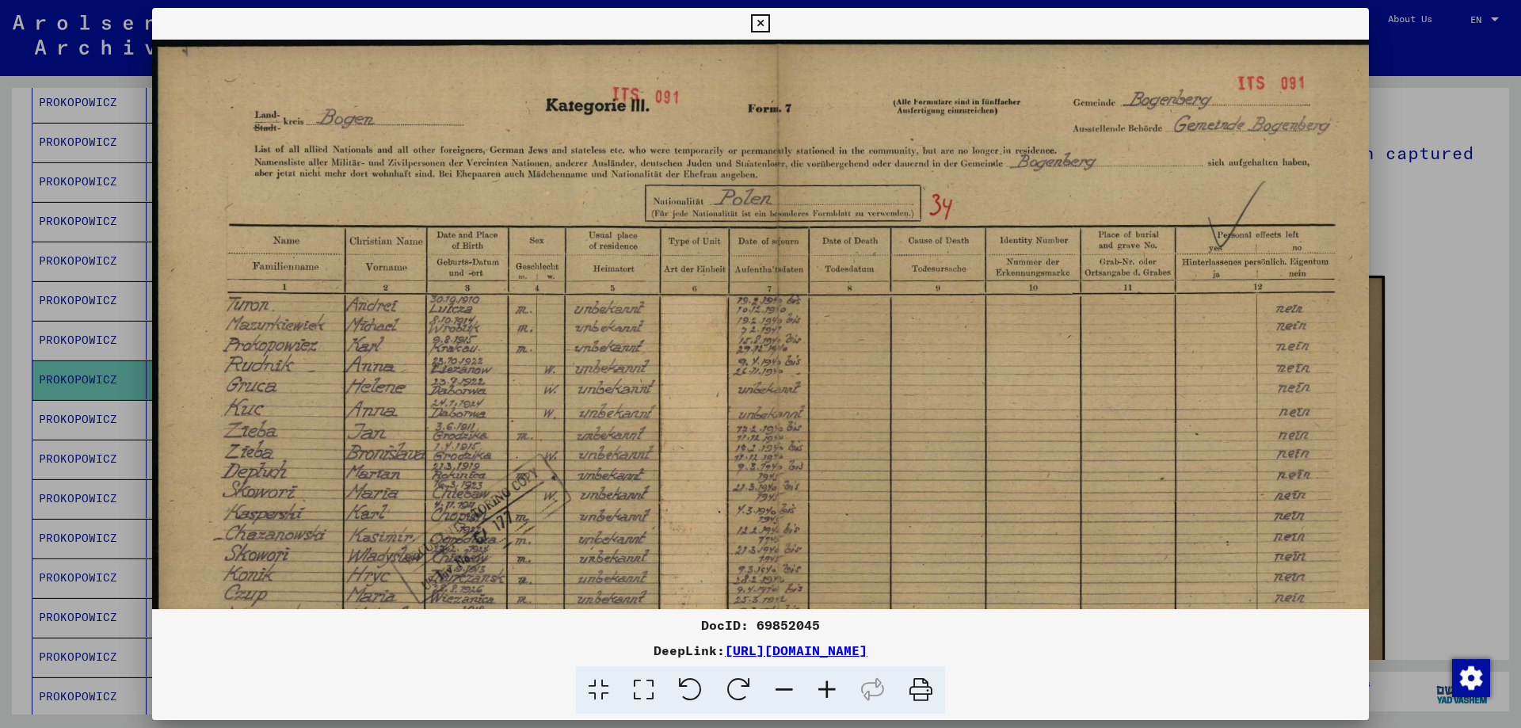
click at [1426, 284] on div at bounding box center [760, 364] width 1521 height 728
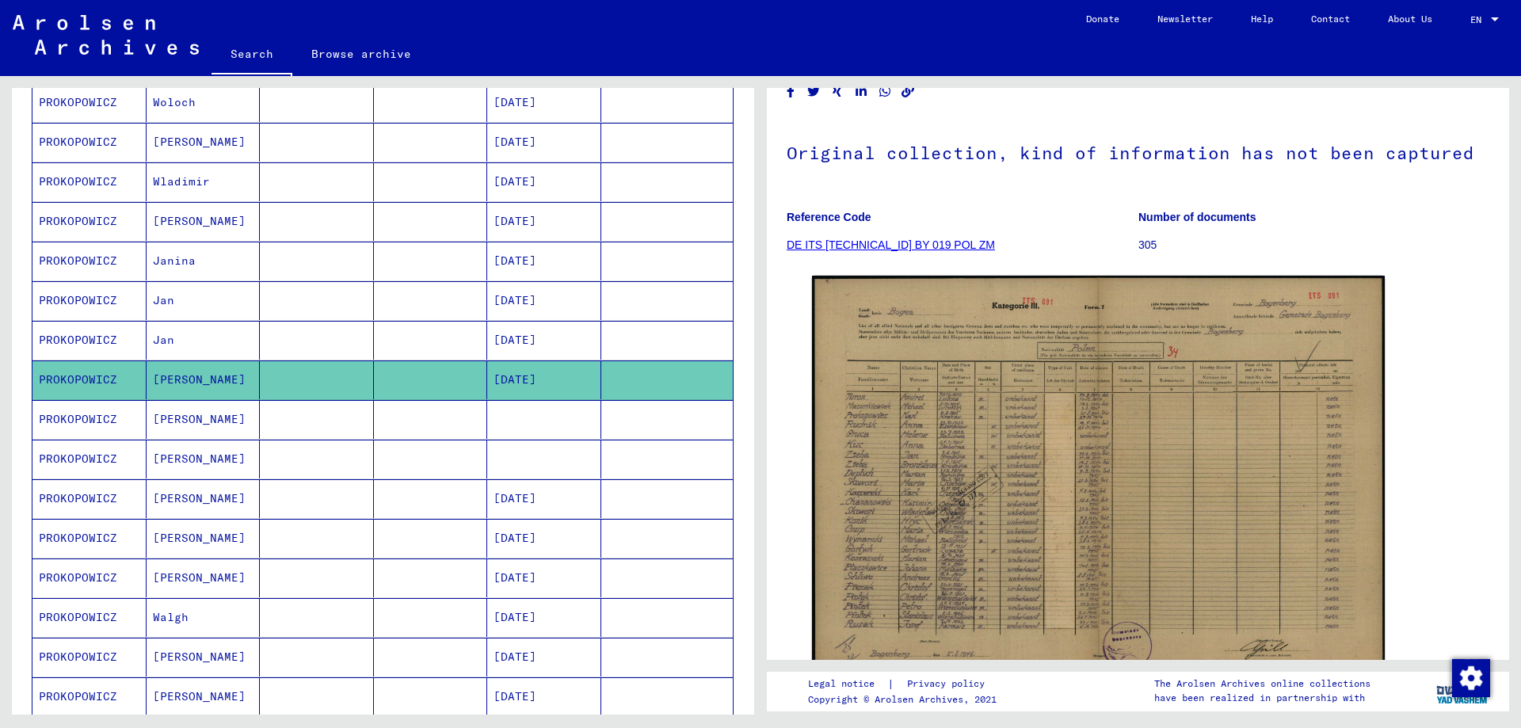
click at [83, 419] on mat-cell "PROKOPOWICZ" at bounding box center [89, 419] width 114 height 39
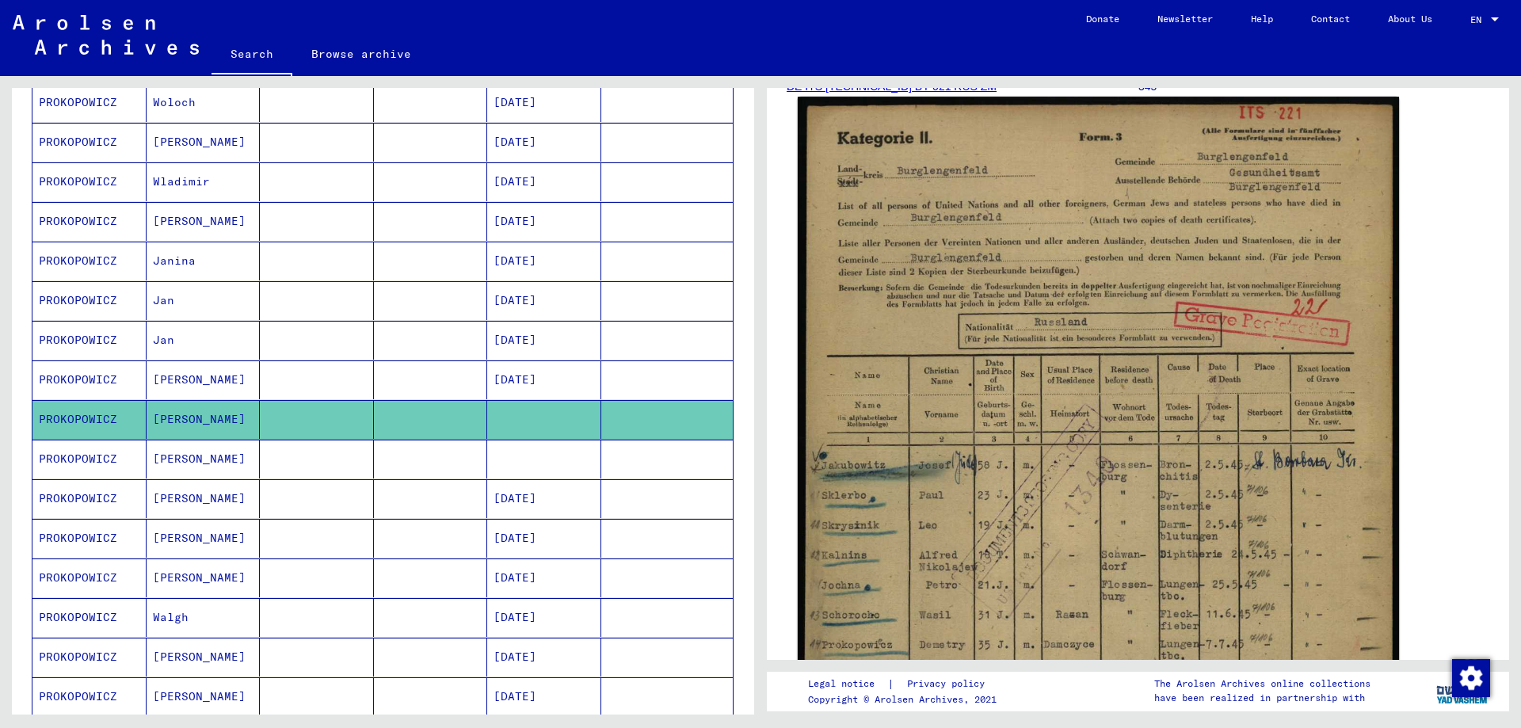
scroll to position [317, 0]
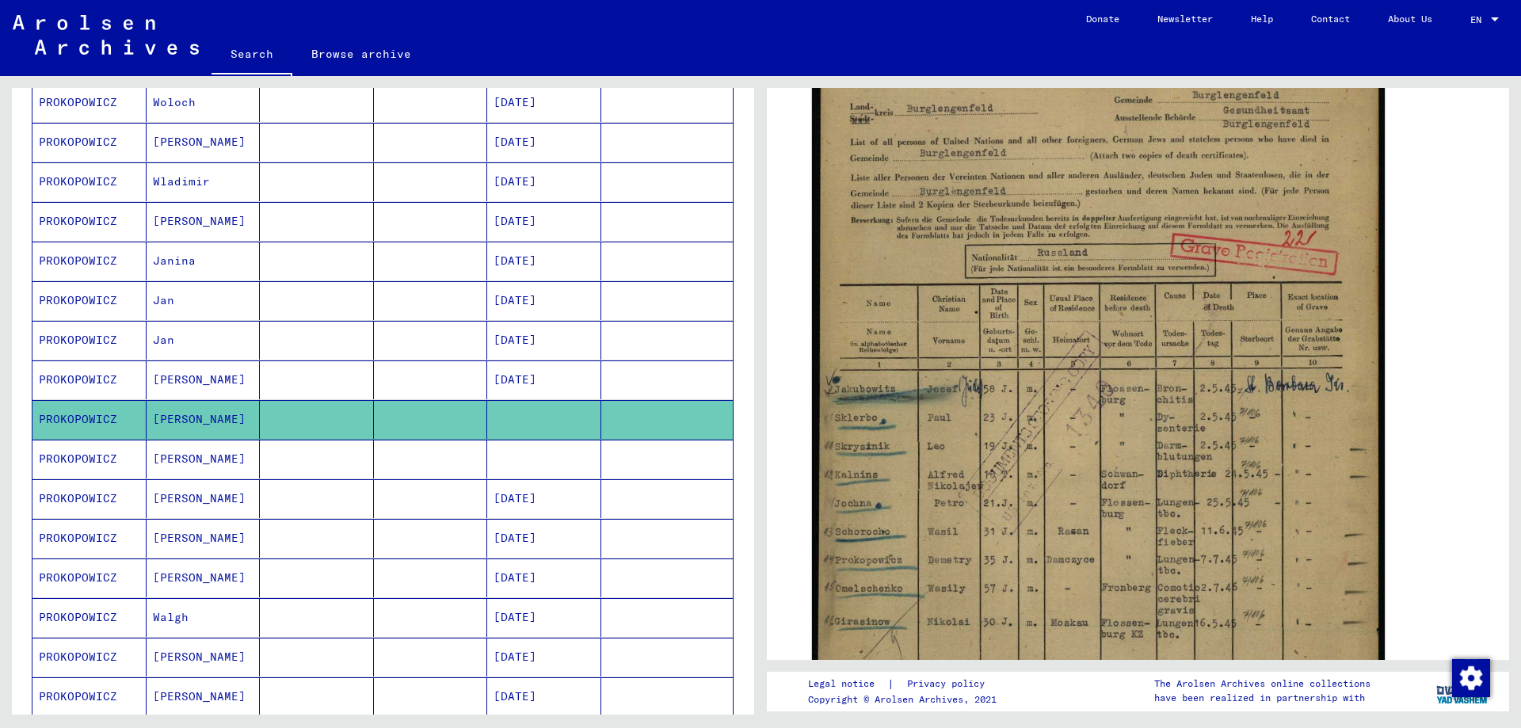
click at [86, 467] on mat-cell "PROKOPOWICZ" at bounding box center [89, 459] width 114 height 39
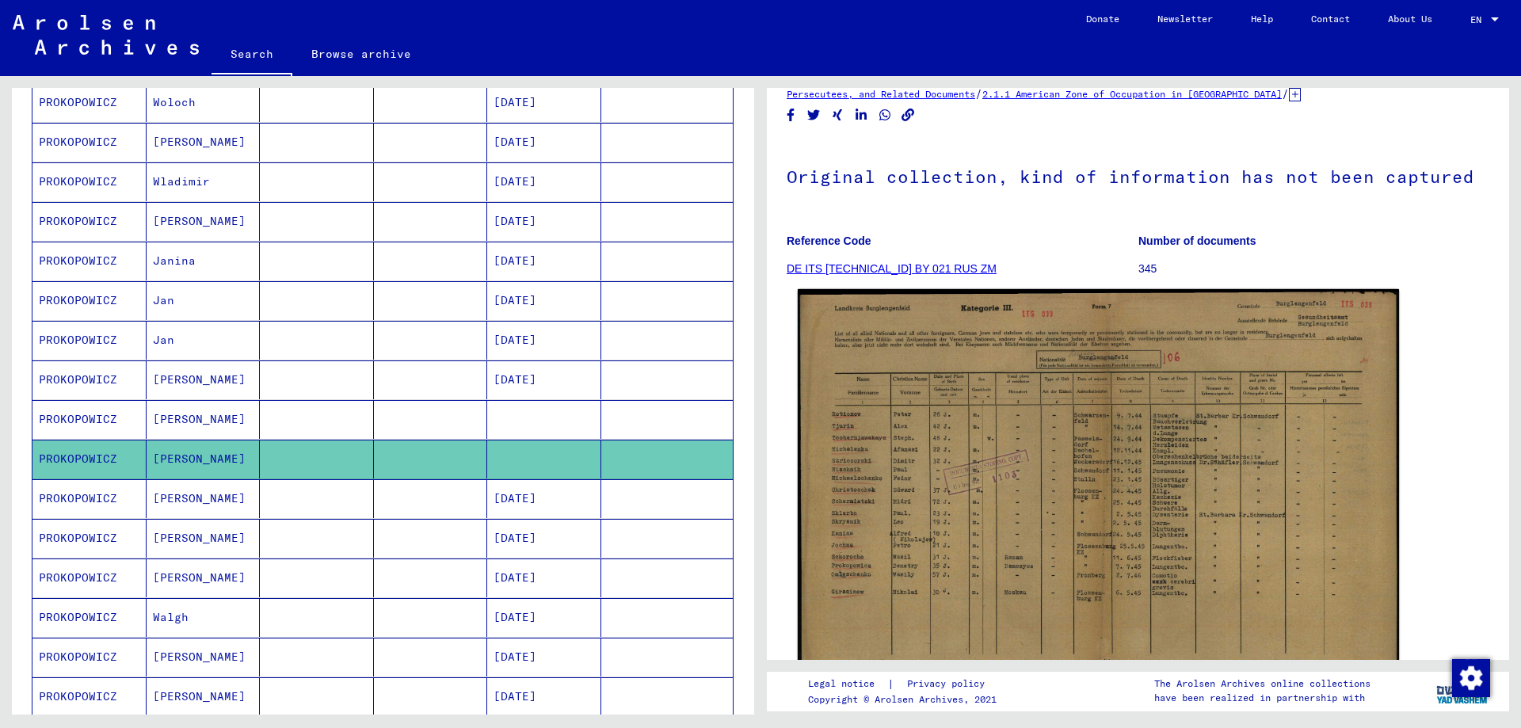
scroll to position [79, 0]
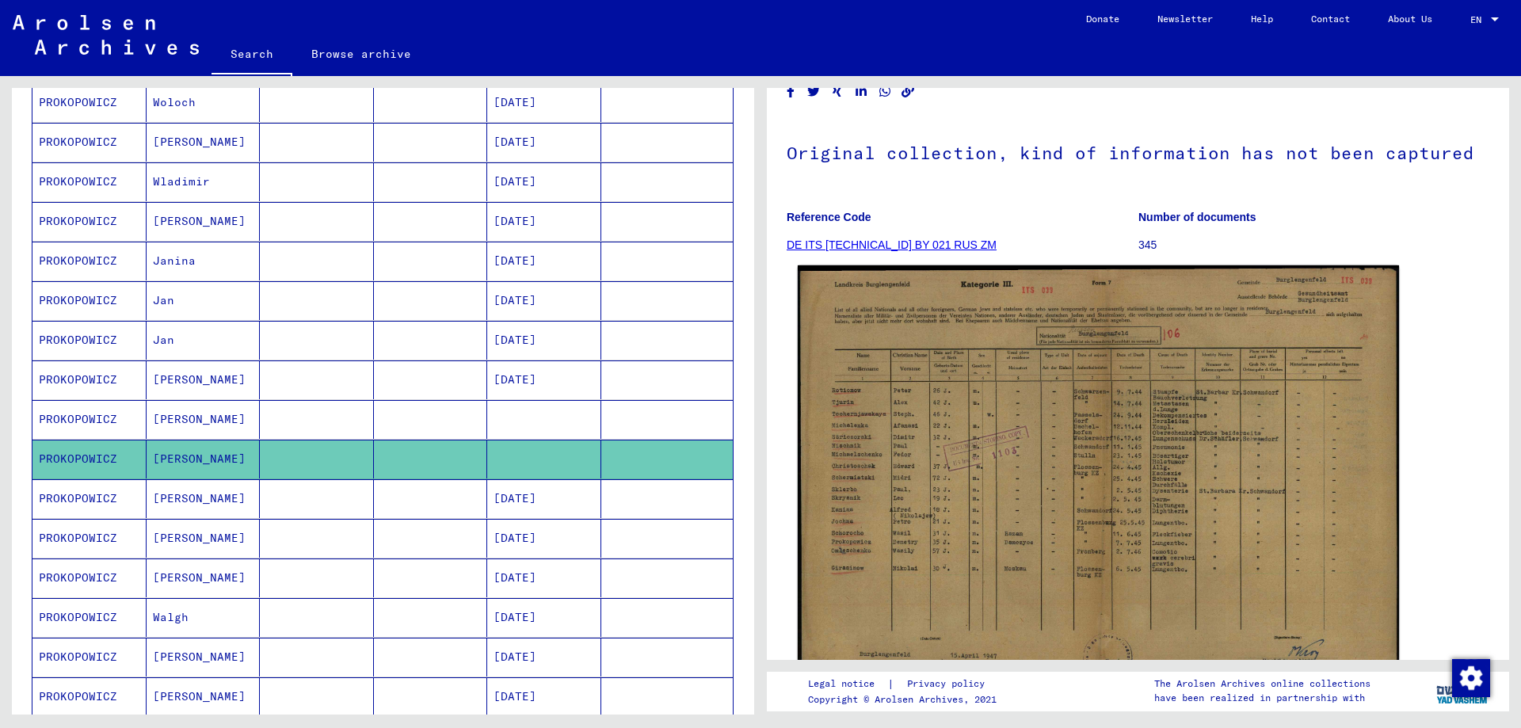
click at [872, 567] on img at bounding box center [1098, 477] width 601 height 424
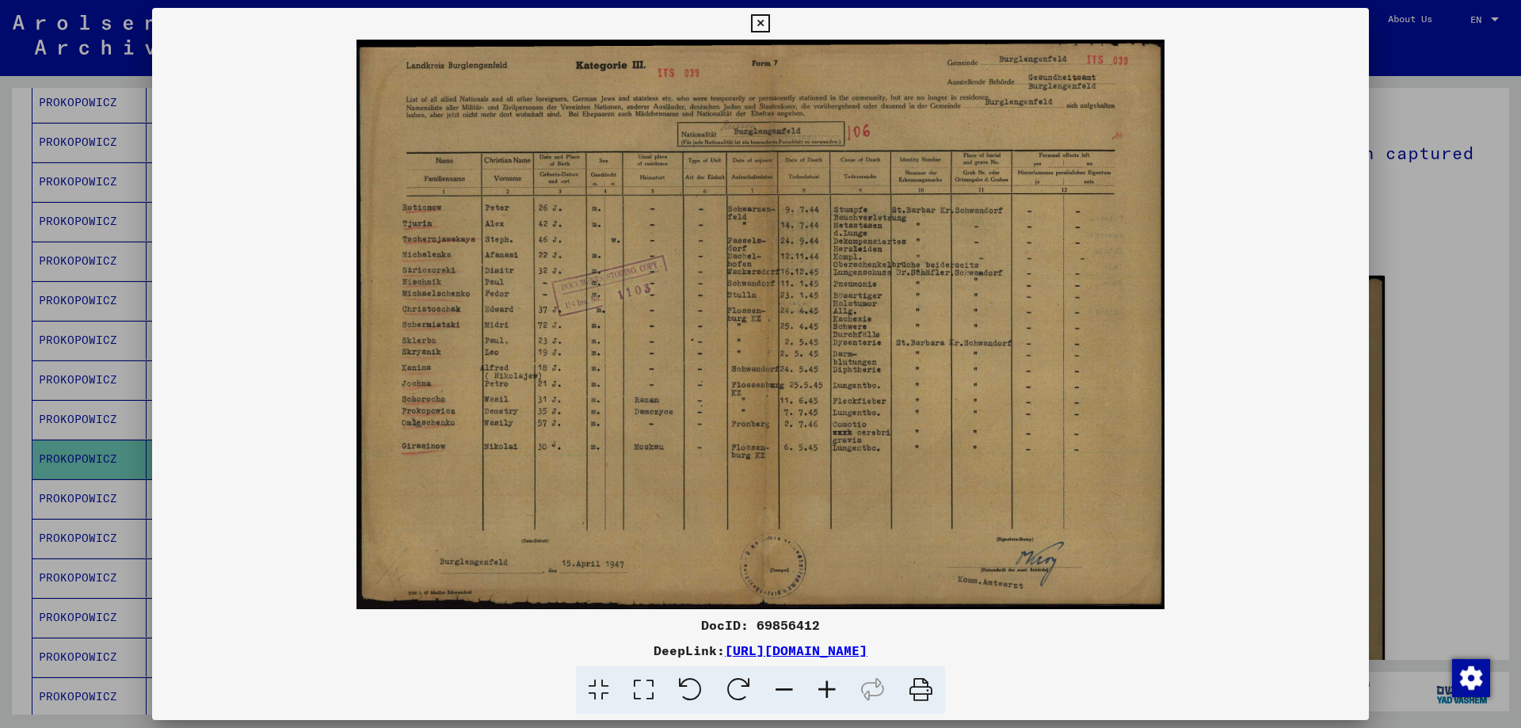
click at [1352, 536] on img at bounding box center [760, 325] width 1217 height 570
click at [1425, 429] on div at bounding box center [760, 364] width 1521 height 728
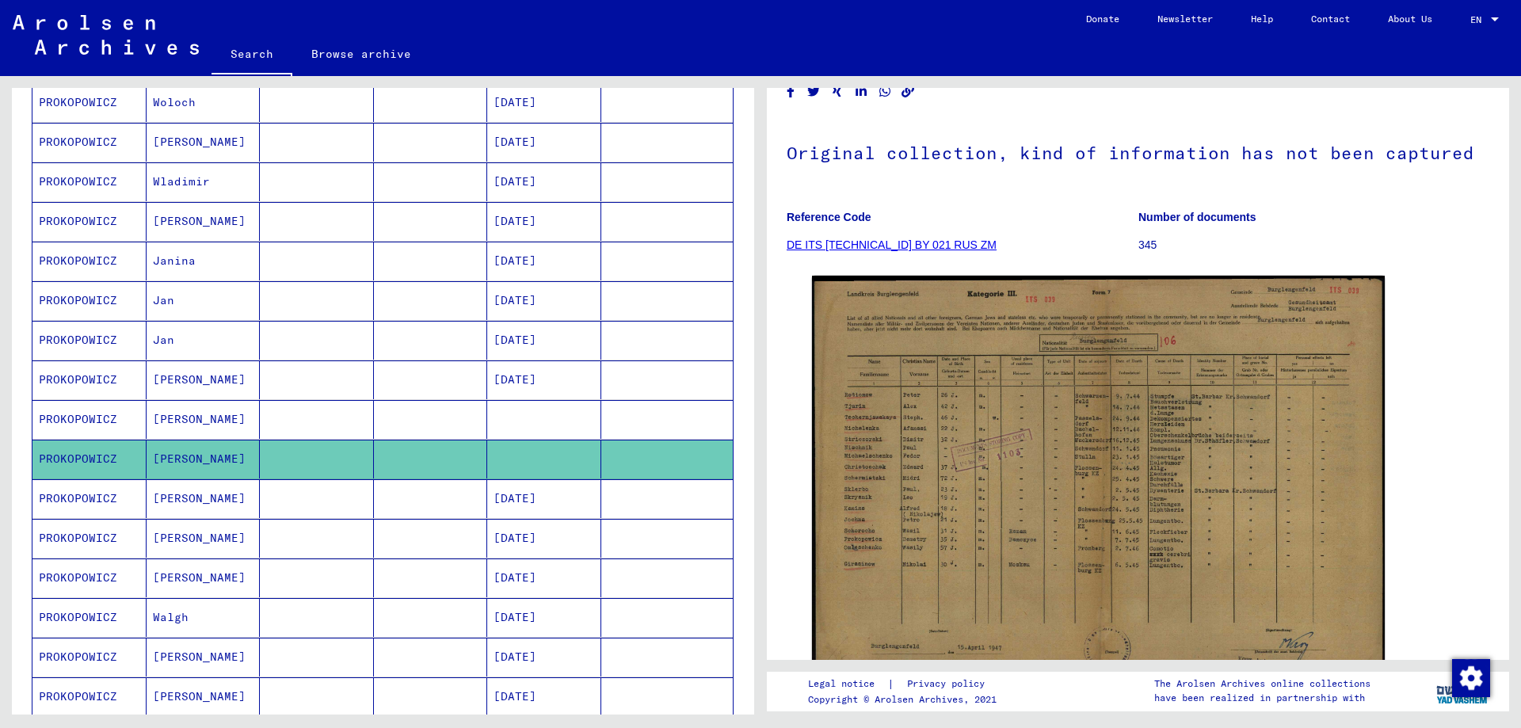
click at [82, 500] on mat-cell "PROKOPOWICZ" at bounding box center [89, 498] width 114 height 39
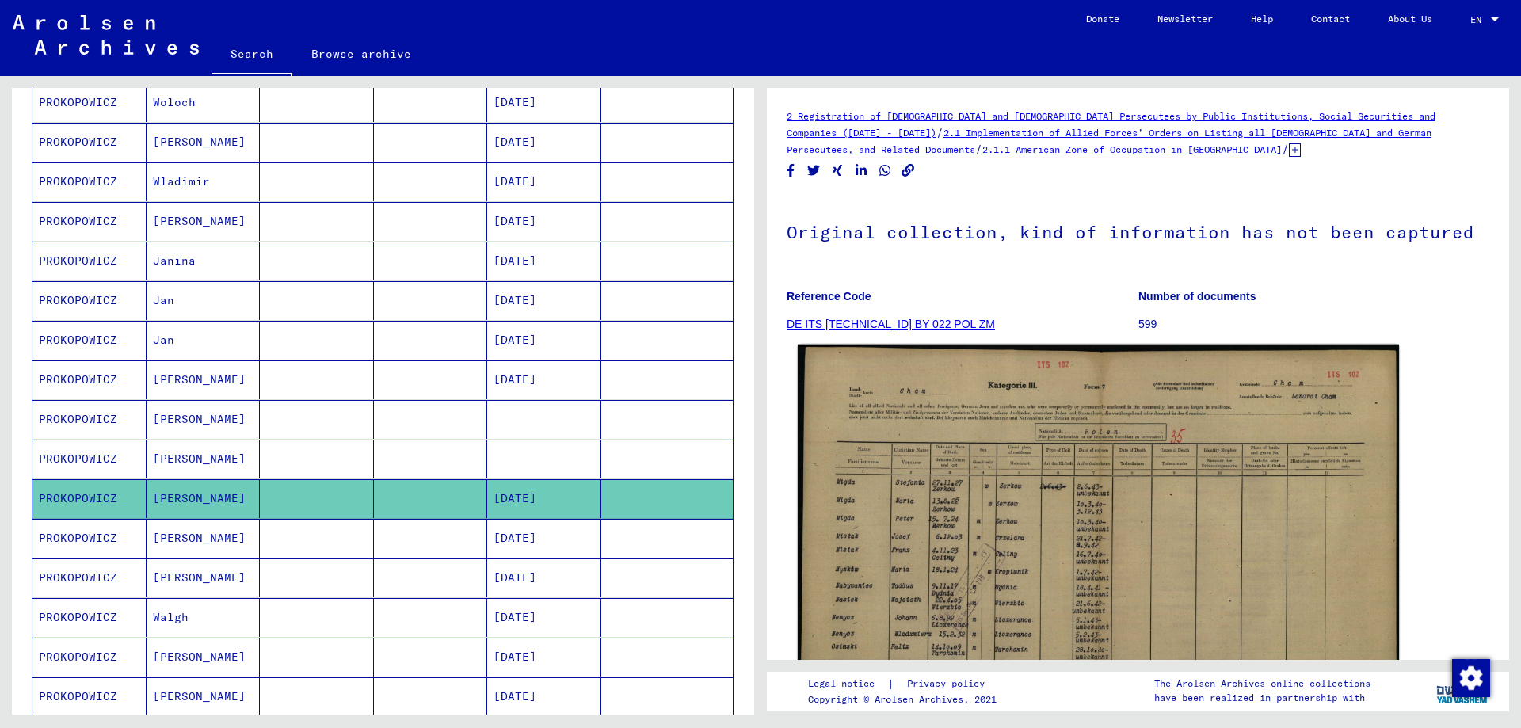
click at [1022, 543] on img at bounding box center [1098, 560] width 601 height 430
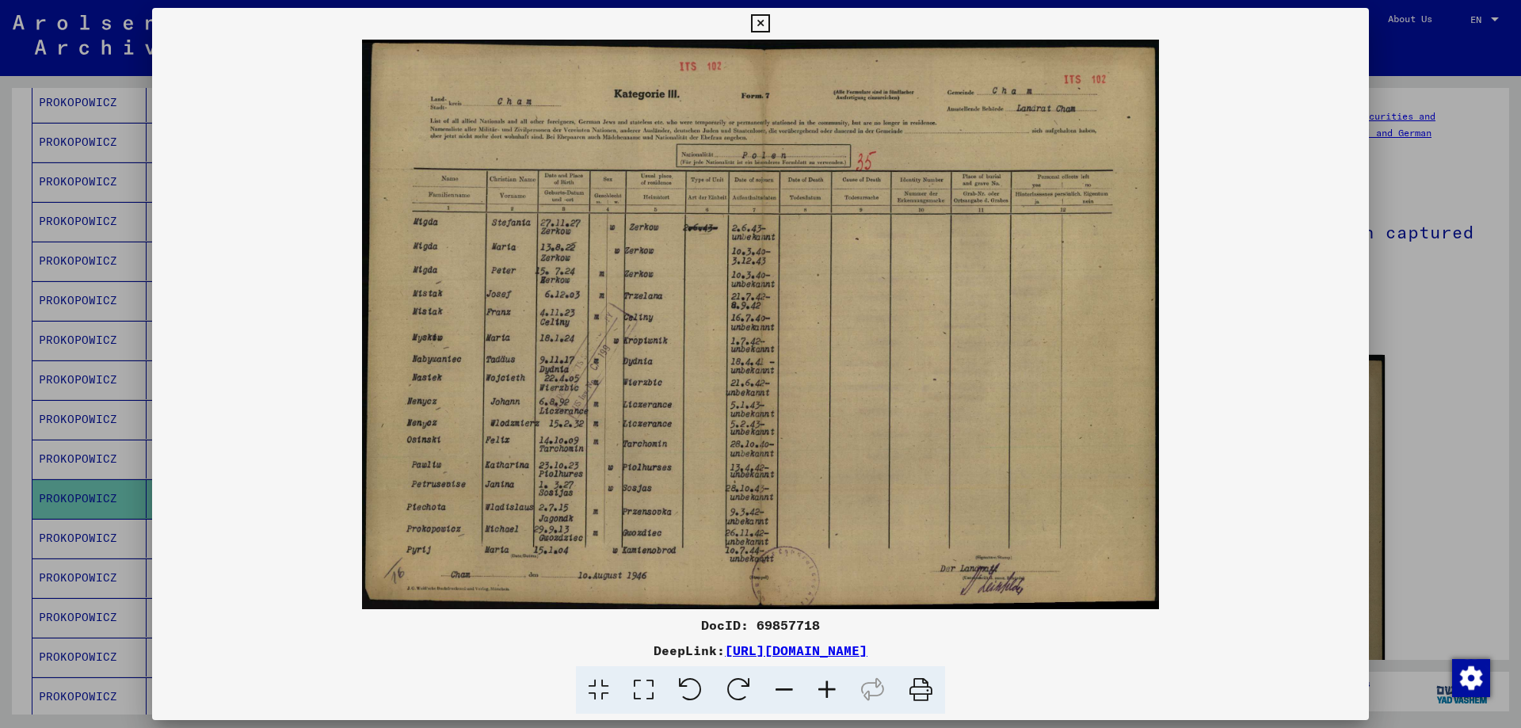
click at [1436, 502] on div at bounding box center [760, 364] width 1521 height 728
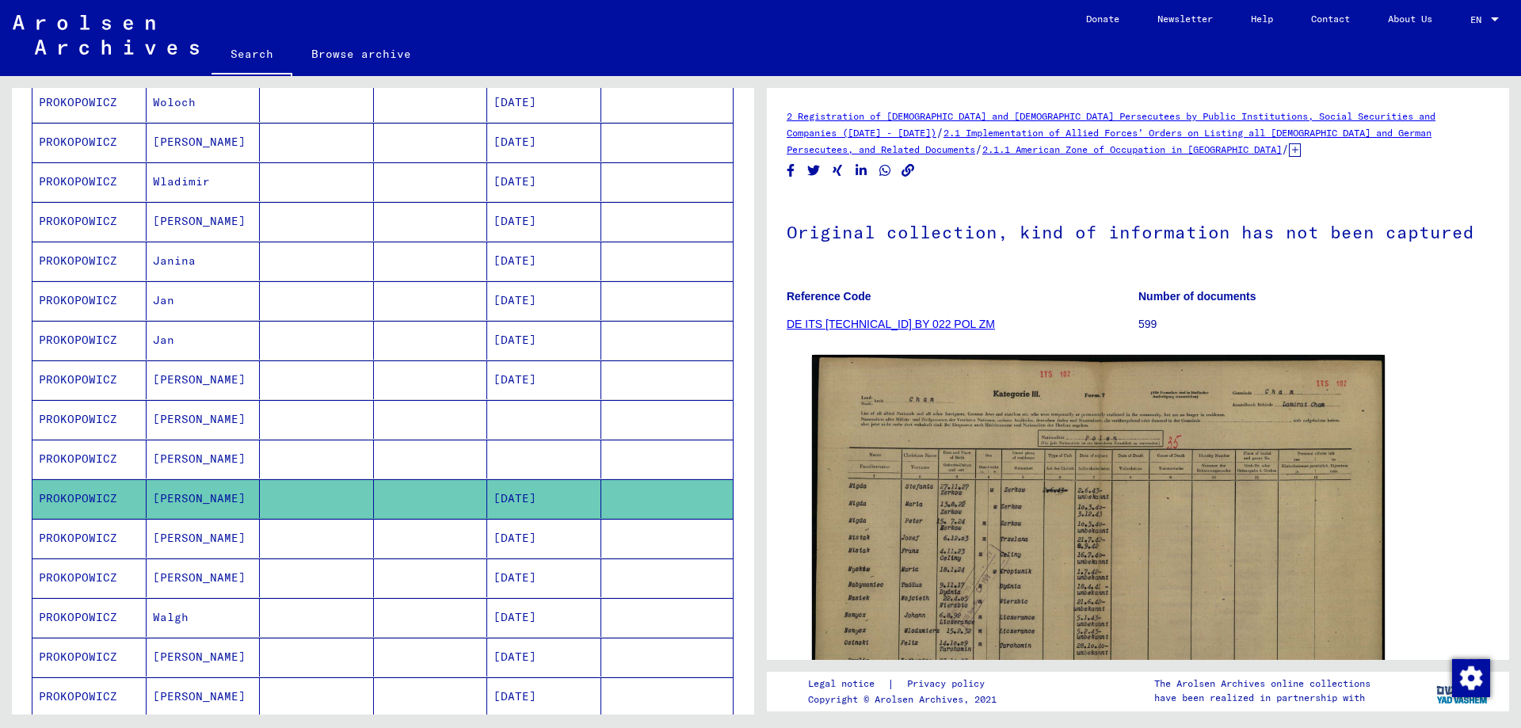
click at [93, 612] on mat-cell "PROKOPOWICZ" at bounding box center [89, 617] width 114 height 39
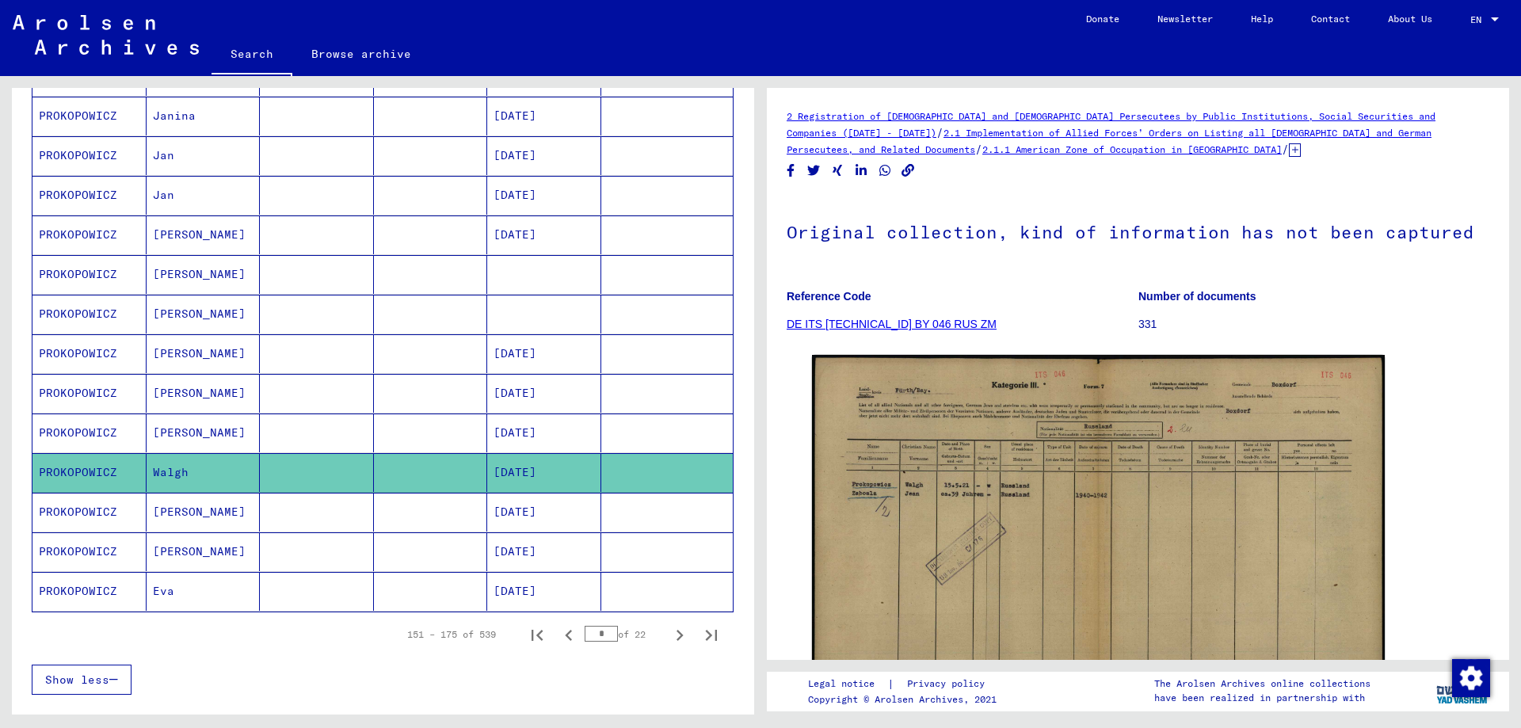
scroll to position [713, 0]
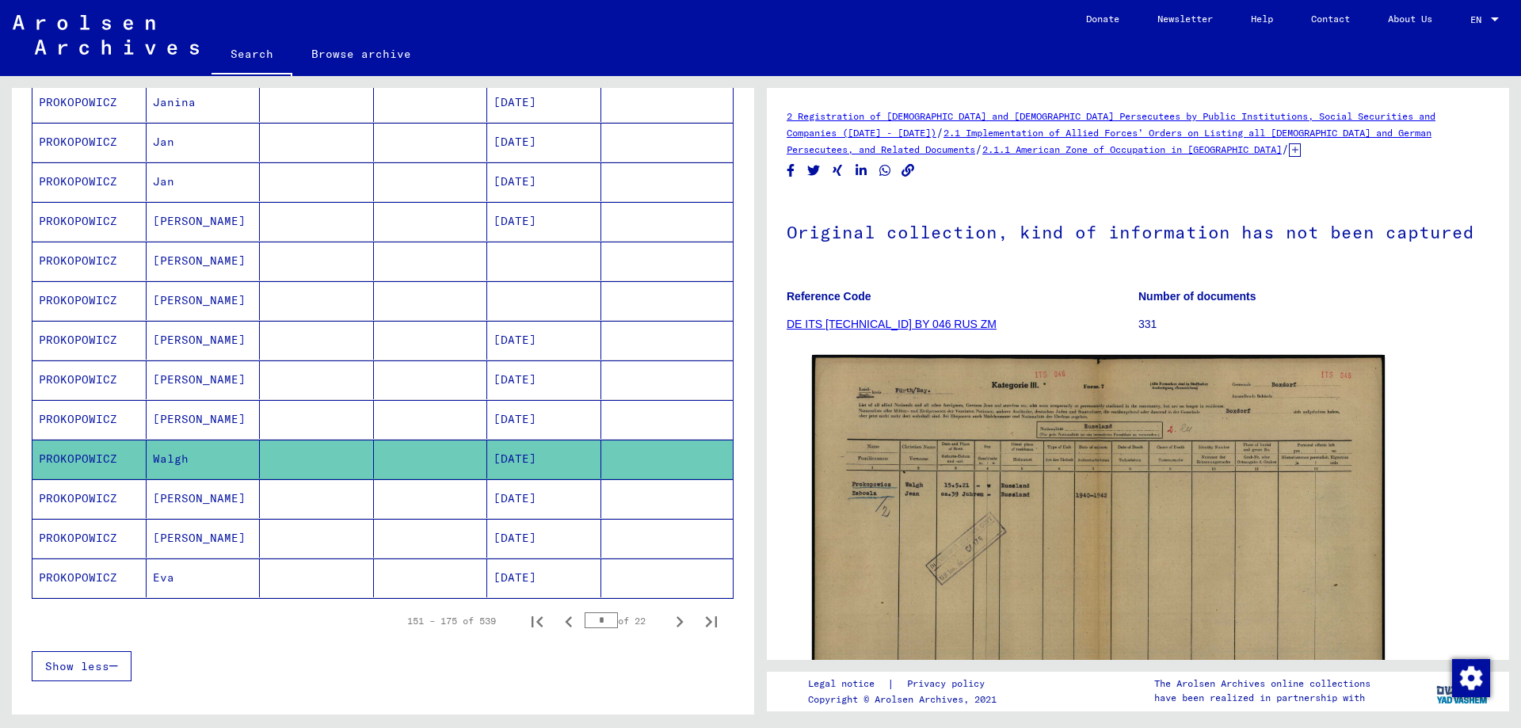
click at [68, 494] on mat-cell "PROKOPOWICZ" at bounding box center [89, 498] width 114 height 39
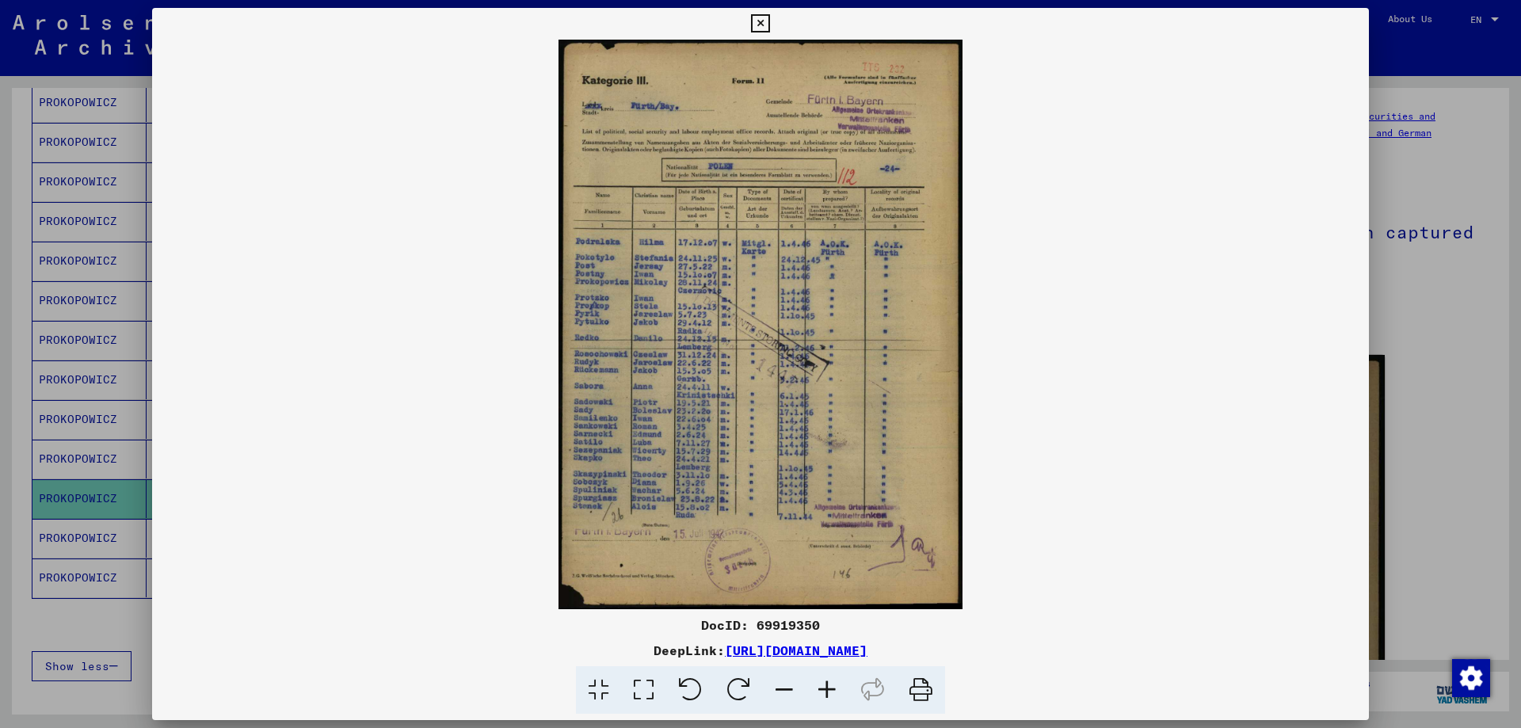
click at [829, 690] on icon at bounding box center [827, 690] width 43 height 48
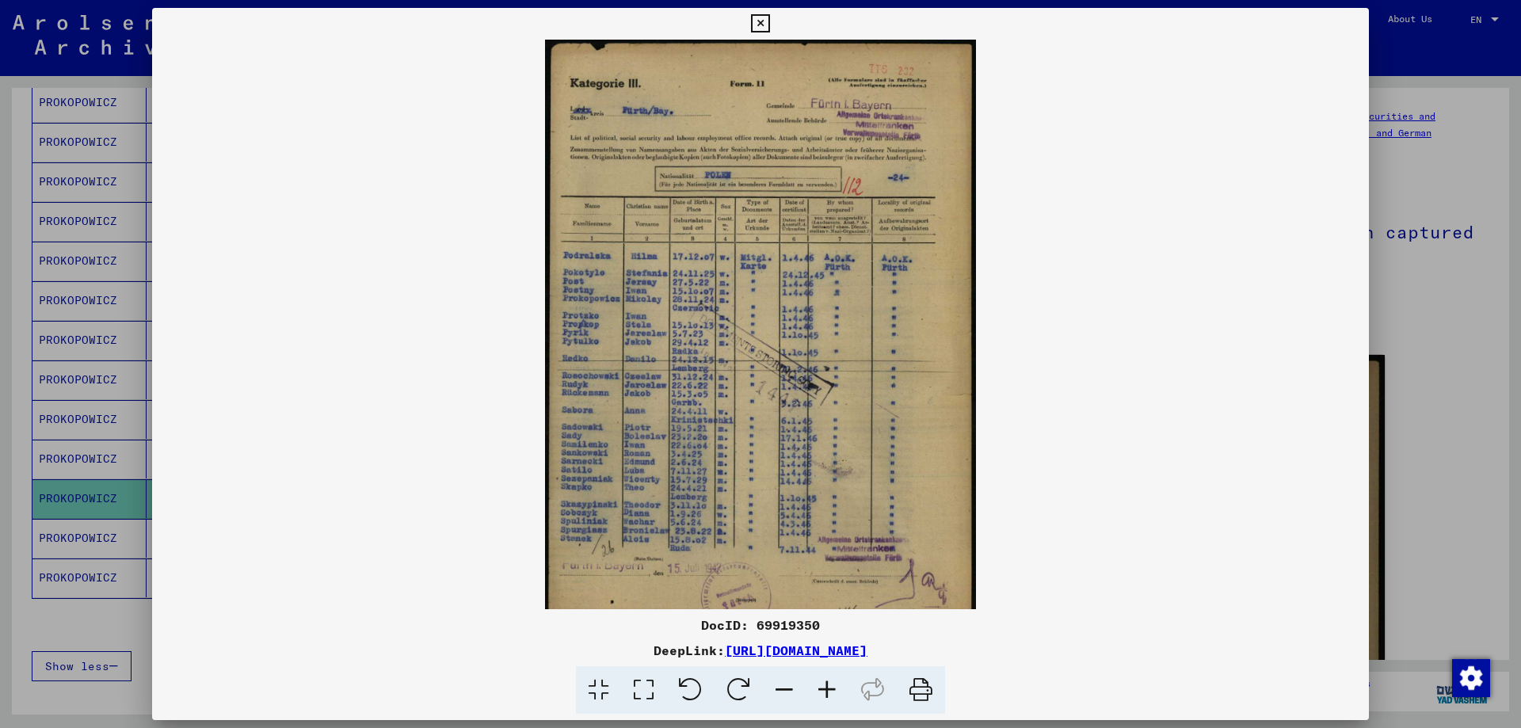
click at [829, 690] on icon at bounding box center [827, 690] width 43 height 48
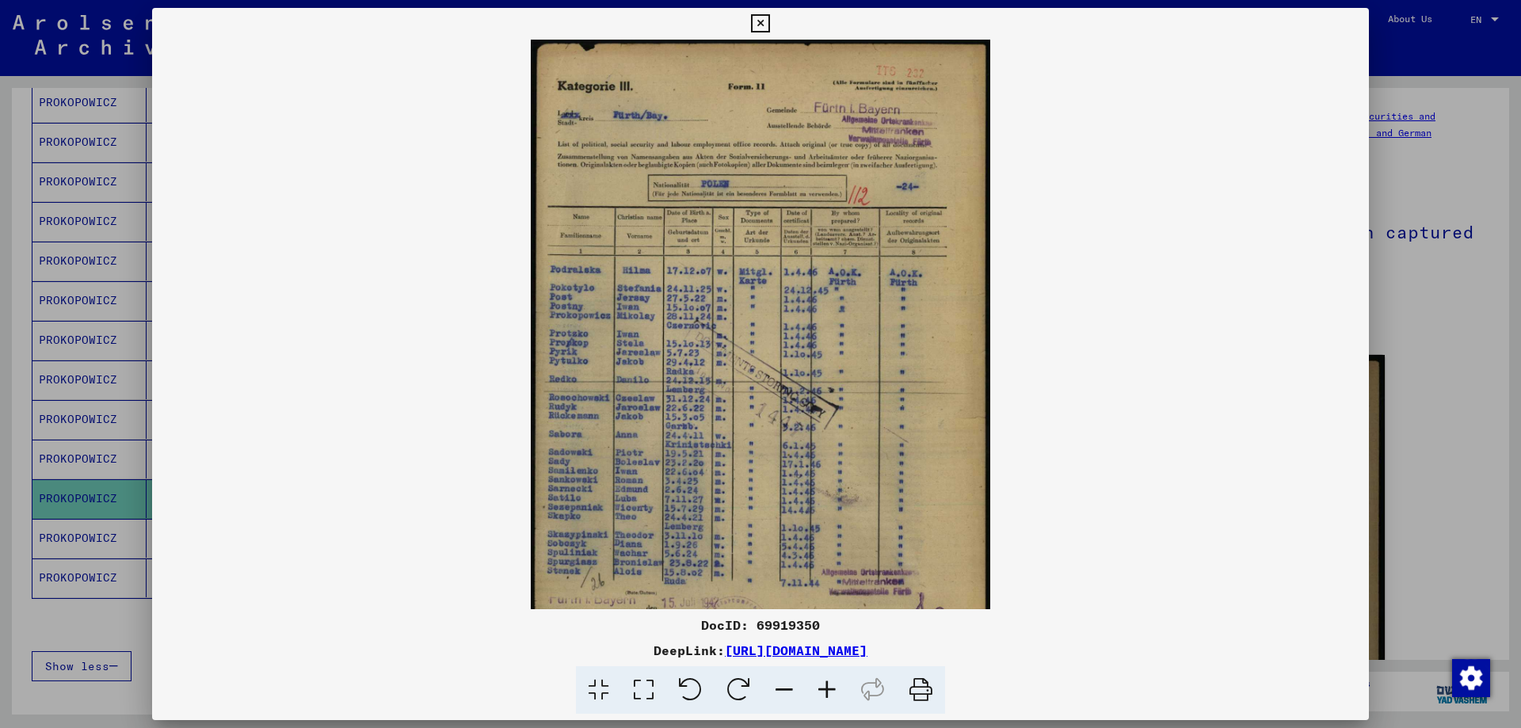
click at [829, 687] on icon at bounding box center [827, 690] width 43 height 48
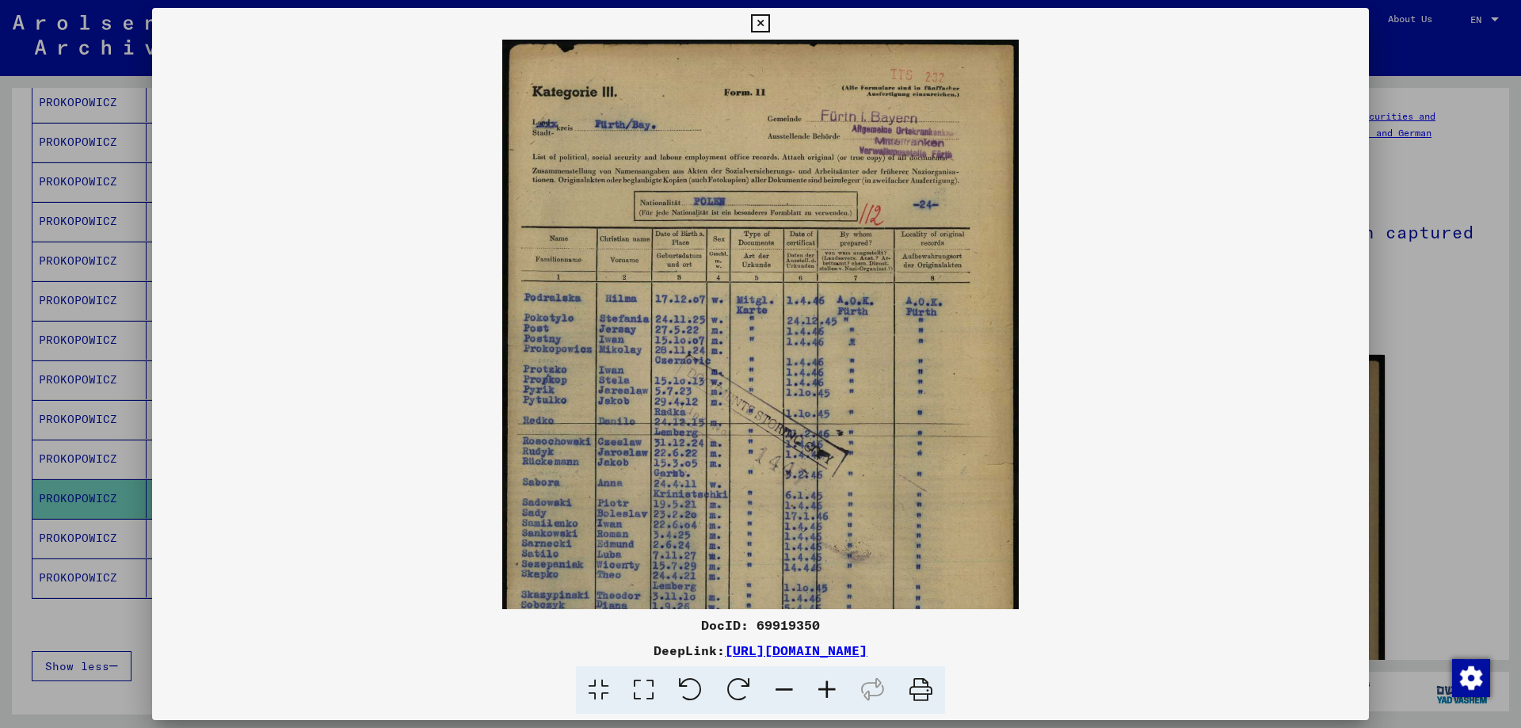
click at [830, 687] on icon at bounding box center [827, 690] width 43 height 48
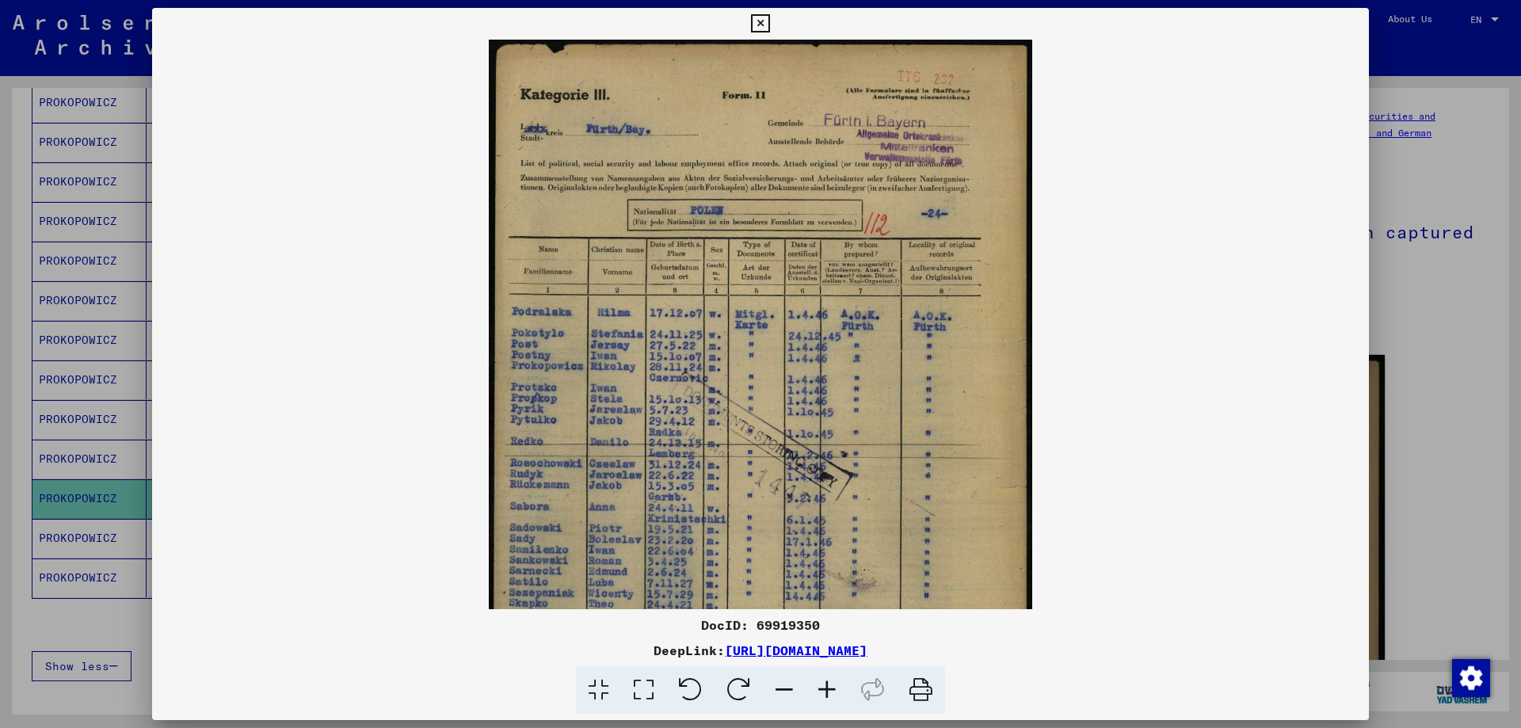
click at [831, 687] on icon at bounding box center [827, 690] width 43 height 48
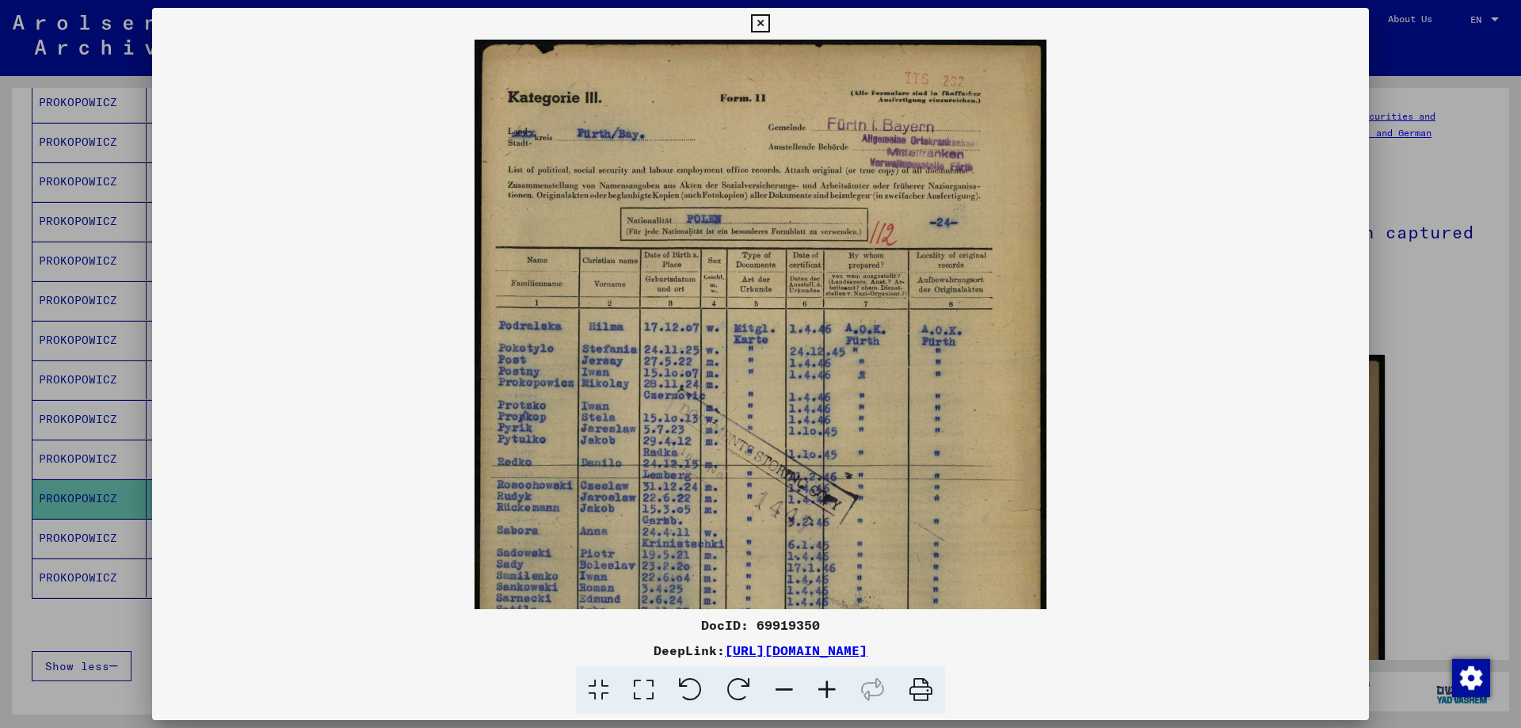
click at [831, 687] on icon at bounding box center [827, 690] width 43 height 48
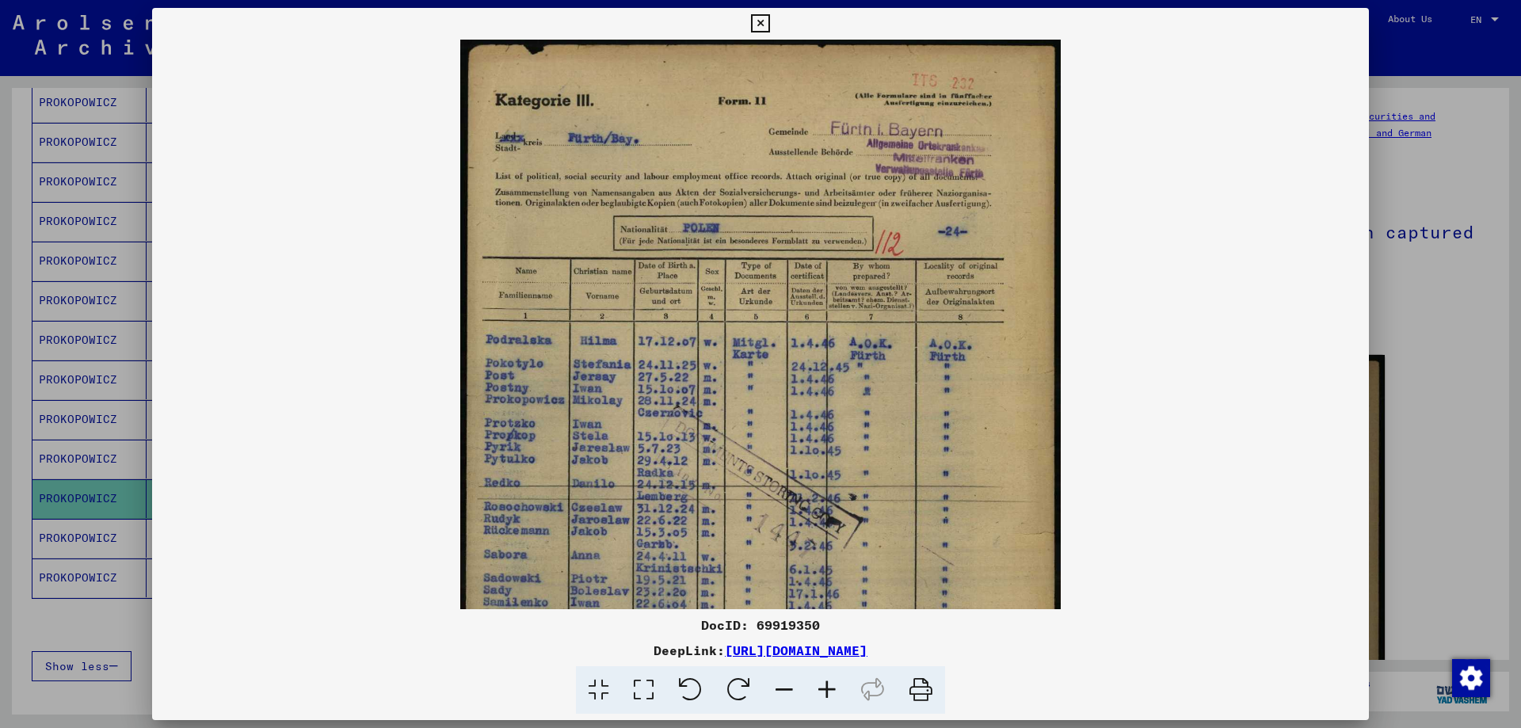
click at [1426, 438] on div at bounding box center [760, 364] width 1521 height 728
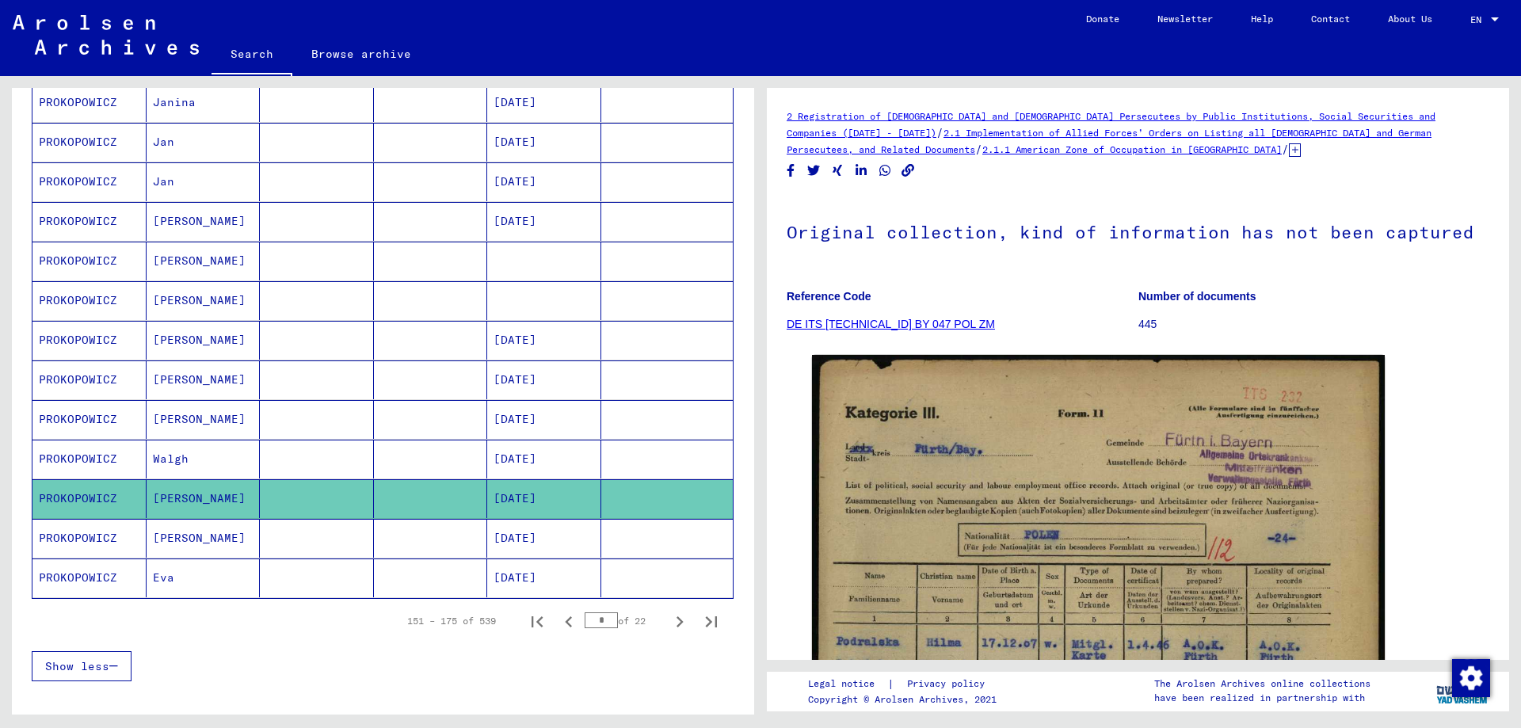
click at [87, 579] on mat-cell "PROKOPOWICZ" at bounding box center [89, 578] width 114 height 39
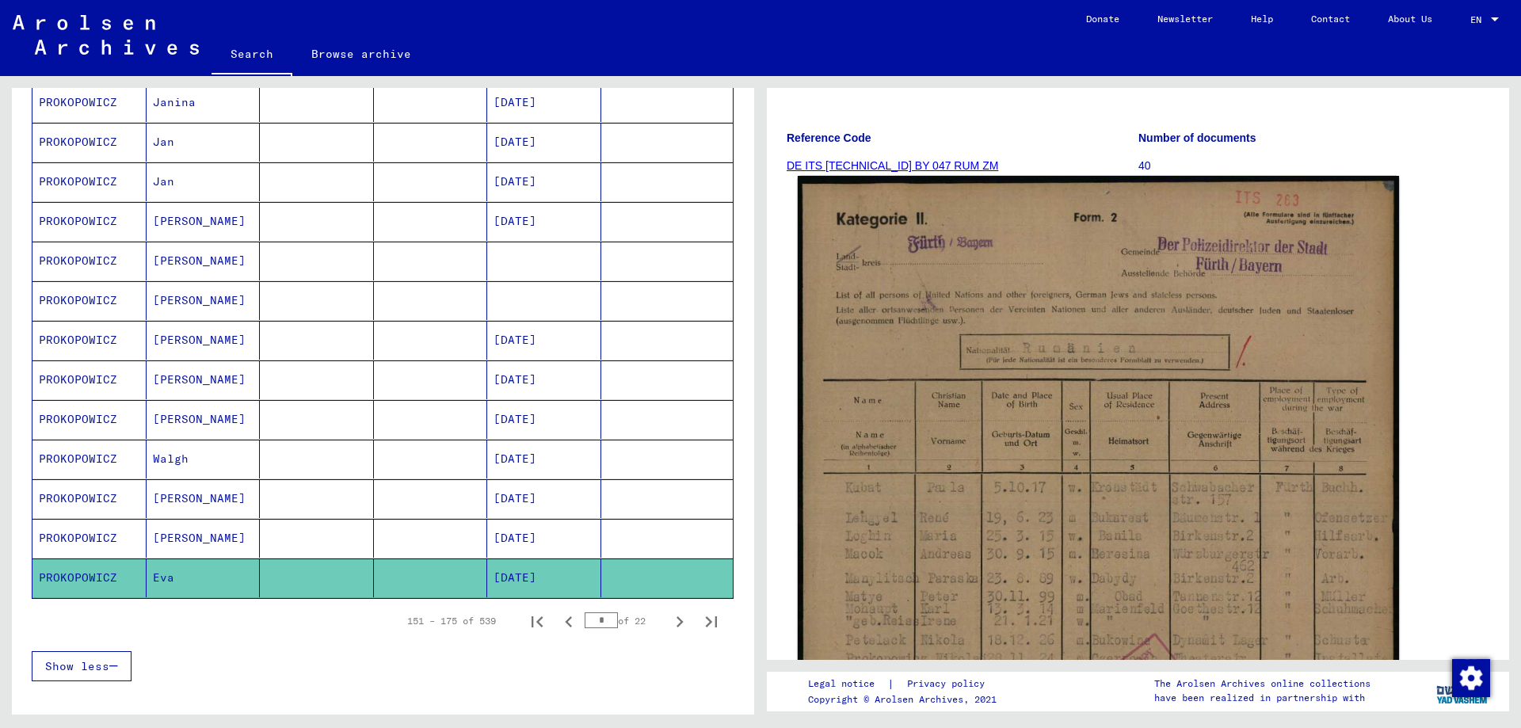
scroll to position [317, 0]
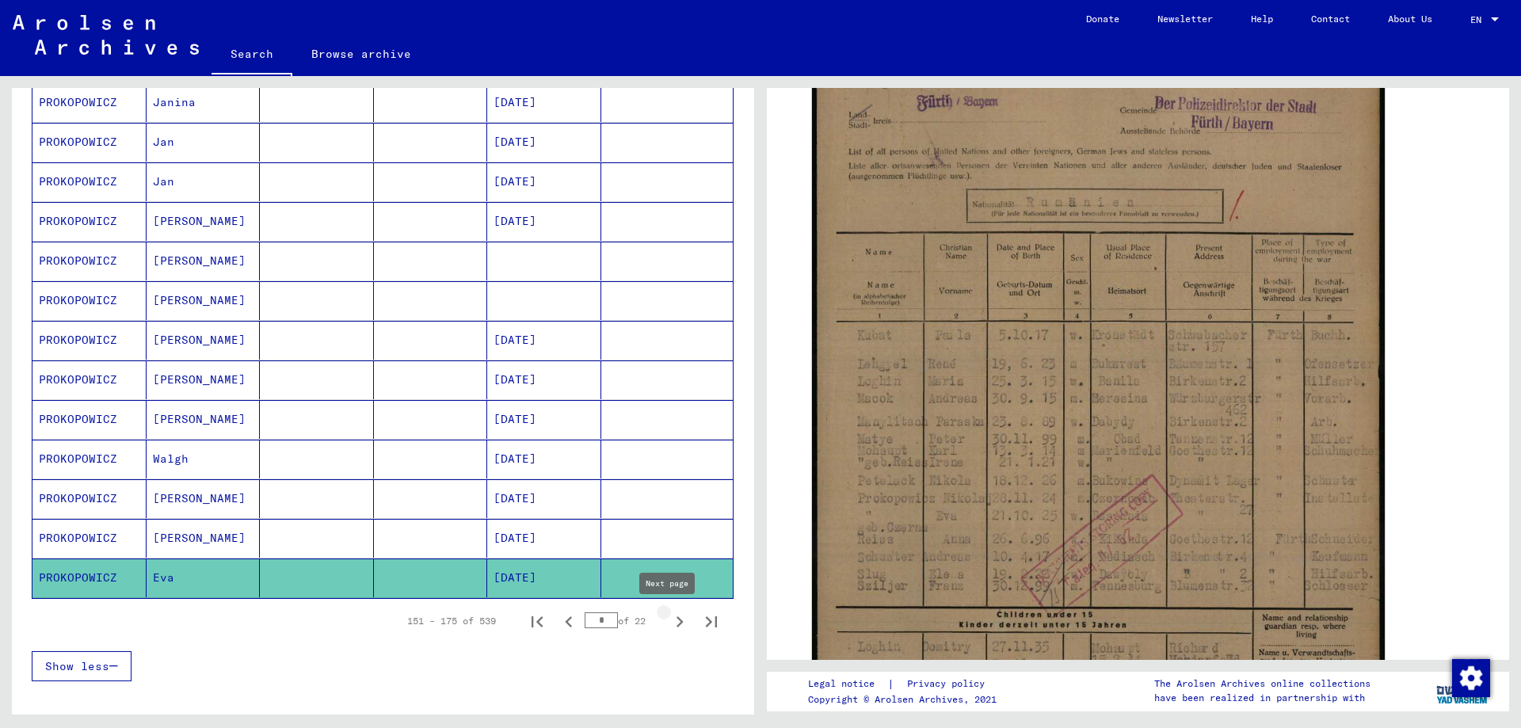
click at [669, 622] on icon "Next page" at bounding box center [680, 622] width 22 height 22
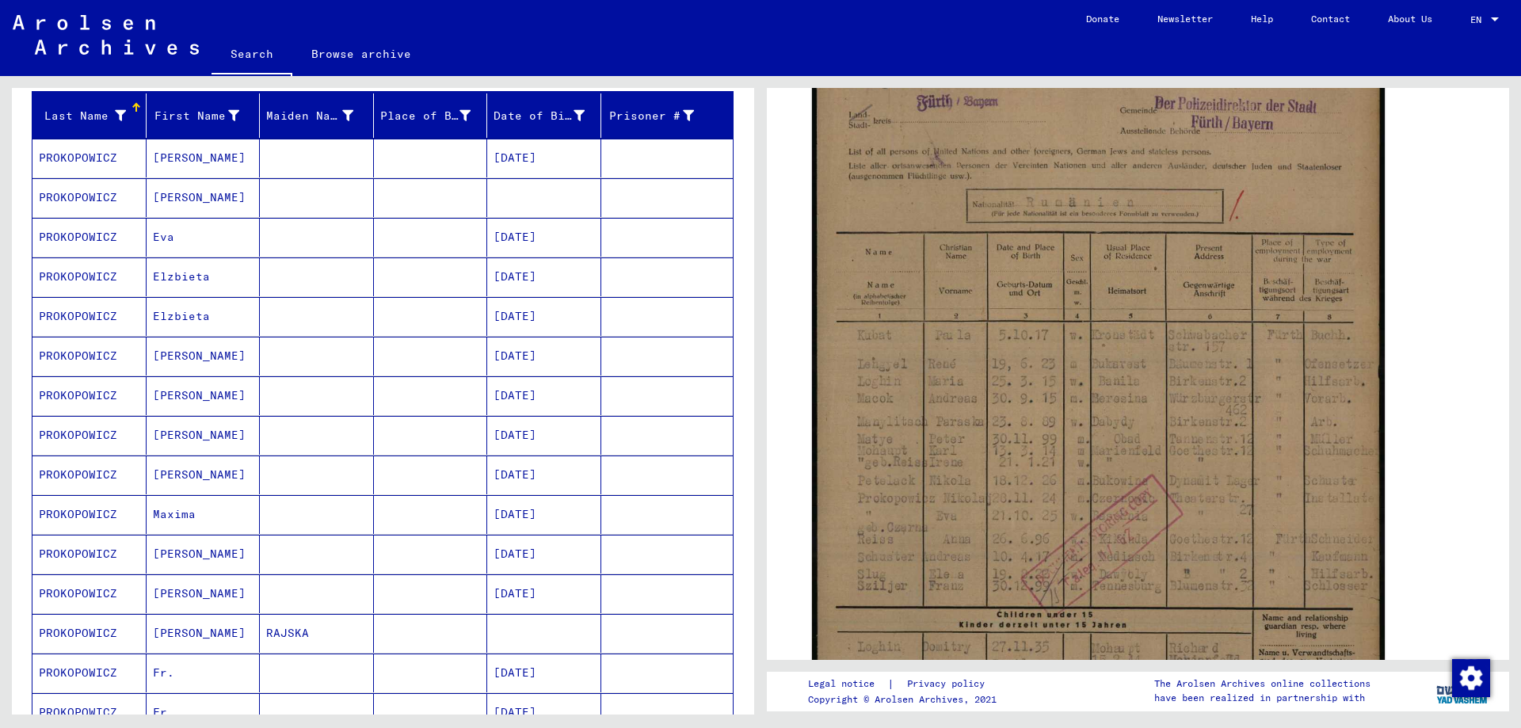
scroll to position [158, 0]
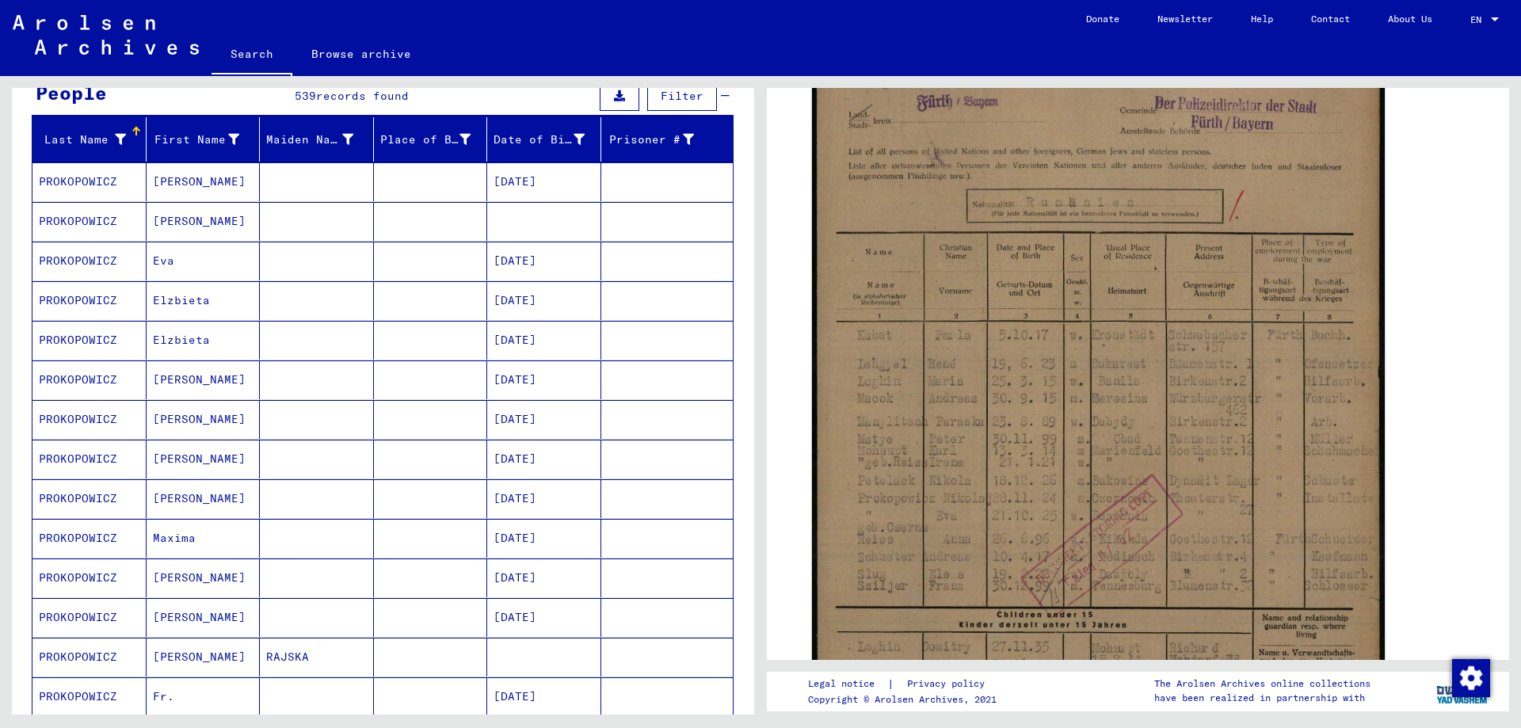
click at [76, 296] on mat-cell "PROKOPOWICZ" at bounding box center [89, 300] width 114 height 39
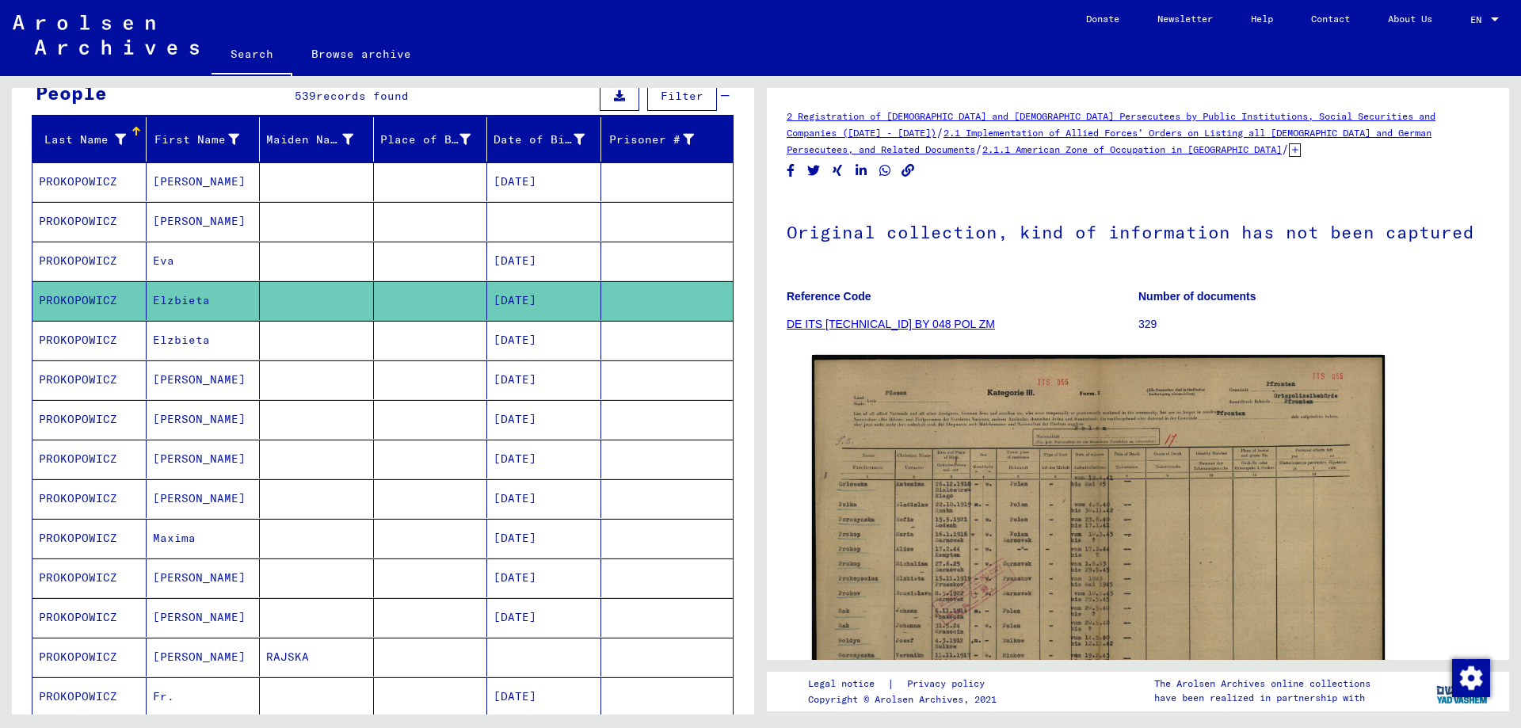
click at [1441, 517] on div "DocID: 69922838" at bounding box center [1138, 568] width 665 height 439
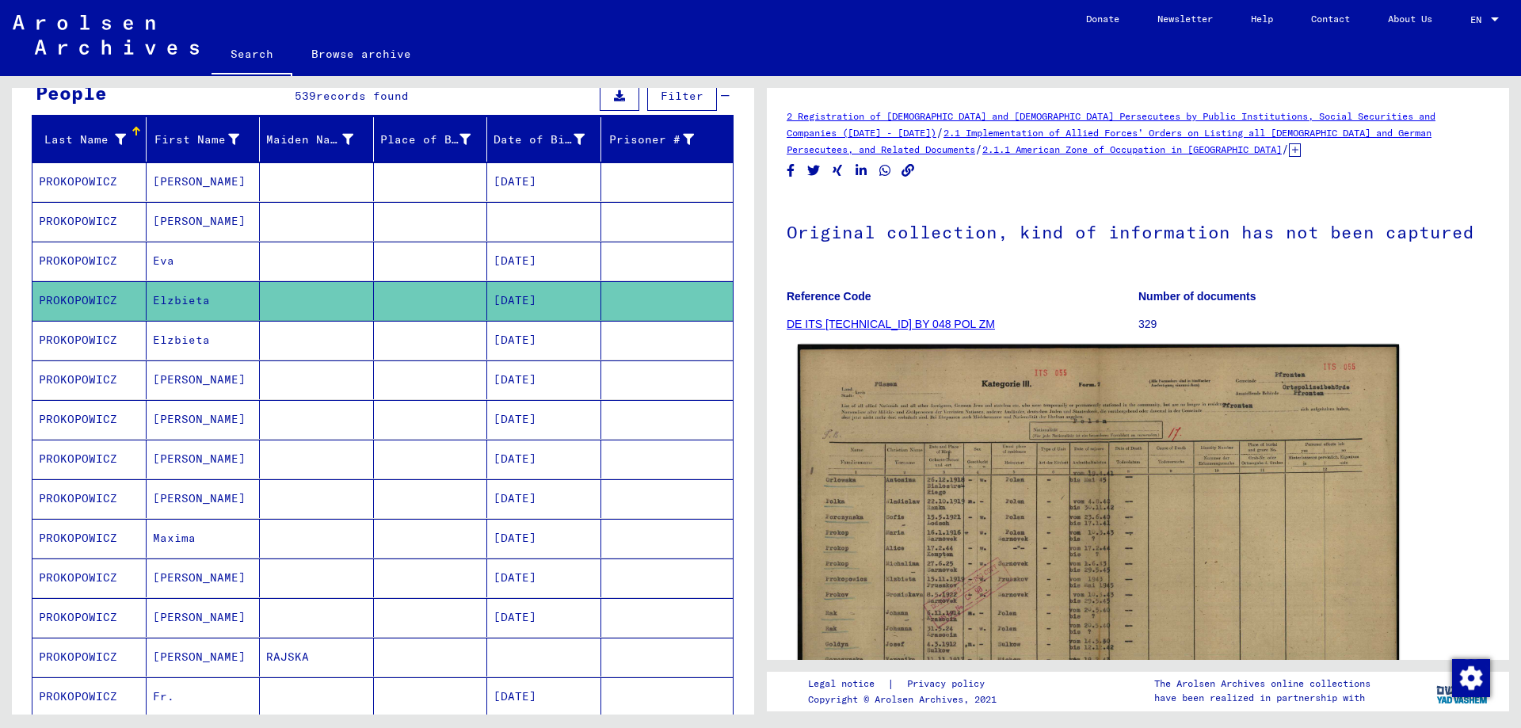
click at [1195, 532] on img at bounding box center [1098, 561] width 601 height 433
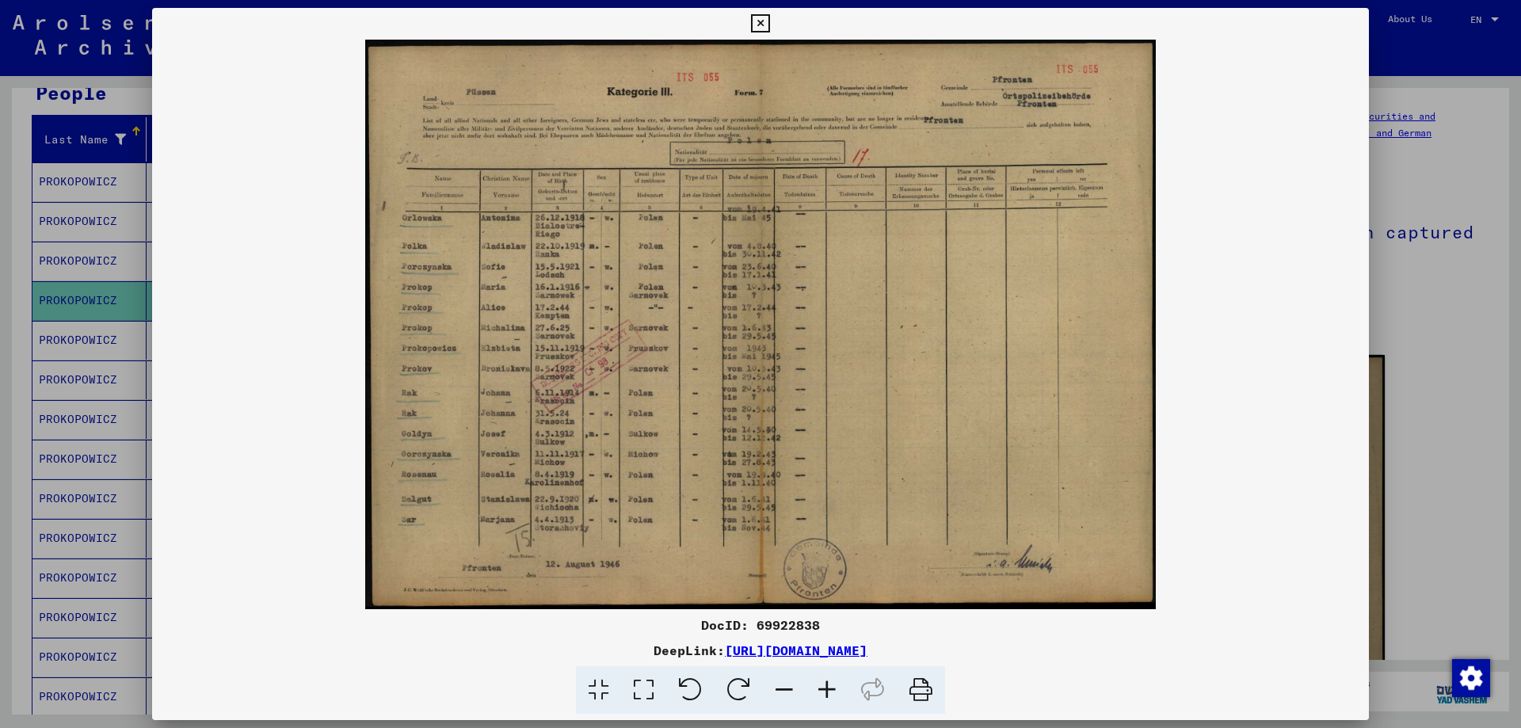
click at [1404, 451] on div at bounding box center [760, 364] width 1521 height 728
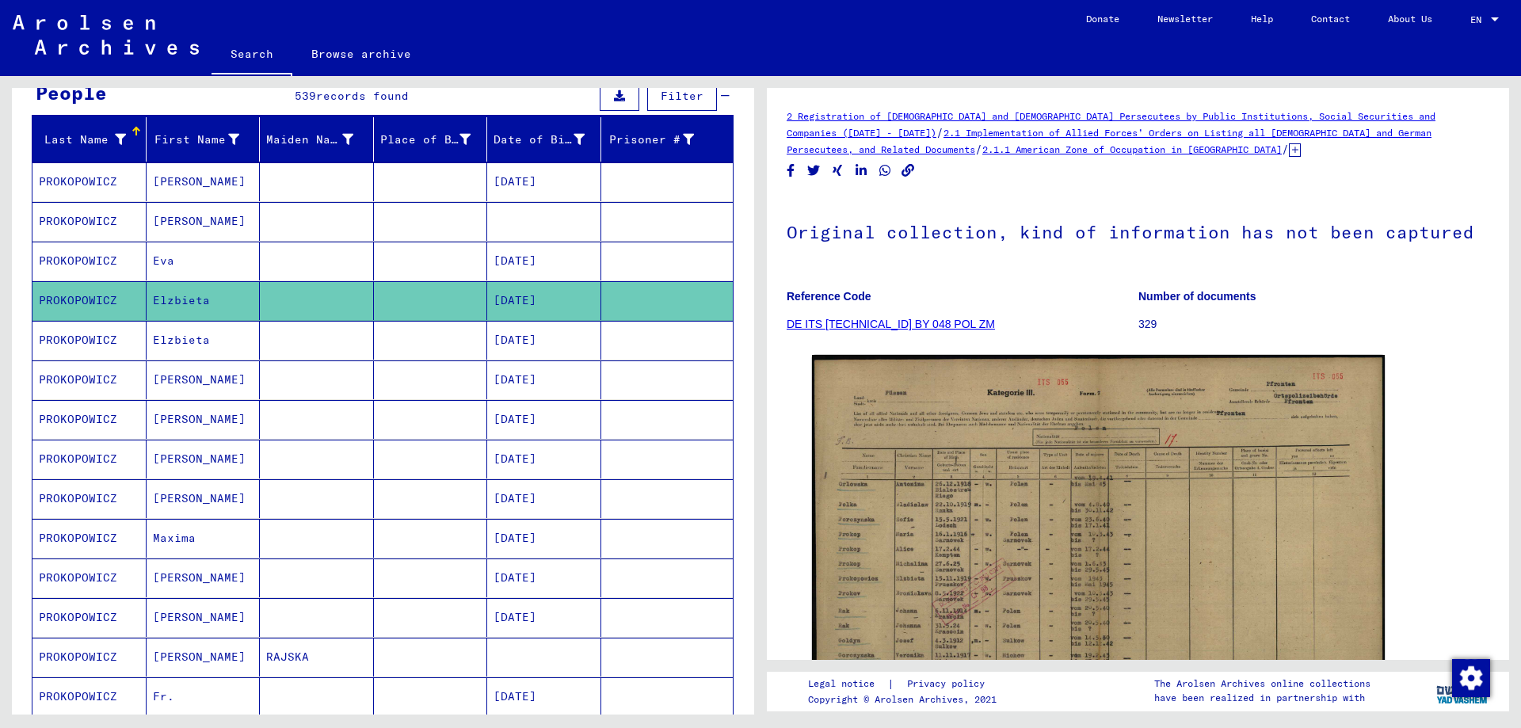
click at [75, 459] on mat-cell "PROKOPOWICZ" at bounding box center [89, 459] width 114 height 39
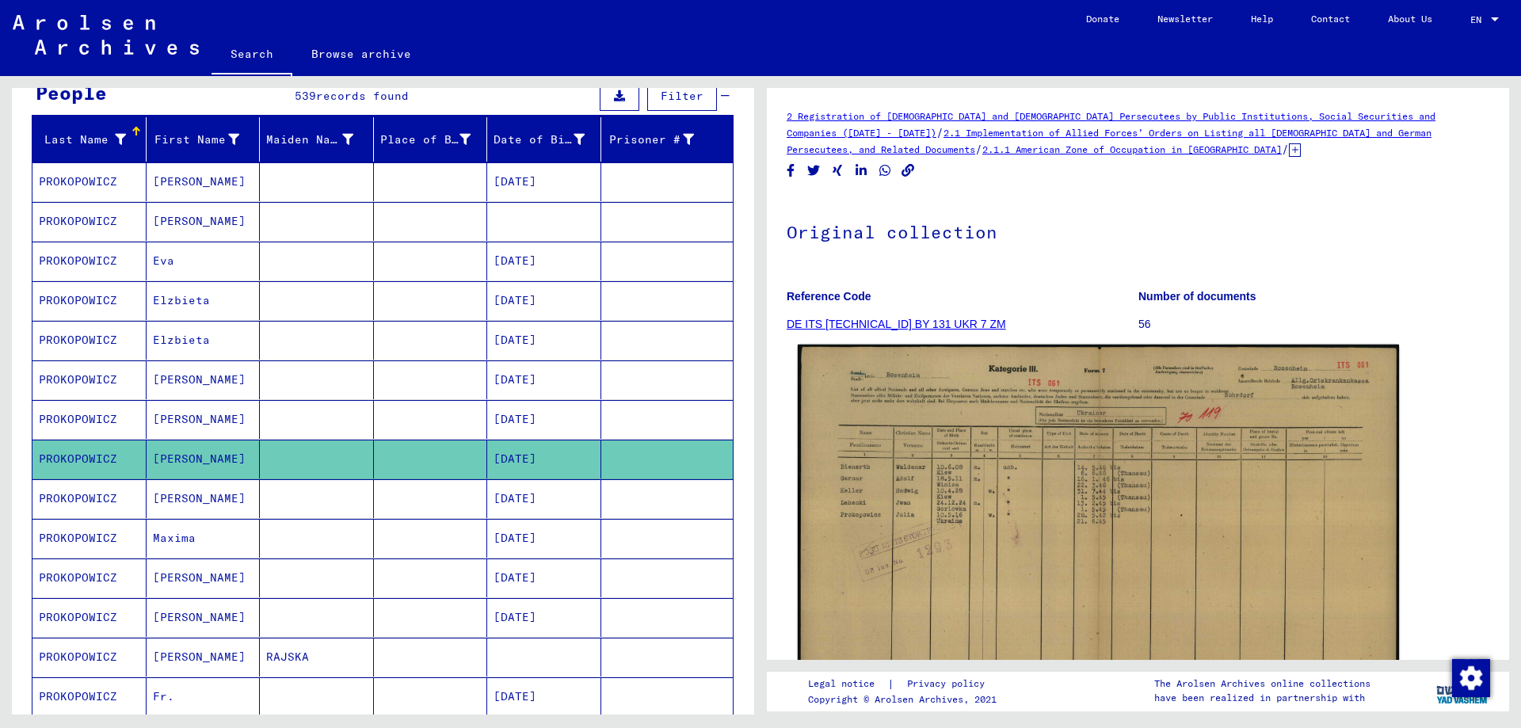
click at [1005, 509] on img at bounding box center [1098, 558] width 601 height 426
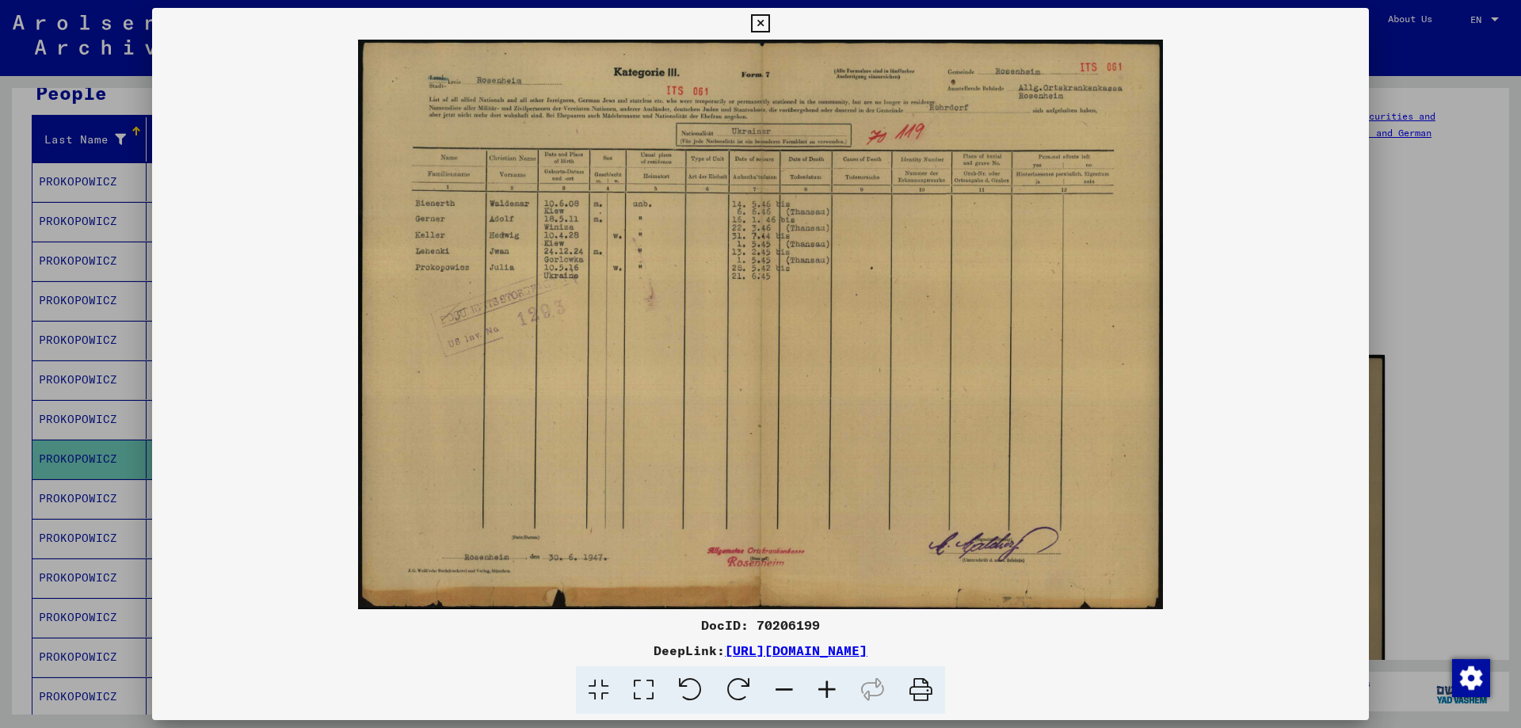
click at [1393, 519] on div at bounding box center [760, 364] width 1521 height 728
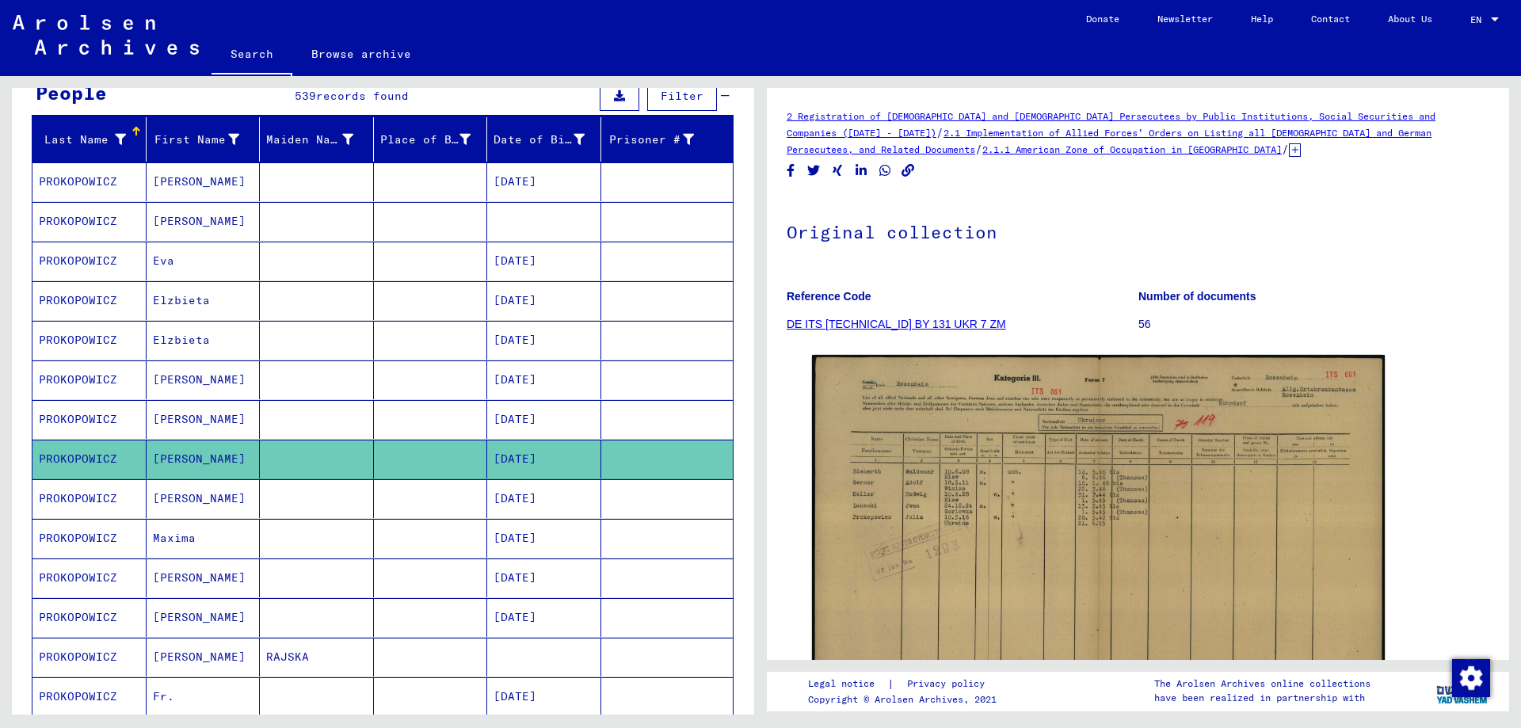
click at [102, 498] on mat-cell "PROKOPOWICZ" at bounding box center [89, 498] width 114 height 39
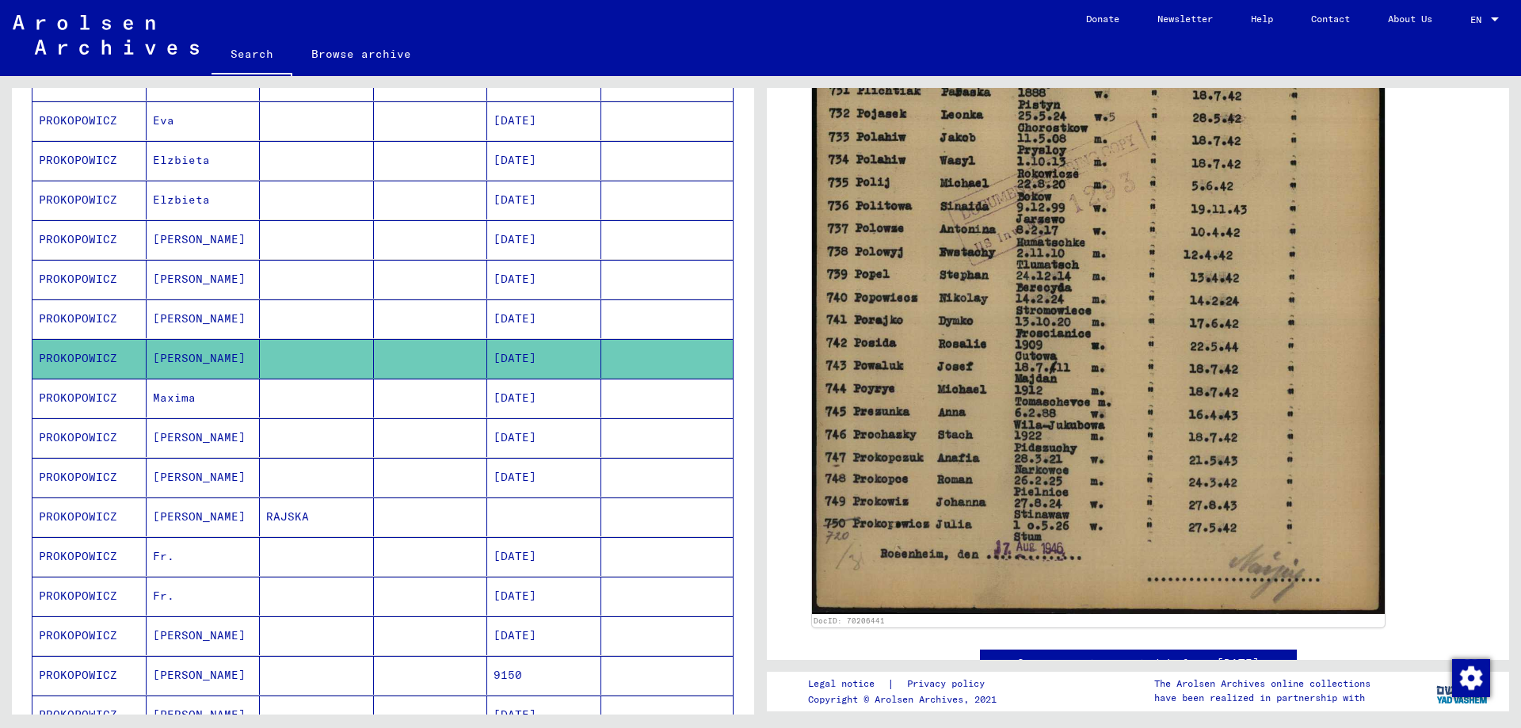
scroll to position [317, 0]
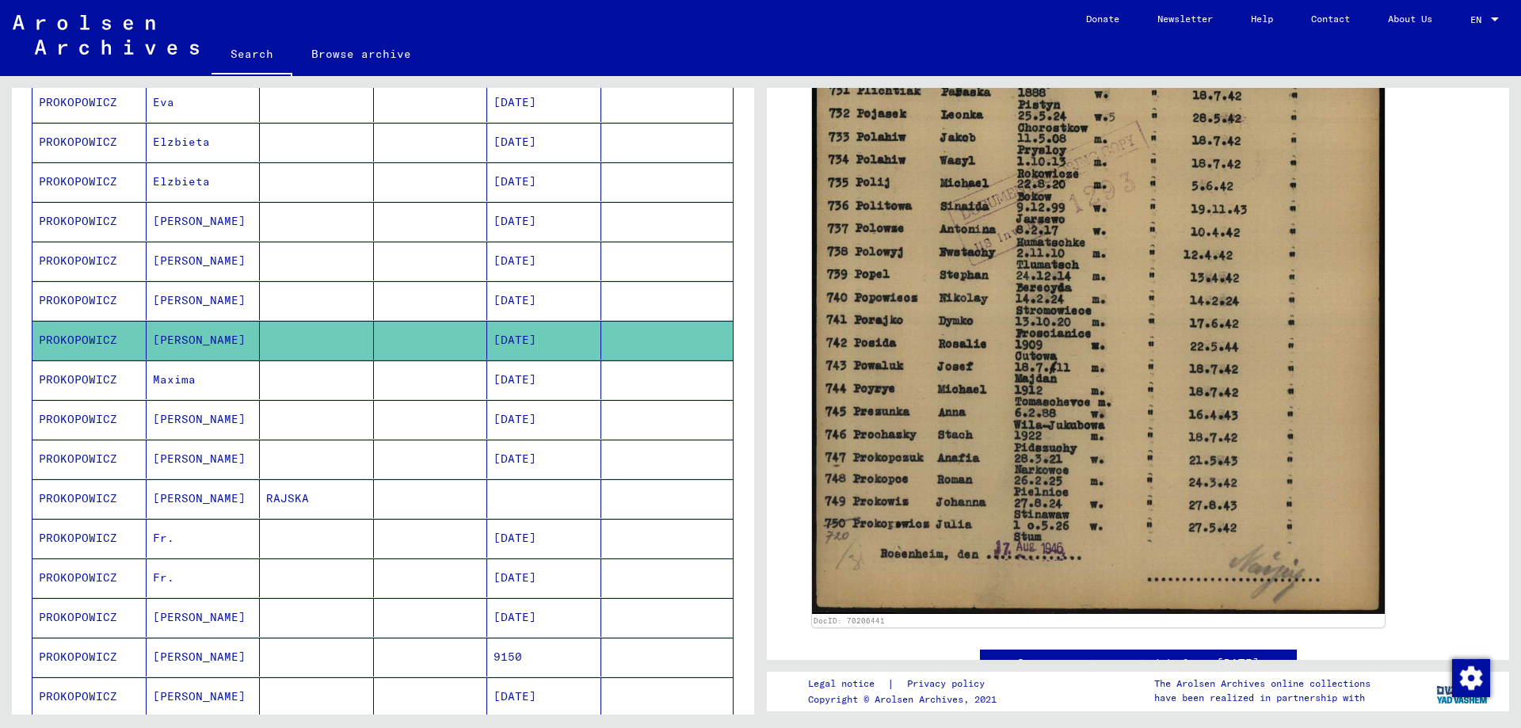
click at [74, 376] on mat-cell "PROKOPOWICZ" at bounding box center [89, 379] width 114 height 39
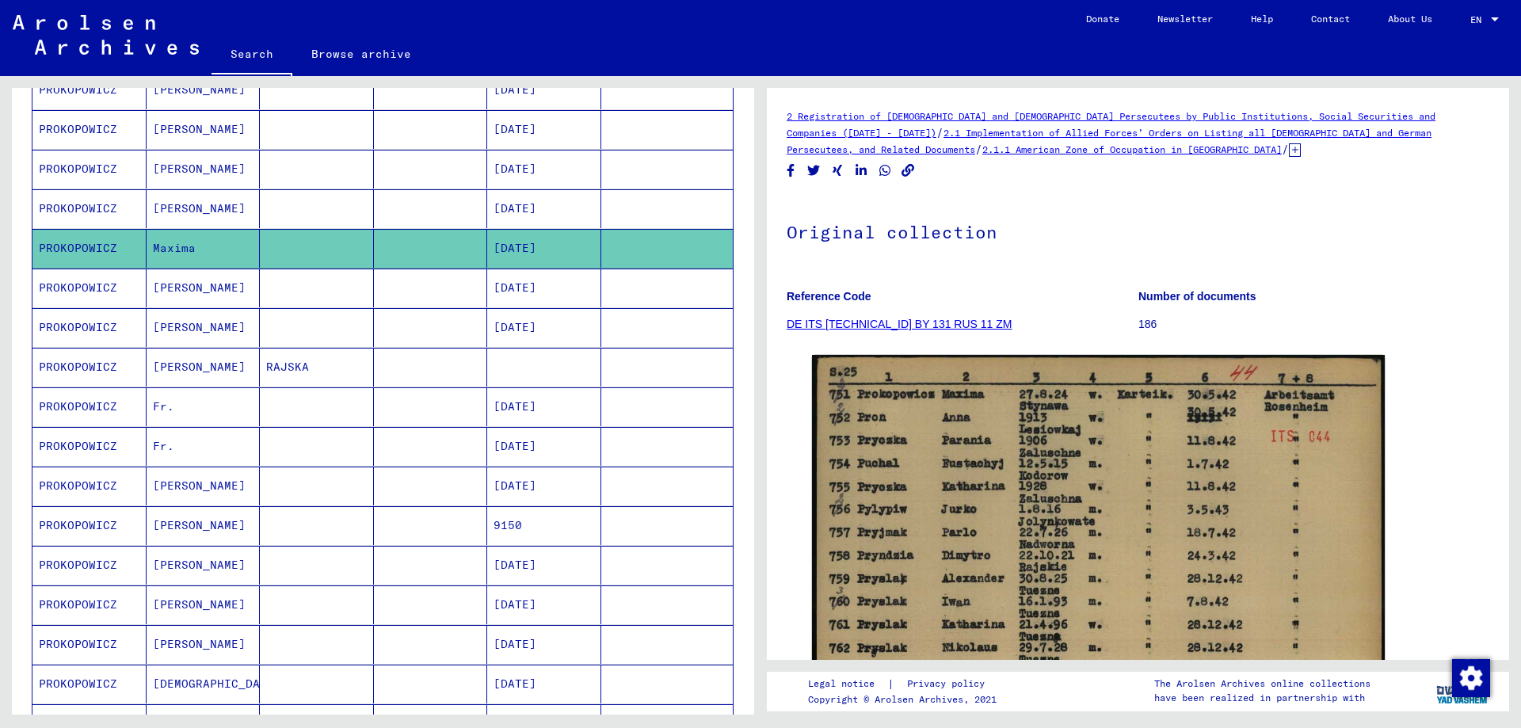
scroll to position [475, 0]
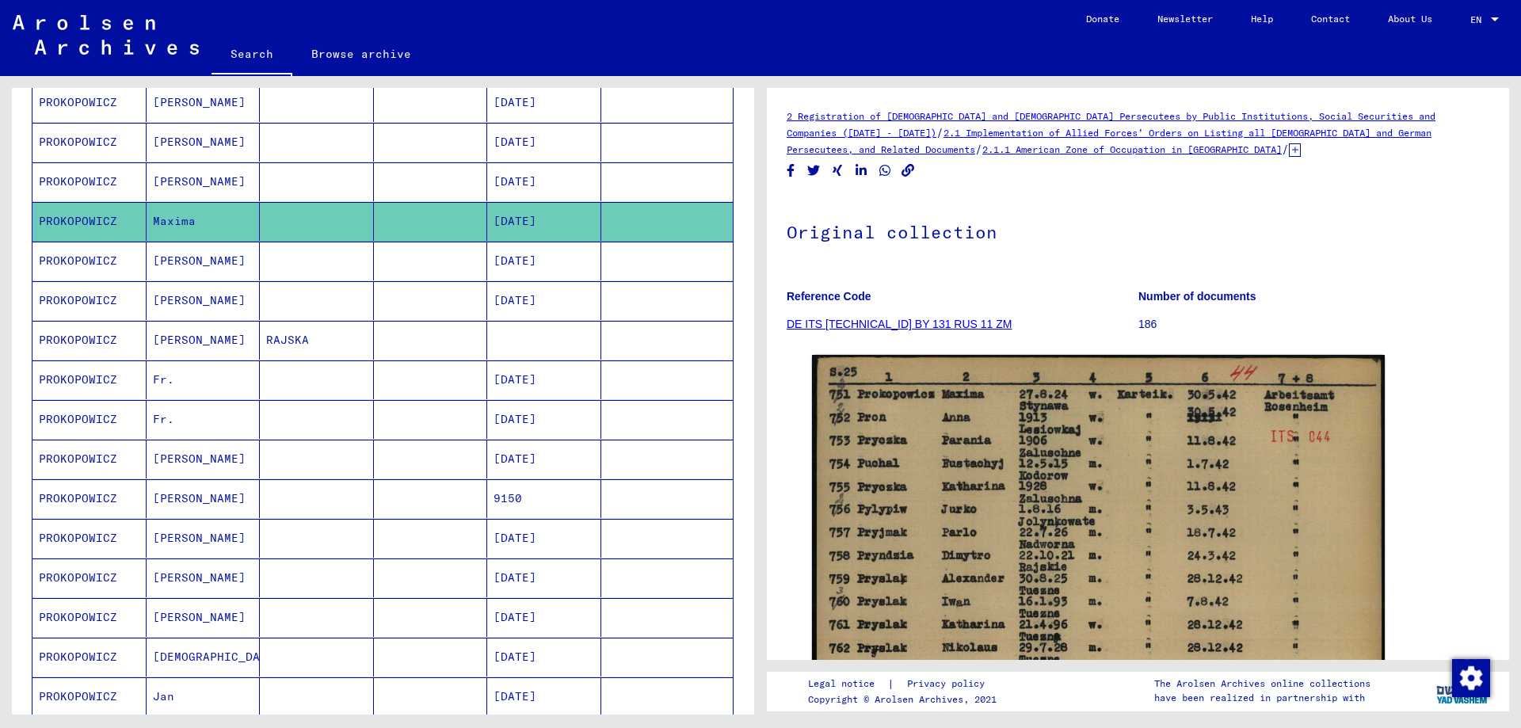
click at [86, 376] on mat-cell "PROKOPOWICZ" at bounding box center [89, 379] width 114 height 39
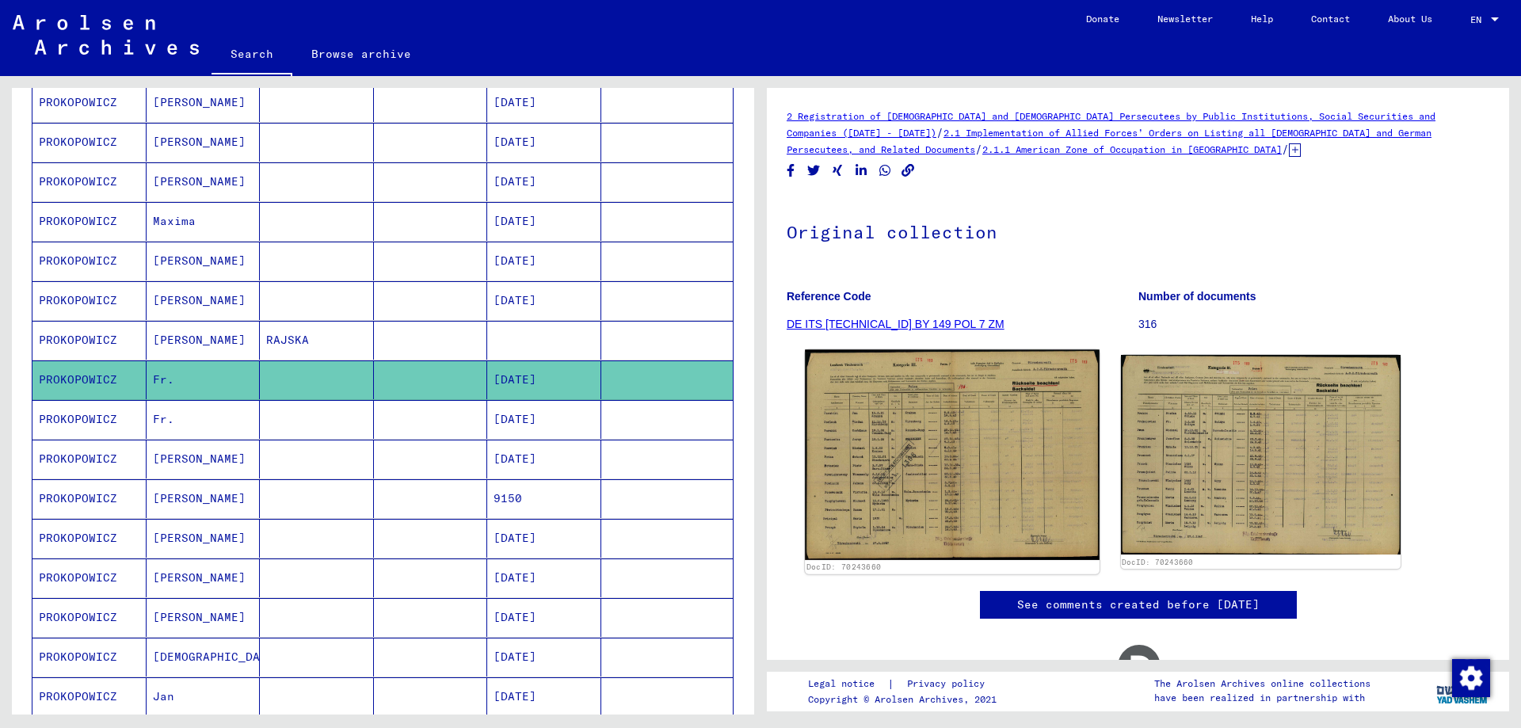
click at [908, 465] on img at bounding box center [952, 454] width 294 height 211
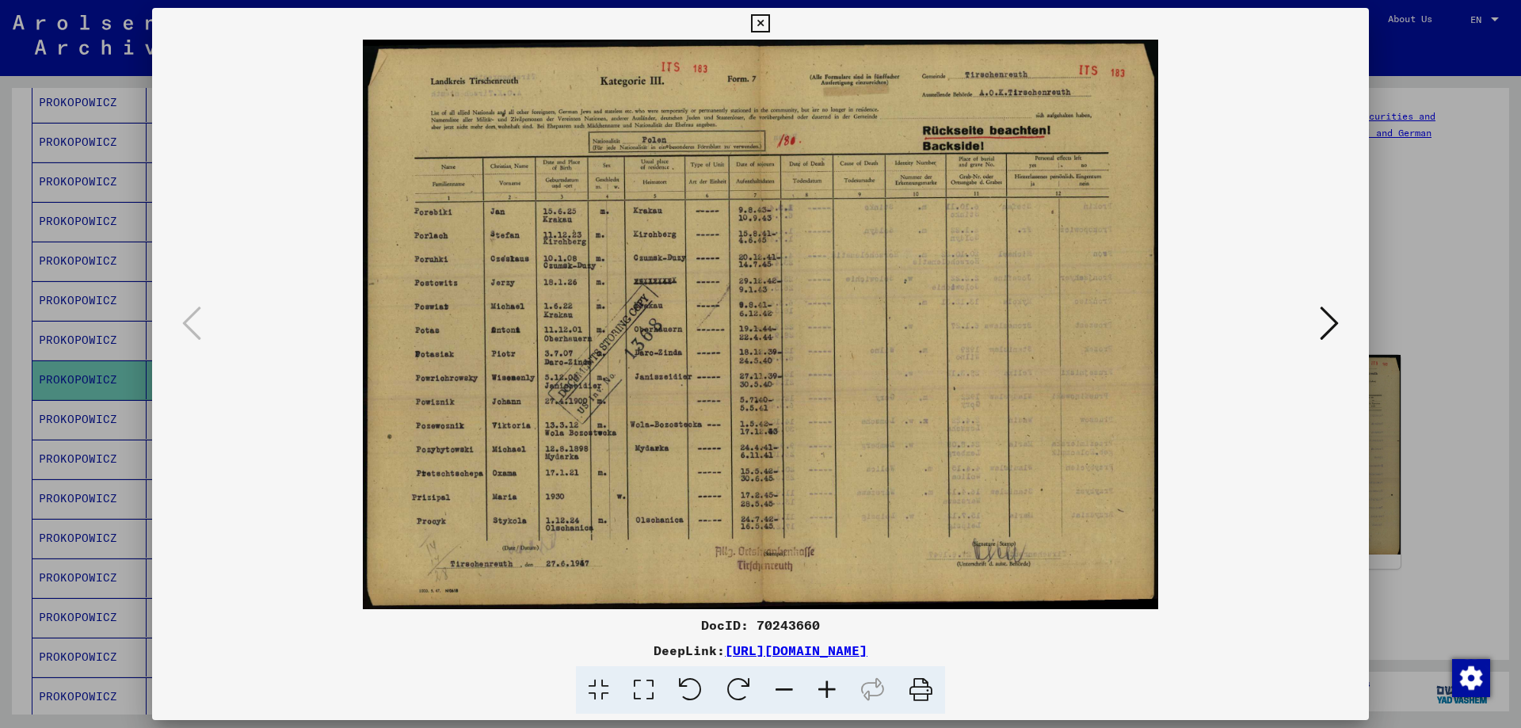
click at [1329, 322] on icon at bounding box center [1329, 323] width 19 height 38
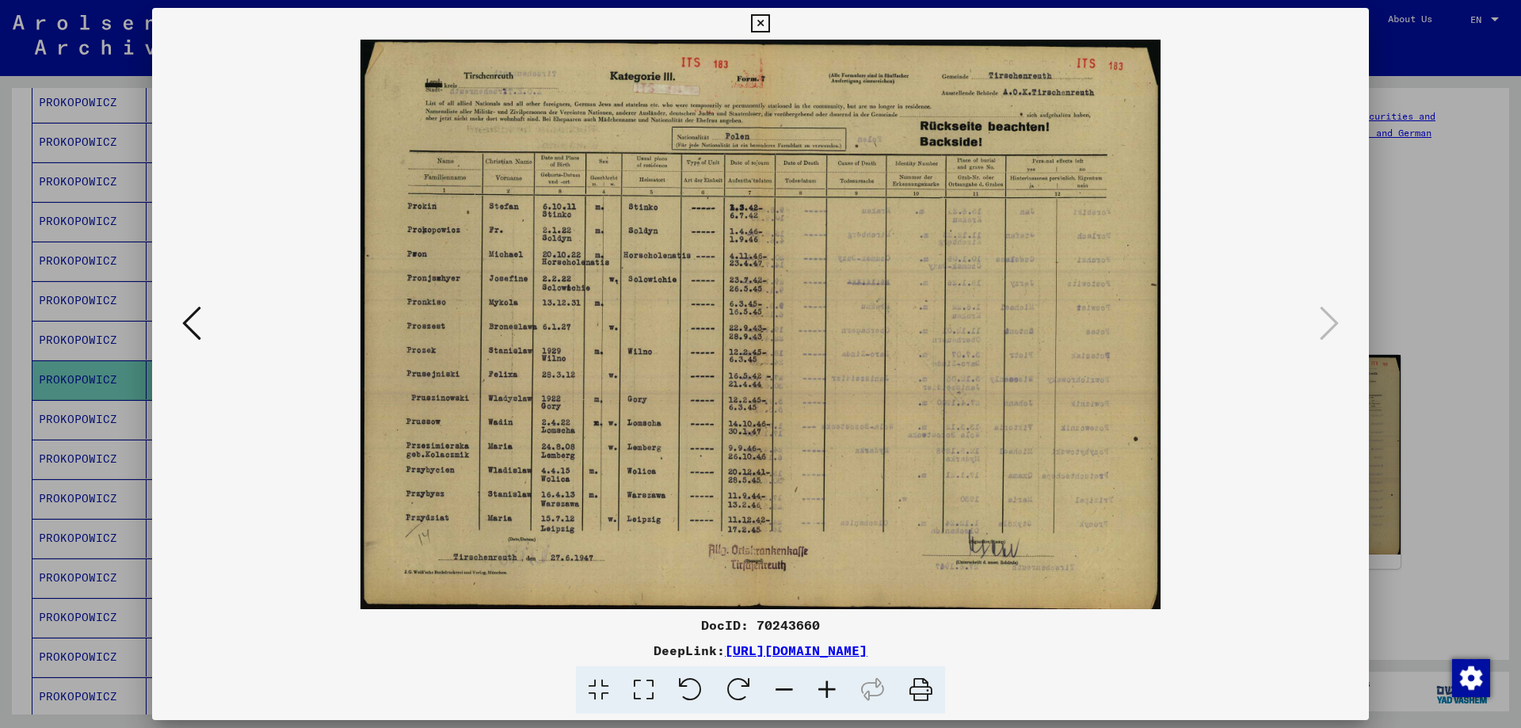
click at [1413, 282] on div at bounding box center [760, 364] width 1521 height 728
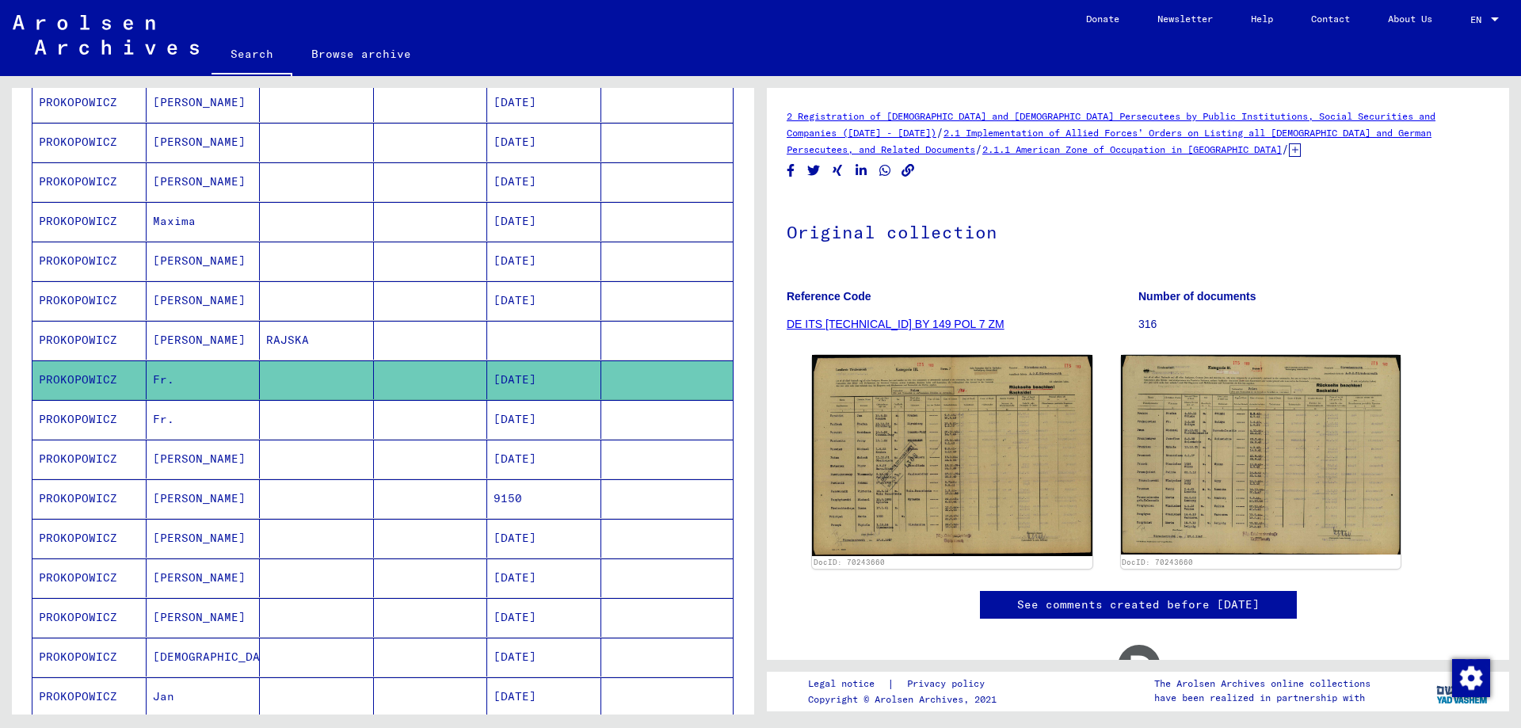
click at [82, 457] on mat-cell "PROKOPOWICZ" at bounding box center [89, 459] width 114 height 39
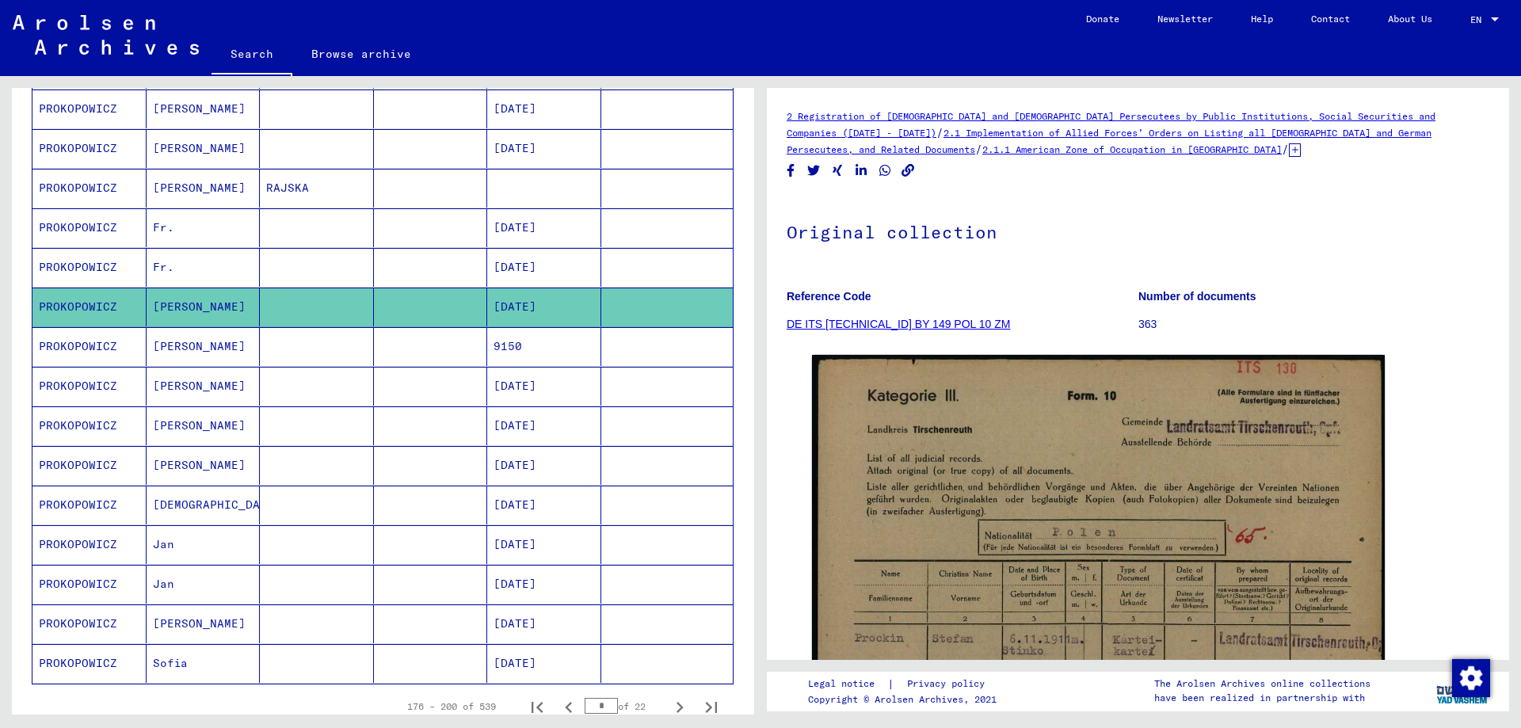
scroll to position [634, 0]
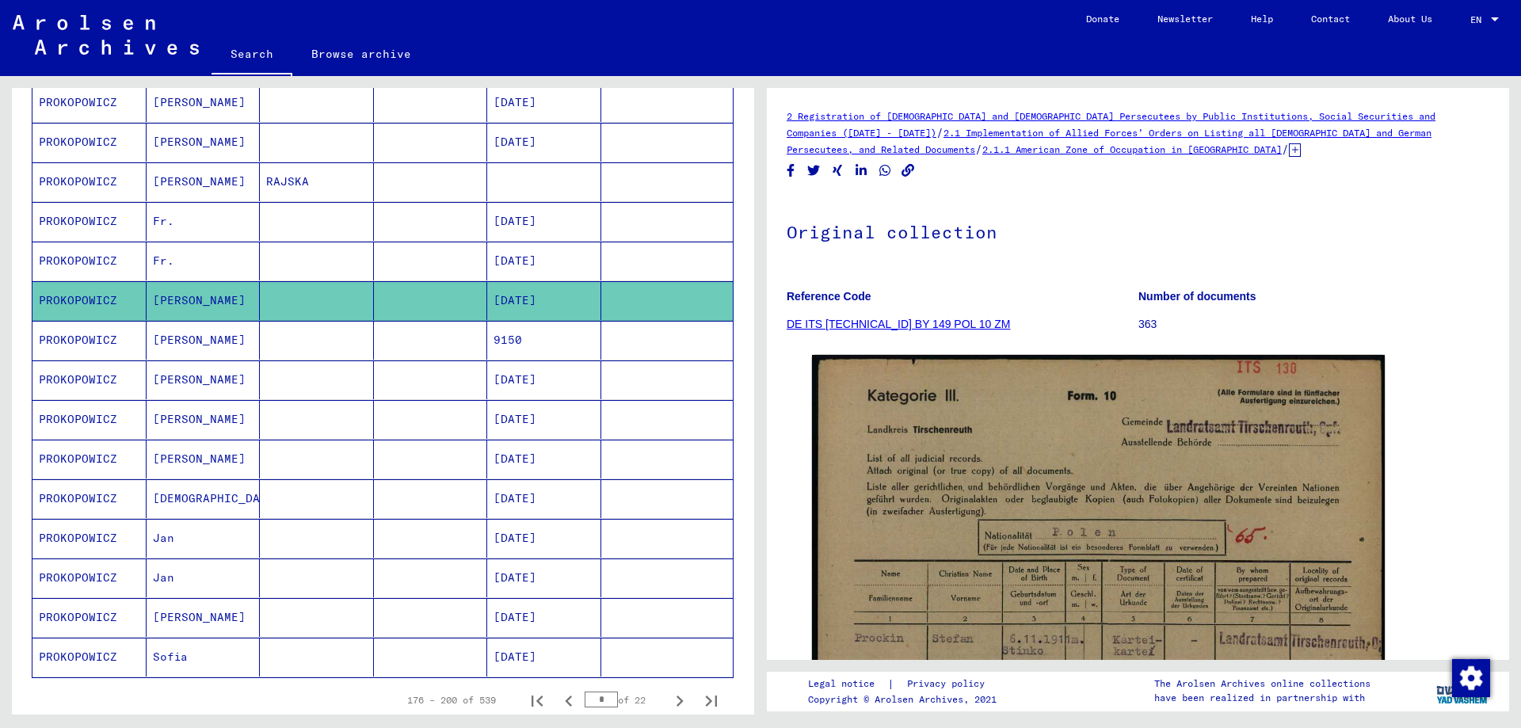
click at [101, 538] on mat-cell "PROKOPOWICZ" at bounding box center [89, 538] width 114 height 39
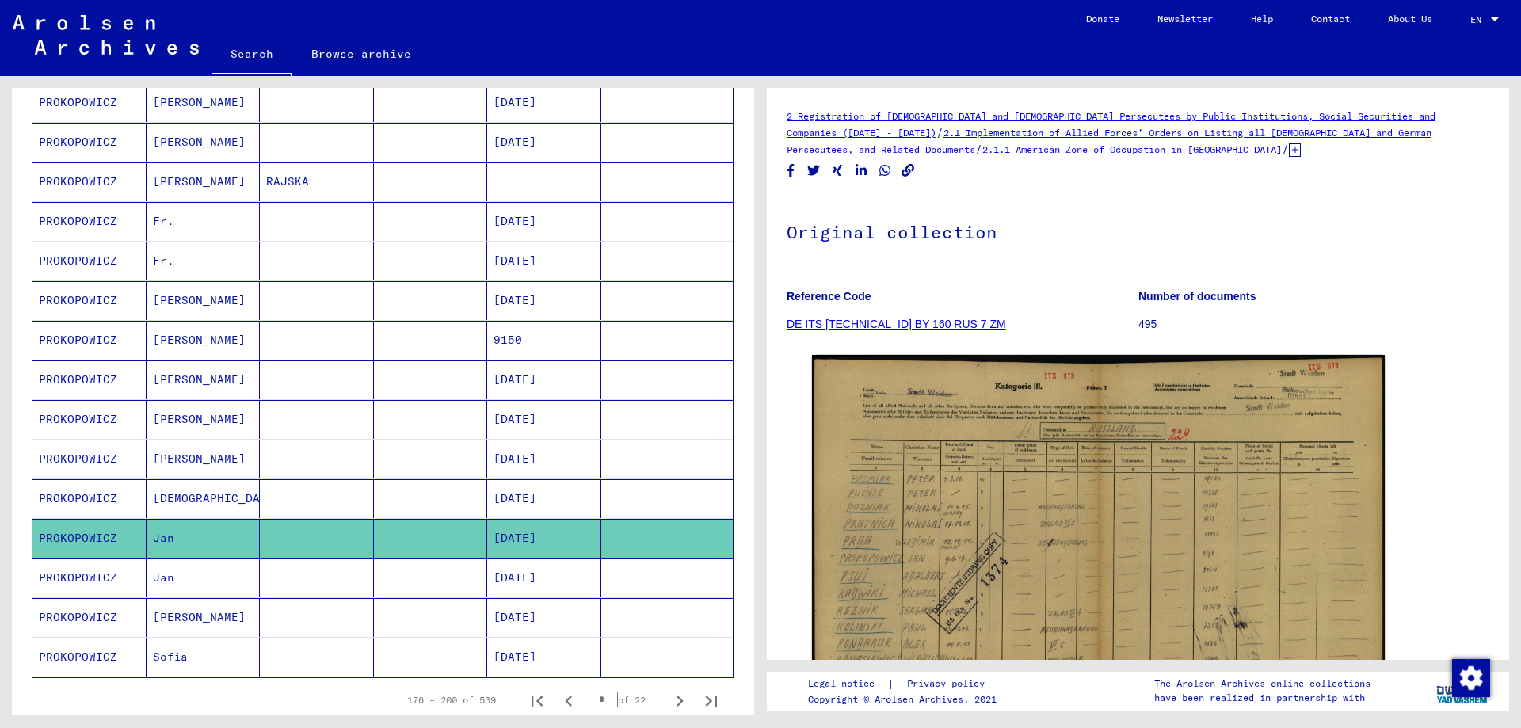
click at [73, 578] on mat-cell "PROKOPOWICZ" at bounding box center [89, 578] width 114 height 39
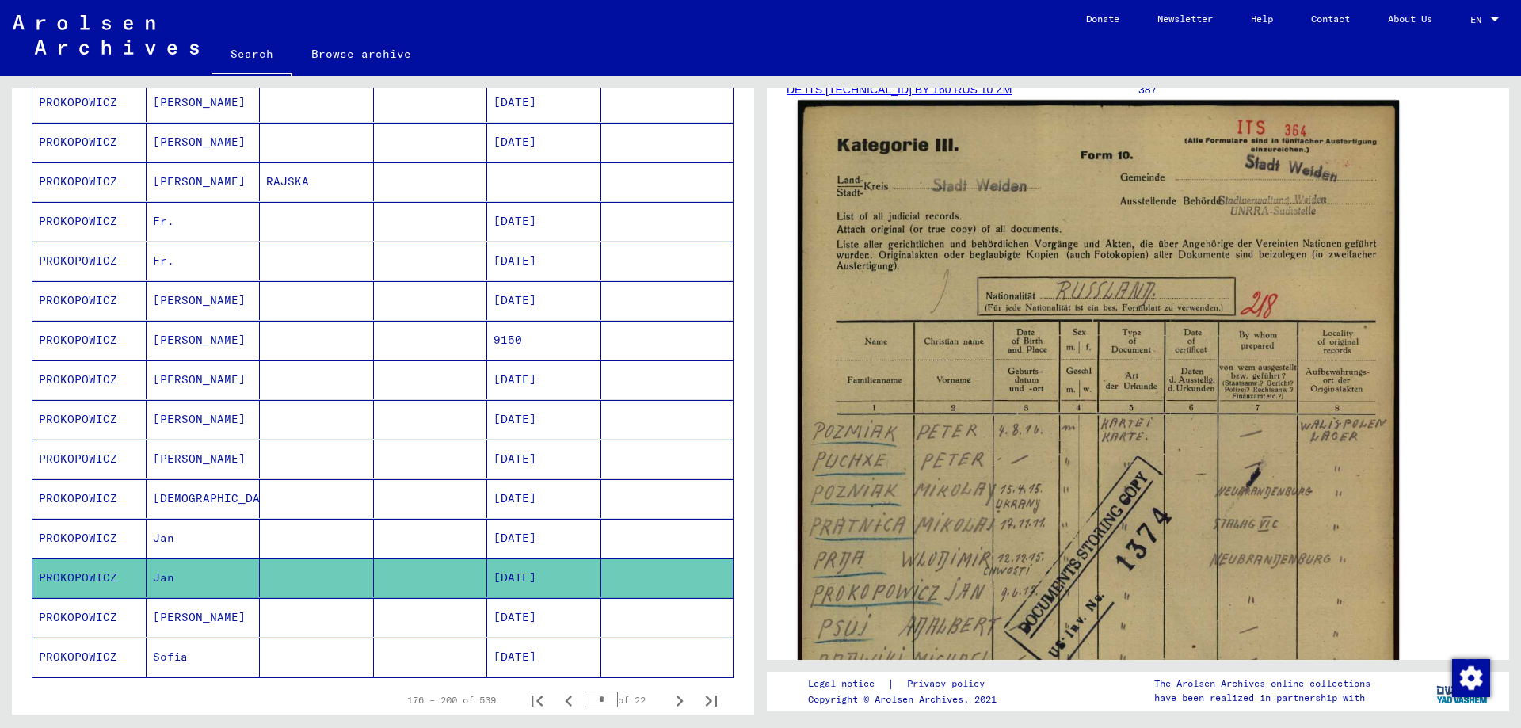
scroll to position [317, 0]
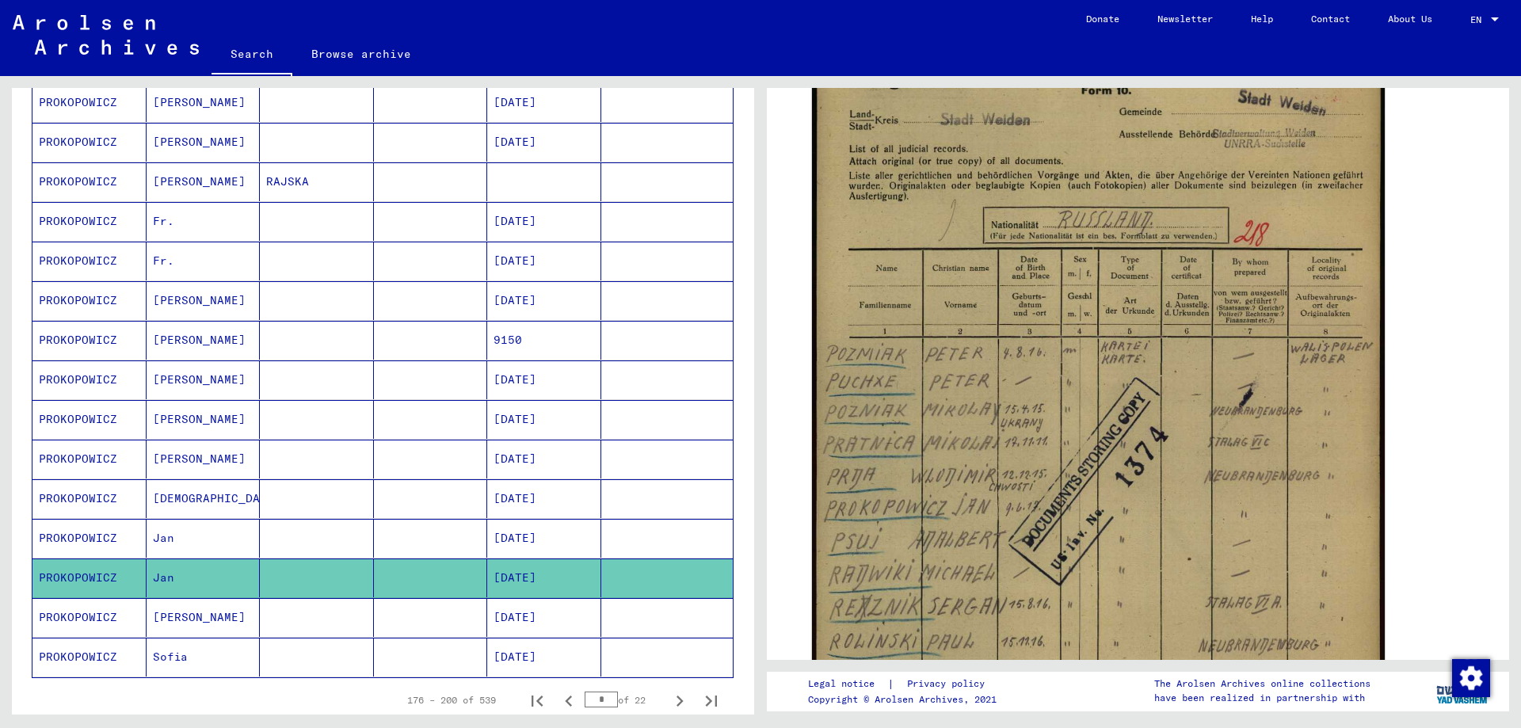
click at [105, 617] on mat-cell "PROKOPOWICZ" at bounding box center [89, 617] width 114 height 39
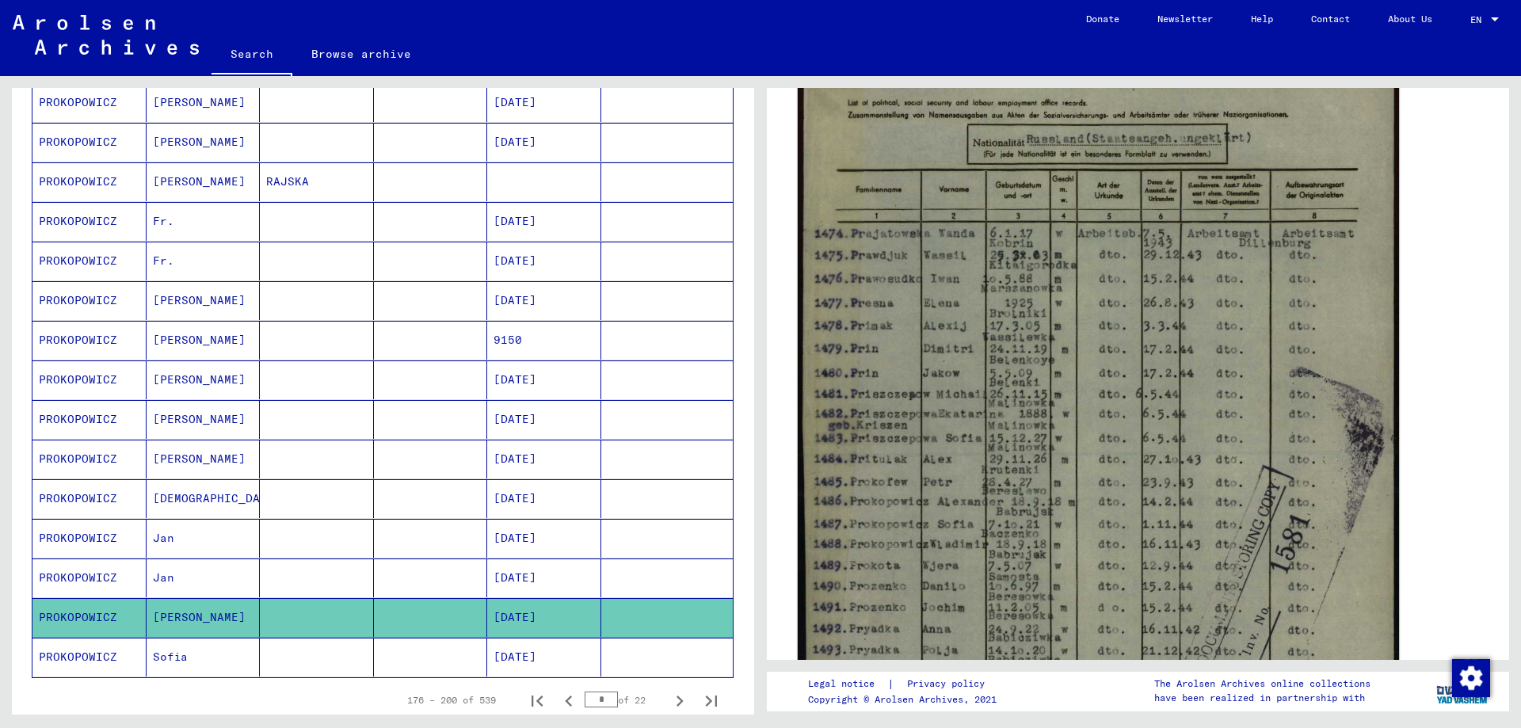
scroll to position [396, 0]
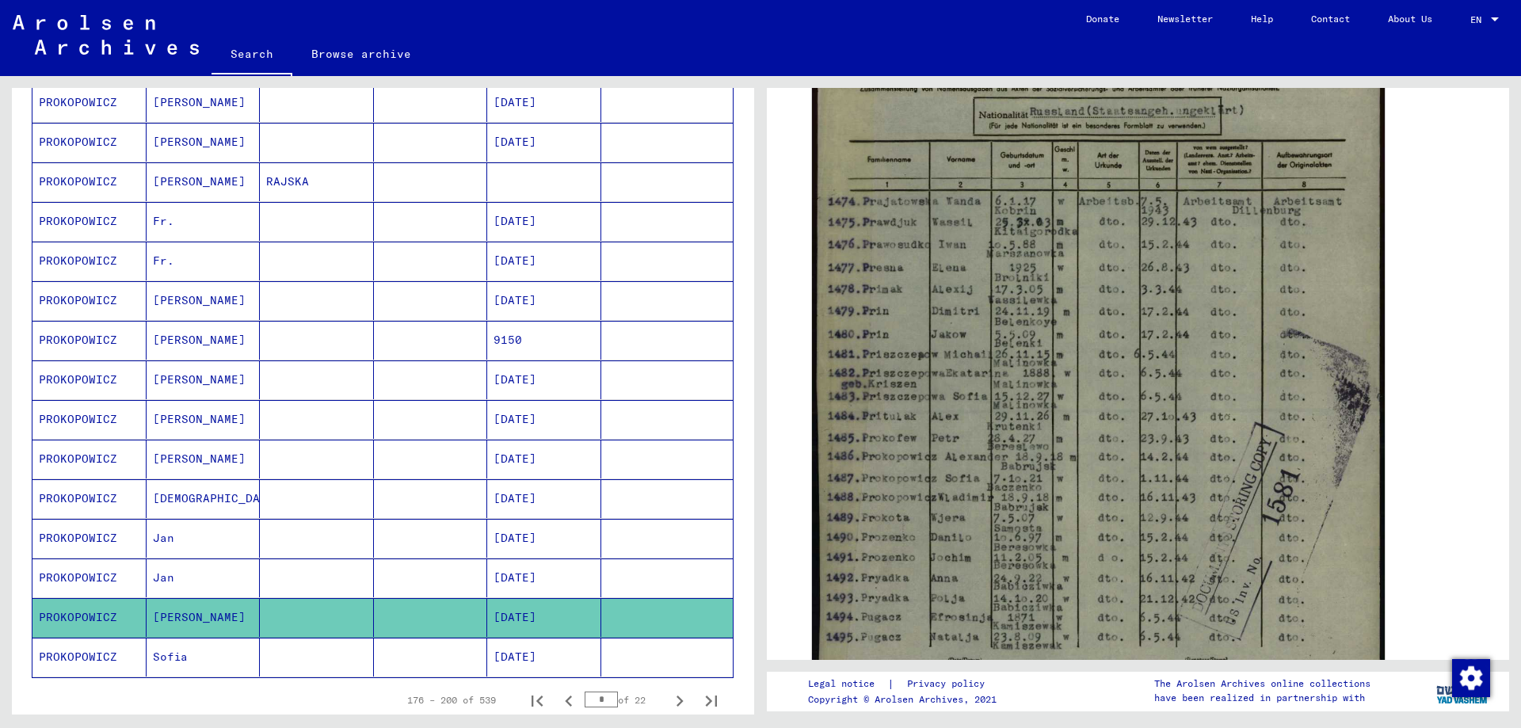
click at [87, 650] on button at bounding box center [65, 664] width 51 height 51
click at [88, 659] on button at bounding box center [65, 664] width 51 height 51
click at [100, 654] on mat-cell "PROKOPOWICZ" at bounding box center [89, 657] width 114 height 39
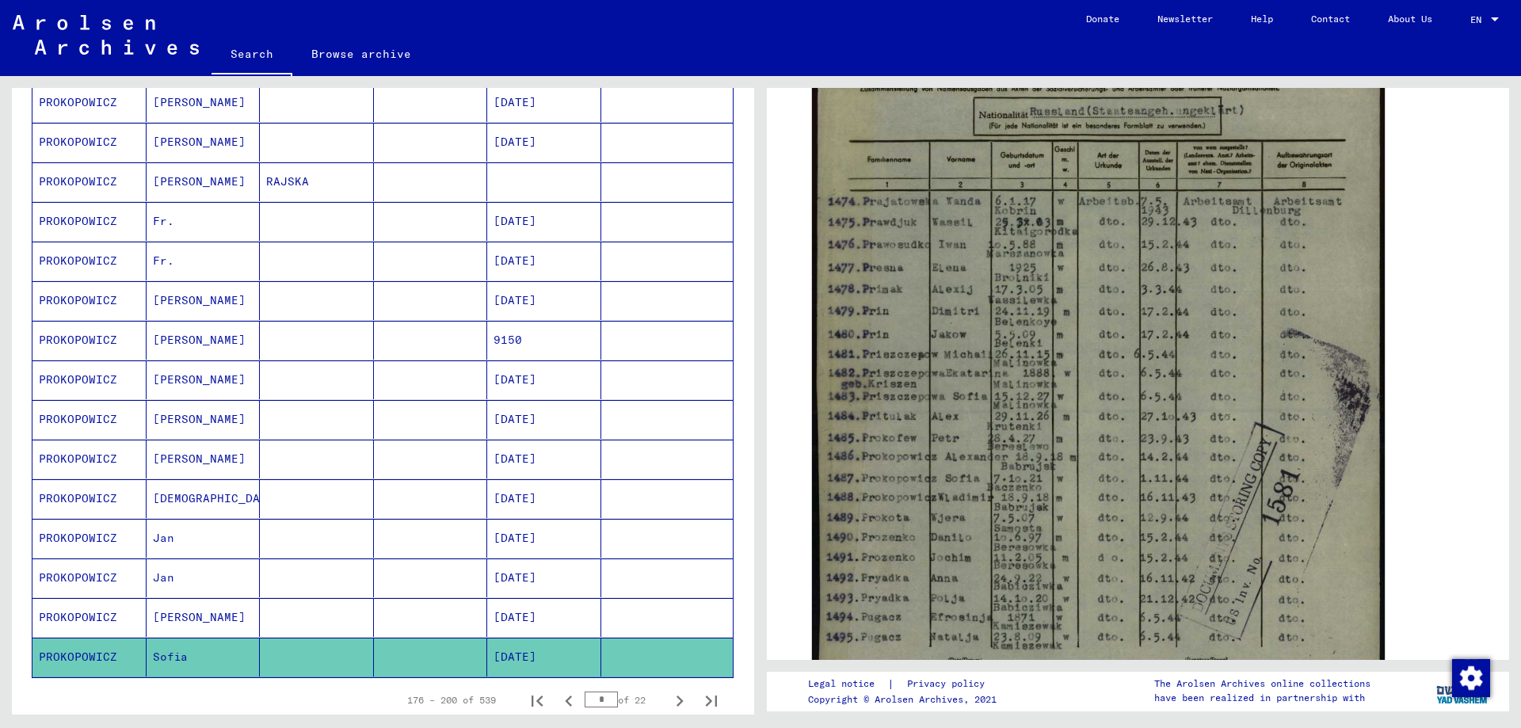
click at [147, 653] on mat-cell "Sofia" at bounding box center [204, 657] width 114 height 39
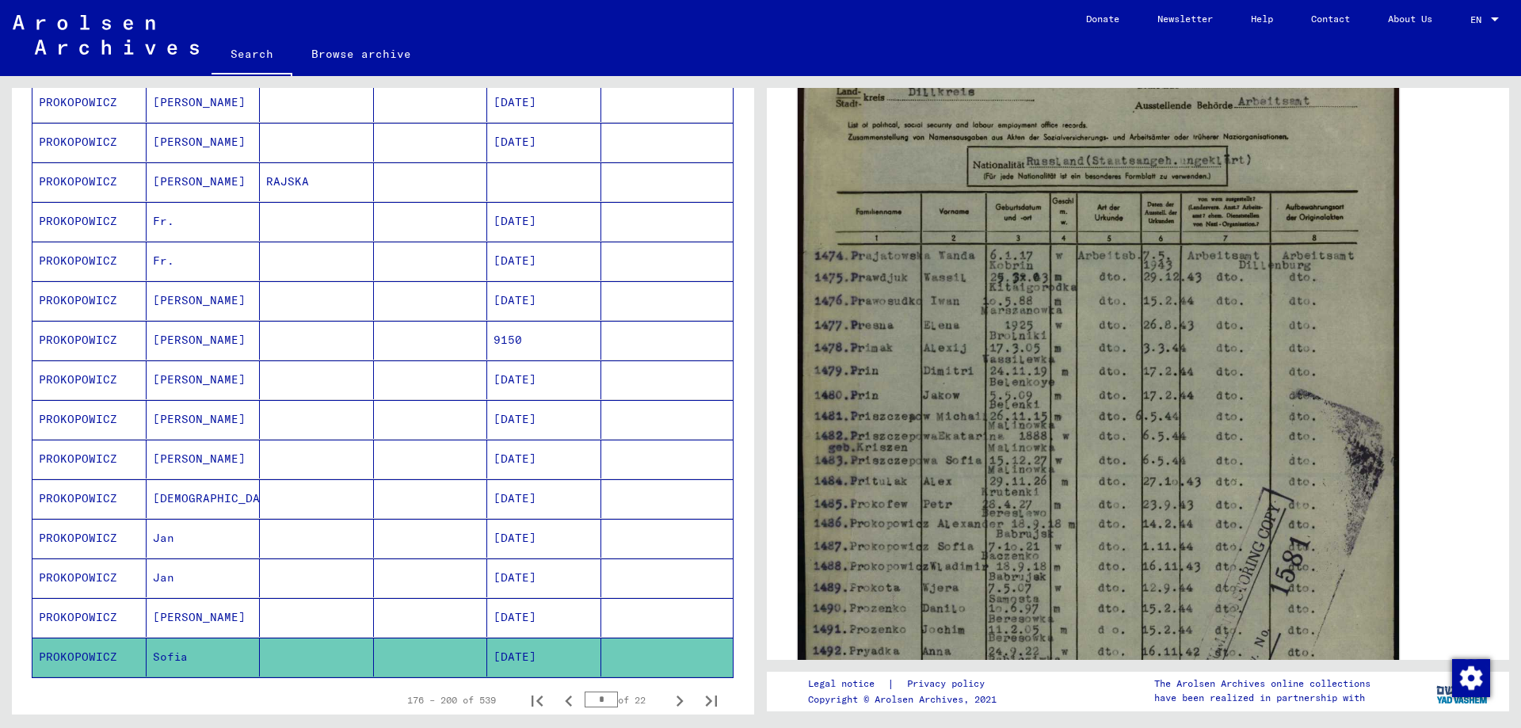
scroll to position [238, 0]
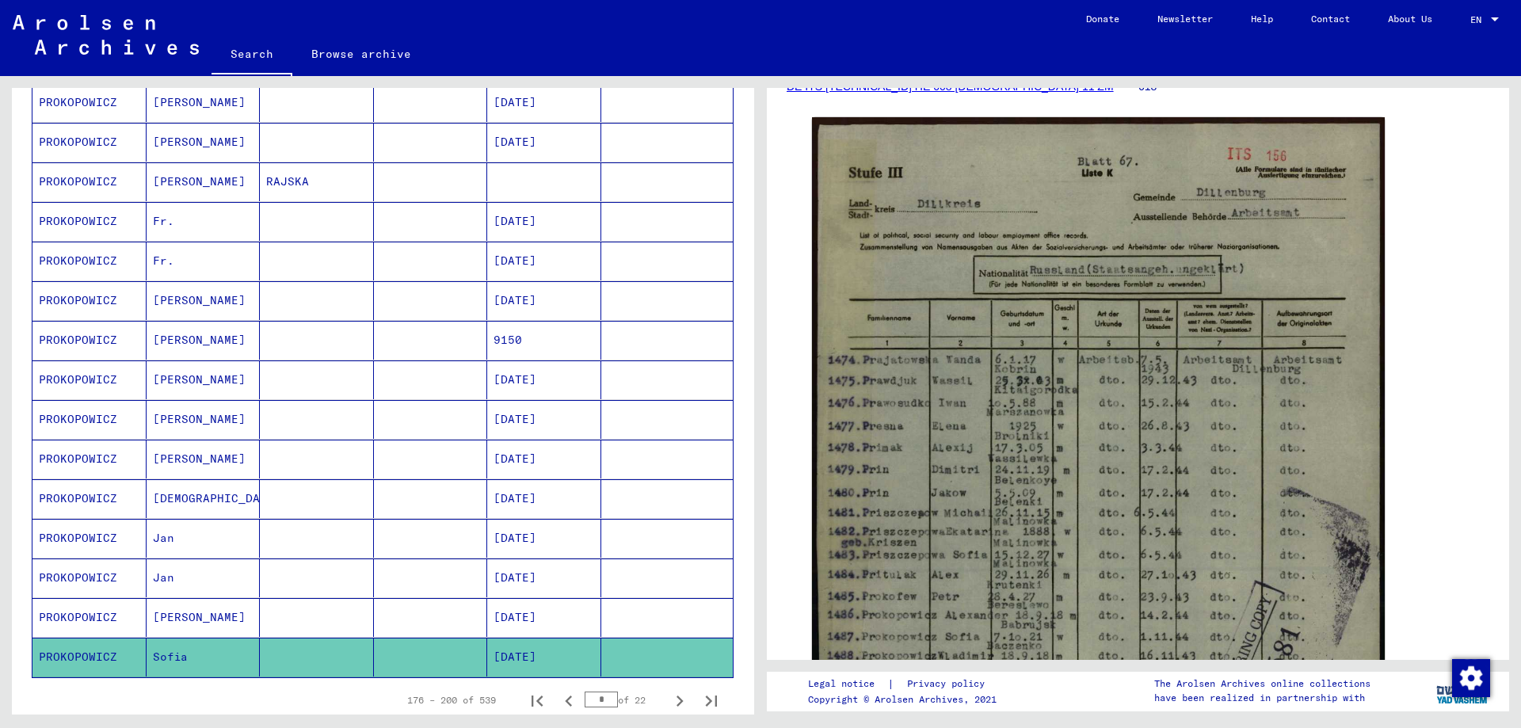
click at [1408, 419] on div "DocID: 70313261" at bounding box center [1138, 526] width 665 height 831
click at [166, 656] on mat-cell "Sofia" at bounding box center [204, 657] width 114 height 39
click at [669, 700] on icon "Next page" at bounding box center [680, 701] width 22 height 22
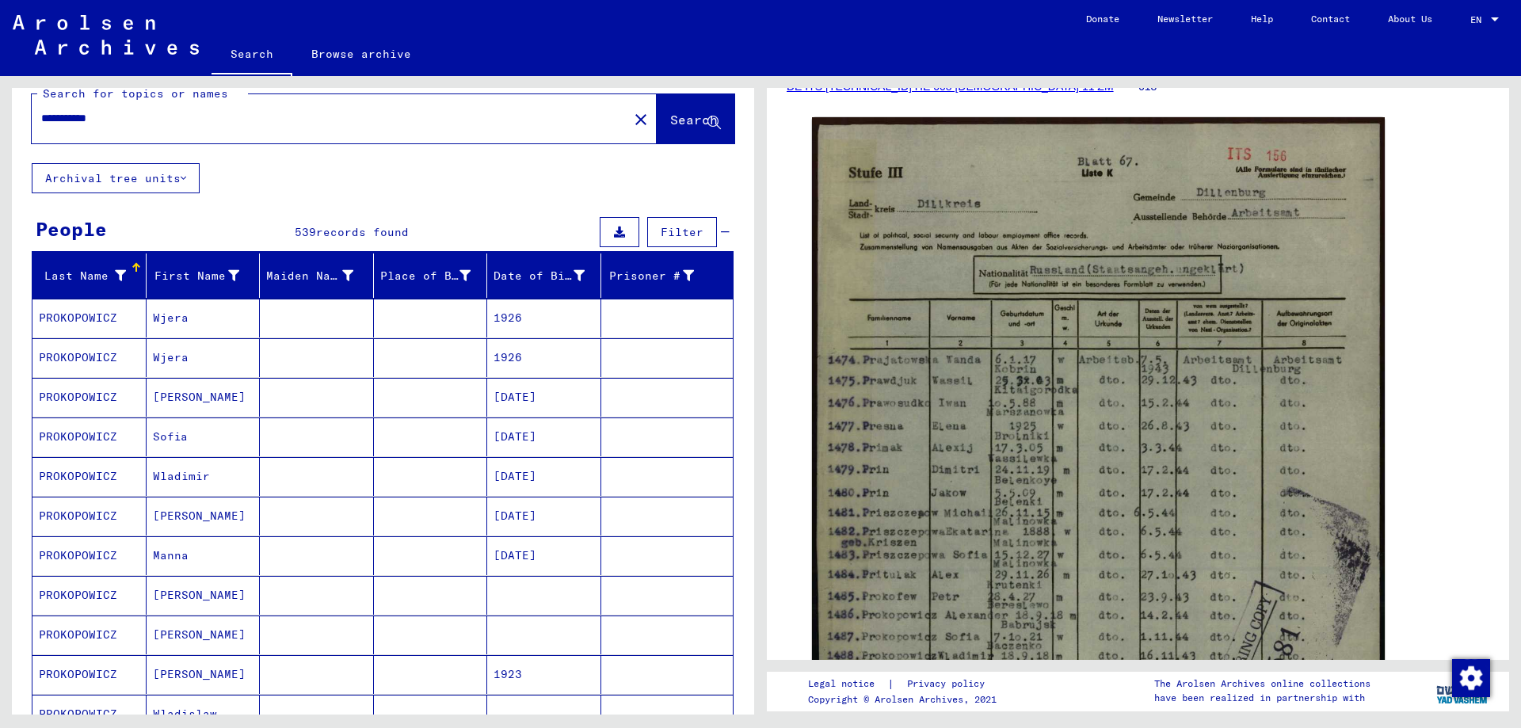
scroll to position [0, 0]
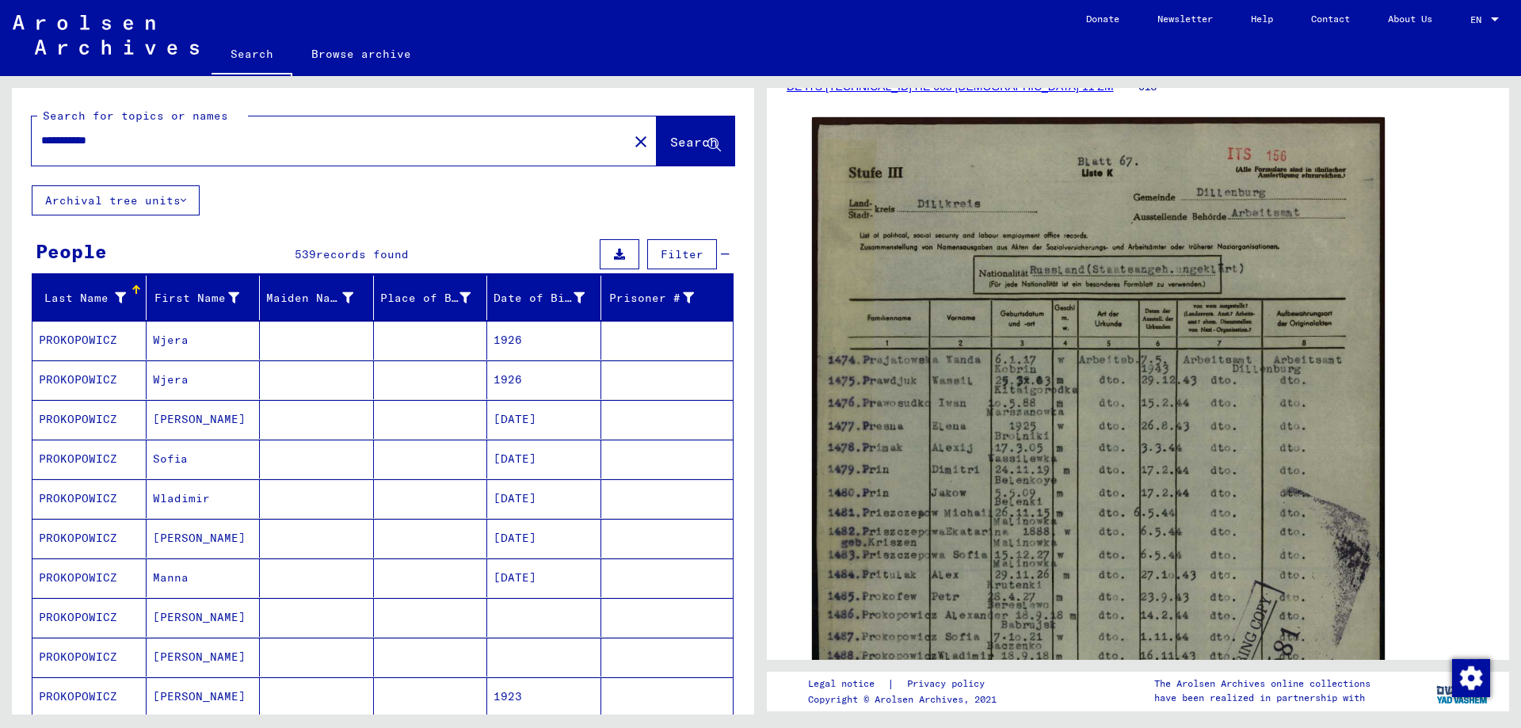
click at [86, 337] on mat-cell "PROKOPOWICZ" at bounding box center [89, 340] width 114 height 39
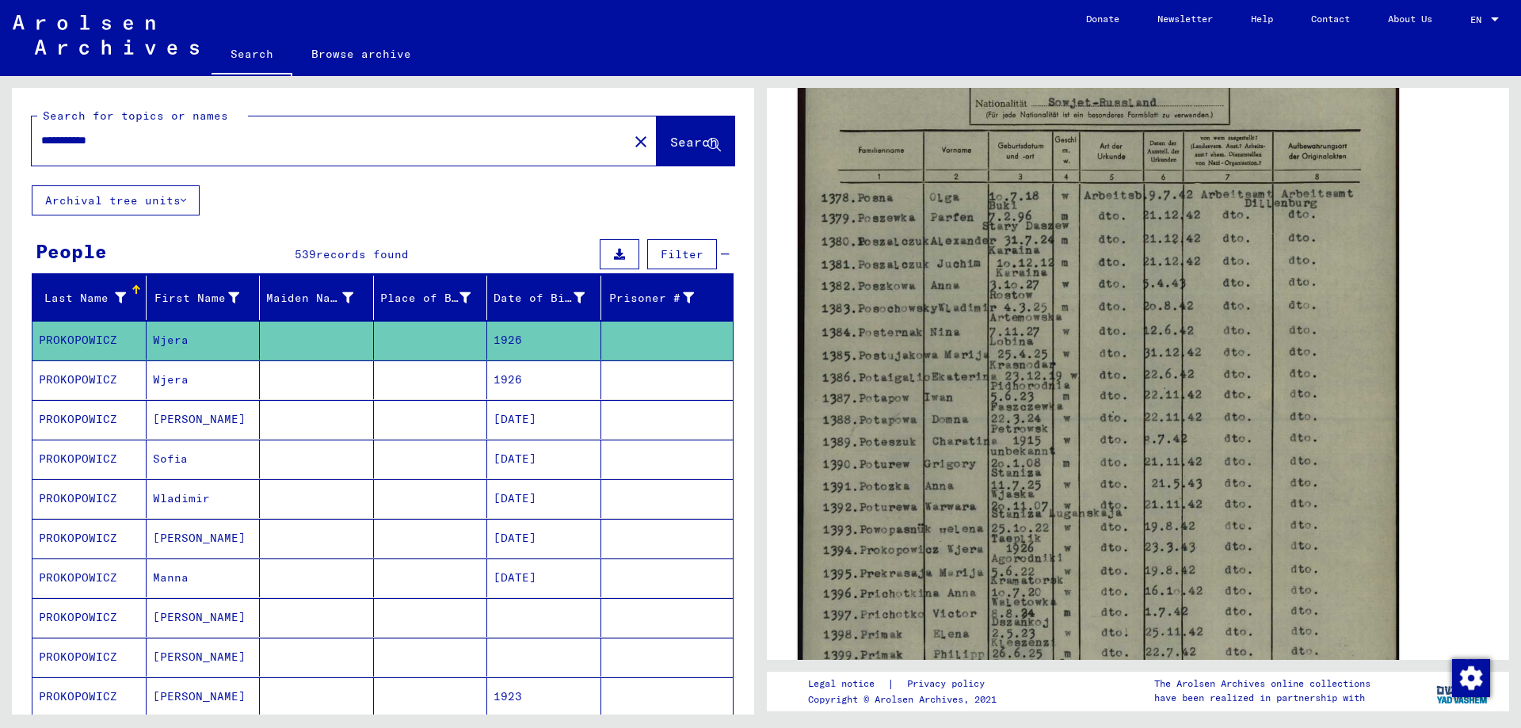
scroll to position [396, 0]
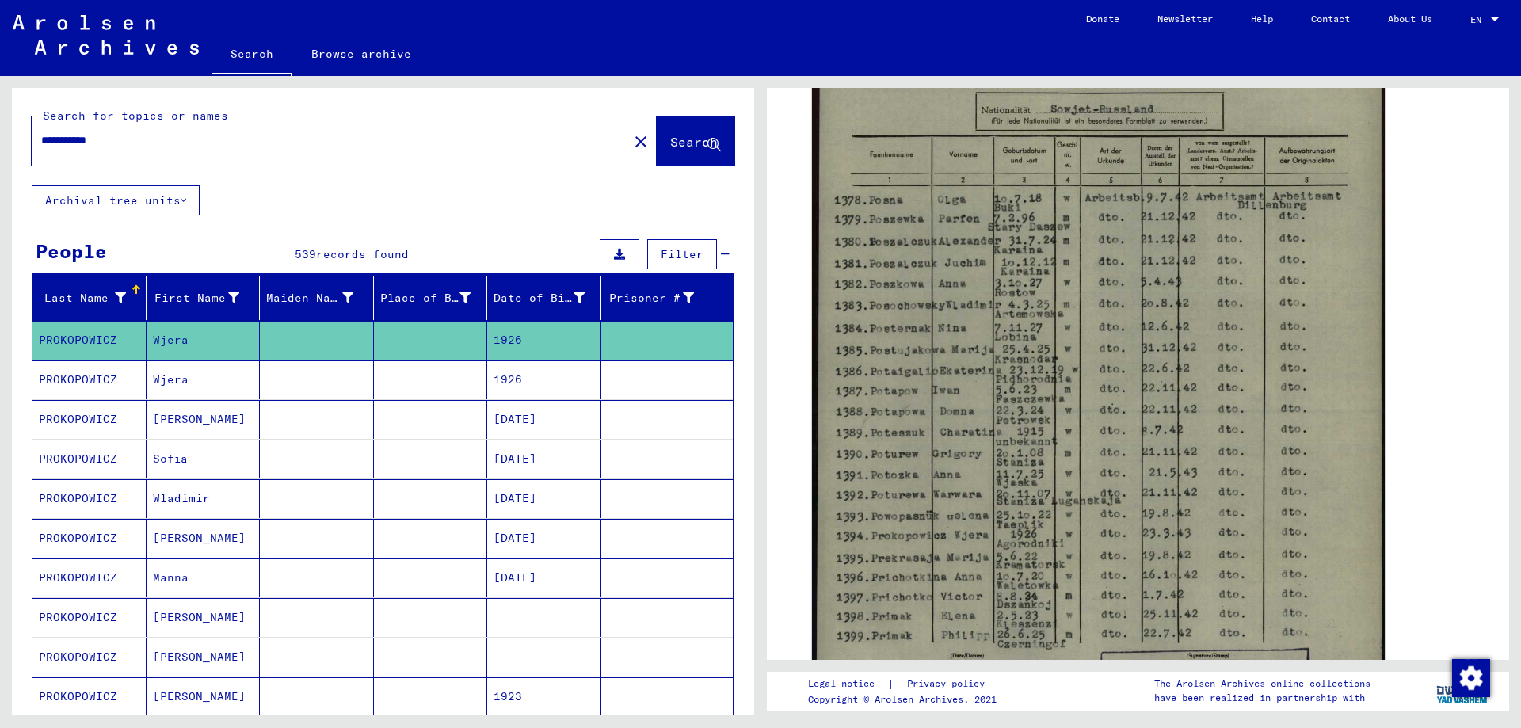
click at [83, 419] on mat-cell "PROKOPOWICZ" at bounding box center [89, 419] width 114 height 39
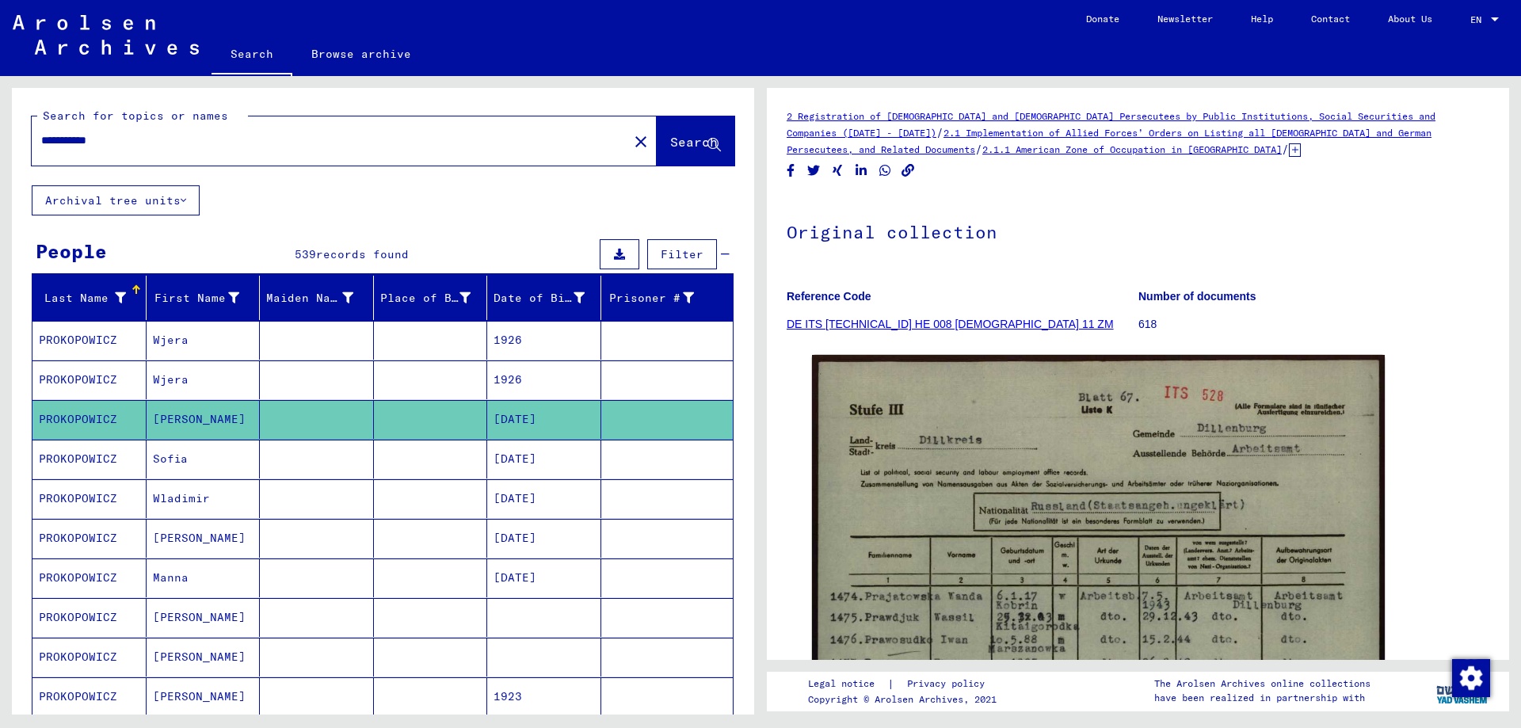
click at [81, 457] on mat-cell "PROKOPOWICZ" at bounding box center [89, 459] width 114 height 39
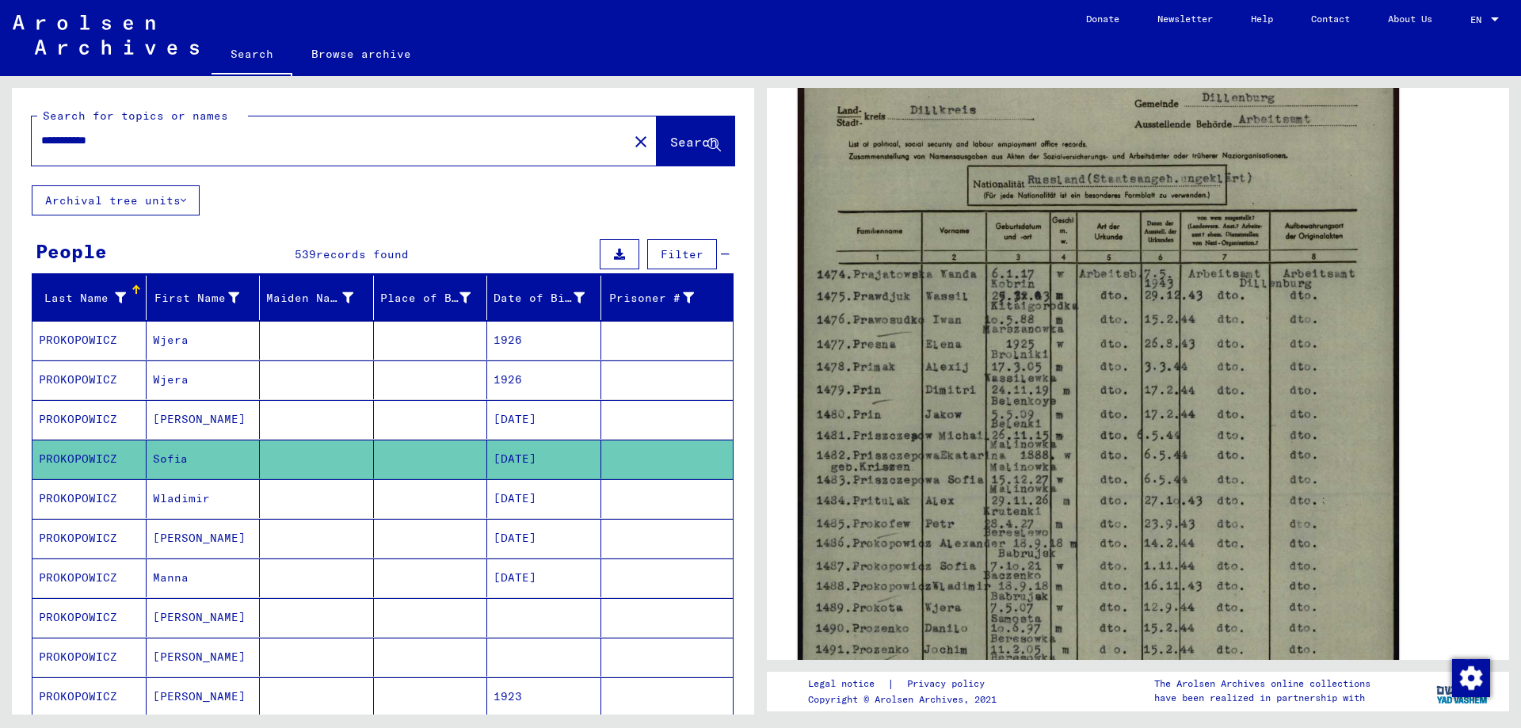
scroll to position [317, 0]
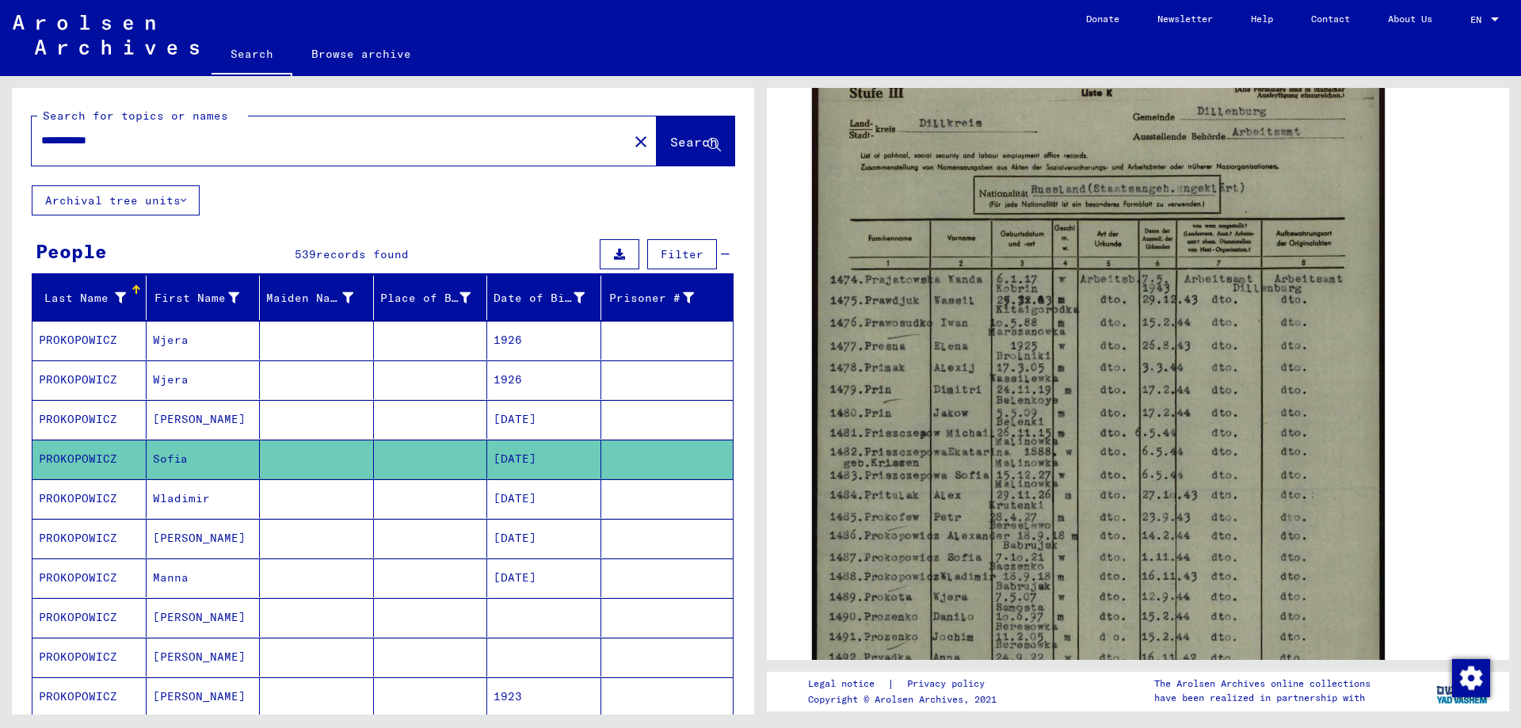
click at [85, 539] on mat-cell "PROKOPOWICZ" at bounding box center [89, 538] width 114 height 39
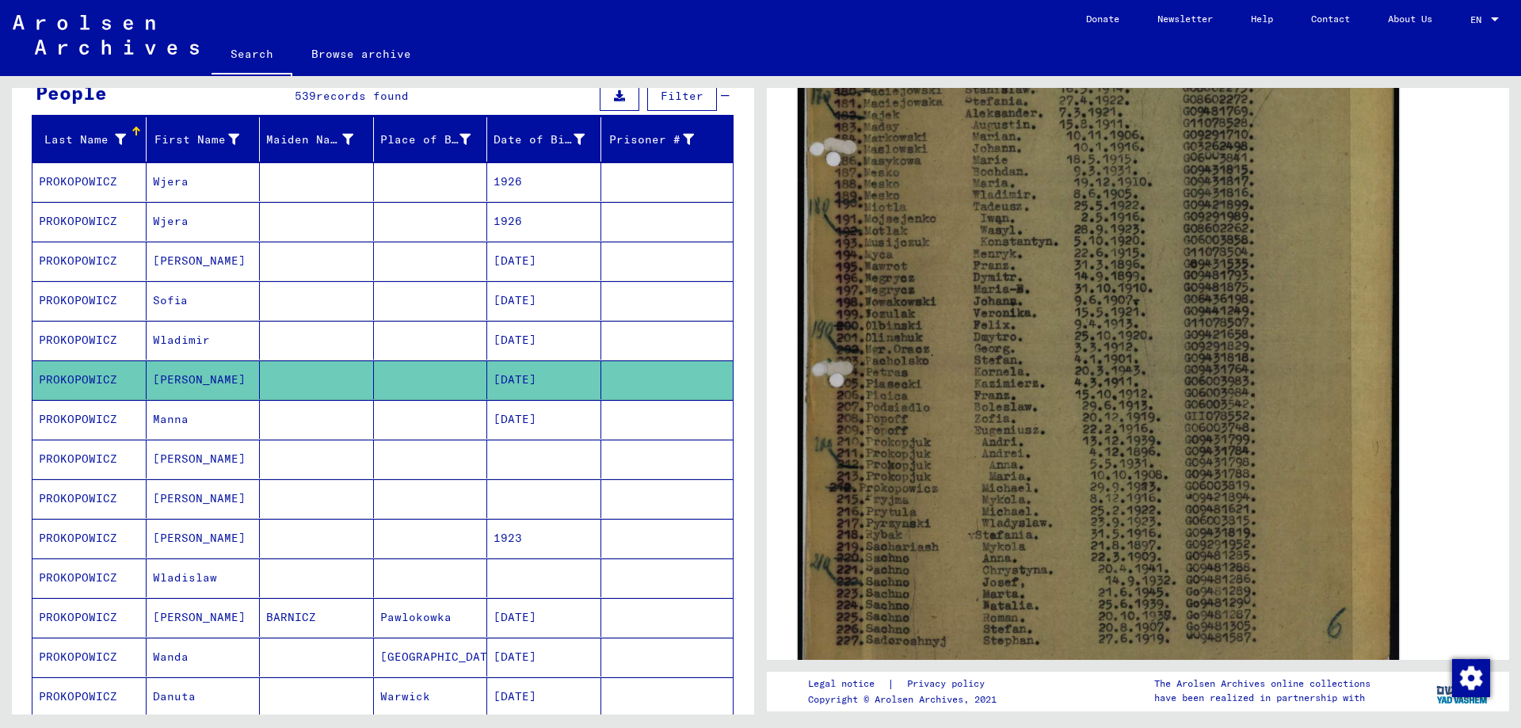
scroll to position [555, 0]
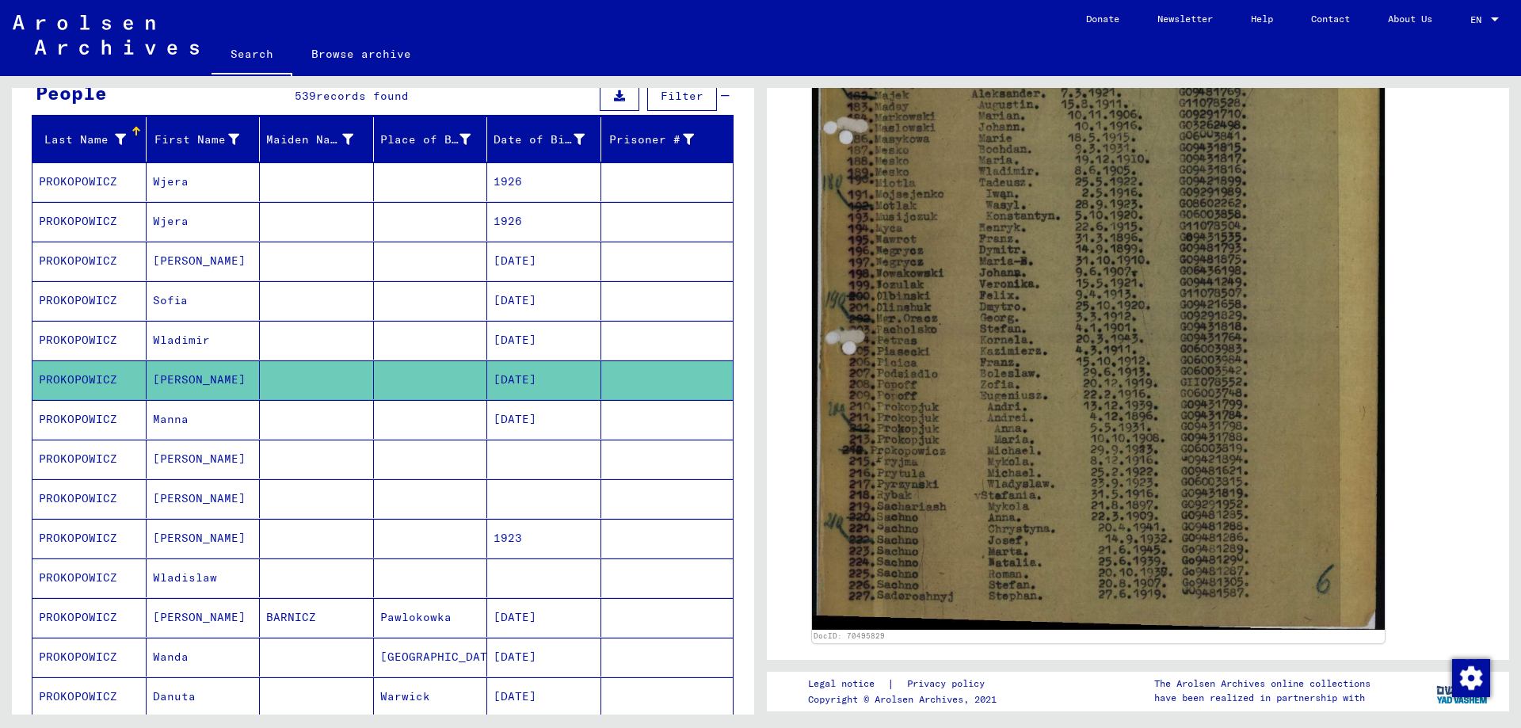
click at [74, 418] on mat-cell "PROKOPOWICZ" at bounding box center [89, 419] width 114 height 39
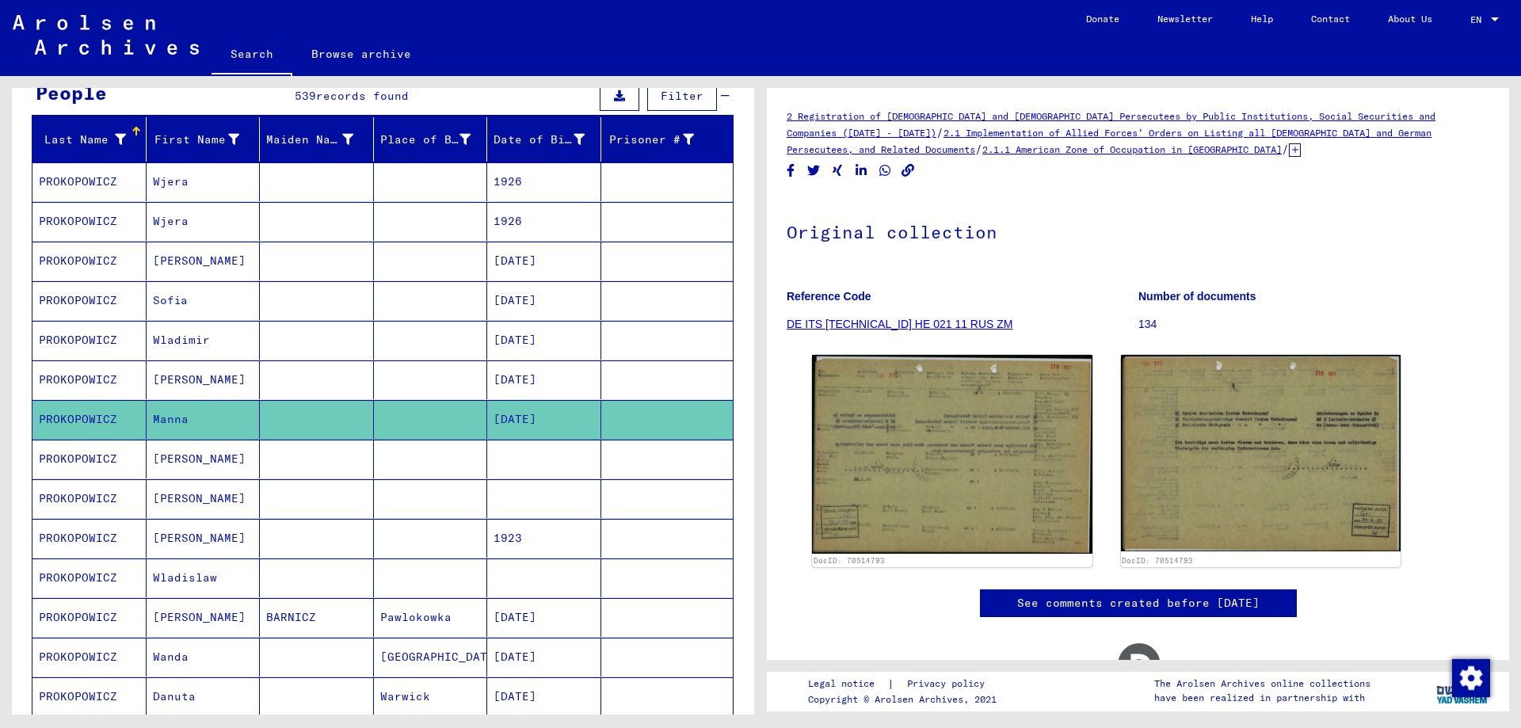
click at [75, 464] on mat-cell "PROKOPOWICZ" at bounding box center [89, 459] width 114 height 39
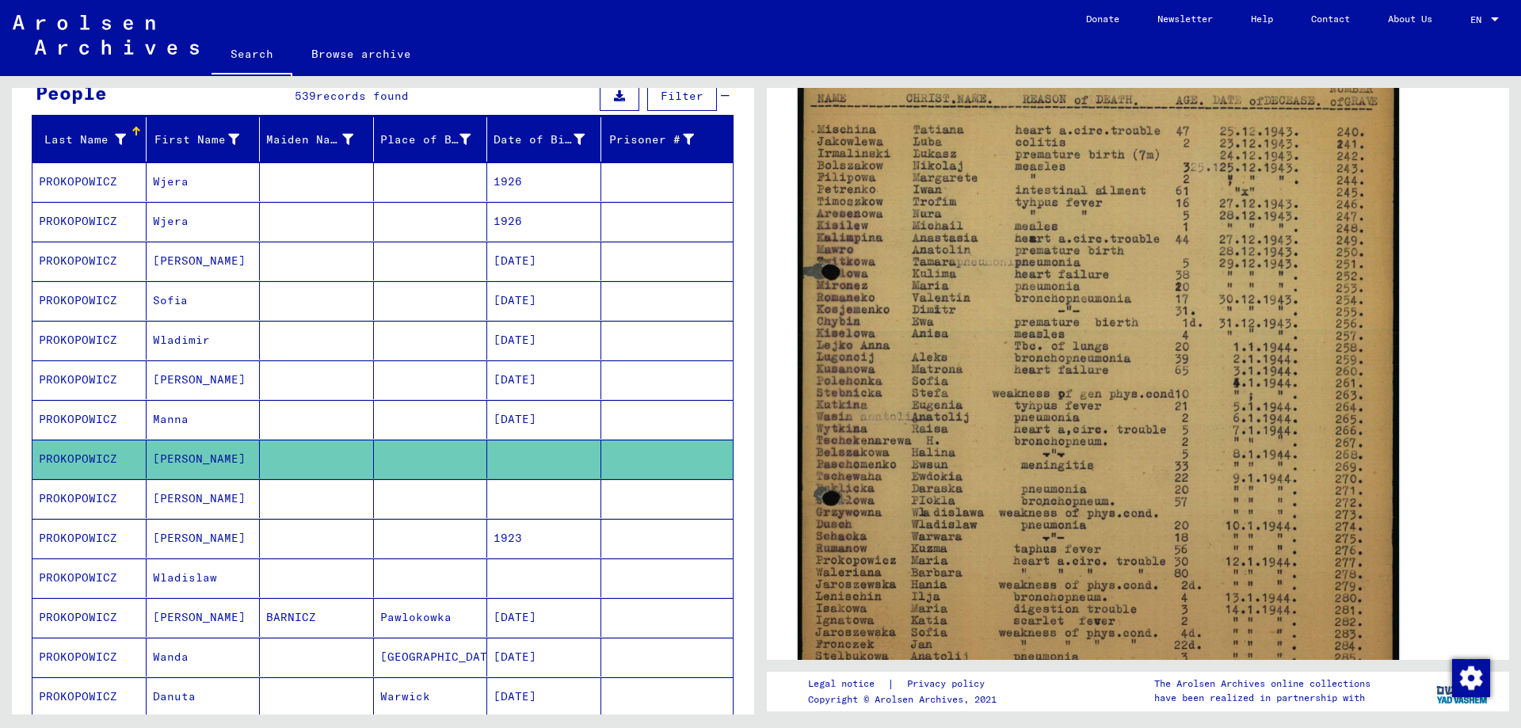
scroll to position [396, 0]
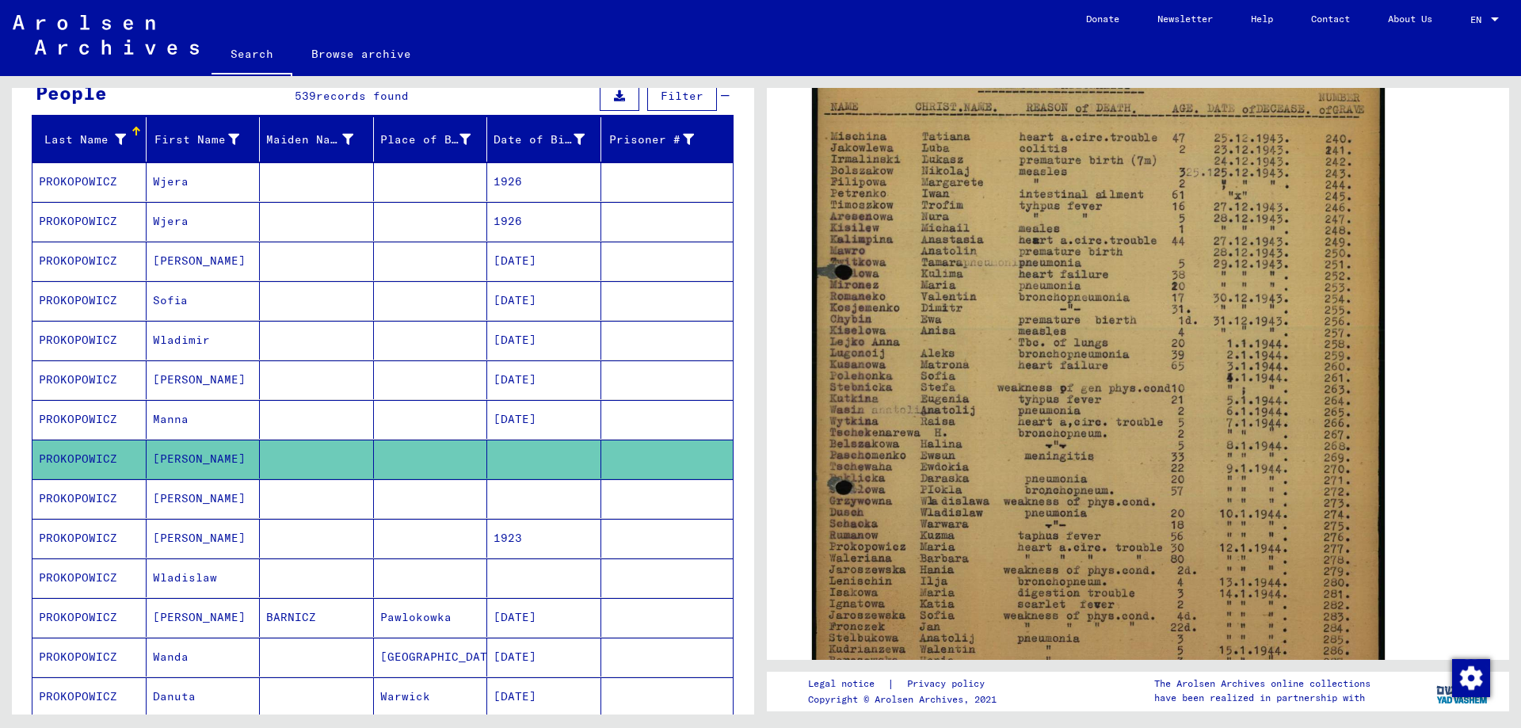
click at [81, 498] on mat-cell "PROKOPOWICZ" at bounding box center [89, 498] width 114 height 39
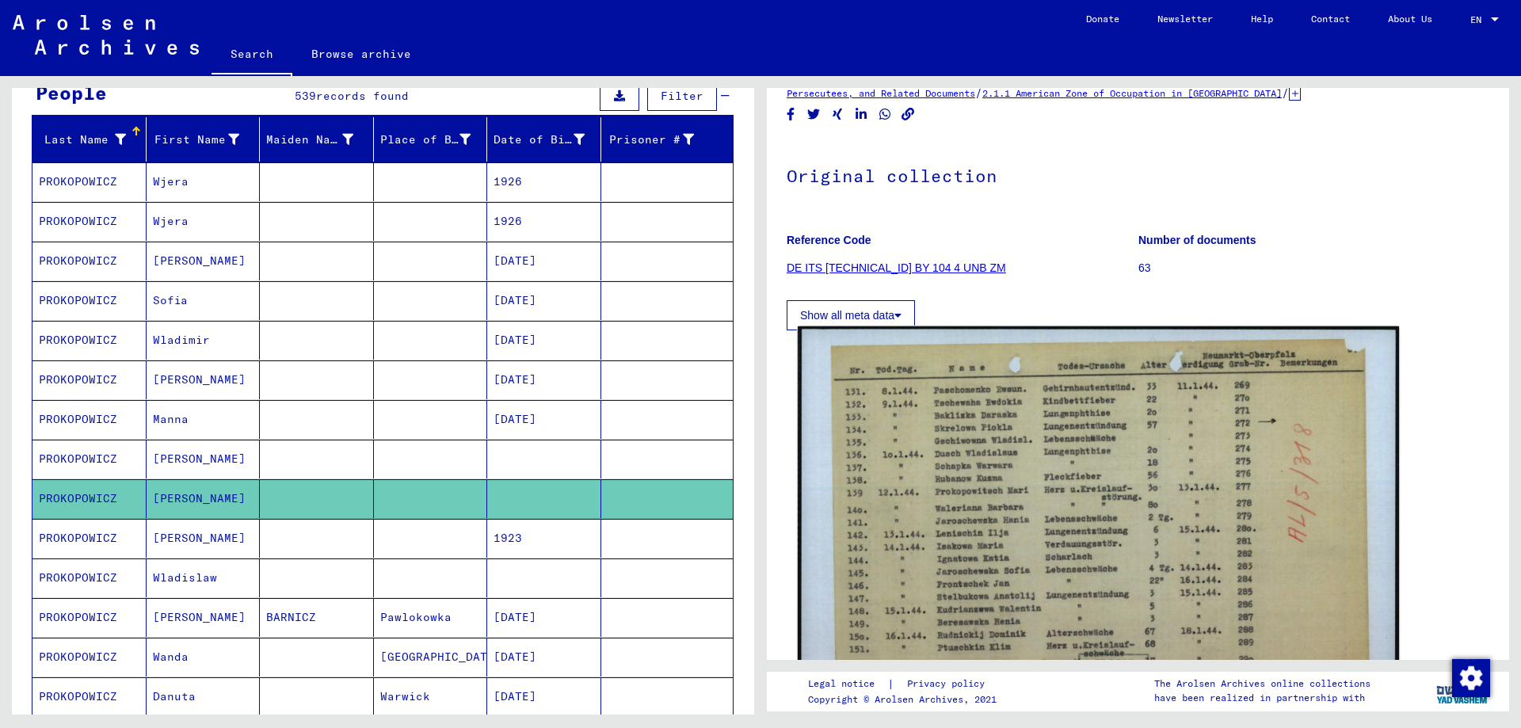
scroll to position [158, 0]
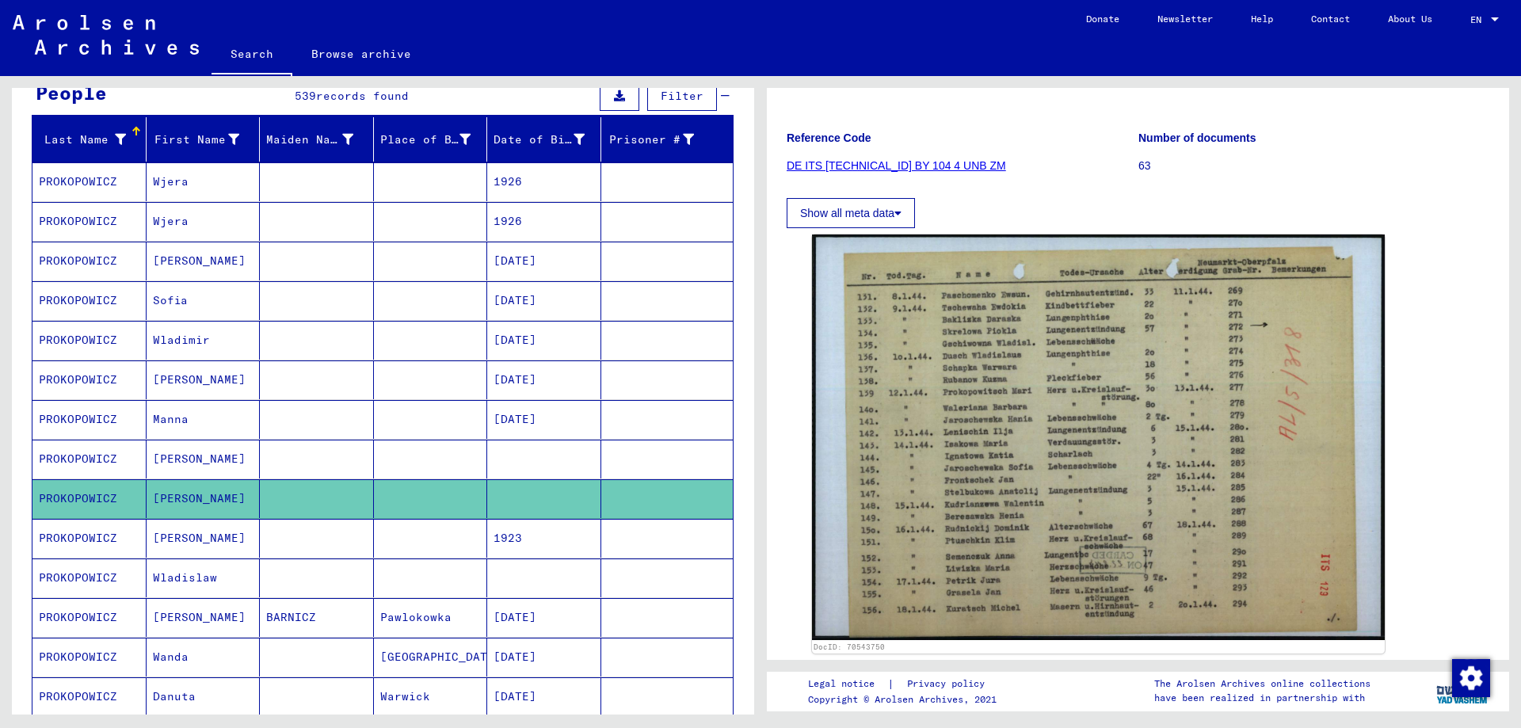
click at [67, 540] on mat-cell "PROKOPOWICZ" at bounding box center [89, 538] width 114 height 39
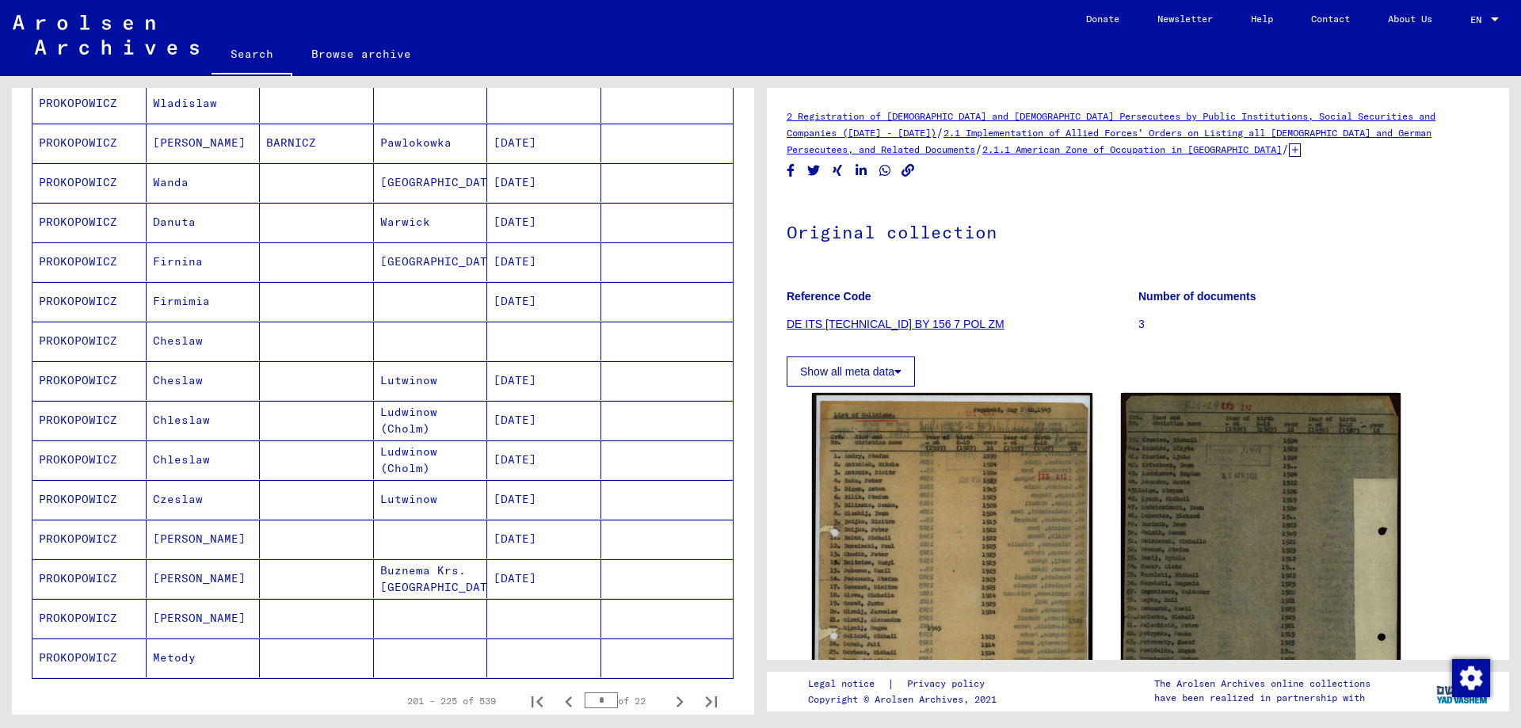
scroll to position [792, 0]
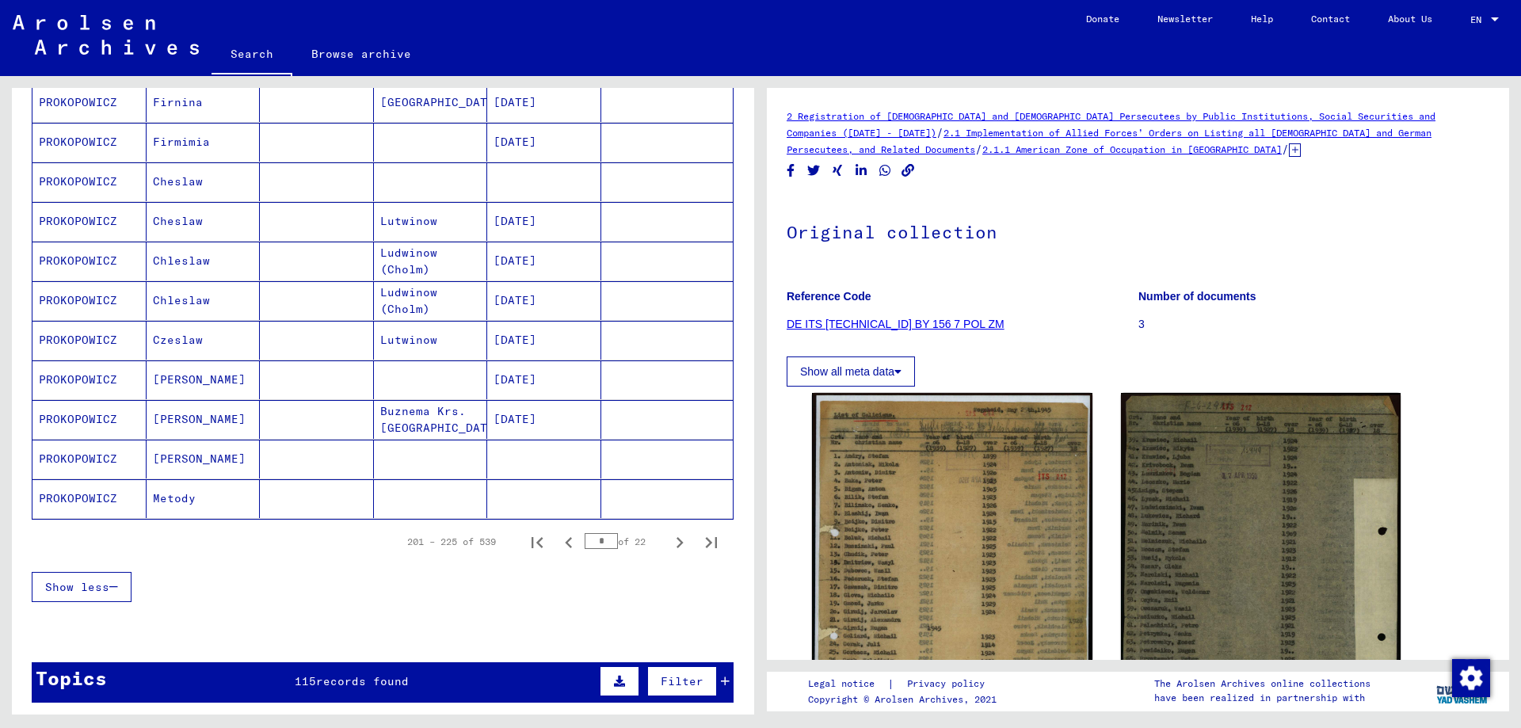
click at [74, 420] on mat-cell "PROKOPOWICZ" at bounding box center [89, 419] width 114 height 39
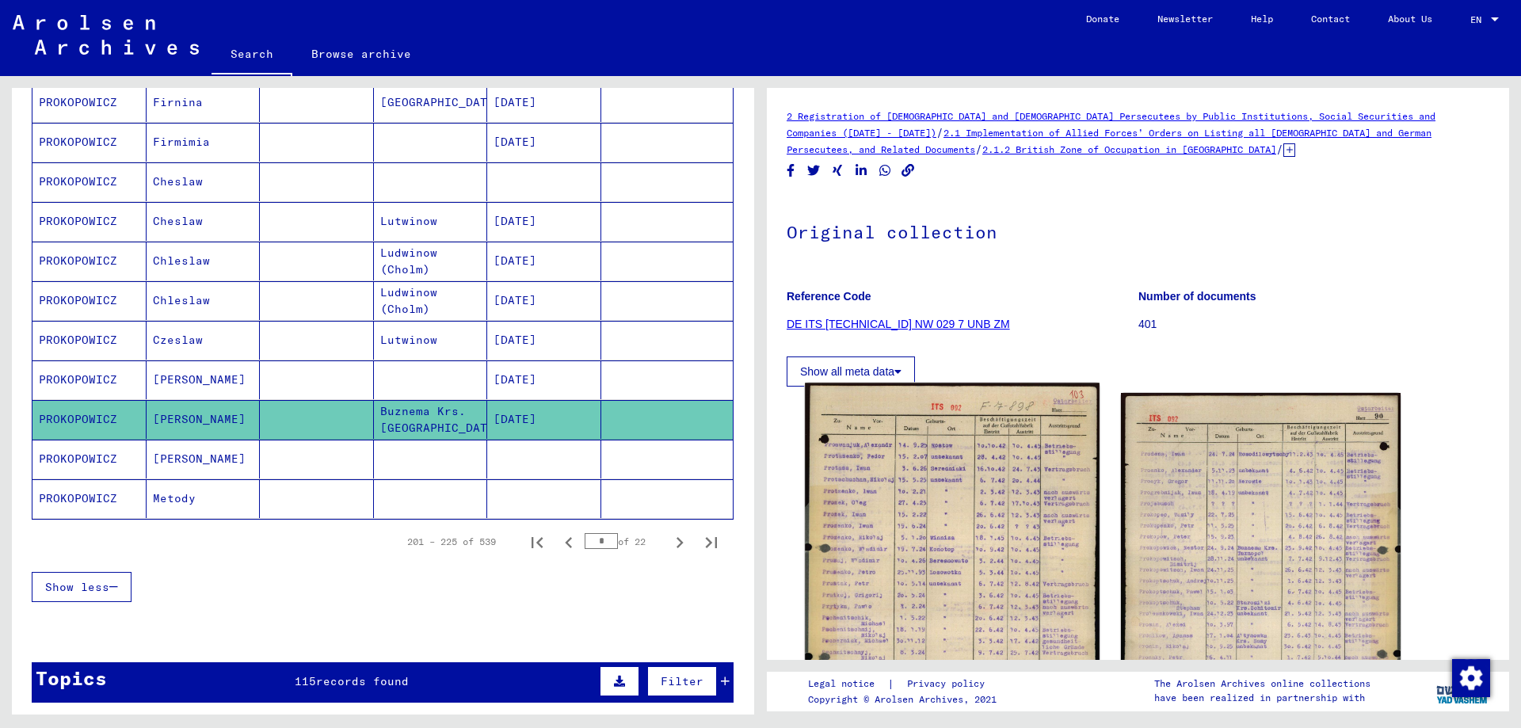
click at [946, 501] on img at bounding box center [952, 588] width 294 height 410
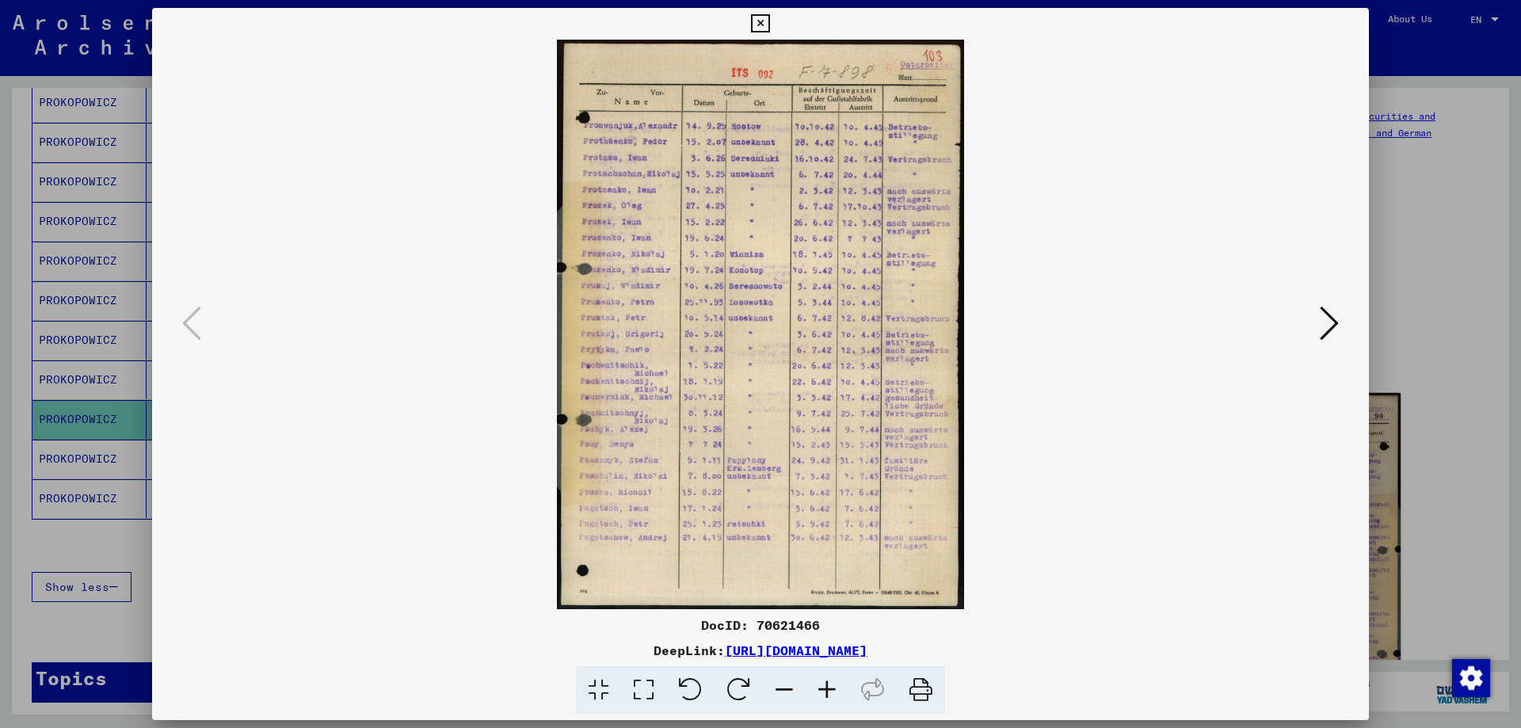
click at [829, 688] on icon at bounding box center [827, 690] width 43 height 48
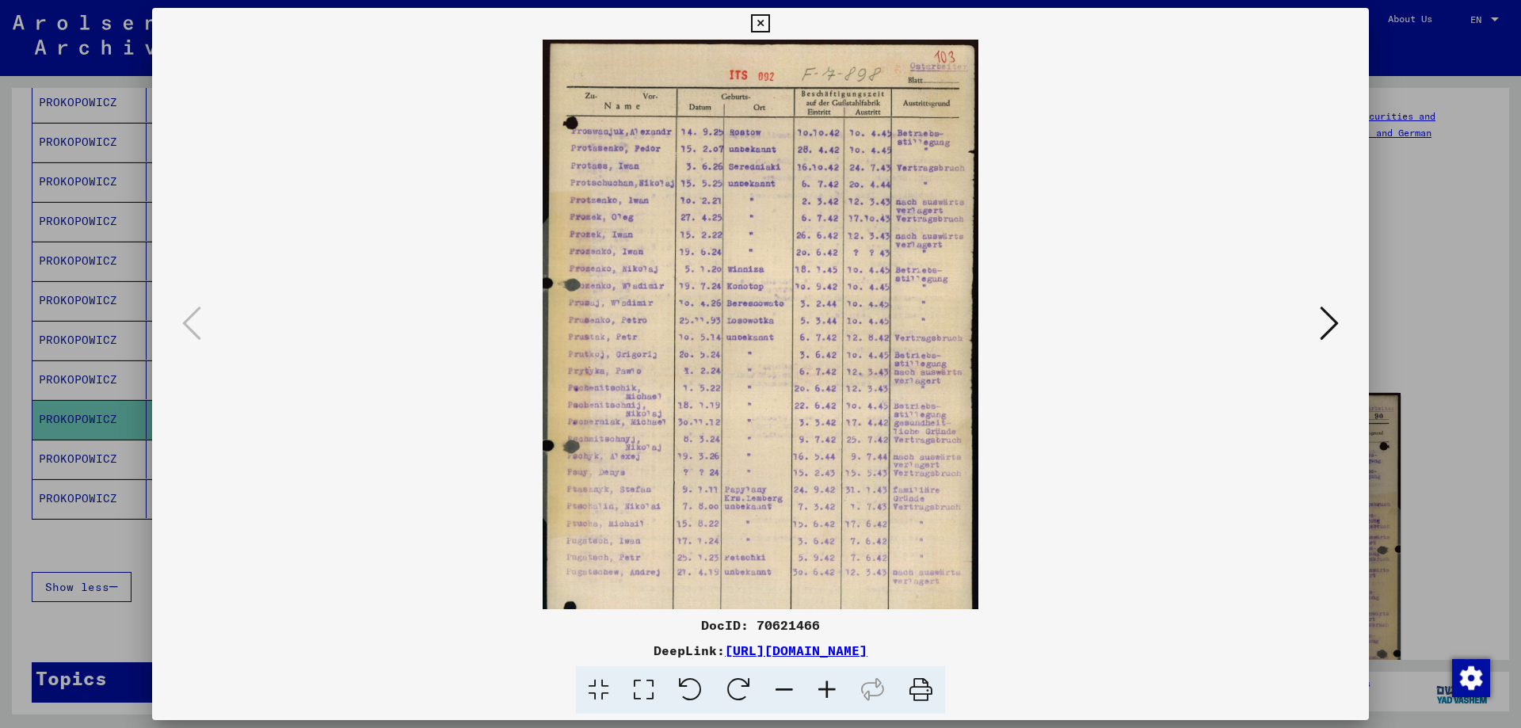
click at [829, 688] on icon at bounding box center [827, 690] width 43 height 48
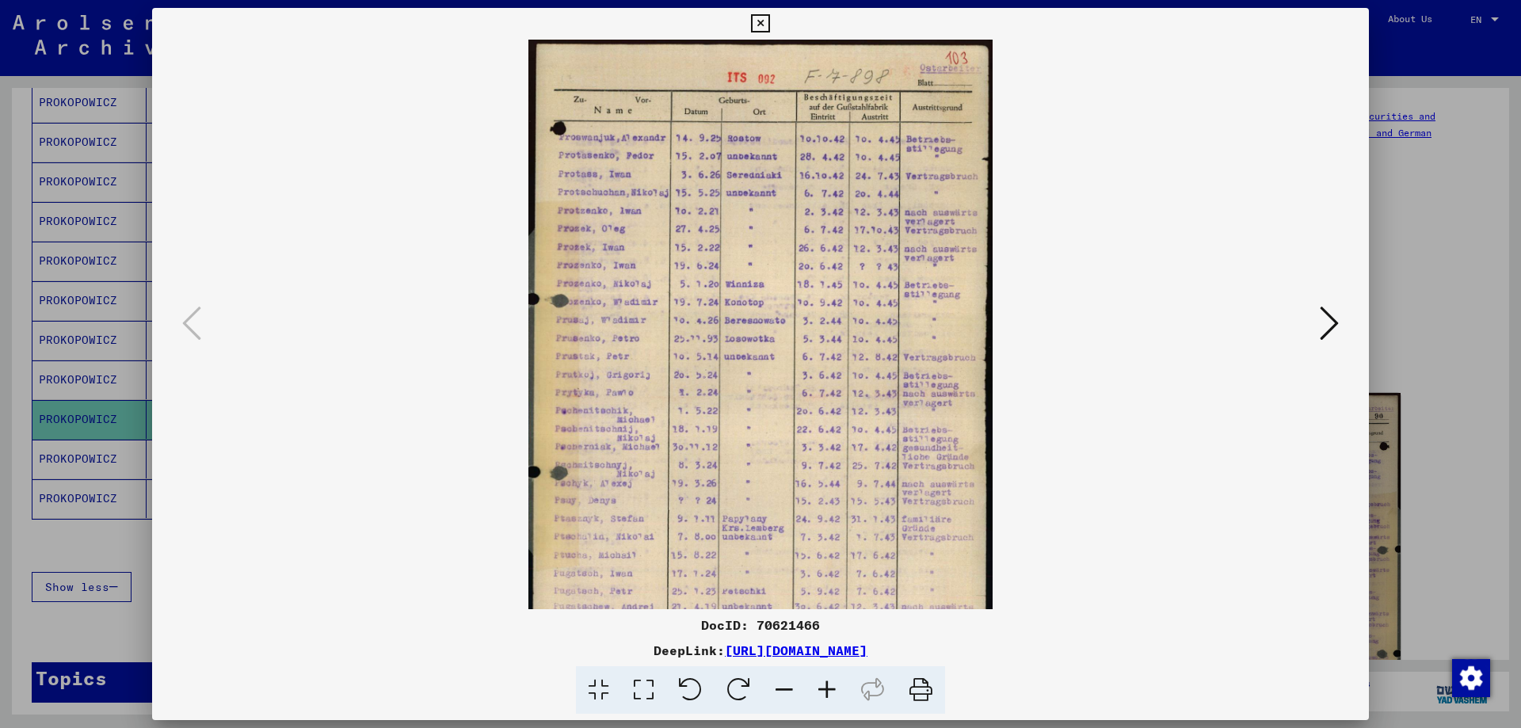
click at [829, 688] on icon at bounding box center [827, 690] width 43 height 48
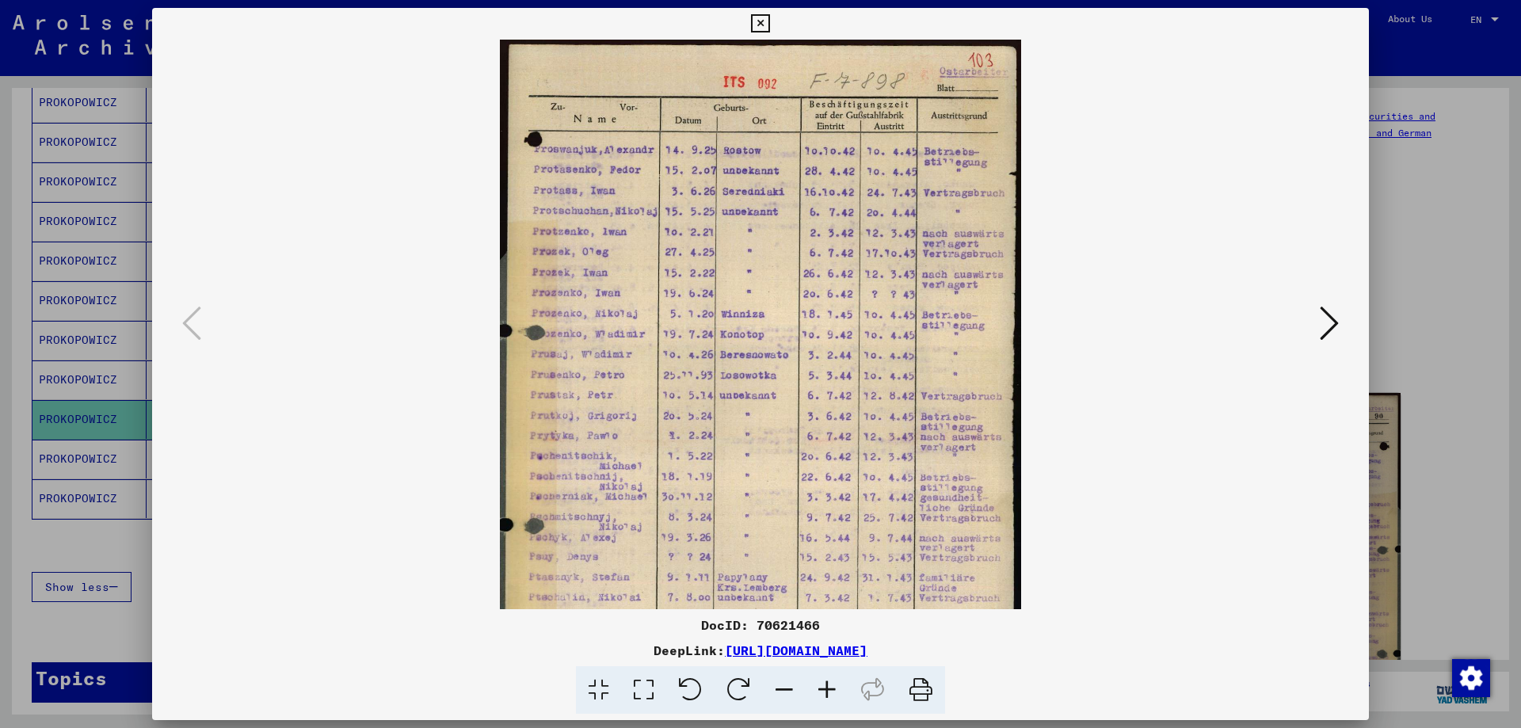
click at [828, 688] on icon at bounding box center [827, 690] width 43 height 48
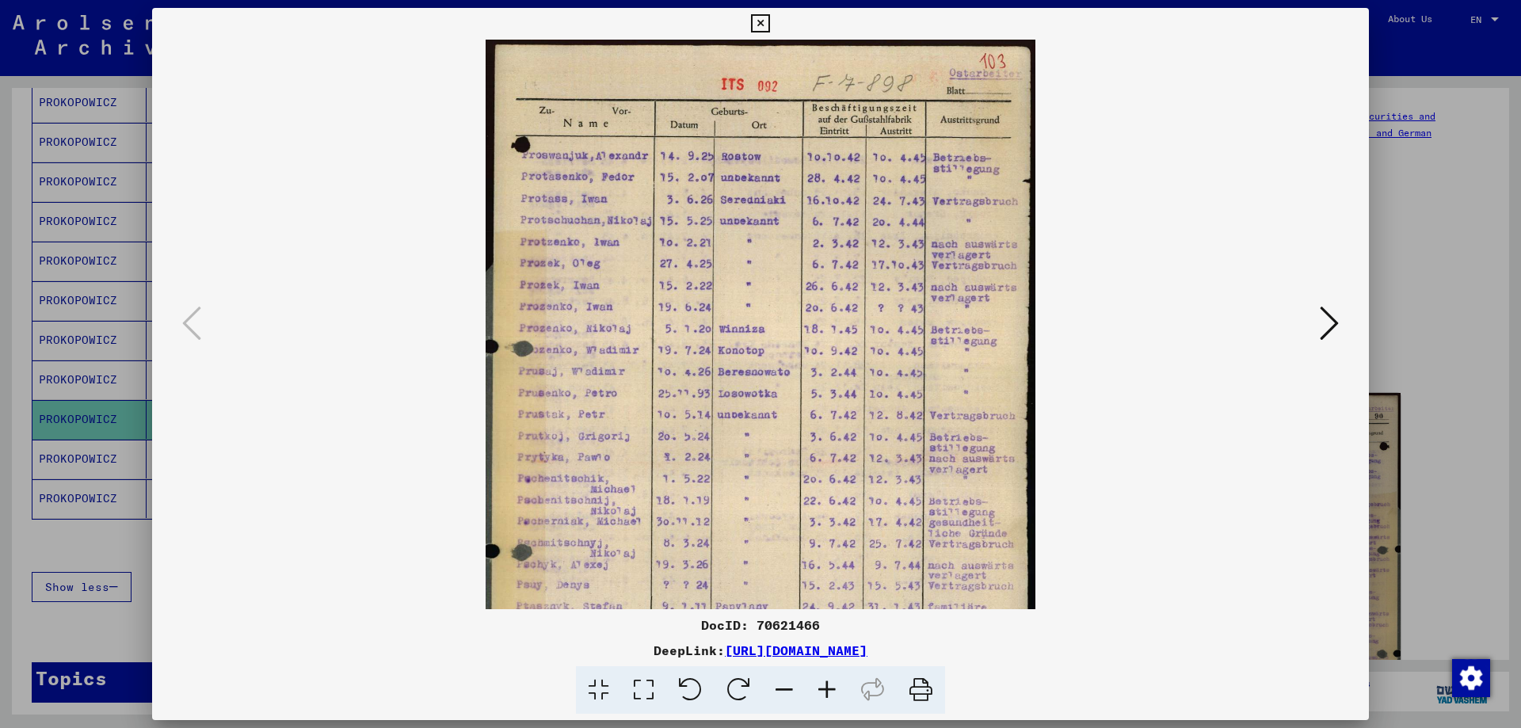
click at [828, 688] on icon at bounding box center [827, 690] width 43 height 48
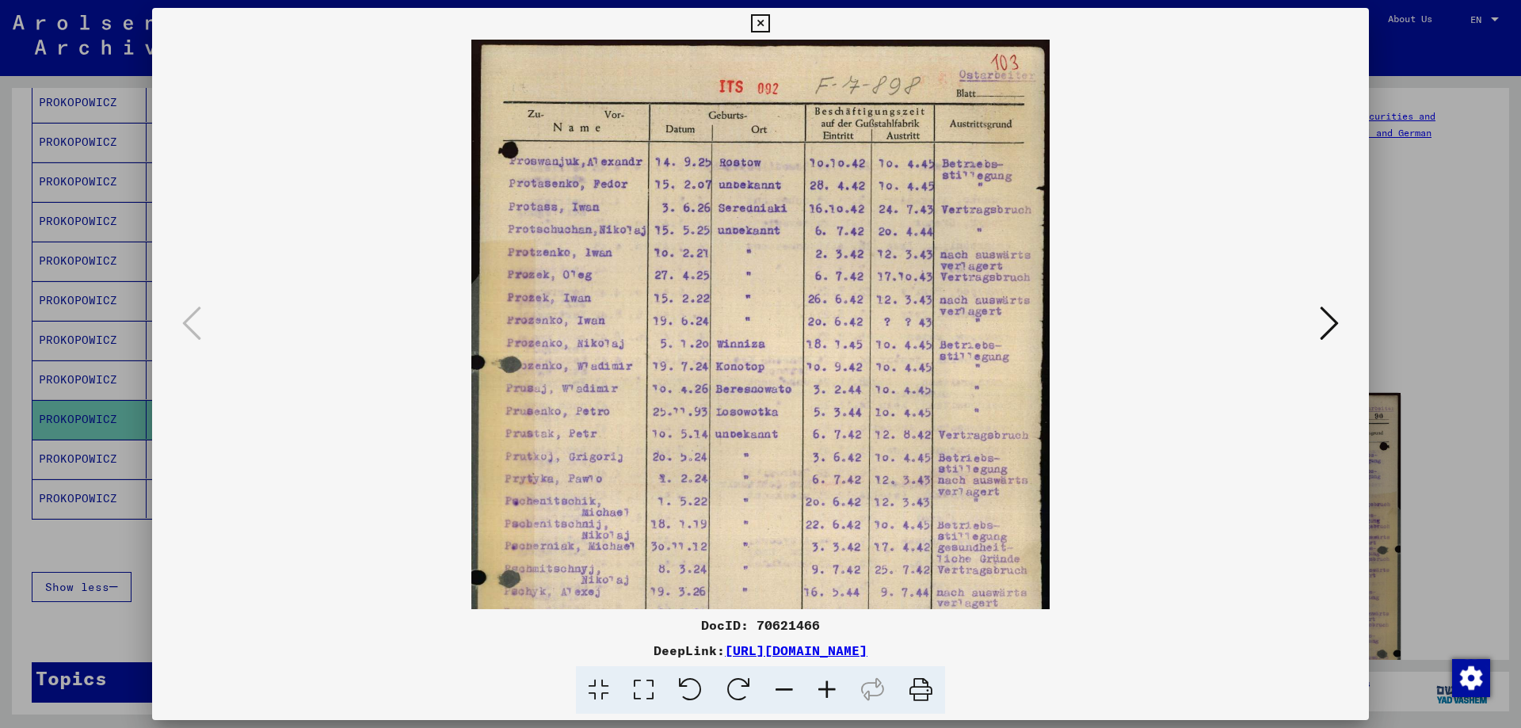
click at [828, 688] on icon at bounding box center [827, 690] width 43 height 48
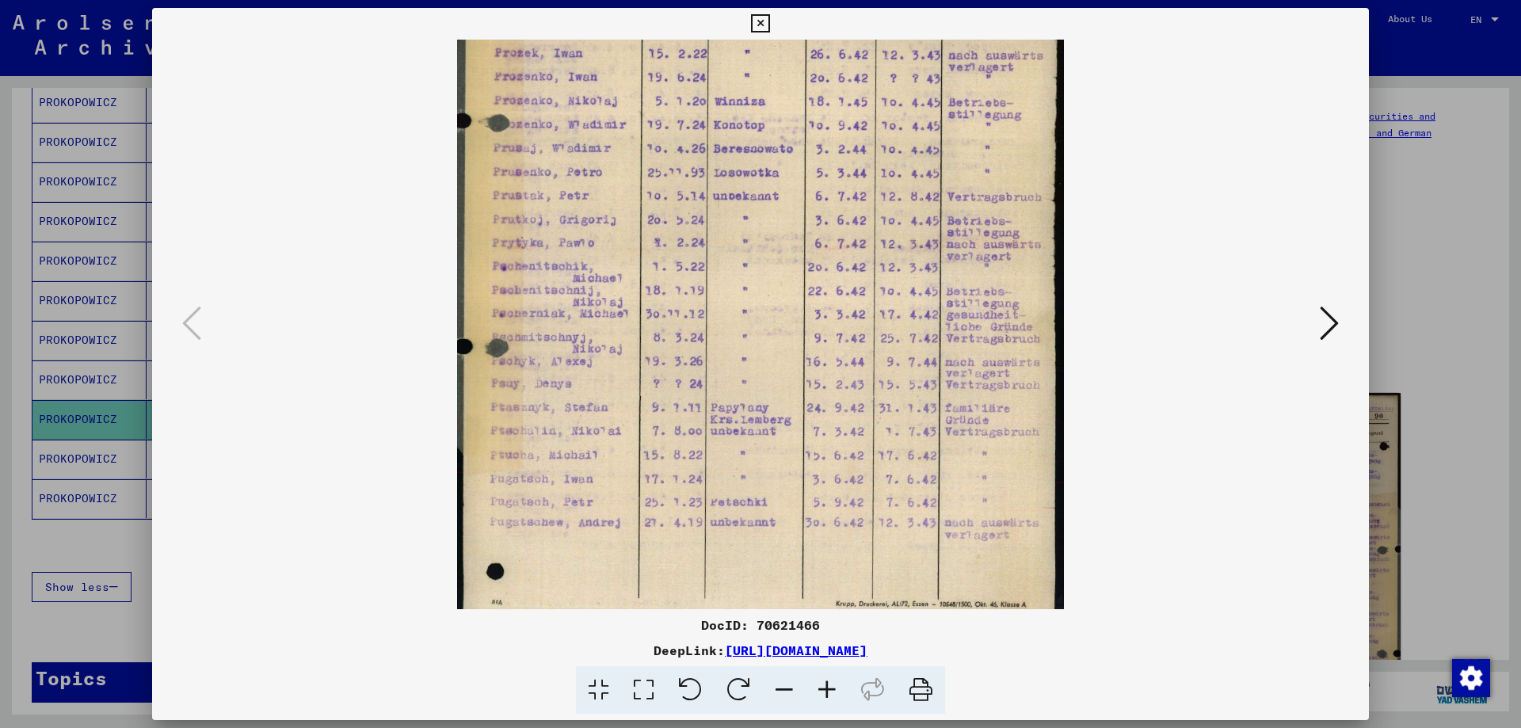
scroll to position [258, 0]
drag, startPoint x: 1120, startPoint y: 426, endPoint x: 1122, endPoint y: 202, distance: 224.2
click at [1122, 202] on viewer-one-image at bounding box center [760, 66] width 1109 height 570
click at [1315, 334] on button at bounding box center [1329, 324] width 29 height 45
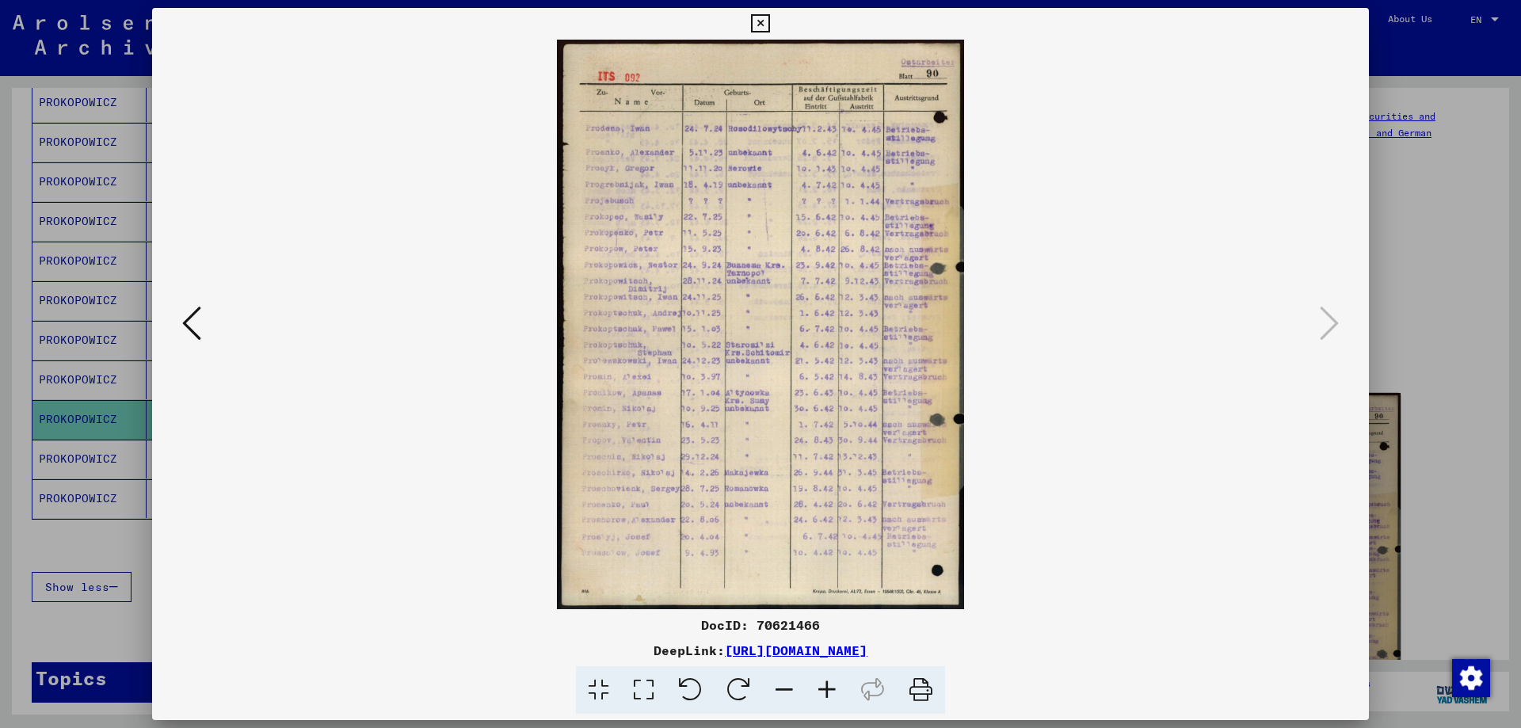
click at [757, 321] on img at bounding box center [761, 325] width 408 height 570
click at [829, 685] on icon at bounding box center [827, 690] width 43 height 48
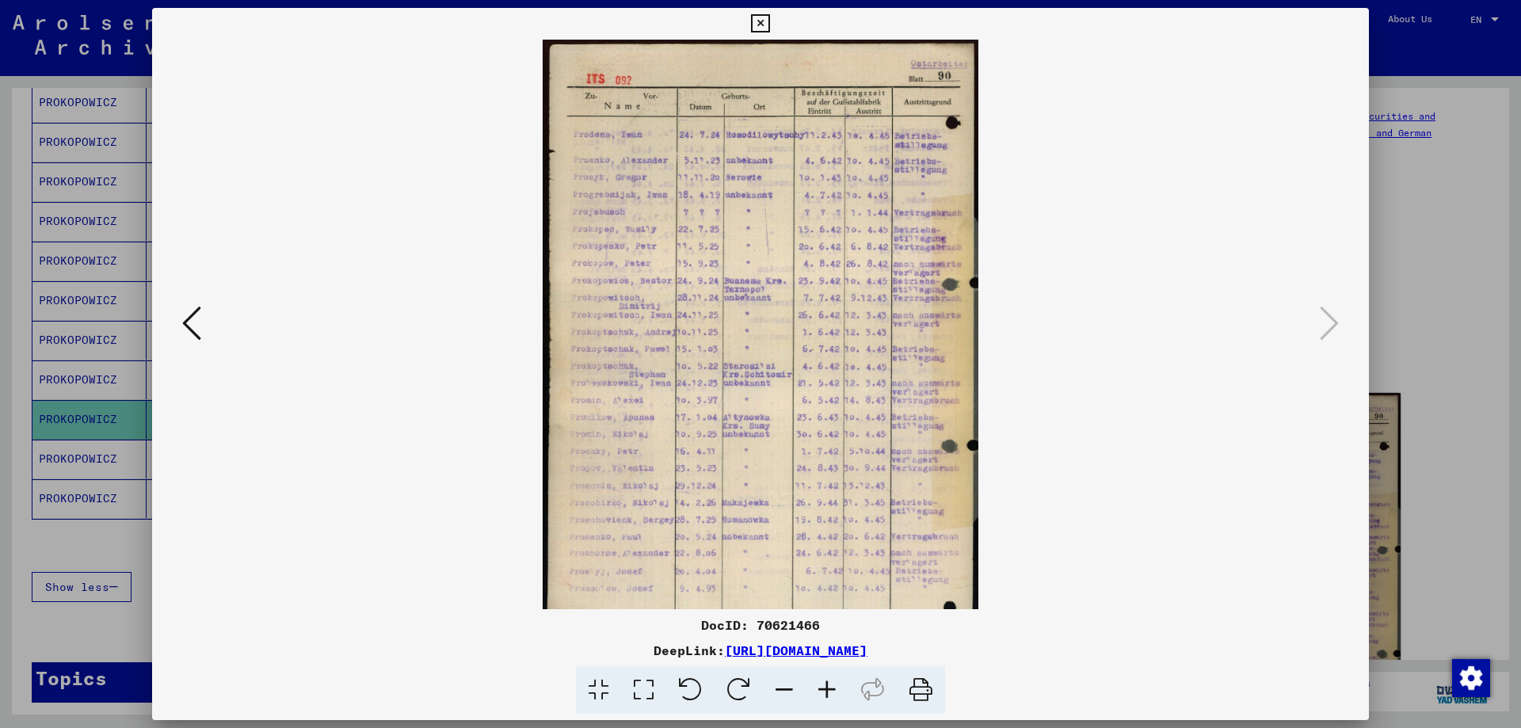
click at [829, 685] on icon at bounding box center [827, 690] width 43 height 48
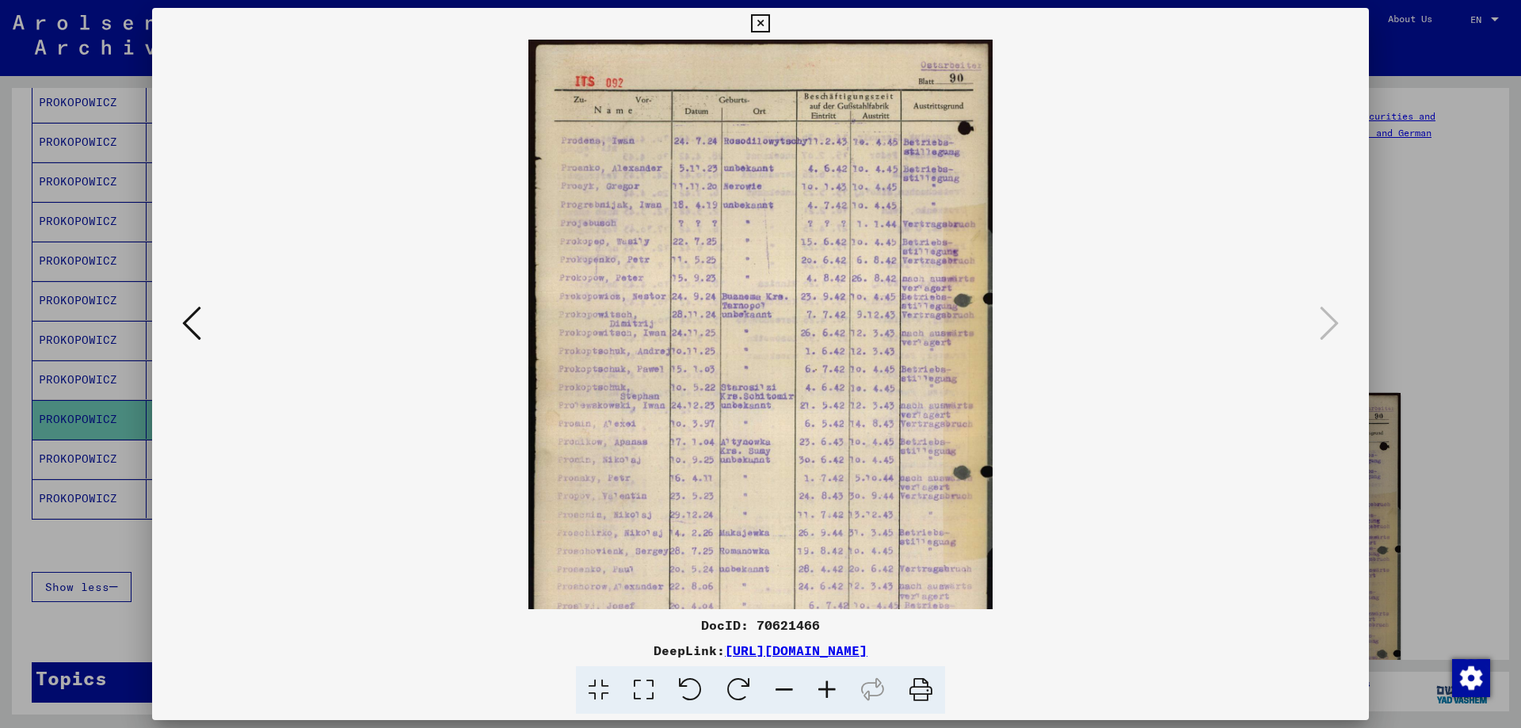
click at [829, 684] on icon at bounding box center [827, 690] width 43 height 48
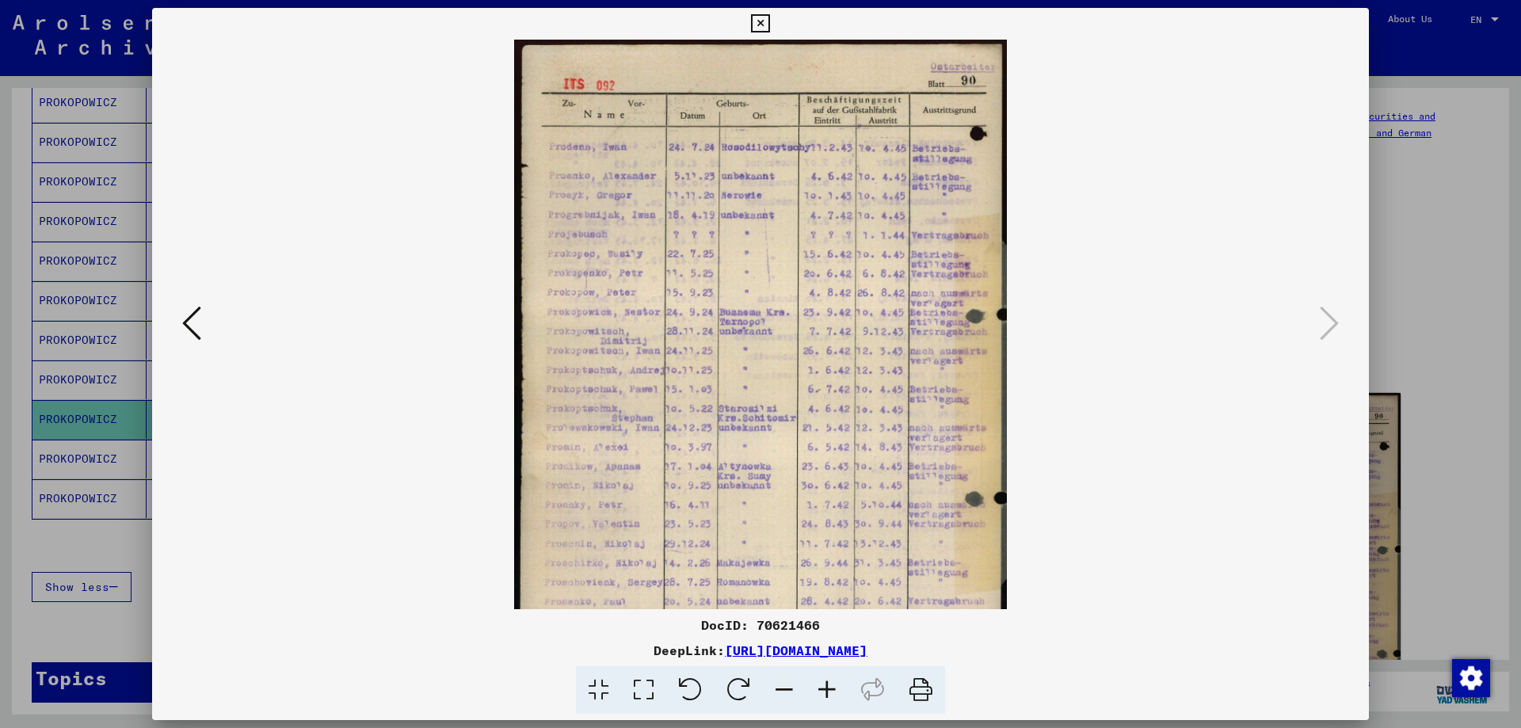
click at [829, 684] on icon at bounding box center [827, 690] width 43 height 48
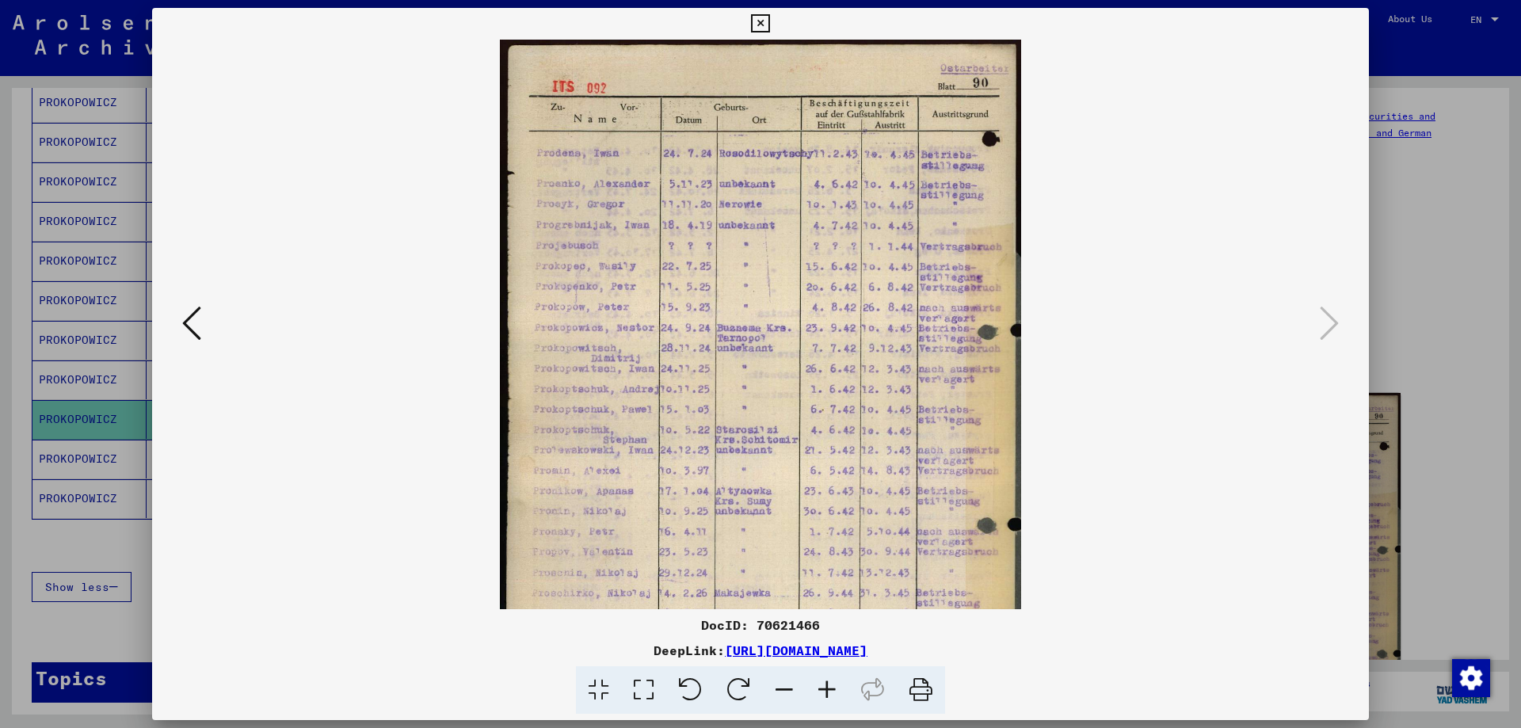
click at [829, 684] on icon at bounding box center [827, 690] width 43 height 48
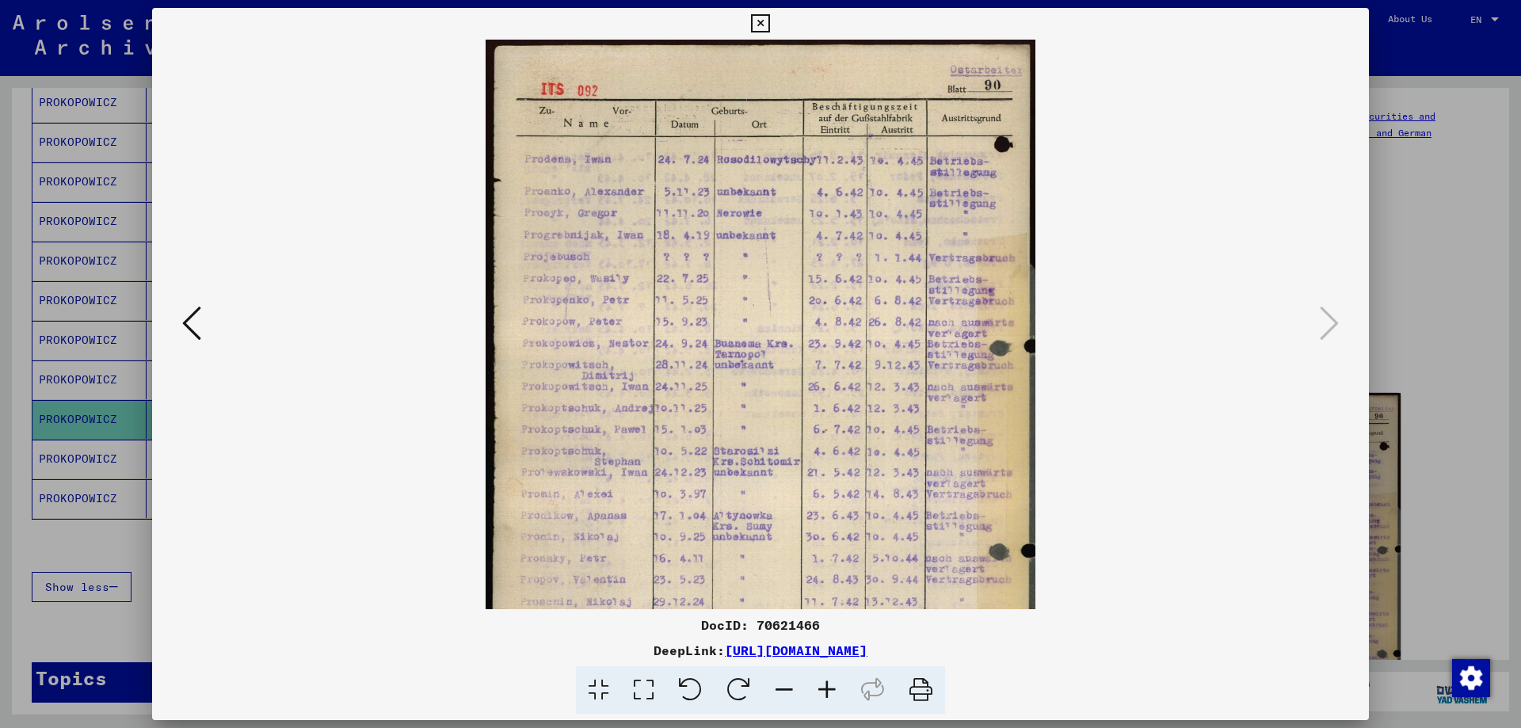
click at [829, 684] on icon at bounding box center [827, 690] width 43 height 48
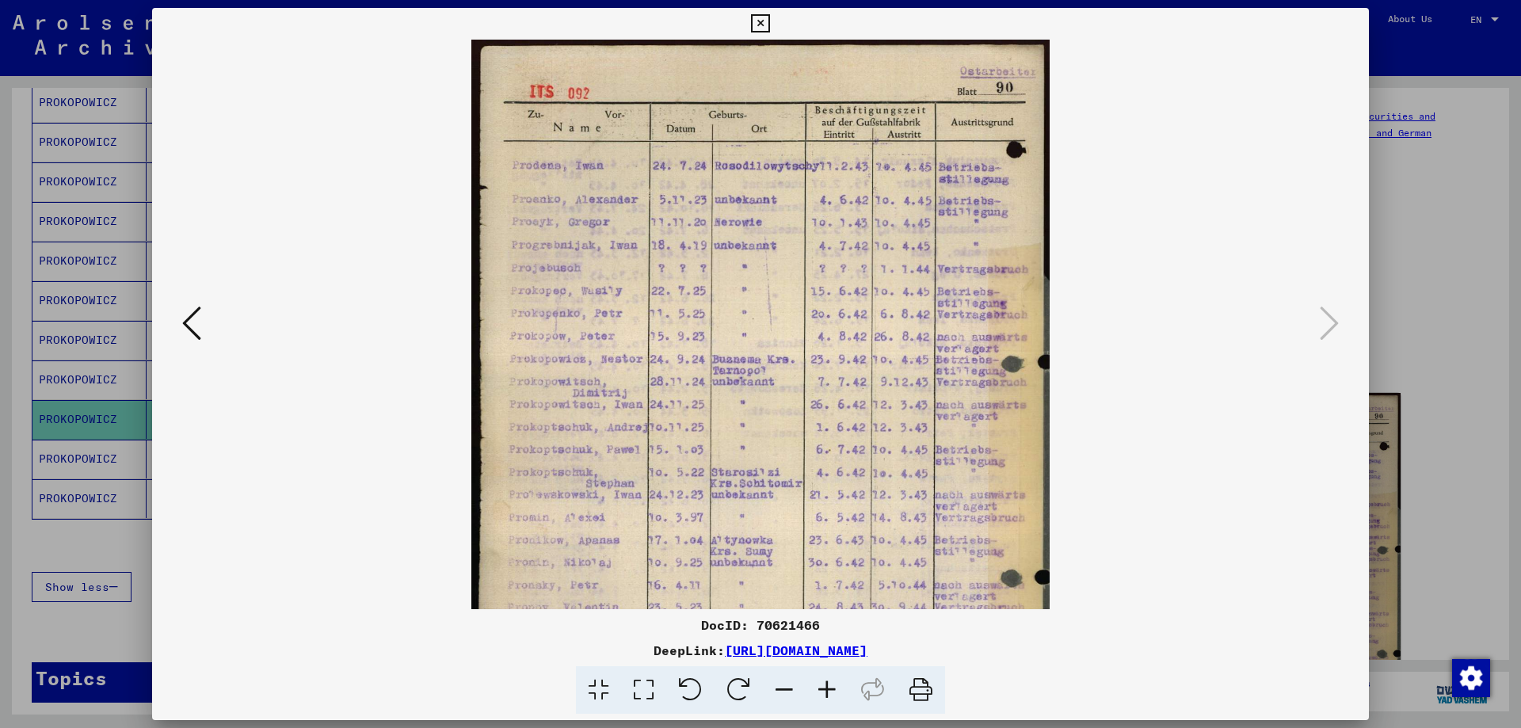
click at [829, 684] on icon at bounding box center [827, 690] width 43 height 48
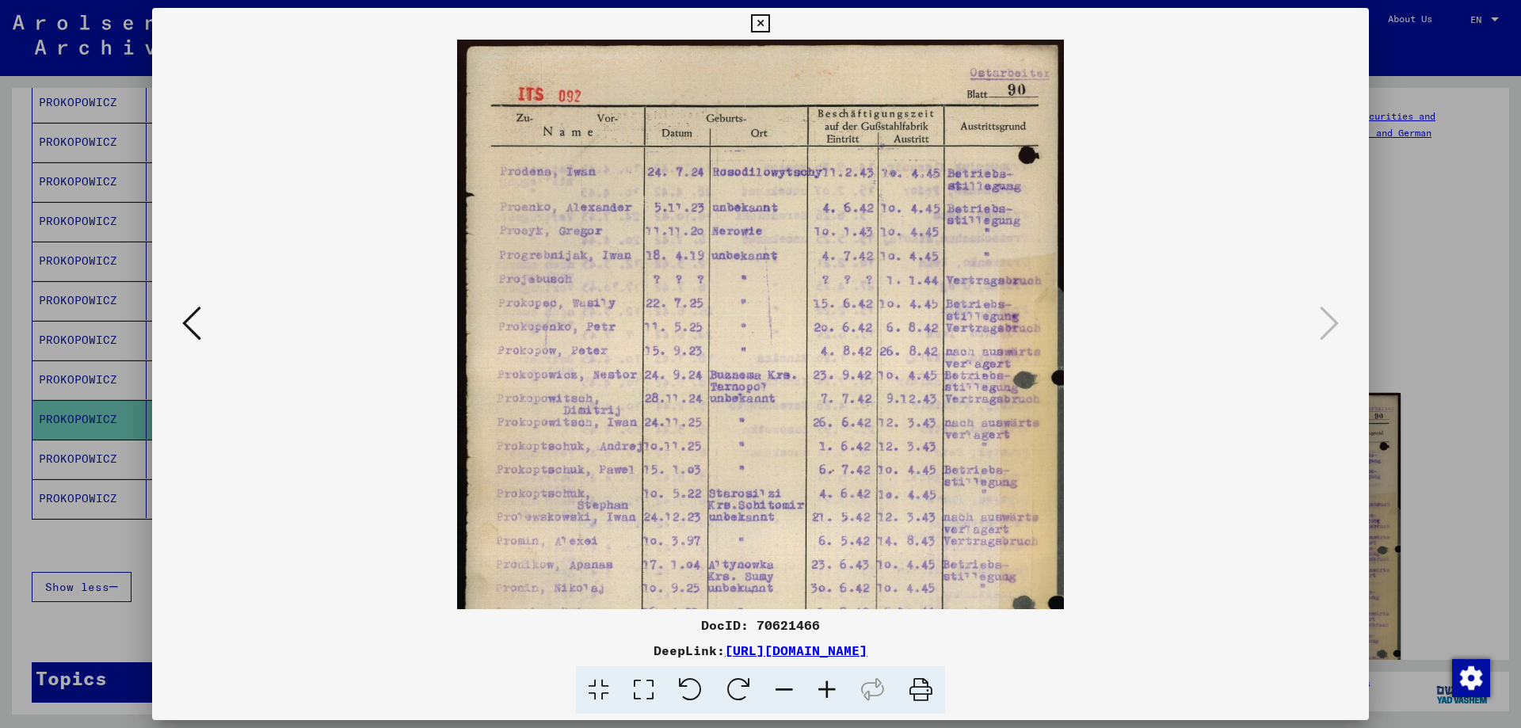
click at [829, 684] on icon at bounding box center [827, 690] width 43 height 48
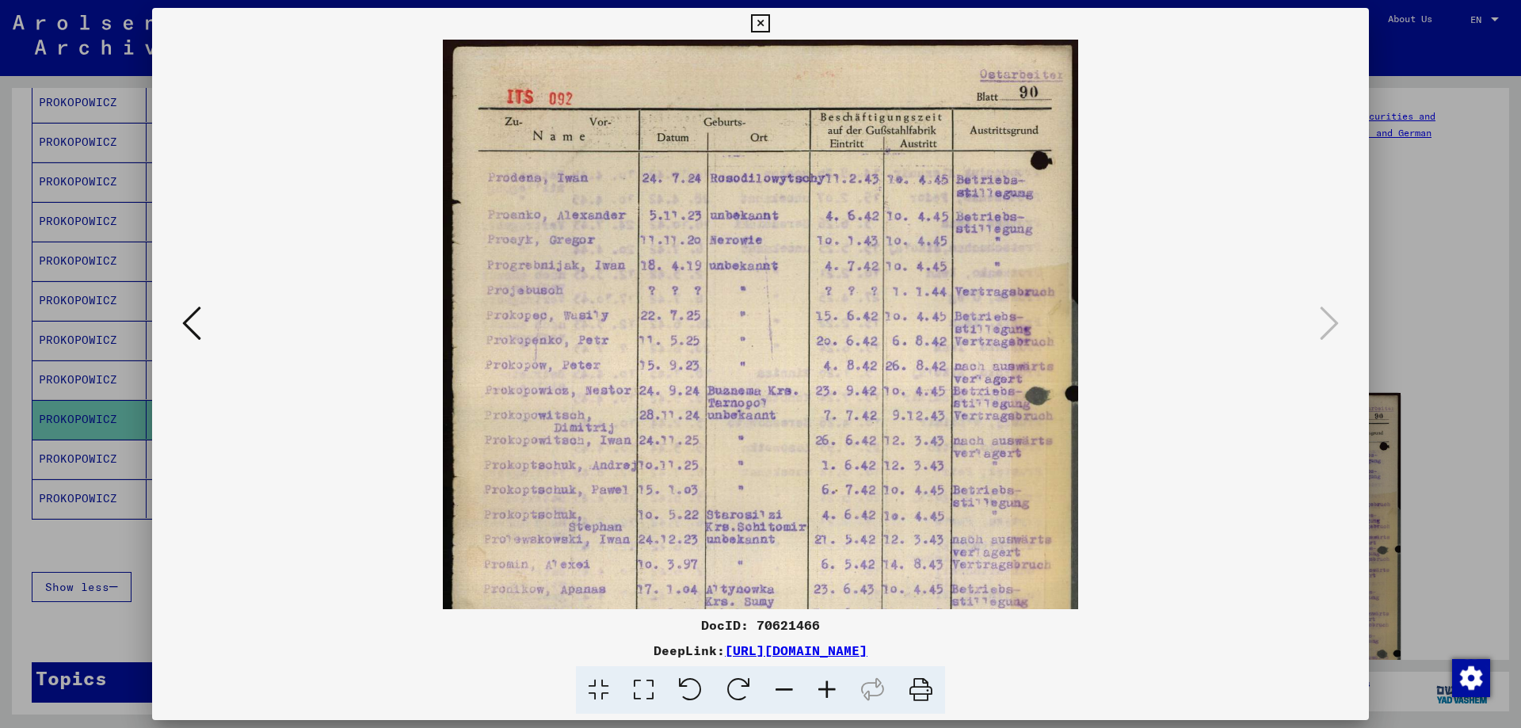
click at [757, 21] on icon at bounding box center [760, 23] width 18 height 19
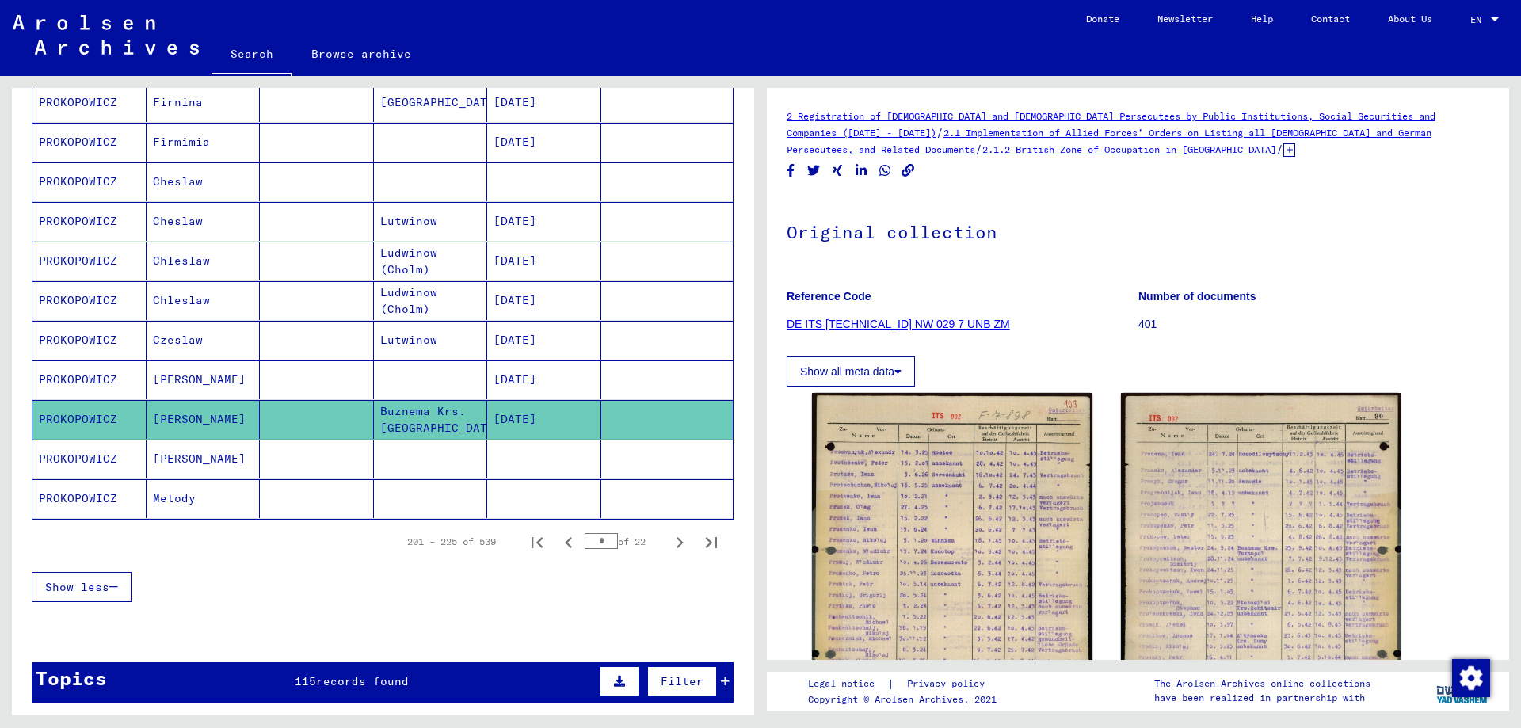
click at [180, 499] on mat-cell "Metody" at bounding box center [204, 498] width 114 height 39
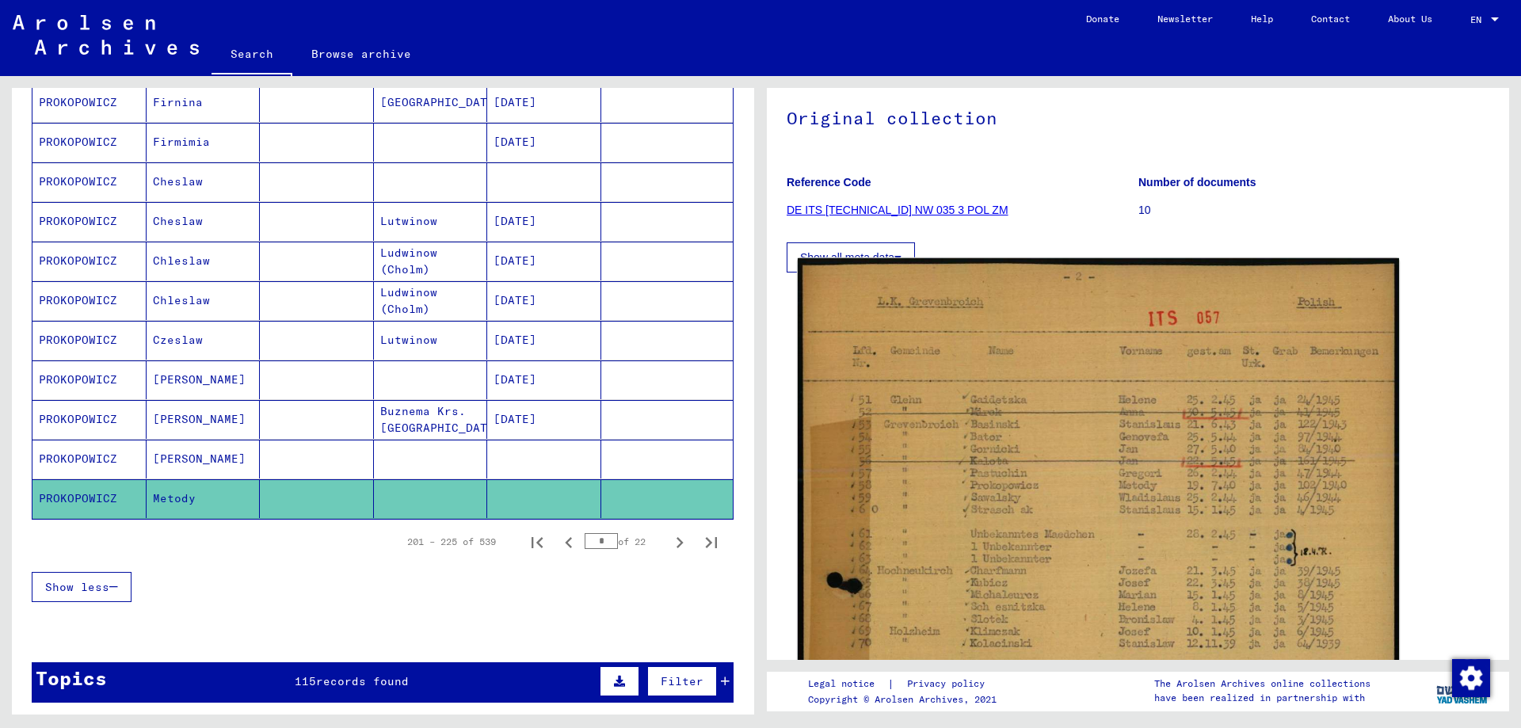
scroll to position [238, 0]
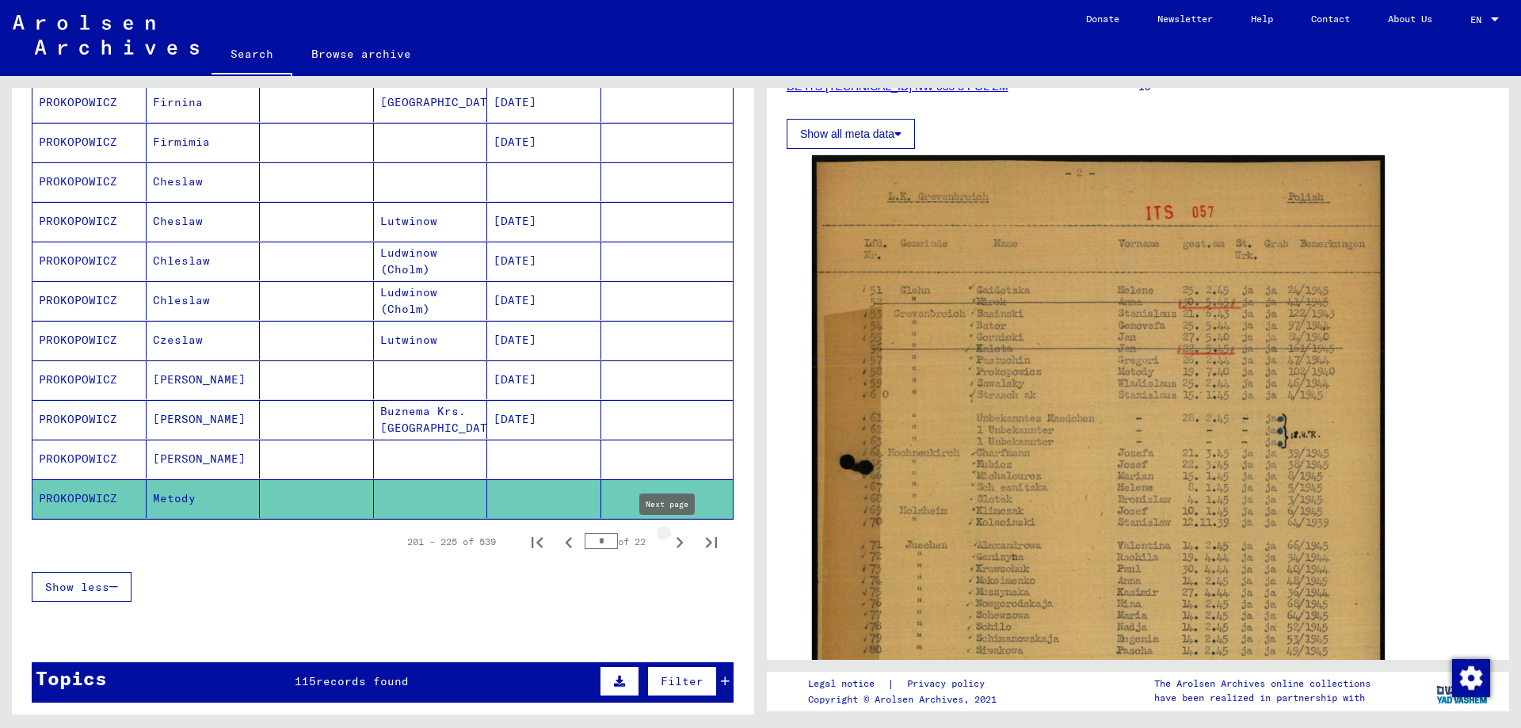
click at [669, 547] on icon "Next page" at bounding box center [680, 543] width 22 height 22
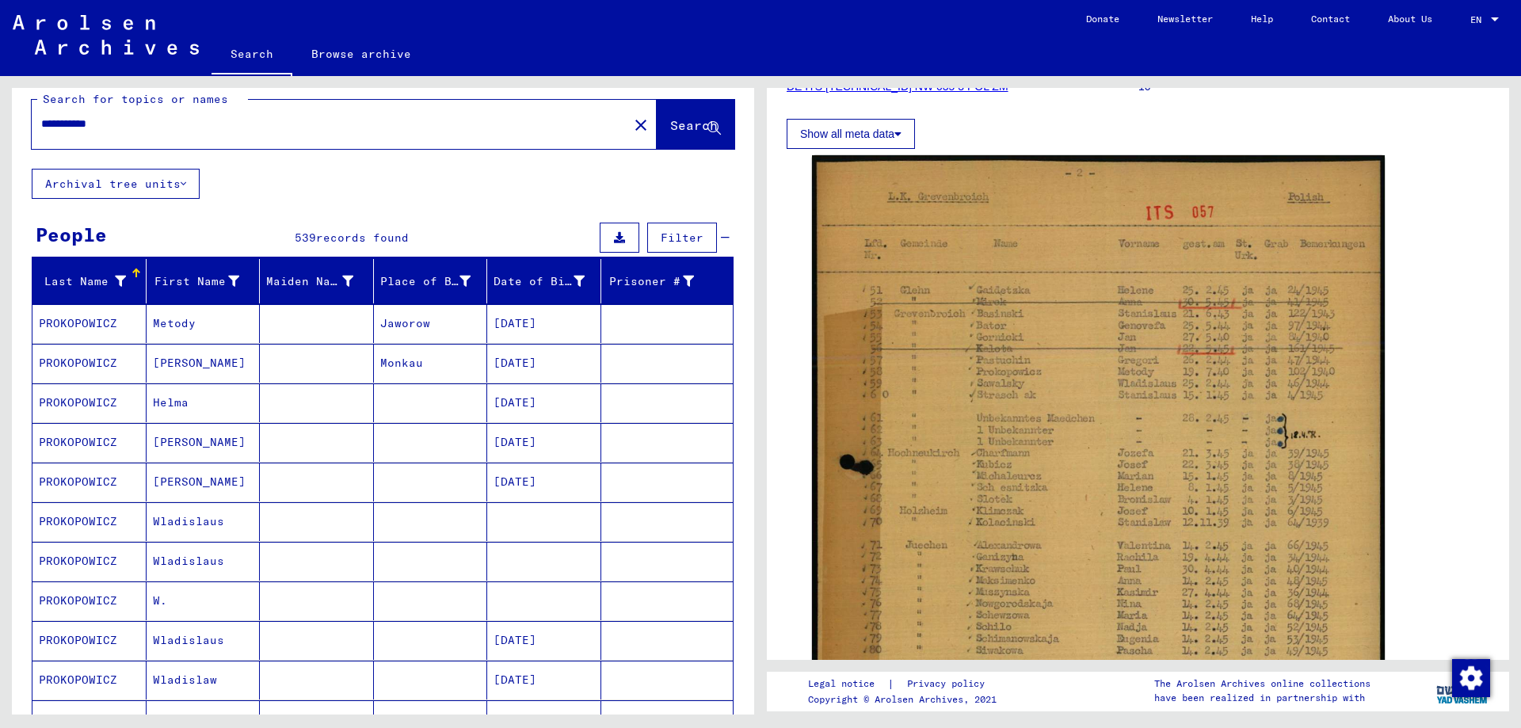
scroll to position [0, 0]
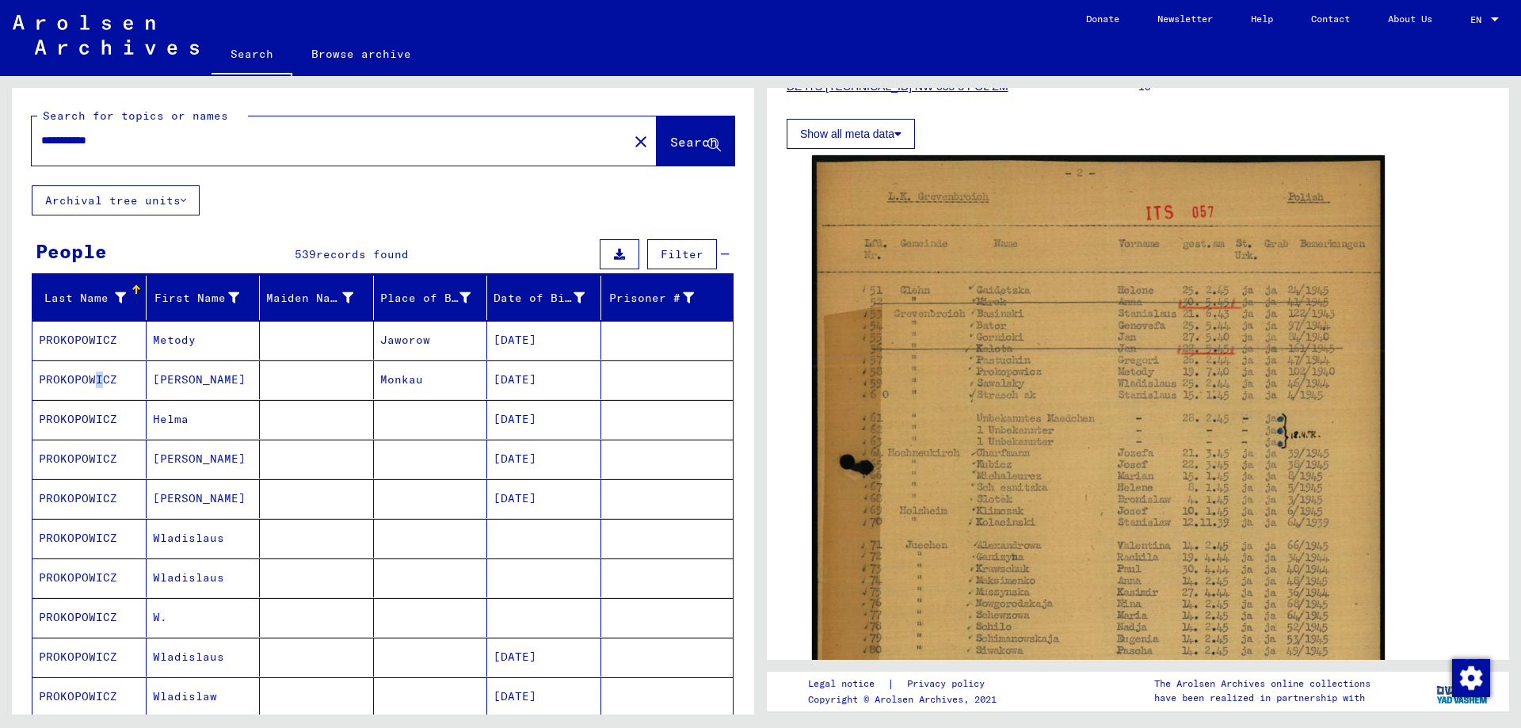
click at [91, 379] on mat-cell "PROKOPOWICZ" at bounding box center [89, 379] width 114 height 39
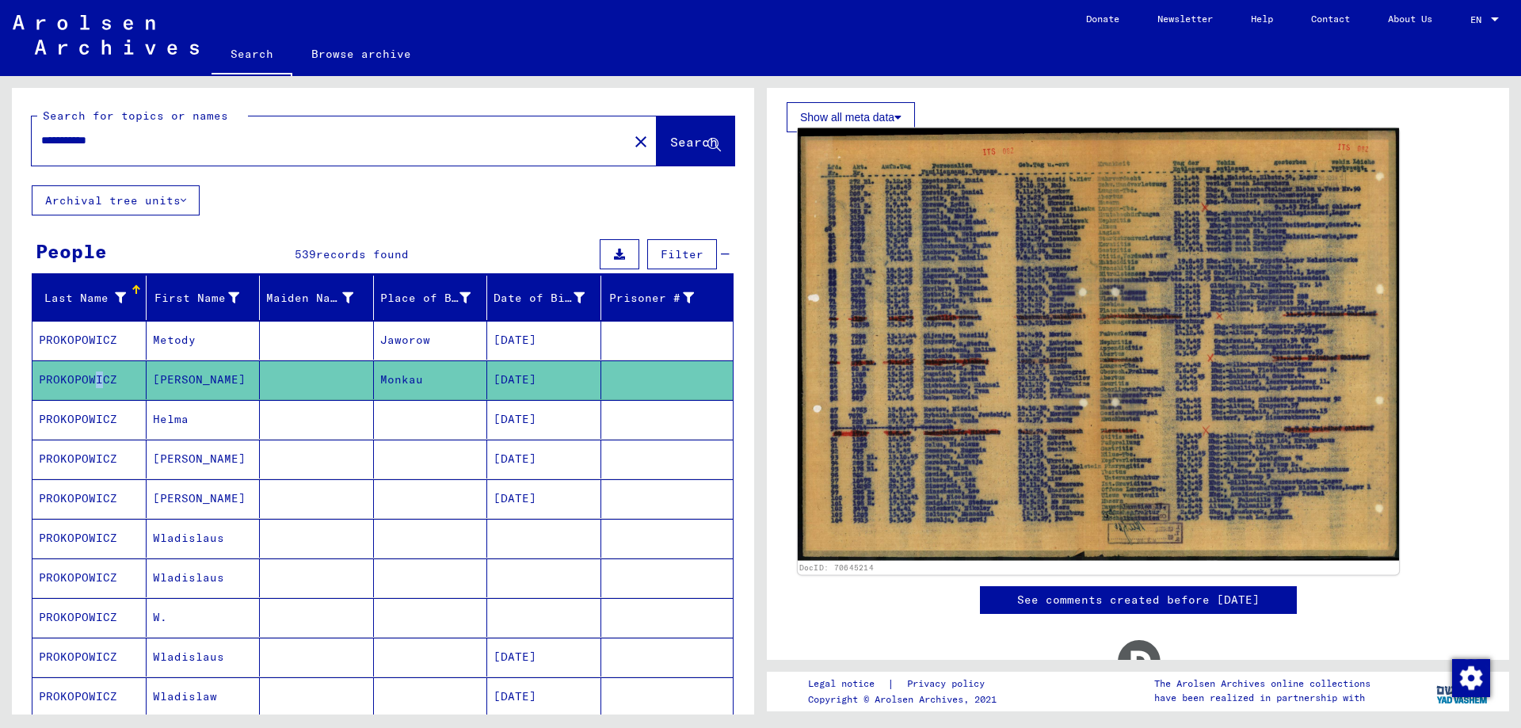
scroll to position [317, 0]
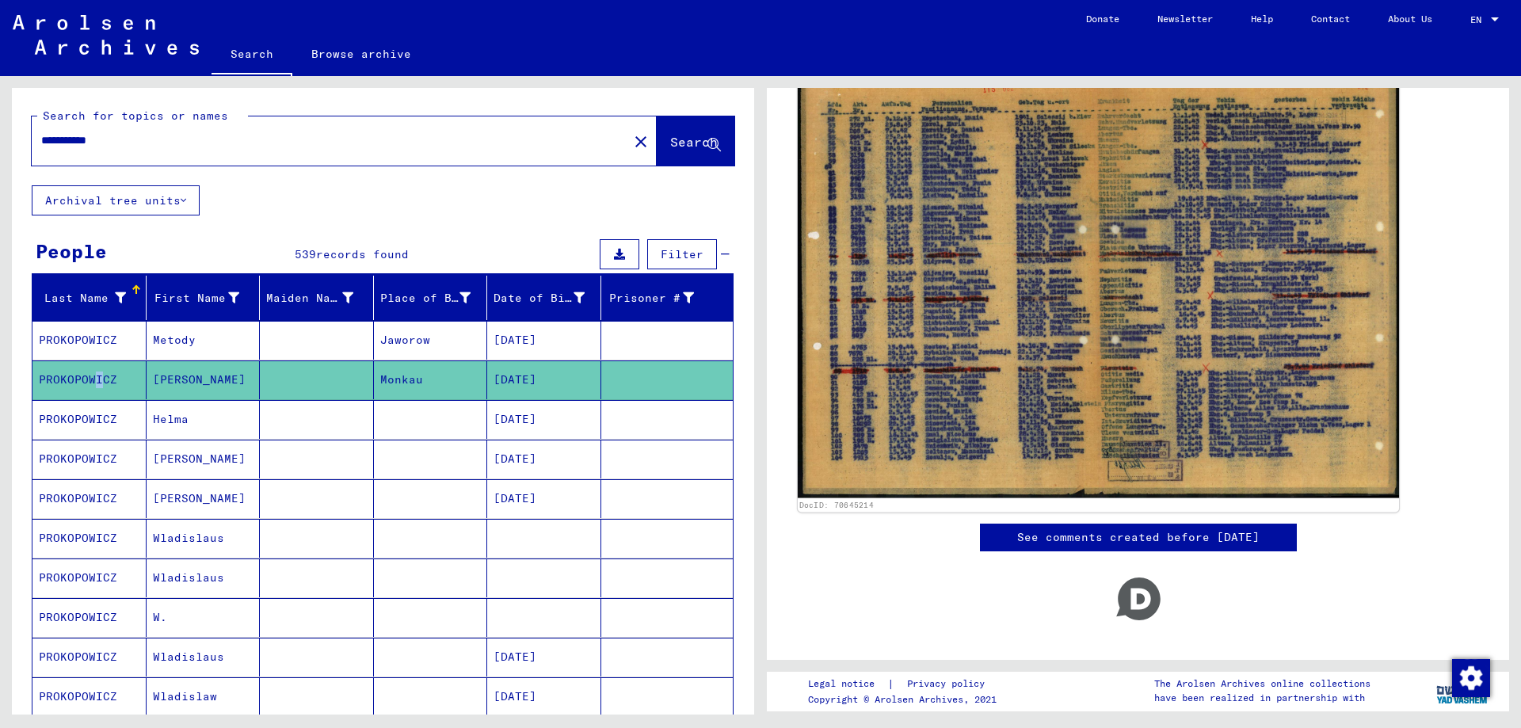
click at [968, 303] on img at bounding box center [1098, 282] width 601 height 433
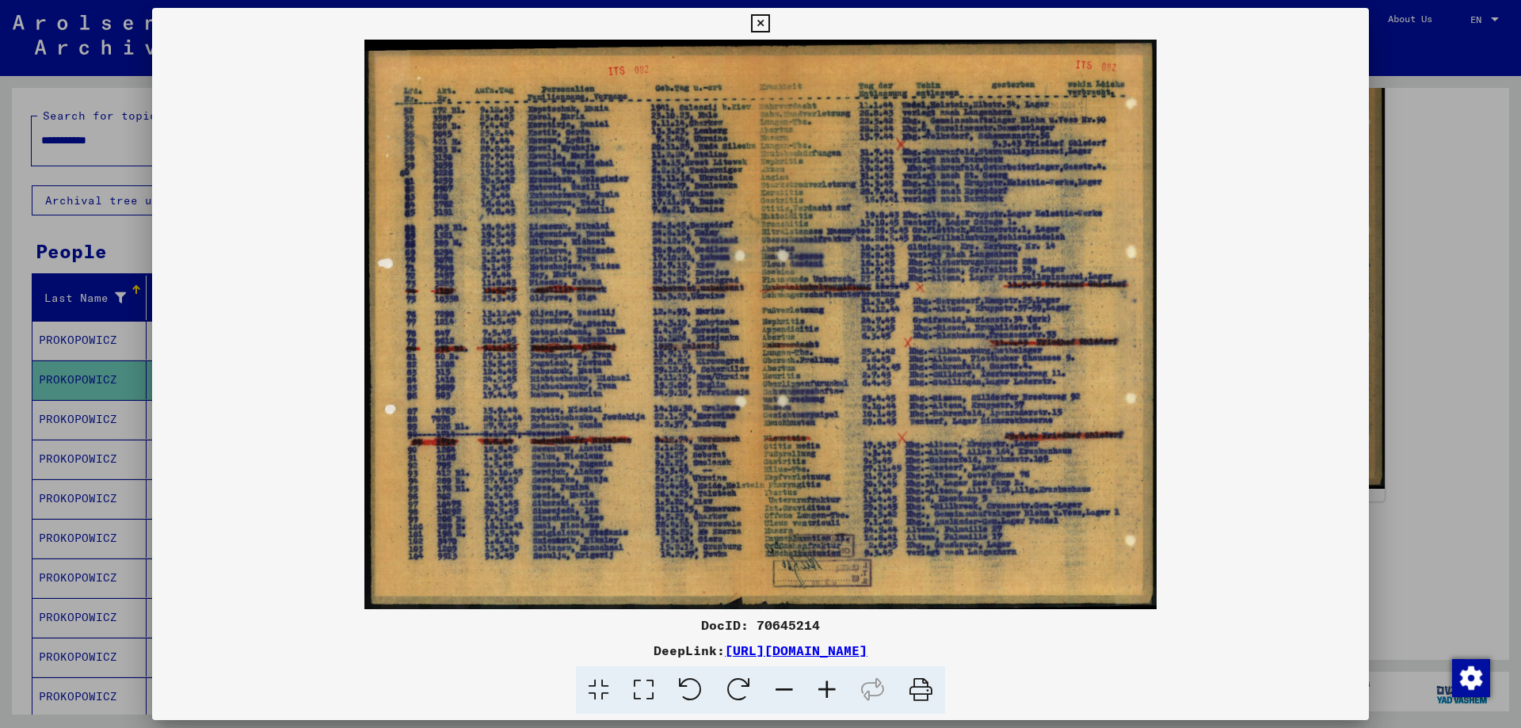
click at [829, 692] on icon at bounding box center [827, 690] width 43 height 48
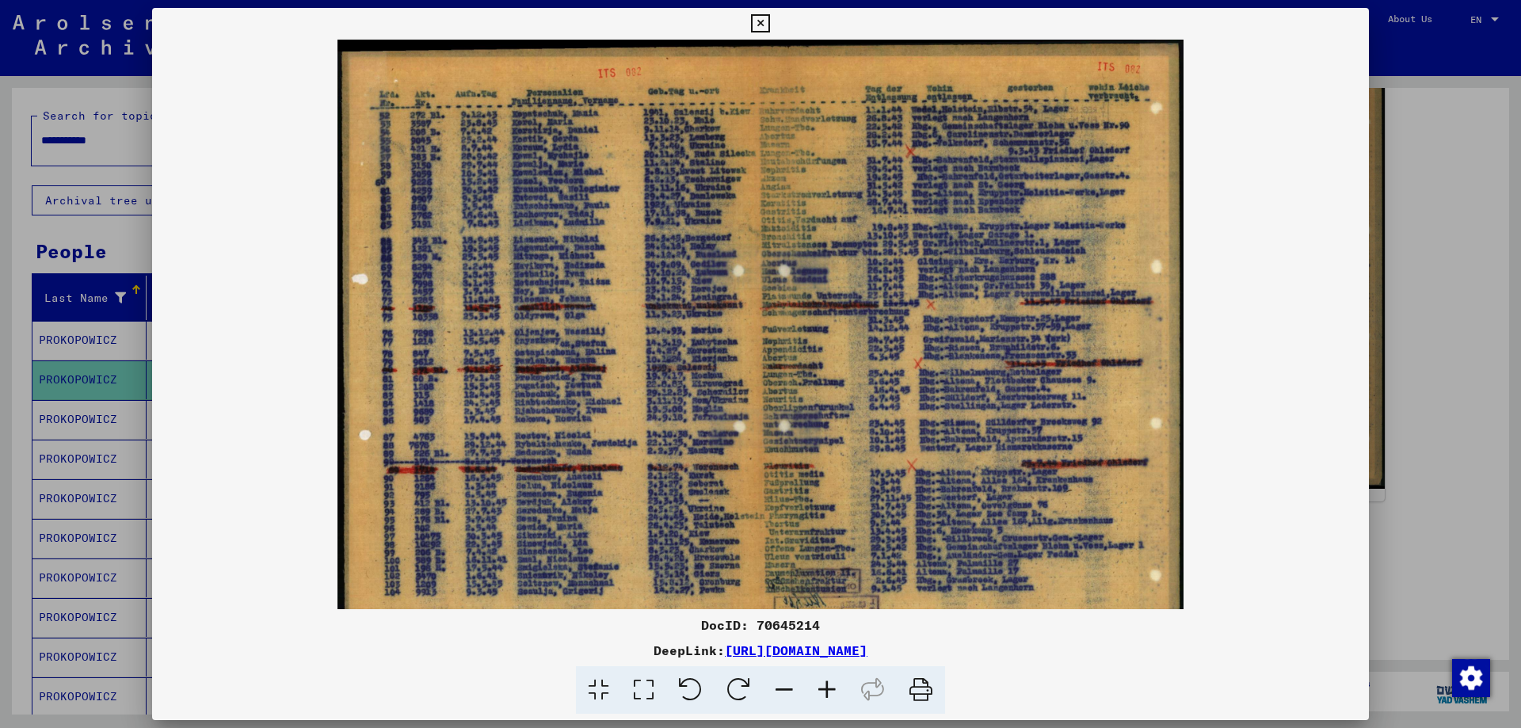
click at [829, 692] on icon at bounding box center [827, 690] width 43 height 48
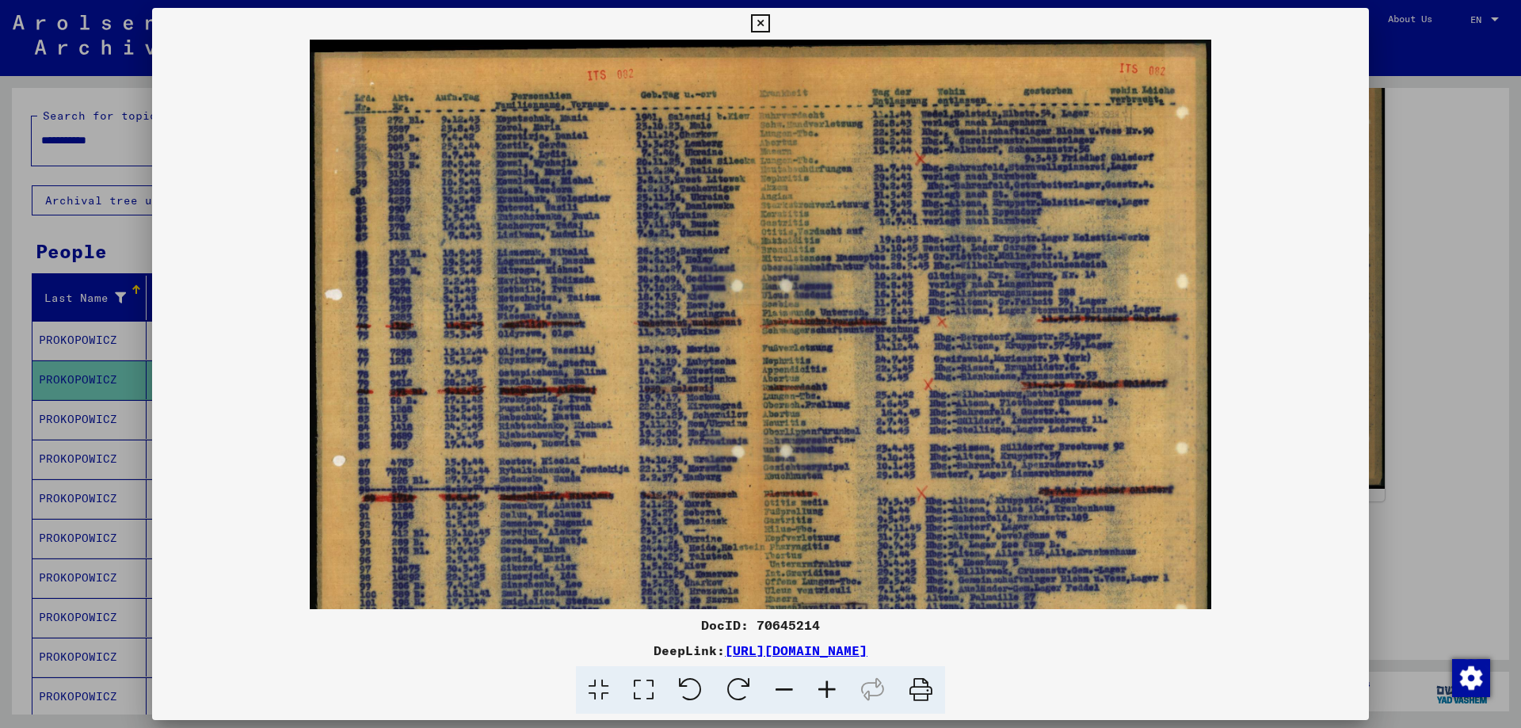
click at [829, 692] on icon at bounding box center [827, 690] width 43 height 48
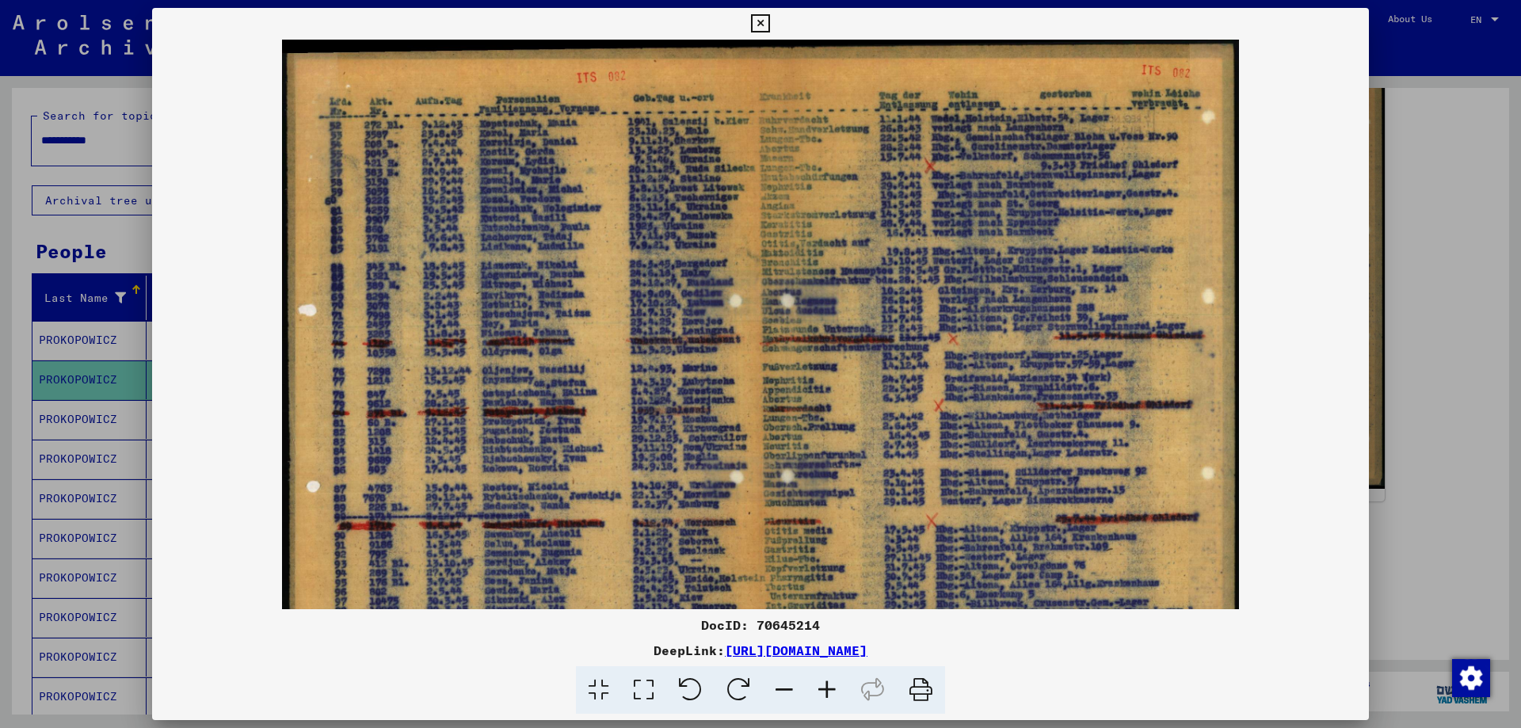
click at [829, 692] on icon at bounding box center [827, 690] width 43 height 48
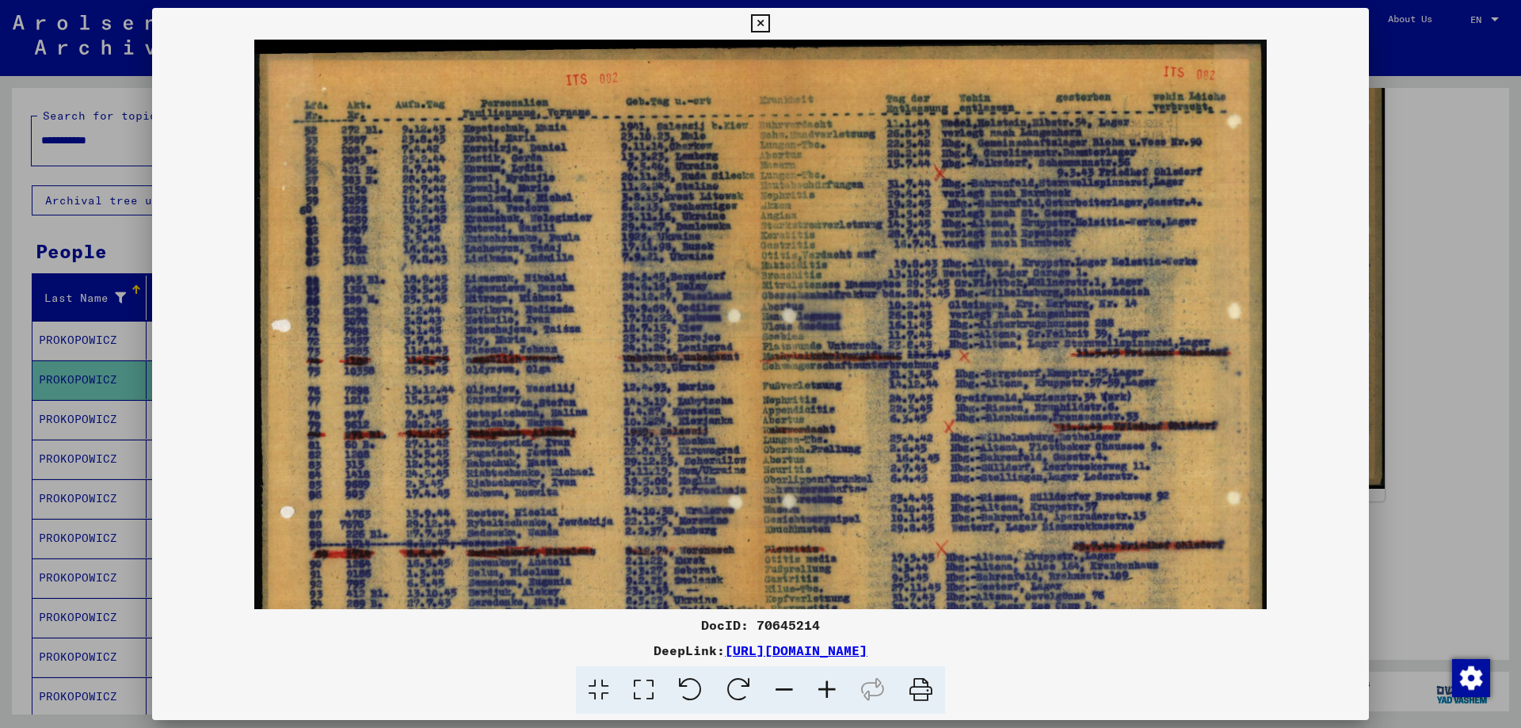
click at [829, 693] on icon at bounding box center [827, 690] width 43 height 48
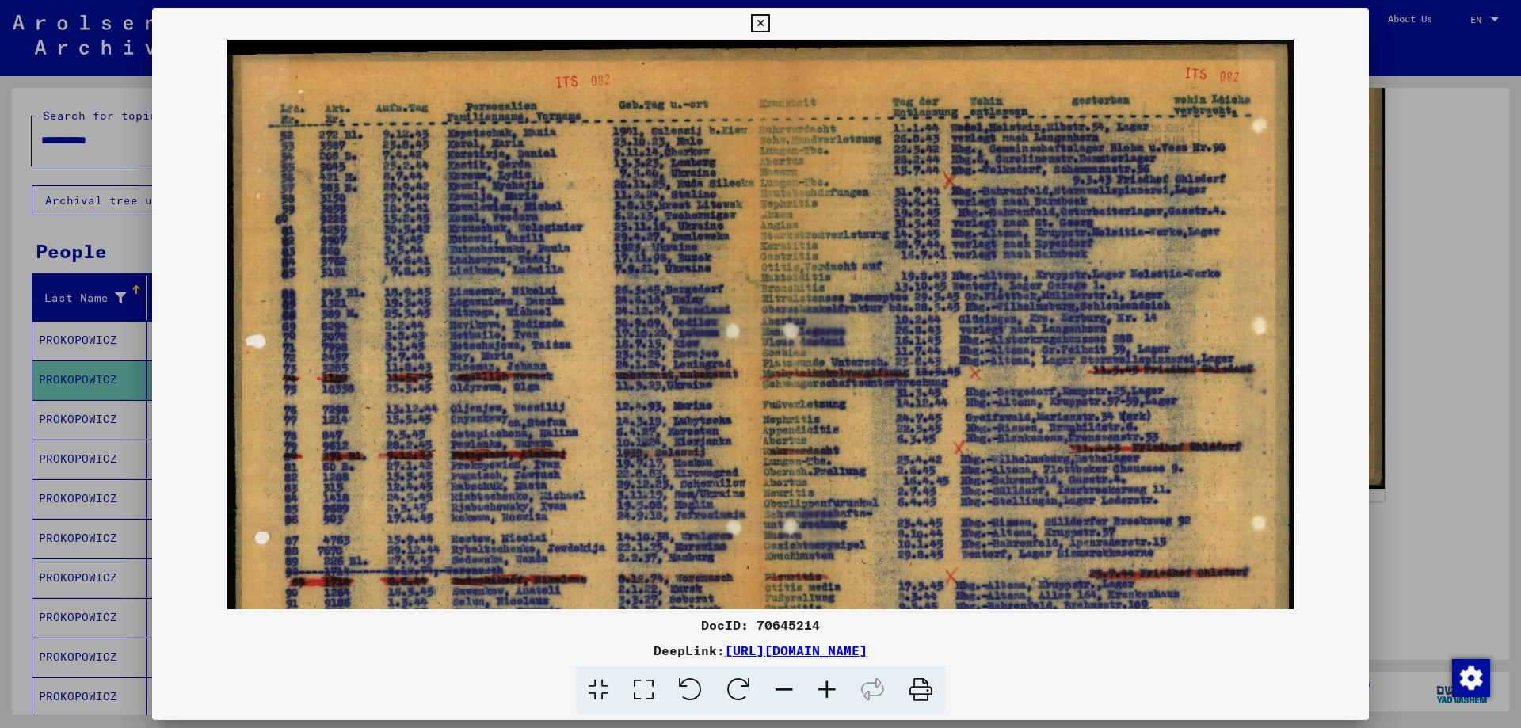
click at [828, 694] on icon at bounding box center [827, 690] width 43 height 48
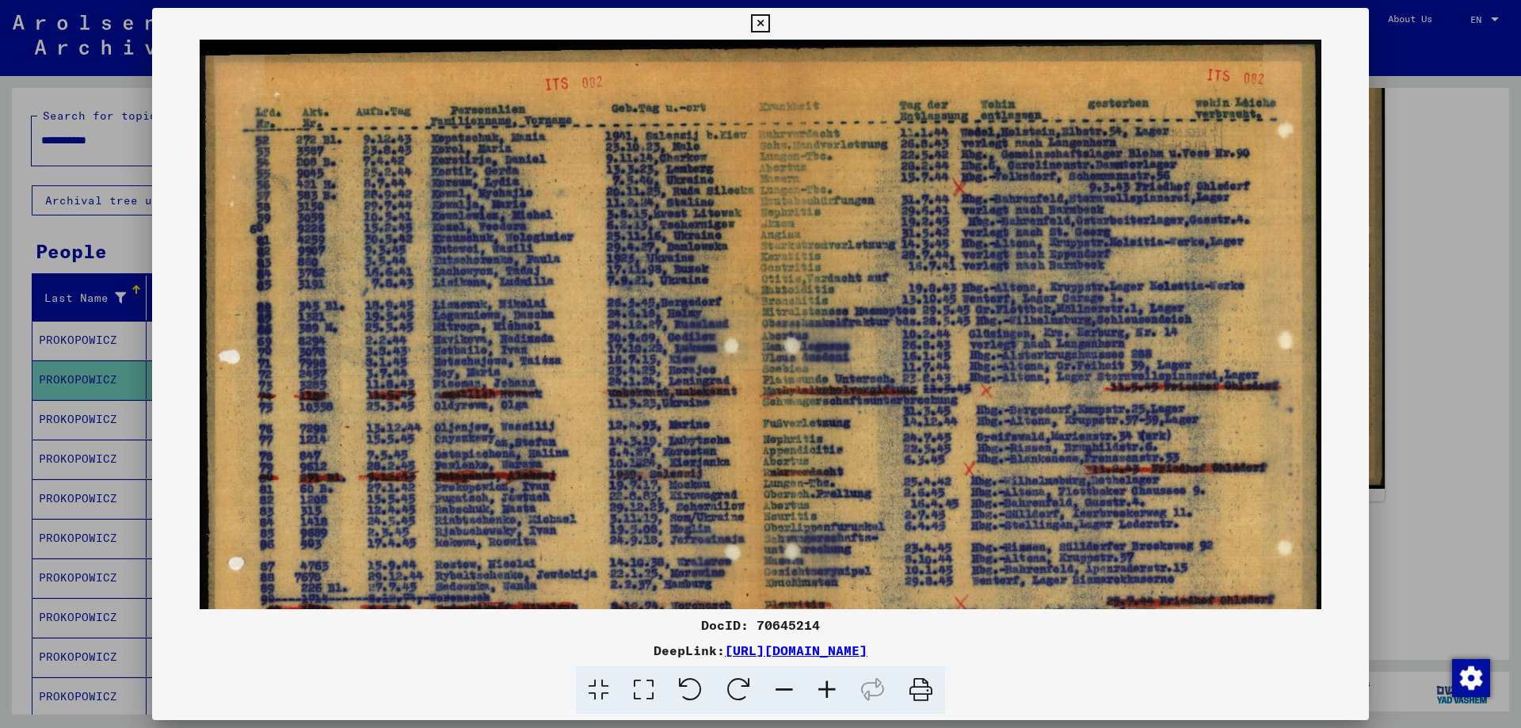
click at [828, 694] on icon at bounding box center [827, 690] width 43 height 48
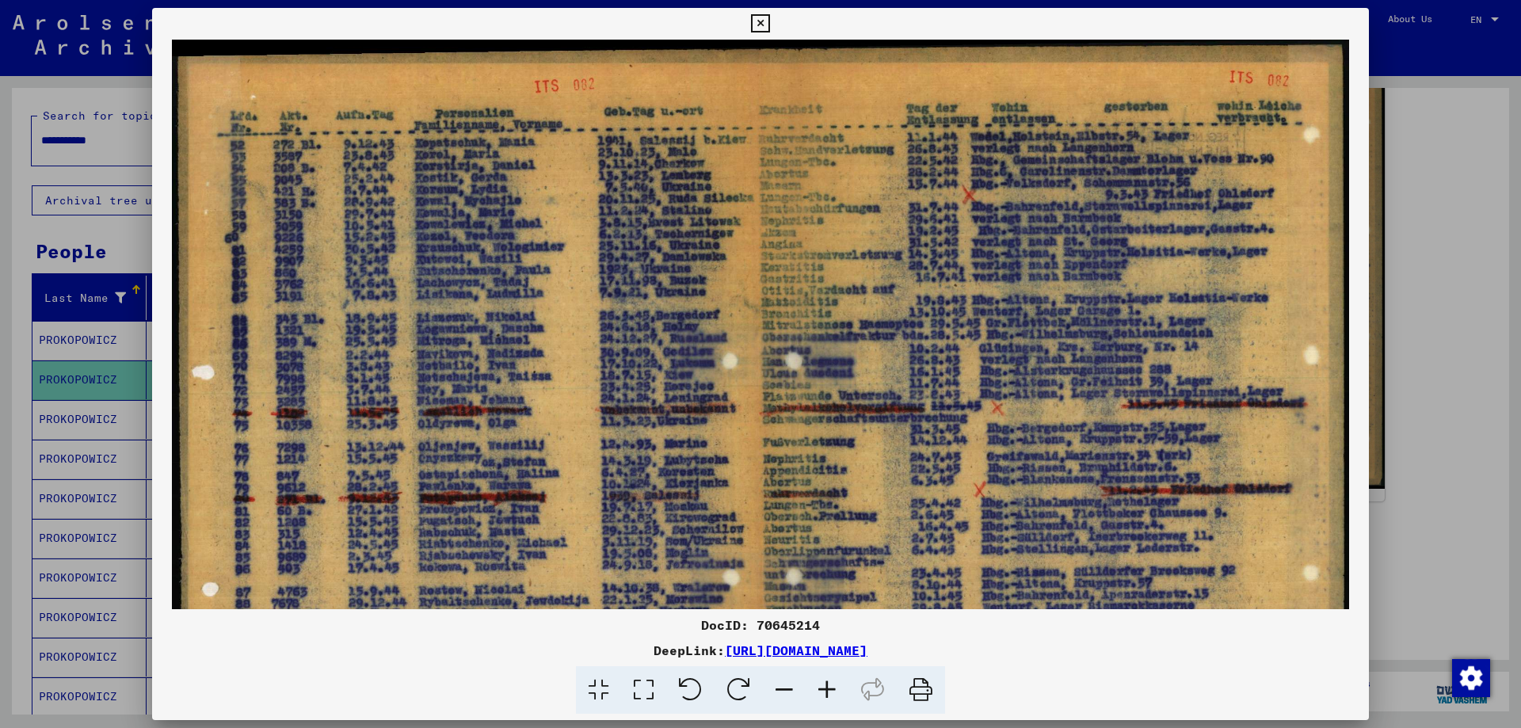
click at [828, 694] on icon at bounding box center [827, 690] width 43 height 48
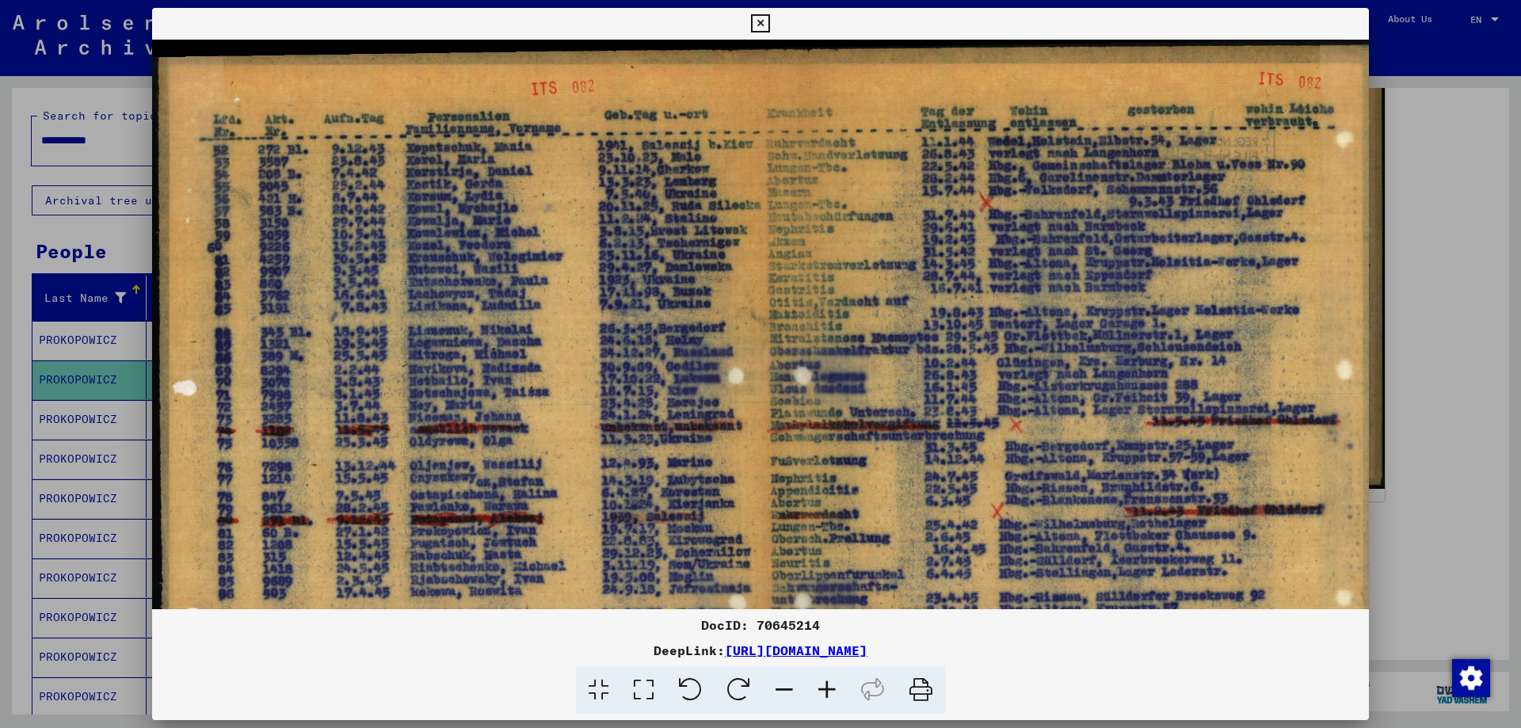
click at [828, 694] on icon at bounding box center [827, 690] width 43 height 48
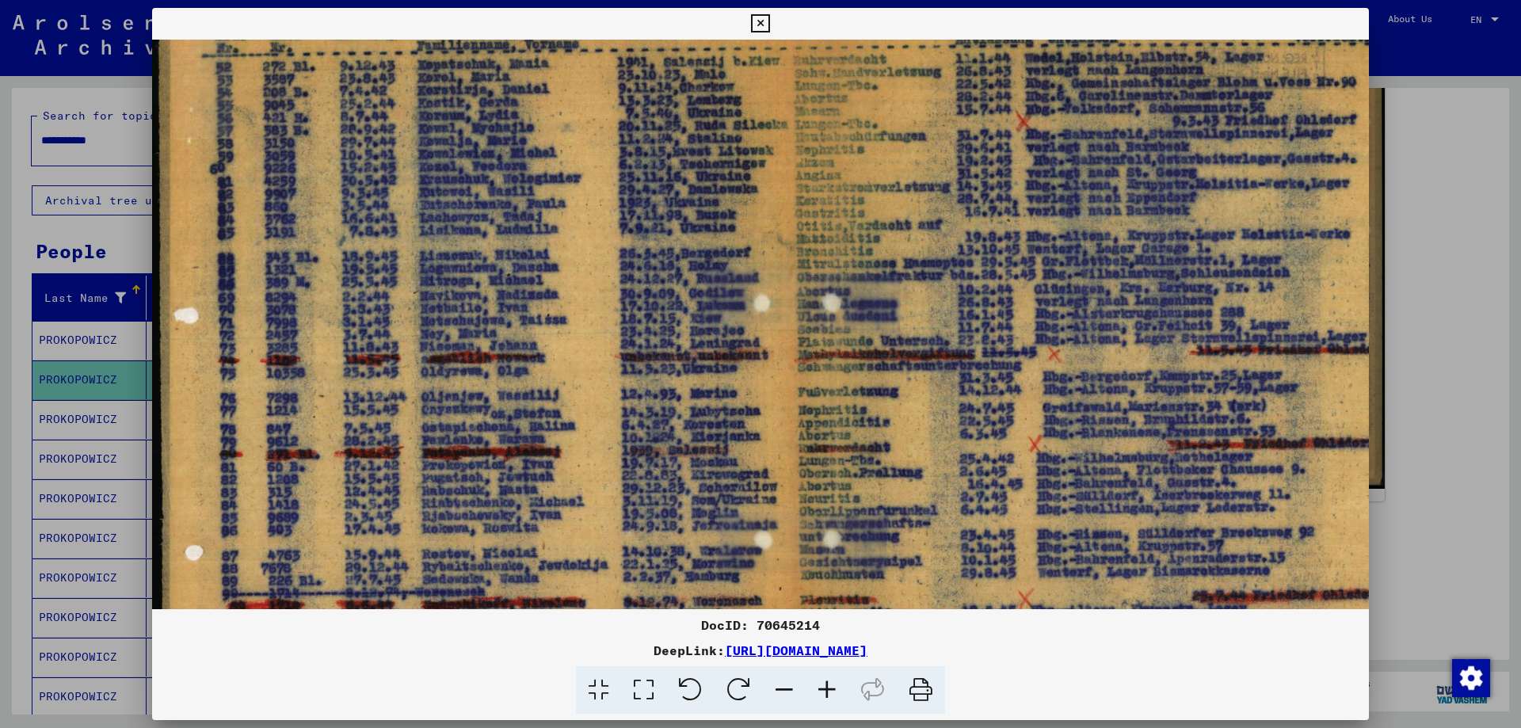
scroll to position [107, 0]
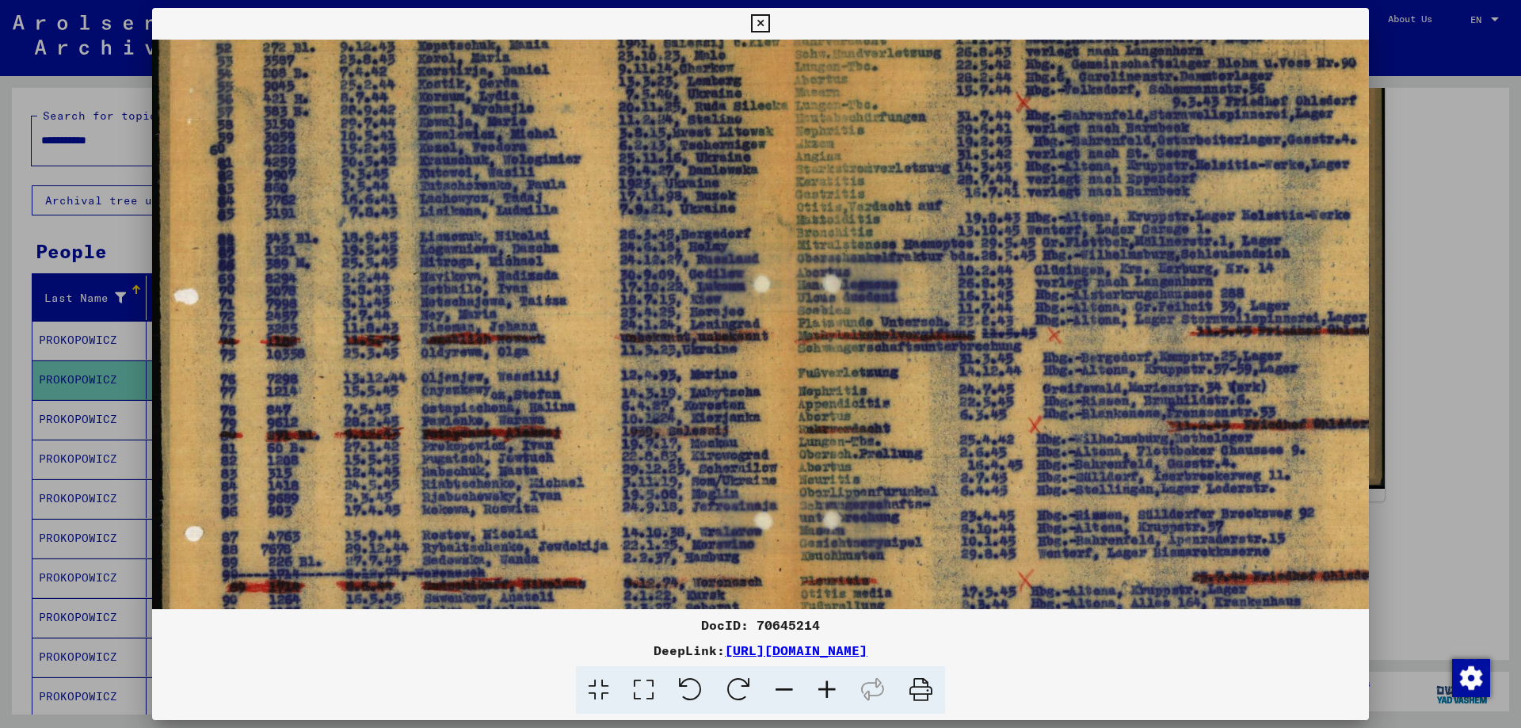
drag, startPoint x: 608, startPoint y: 477, endPoint x: 625, endPoint y: 370, distance: 108.4
click at [625, 370] on img at bounding box center [795, 396] width 1287 height 926
click at [764, 25] on icon at bounding box center [760, 23] width 18 height 19
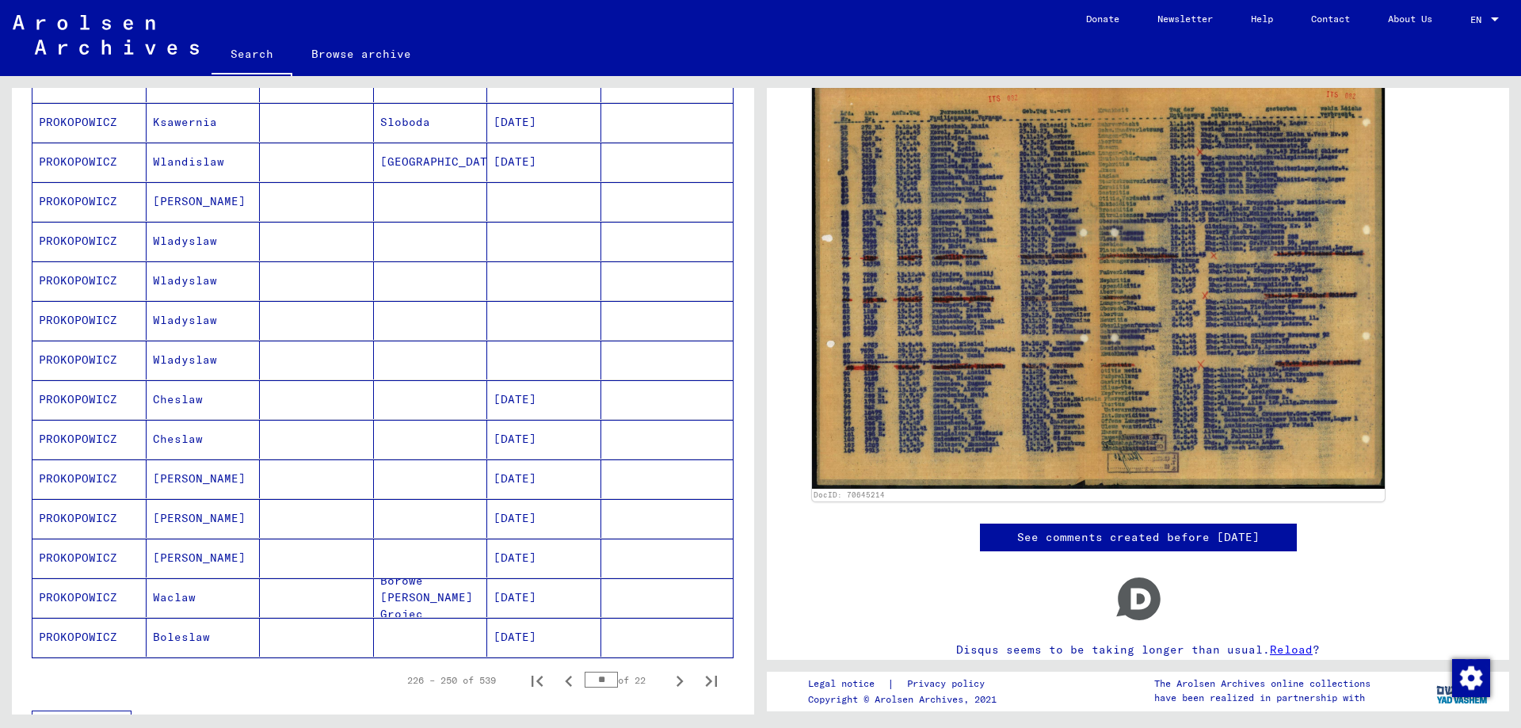
scroll to position [792, 0]
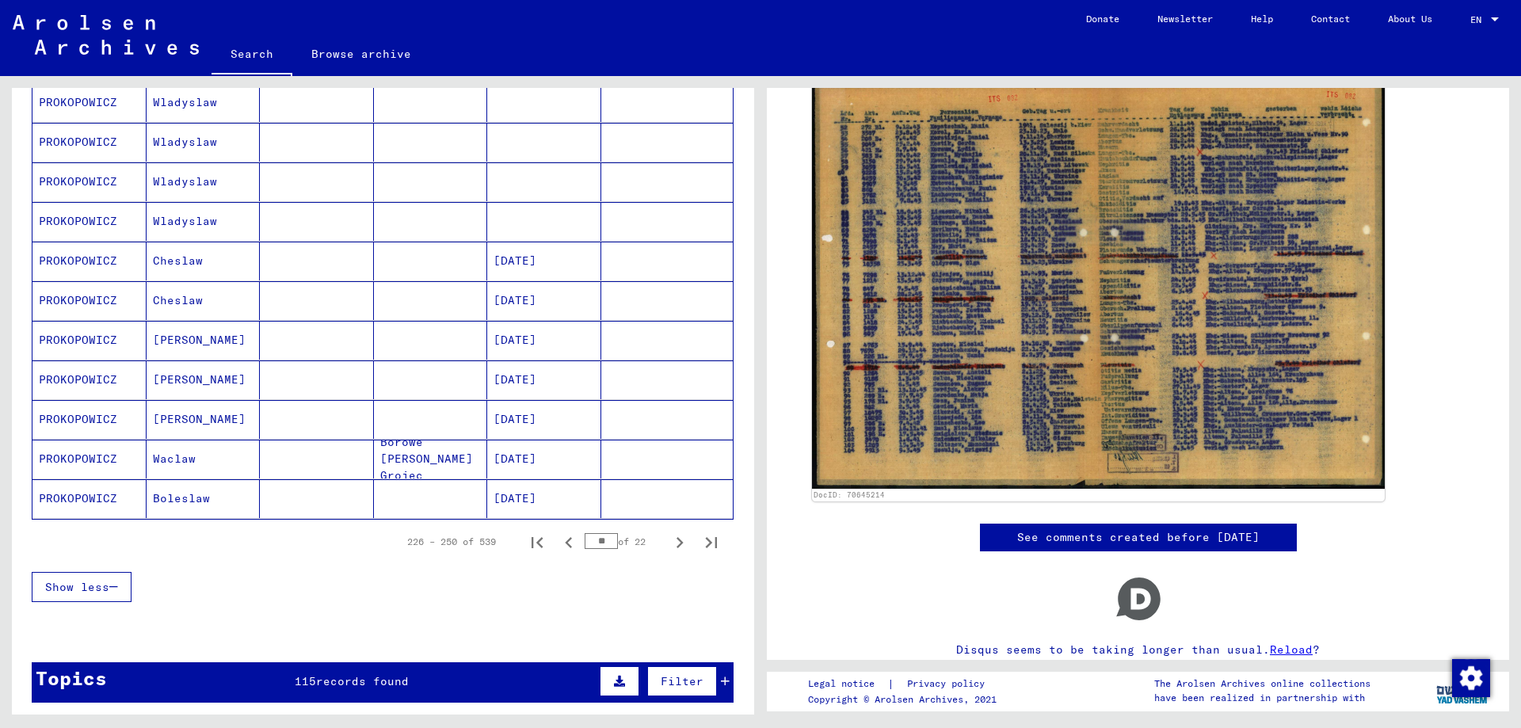
click at [64, 378] on mat-cell "PROKOPOWICZ" at bounding box center [89, 379] width 114 height 39
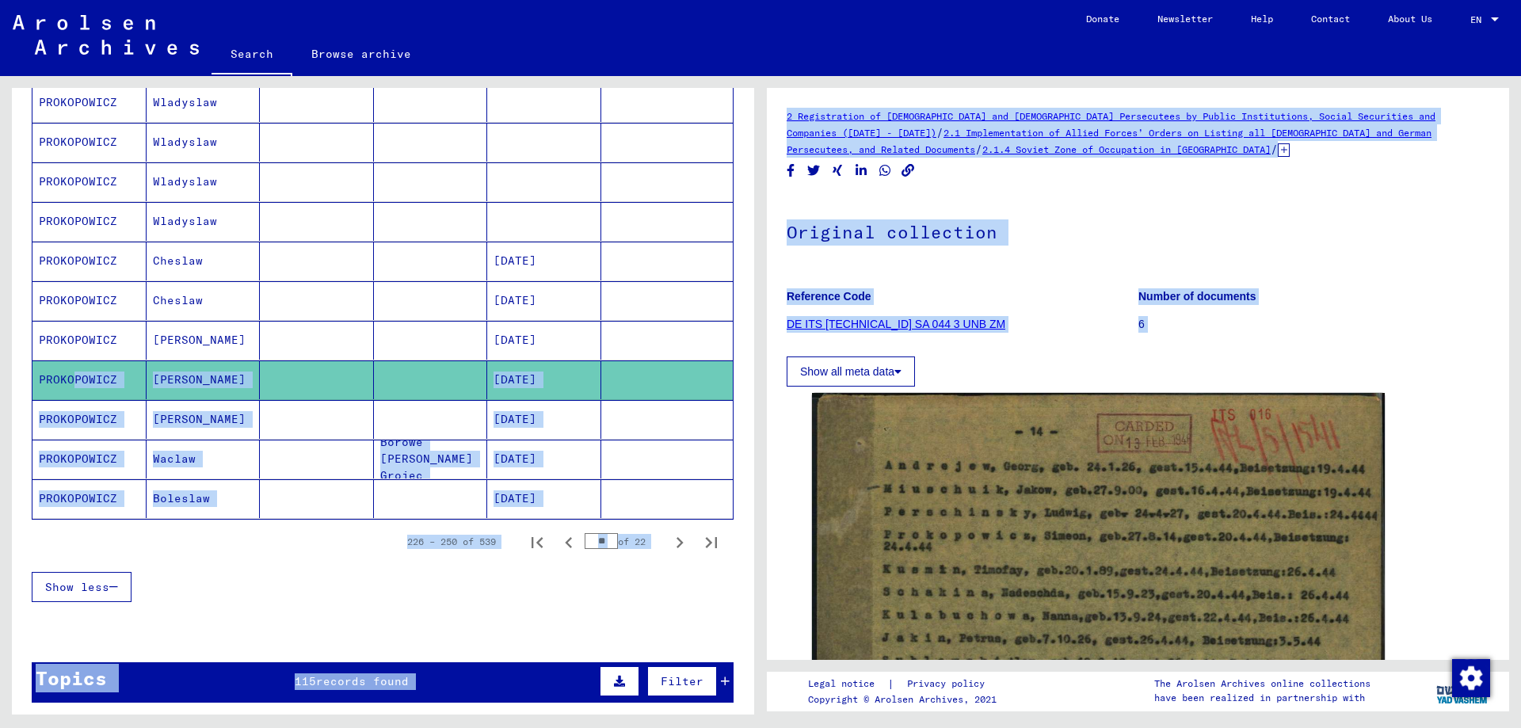
drag, startPoint x: 64, startPoint y: 378, endPoint x: 1028, endPoint y: 366, distance: 963.4
click at [1022, 76] on div "**********" at bounding box center [760, 76] width 1521 height 0
click at [82, 421] on mat-cell "PROKOPOWICZ" at bounding box center [89, 419] width 114 height 39
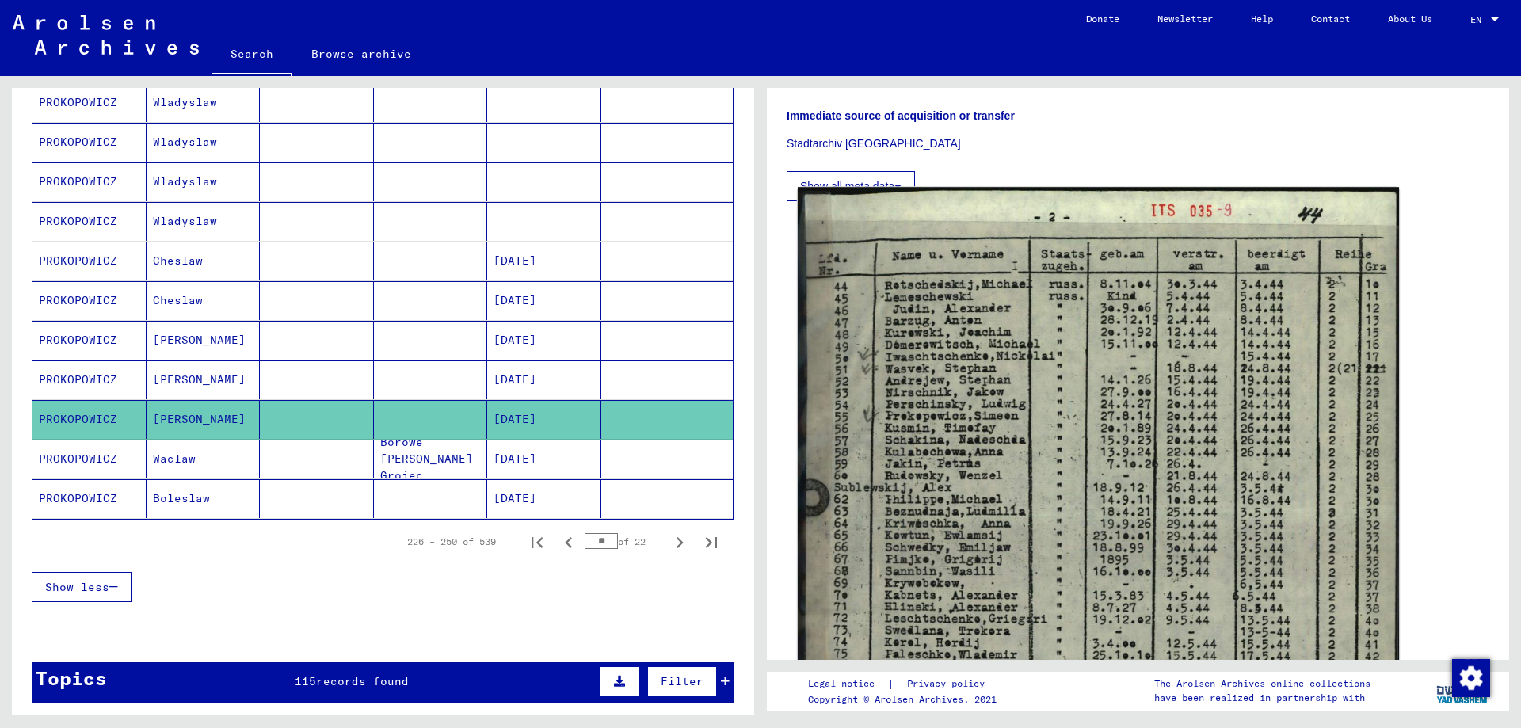
scroll to position [396, 0]
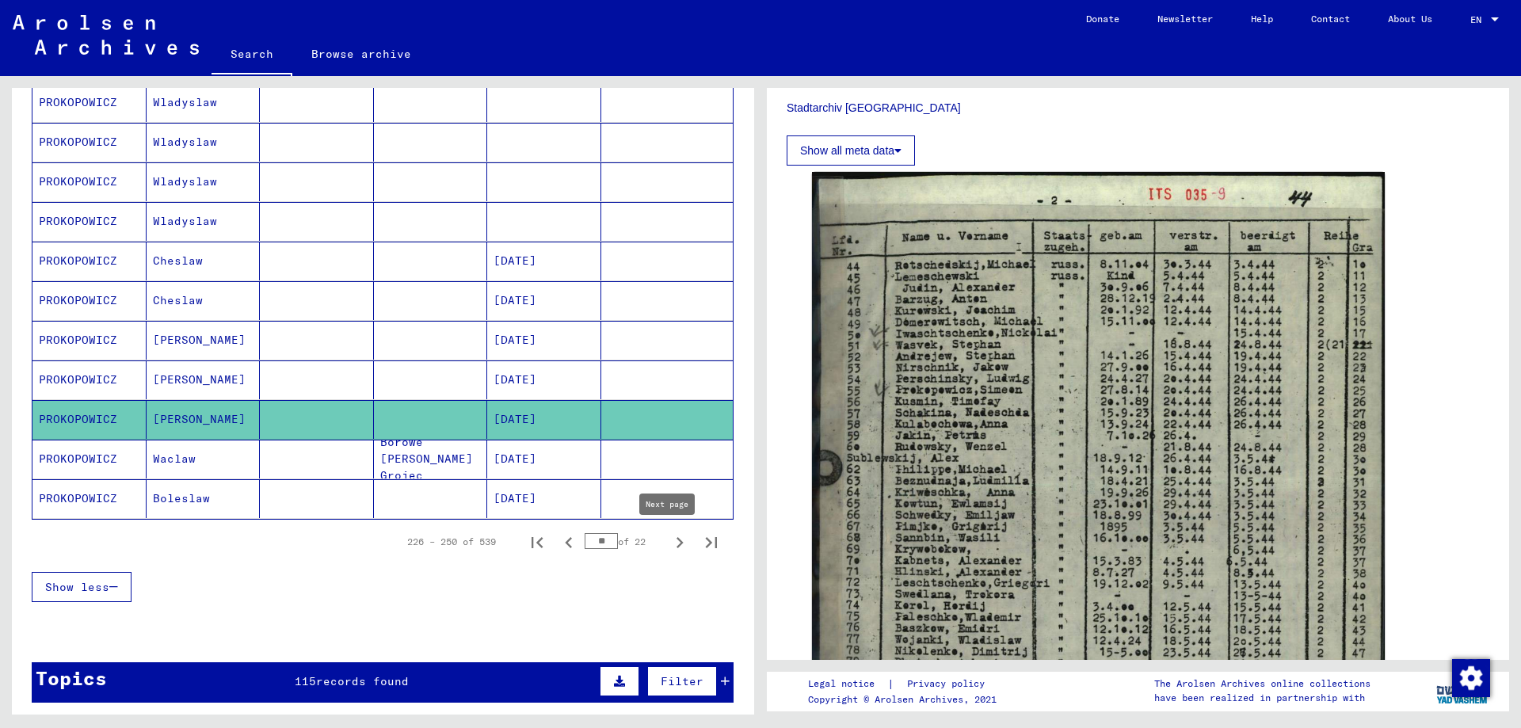
click at [669, 545] on icon "Next page" at bounding box center [680, 543] width 22 height 22
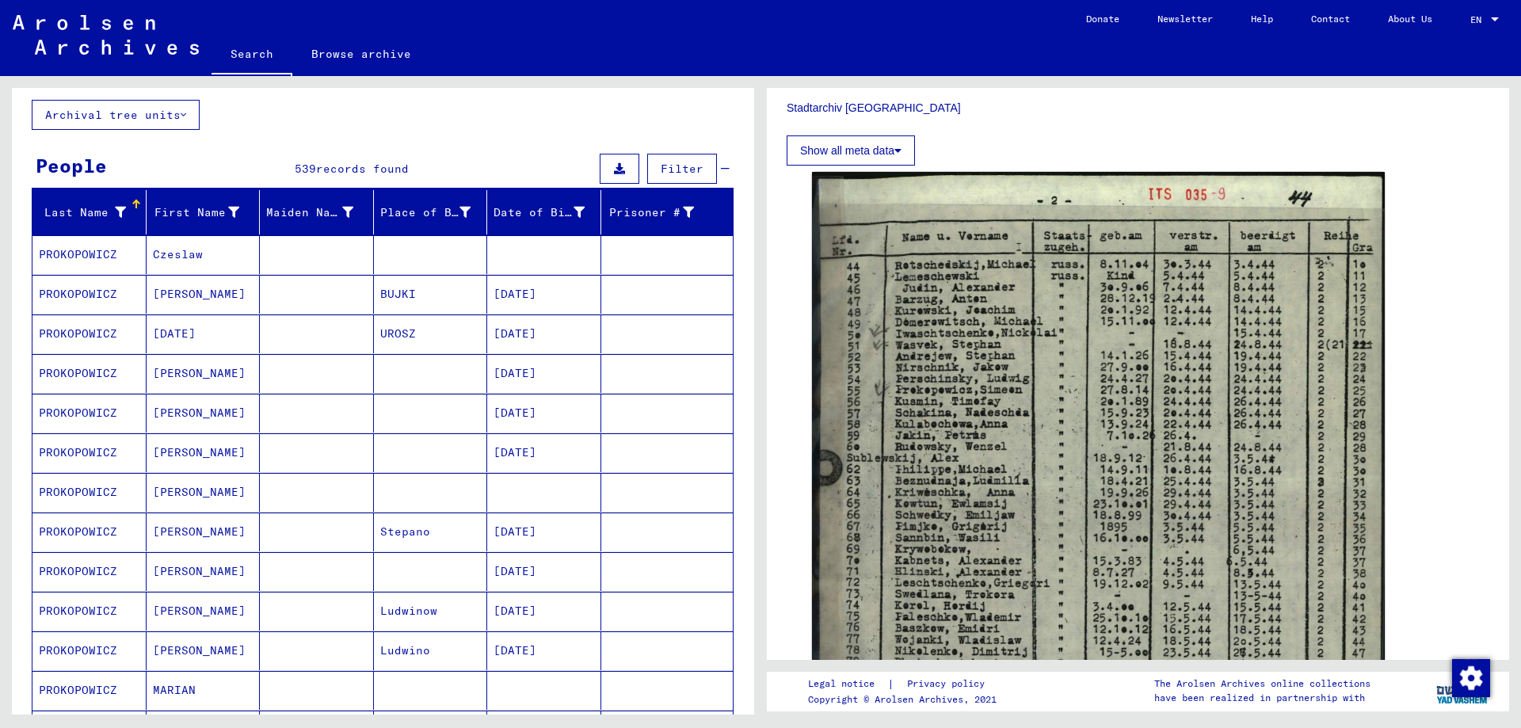
scroll to position [79, 0]
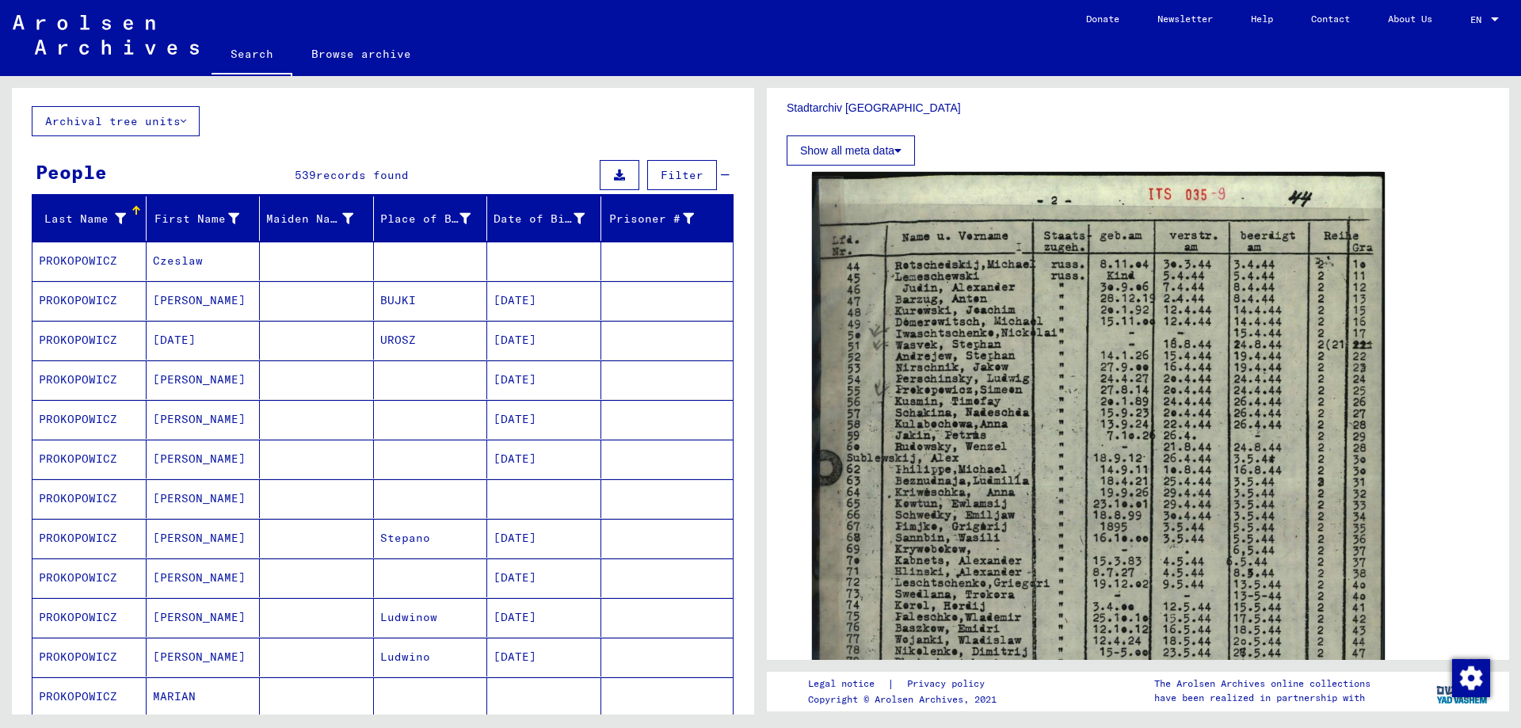
click at [82, 338] on mat-cell "PROKOPOWICZ" at bounding box center [89, 340] width 114 height 39
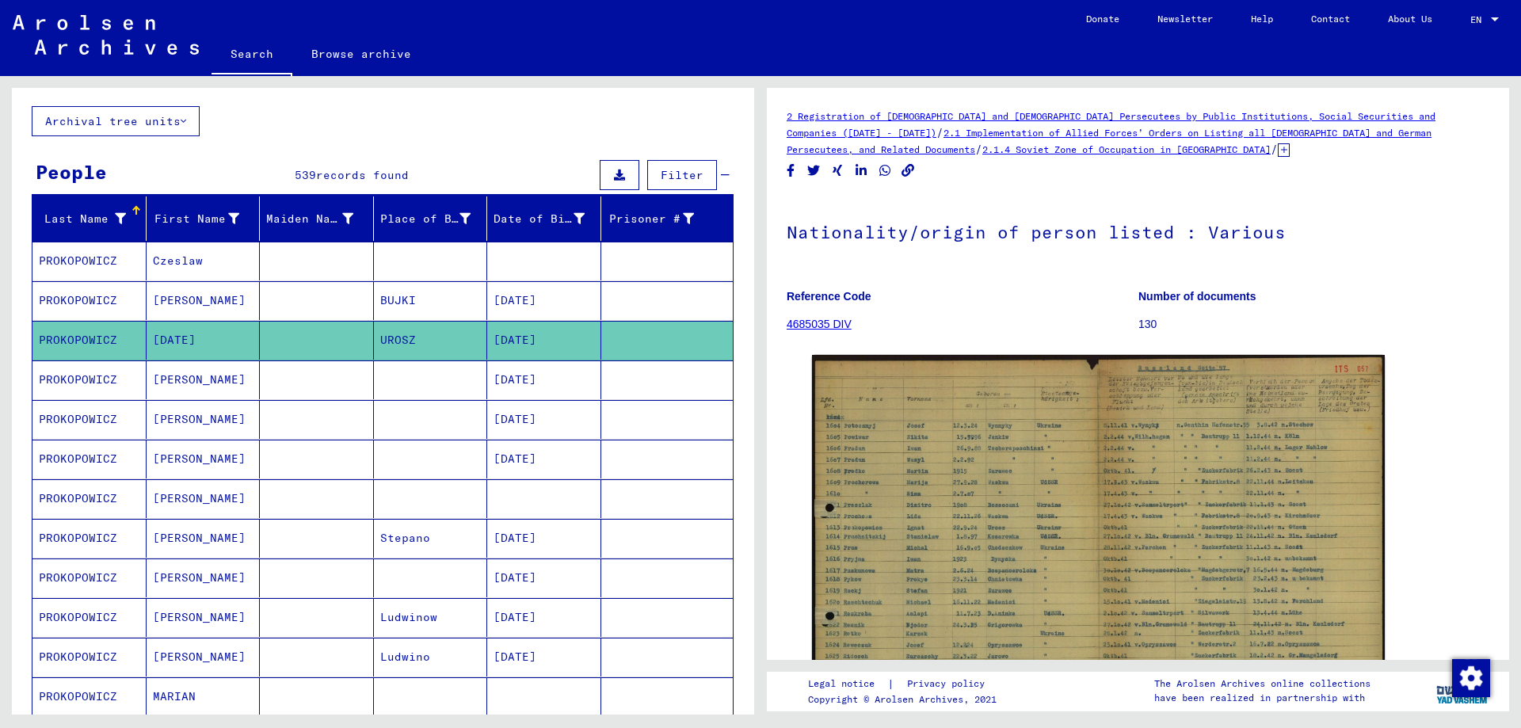
click at [82, 386] on mat-cell "PROKOPOWICZ" at bounding box center [89, 379] width 114 height 39
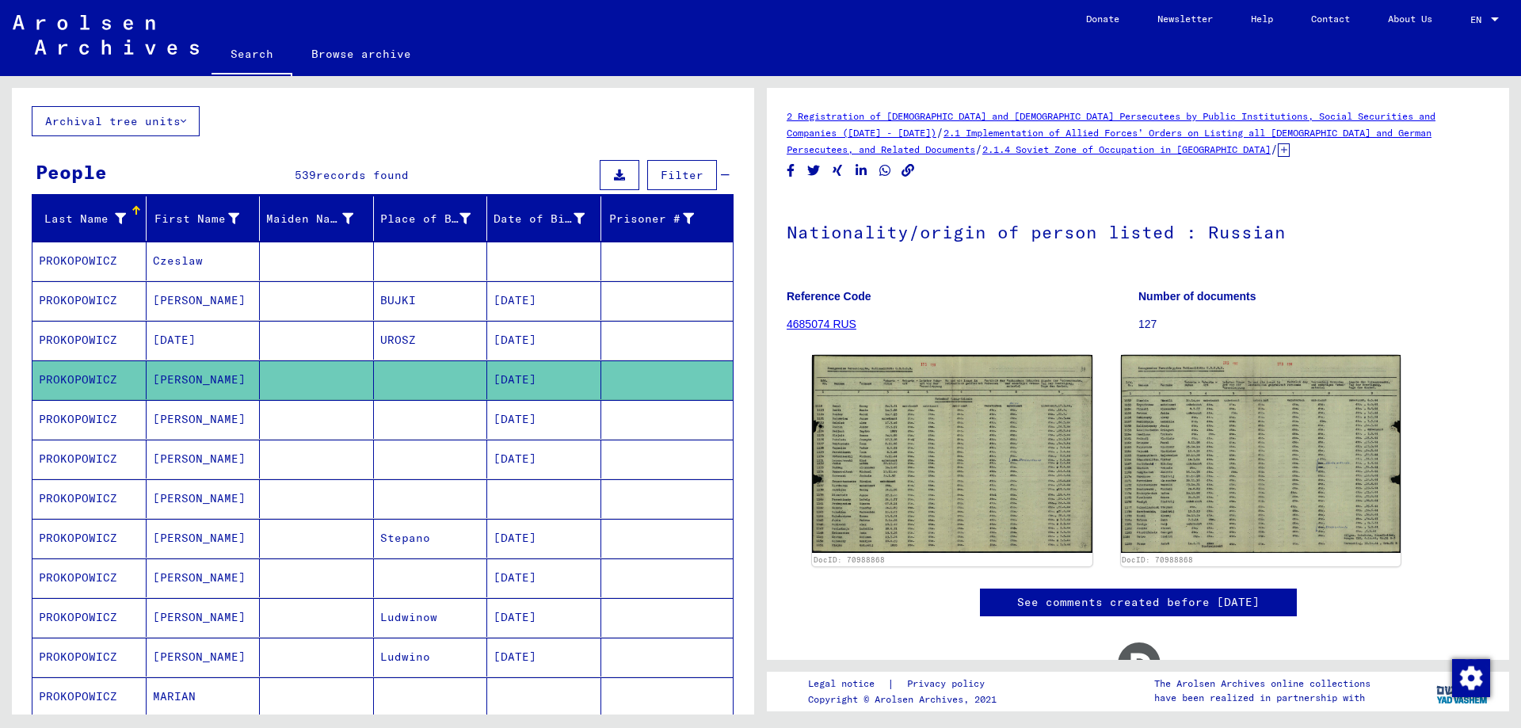
click at [84, 580] on mat-cell "PROKOPOWICZ" at bounding box center [89, 578] width 114 height 39
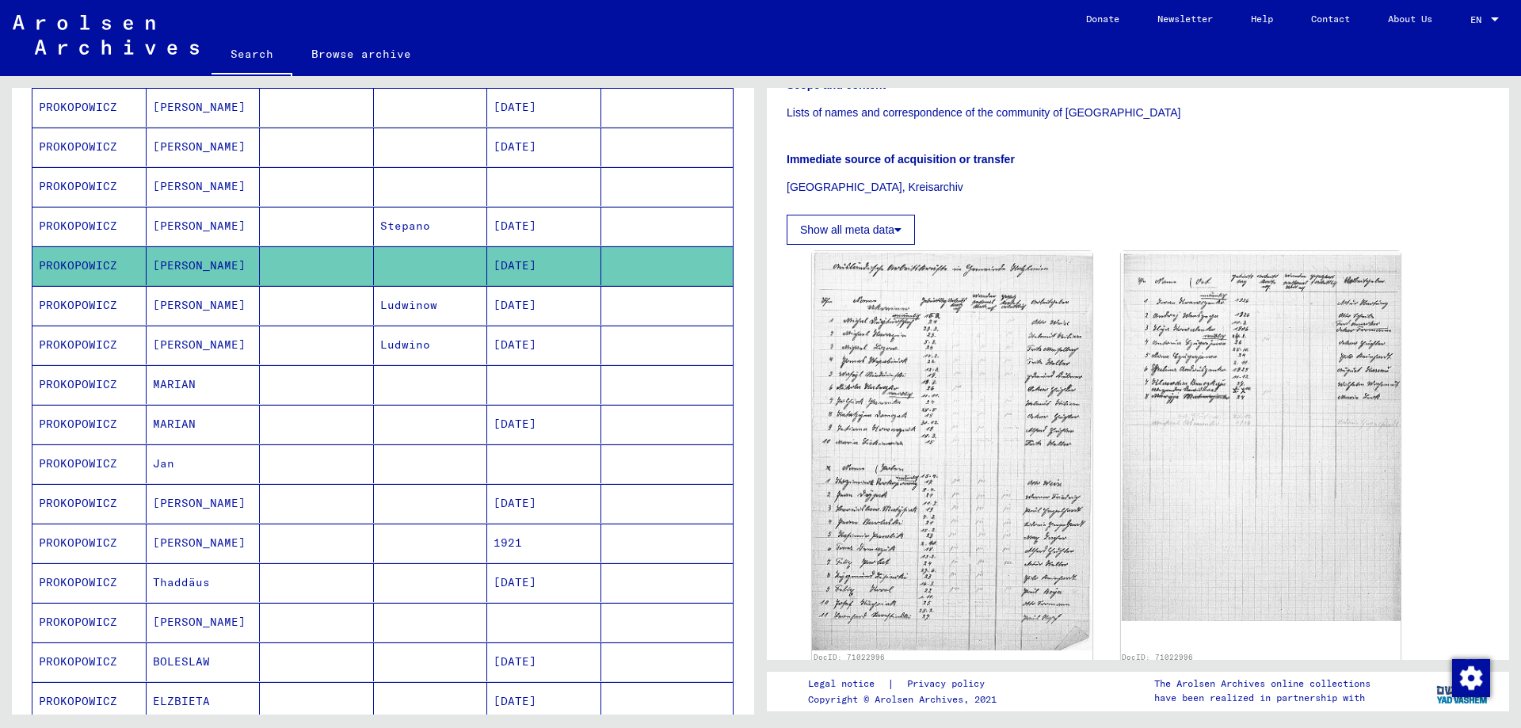
scroll to position [396, 0]
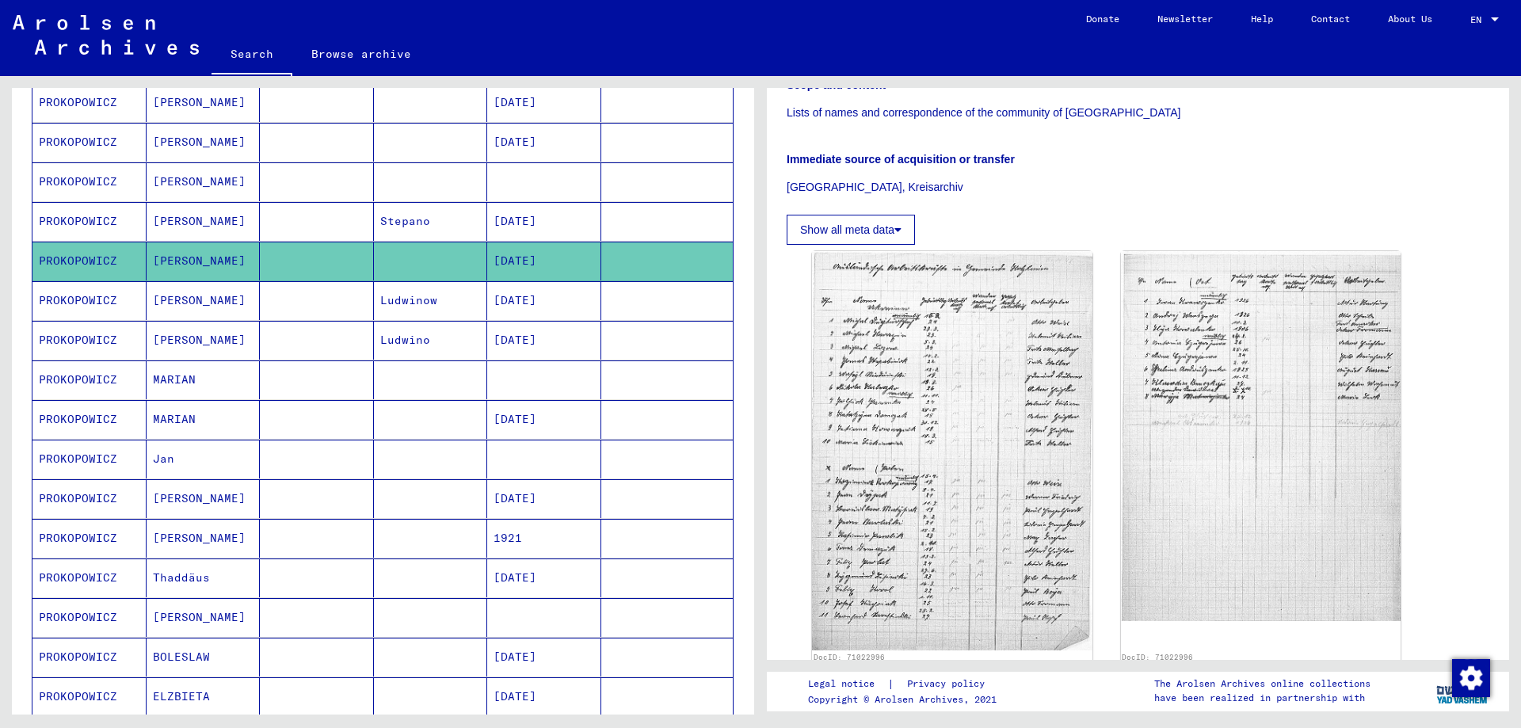
click at [67, 459] on mat-cell "PROKOPOWICZ" at bounding box center [89, 459] width 114 height 39
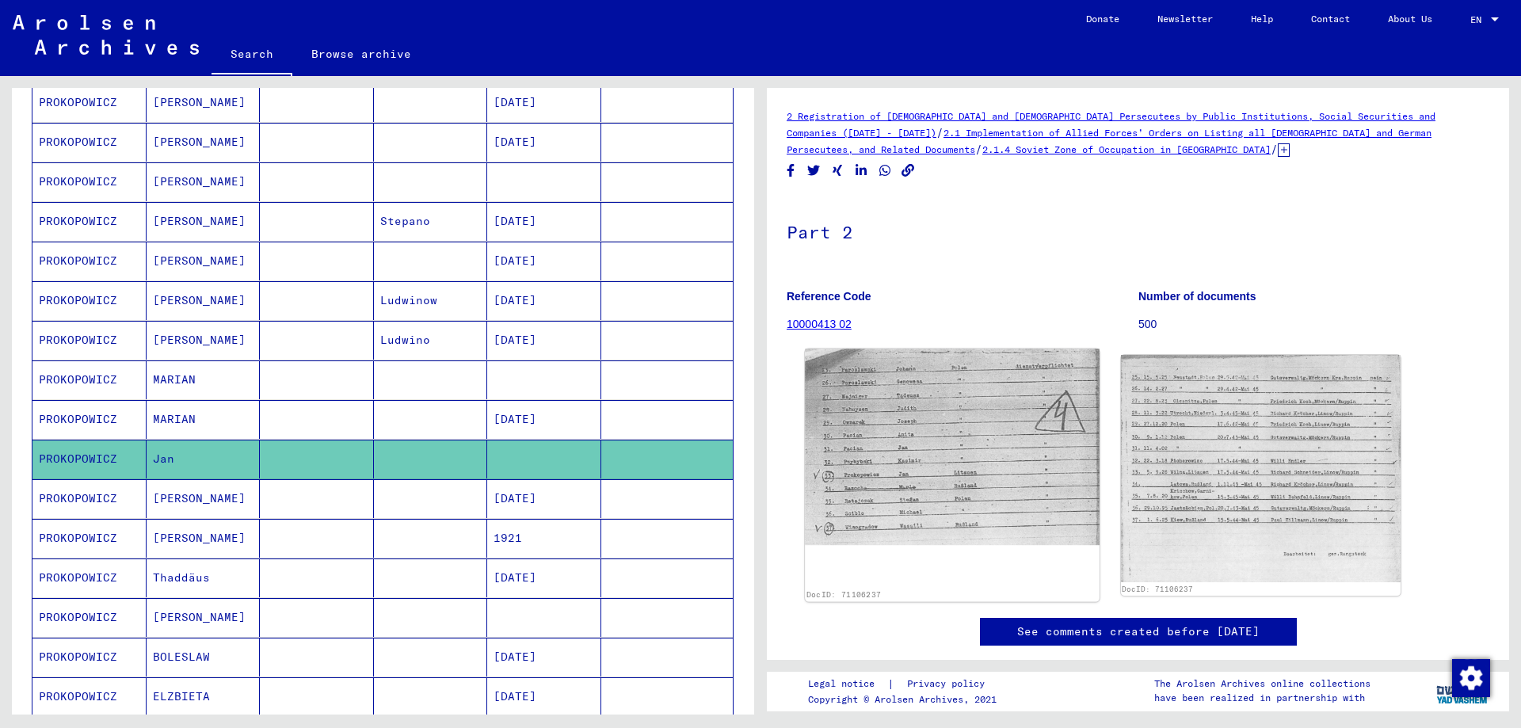
click at [881, 392] on img at bounding box center [952, 447] width 294 height 196
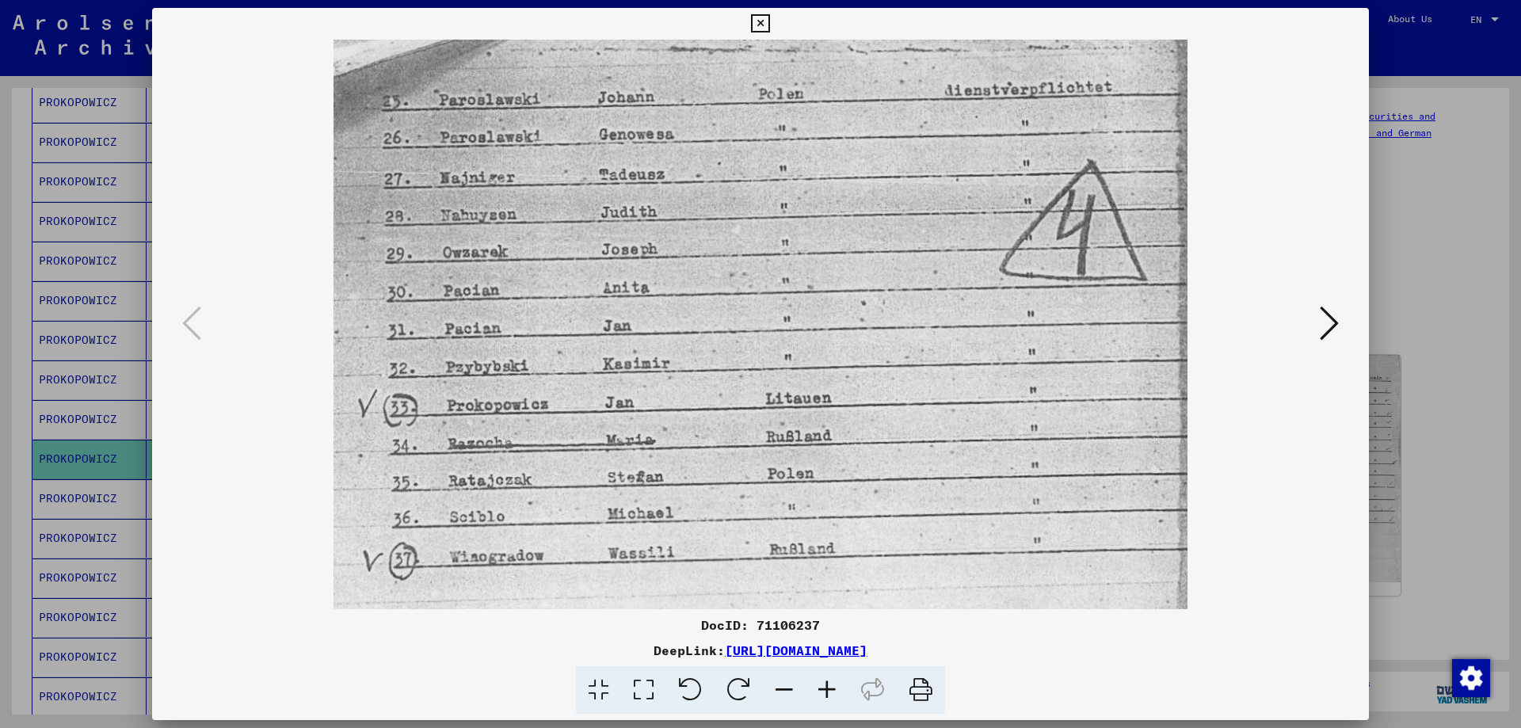
click at [1446, 325] on div at bounding box center [760, 364] width 1521 height 728
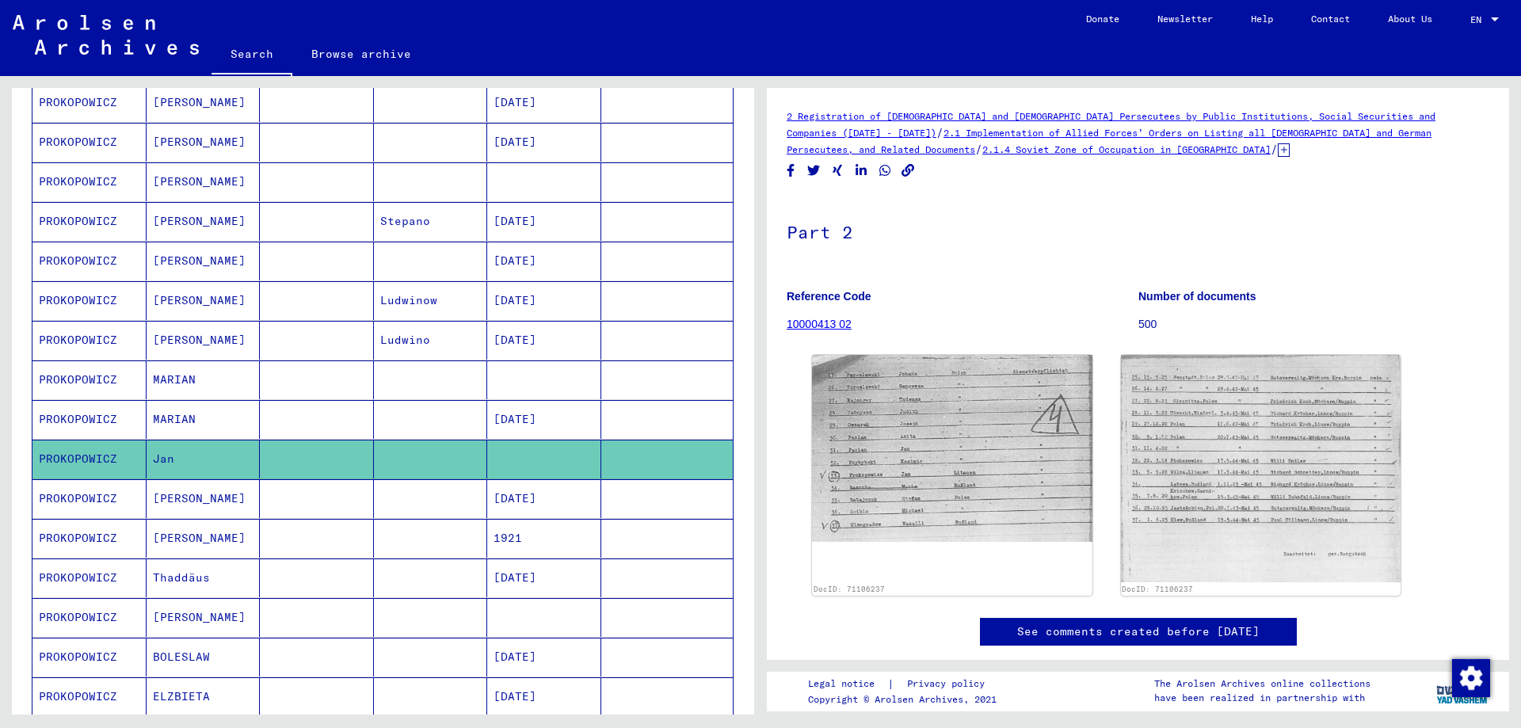
click at [69, 498] on mat-cell "PROKOPOWICZ" at bounding box center [89, 498] width 114 height 39
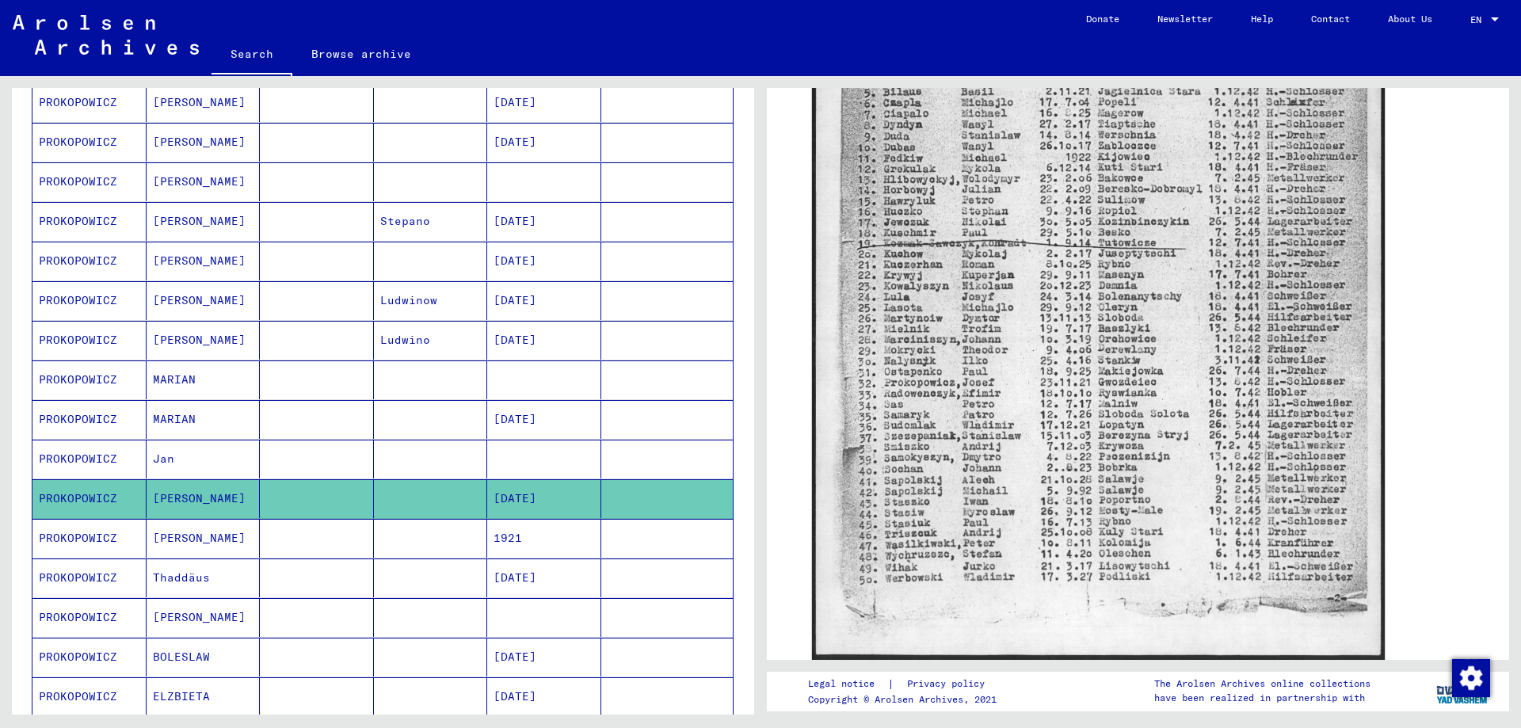
scroll to position [555, 0]
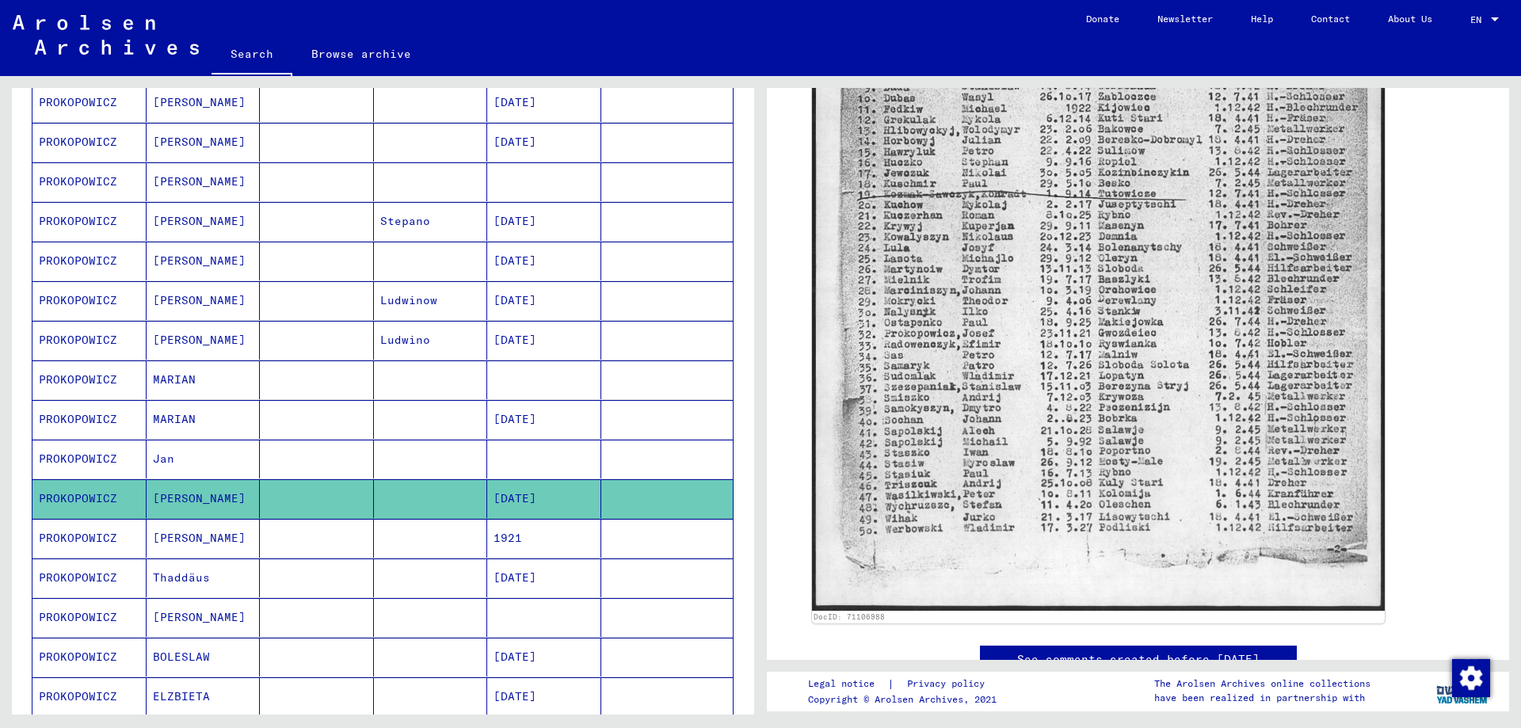
click at [63, 532] on mat-cell "PROKOPOWICZ" at bounding box center [89, 538] width 114 height 39
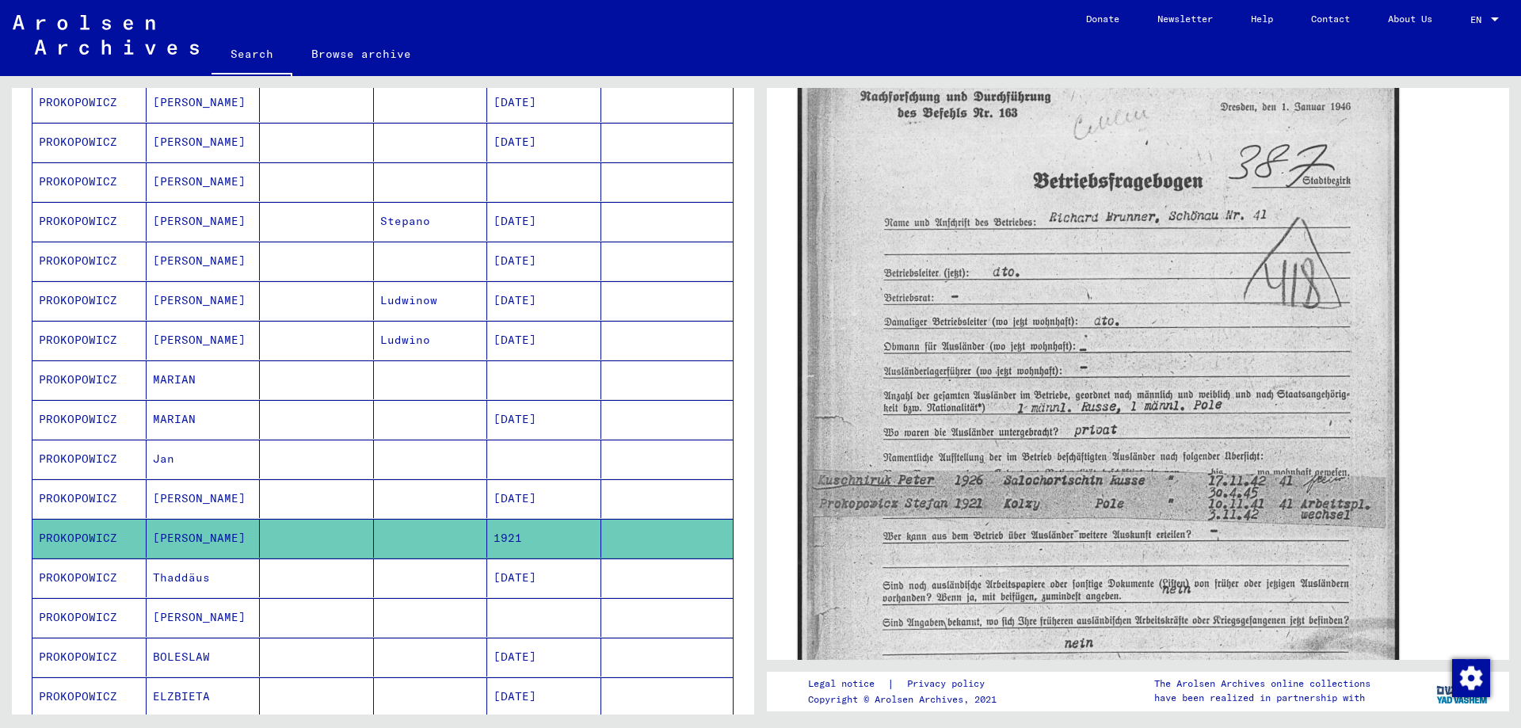
scroll to position [317, 0]
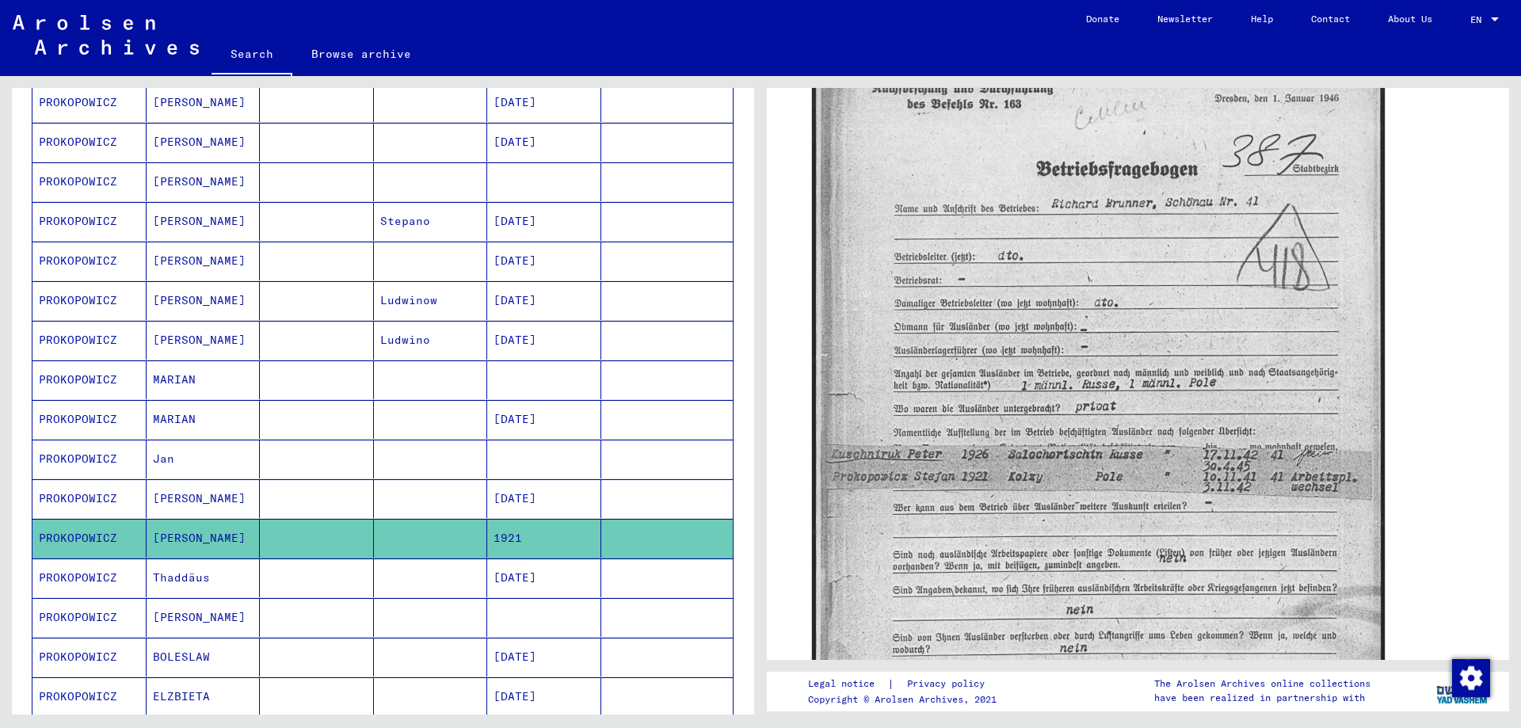
click at [82, 580] on mat-cell "PROKOPOWICZ" at bounding box center [89, 578] width 114 height 39
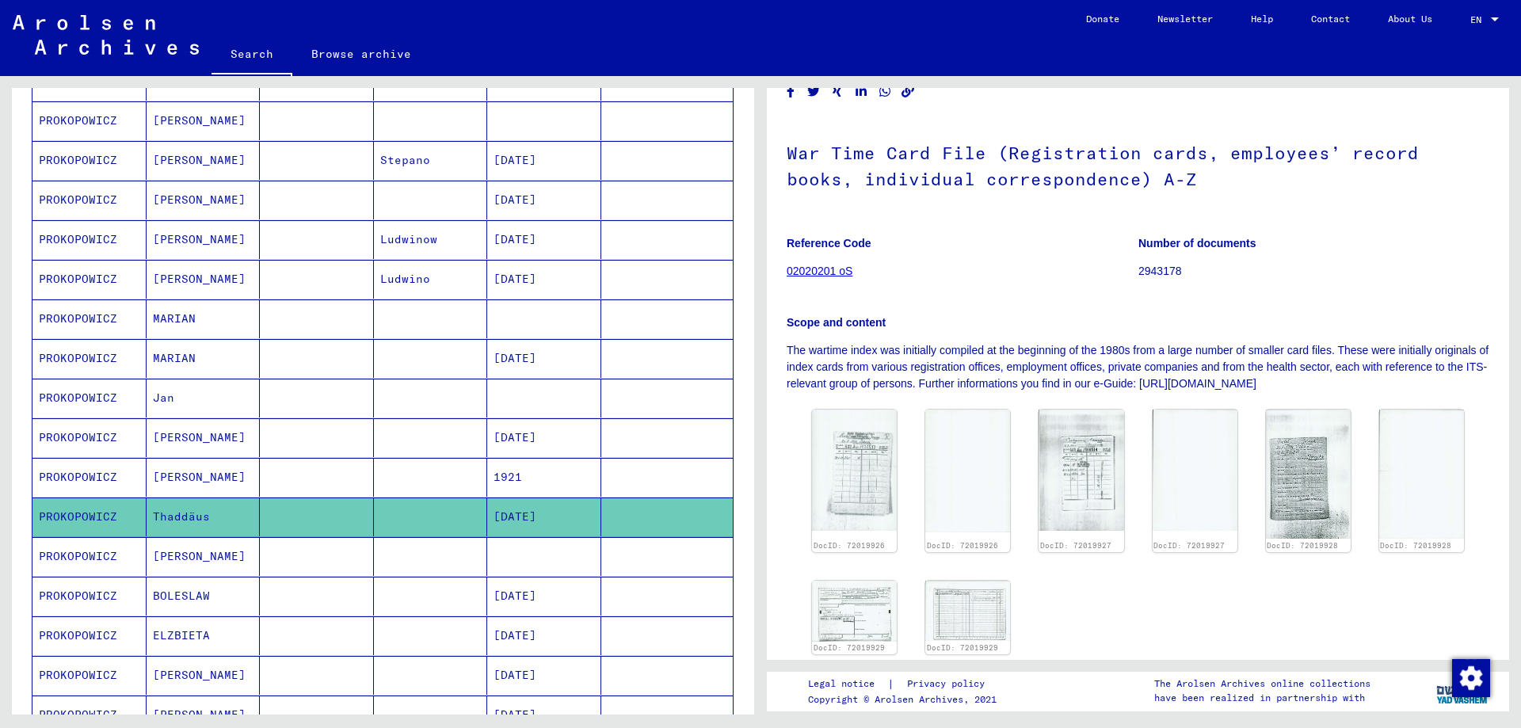
scroll to position [634, 0]
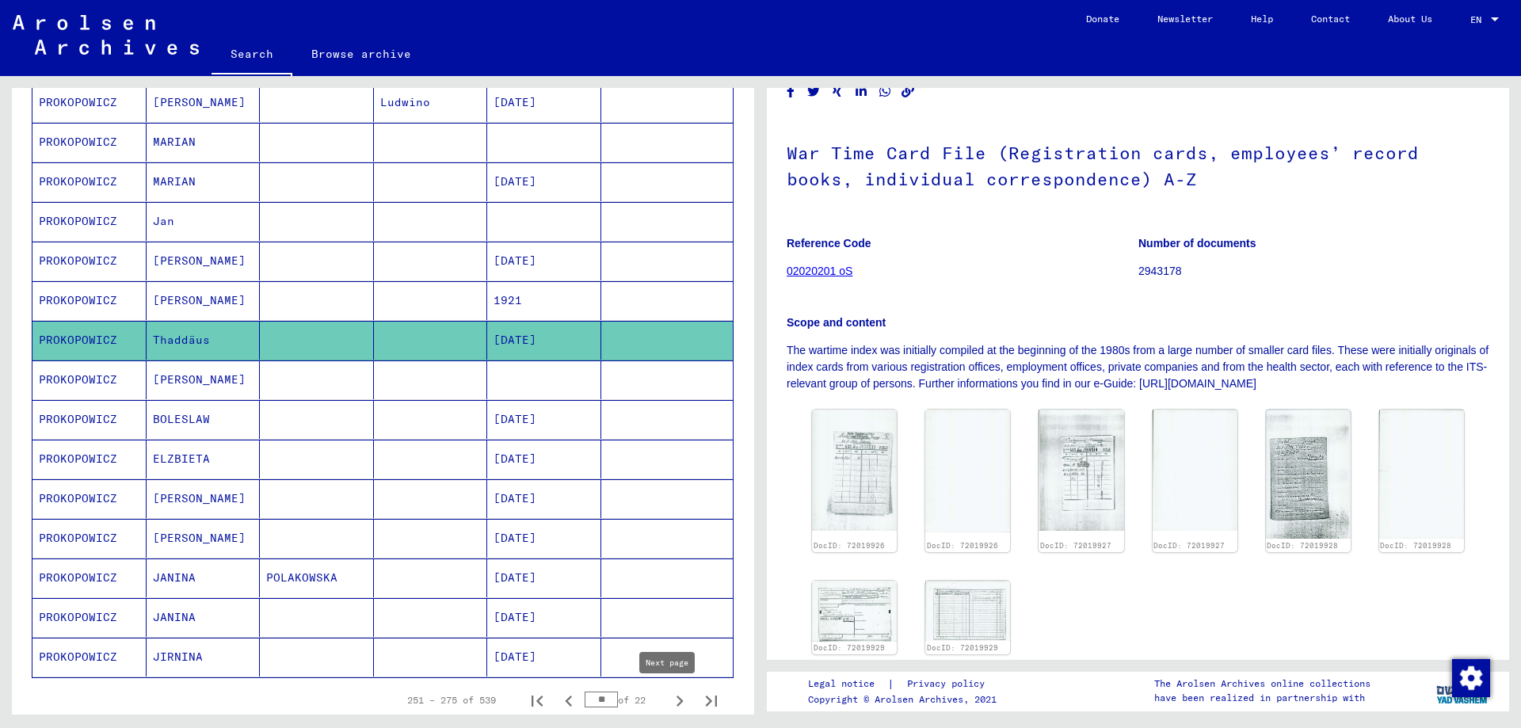
click at [669, 702] on icon "Next page" at bounding box center [680, 701] width 22 height 22
type input "**"
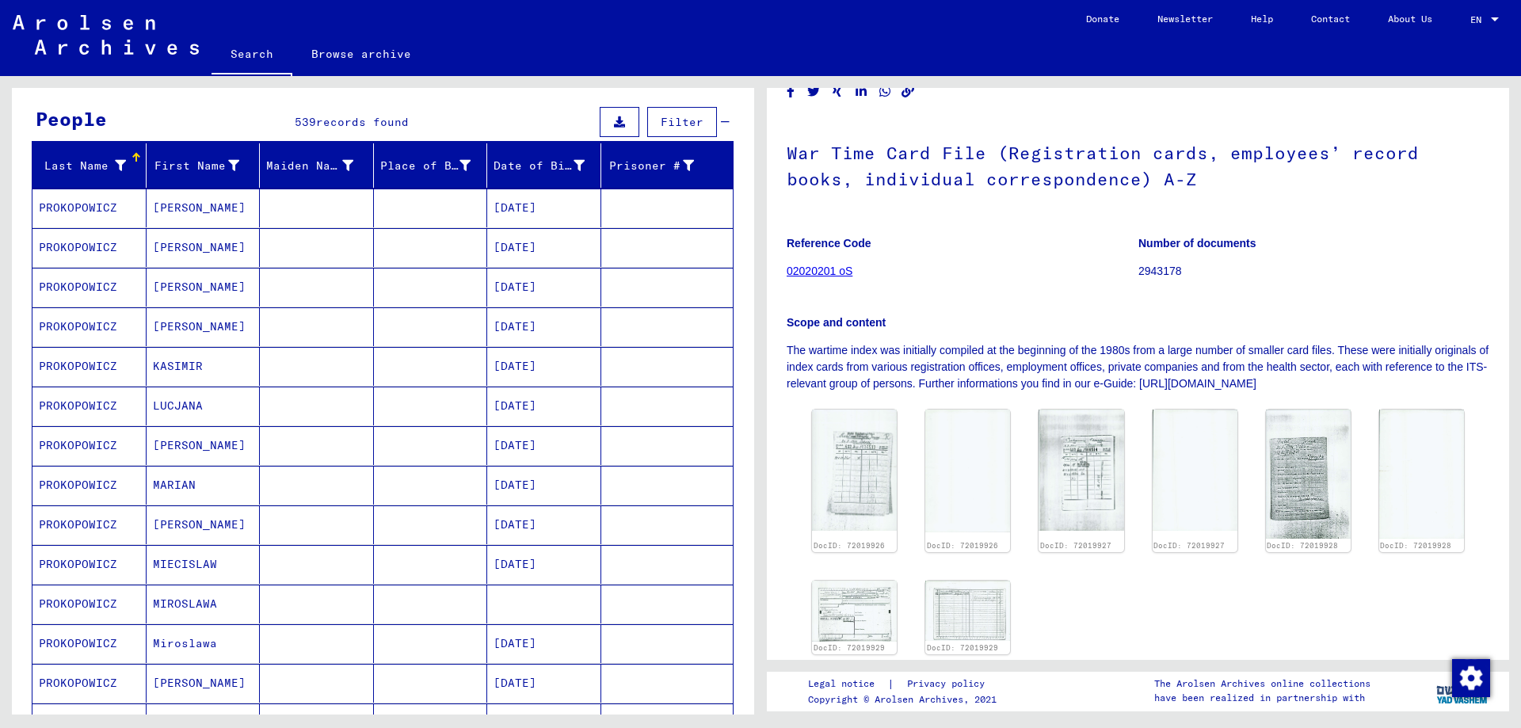
scroll to position [0, 0]
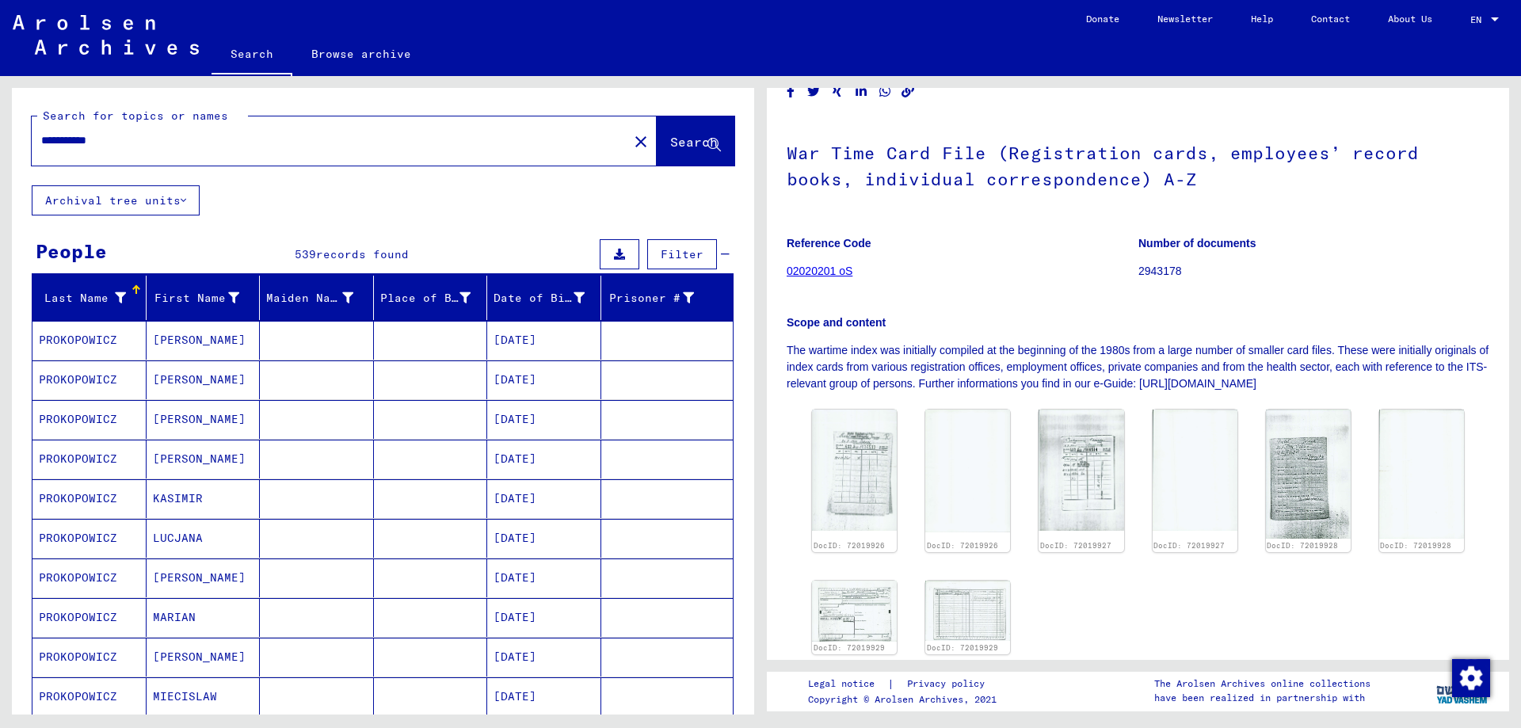
click at [82, 341] on mat-cell "PROKOPOWICZ" at bounding box center [89, 340] width 114 height 39
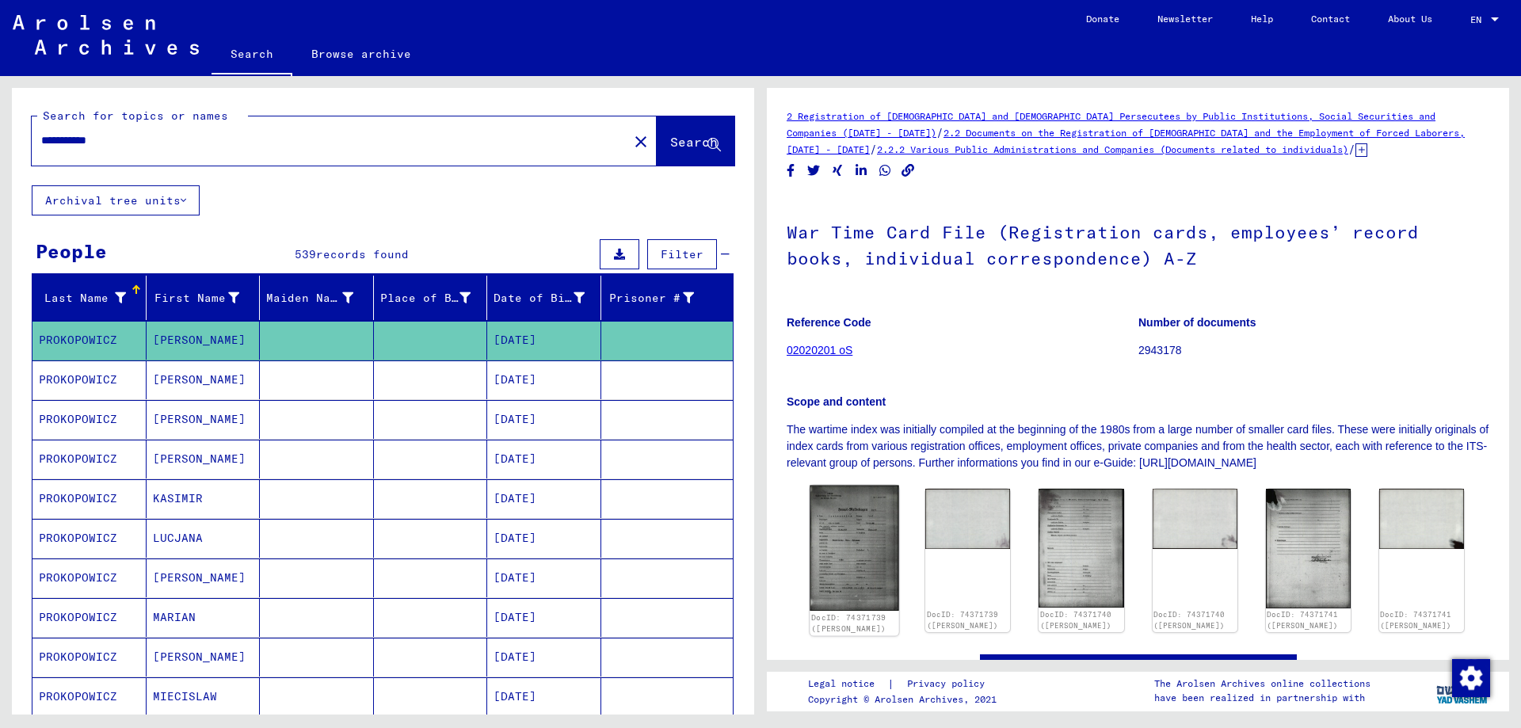
click at [847, 559] on img at bounding box center [855, 548] width 90 height 125
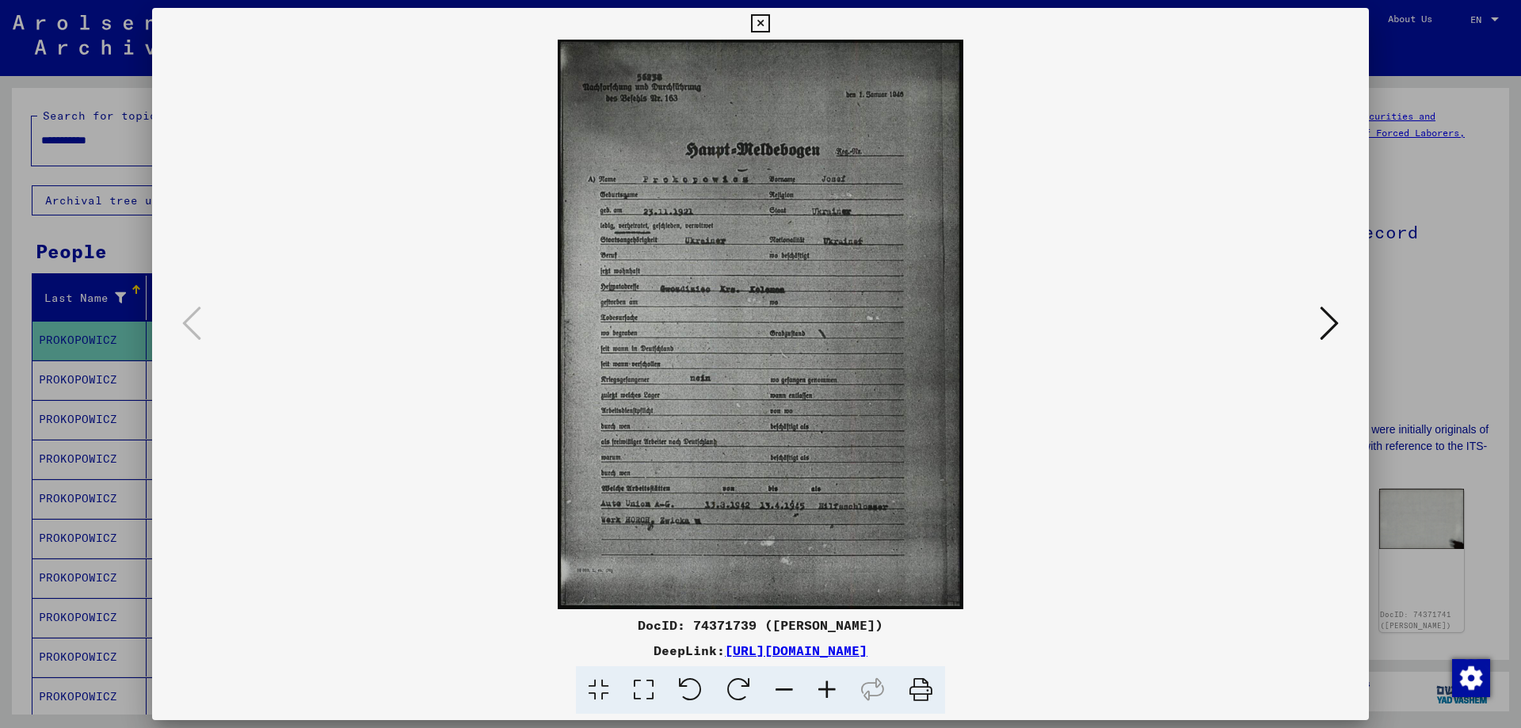
click at [1379, 445] on div at bounding box center [760, 364] width 1521 height 728
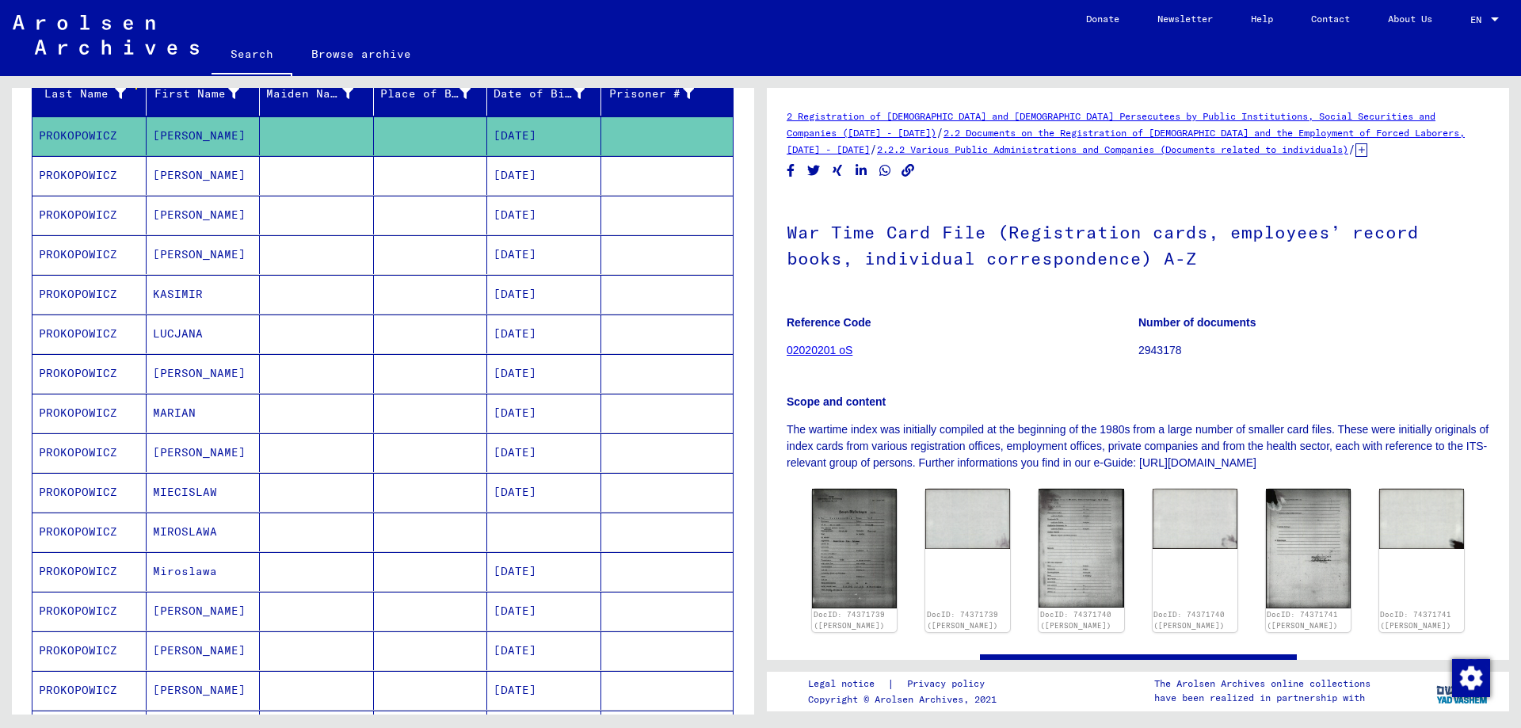
scroll to position [317, 0]
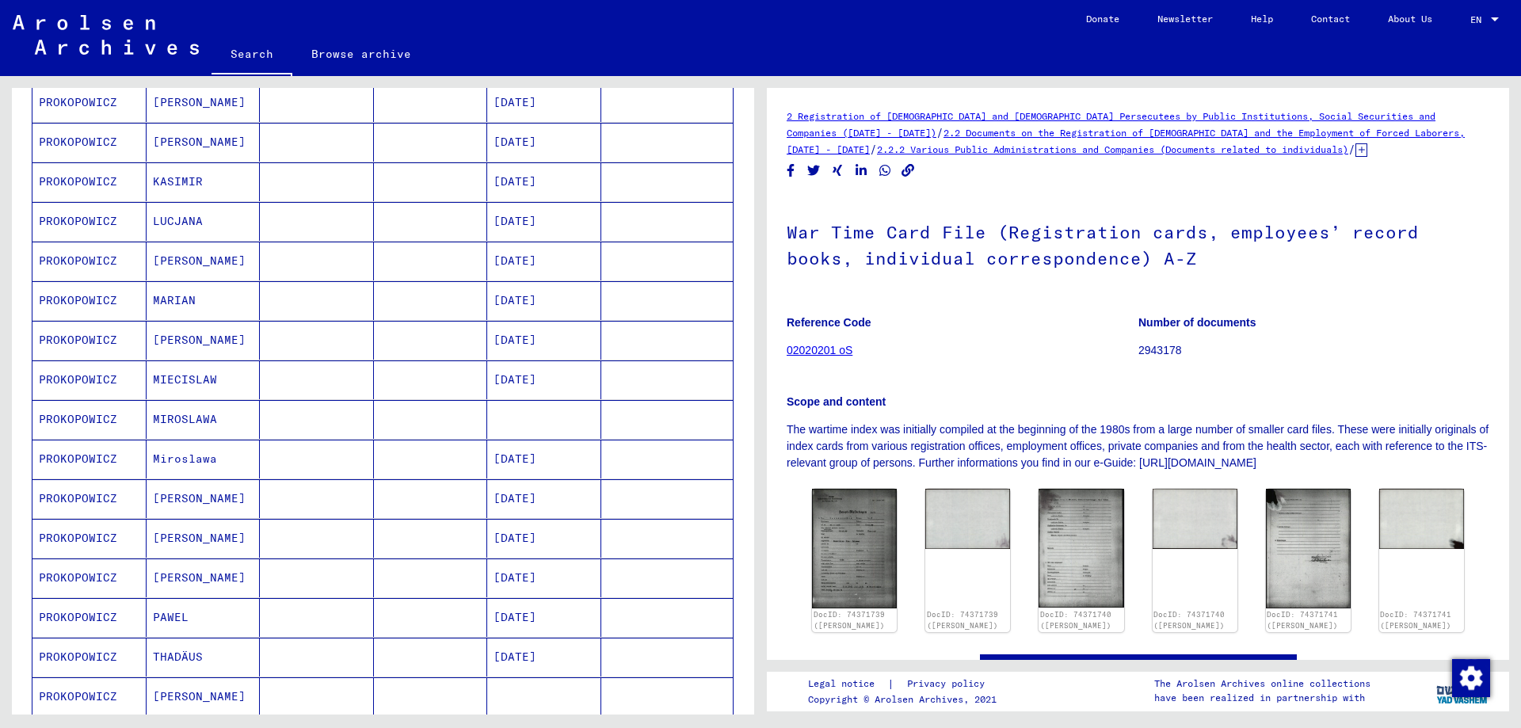
click at [102, 413] on mat-cell "PROKOPOWICZ" at bounding box center [89, 419] width 114 height 39
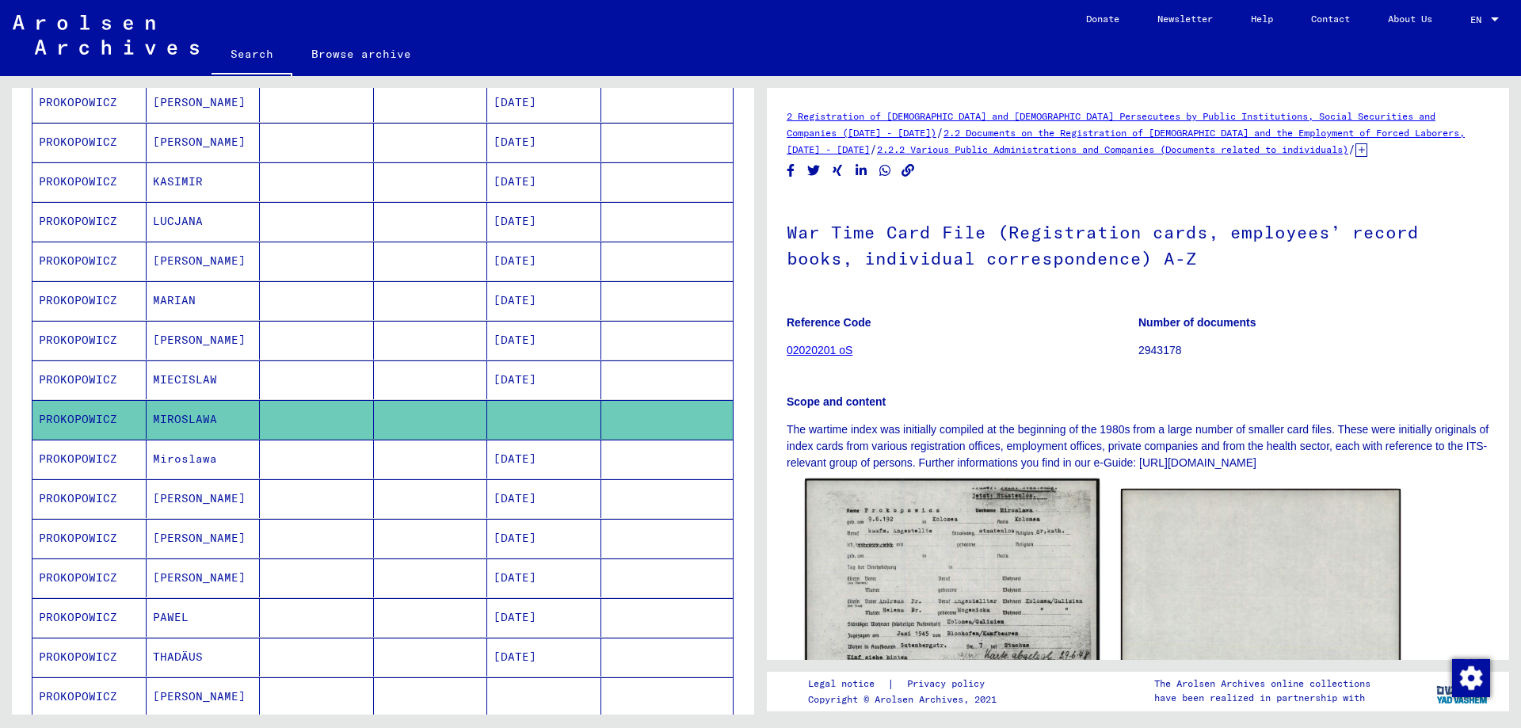
click at [942, 557] on img at bounding box center [952, 686] width 294 height 414
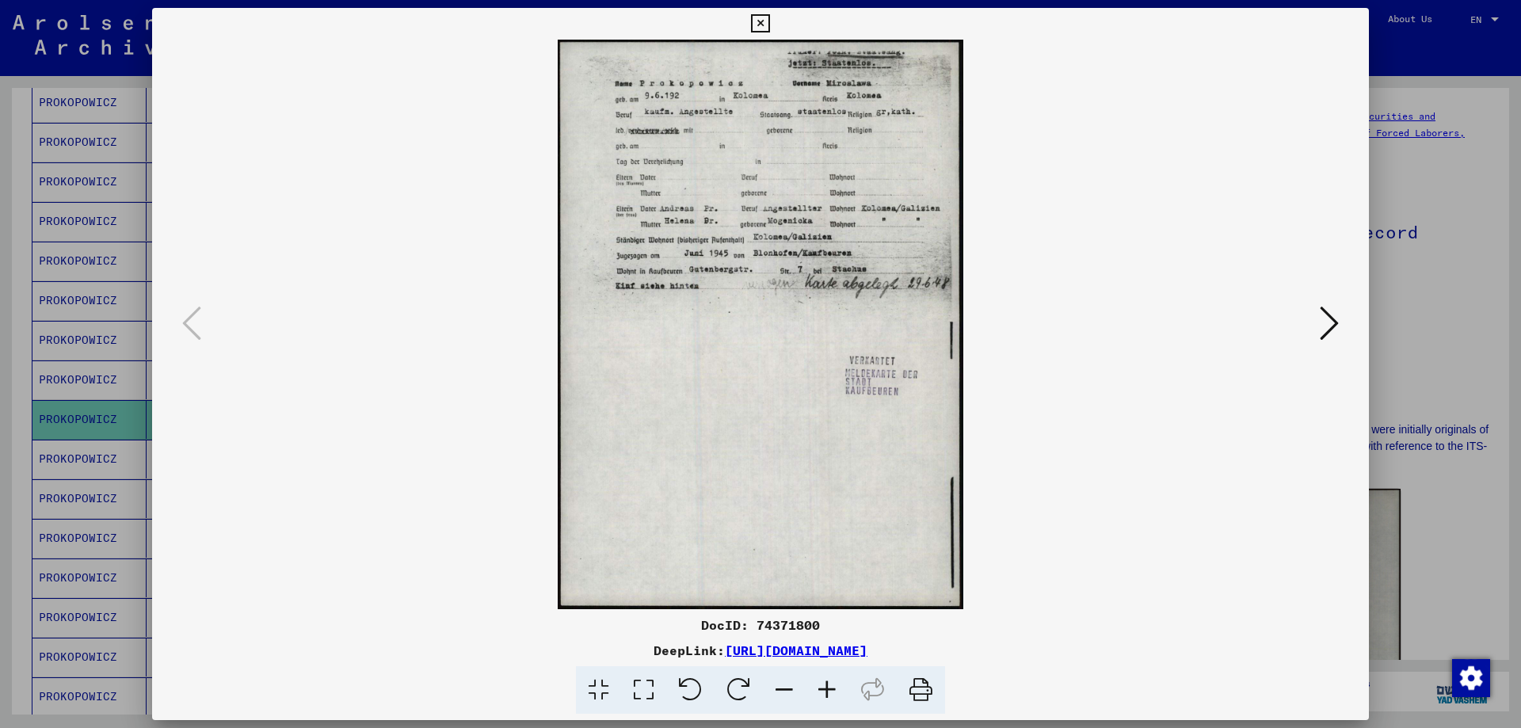
click at [824, 690] on icon at bounding box center [827, 690] width 43 height 48
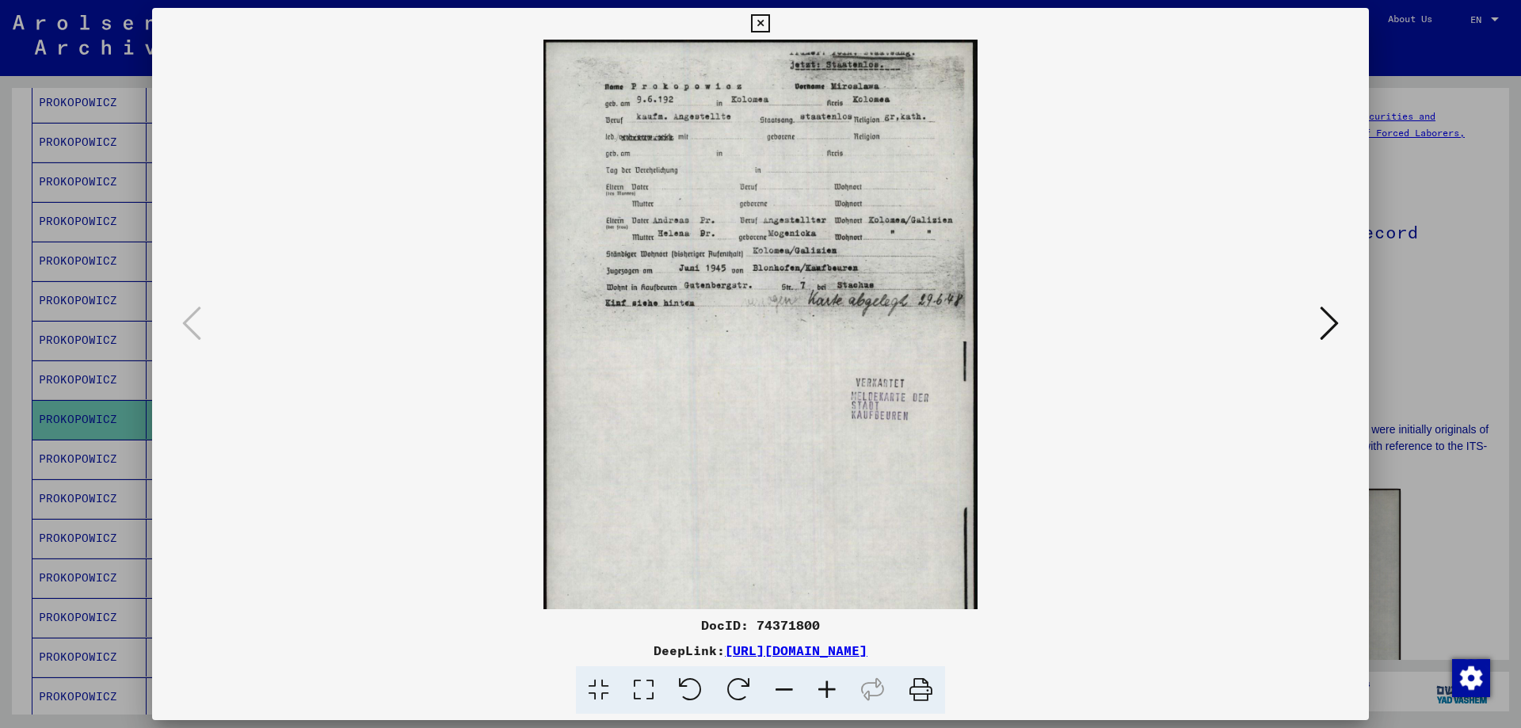
click at [827, 690] on icon at bounding box center [827, 690] width 43 height 48
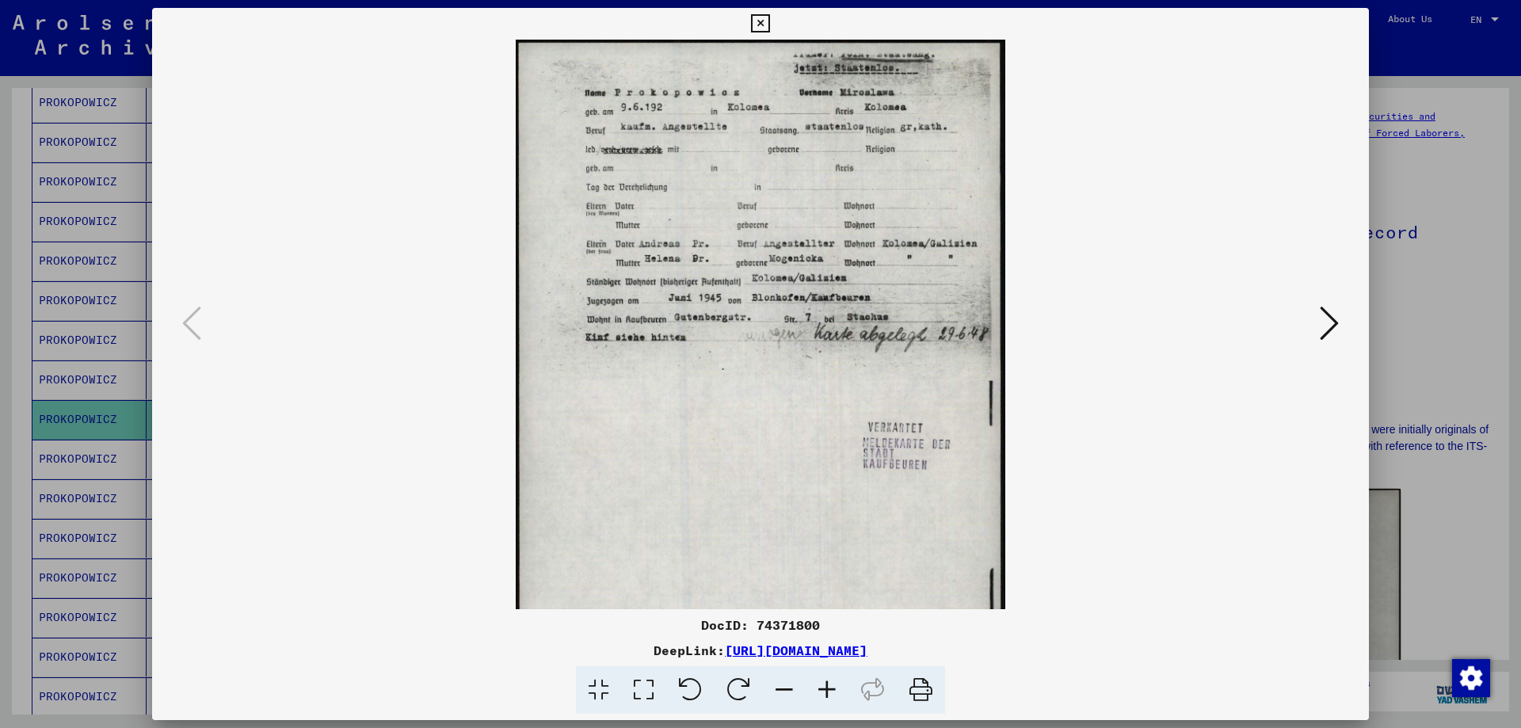
click at [827, 690] on icon at bounding box center [827, 690] width 43 height 48
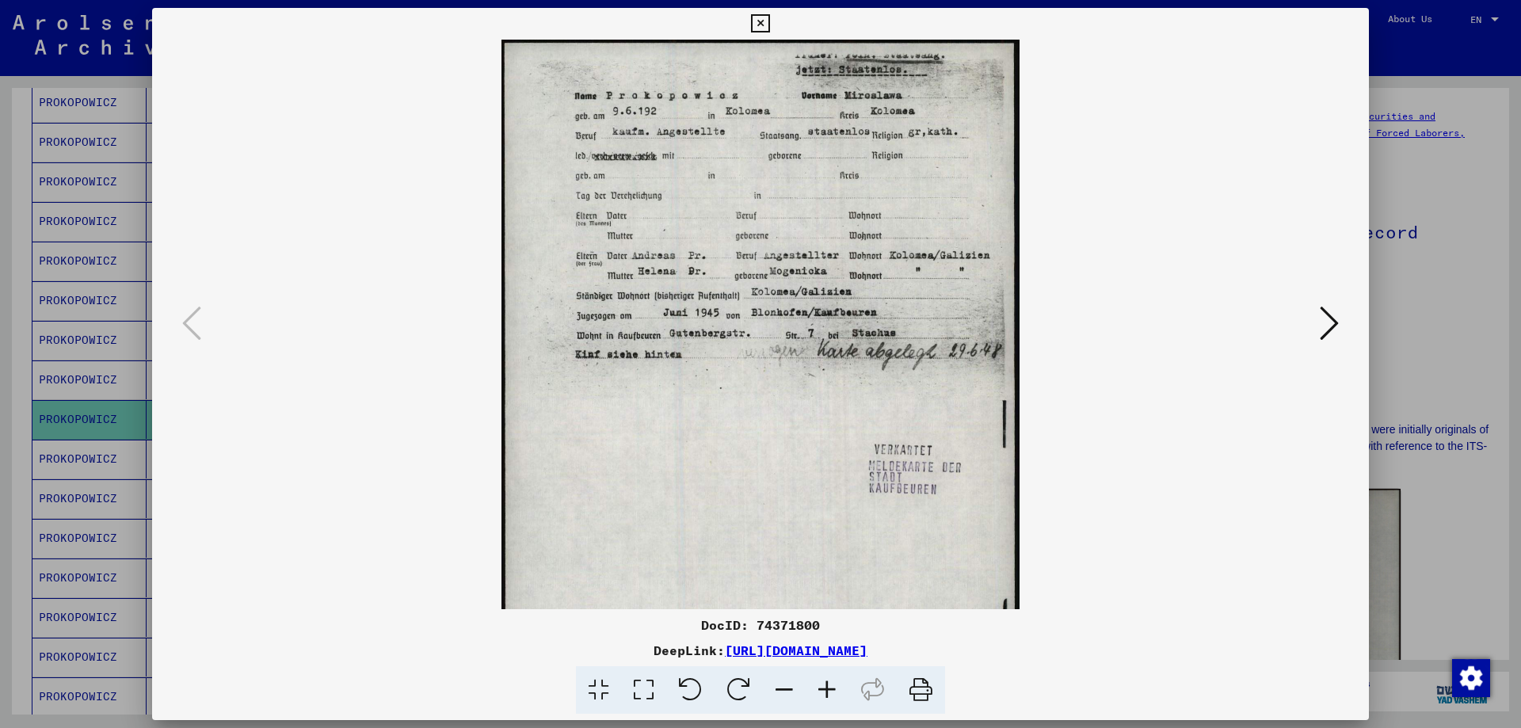
click at [827, 690] on icon at bounding box center [827, 690] width 43 height 48
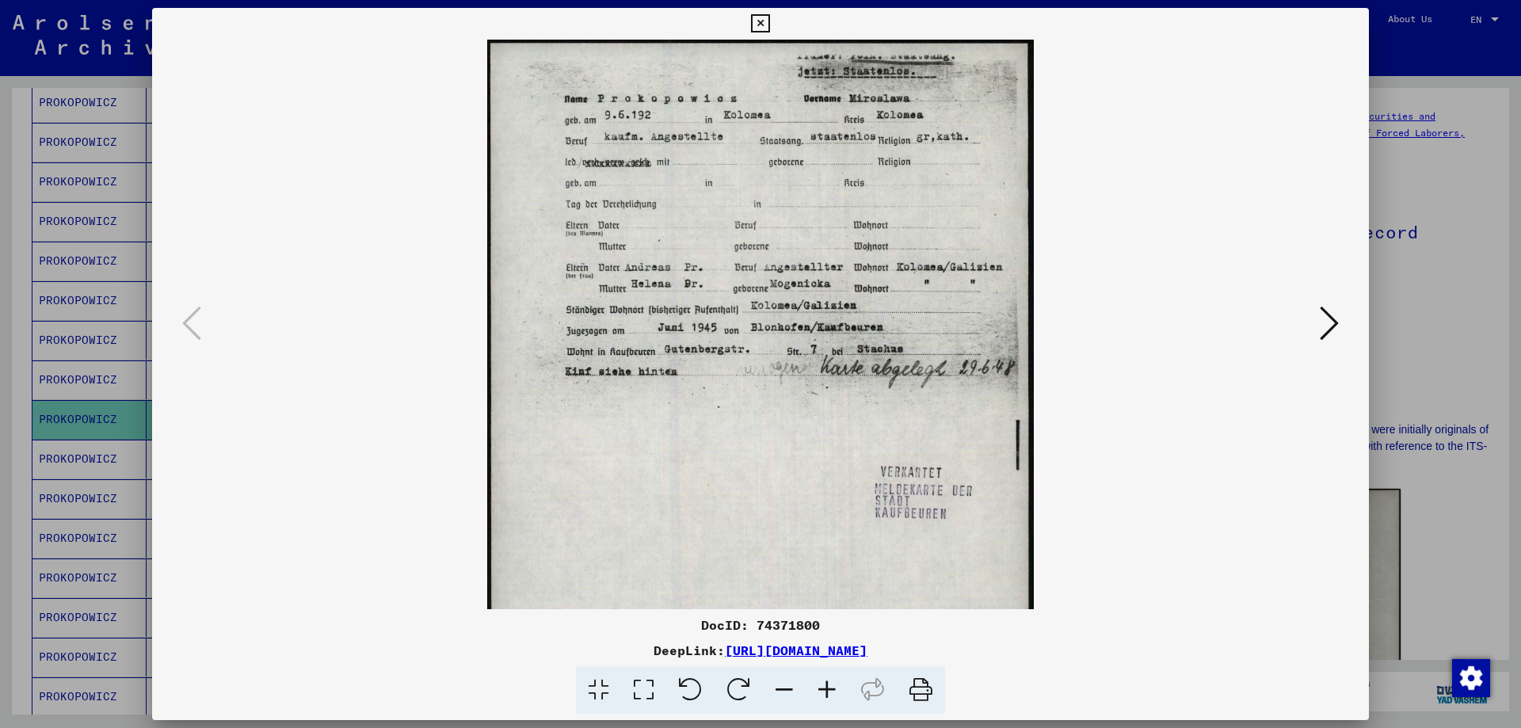
click at [827, 690] on icon at bounding box center [827, 690] width 43 height 48
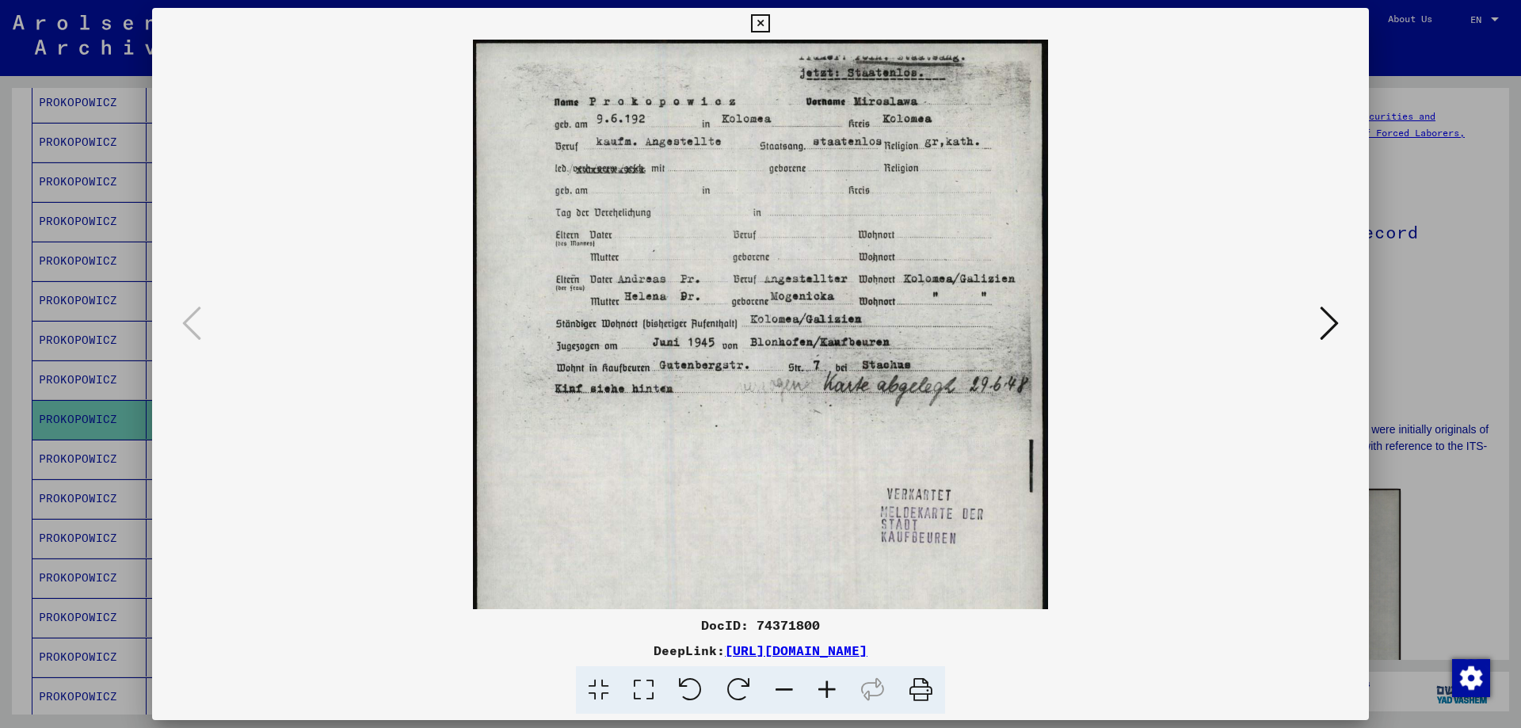
click at [827, 690] on icon at bounding box center [827, 690] width 43 height 48
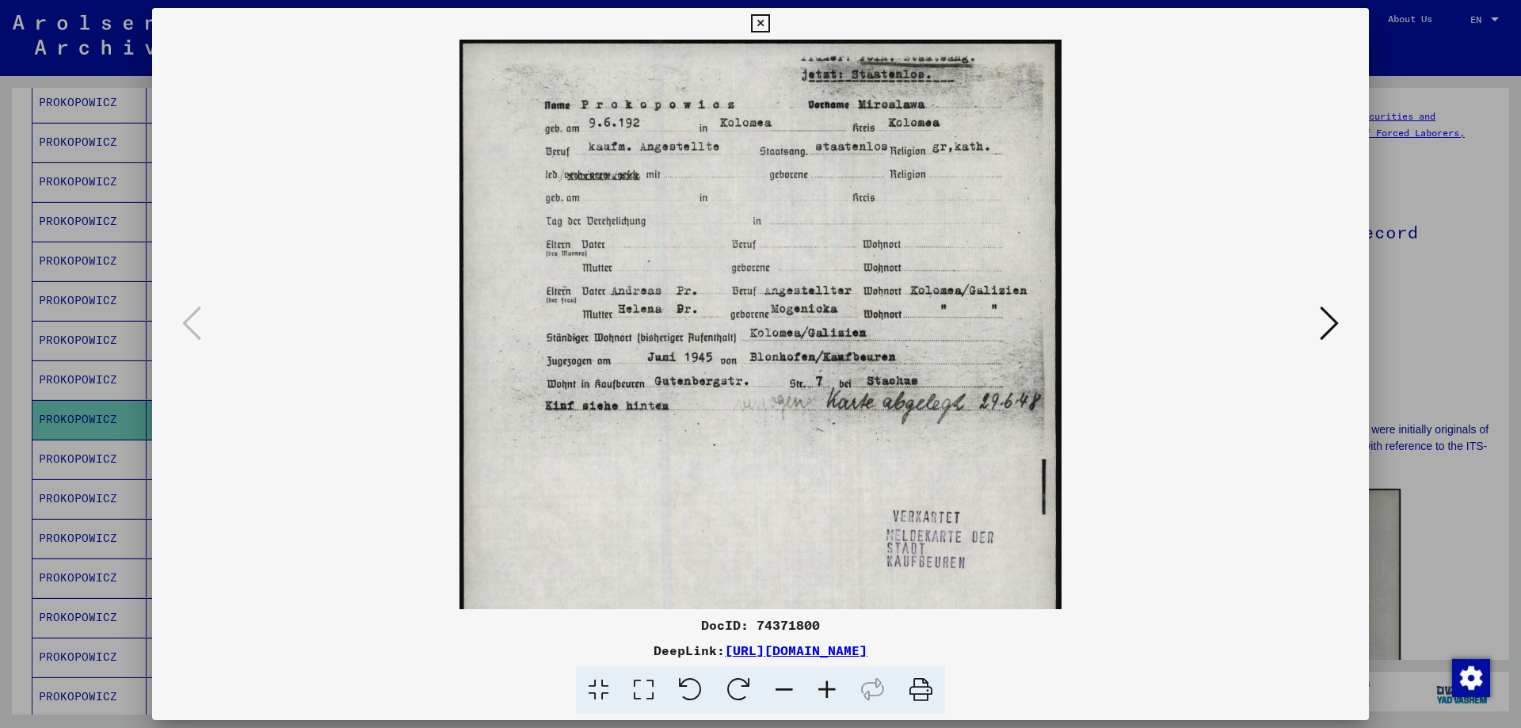
click at [827, 690] on icon at bounding box center [827, 690] width 43 height 48
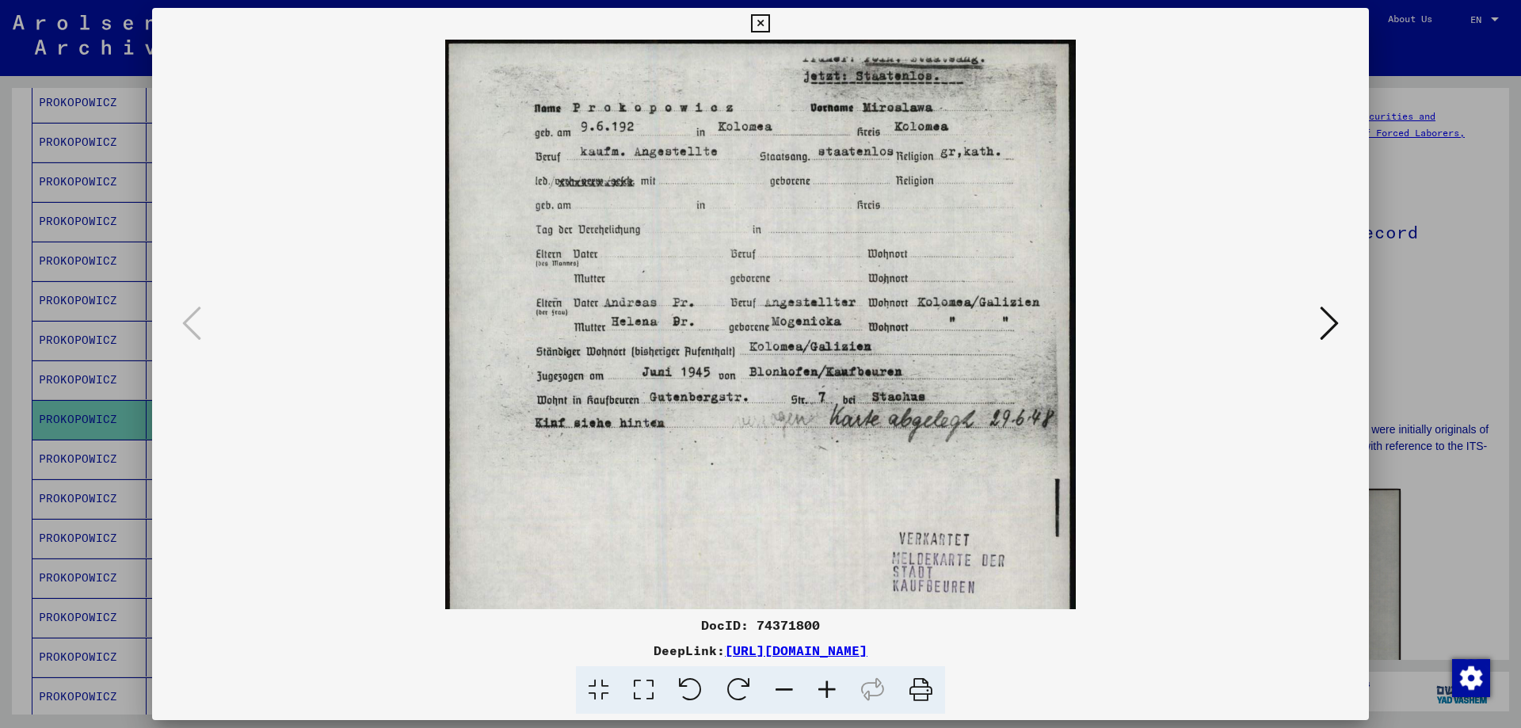
click at [1443, 362] on div at bounding box center [760, 364] width 1521 height 728
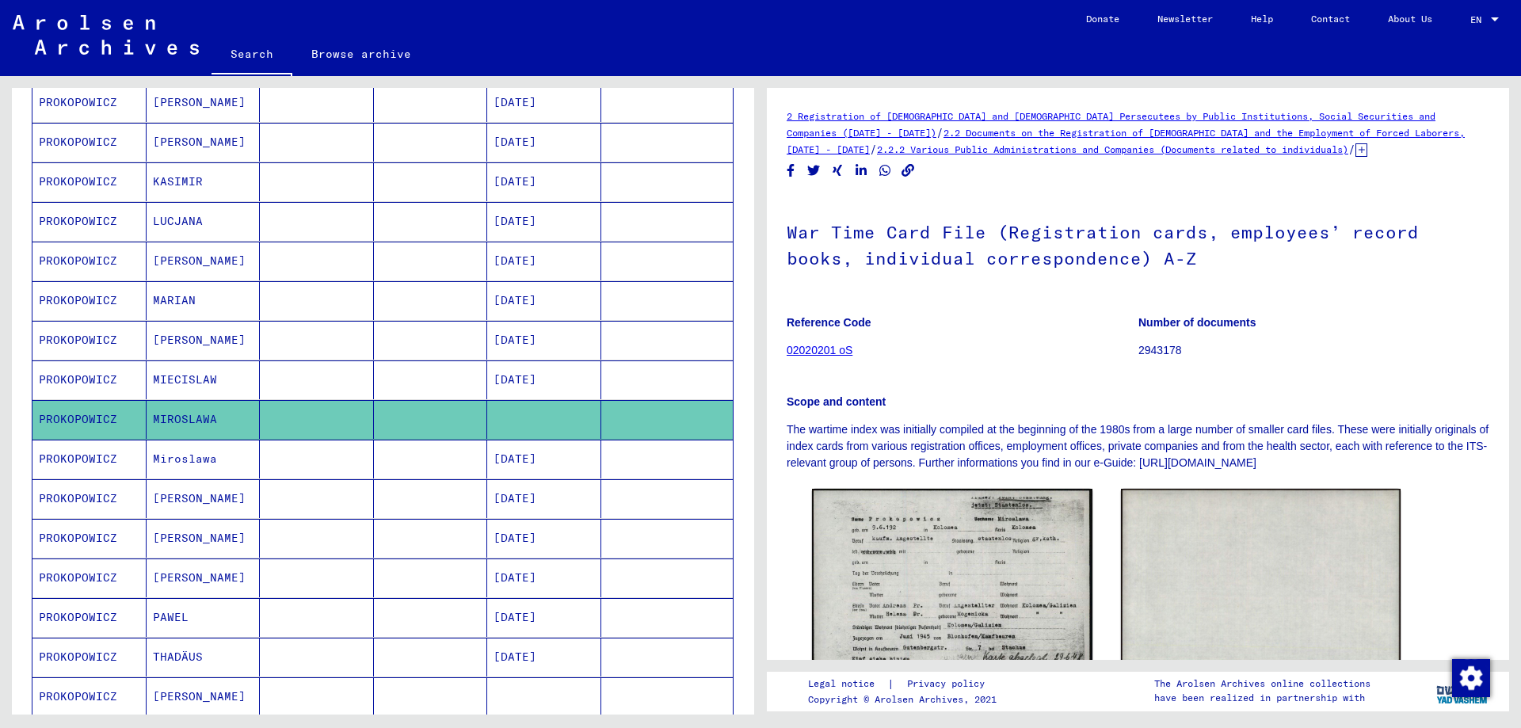
click at [93, 460] on mat-cell "PROKOPOWICZ" at bounding box center [89, 459] width 114 height 39
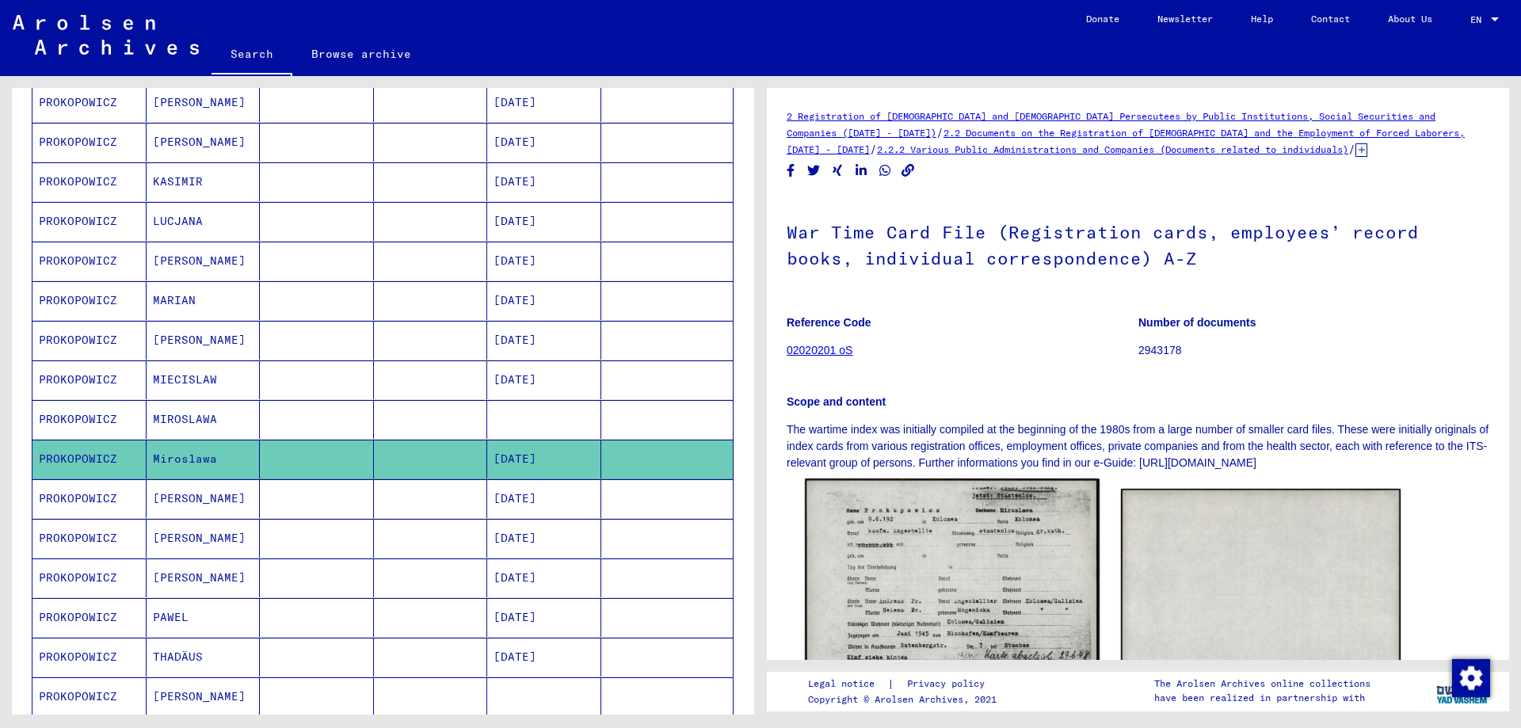
click at [936, 609] on img at bounding box center [952, 686] width 294 height 414
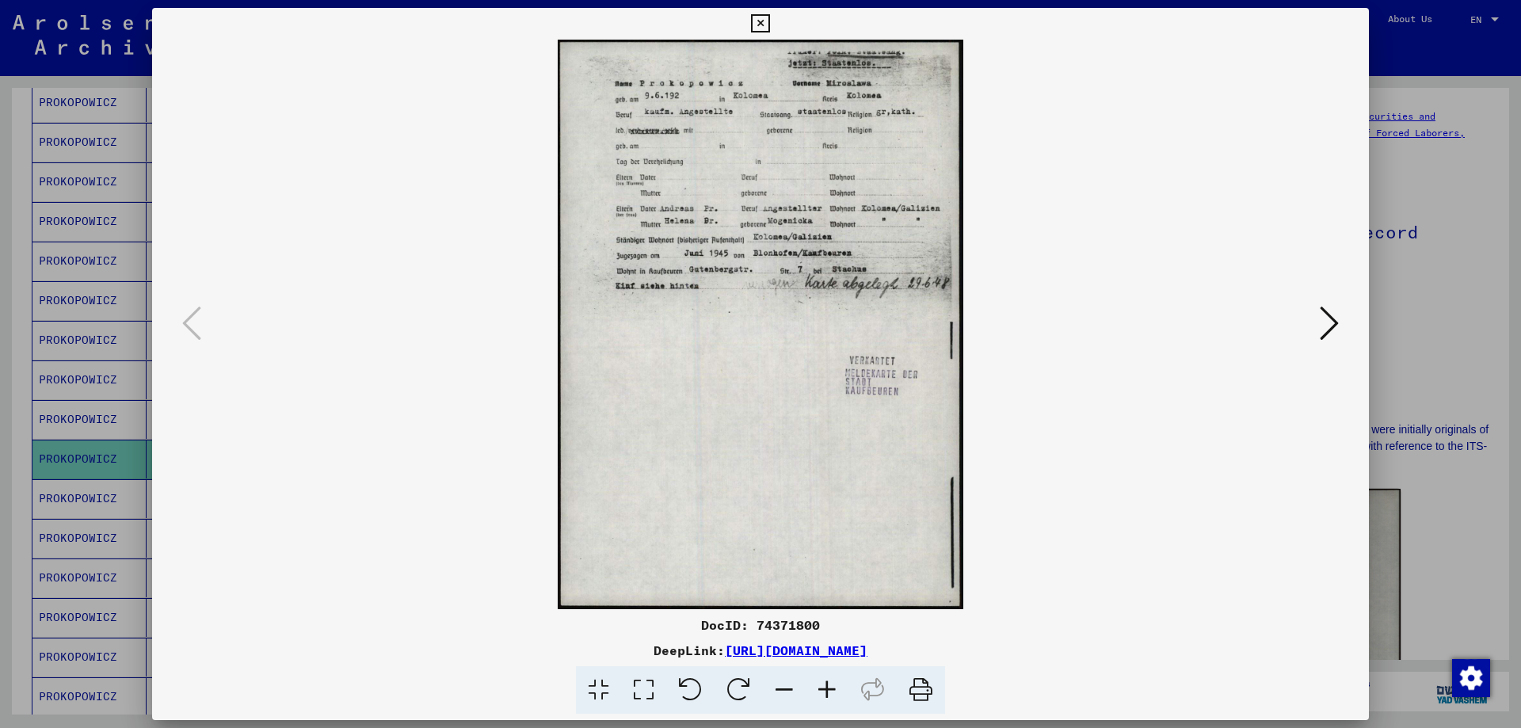
click at [1470, 528] on div at bounding box center [760, 364] width 1521 height 728
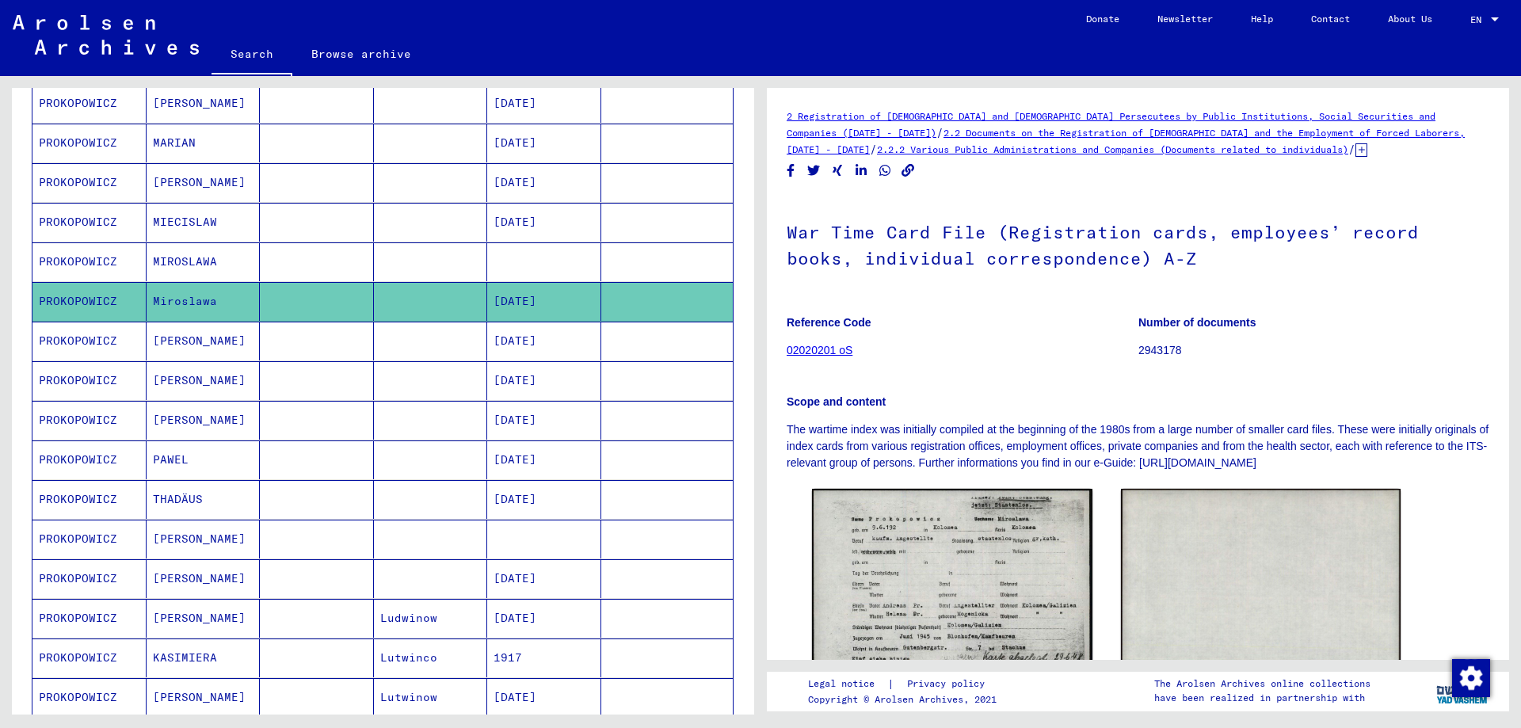
scroll to position [475, 0]
click at [85, 381] on mat-cell "PROKOPOWICZ" at bounding box center [89, 379] width 114 height 39
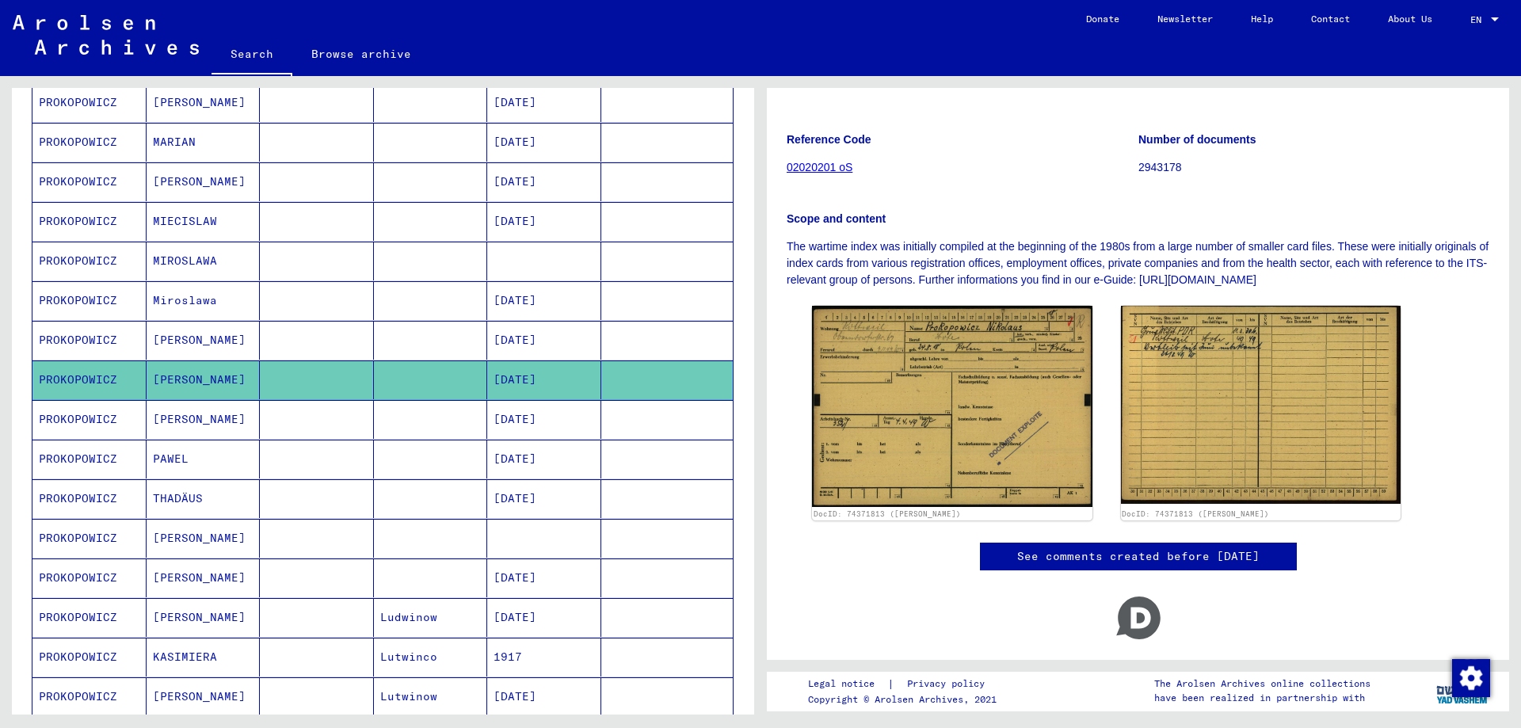
scroll to position [231, 0]
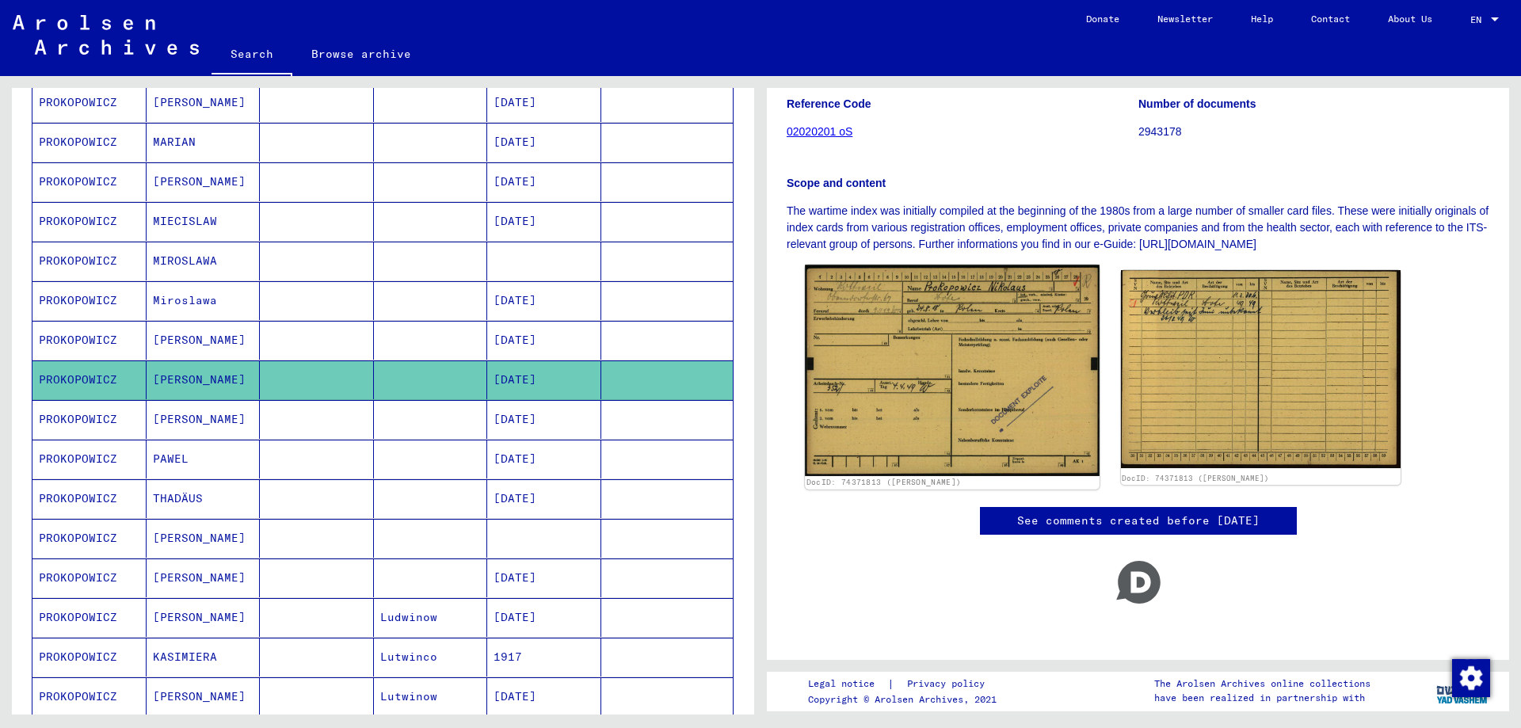
click at [990, 335] on img at bounding box center [952, 370] width 294 height 211
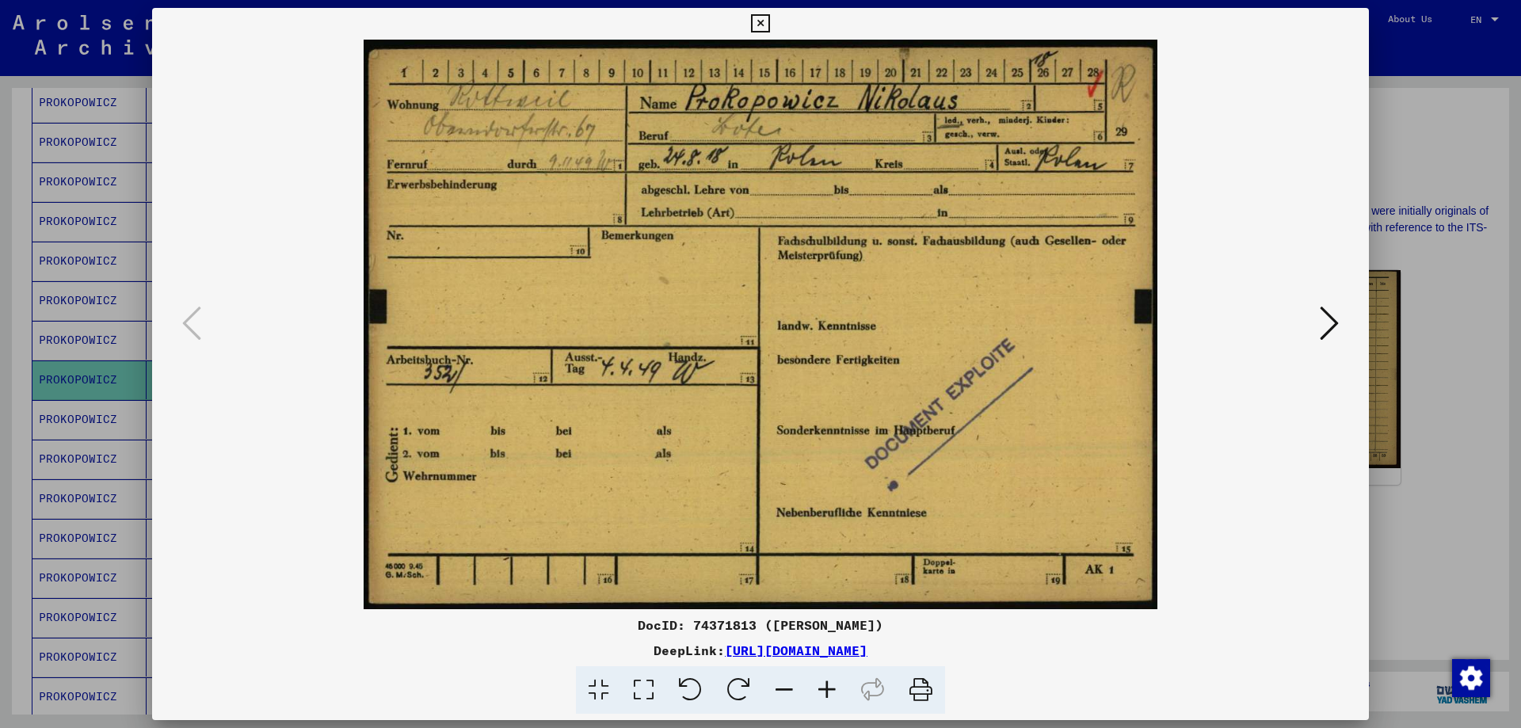
click at [1369, 447] on div at bounding box center [760, 364] width 1521 height 728
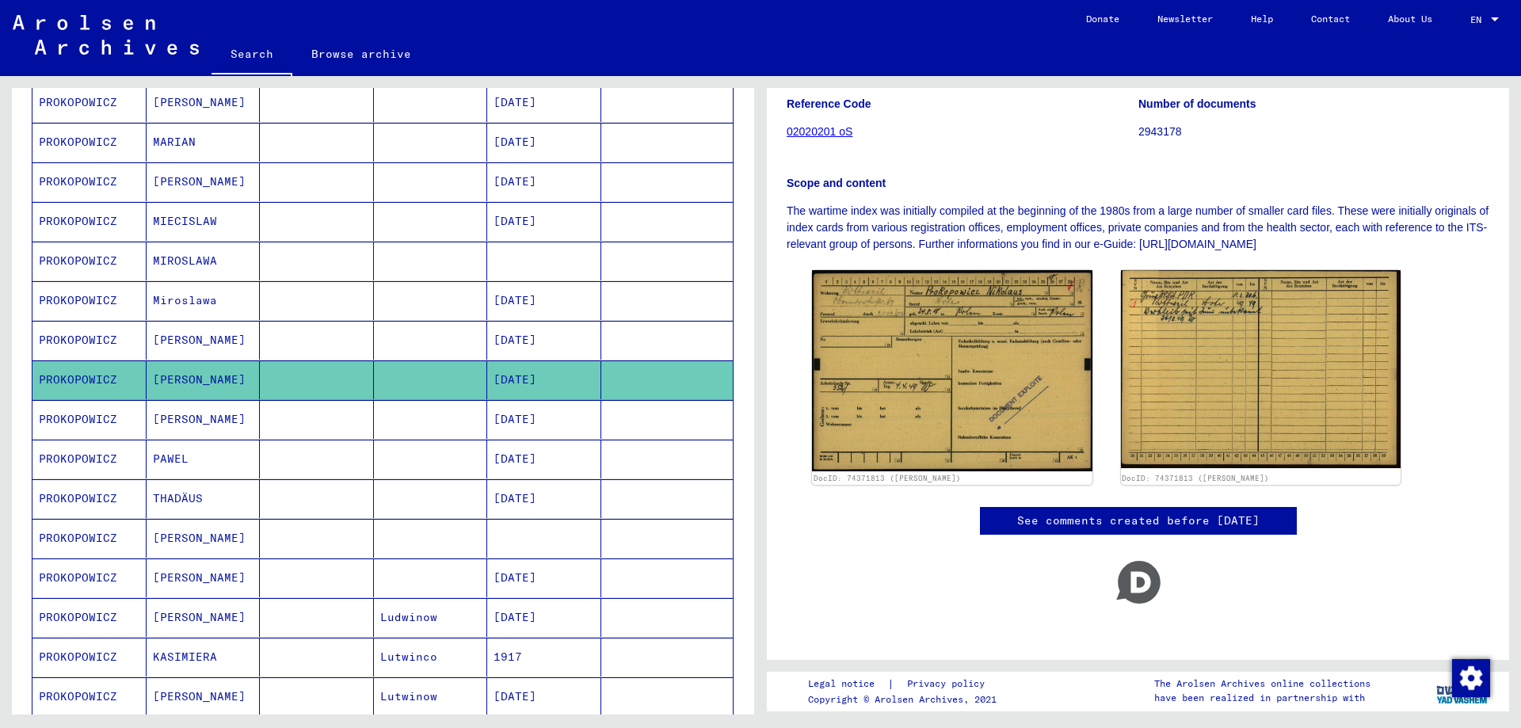
click at [200, 417] on mat-cell "[PERSON_NAME]" at bounding box center [204, 419] width 114 height 39
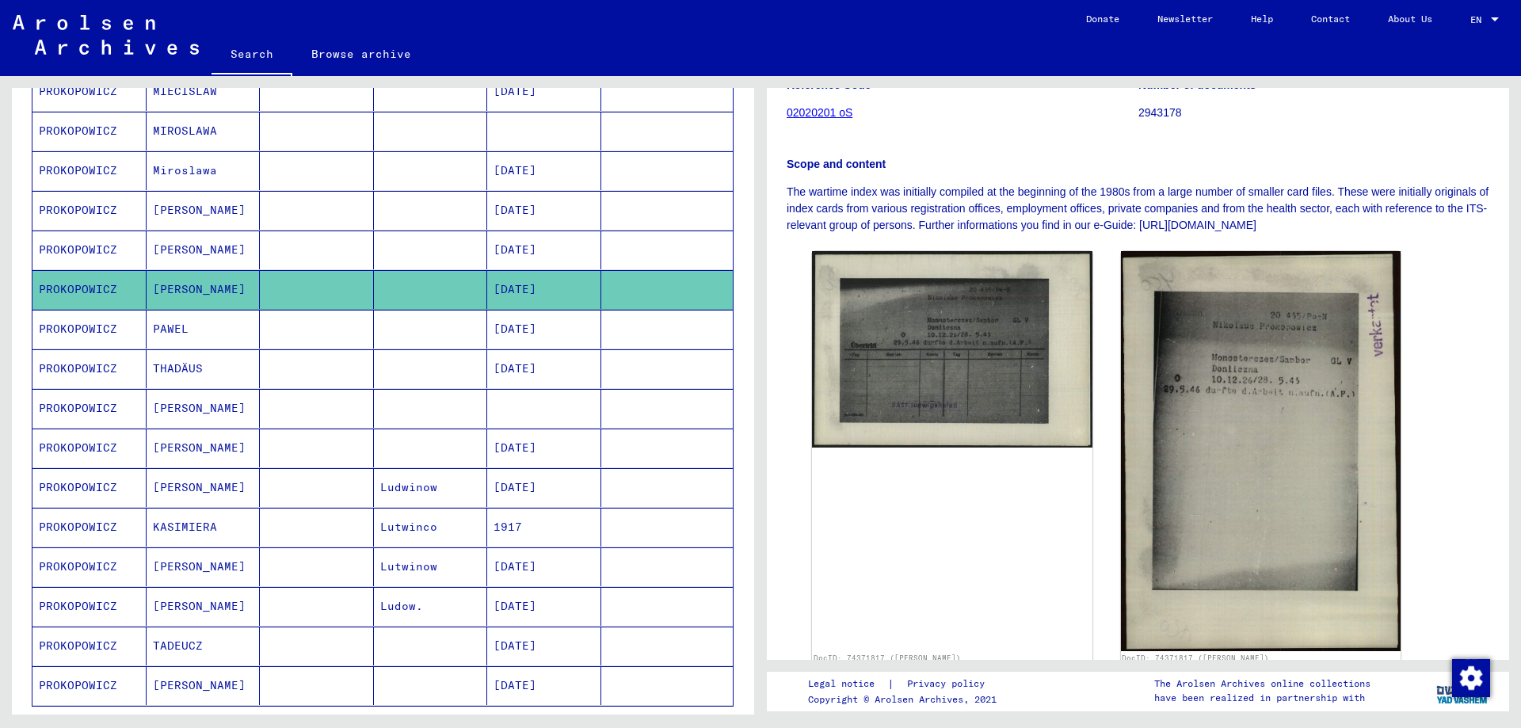
scroll to position [634, 0]
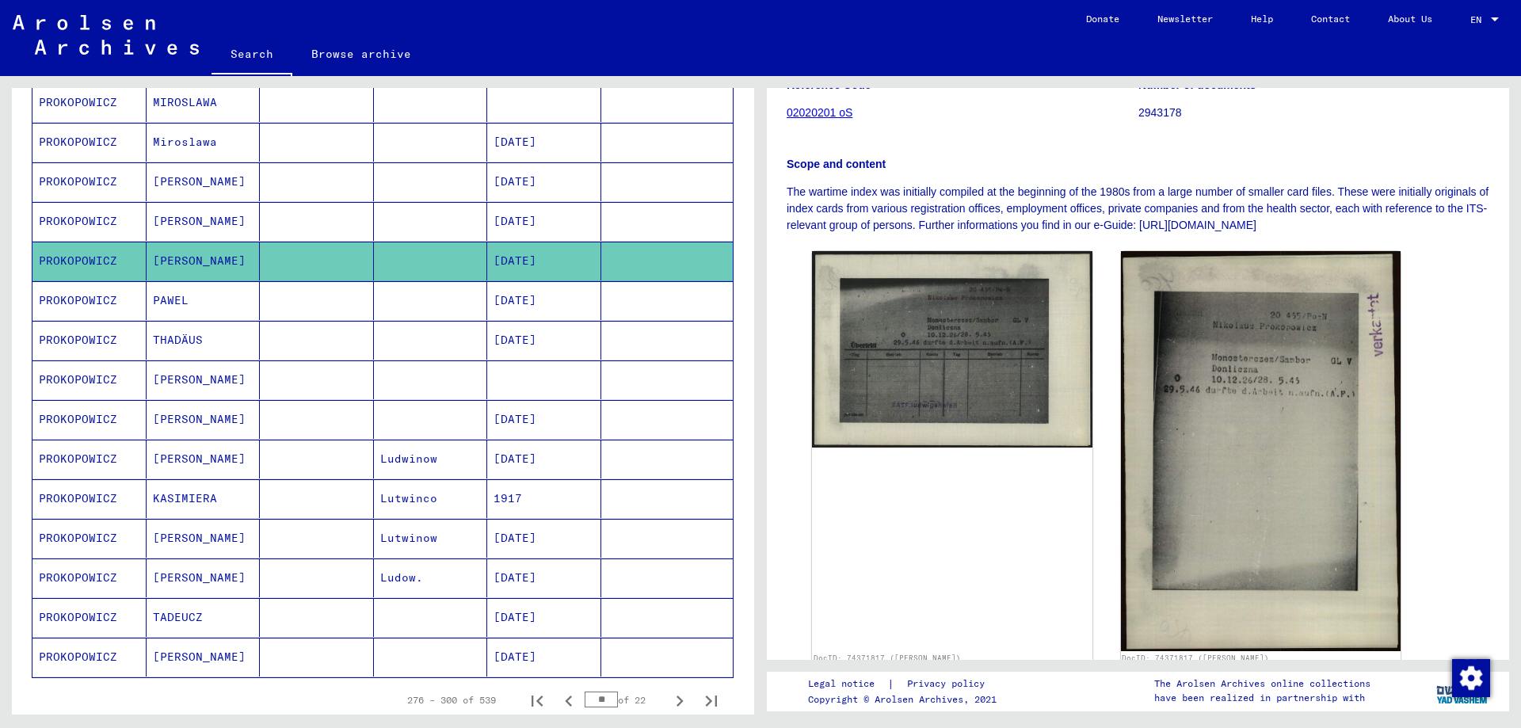
click at [86, 301] on mat-cell "PROKOPOWICZ" at bounding box center [89, 300] width 114 height 39
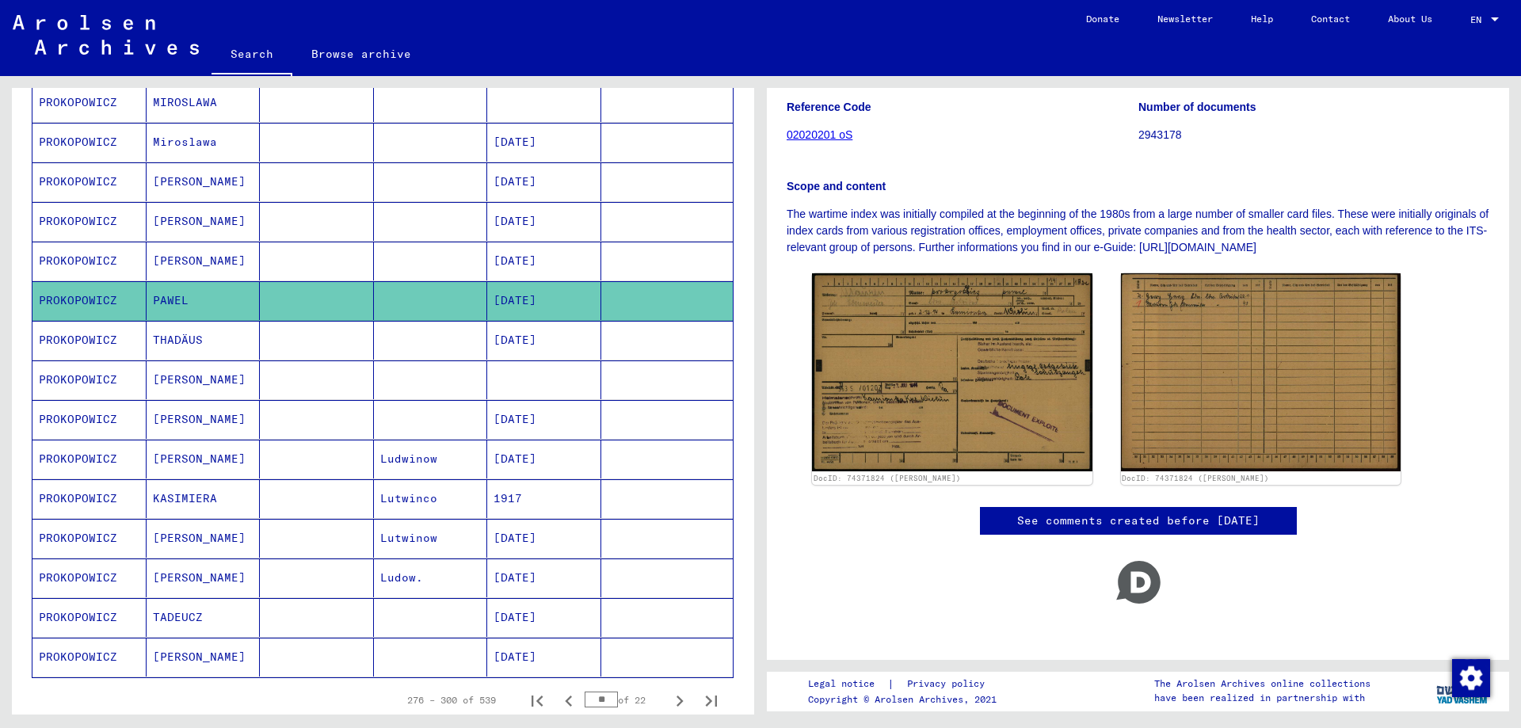
scroll to position [228, 0]
click at [81, 656] on icon at bounding box center [66, 664] width 40 height 63
click at [86, 657] on button at bounding box center [65, 664] width 51 height 51
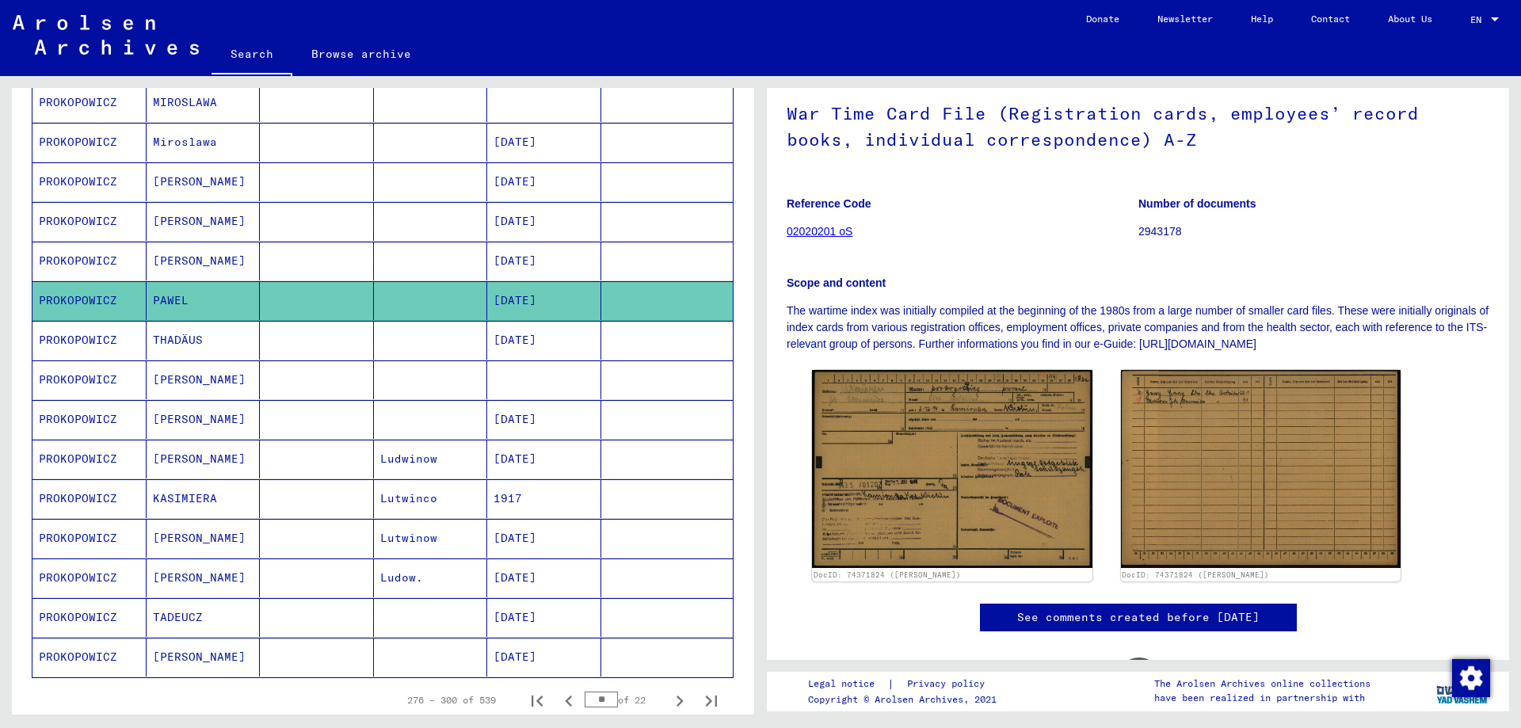
scroll to position [0, 0]
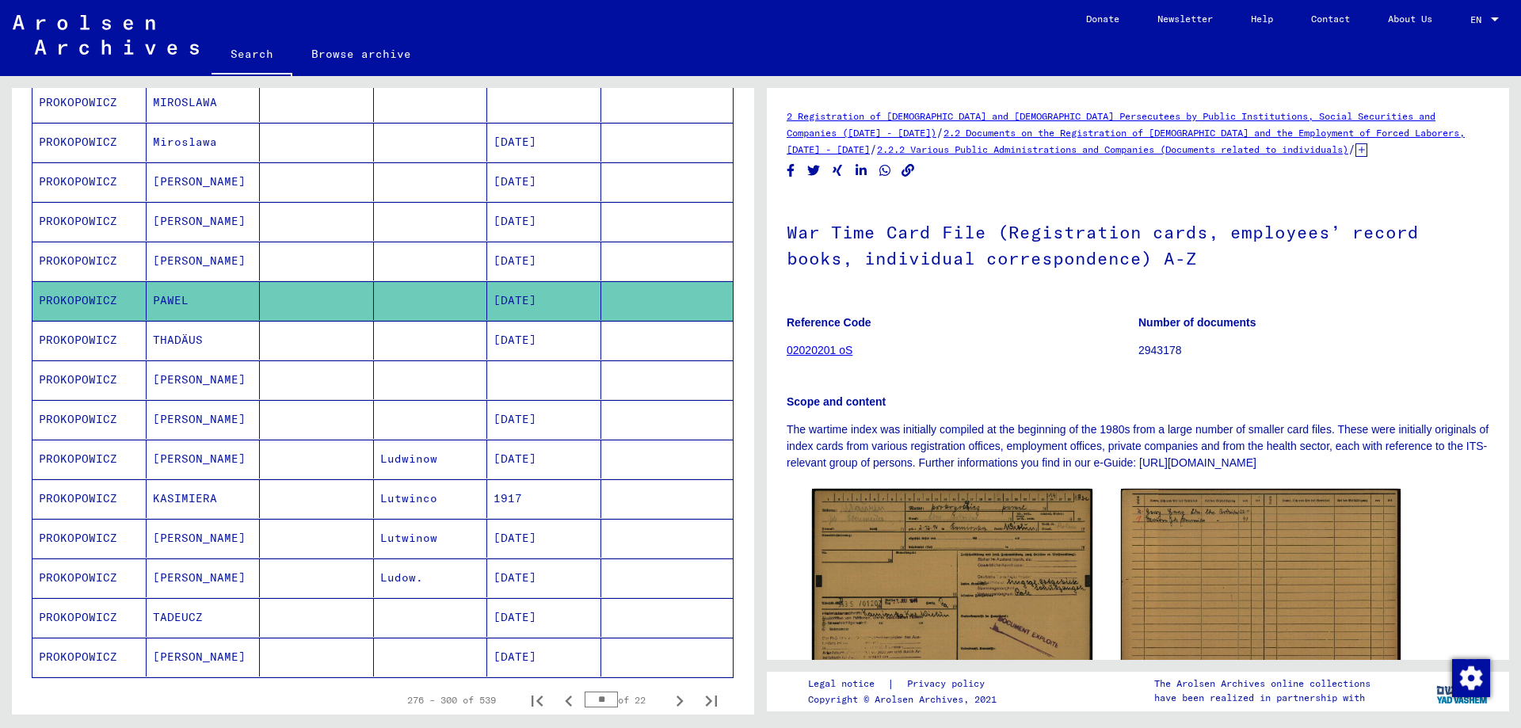
click at [262, 53] on link "Search" at bounding box center [252, 55] width 81 height 41
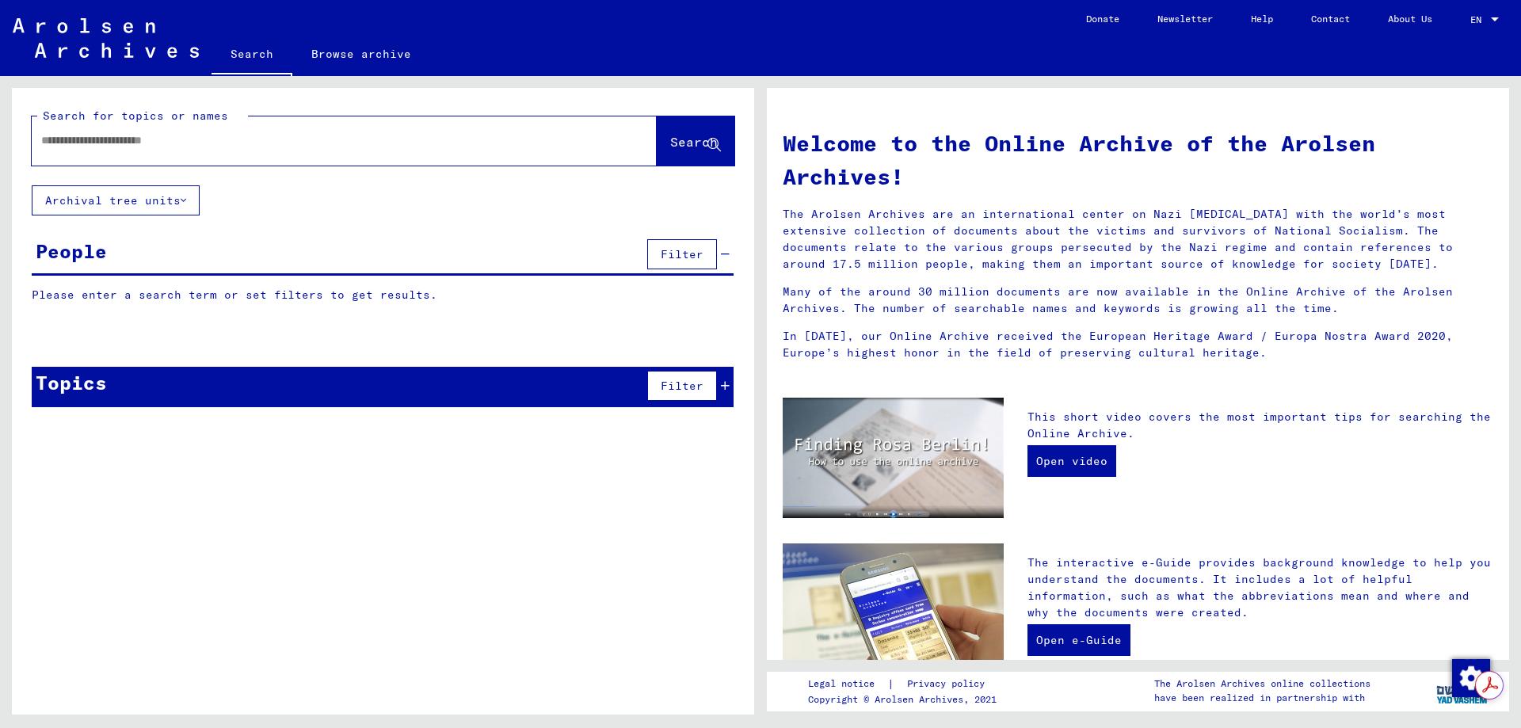
click at [202, 138] on input "text" at bounding box center [325, 140] width 568 height 17
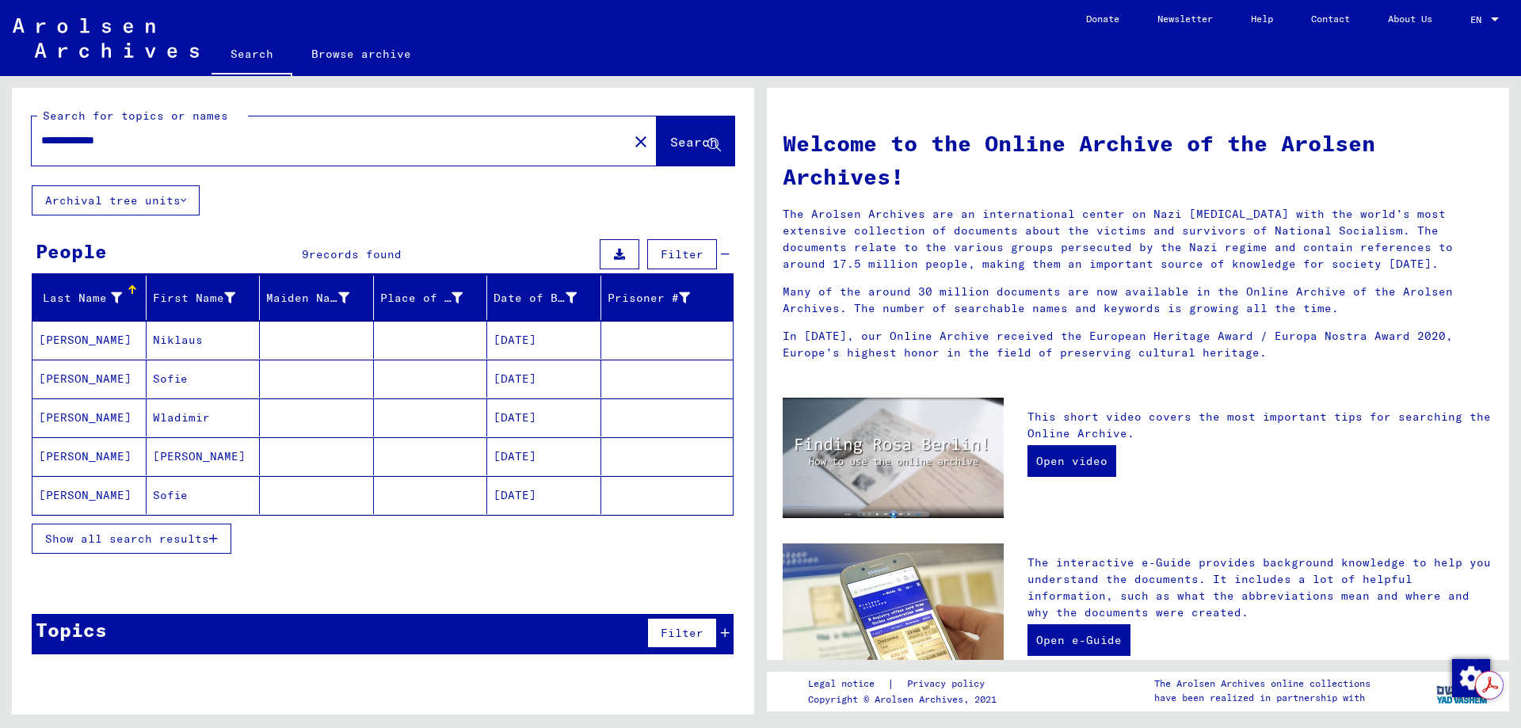
click at [52, 341] on mat-cell "[PERSON_NAME]" at bounding box center [89, 340] width 114 height 38
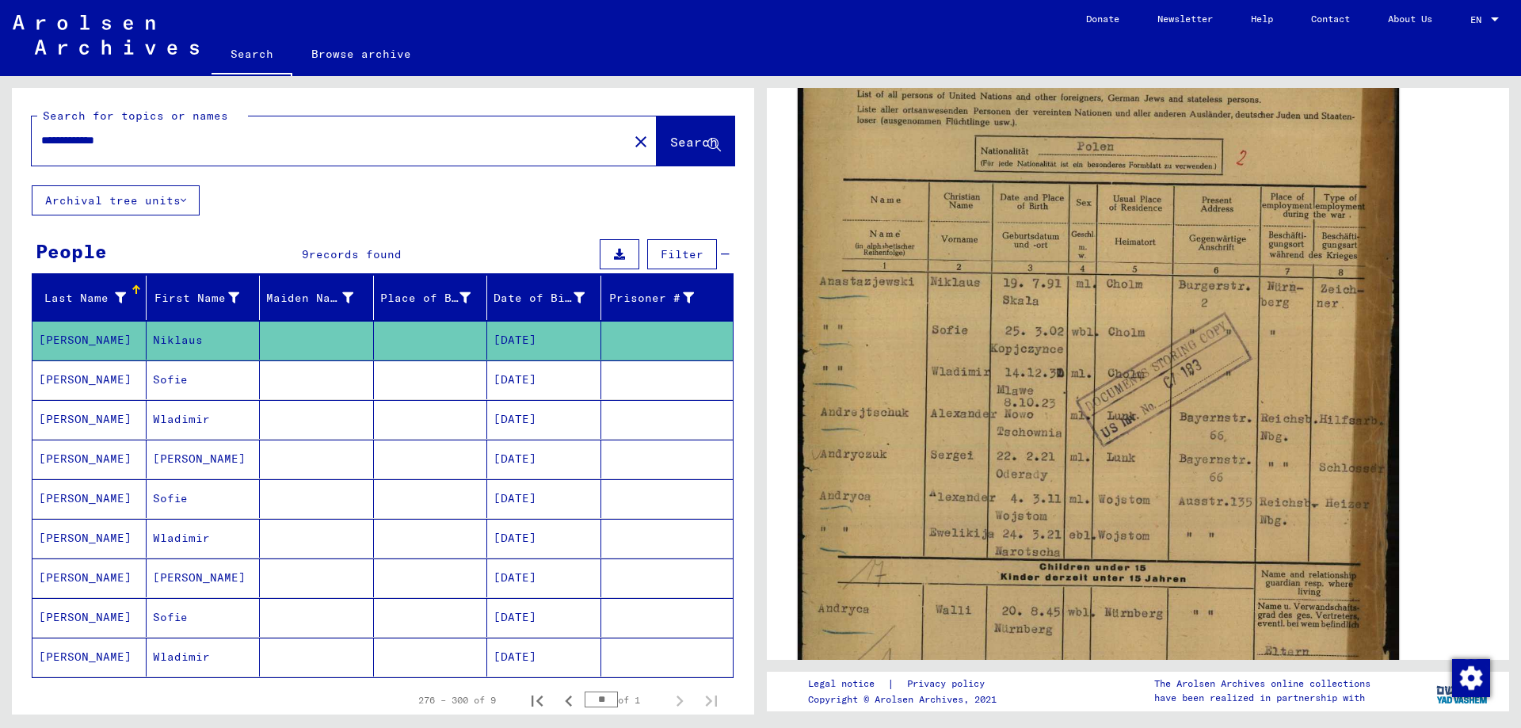
scroll to position [396, 0]
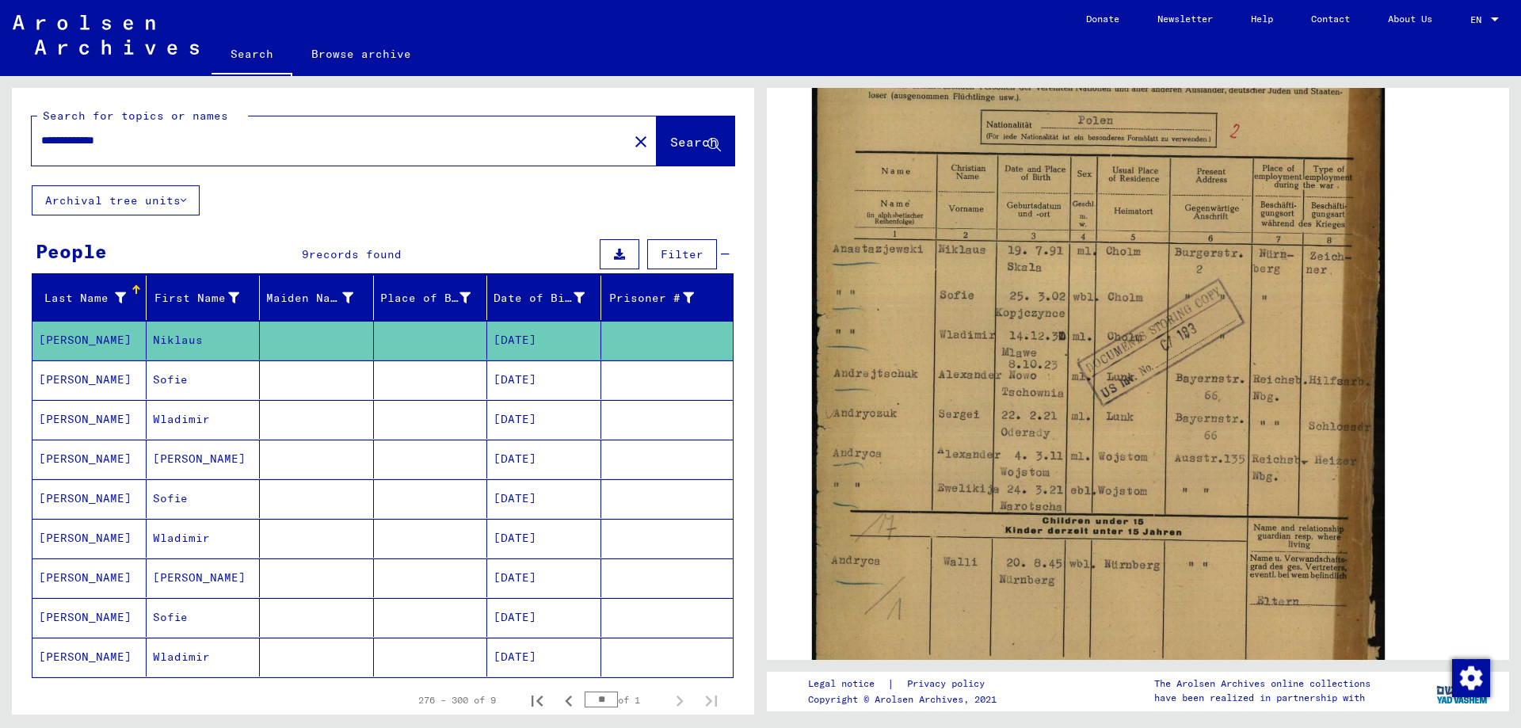
click at [84, 461] on mat-cell "[PERSON_NAME]" at bounding box center [89, 459] width 114 height 39
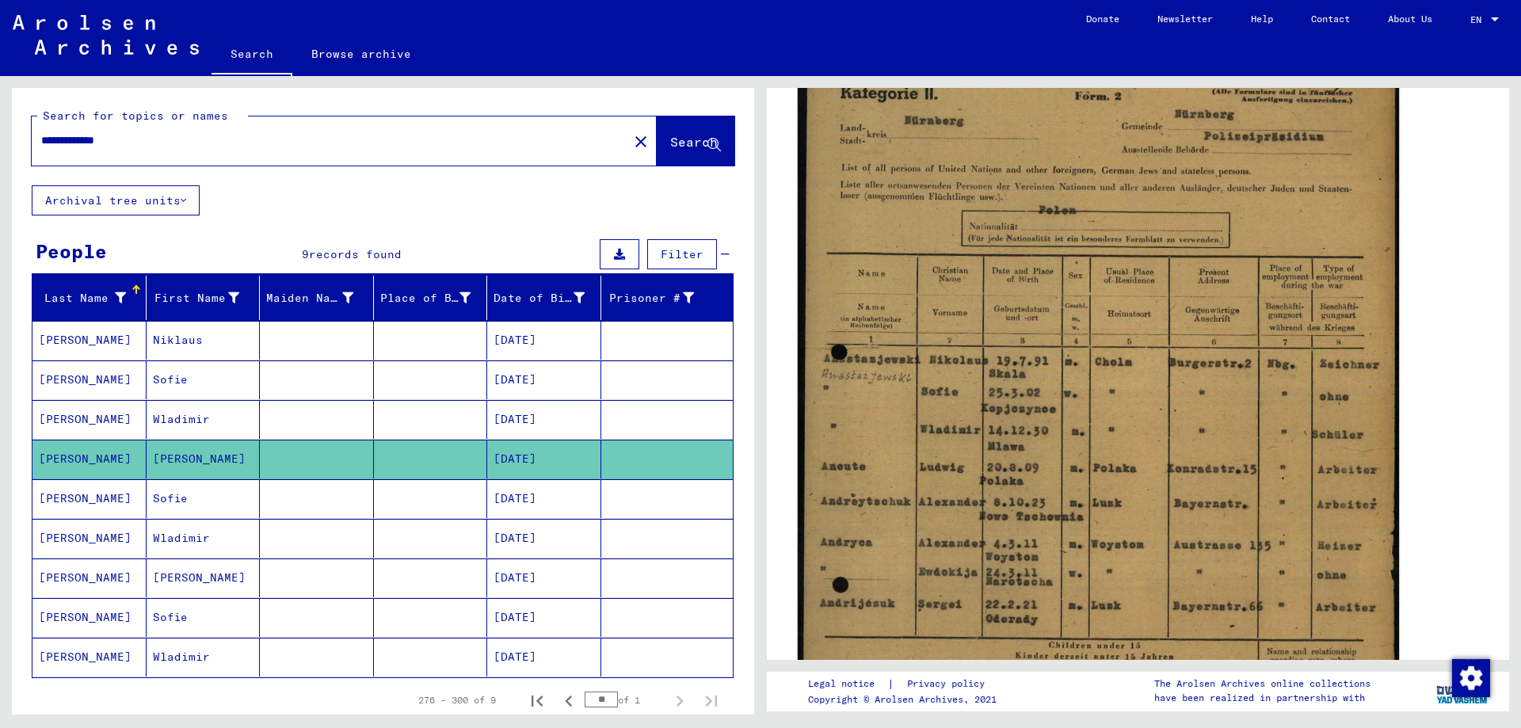
scroll to position [396, 0]
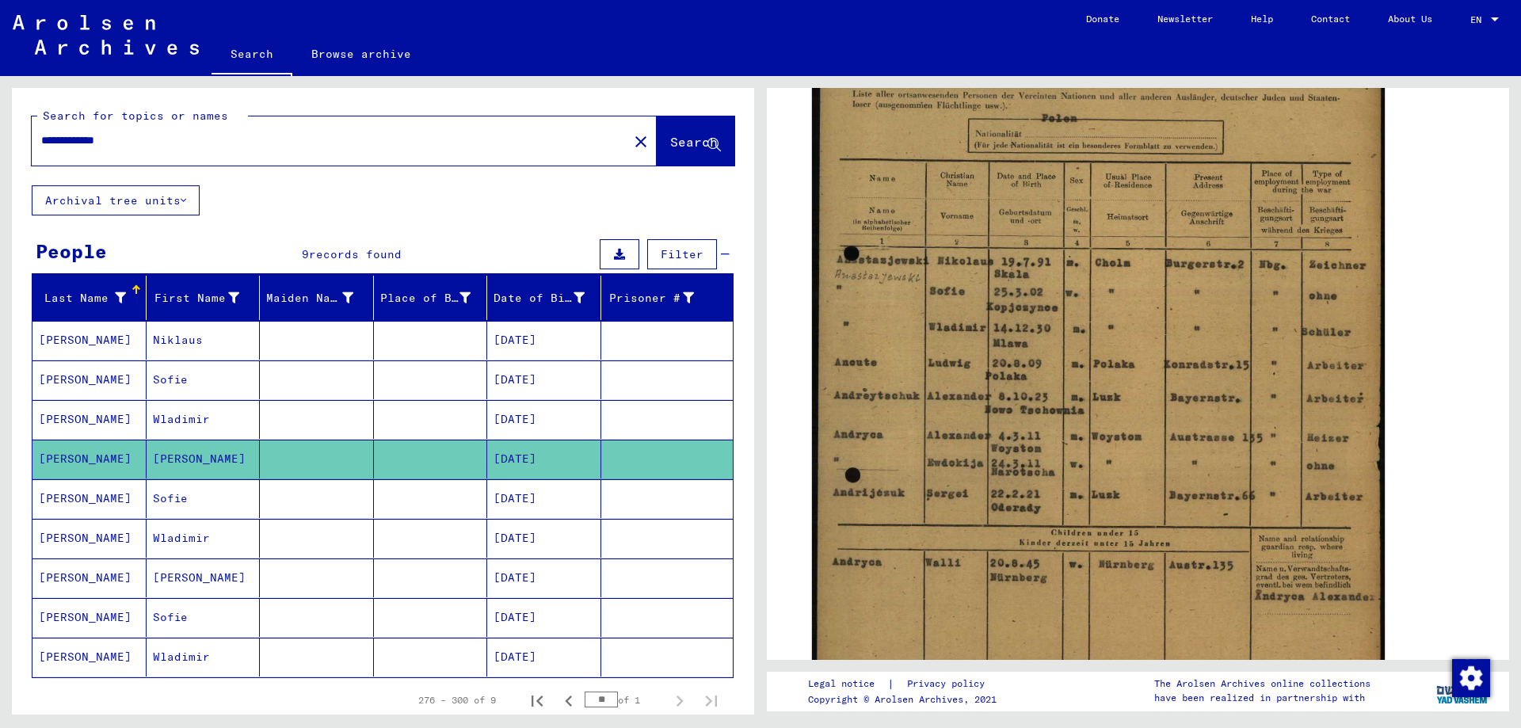
click at [96, 540] on mat-cell "[PERSON_NAME]" at bounding box center [89, 538] width 114 height 39
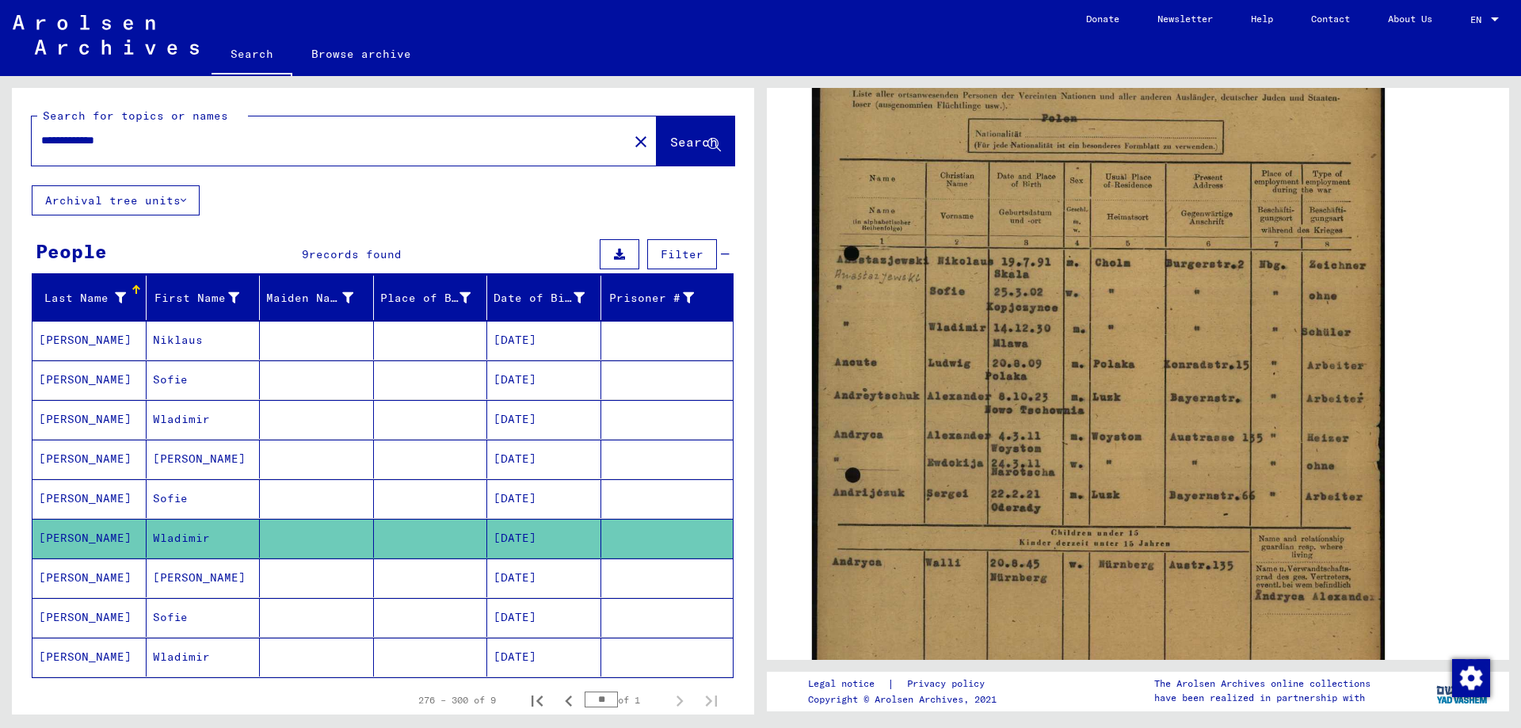
click at [91, 538] on mat-cell "[PERSON_NAME]" at bounding box center [89, 538] width 114 height 39
click at [74, 578] on mat-cell "[PERSON_NAME]" at bounding box center [89, 578] width 114 height 39
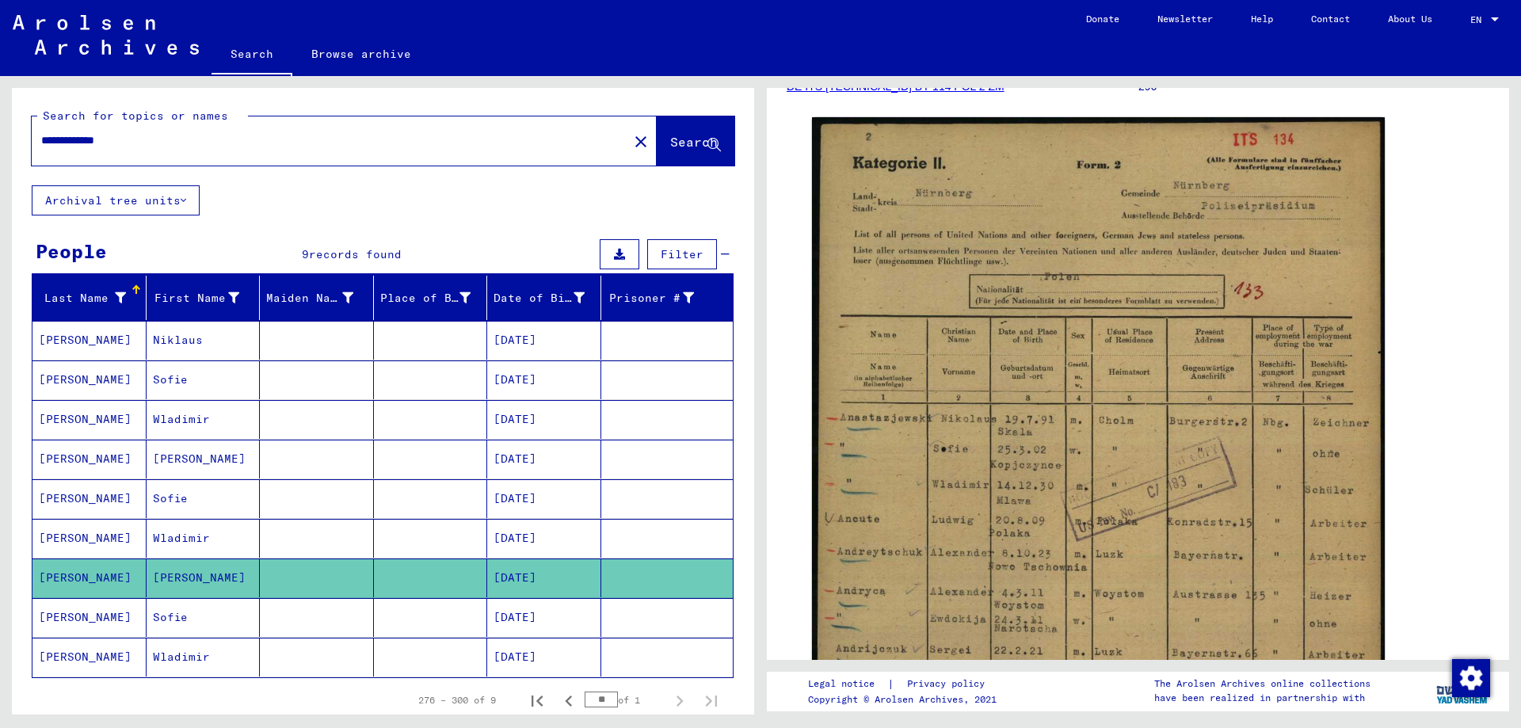
drag, startPoint x: 94, startPoint y: 141, endPoint x: 0, endPoint y: 140, distance: 94.3
click at [0, 140] on div "**********" at bounding box center [380, 395] width 761 height 639
type input "*****"
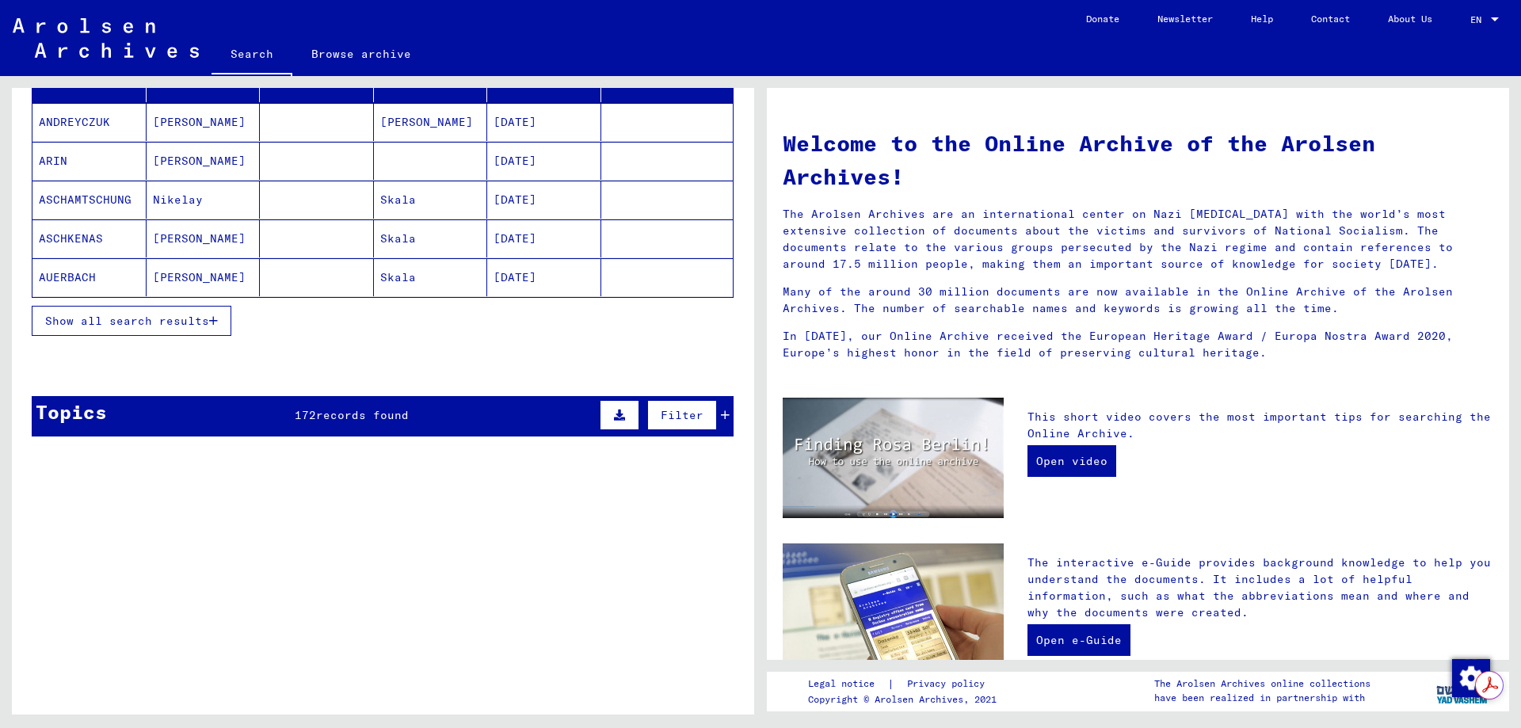
scroll to position [238, 0]
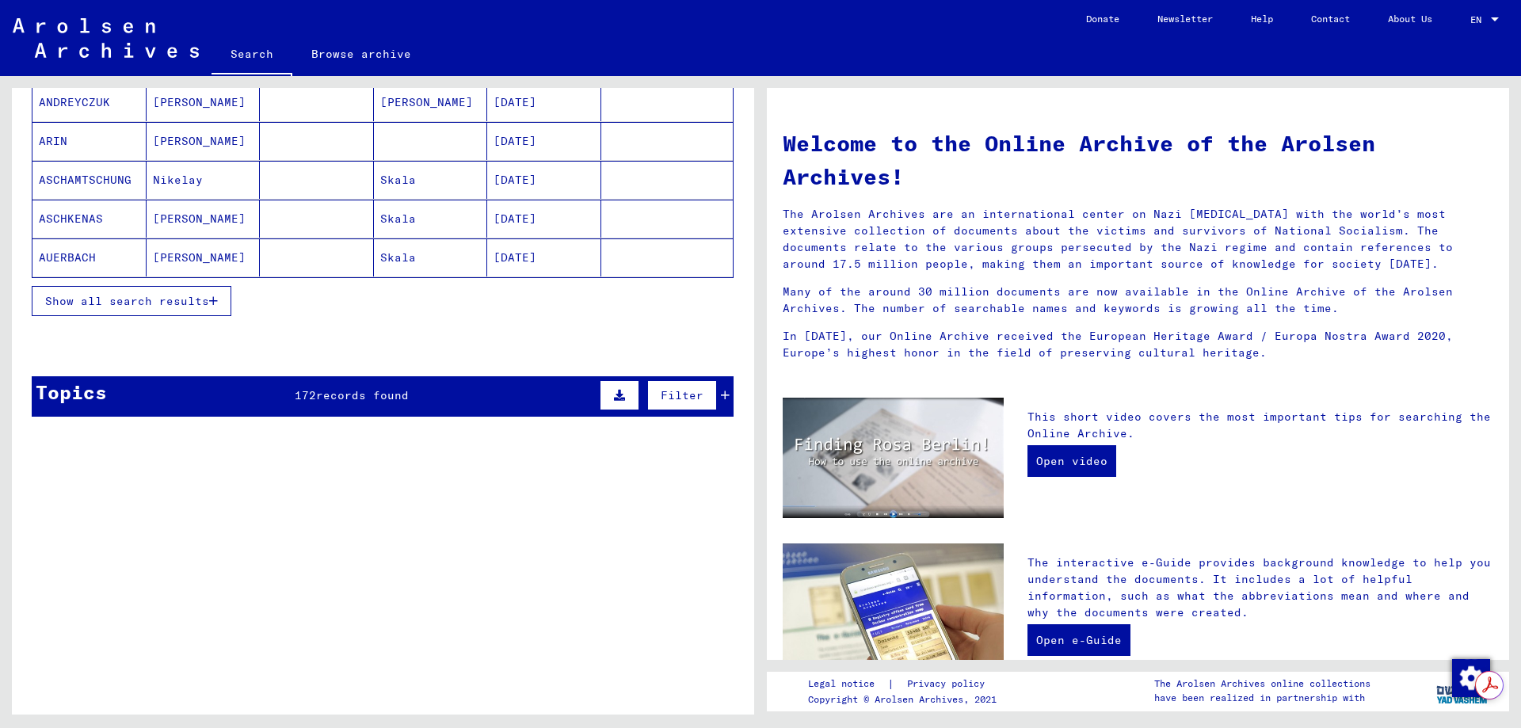
click at [721, 396] on icon at bounding box center [725, 395] width 9 height 11
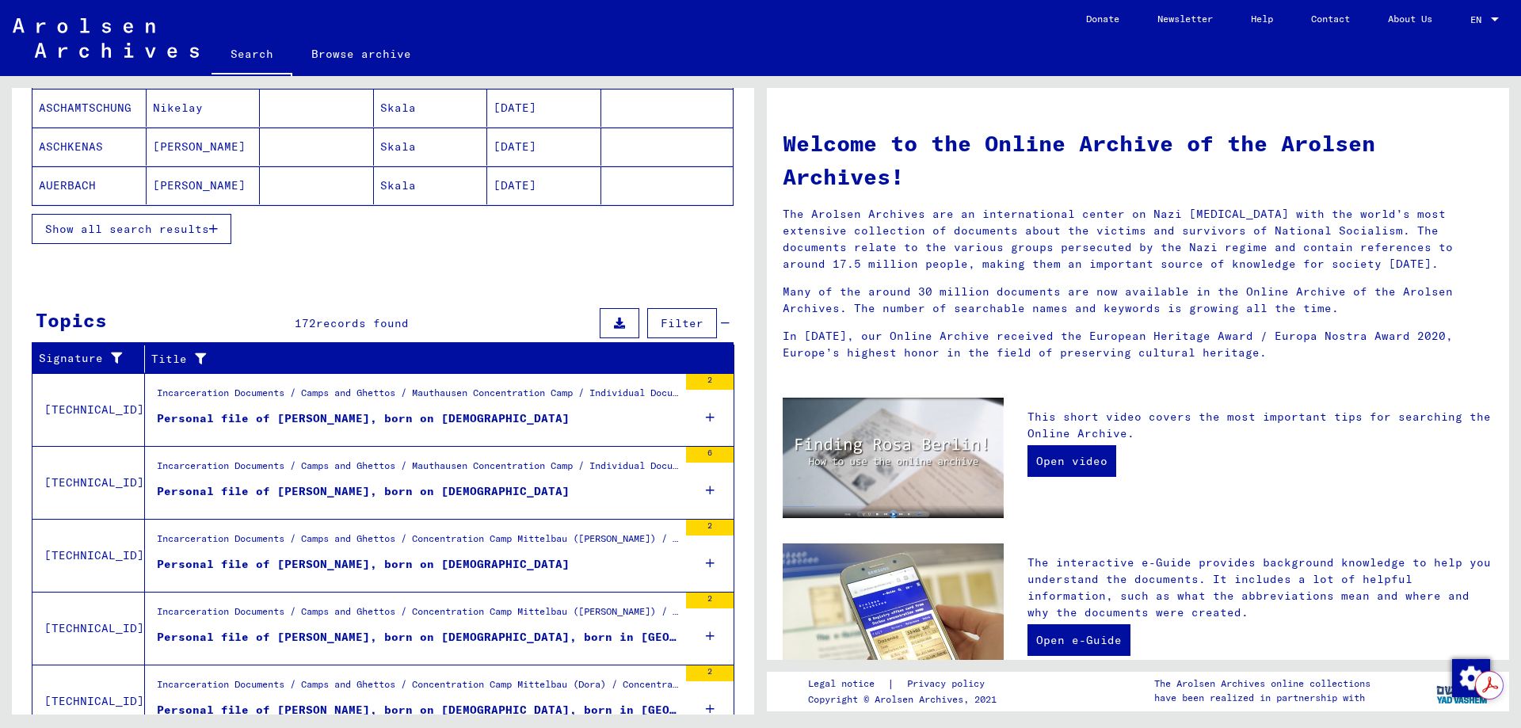
scroll to position [380, 0]
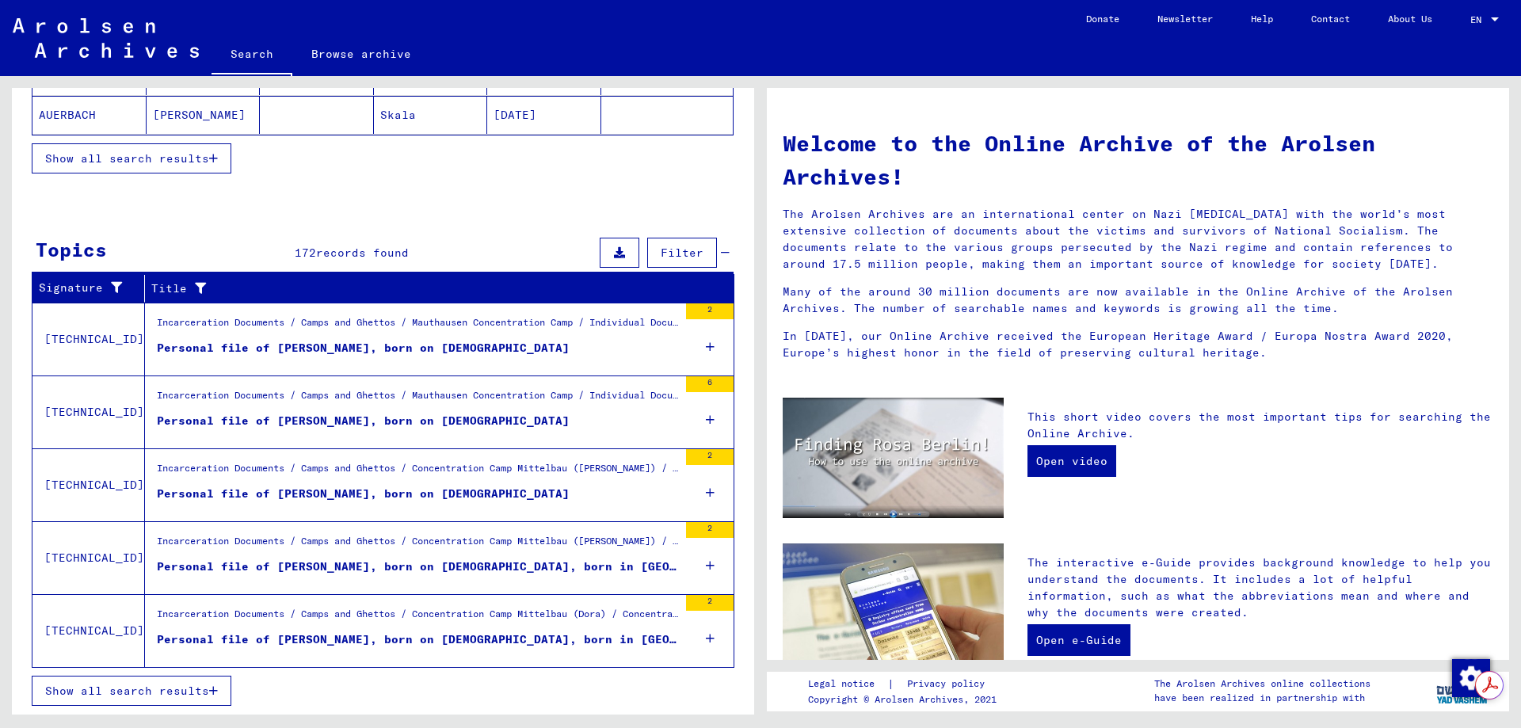
click at [216, 688] on icon "button" at bounding box center [213, 690] width 9 height 11
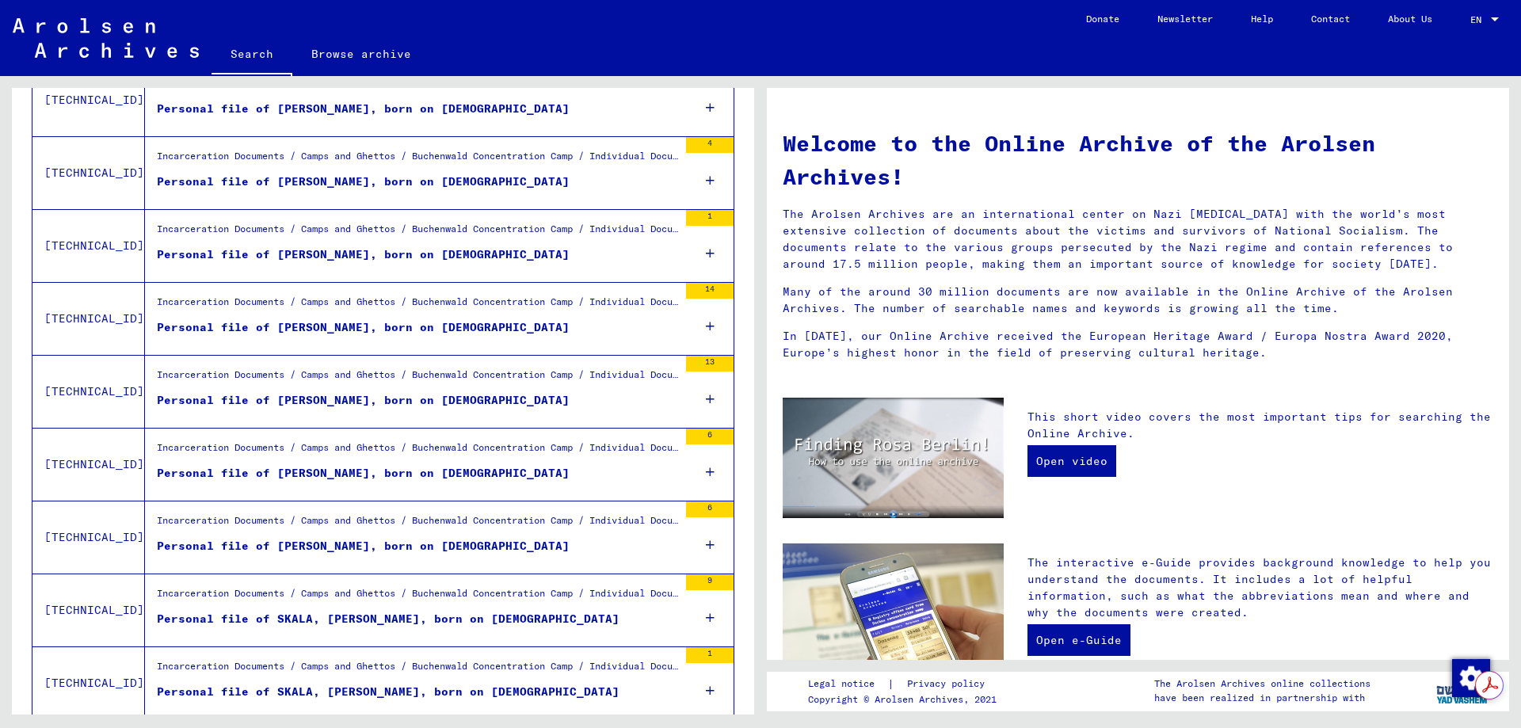
scroll to position [1596, 0]
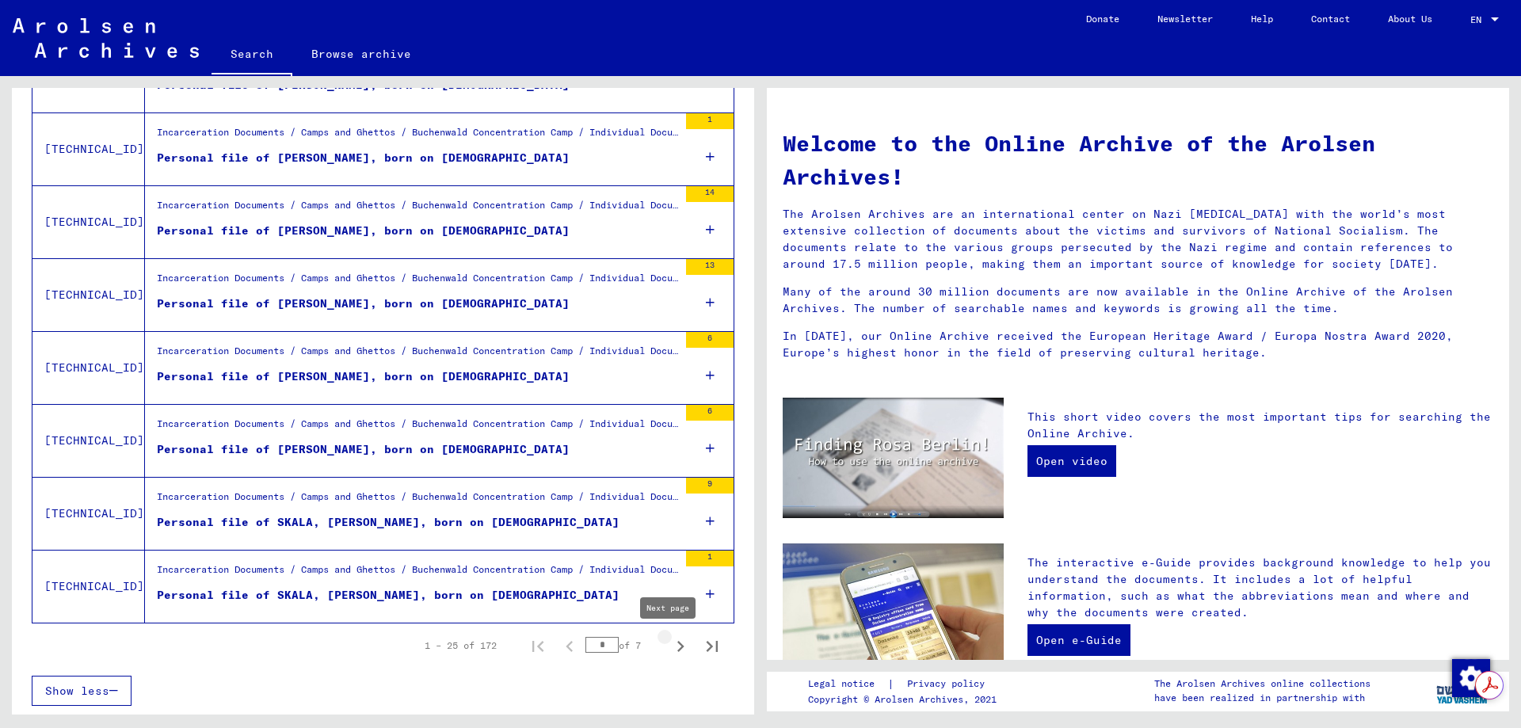
click at [669, 645] on icon "Next page" at bounding box center [680, 646] width 22 height 22
type input "*"
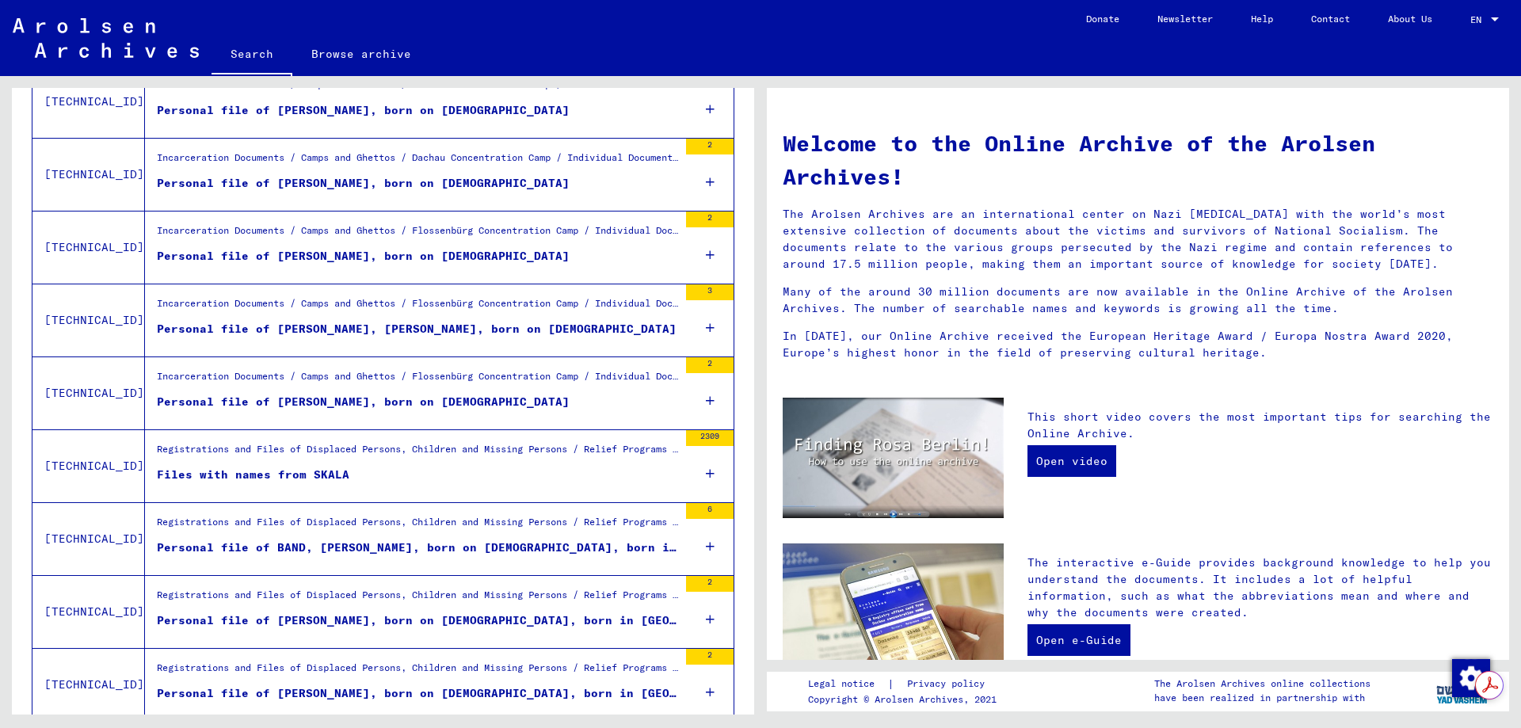
scroll to position [1200, 0]
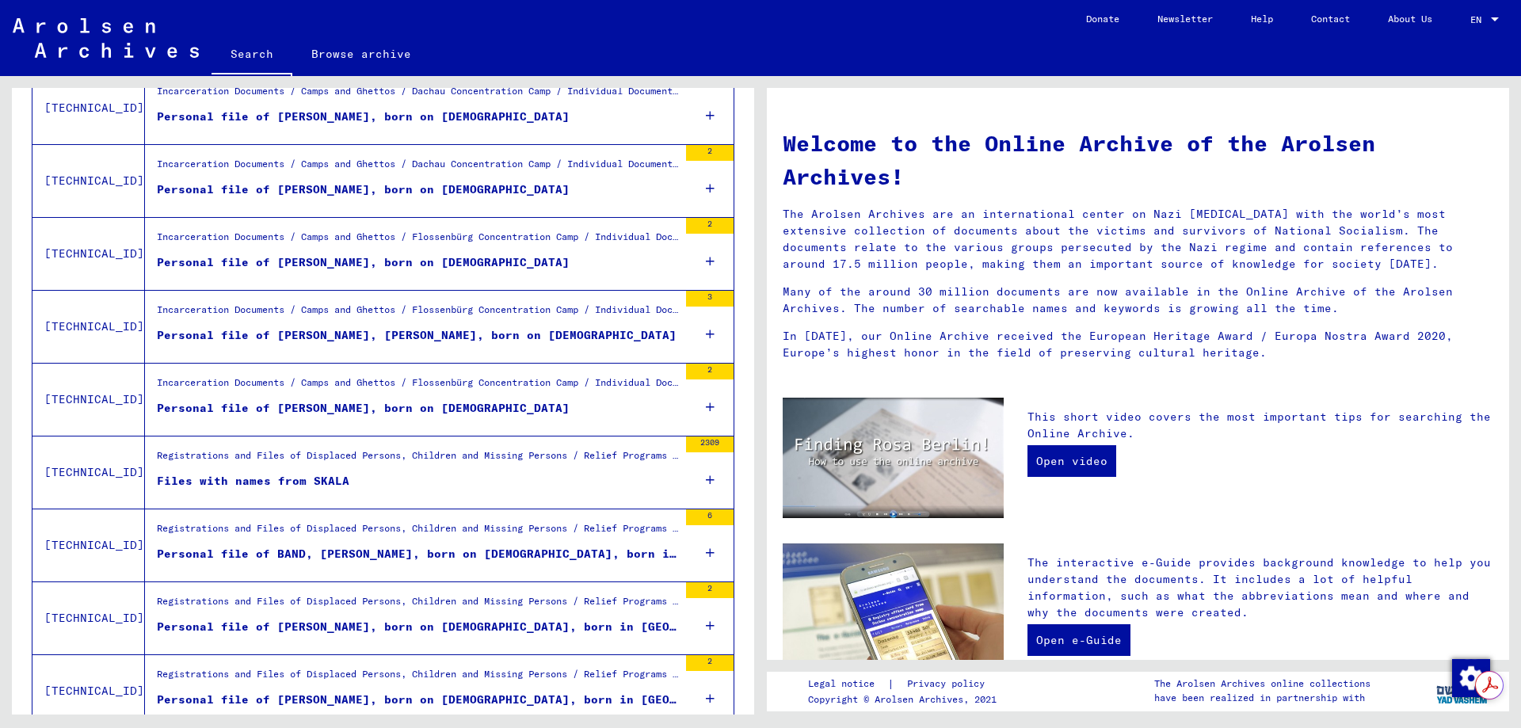
drag, startPoint x: 235, startPoint y: 482, endPoint x: 556, endPoint y: 477, distance: 320.9
click at [556, 477] on figure "Files with names from SKALA" at bounding box center [417, 485] width 521 height 24
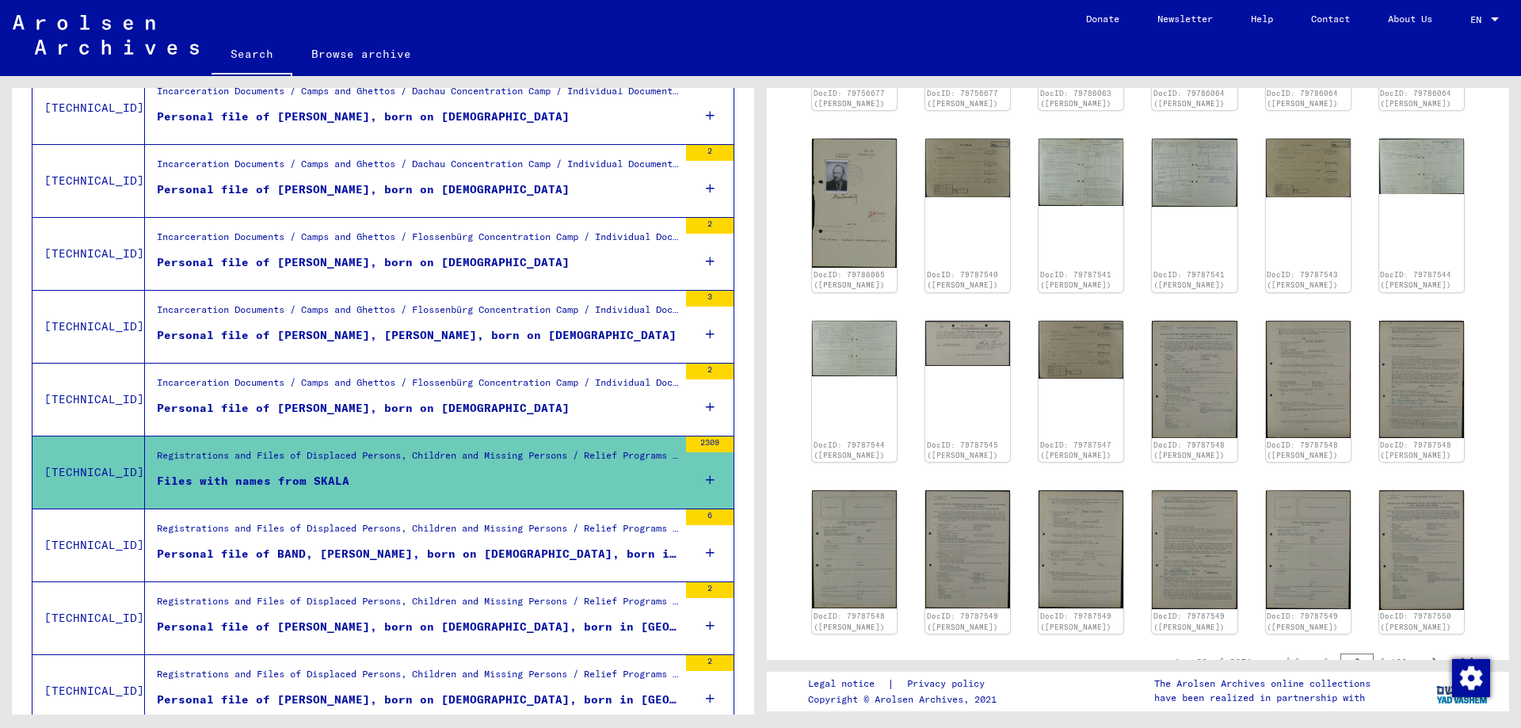
scroll to position [634, 0]
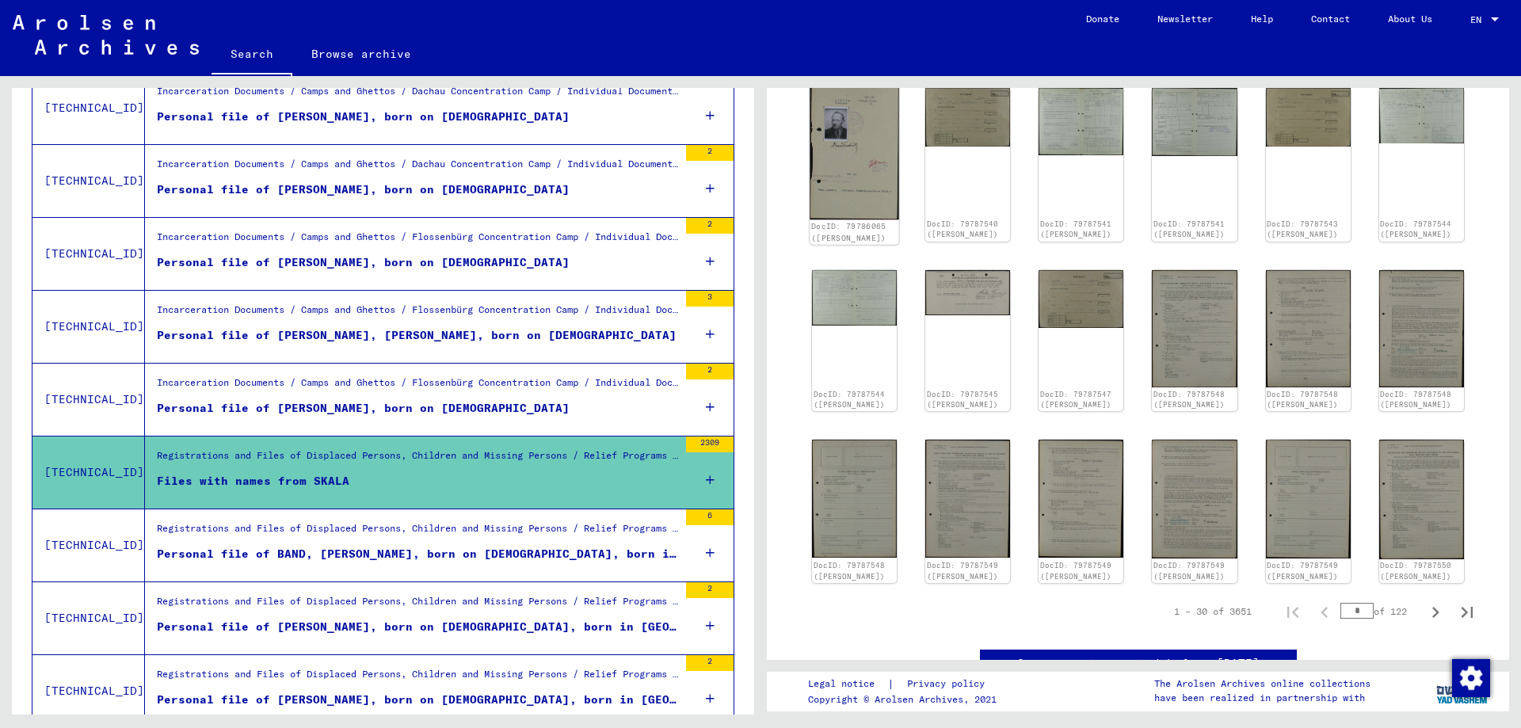
click at [877, 171] on img at bounding box center [855, 152] width 90 height 135
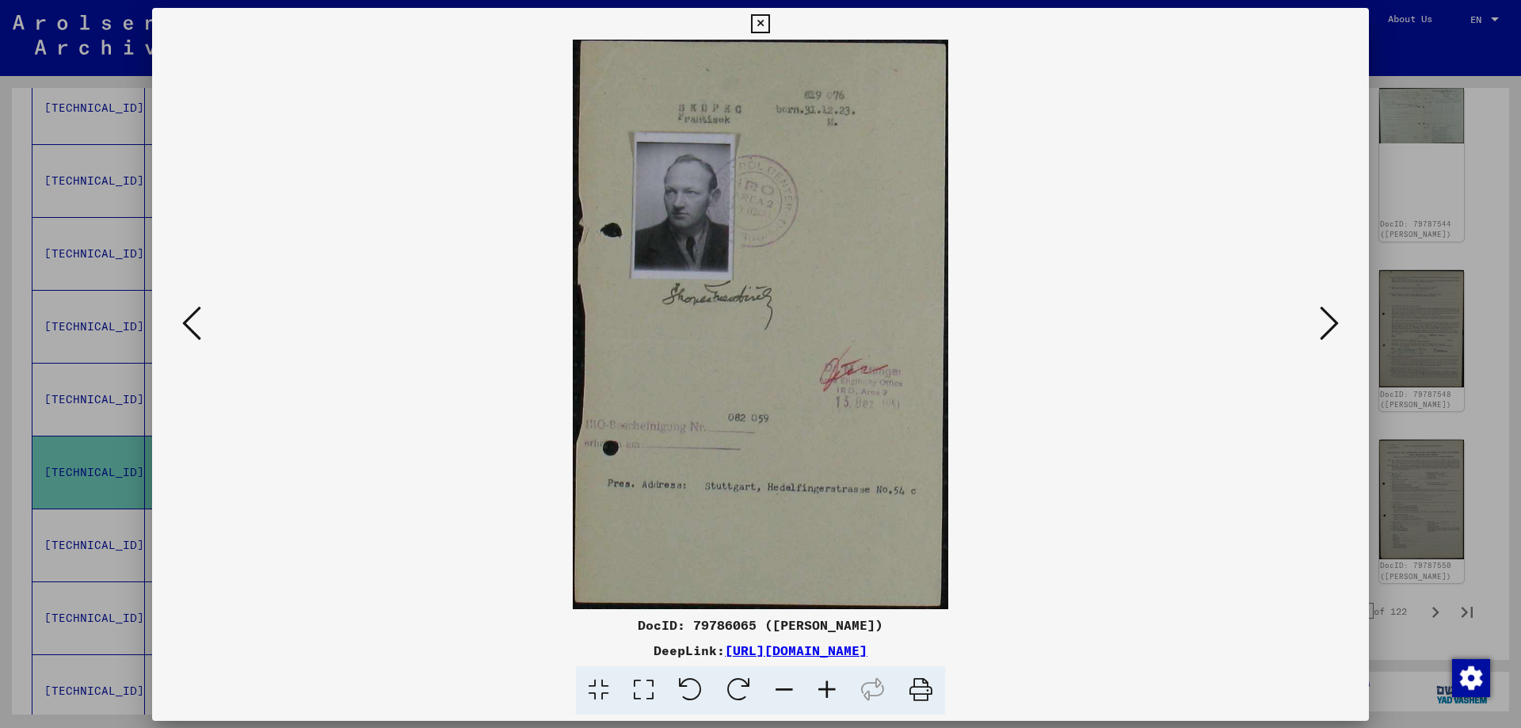
scroll to position [636, 0]
click at [1311, 348] on img at bounding box center [760, 325] width 1109 height 570
click at [1324, 325] on icon at bounding box center [1329, 323] width 19 height 38
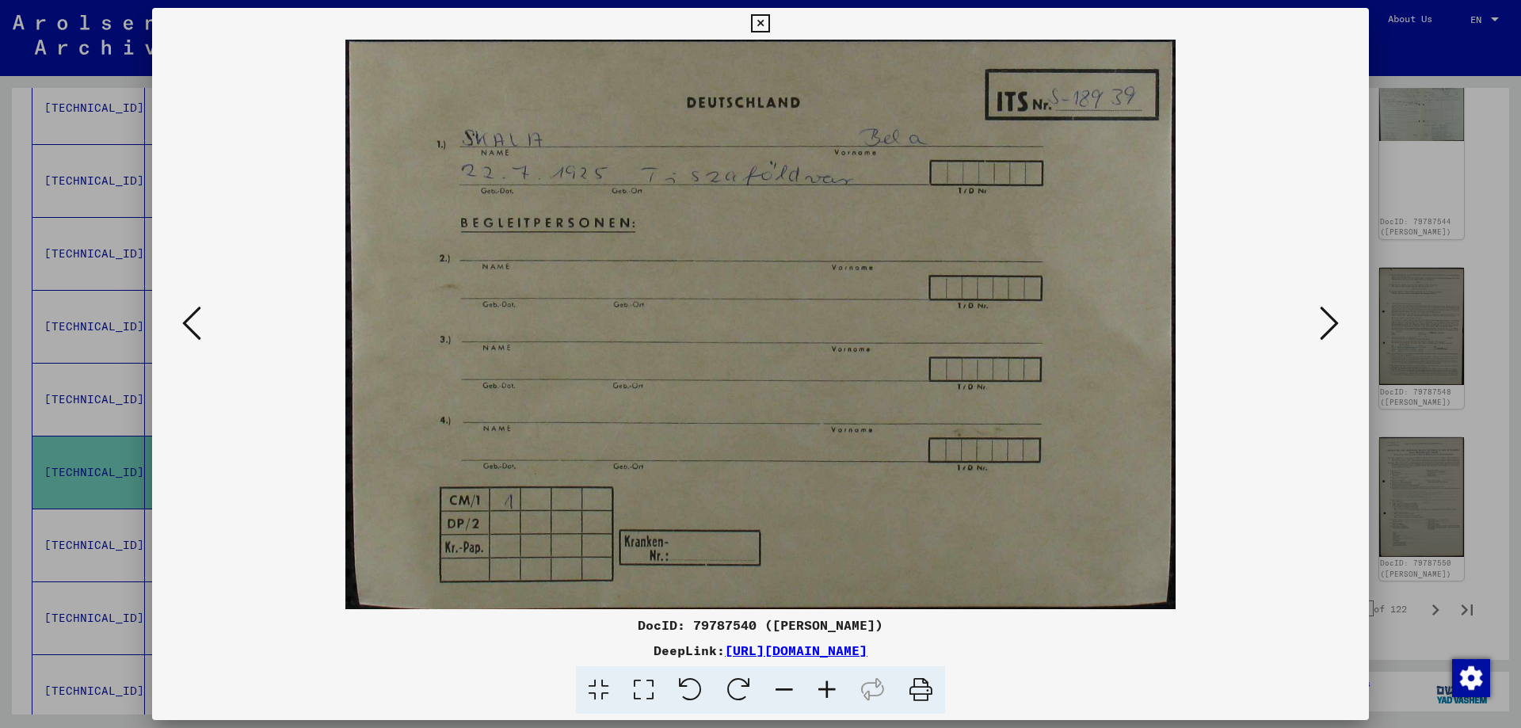
click at [1324, 325] on icon at bounding box center [1329, 323] width 19 height 38
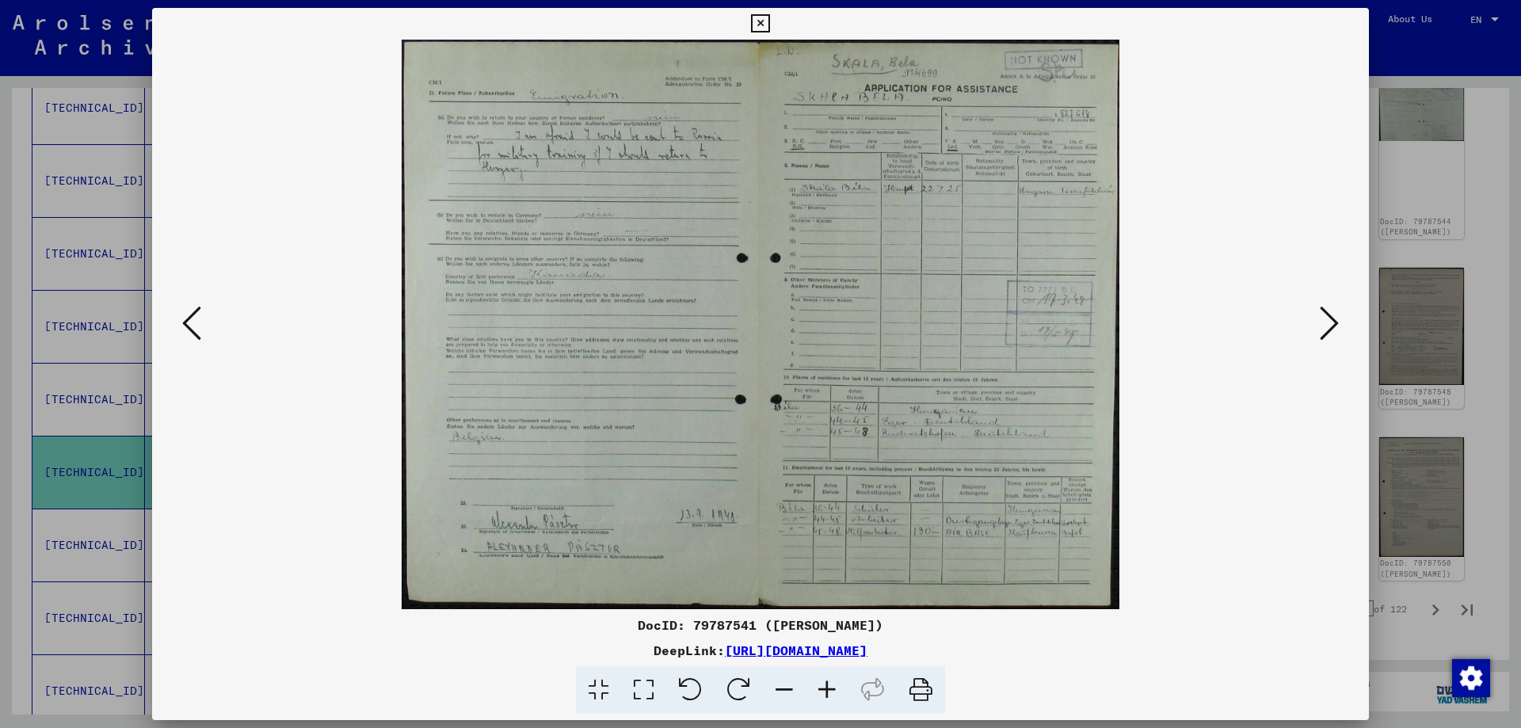
click at [1324, 325] on icon at bounding box center [1329, 323] width 19 height 38
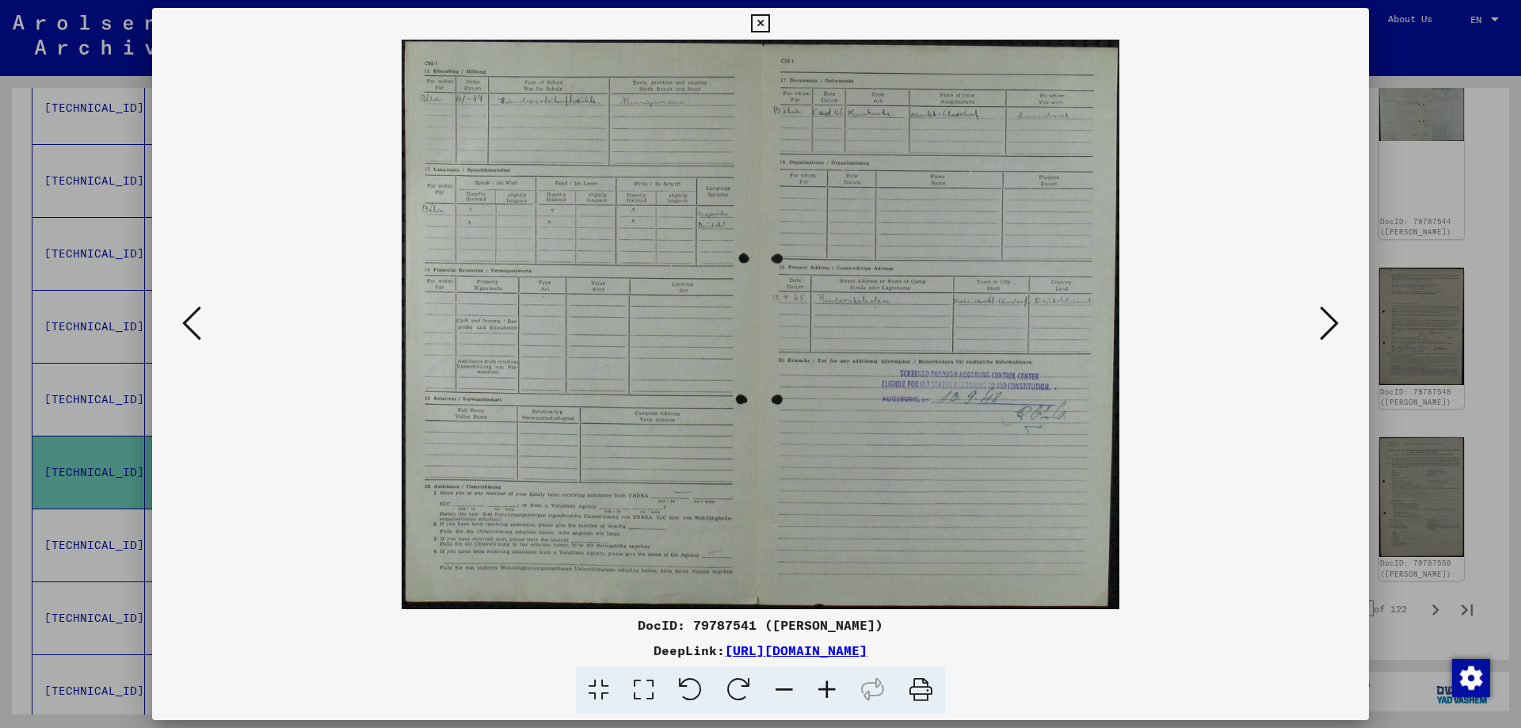
click at [1324, 325] on icon at bounding box center [1329, 323] width 19 height 38
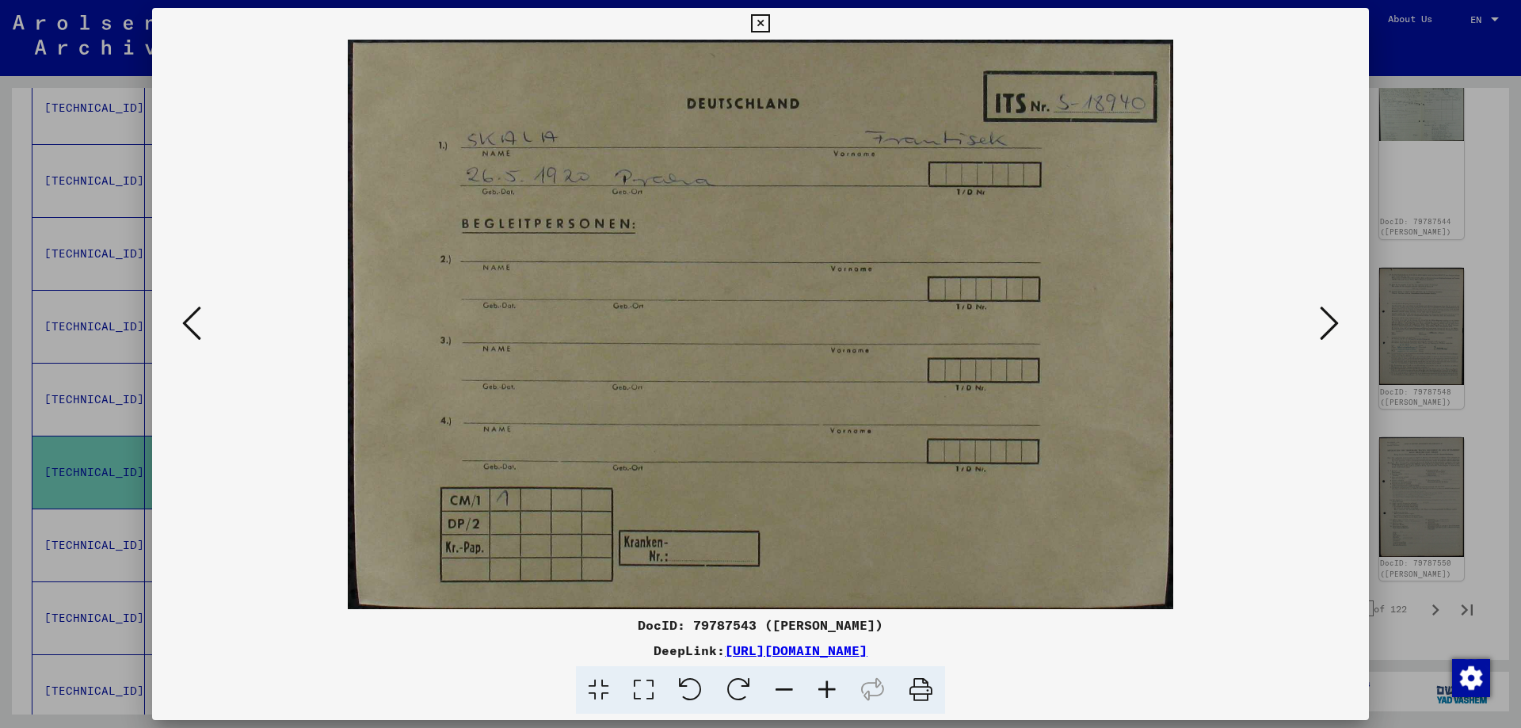
click at [1324, 325] on icon at bounding box center [1329, 323] width 19 height 38
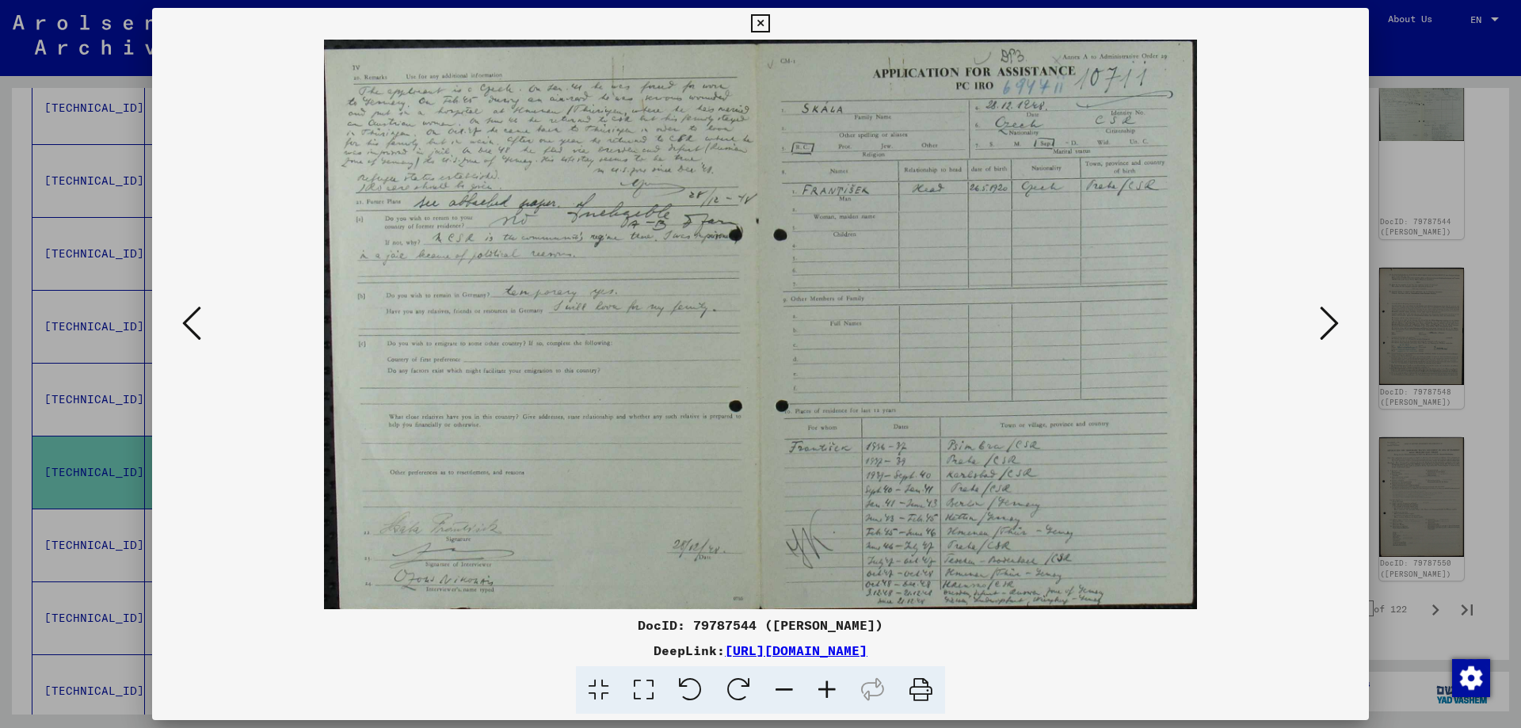
click at [1324, 325] on icon at bounding box center [1329, 323] width 19 height 38
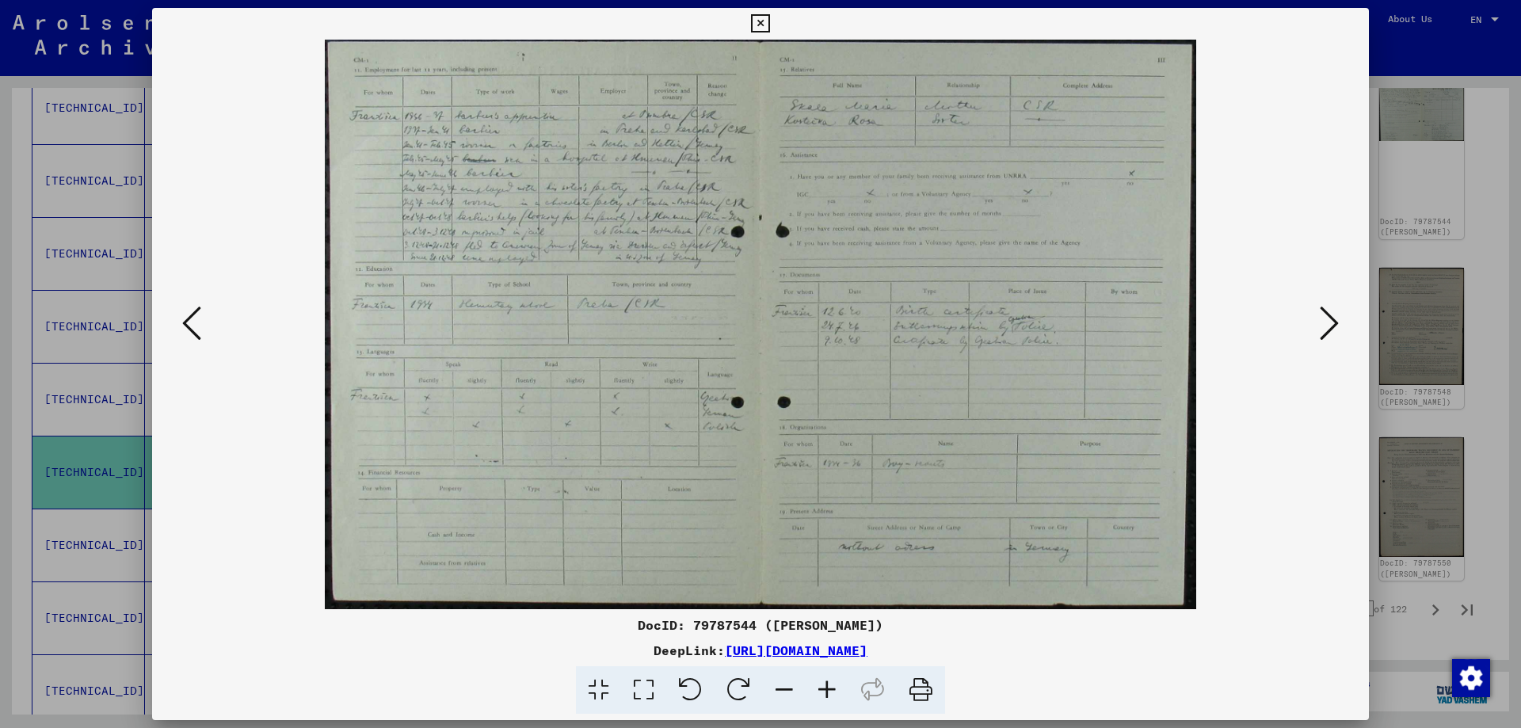
click at [1324, 325] on icon at bounding box center [1329, 323] width 19 height 38
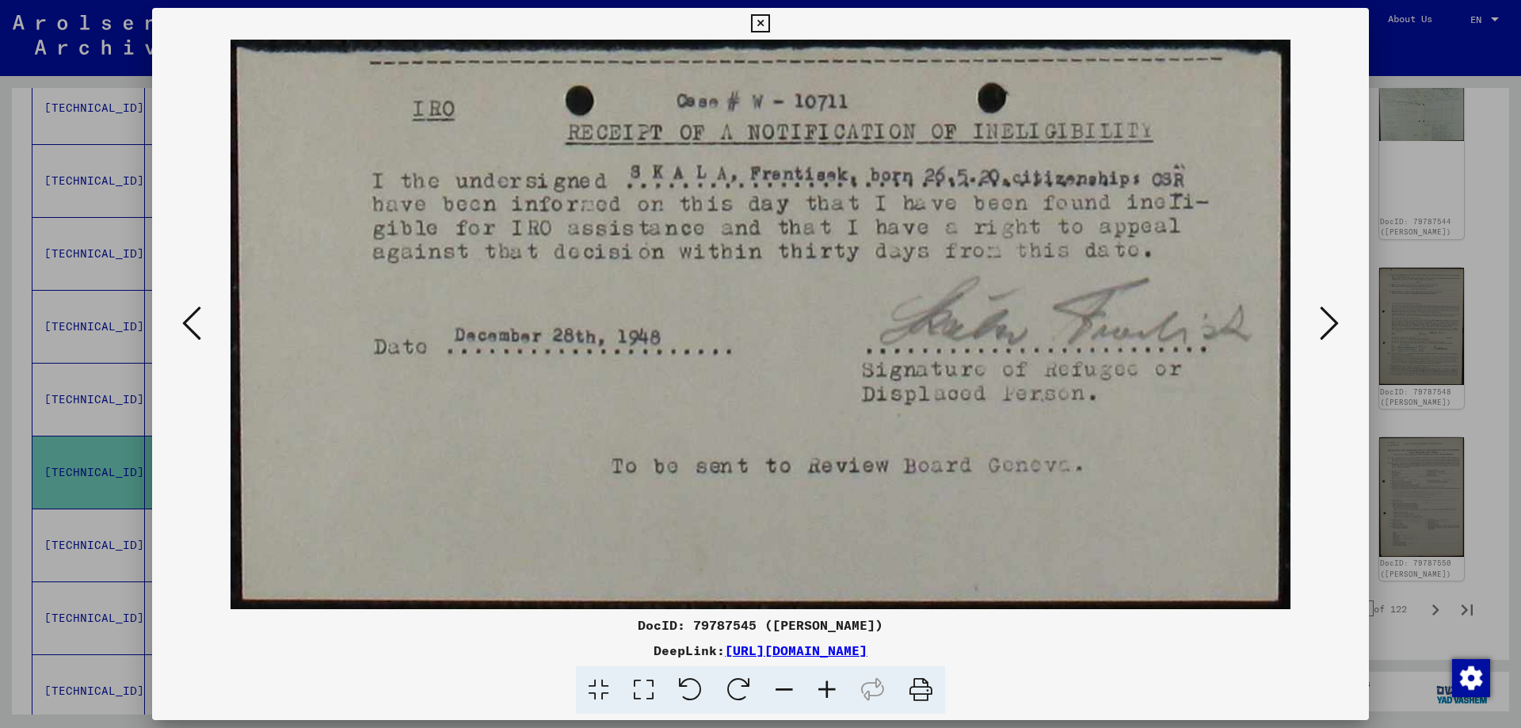
click at [1324, 325] on icon at bounding box center [1329, 323] width 19 height 38
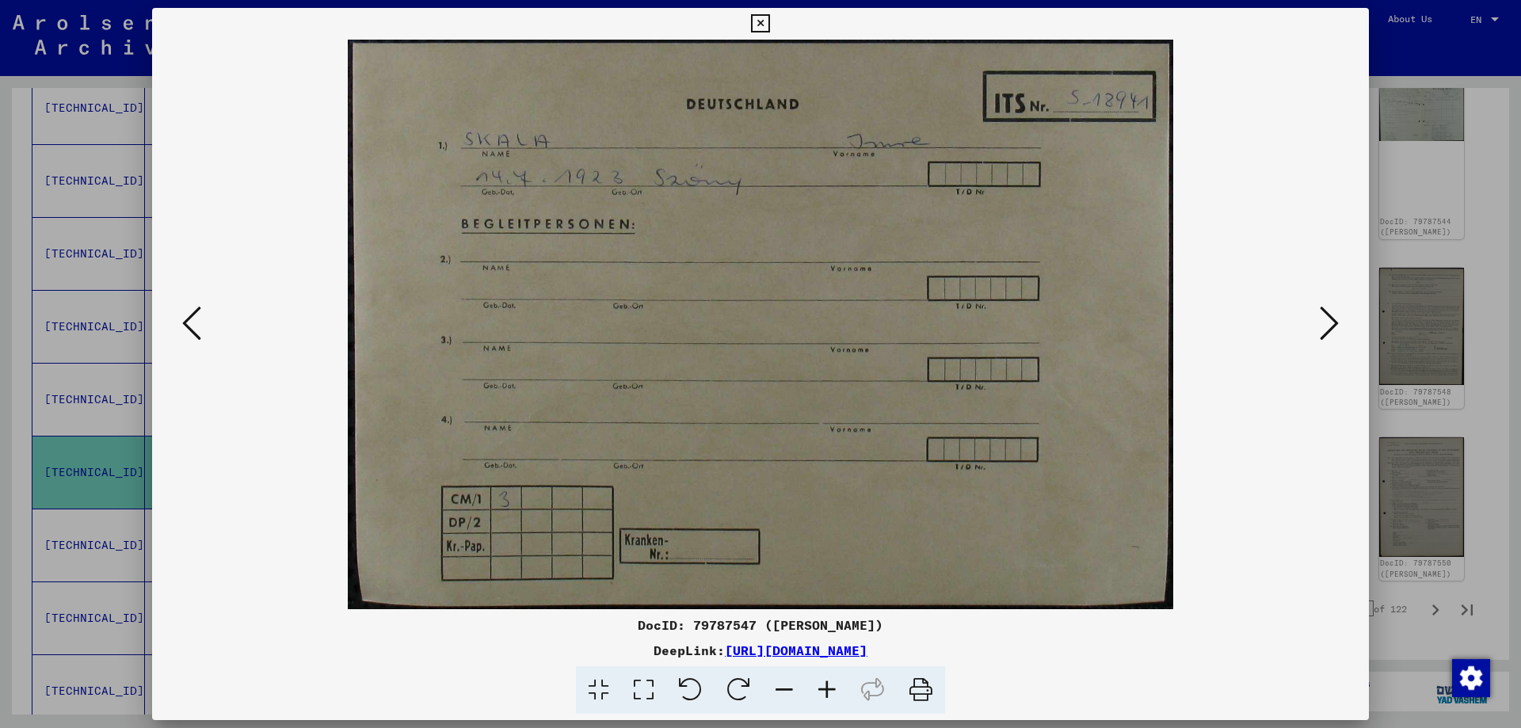
click at [207, 315] on img at bounding box center [760, 325] width 1109 height 570
click at [1462, 350] on div at bounding box center [760, 364] width 1521 height 728
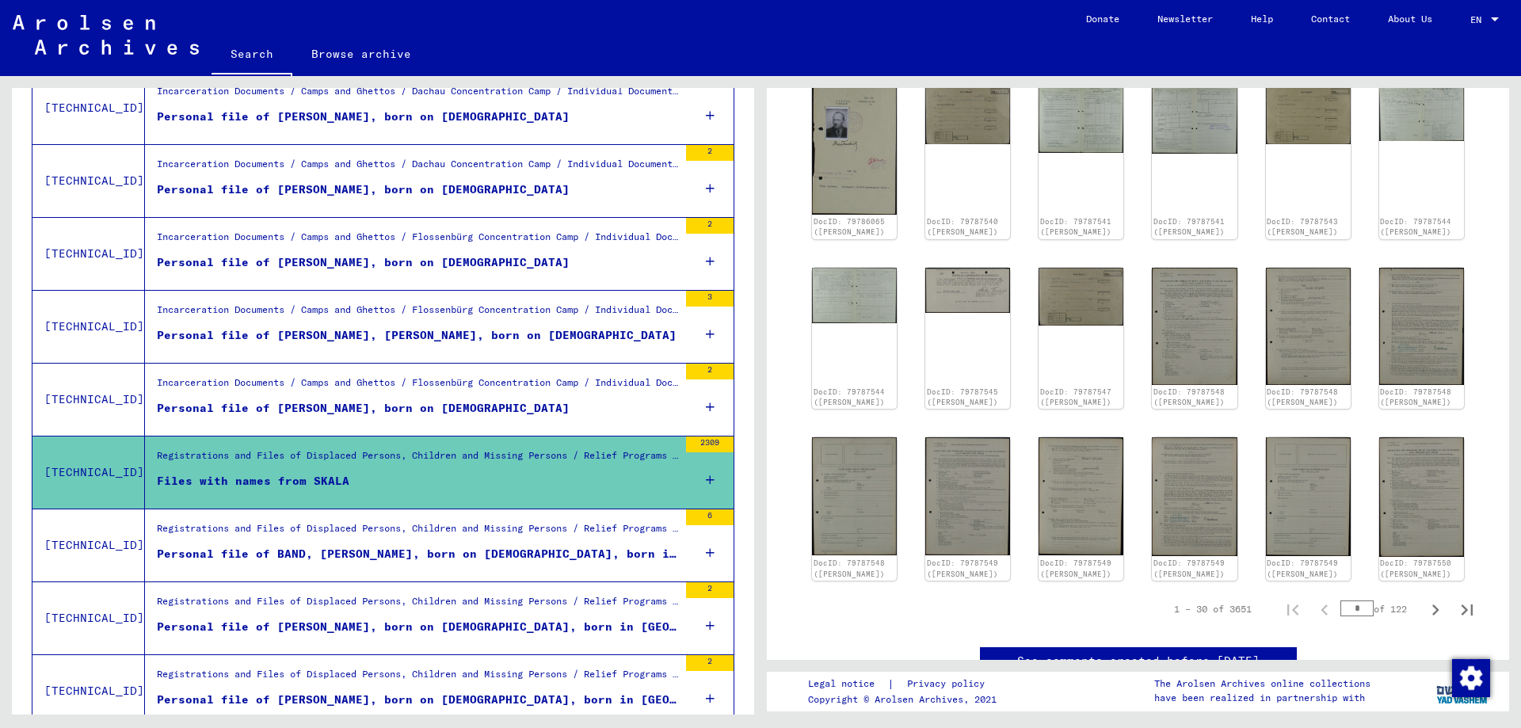
click at [706, 479] on icon at bounding box center [710, 479] width 9 height 55
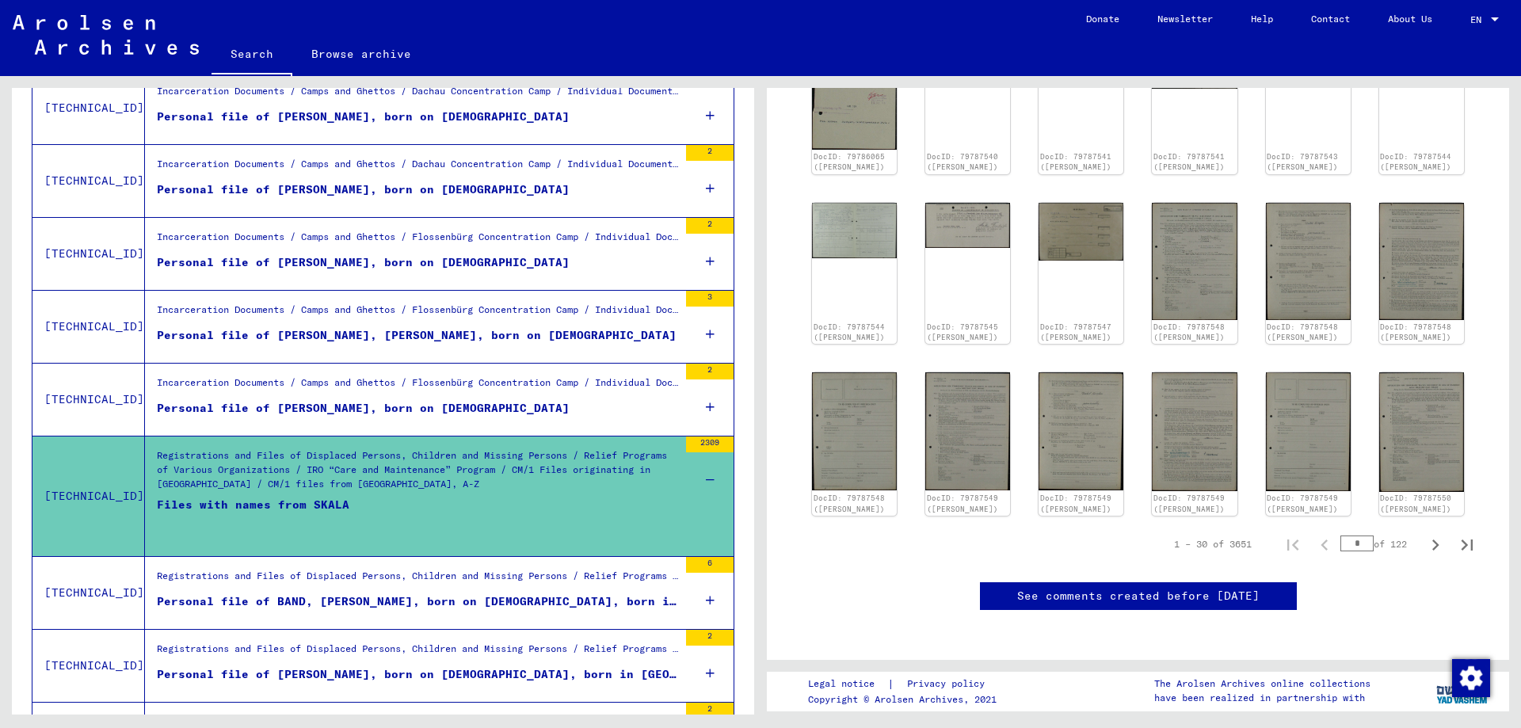
scroll to position [721, 0]
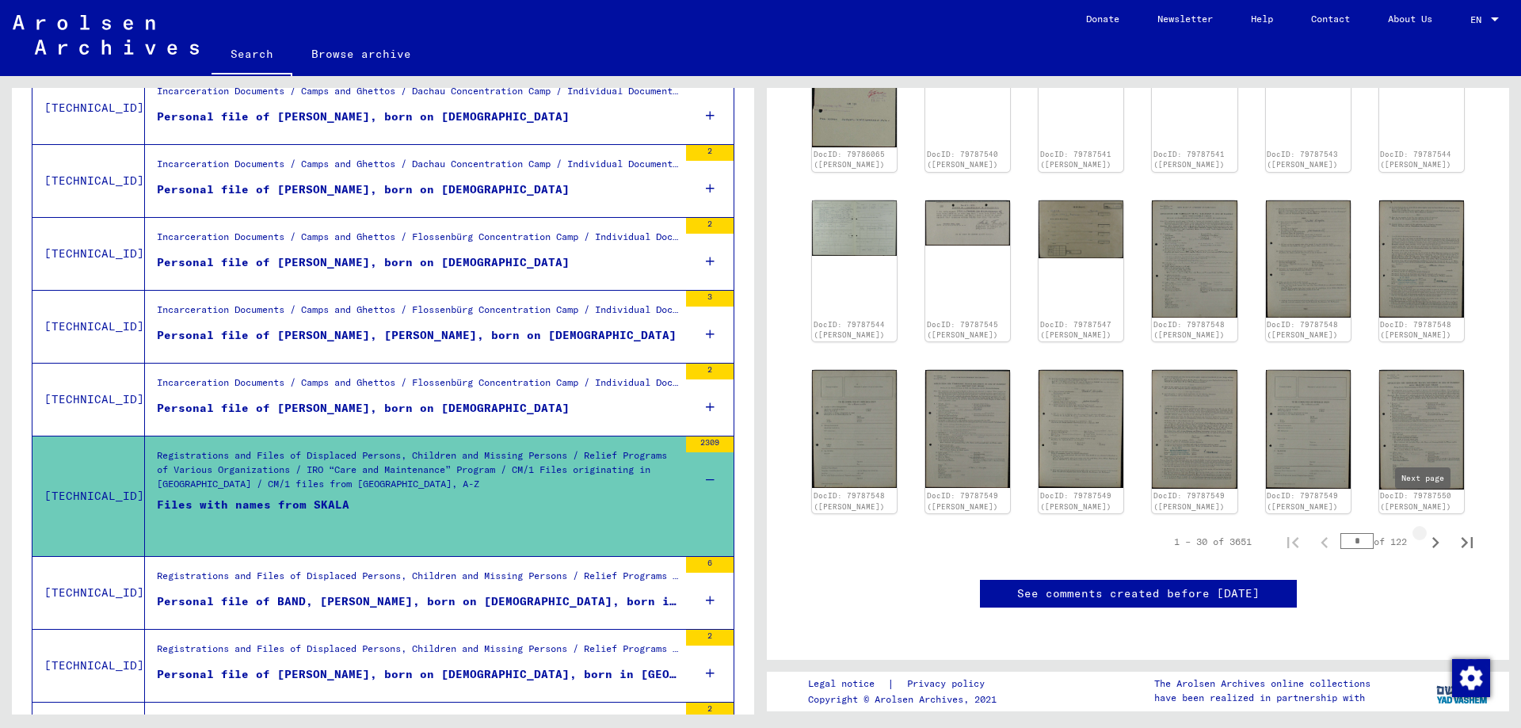
click at [1432, 537] on icon "Next page" at bounding box center [1435, 542] width 7 height 11
type input "*"
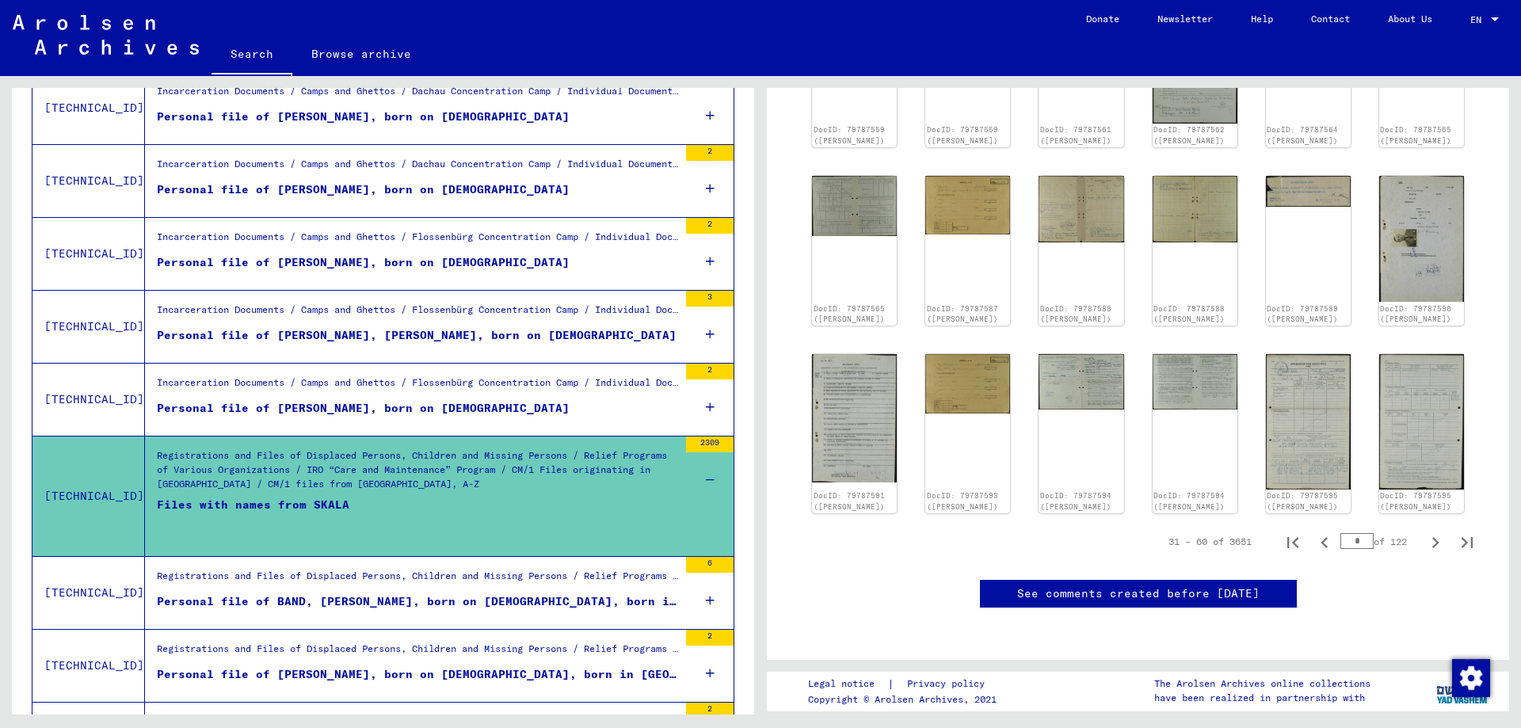
scroll to position [1644, 0]
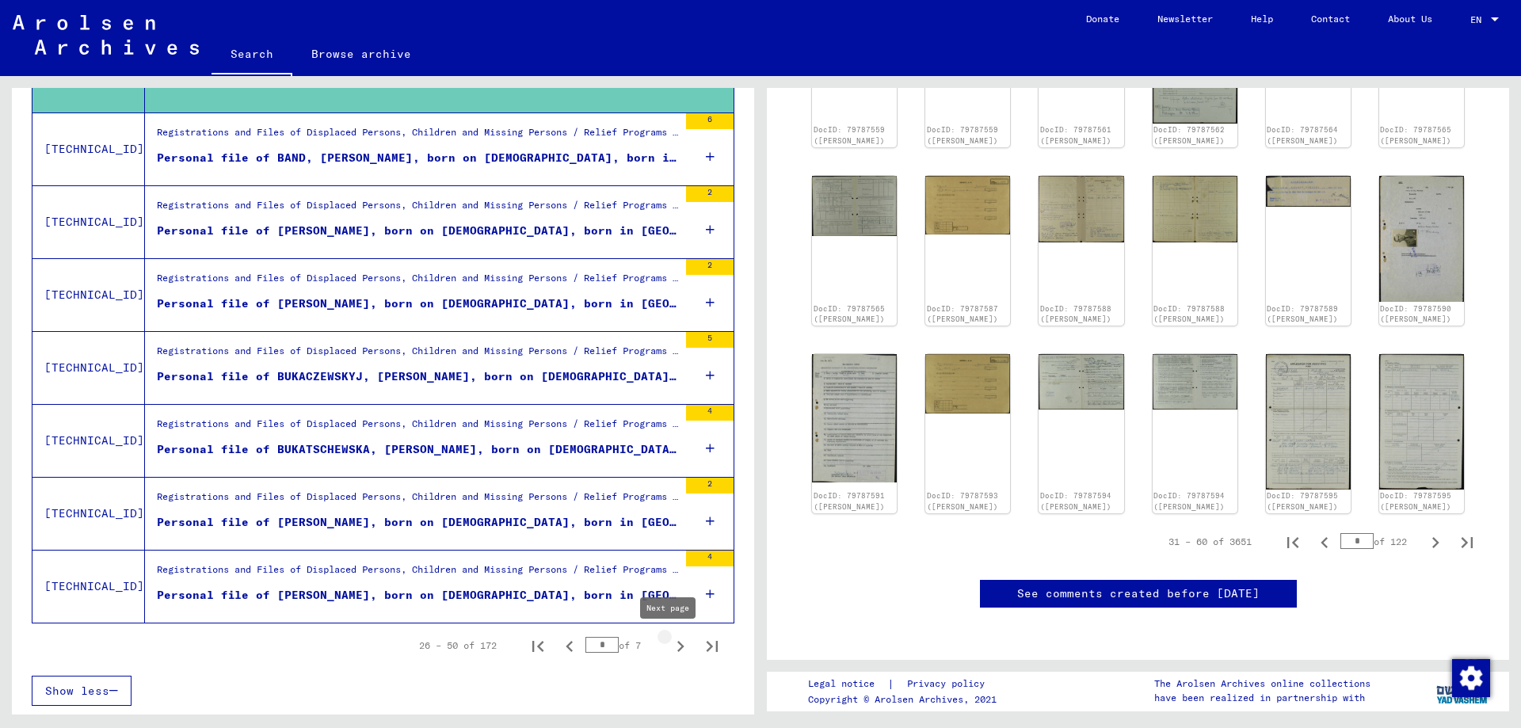
click at [669, 644] on icon "Next page" at bounding box center [680, 646] width 22 height 22
type input "*"
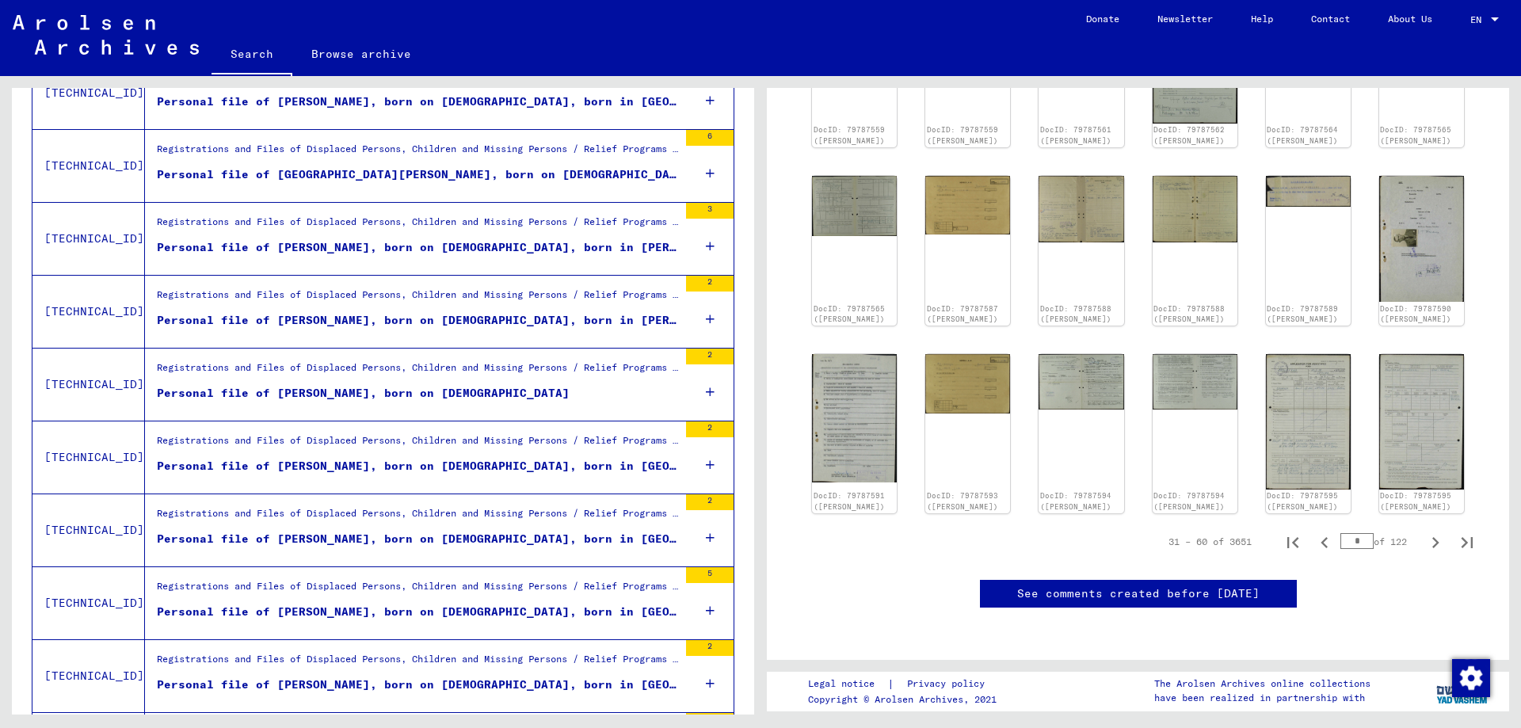
scroll to position [1042, 0]
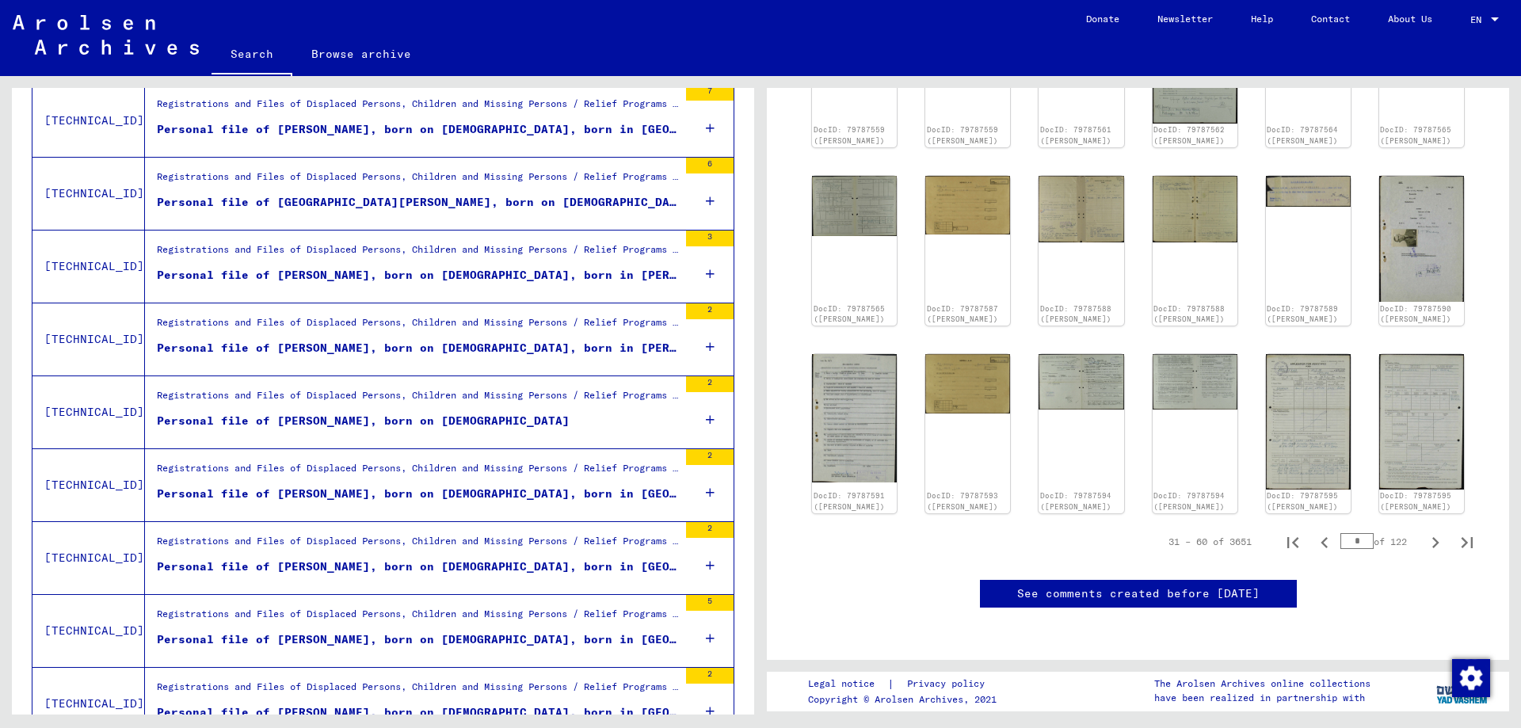
click at [345, 191] on div "Registrations and Files of Displaced Persons, Children and Missing Persons / Re…" at bounding box center [417, 181] width 521 height 22
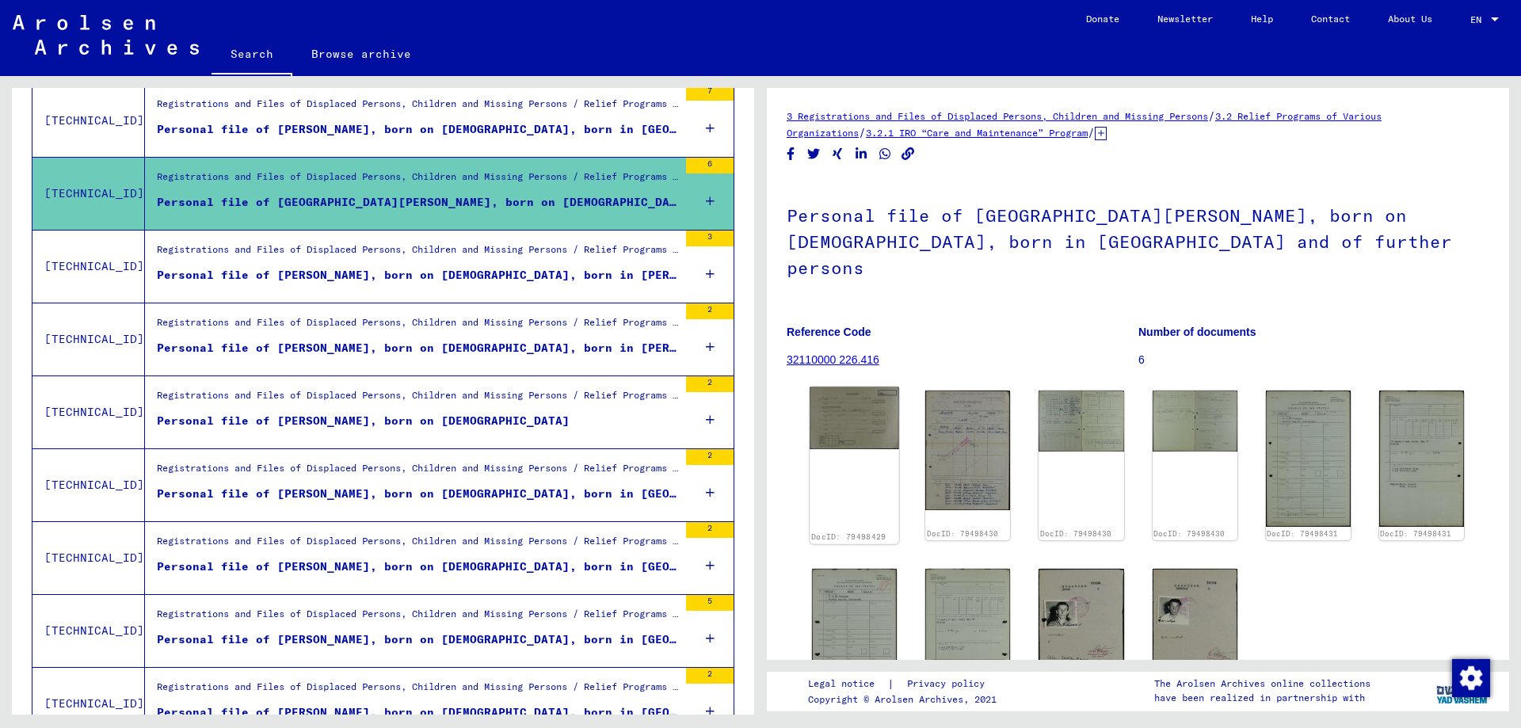
click at [853, 426] on div "DocID: 79498429" at bounding box center [855, 465] width 90 height 157
click at [851, 399] on img at bounding box center [855, 418] width 90 height 62
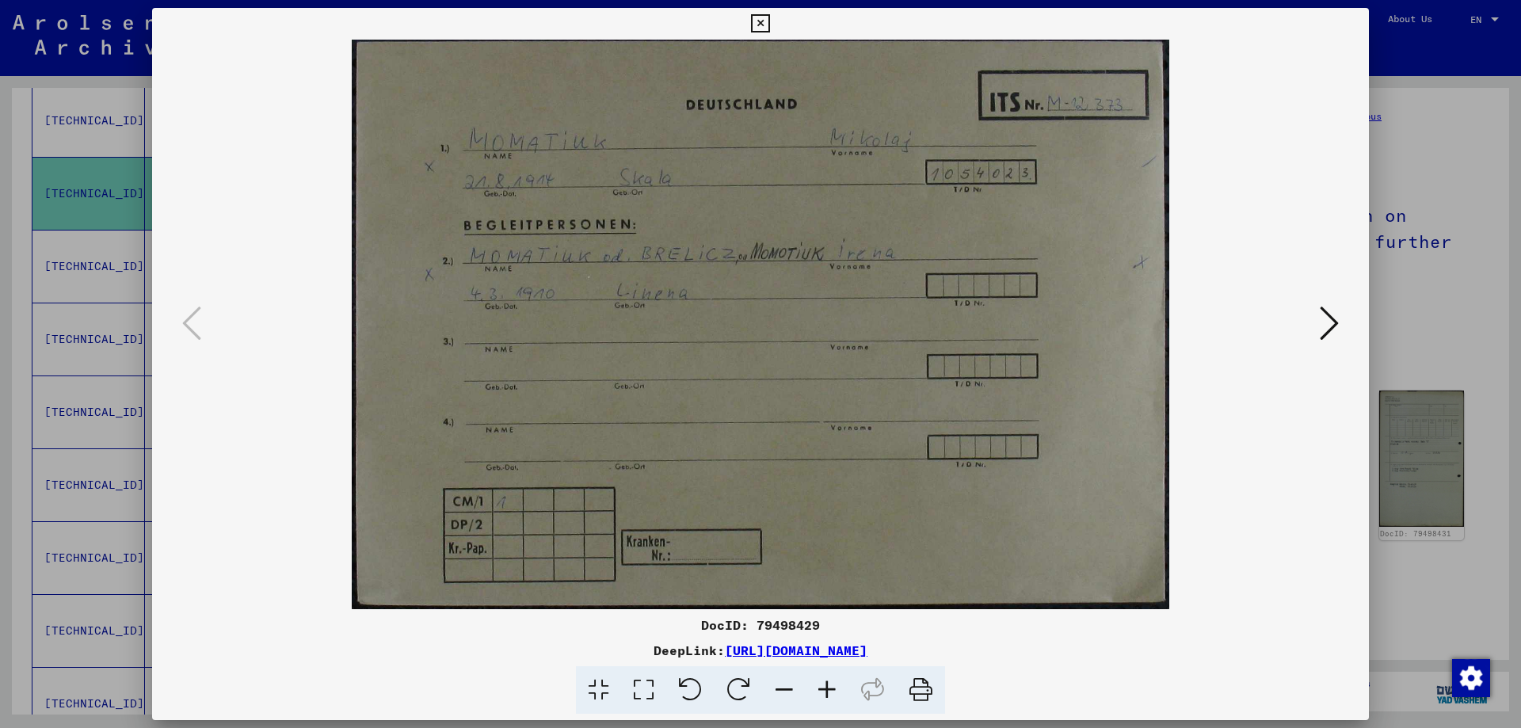
click at [1329, 326] on icon at bounding box center [1329, 323] width 19 height 38
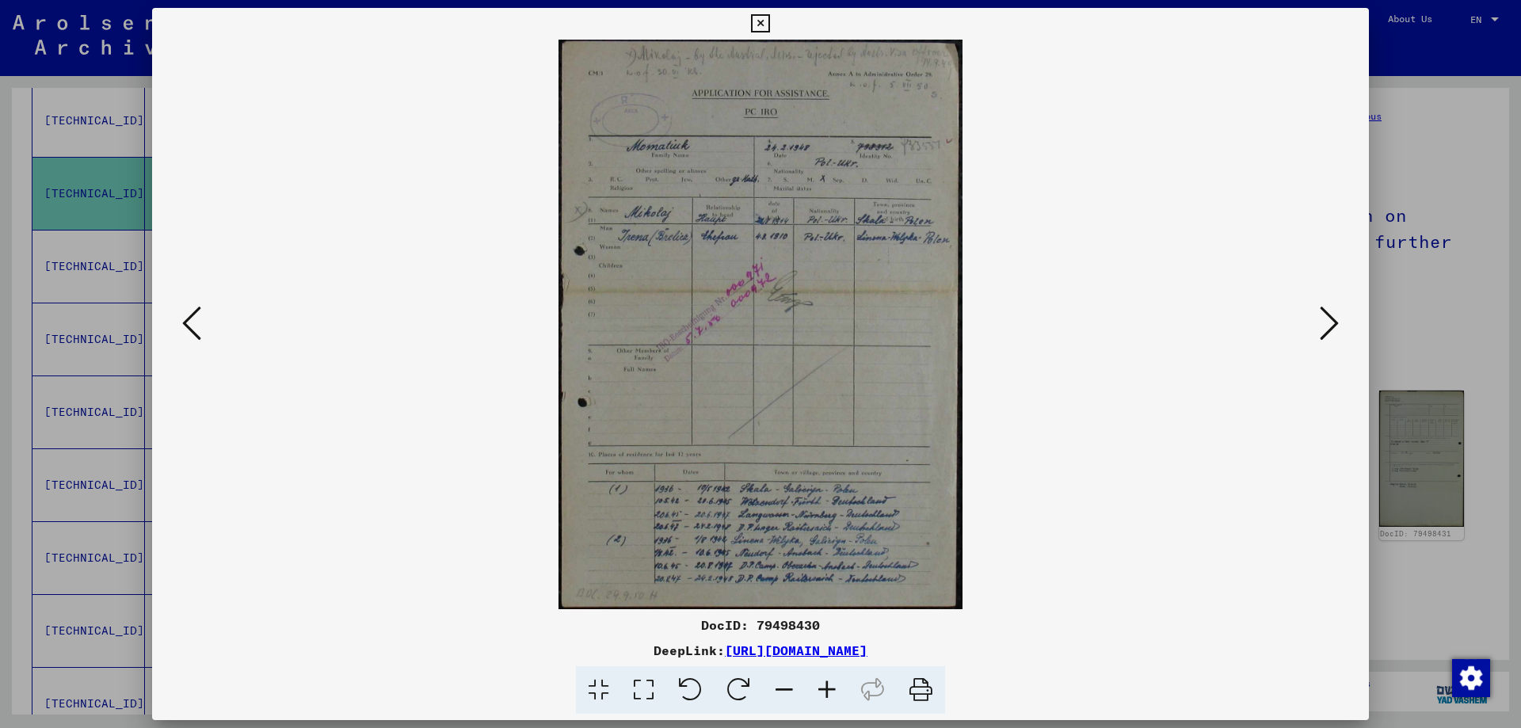
click at [827, 688] on icon at bounding box center [827, 690] width 43 height 48
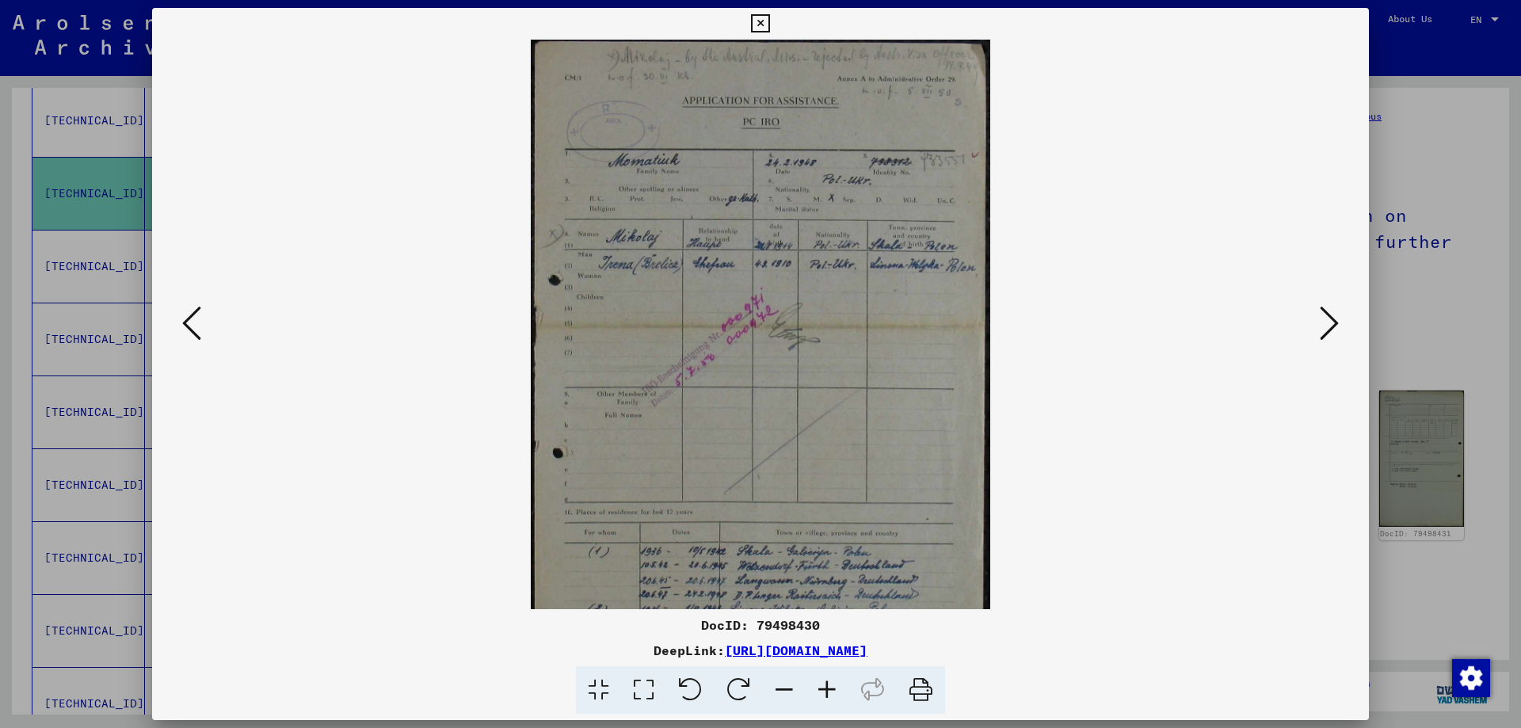
click at [829, 688] on icon at bounding box center [827, 690] width 43 height 48
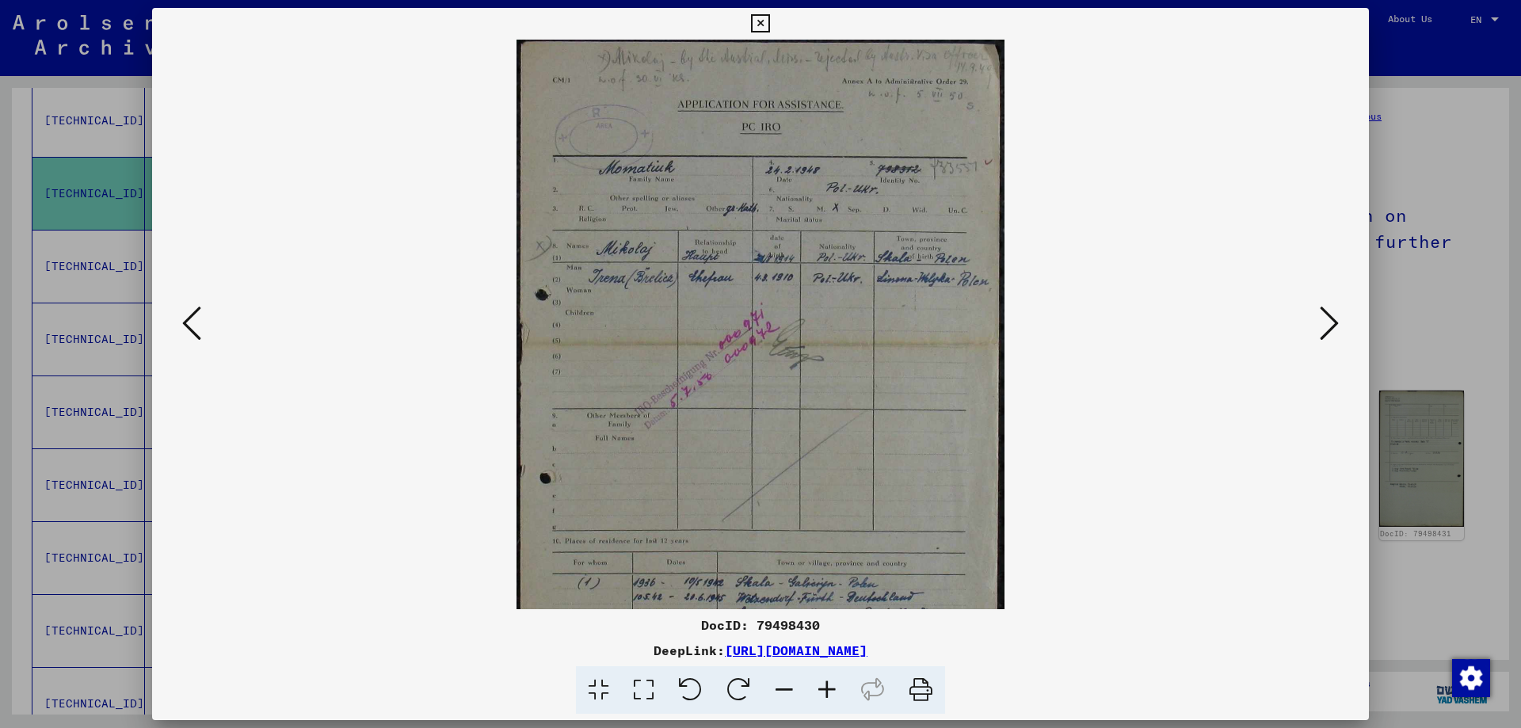
click at [829, 686] on icon at bounding box center [827, 690] width 43 height 48
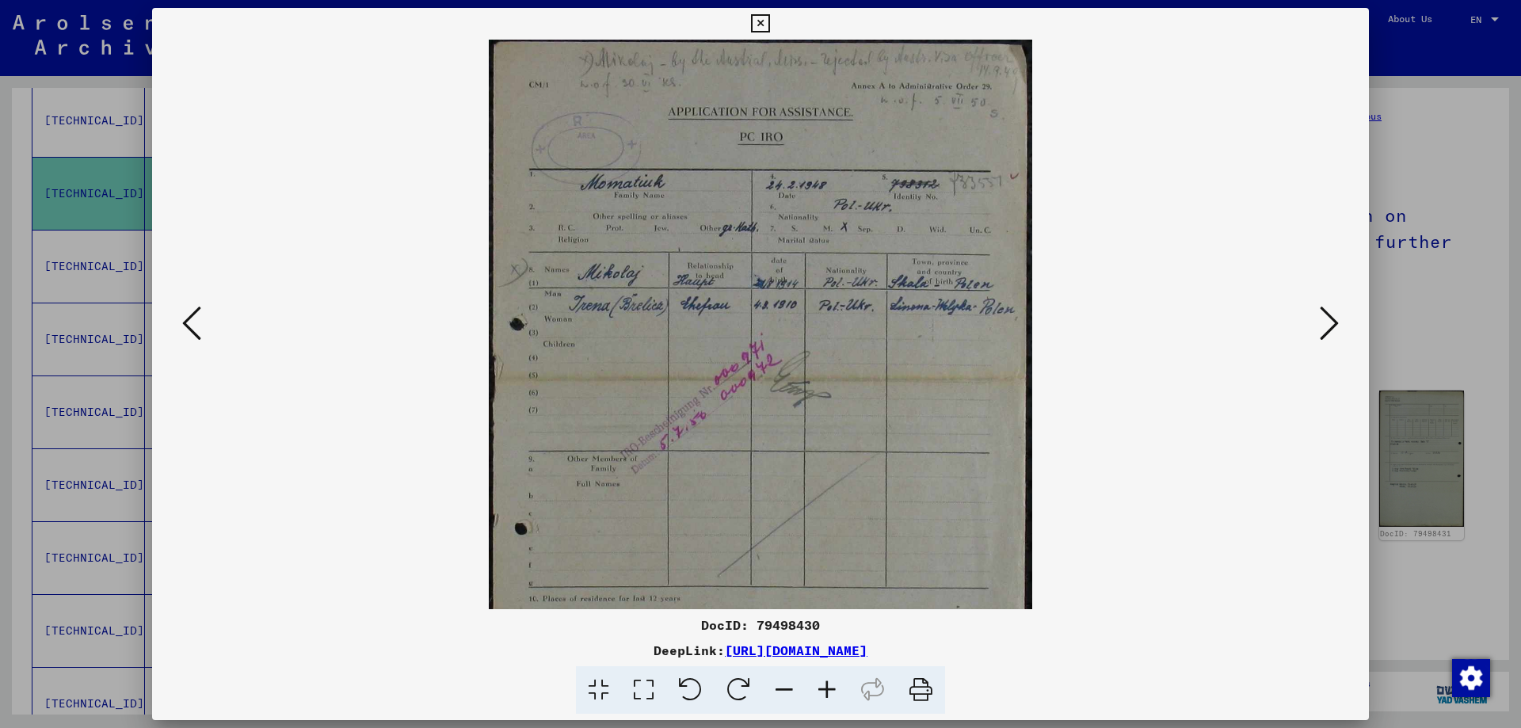
click at [833, 686] on icon at bounding box center [827, 690] width 43 height 48
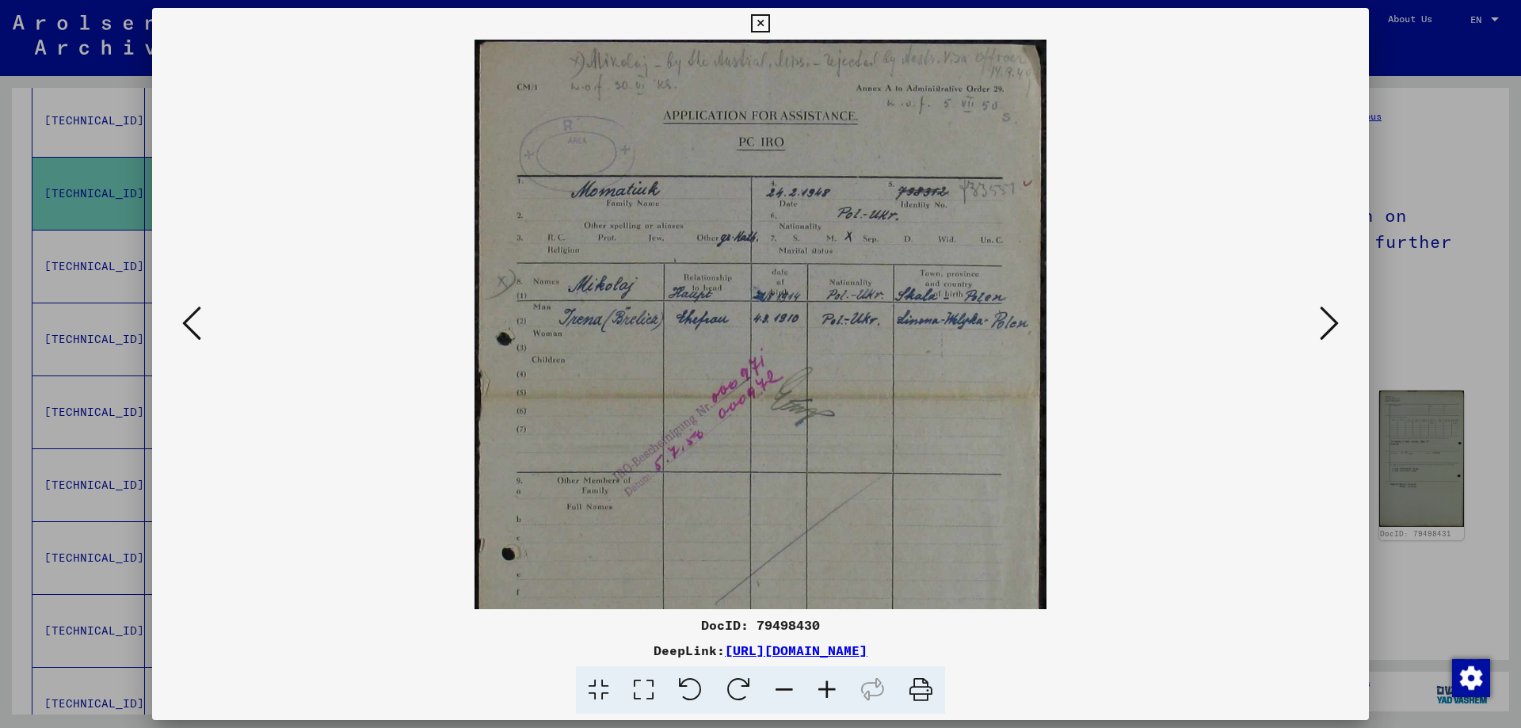
click at [835, 685] on icon at bounding box center [827, 690] width 43 height 48
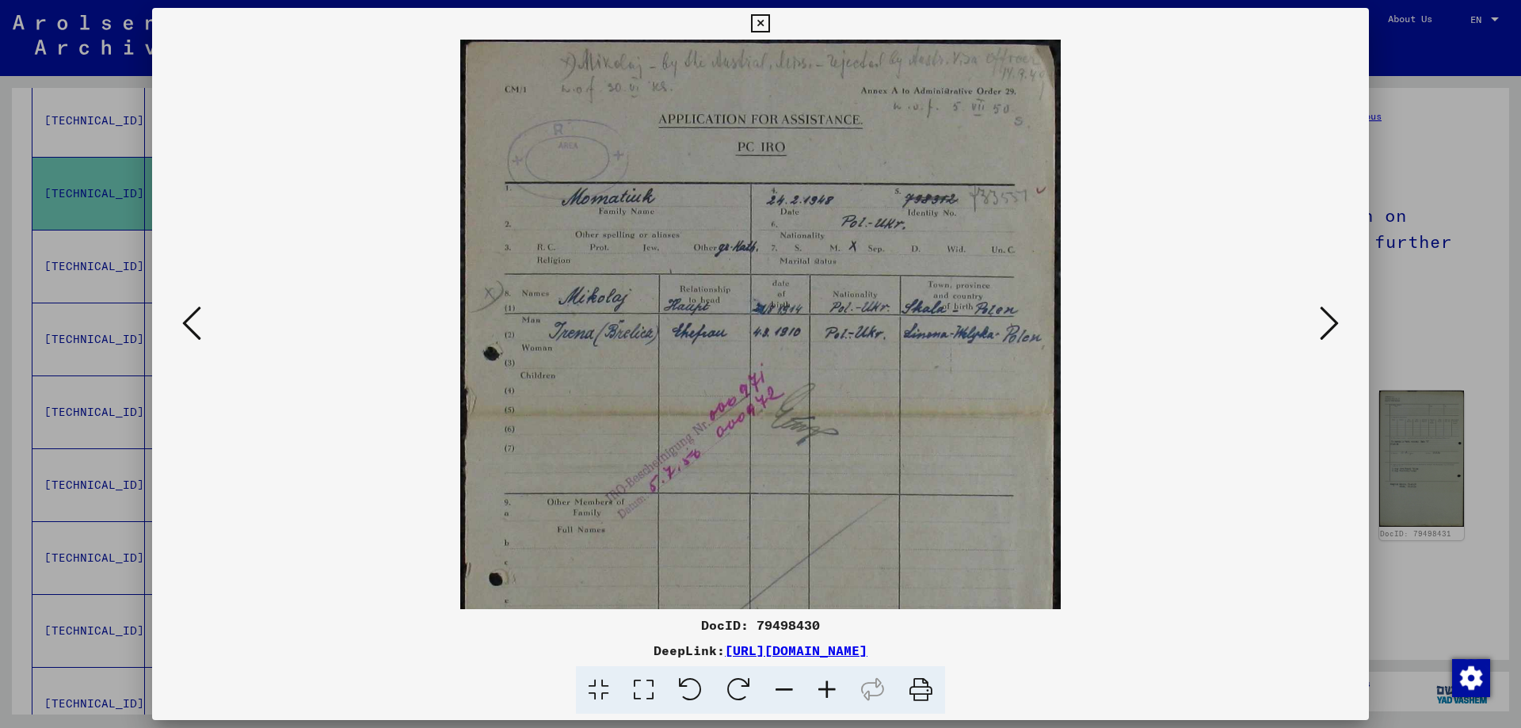
click at [835, 685] on icon at bounding box center [827, 690] width 43 height 48
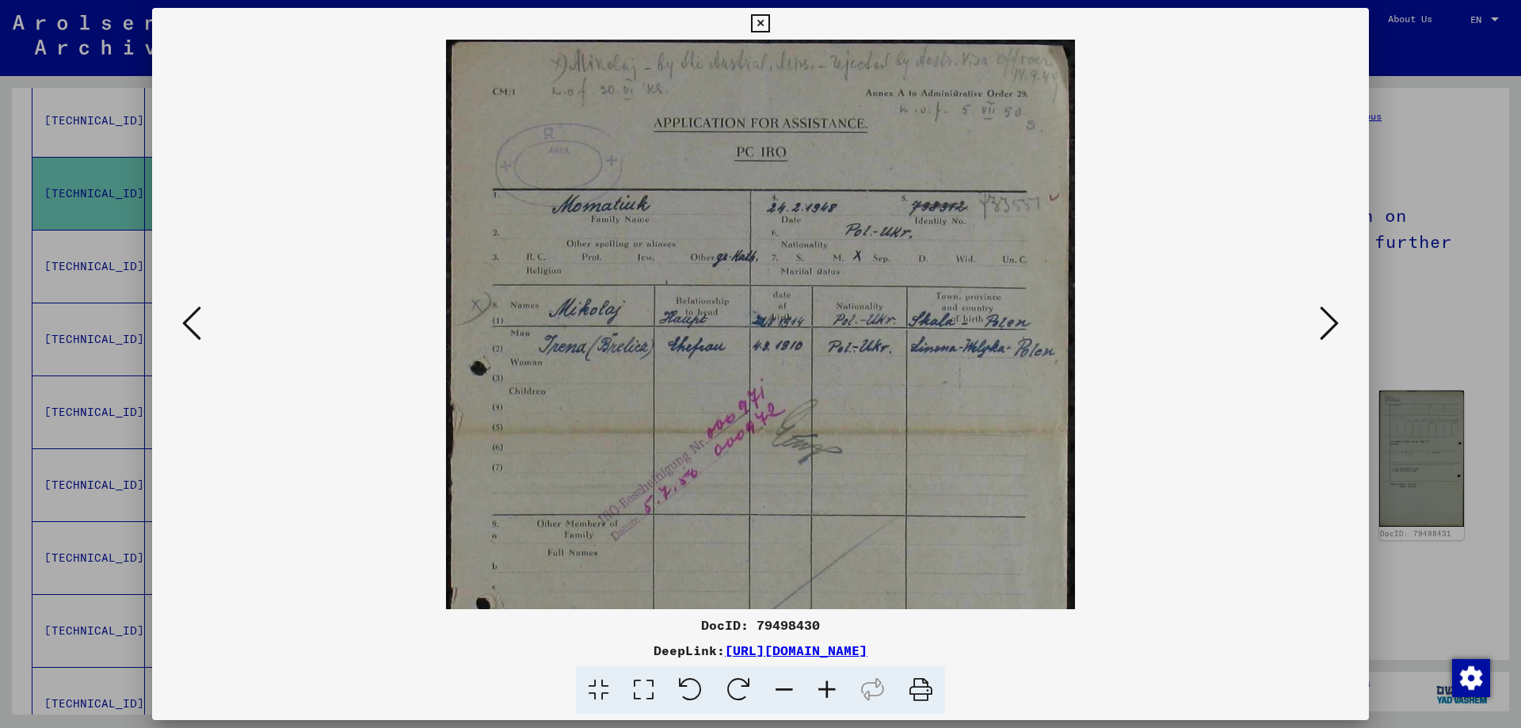
click at [835, 685] on icon at bounding box center [827, 690] width 43 height 48
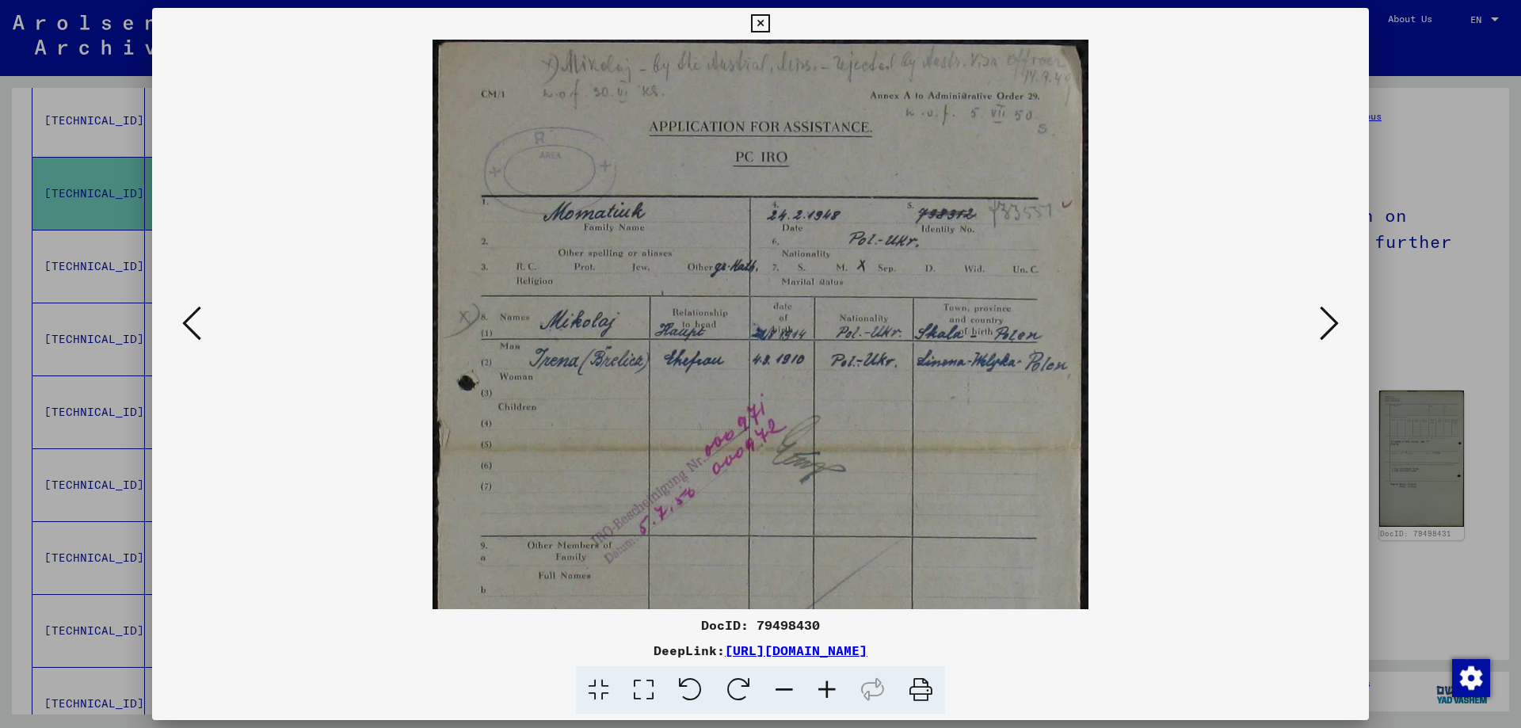
click at [835, 685] on icon at bounding box center [827, 690] width 43 height 48
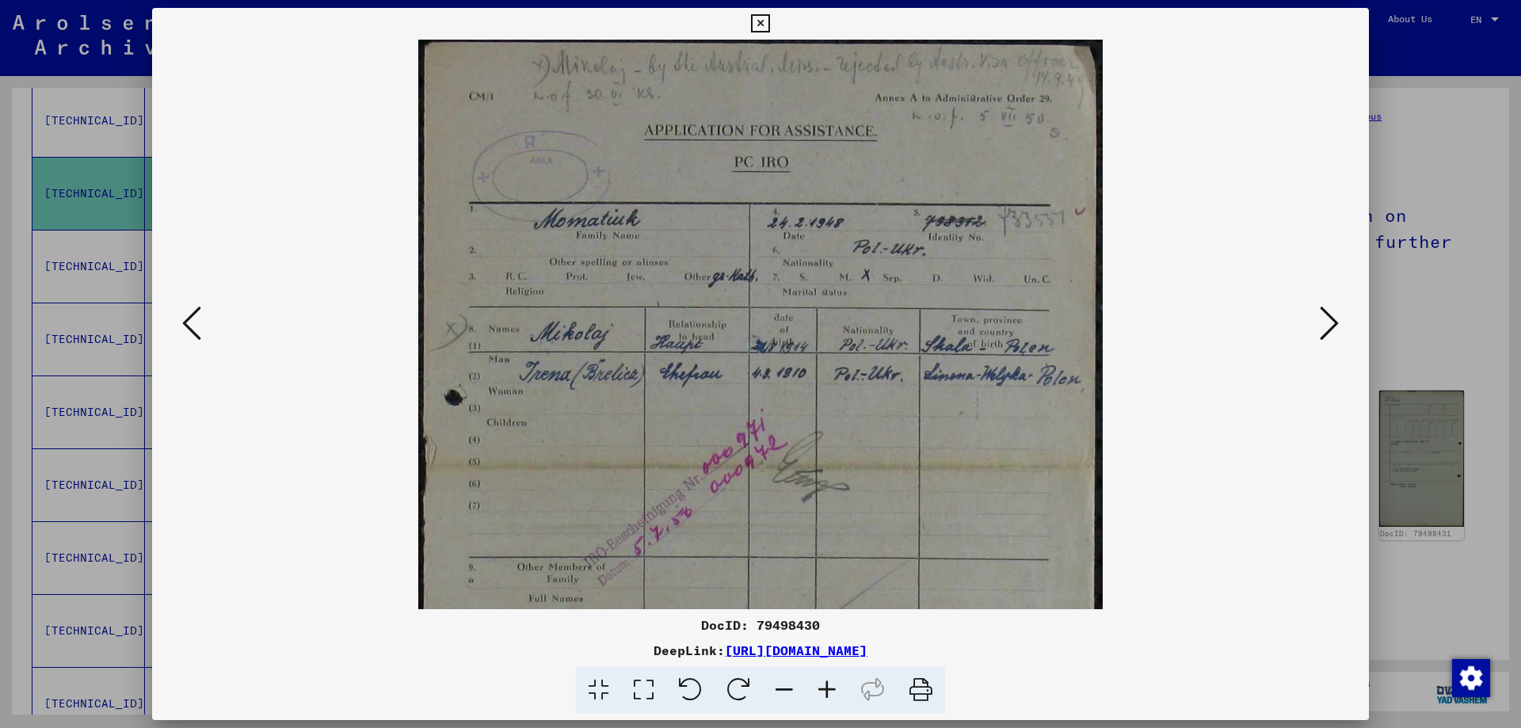
click at [835, 685] on icon at bounding box center [827, 690] width 43 height 48
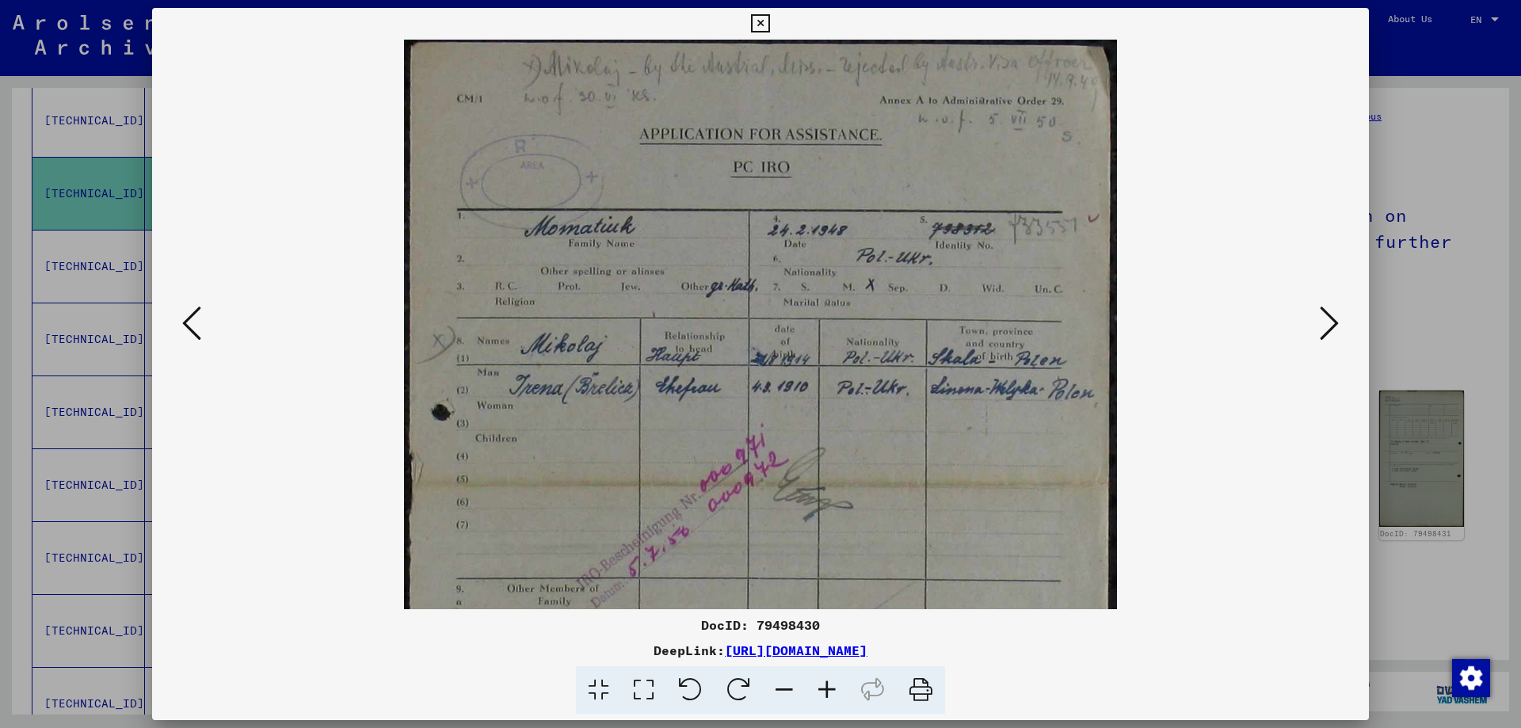
click at [835, 685] on icon at bounding box center [827, 690] width 43 height 48
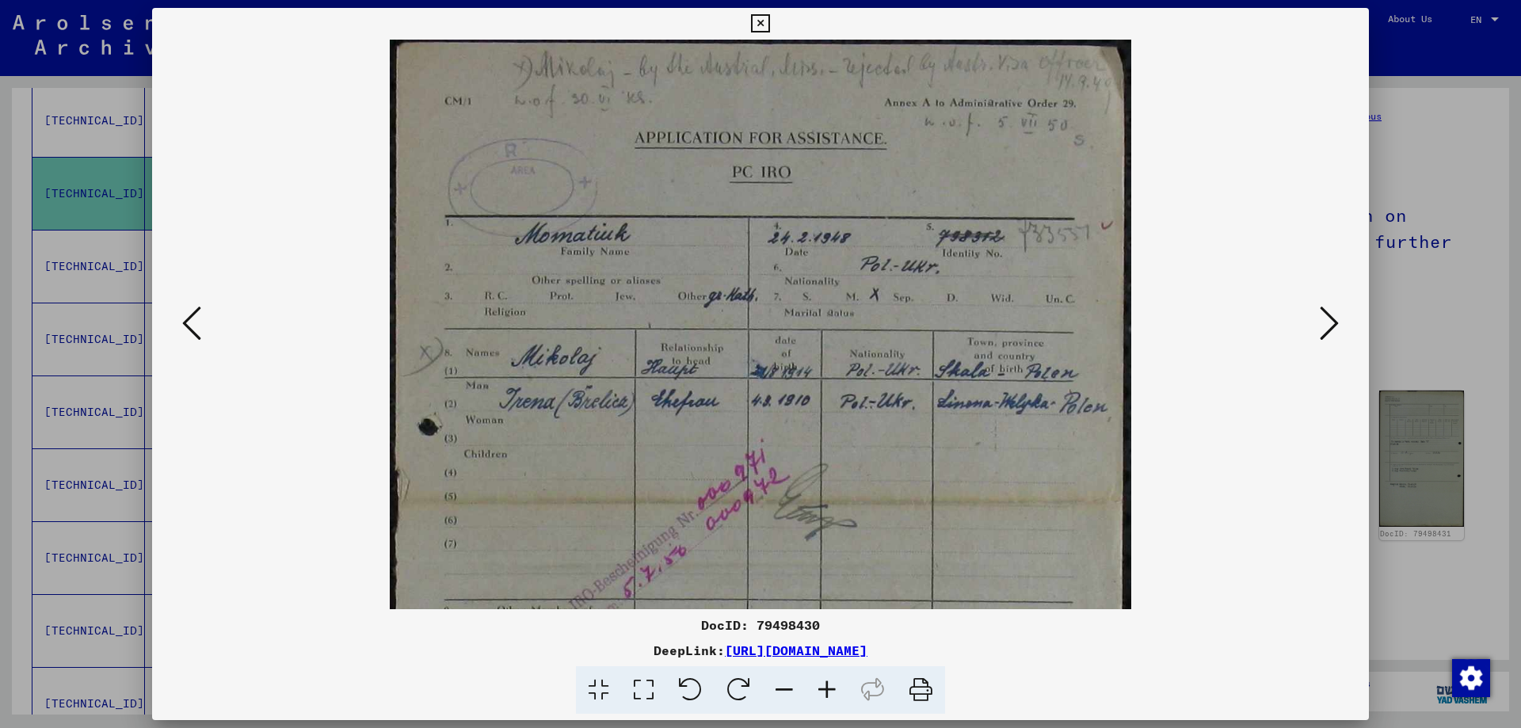
click at [835, 684] on icon at bounding box center [827, 690] width 43 height 48
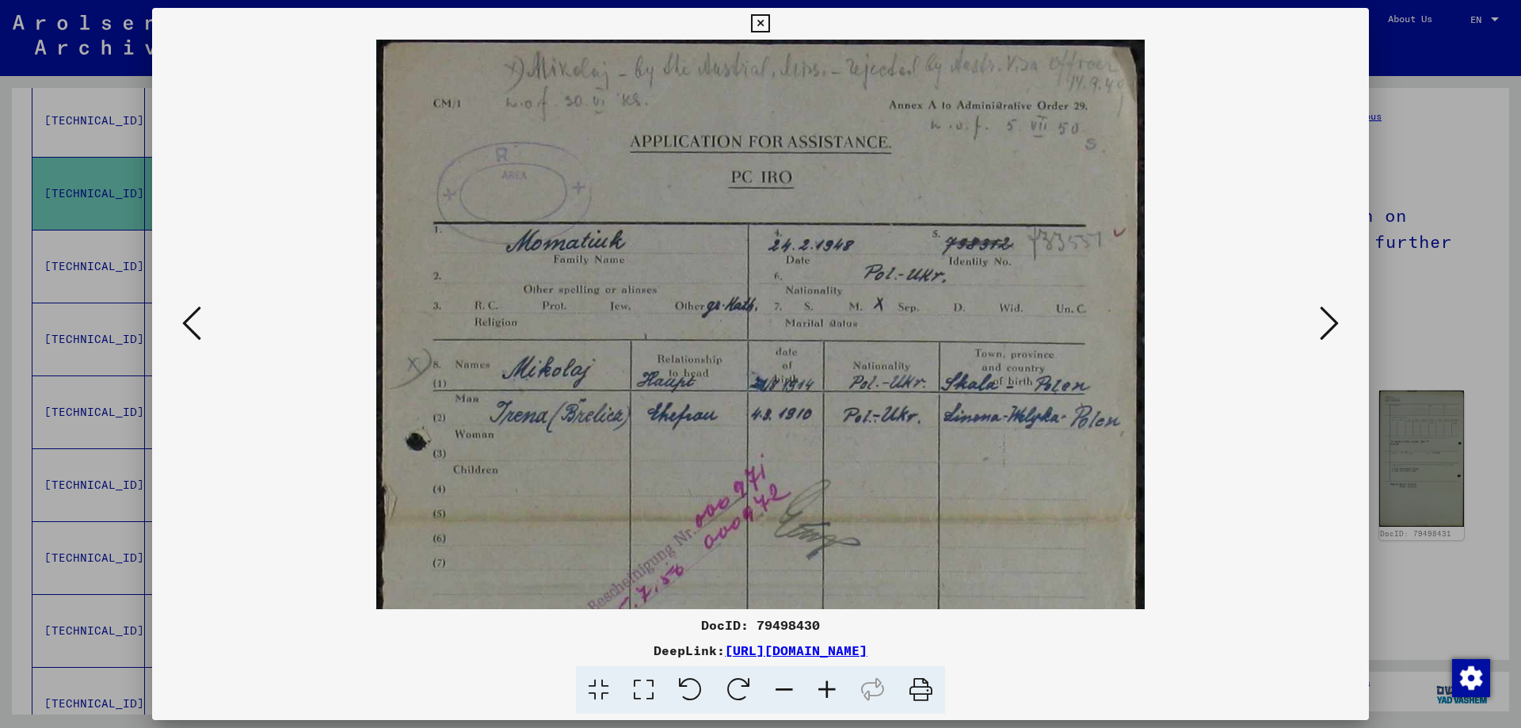
click at [835, 684] on icon at bounding box center [827, 690] width 43 height 48
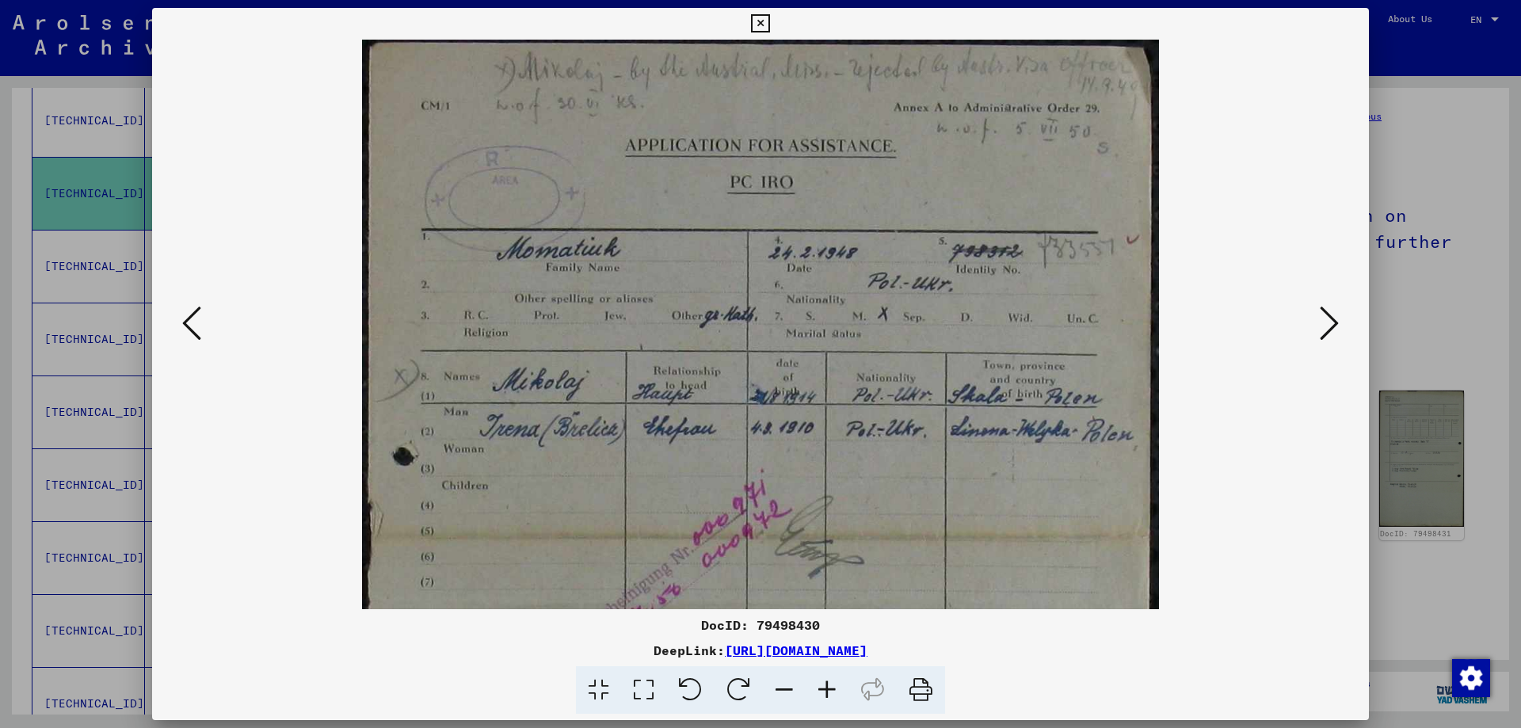
click at [1325, 316] on icon at bounding box center [1329, 323] width 19 height 38
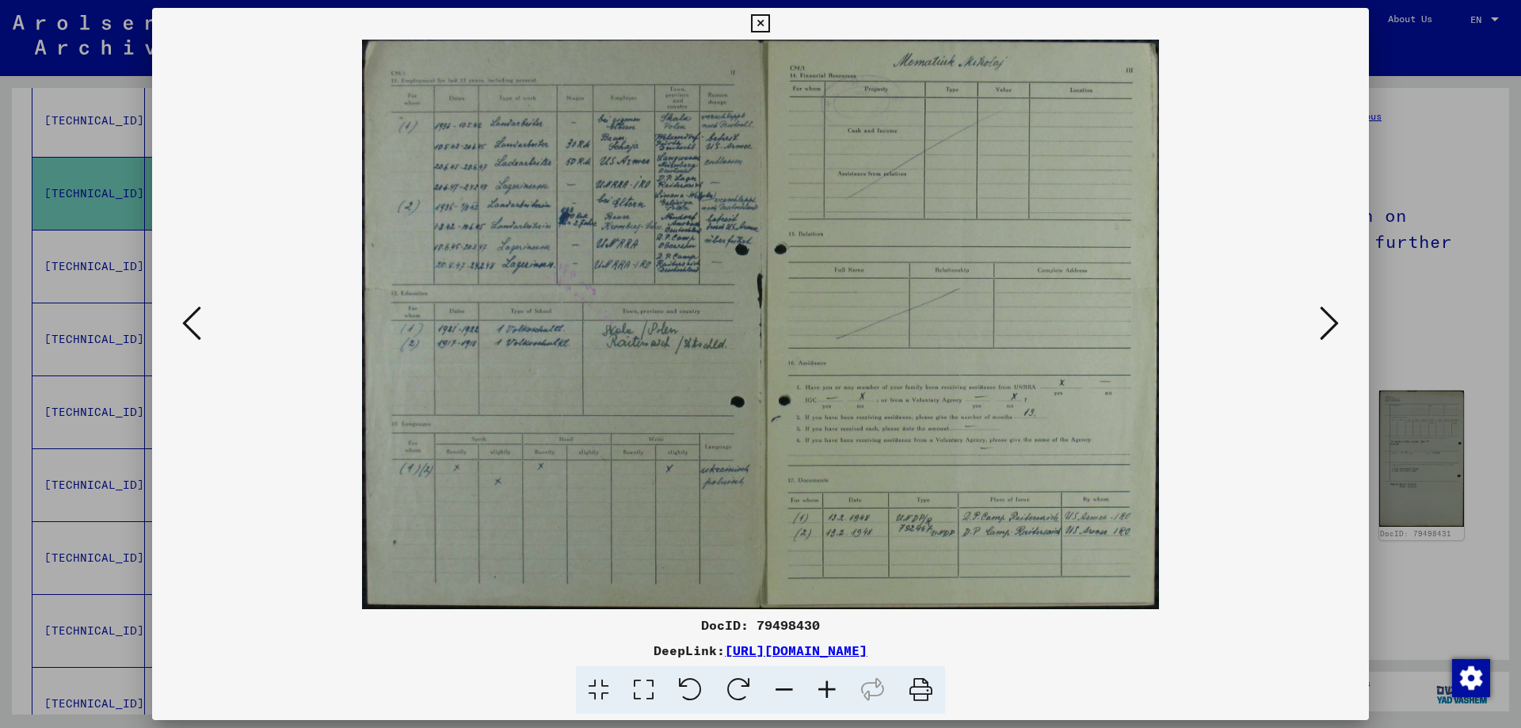
click at [761, 21] on icon at bounding box center [760, 23] width 18 height 19
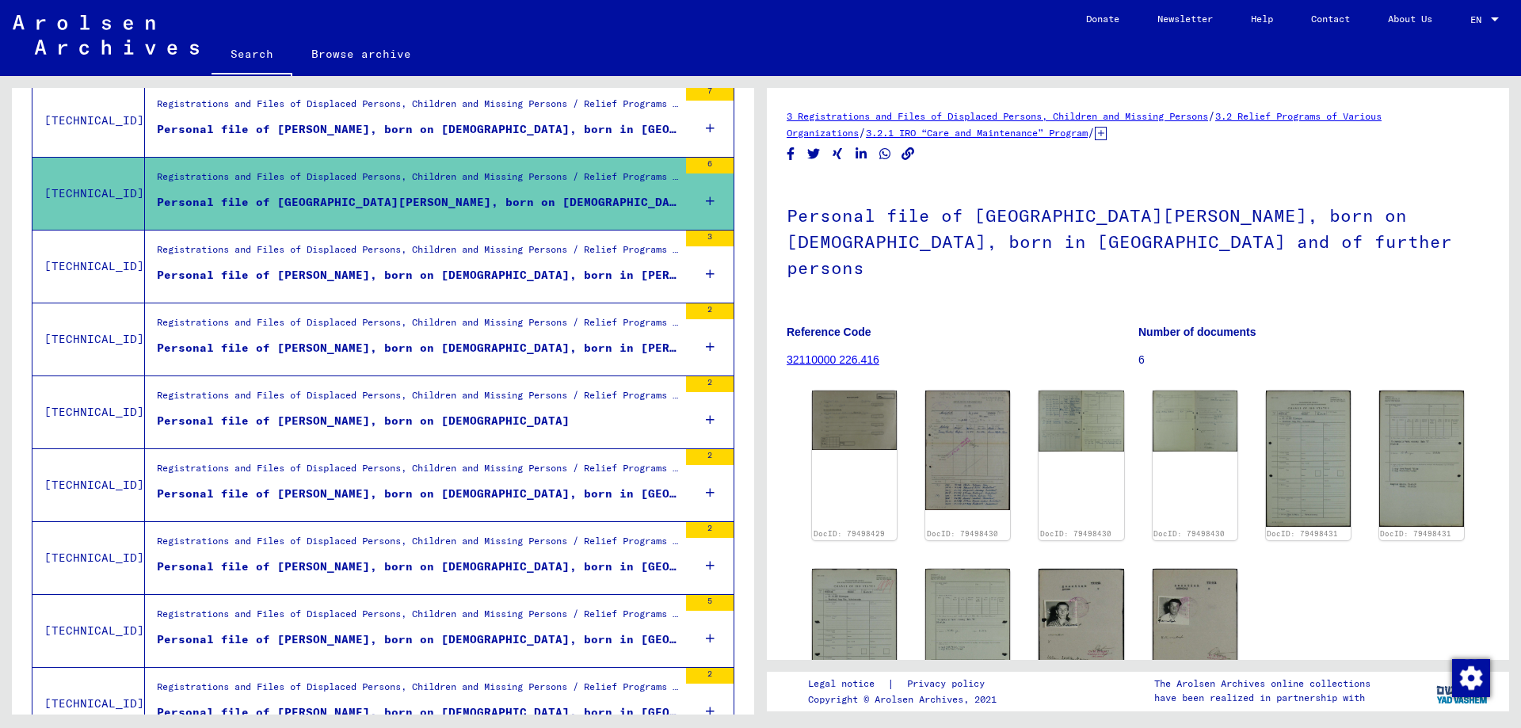
click at [761, 21] on mat-toolbar "Search Browse archive Detailed questions/information about the documents? Send …" at bounding box center [760, 38] width 1521 height 76
click at [1062, 604] on img at bounding box center [1082, 631] width 90 height 132
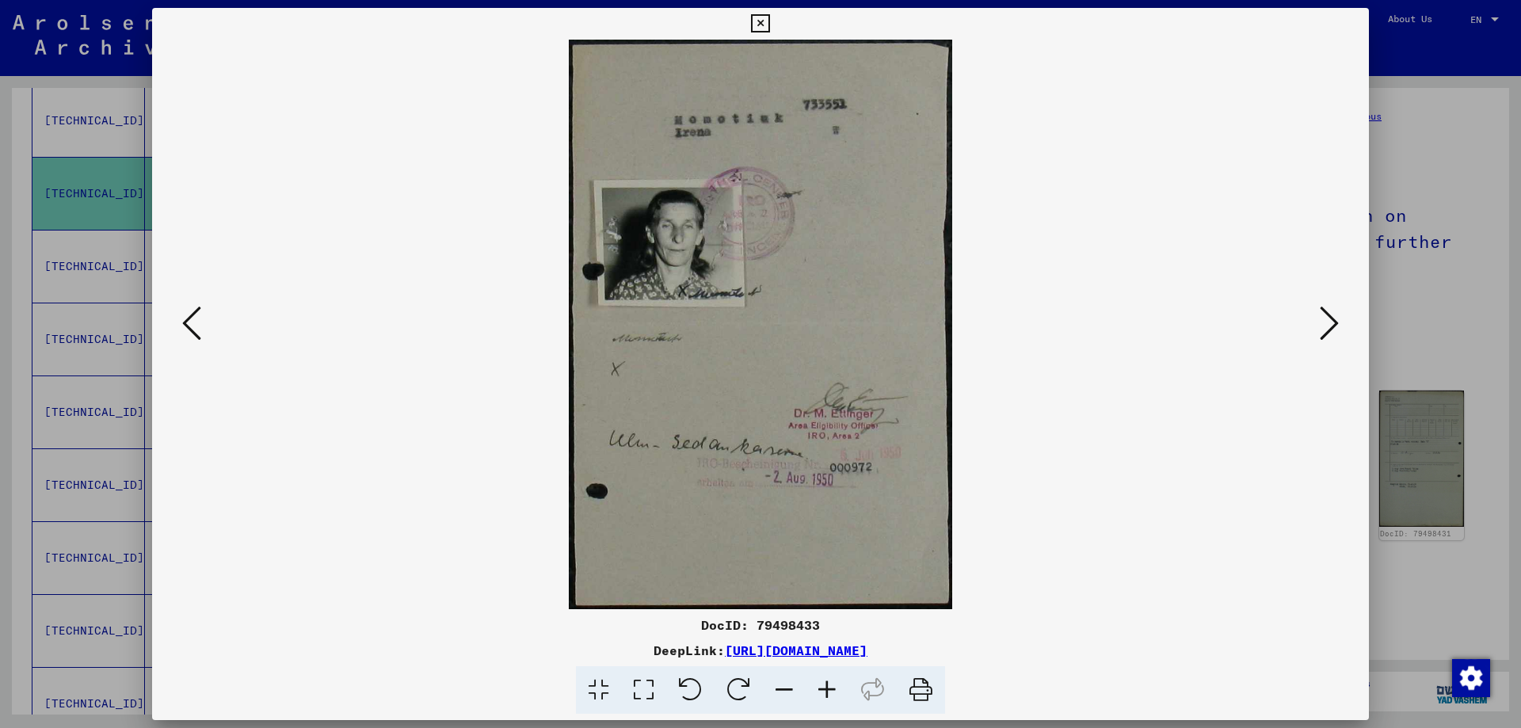
click at [1332, 311] on icon at bounding box center [1329, 323] width 19 height 38
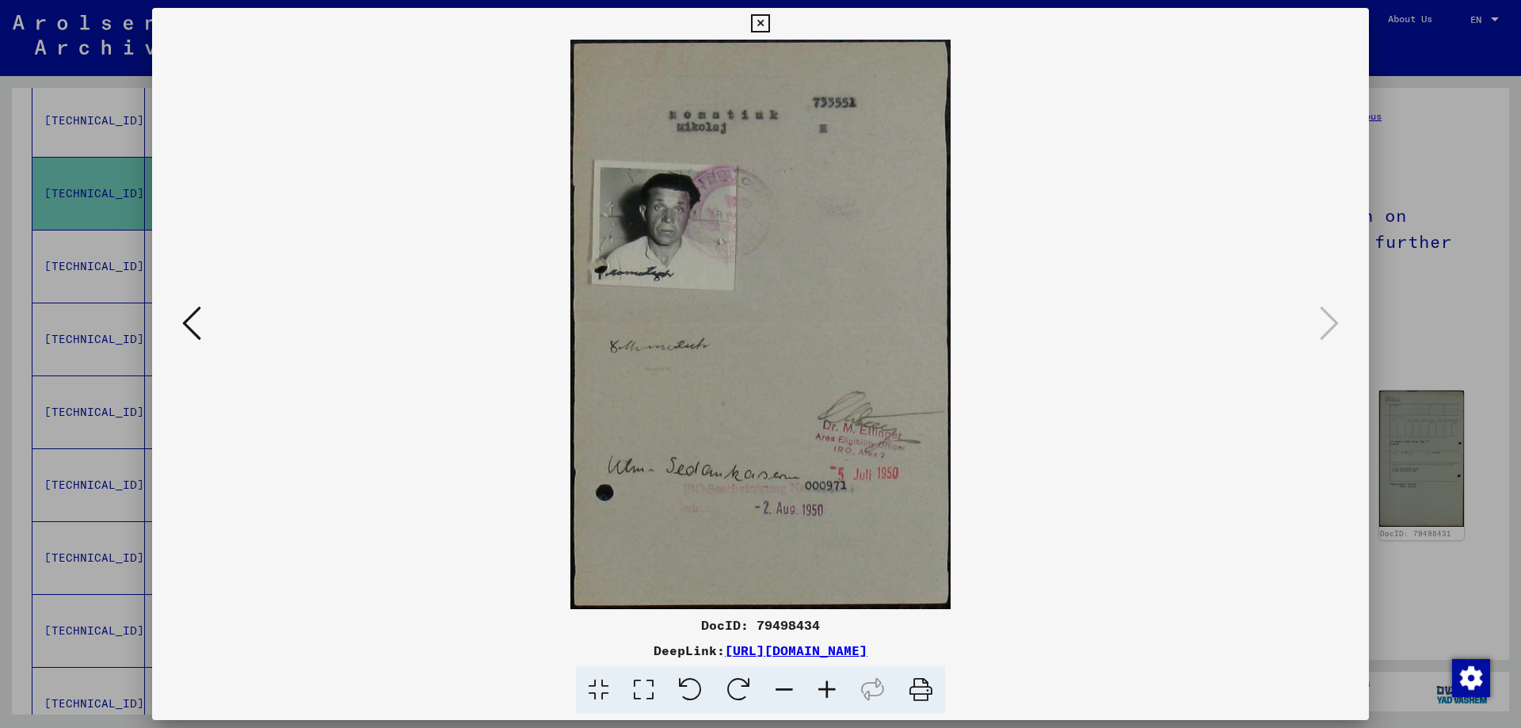
click at [1394, 571] on div at bounding box center [760, 364] width 1521 height 728
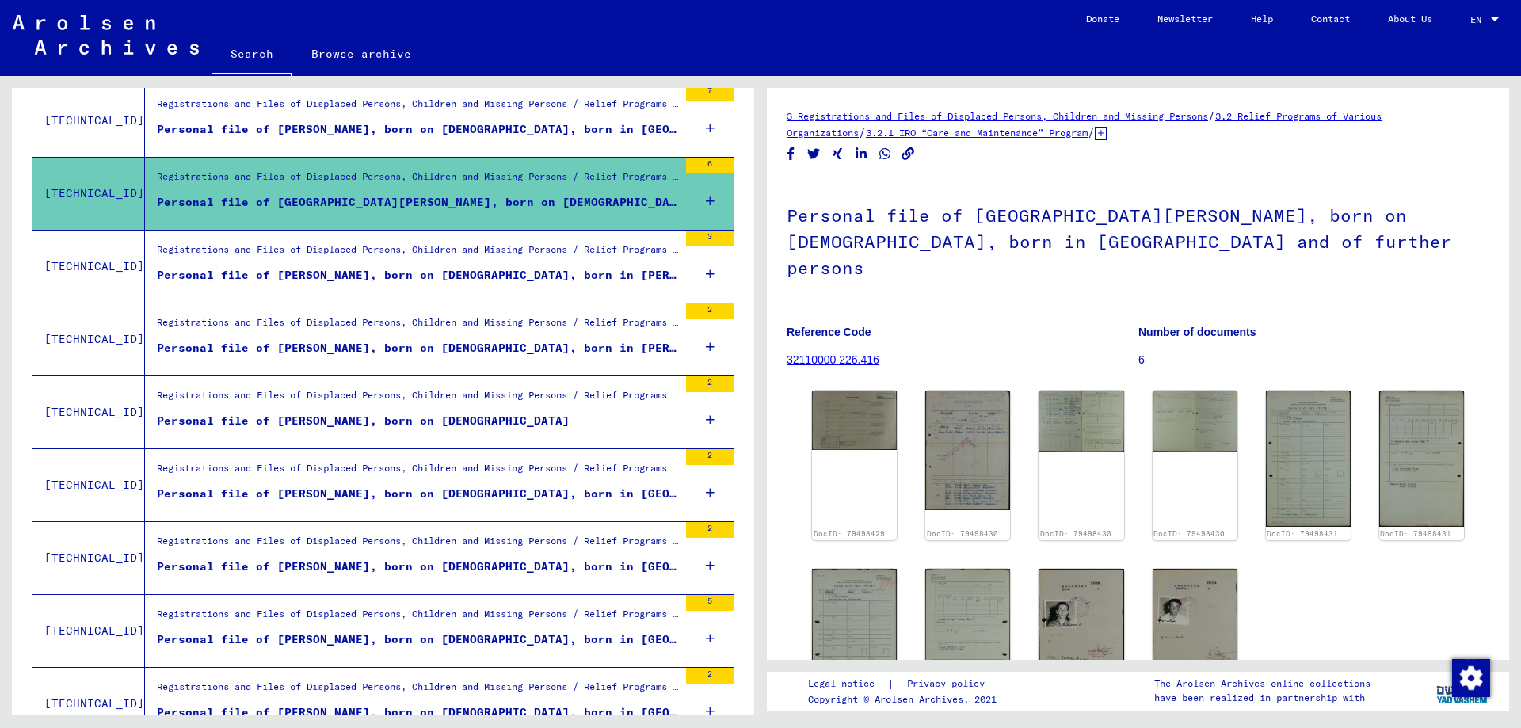
click at [368, 337] on figure "Registrations and Files of Displaced Persons, Children and Missing Persons / Re…" at bounding box center [417, 327] width 521 height 24
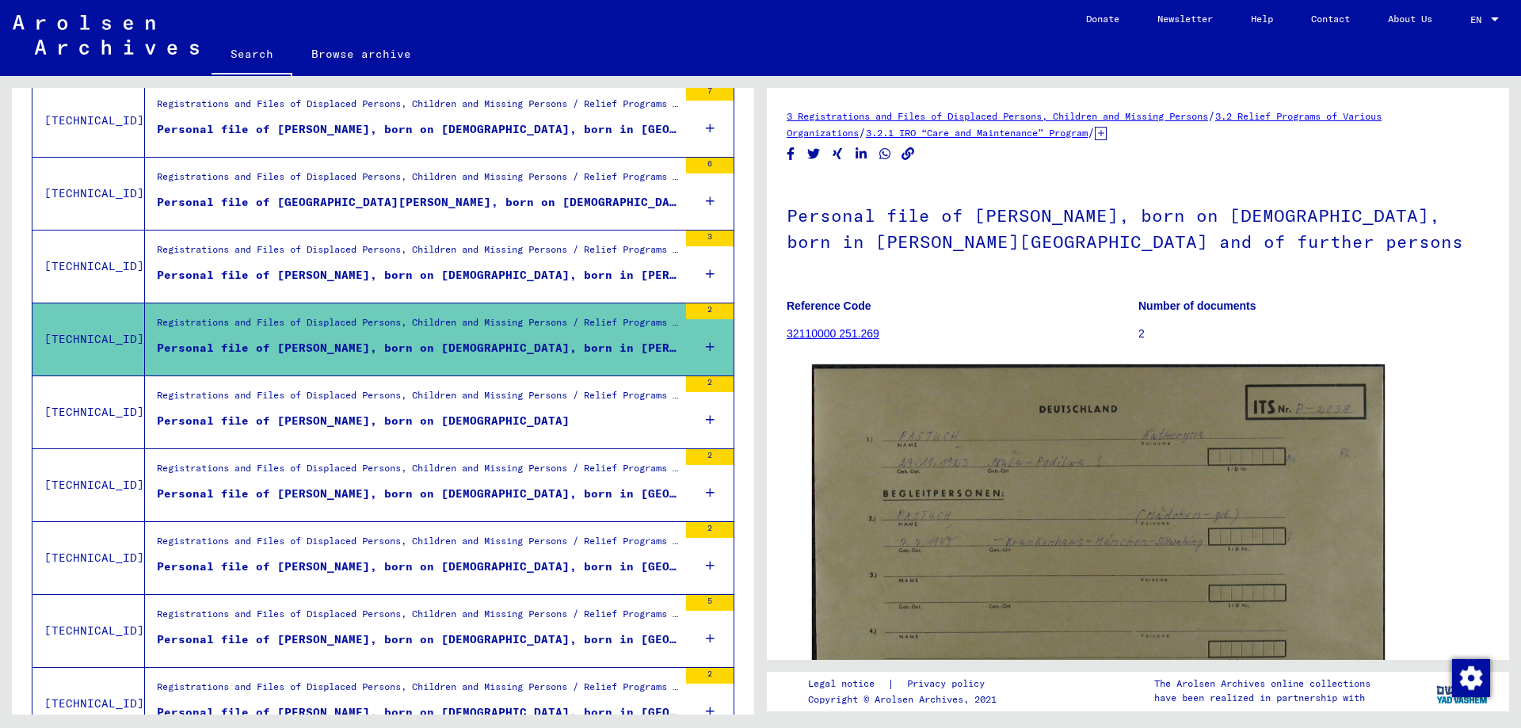
click at [706, 347] on icon at bounding box center [710, 346] width 9 height 55
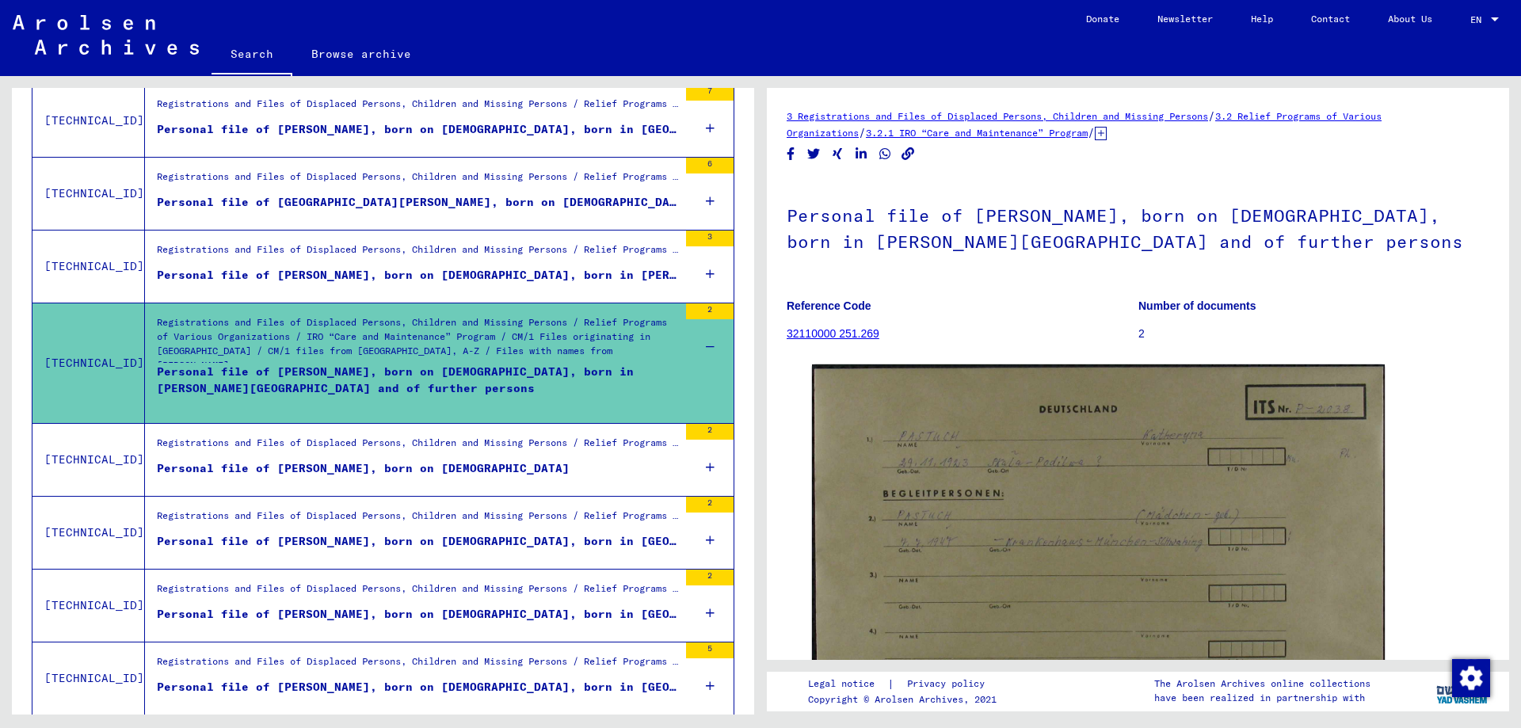
click at [1129, 332] on figure "Reference Code 32110000 251.269" at bounding box center [962, 322] width 351 height 71
drag, startPoint x: 1122, startPoint y: 334, endPoint x: 943, endPoint y: 335, distance: 179.1
click at [1103, 336] on figure "Reference Code 32110000 251.269" at bounding box center [962, 322] width 351 height 71
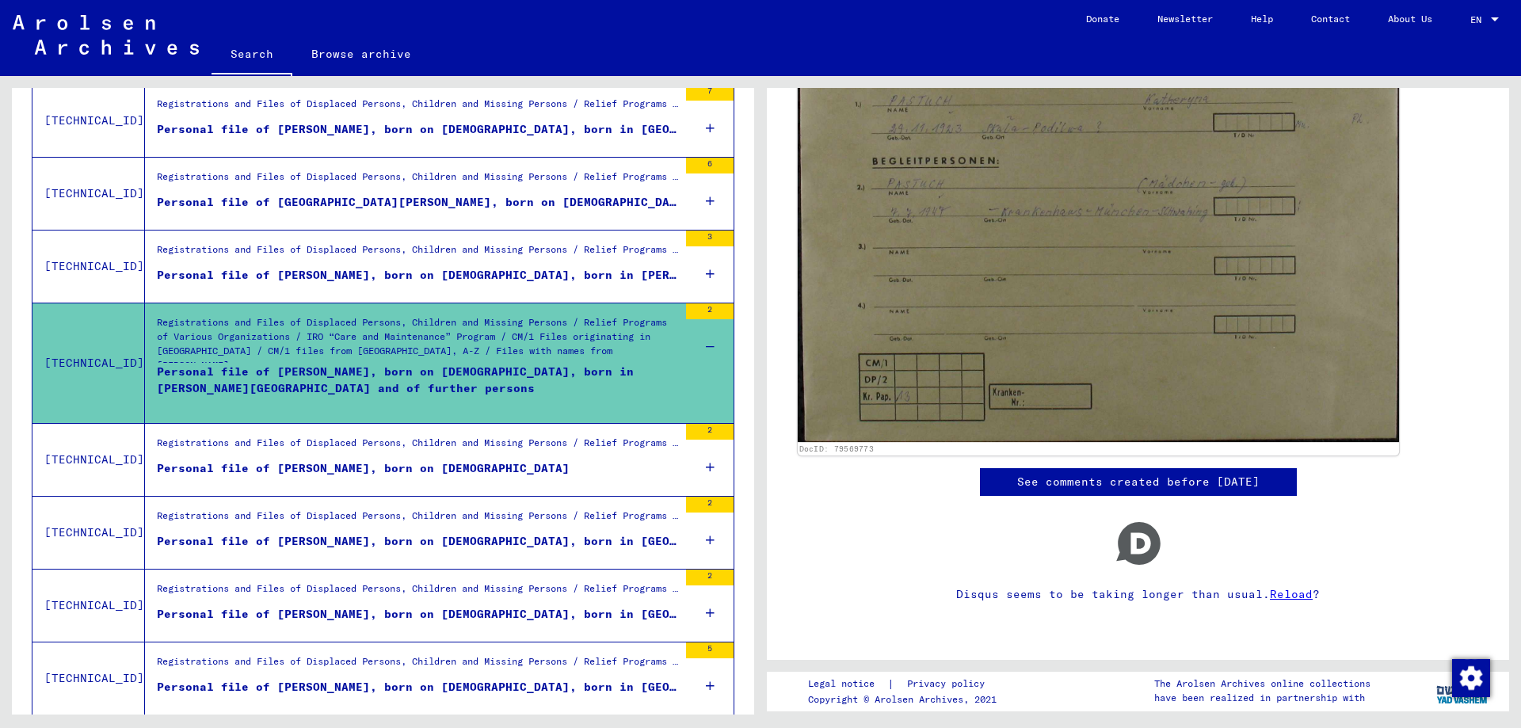
scroll to position [337, 0]
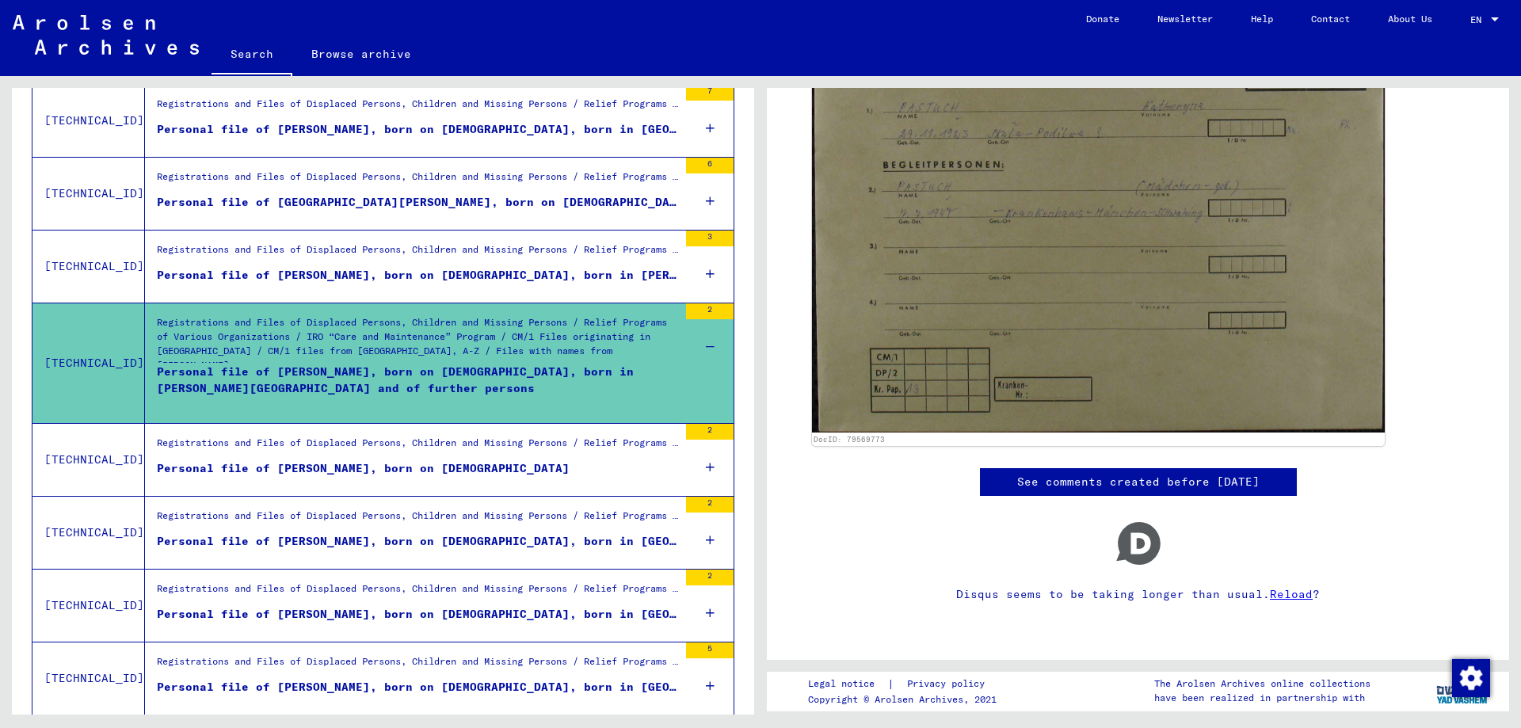
click at [1137, 474] on link "See comments created before [DATE]" at bounding box center [1138, 482] width 242 height 17
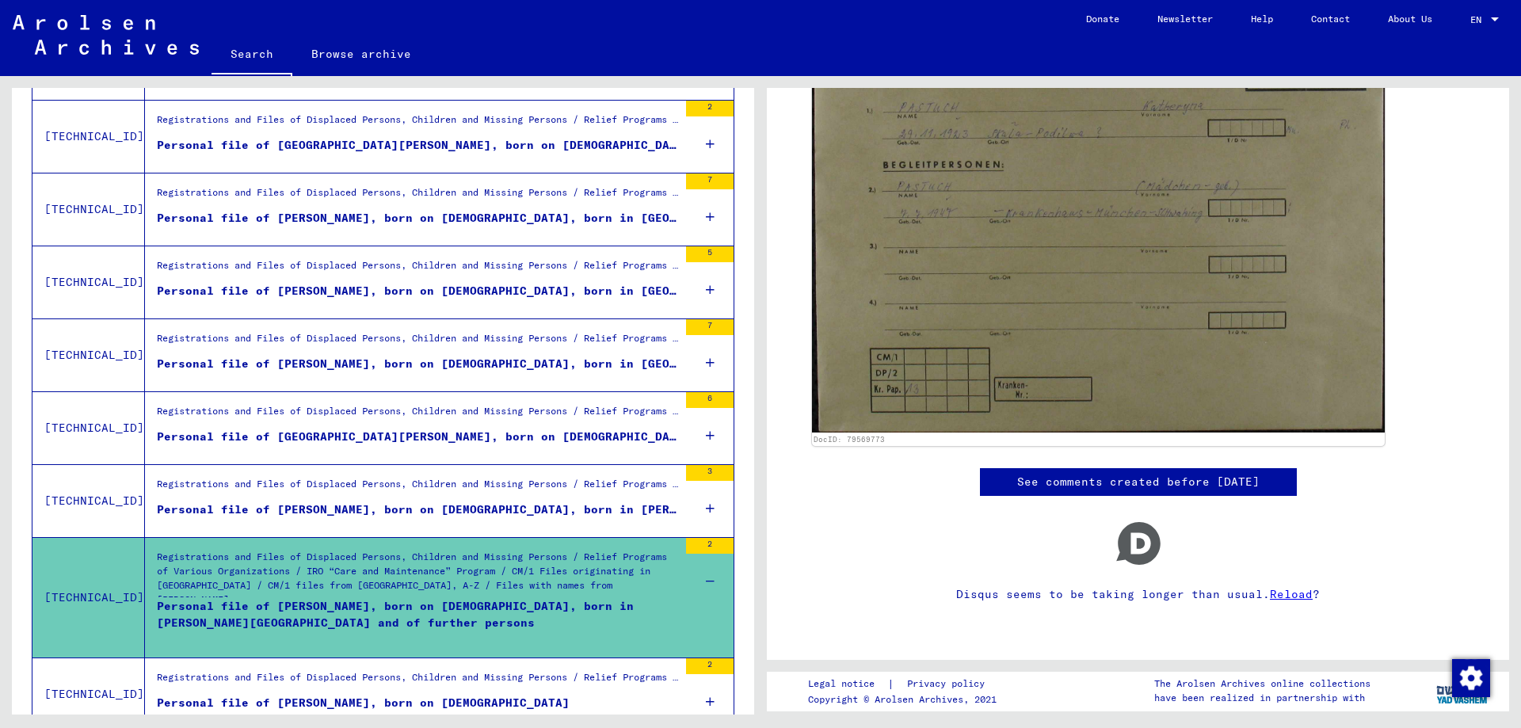
scroll to position [804, 0]
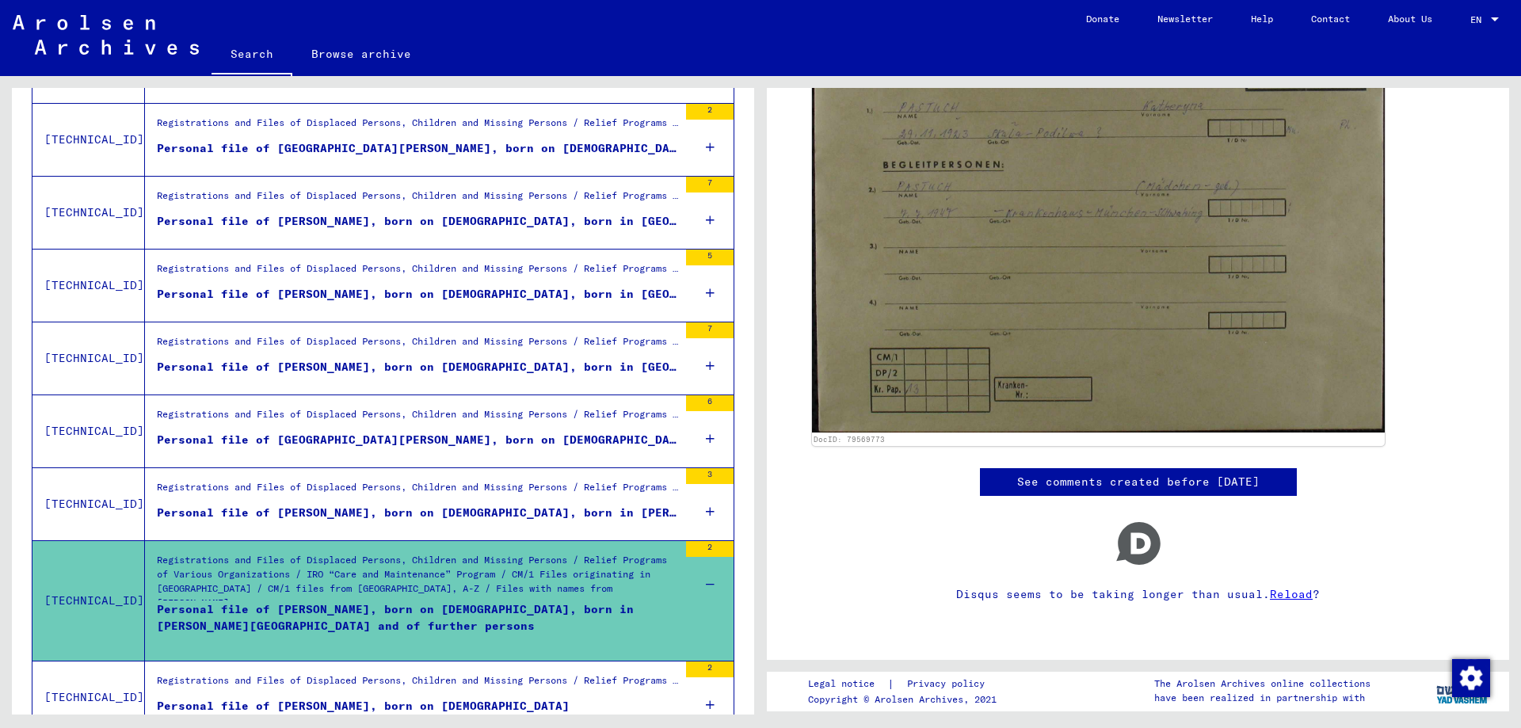
click at [361, 286] on div "Personal file of [PERSON_NAME], born on [DEMOGRAPHIC_DATA], born in [GEOGRAPHIC…" at bounding box center [417, 294] width 521 height 17
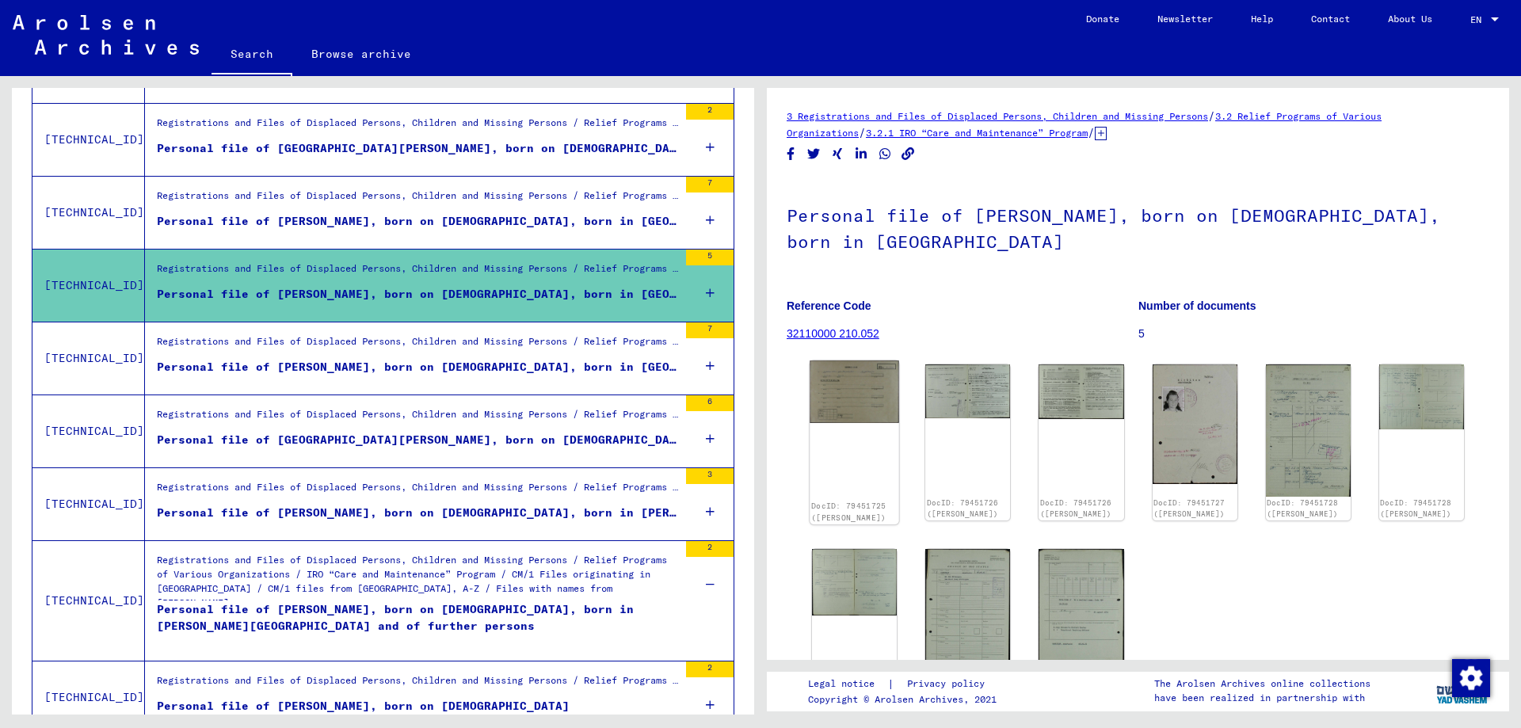
click at [853, 397] on img at bounding box center [855, 391] width 90 height 62
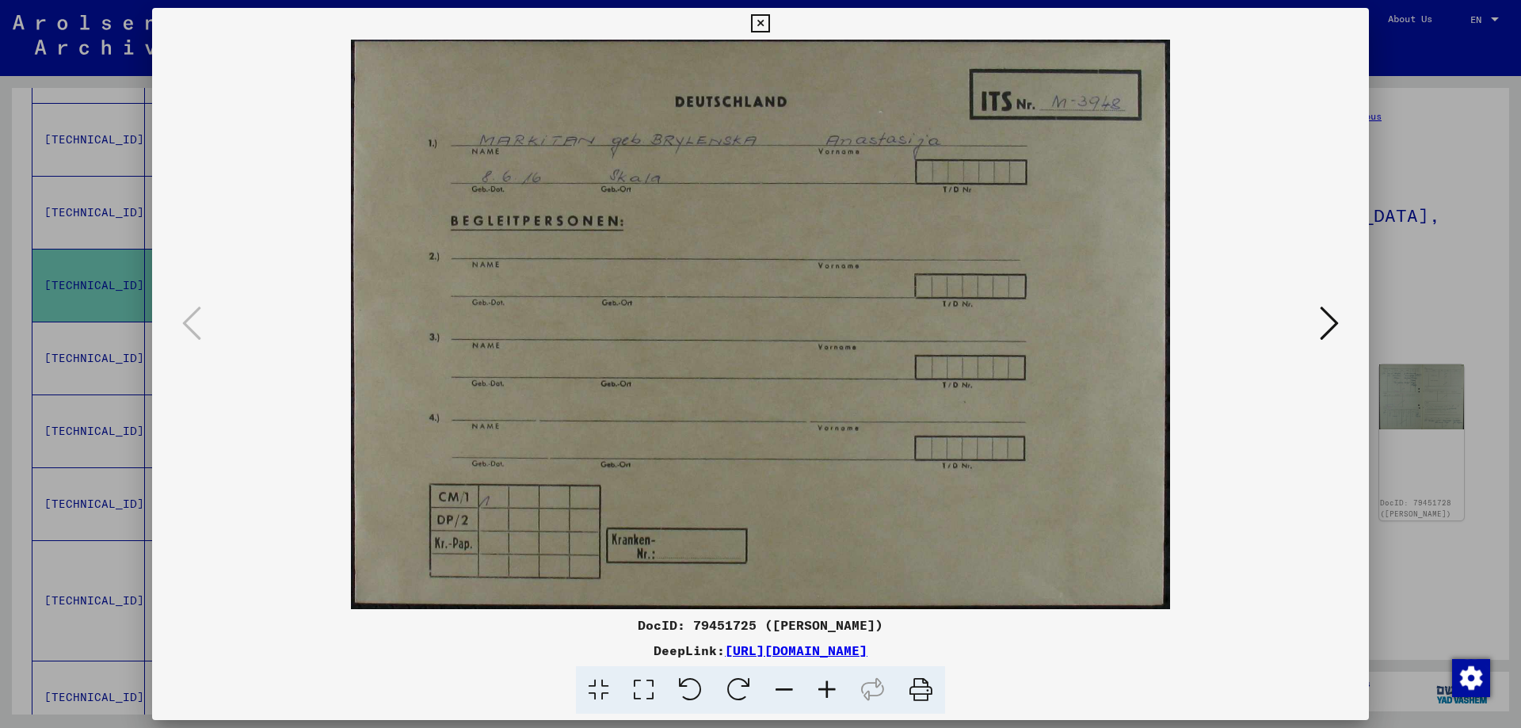
click at [1331, 328] on icon at bounding box center [1329, 323] width 19 height 38
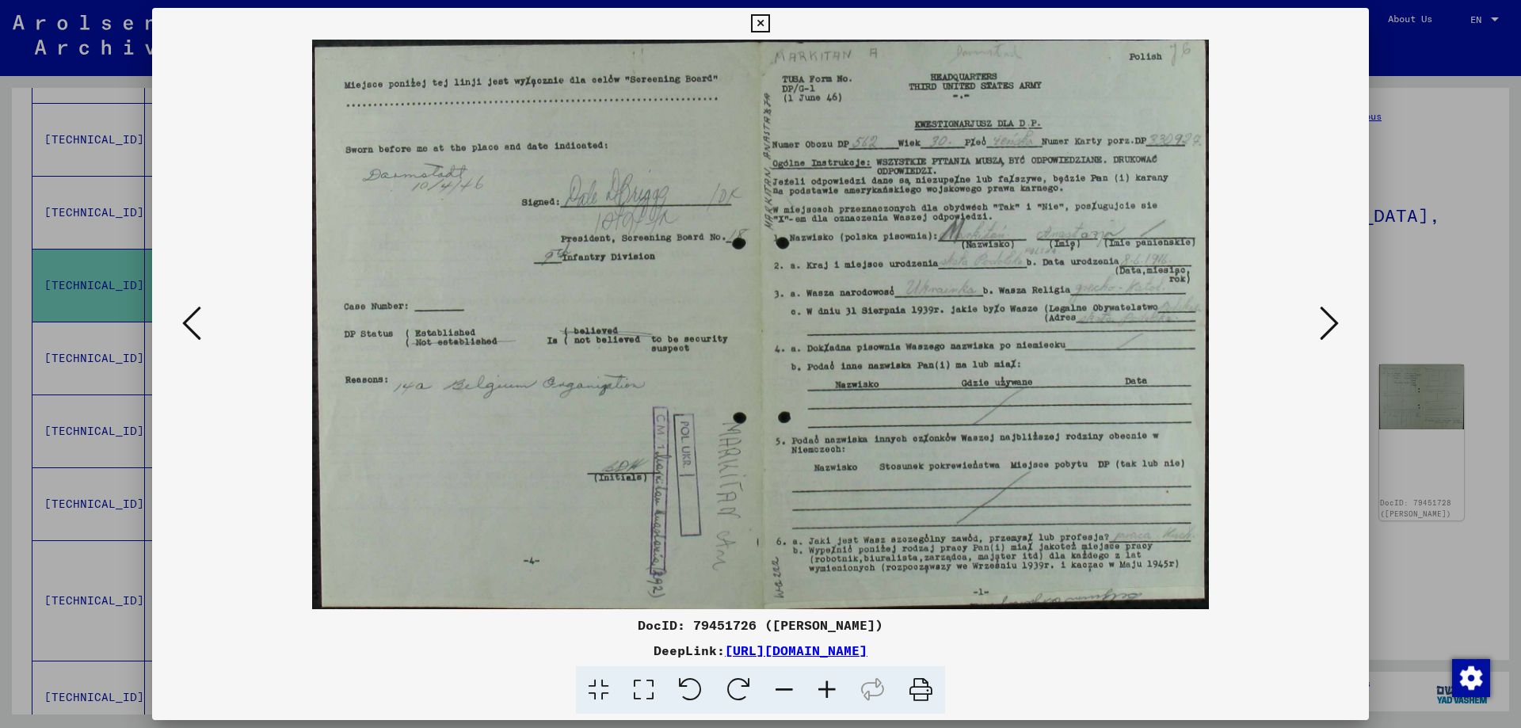
click at [1331, 328] on icon at bounding box center [1329, 323] width 19 height 38
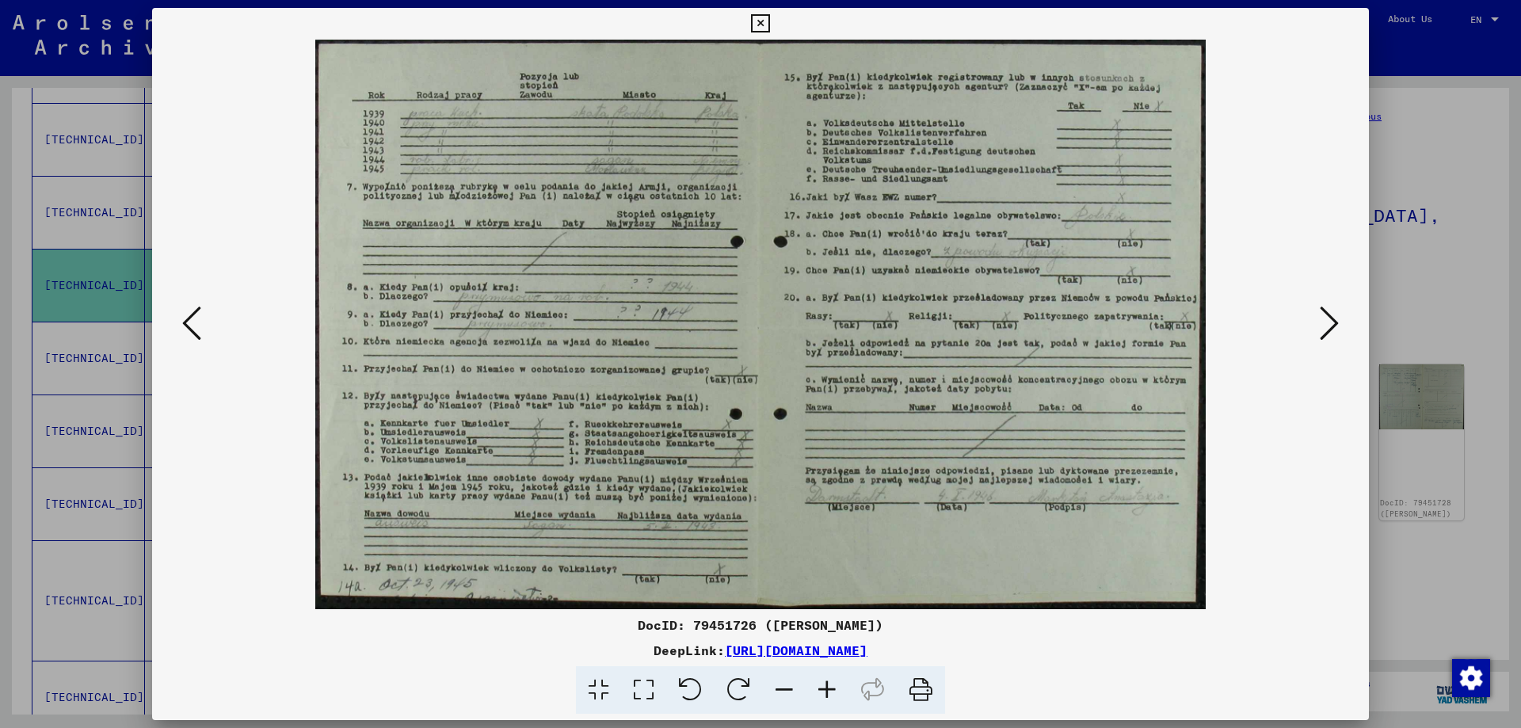
click at [1331, 328] on icon at bounding box center [1329, 323] width 19 height 38
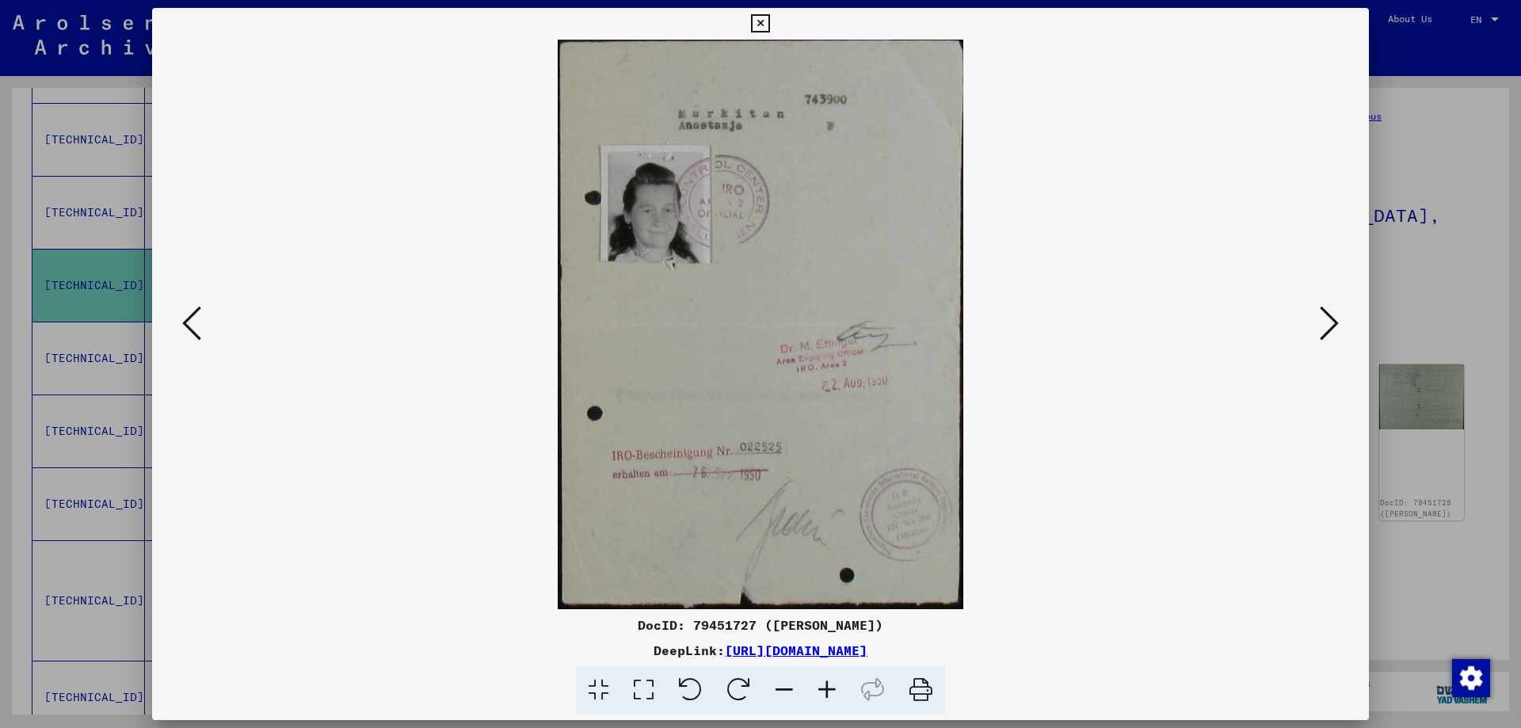
click at [1331, 328] on icon at bounding box center [1329, 323] width 19 height 38
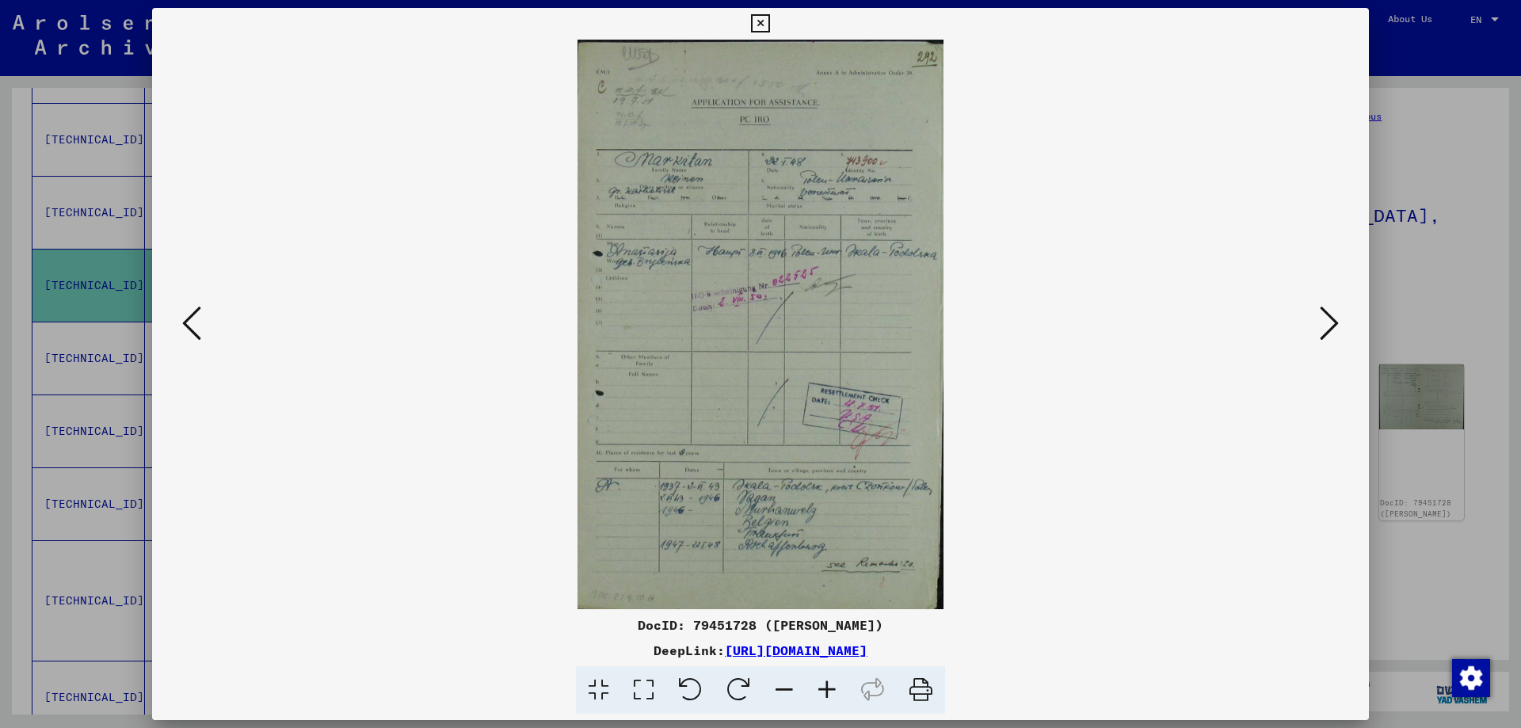
click at [1331, 328] on icon at bounding box center [1329, 323] width 19 height 38
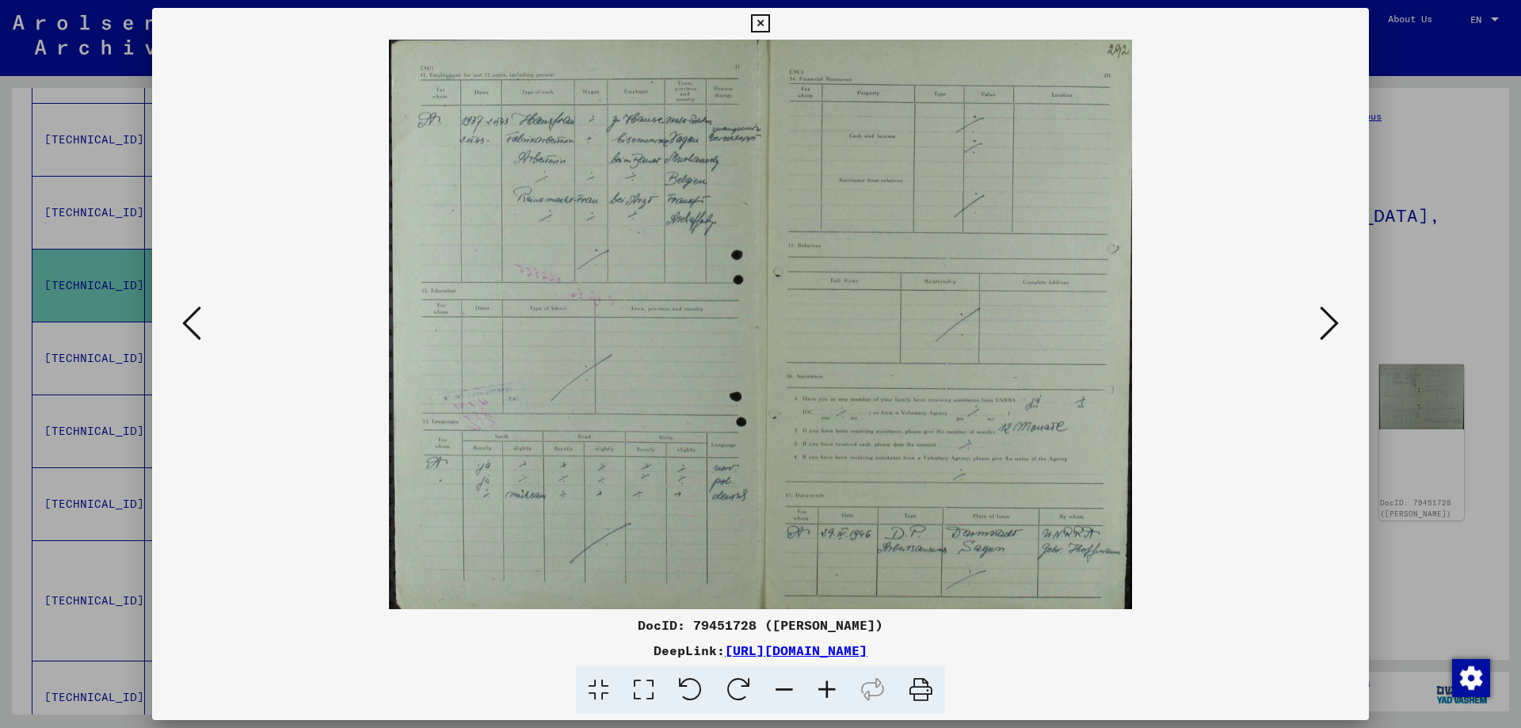
click at [1442, 325] on div at bounding box center [760, 364] width 1521 height 728
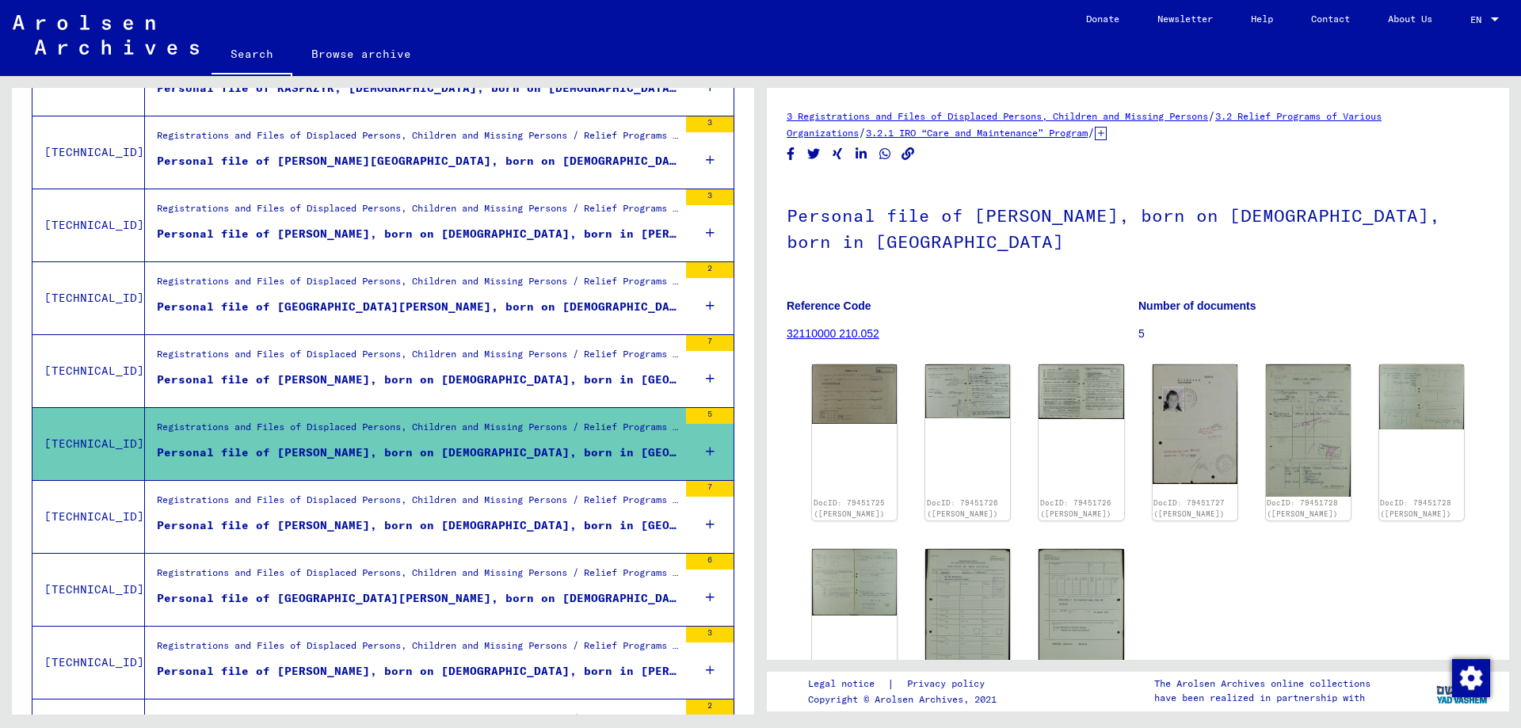
scroll to position [566, 0]
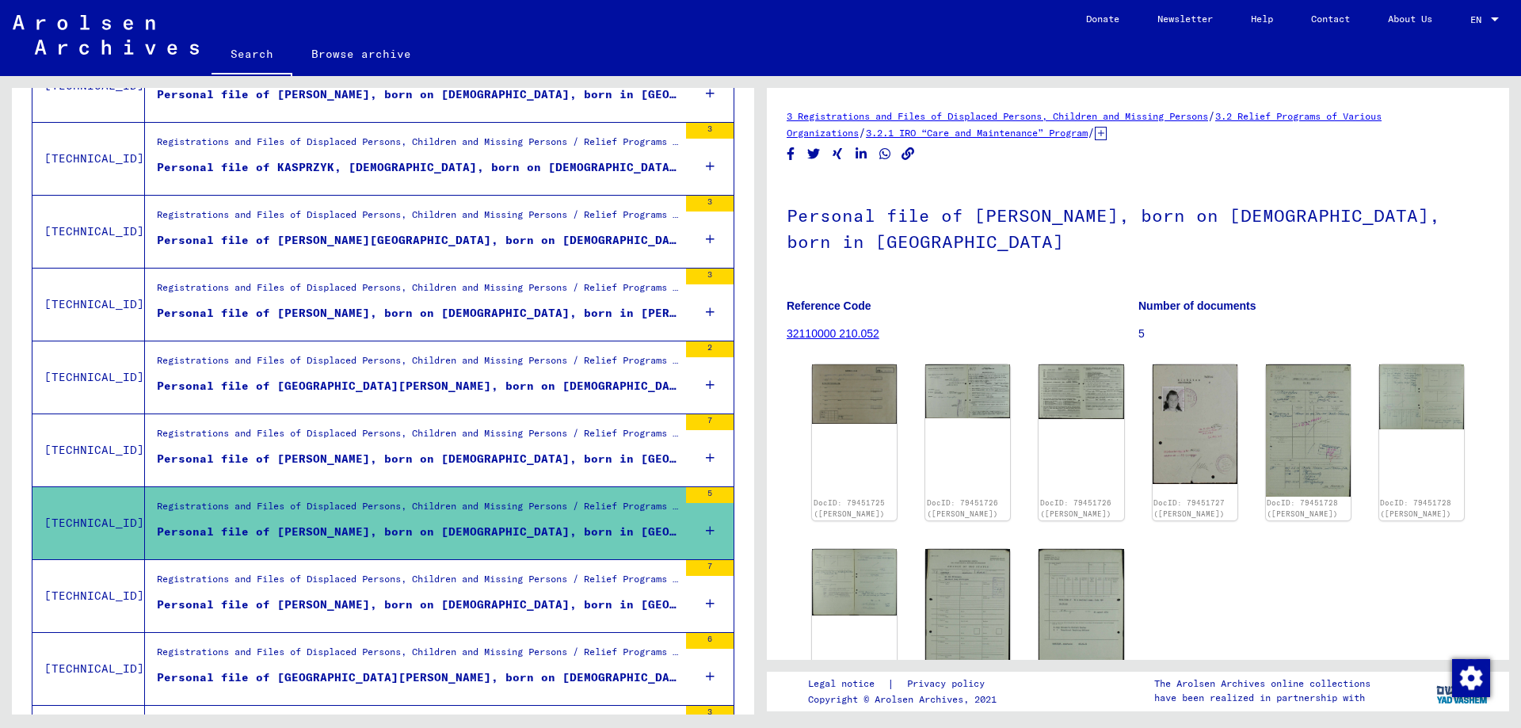
click at [440, 309] on div "Personal file of [PERSON_NAME], born on [DEMOGRAPHIC_DATA], born in [PERSON_NAM…" at bounding box center [417, 313] width 521 height 17
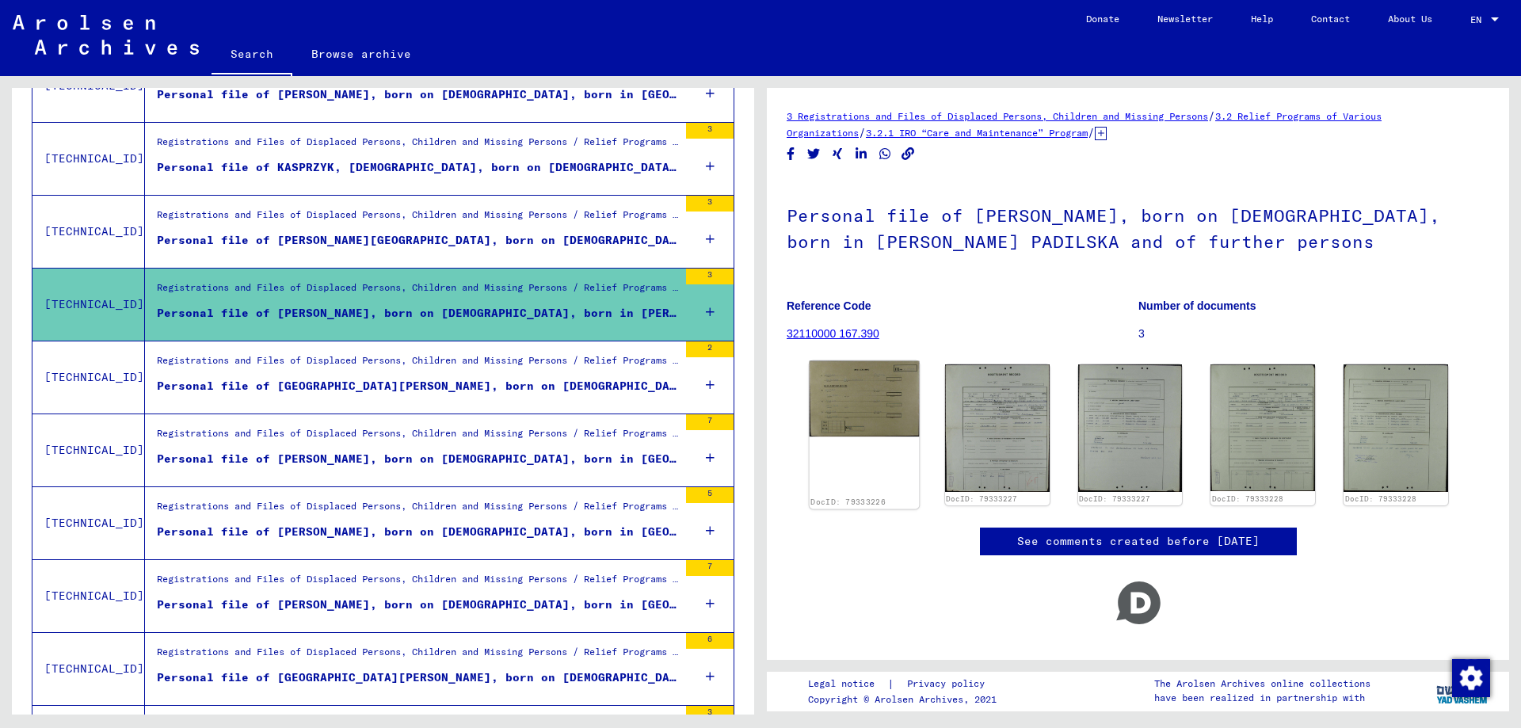
click at [881, 413] on img at bounding box center [864, 399] width 109 height 76
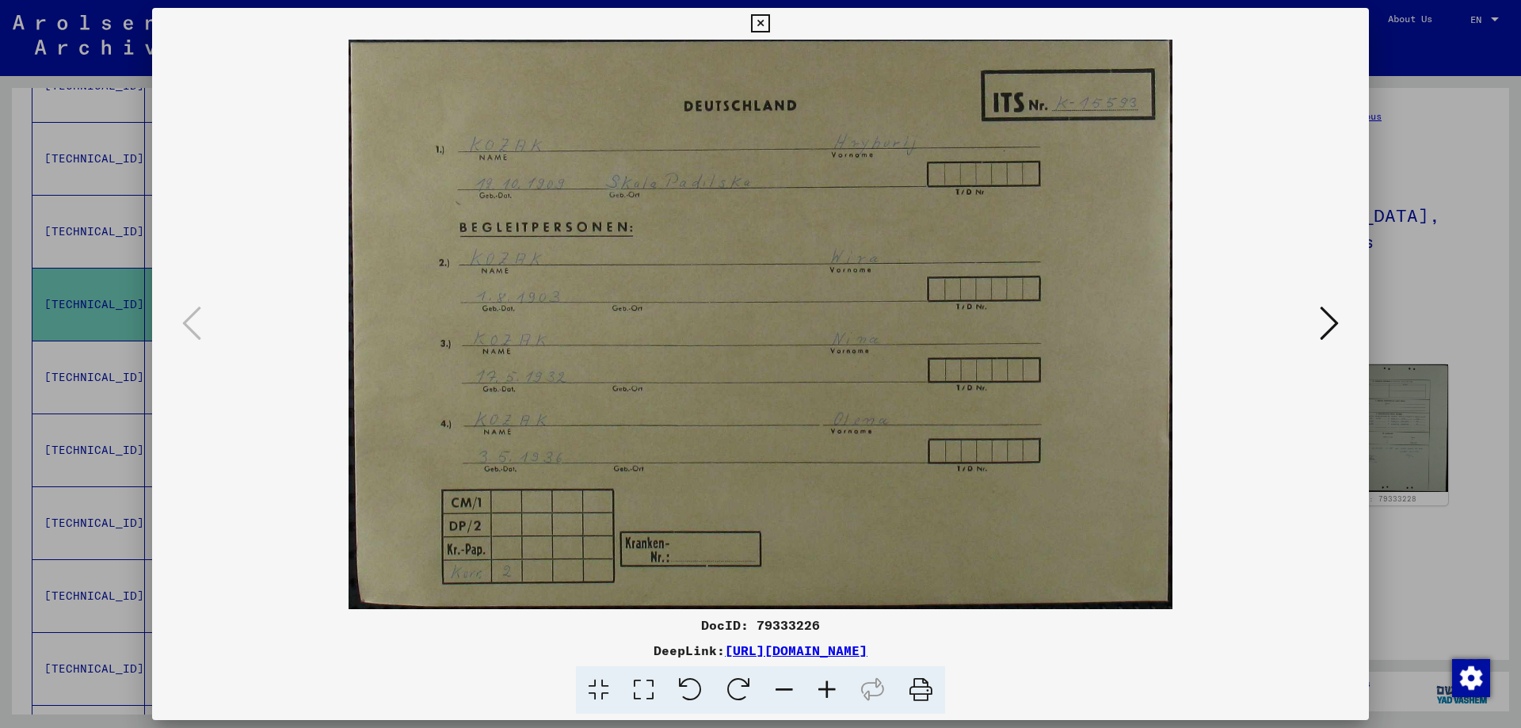
click at [1331, 331] on icon at bounding box center [1329, 323] width 19 height 38
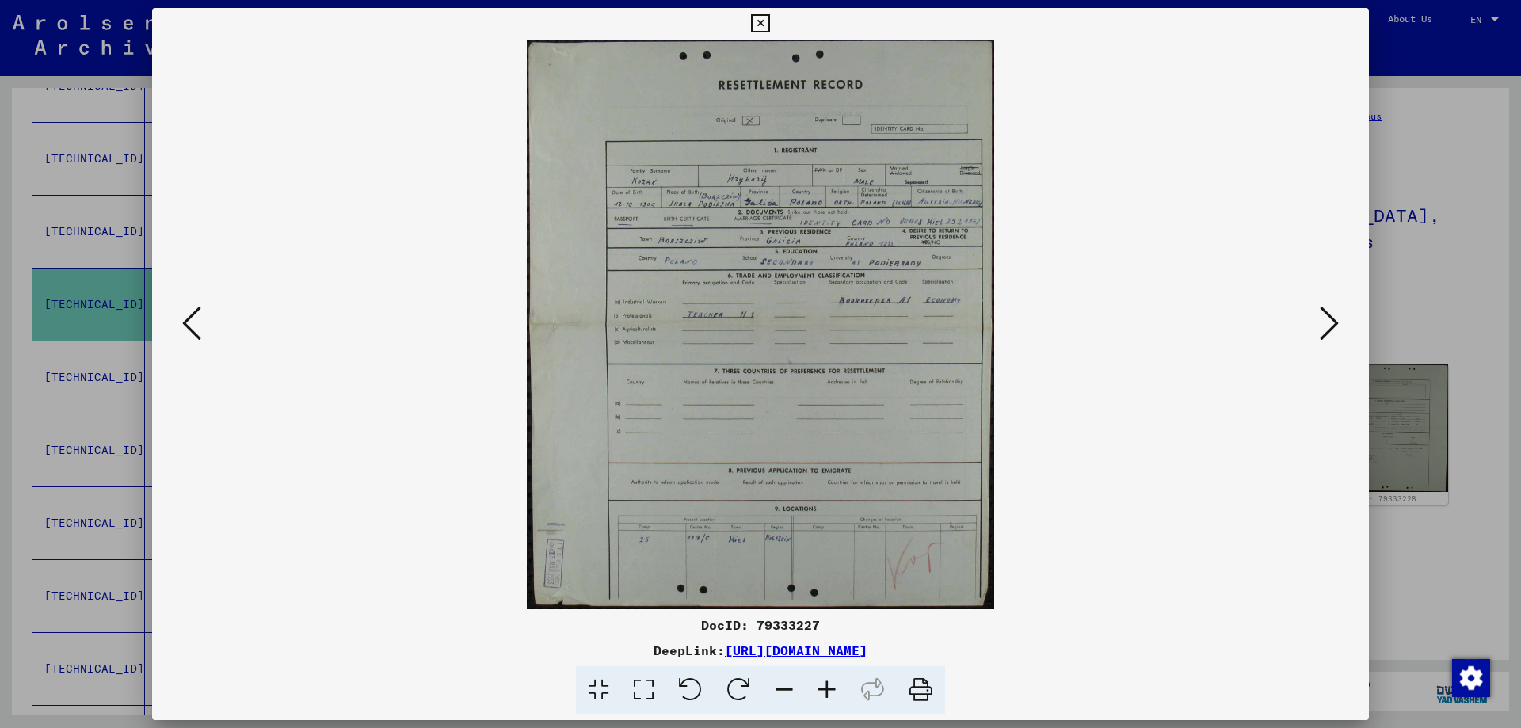
click at [1331, 331] on icon at bounding box center [1329, 323] width 19 height 38
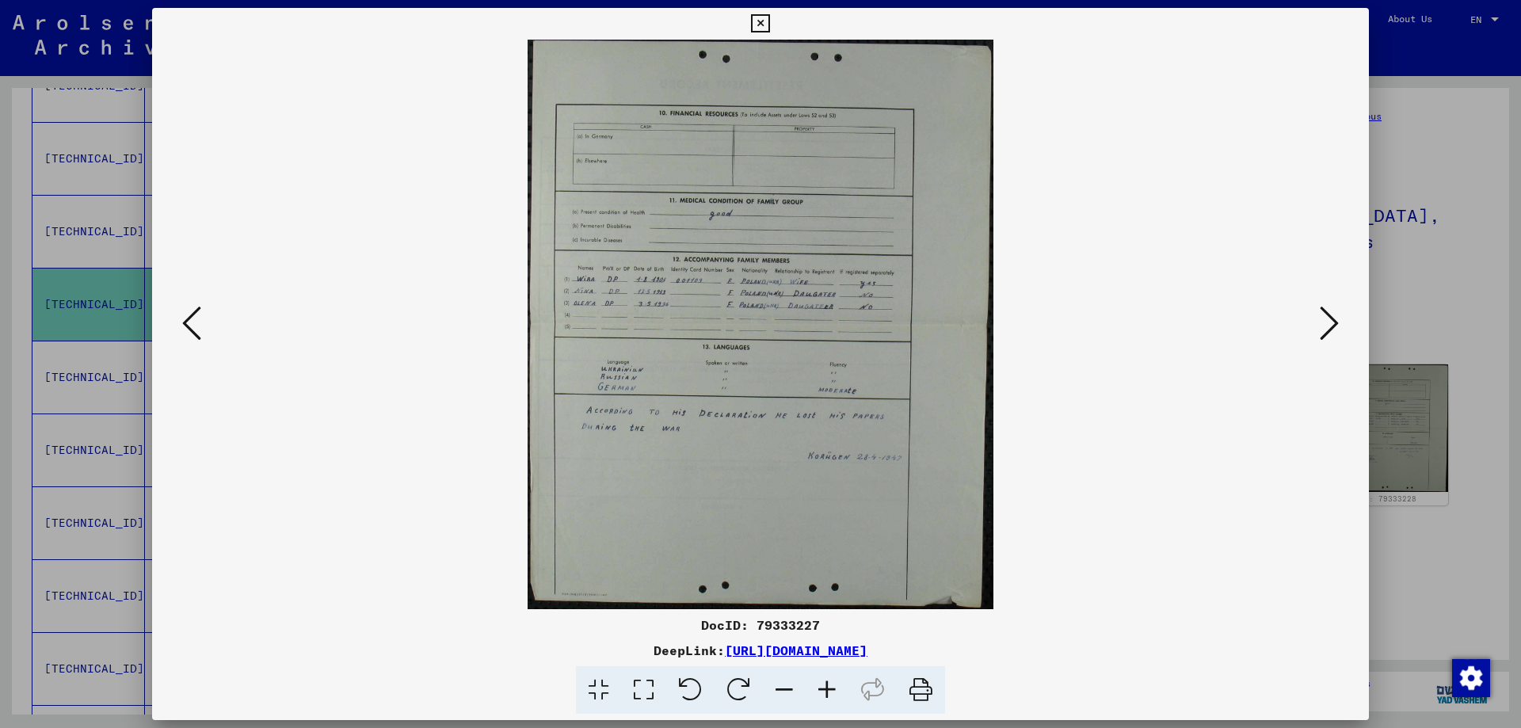
click at [1331, 331] on icon at bounding box center [1329, 323] width 19 height 38
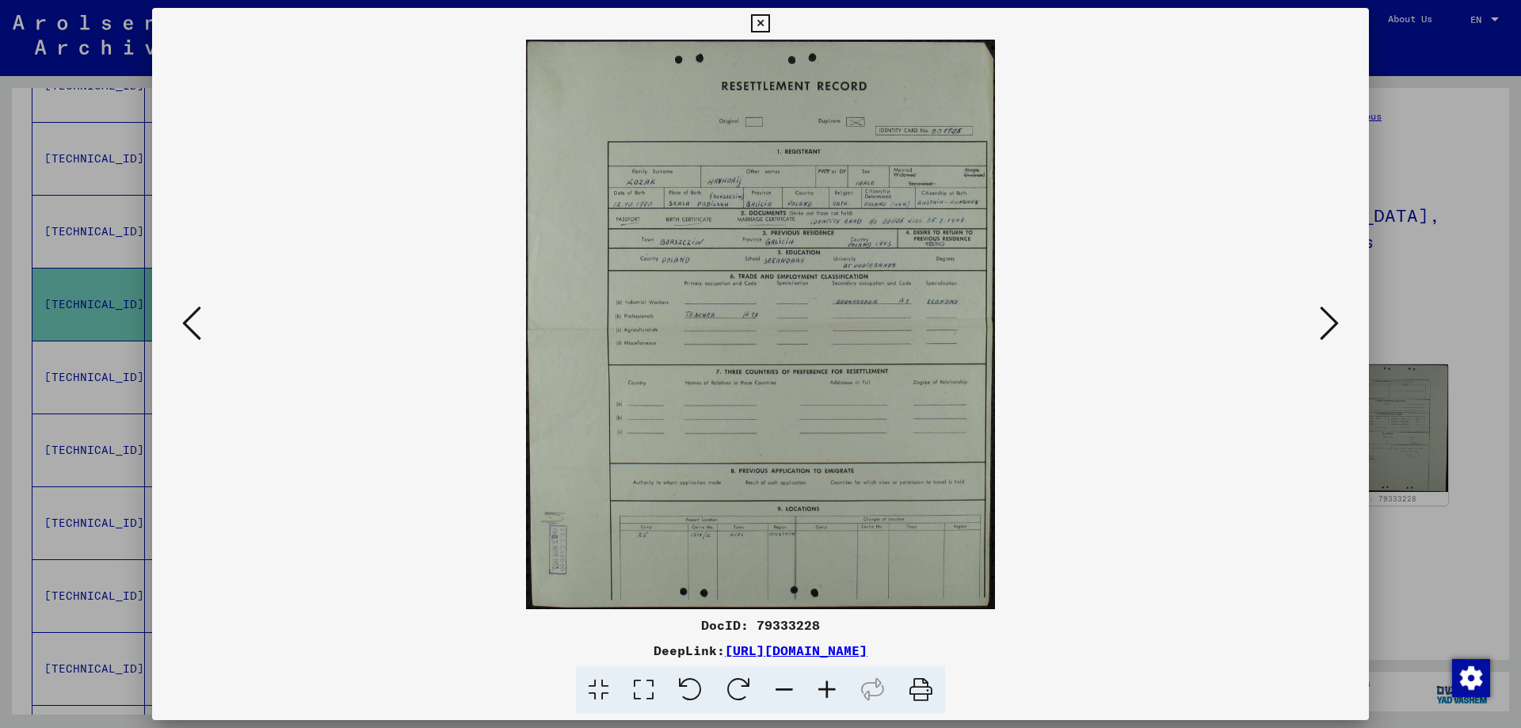
click at [1331, 331] on icon at bounding box center [1329, 323] width 19 height 38
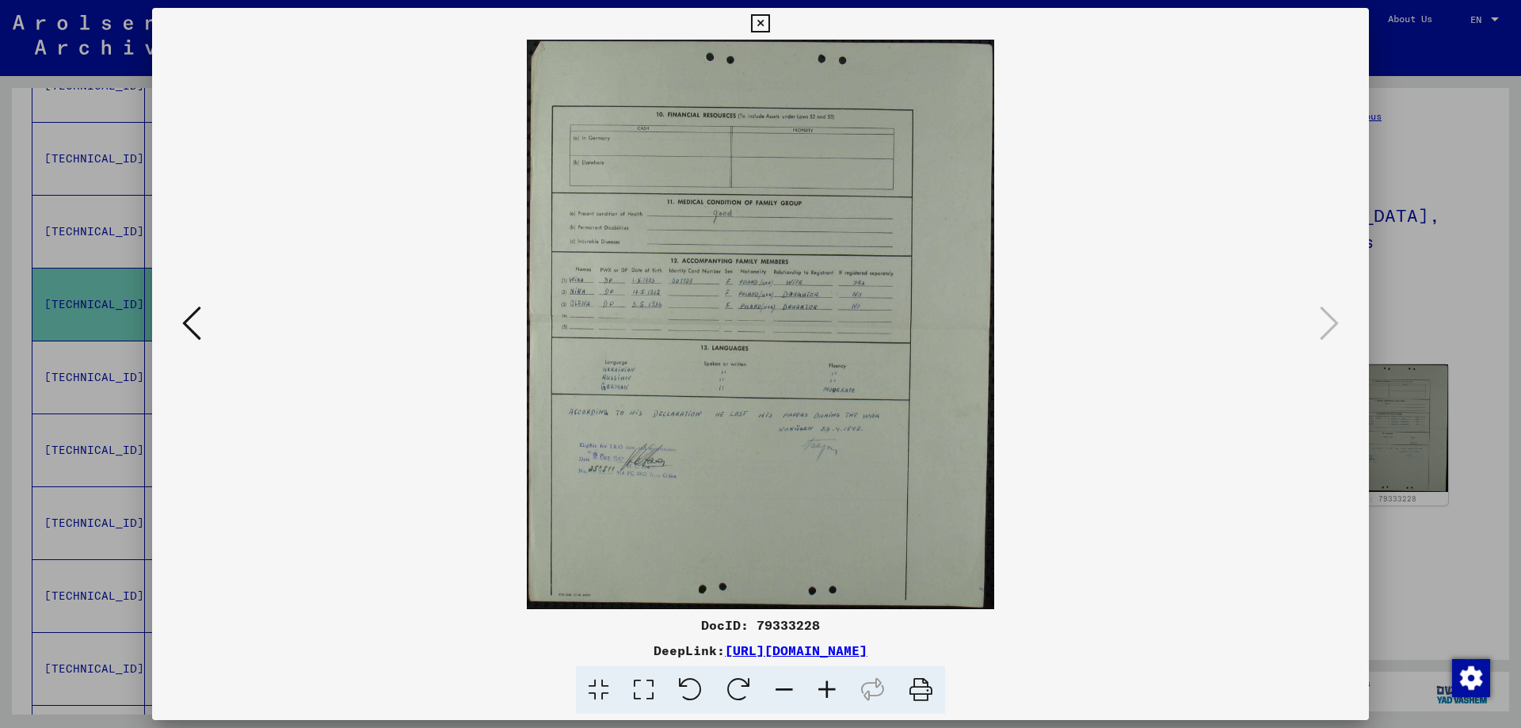
click at [1443, 330] on div at bounding box center [760, 364] width 1521 height 728
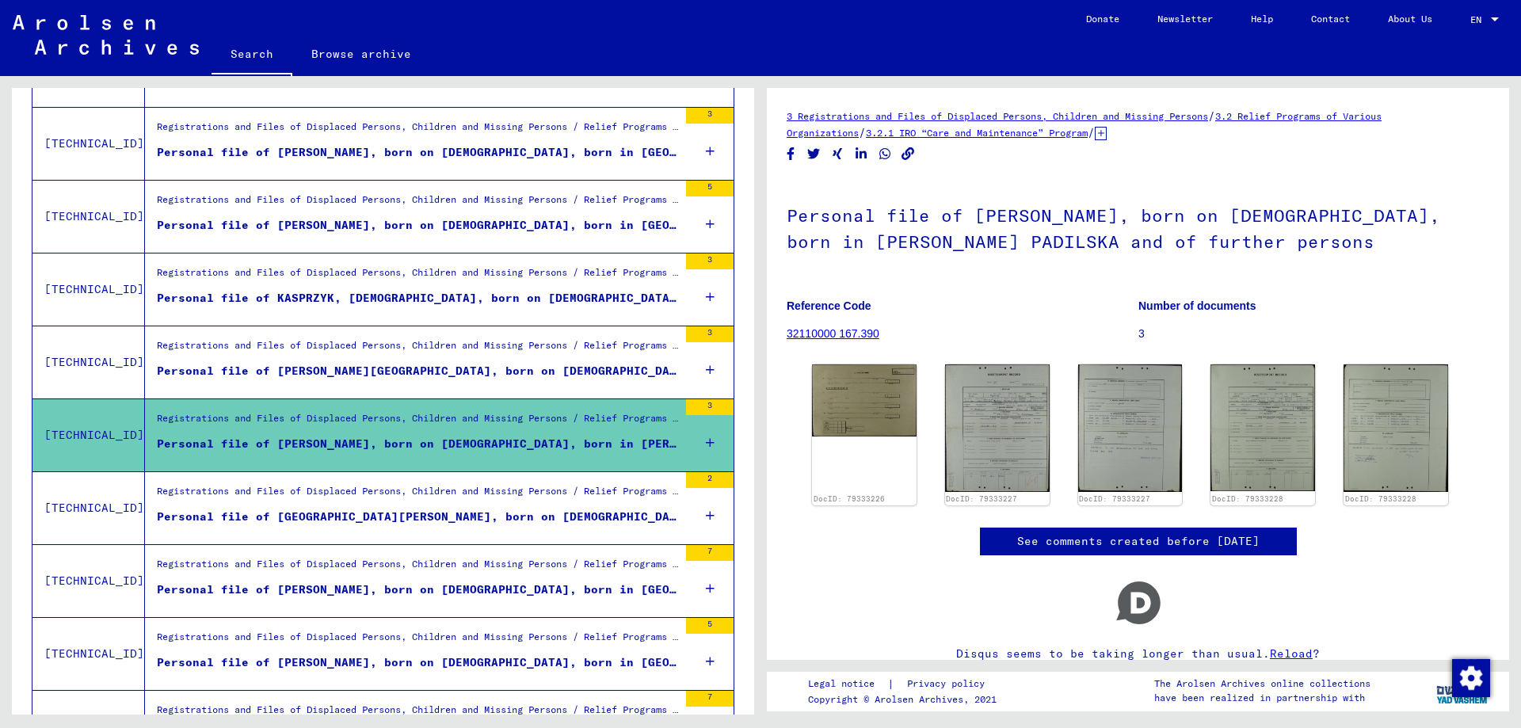
scroll to position [408, 0]
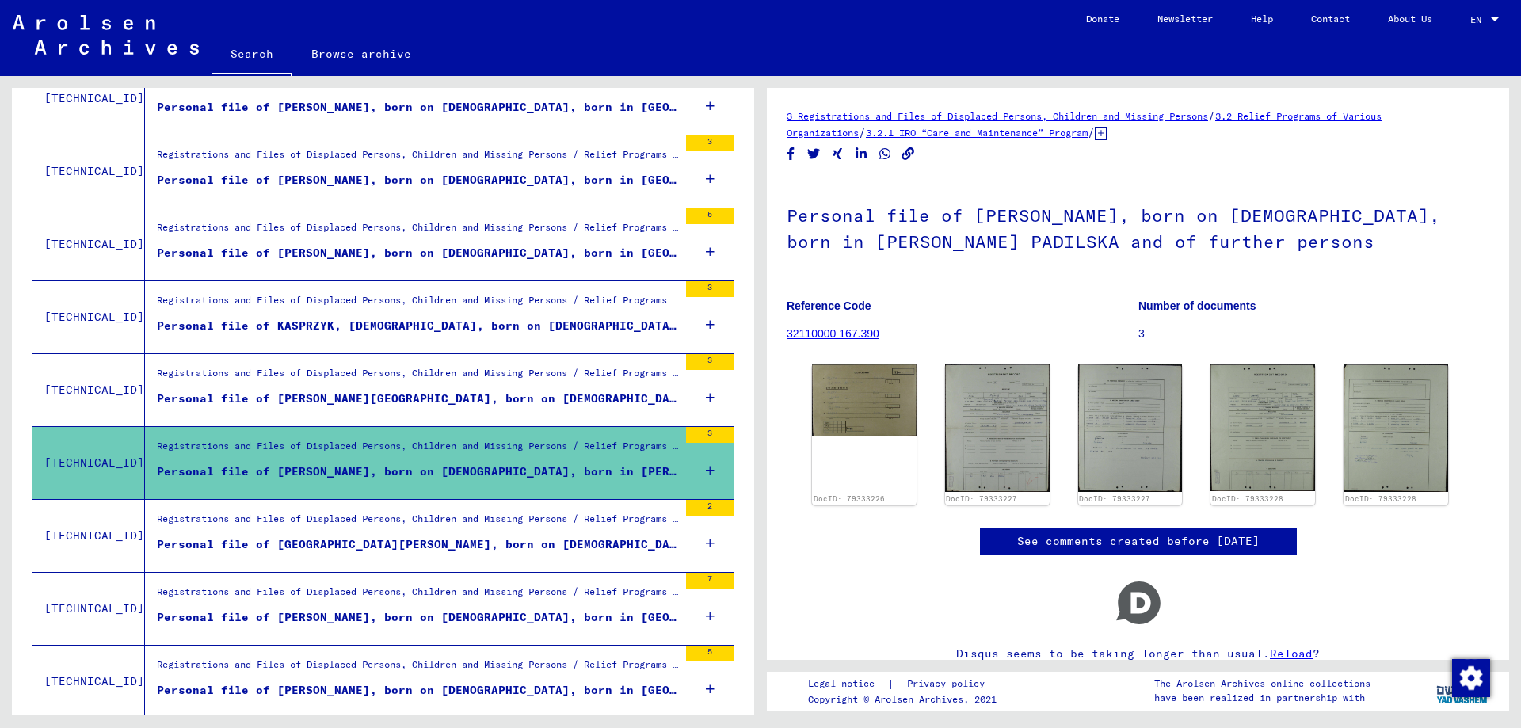
click at [490, 389] on figure "Registrations and Files of Displaced Persons, Children and Missing Persons / Re…" at bounding box center [417, 378] width 521 height 24
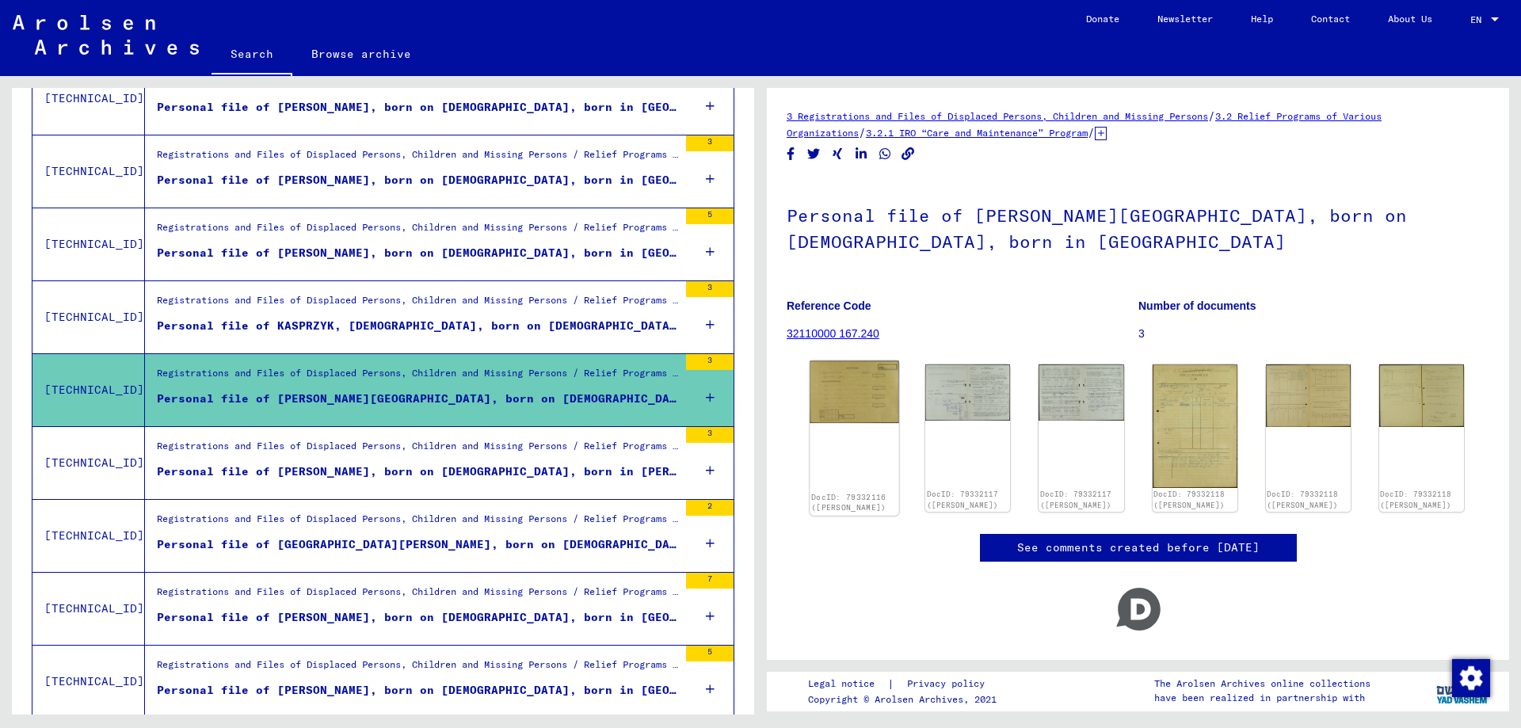
click at [869, 456] on div "DocID: 79332116 ([PERSON_NAME])" at bounding box center [855, 438] width 90 height 154
click at [852, 398] on img at bounding box center [855, 392] width 90 height 63
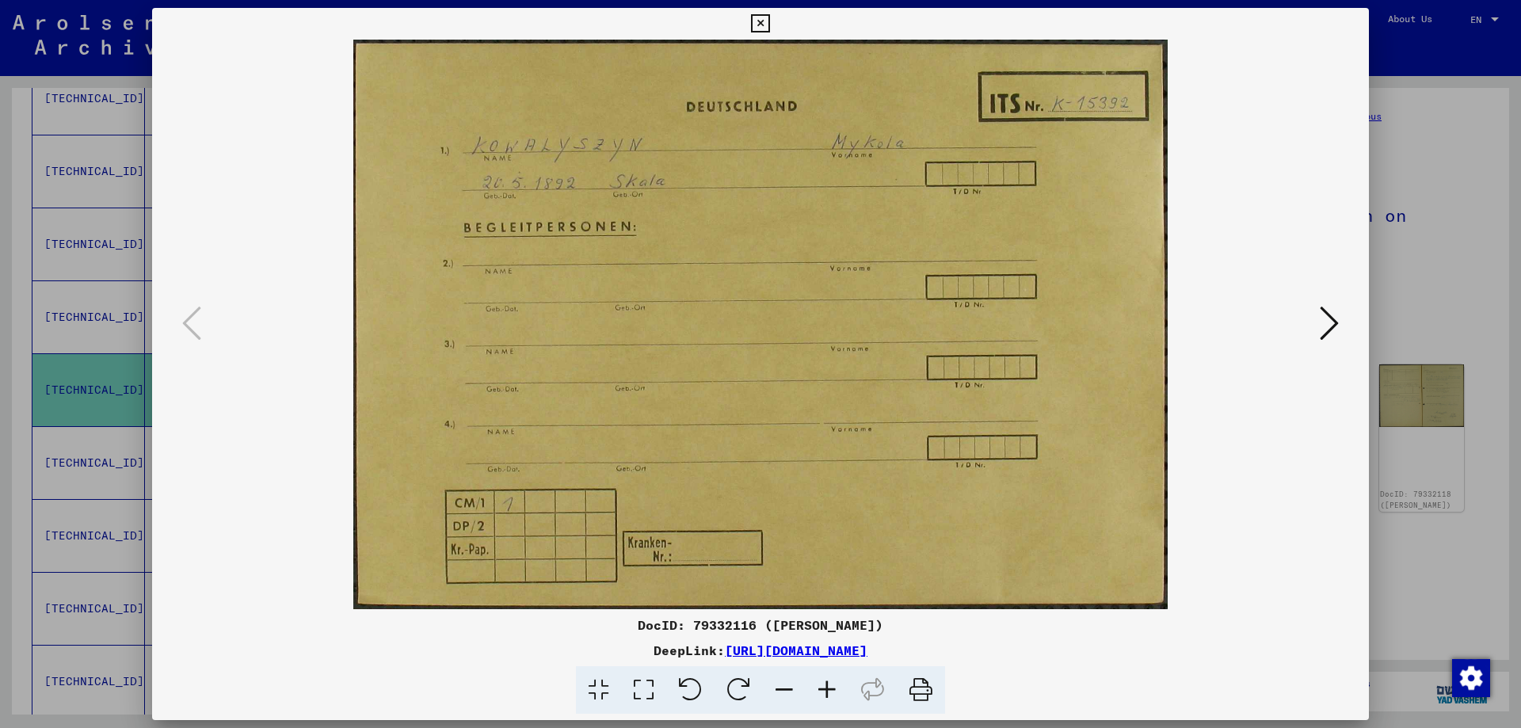
drag, startPoint x: 1332, startPoint y: 326, endPoint x: 1319, endPoint y: 332, distance: 14.2
click at [1330, 326] on icon at bounding box center [1329, 323] width 19 height 38
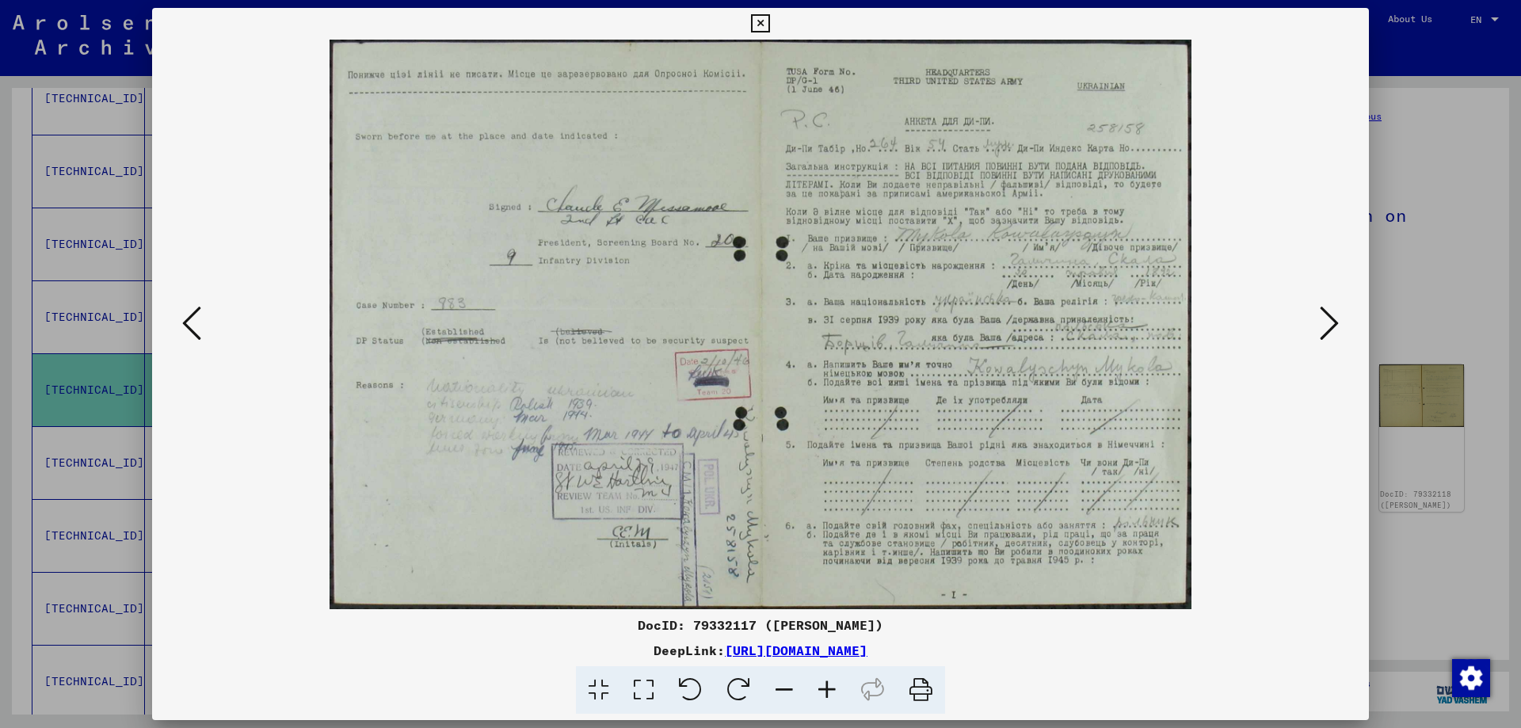
click at [833, 692] on icon at bounding box center [827, 690] width 43 height 48
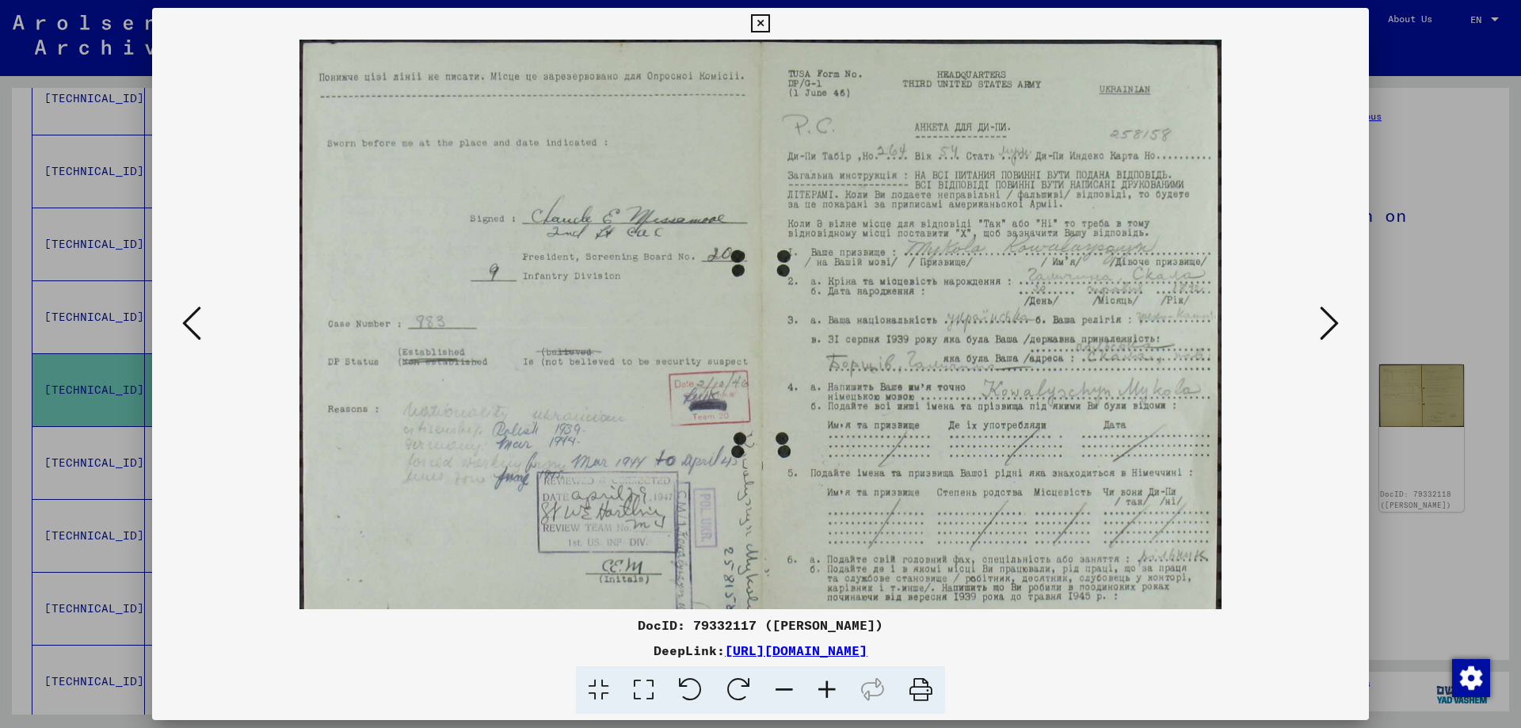
click at [833, 692] on icon at bounding box center [827, 690] width 43 height 48
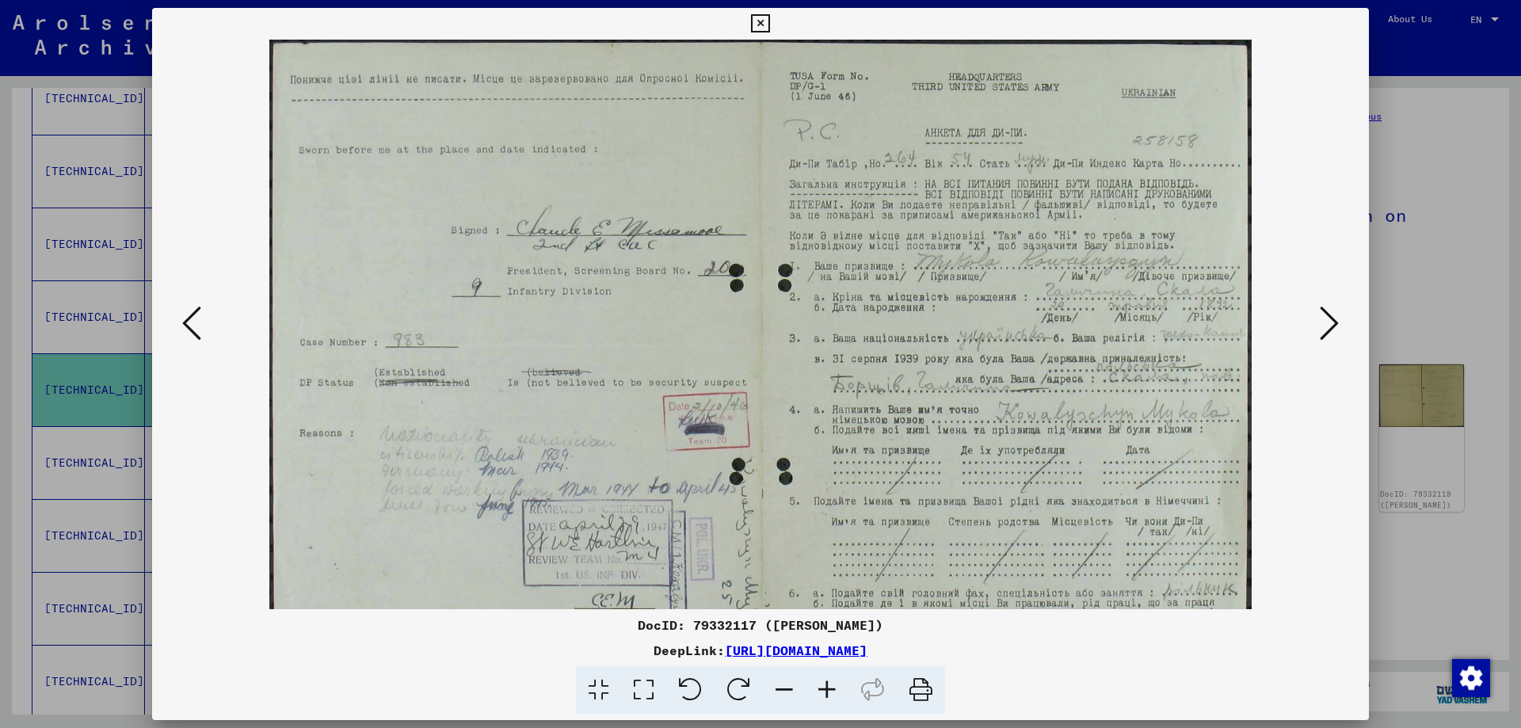
click at [833, 692] on icon at bounding box center [827, 690] width 43 height 48
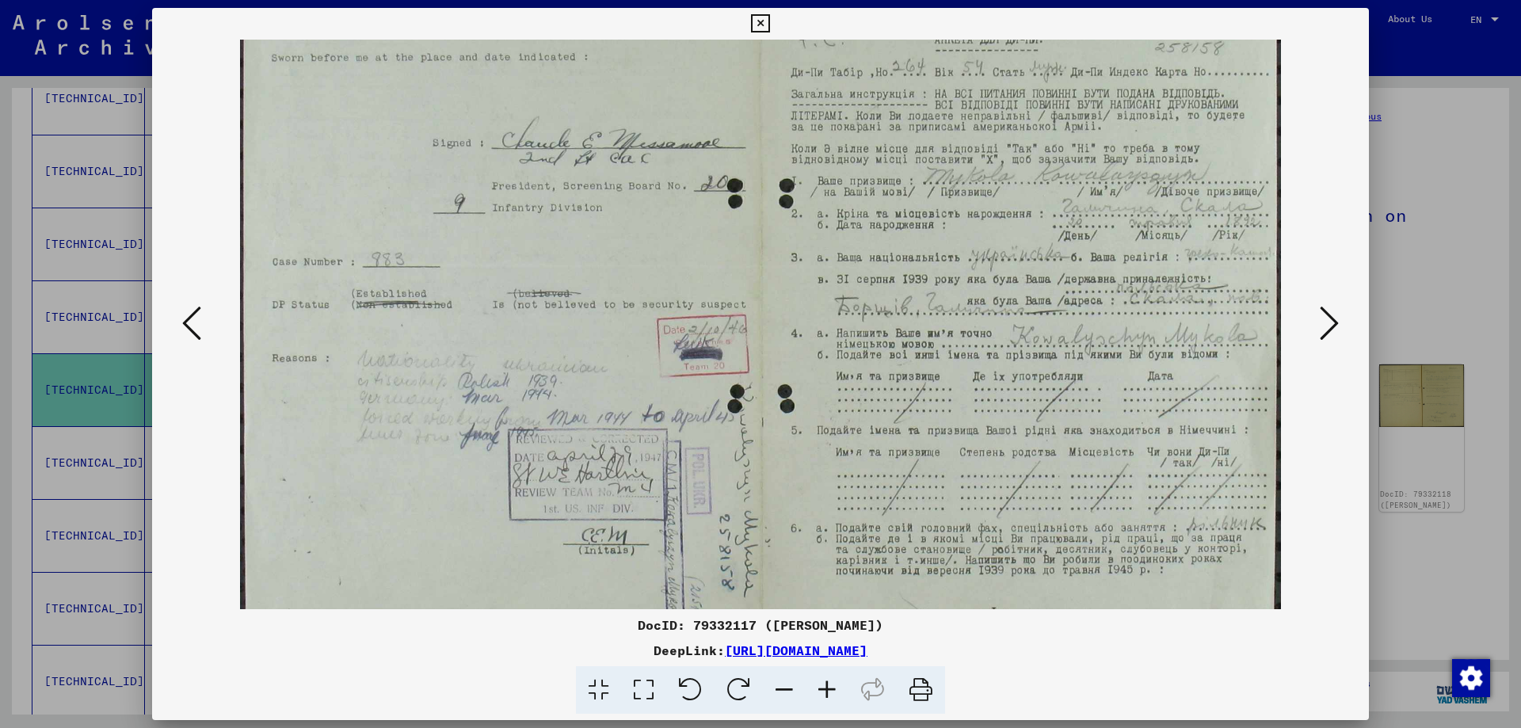
scroll to position [119, 0]
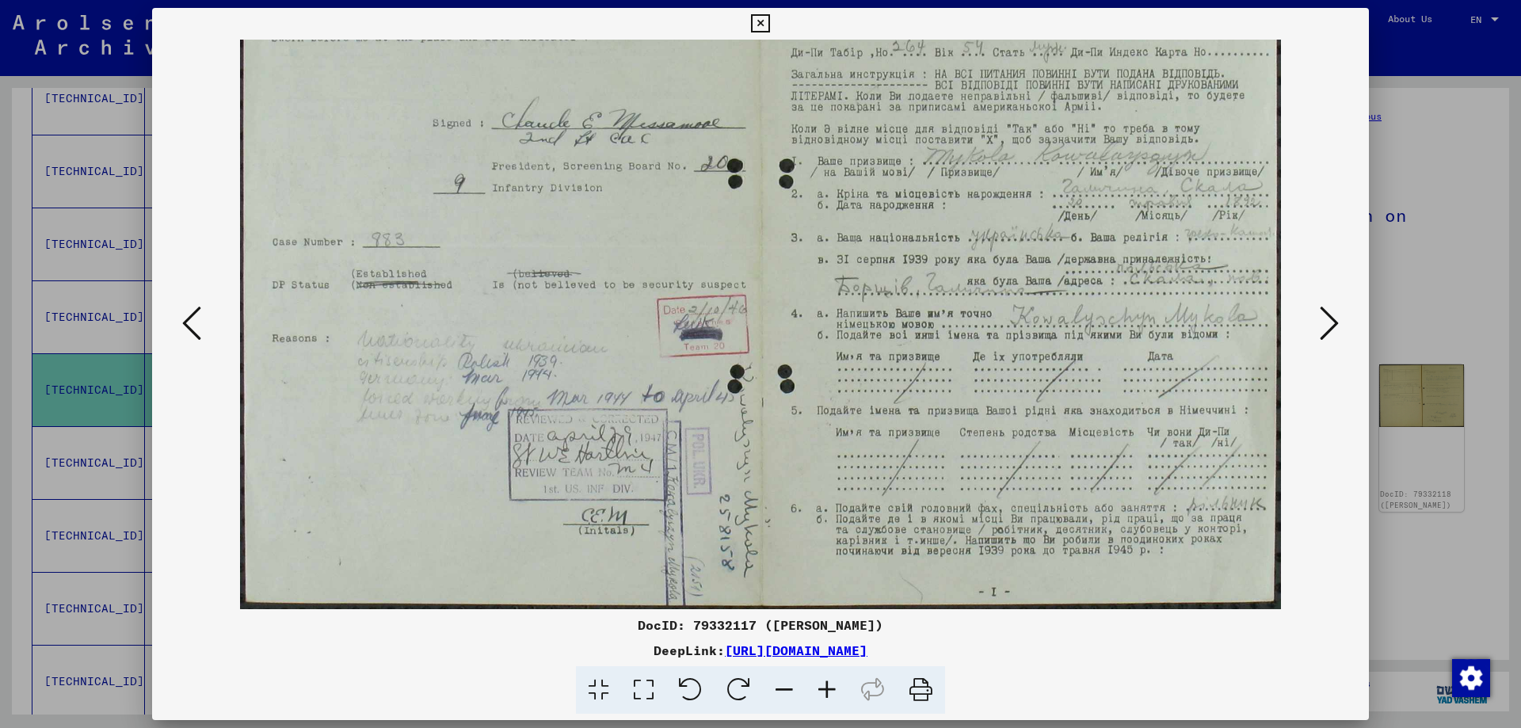
drag, startPoint x: 669, startPoint y: 399, endPoint x: 482, endPoint y: 243, distance: 242.9
click at [482, 243] on img at bounding box center [761, 265] width 1042 height 688
click at [1333, 326] on icon at bounding box center [1329, 323] width 19 height 38
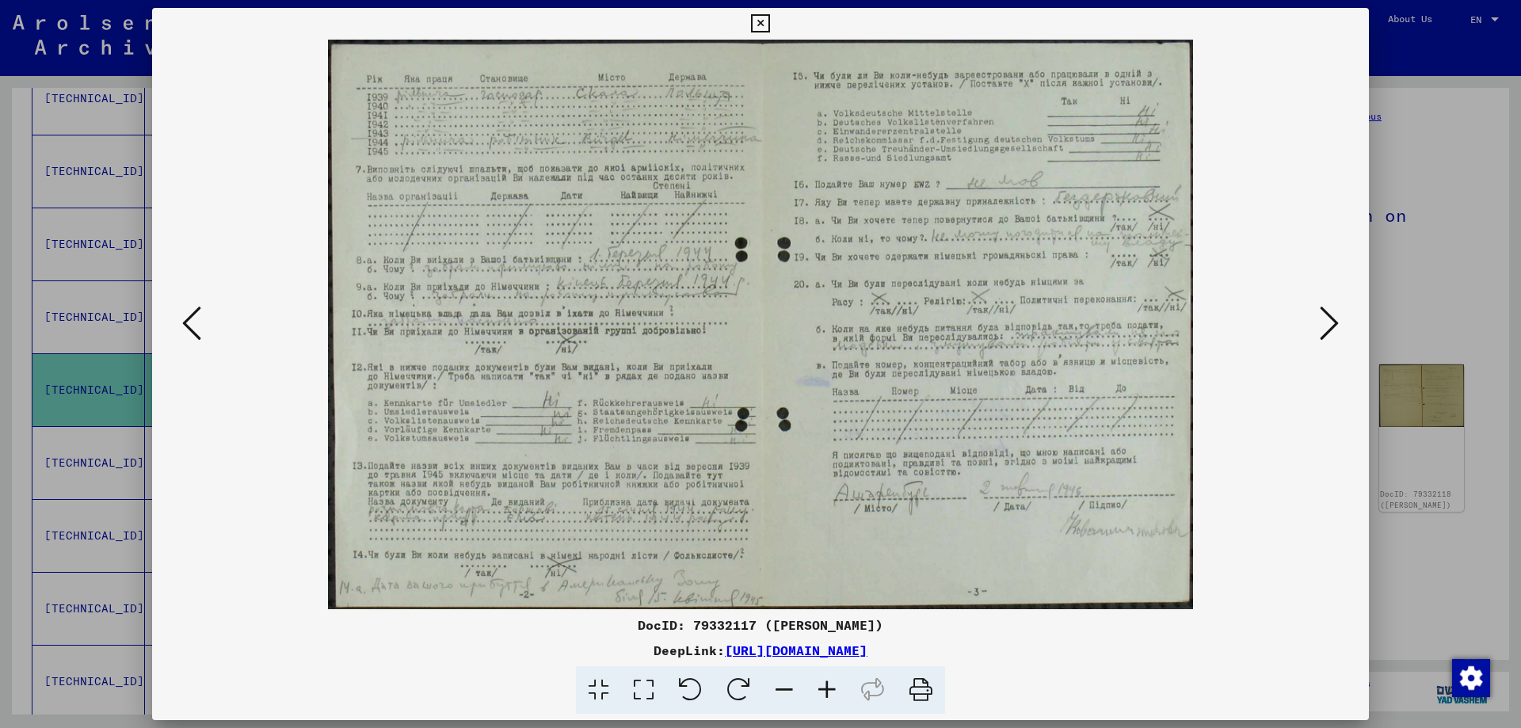
click at [1330, 324] on icon at bounding box center [1329, 323] width 19 height 38
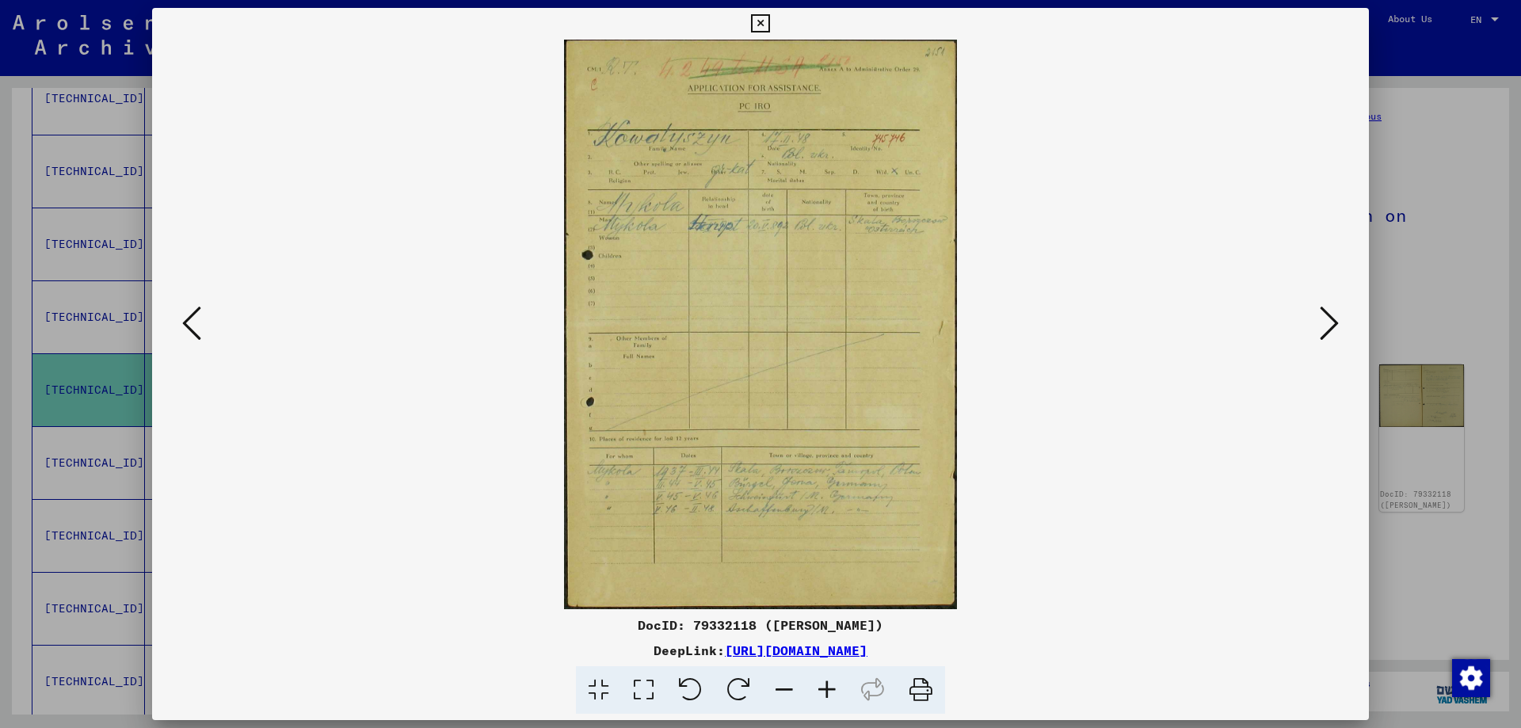
click at [1330, 324] on icon at bounding box center [1329, 323] width 19 height 38
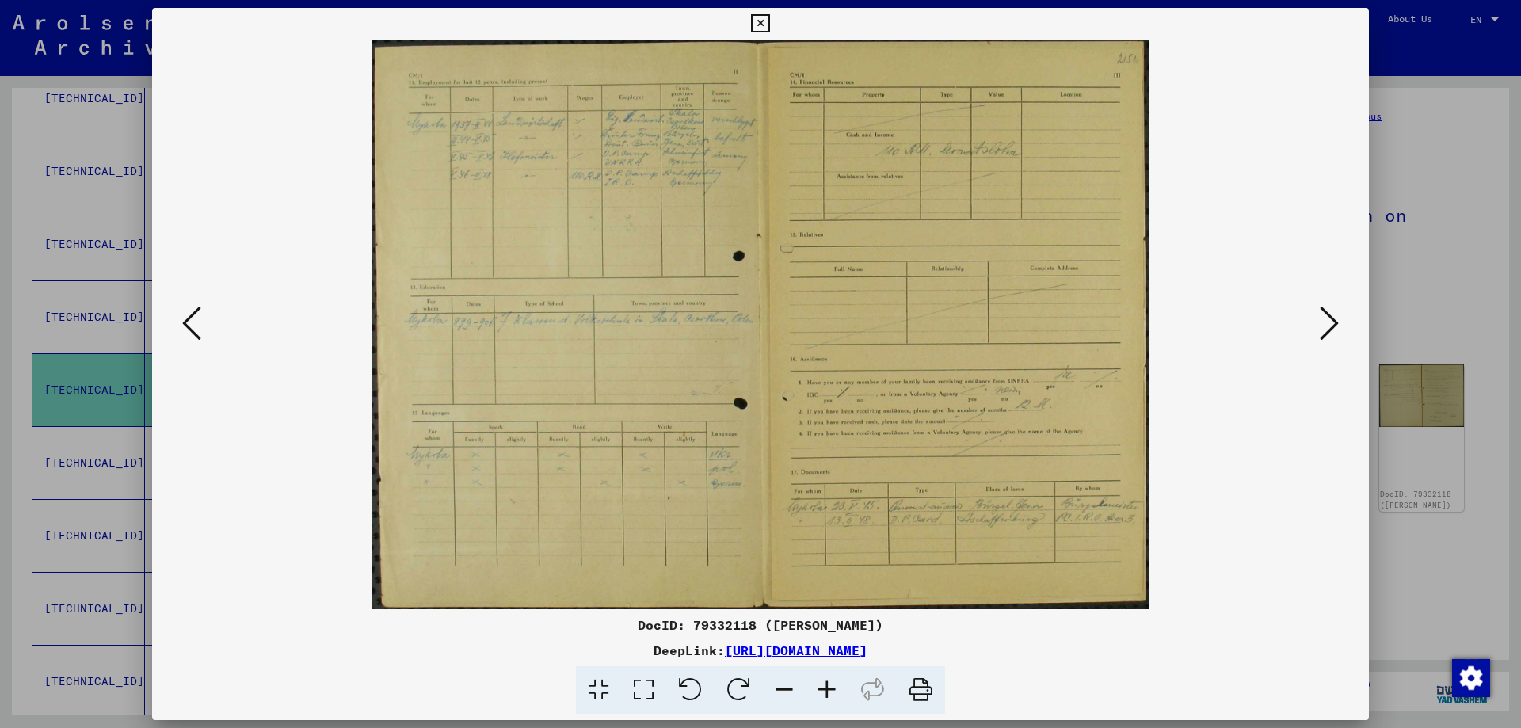
click at [1330, 324] on icon at bounding box center [1329, 323] width 19 height 38
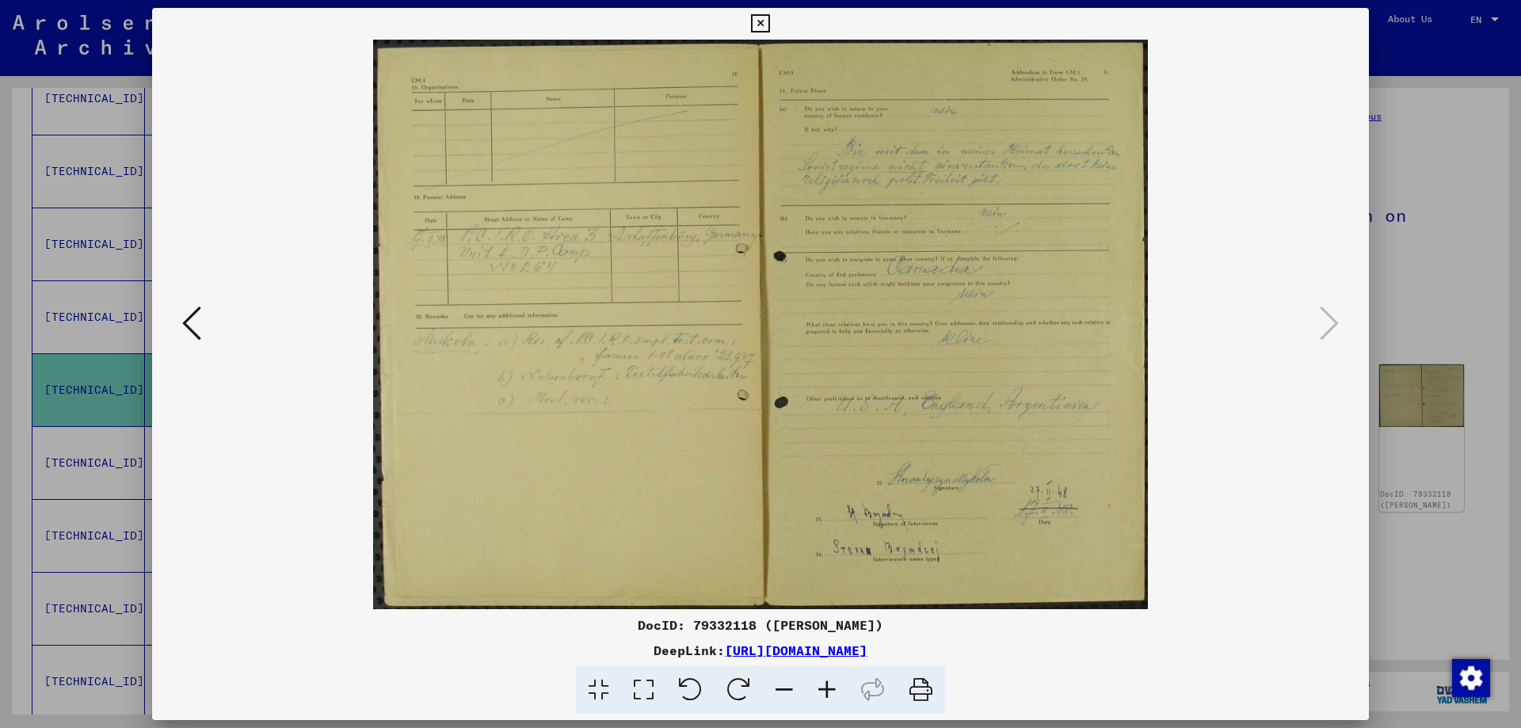
click at [1463, 265] on div at bounding box center [760, 364] width 1521 height 728
